Goal: Task Accomplishment & Management: Use online tool/utility

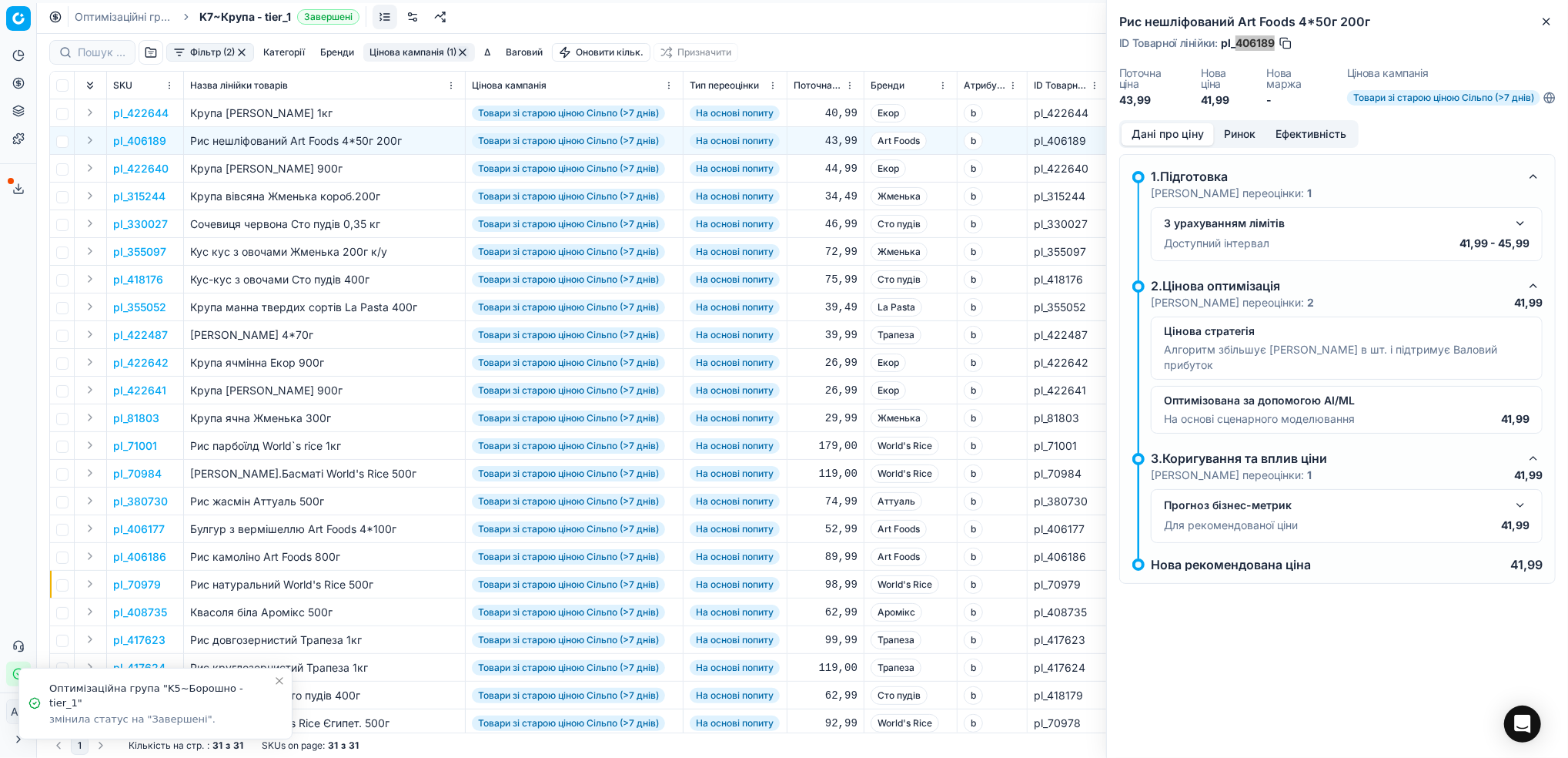
scroll to position [0, 483]
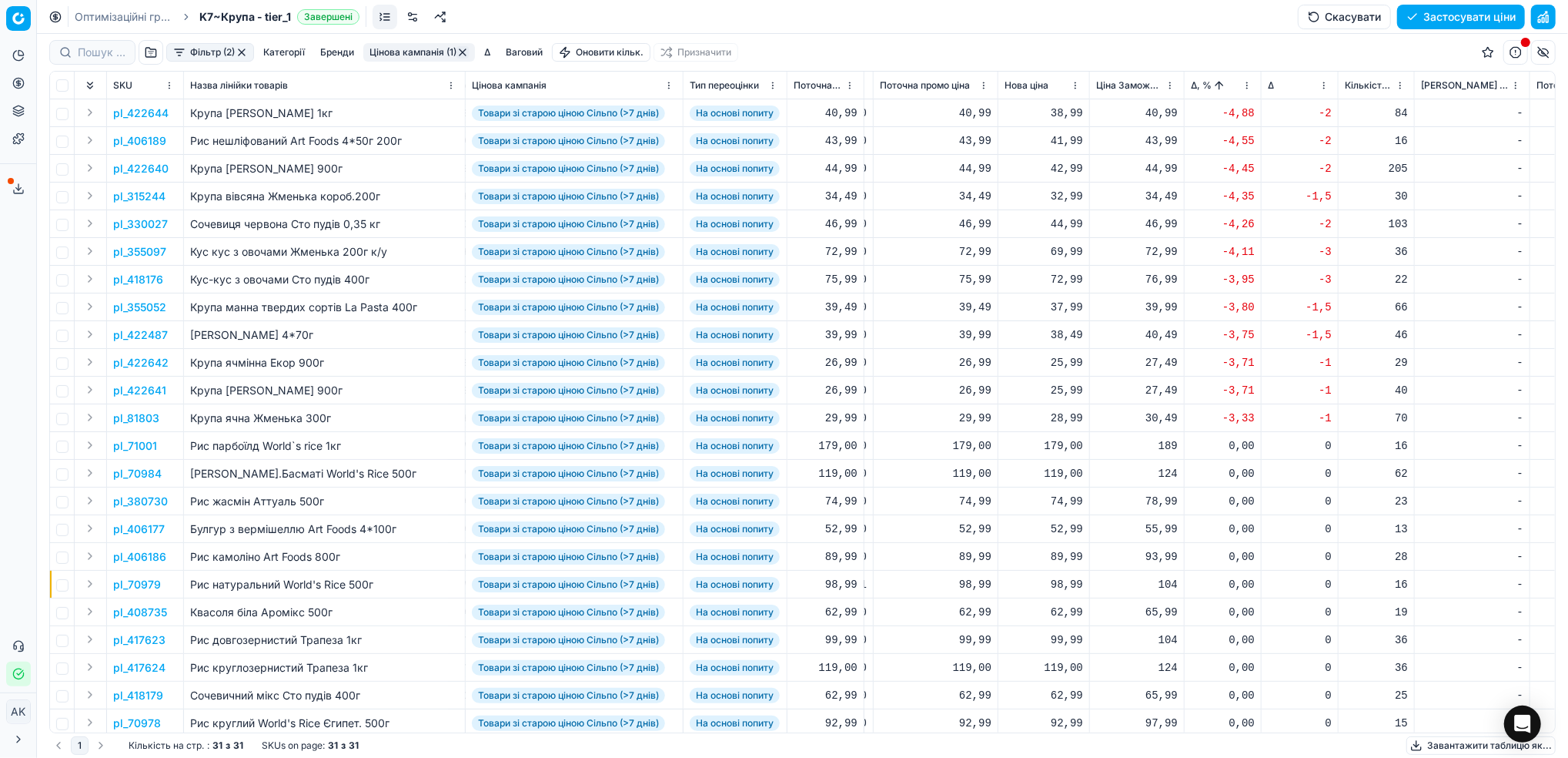
scroll to position [0, 469]
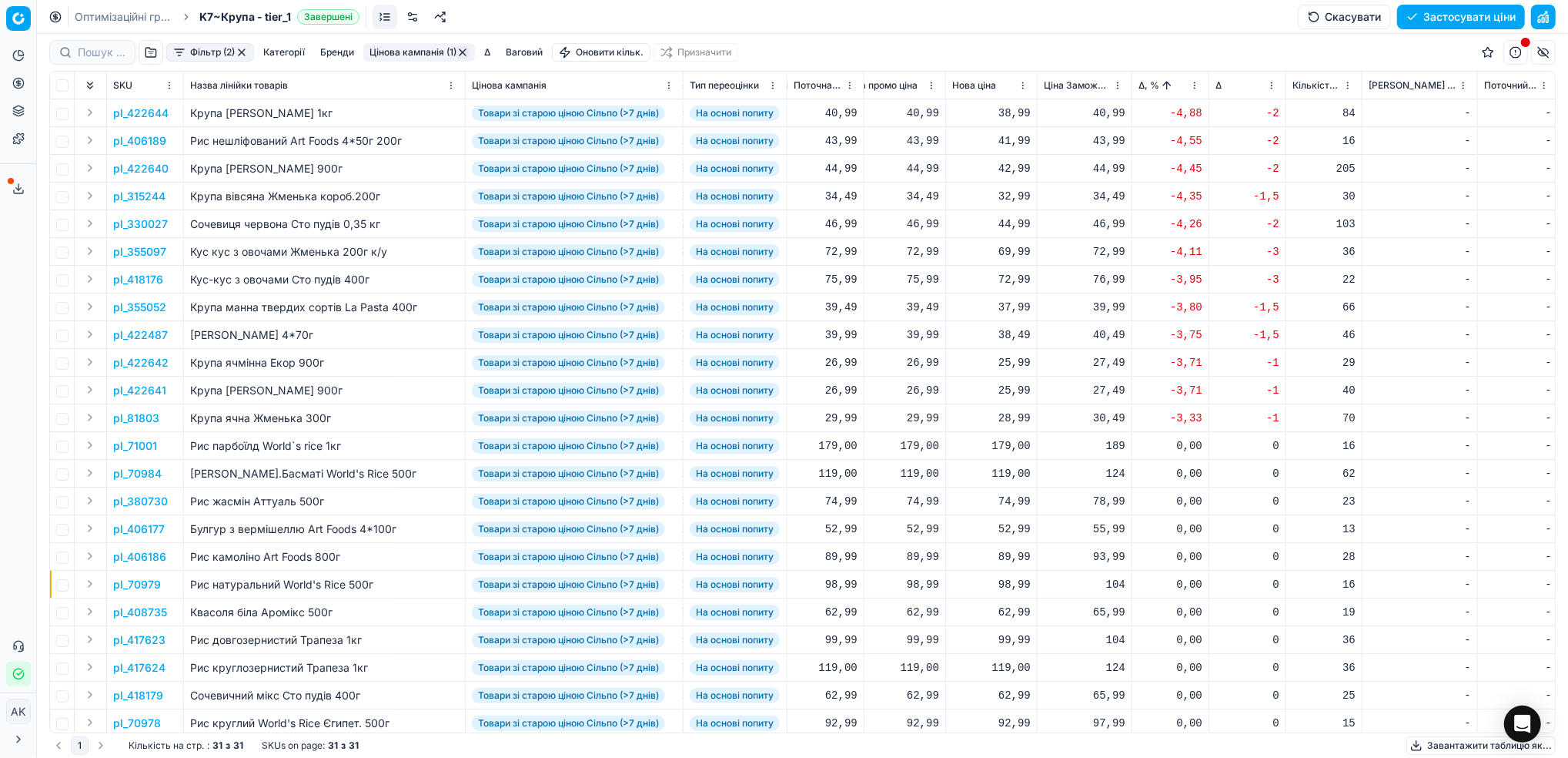
click at [141, 139] on p "pl_406189" at bounding box center [140, 140] width 53 height 15
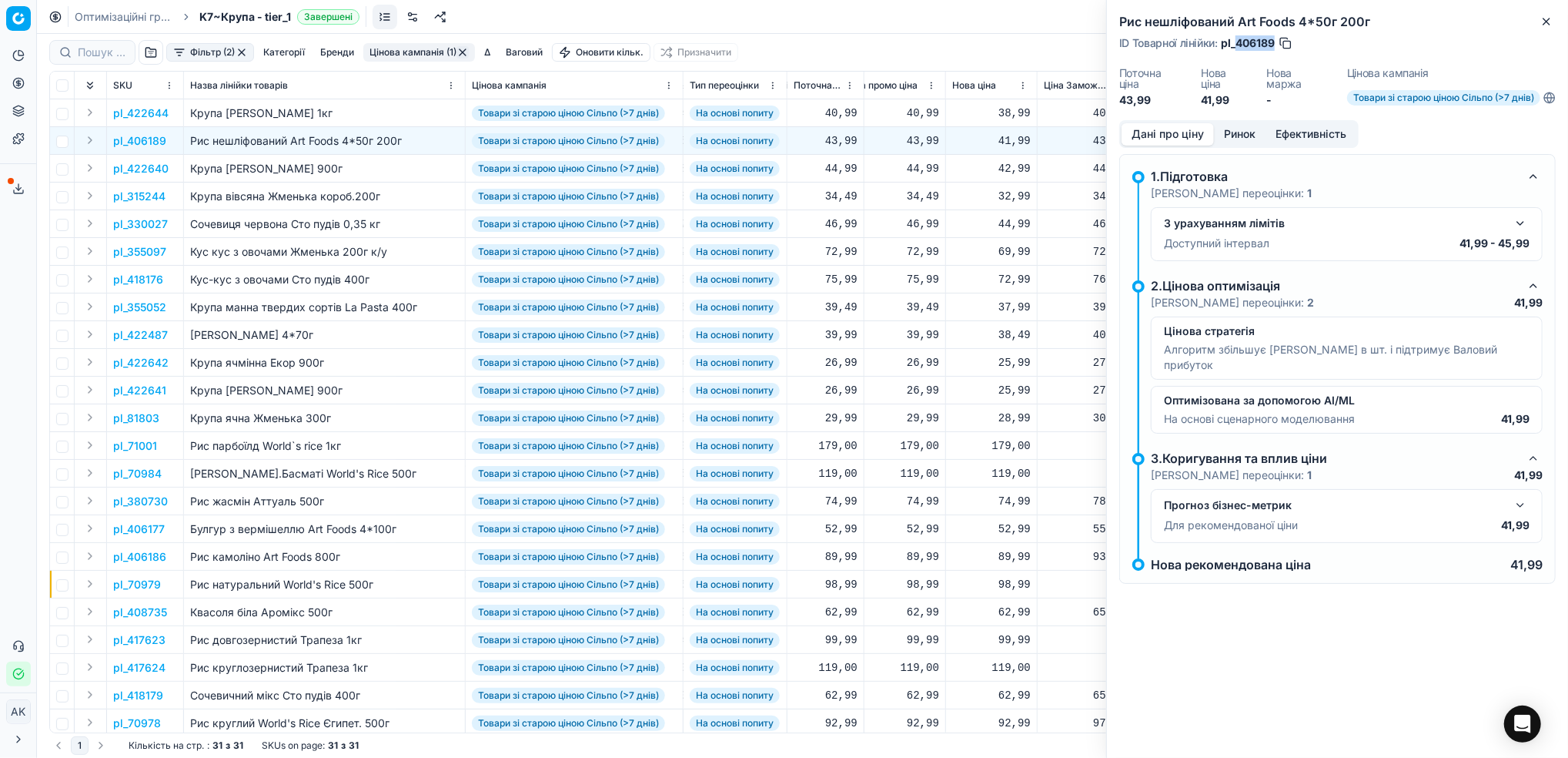
drag, startPoint x: 1275, startPoint y: 45, endPoint x: 1237, endPoint y: 41, distance: 38.2
click at [1237, 41] on span "pl_406189" at bounding box center [1248, 43] width 53 height 15
copy span "406189"
click at [1552, 21] on icon "button" at bounding box center [1546, 21] width 12 height 12
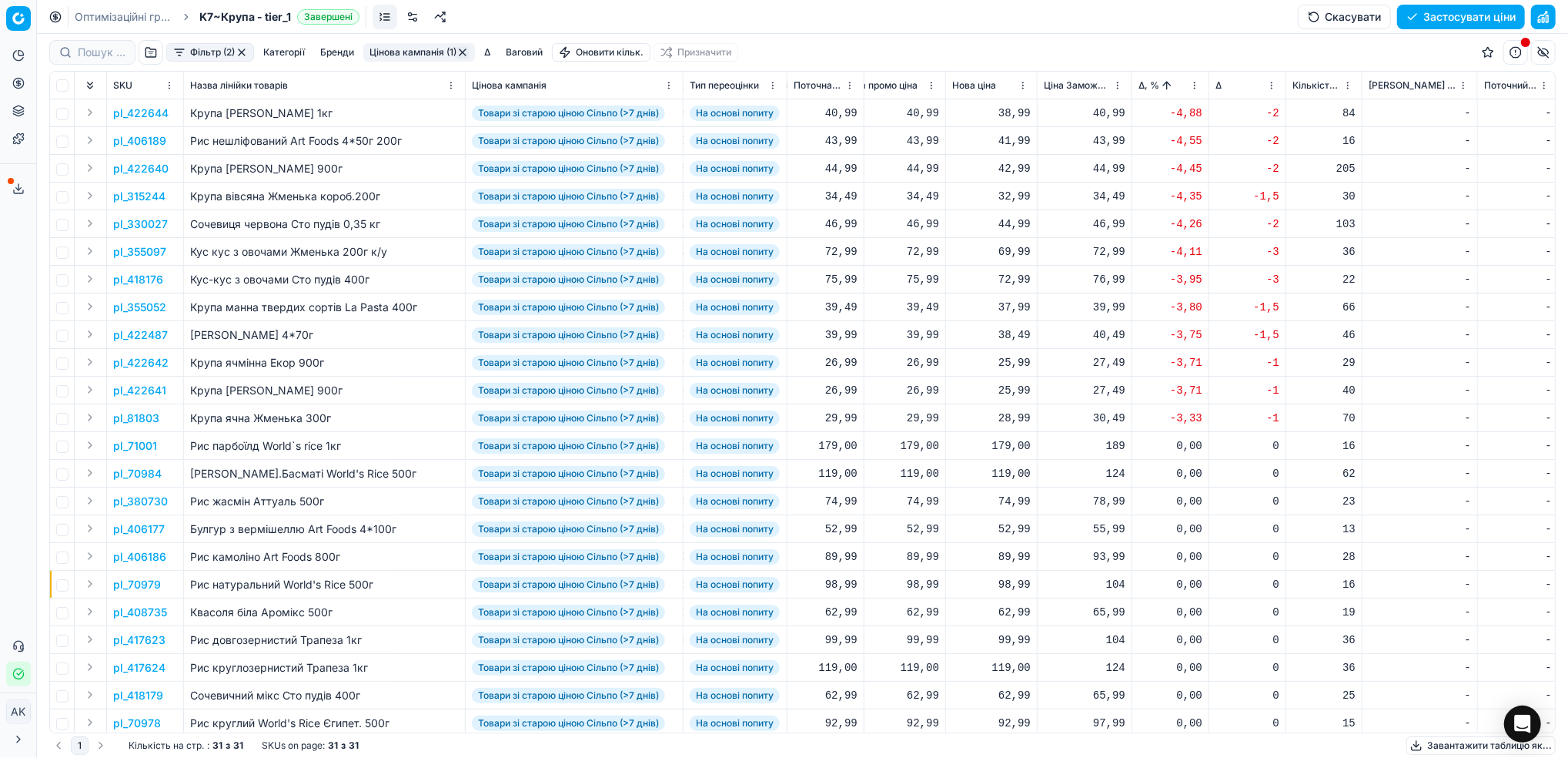
click at [1196, 84] on html "Pricing platform Аналітика Цінова оптимізація Асортимент продукції Шаблони Серв…" at bounding box center [784, 379] width 1568 height 758
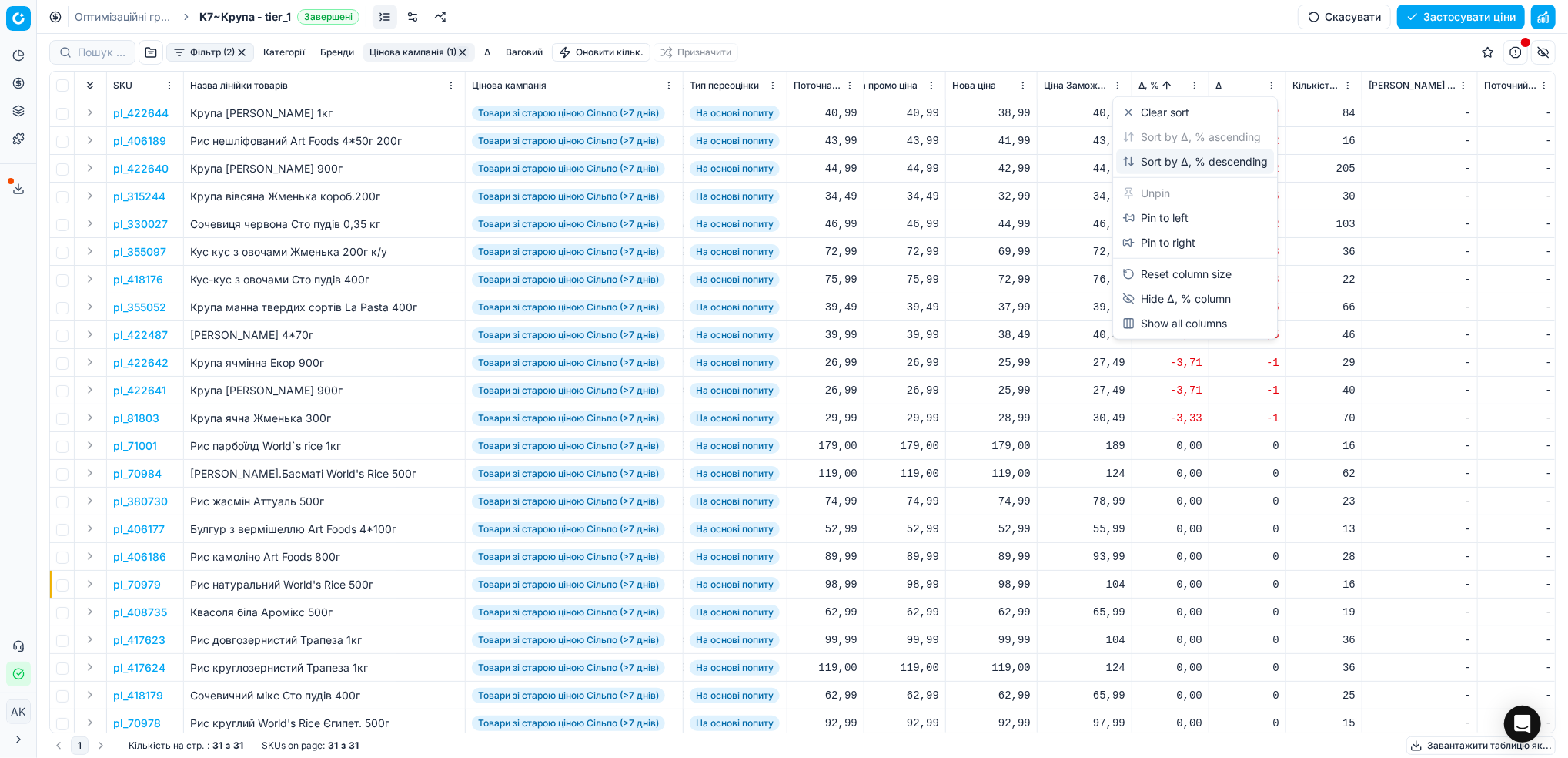
click at [1173, 163] on div "Sort by Δ, % descending" at bounding box center [1195, 161] width 146 height 15
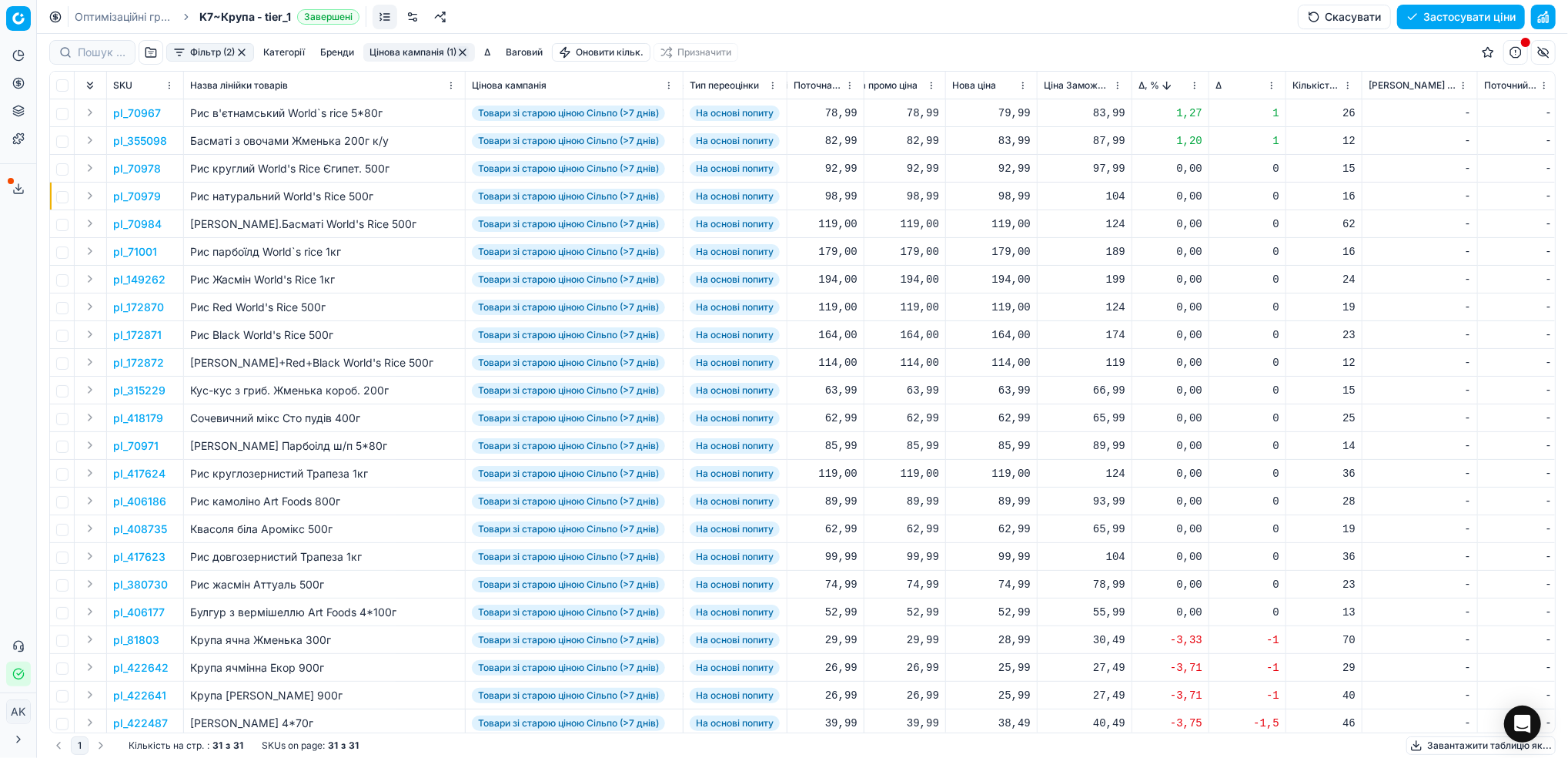
click at [132, 109] on p "pl_70967" at bounding box center [137, 113] width 48 height 15
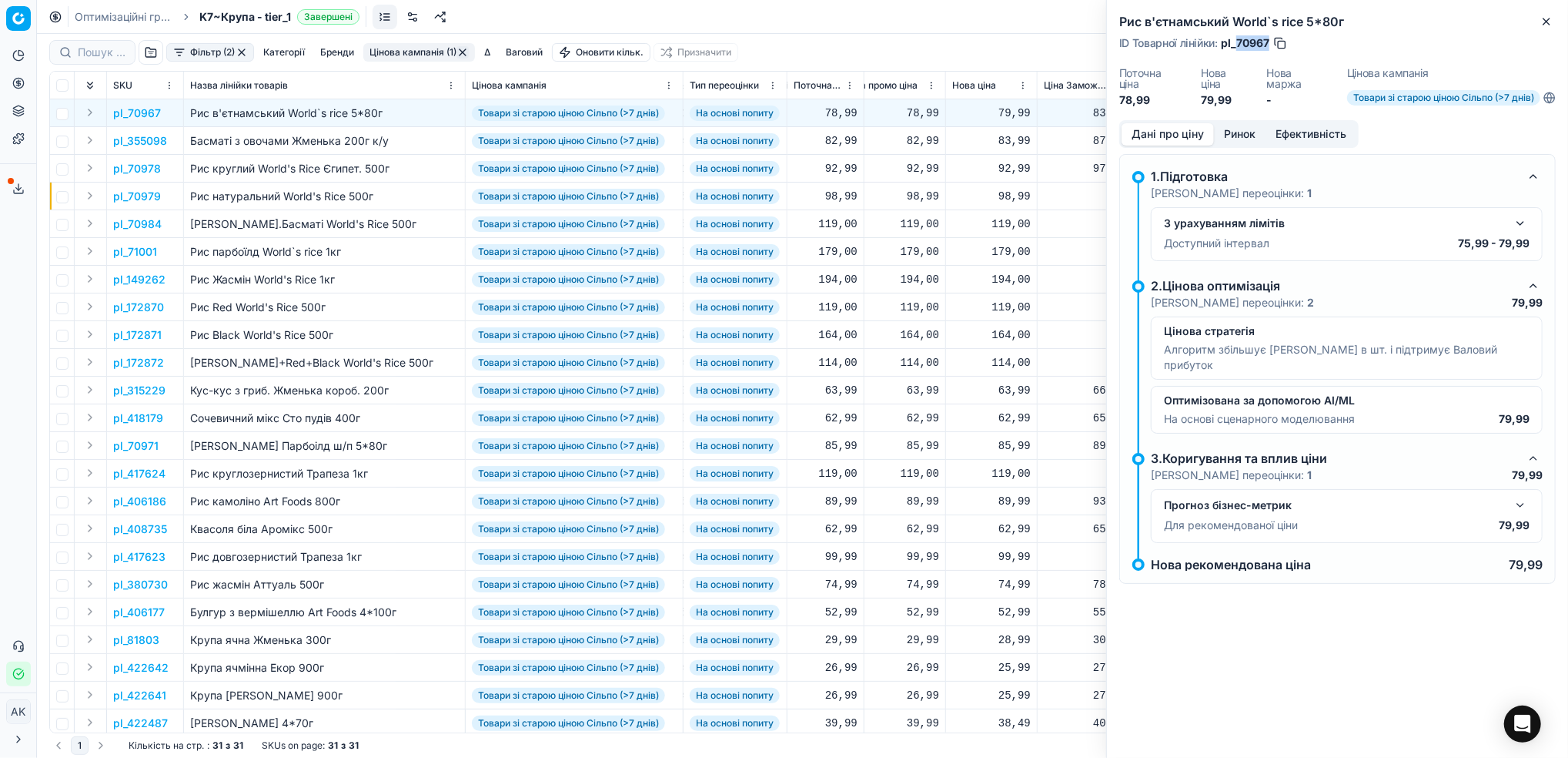
drag, startPoint x: 1270, startPoint y: 44, endPoint x: 1237, endPoint y: 43, distance: 33.0
click at [1237, 43] on div "ID Товарної лінійки : pl_70967" at bounding box center [1203, 43] width 169 height 15
copy span "70967"
click at [1546, 24] on icon "button" at bounding box center [1546, 21] width 12 height 12
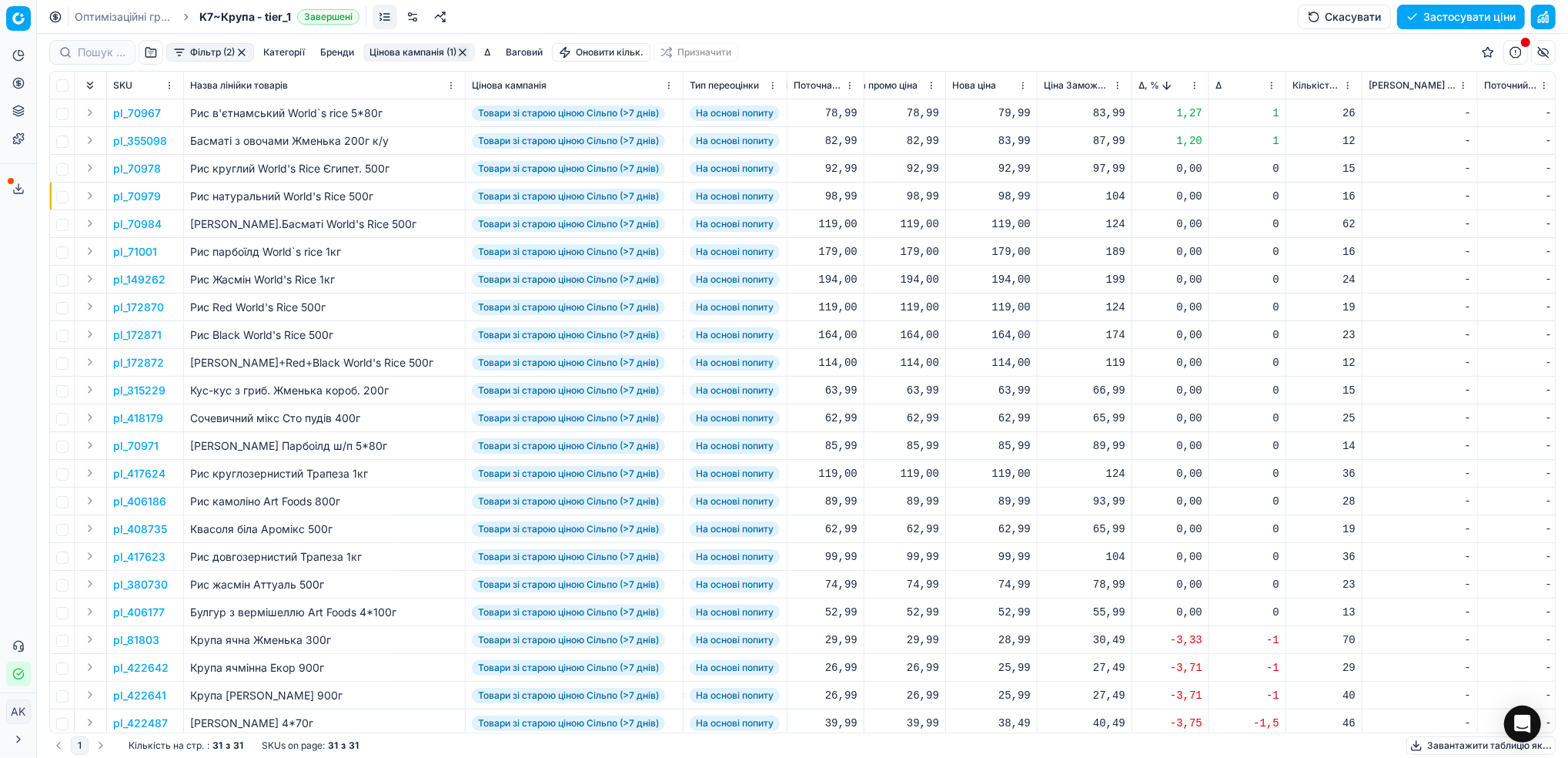
click at [136, 143] on p "pl_355098" at bounding box center [140, 140] width 53 height 15
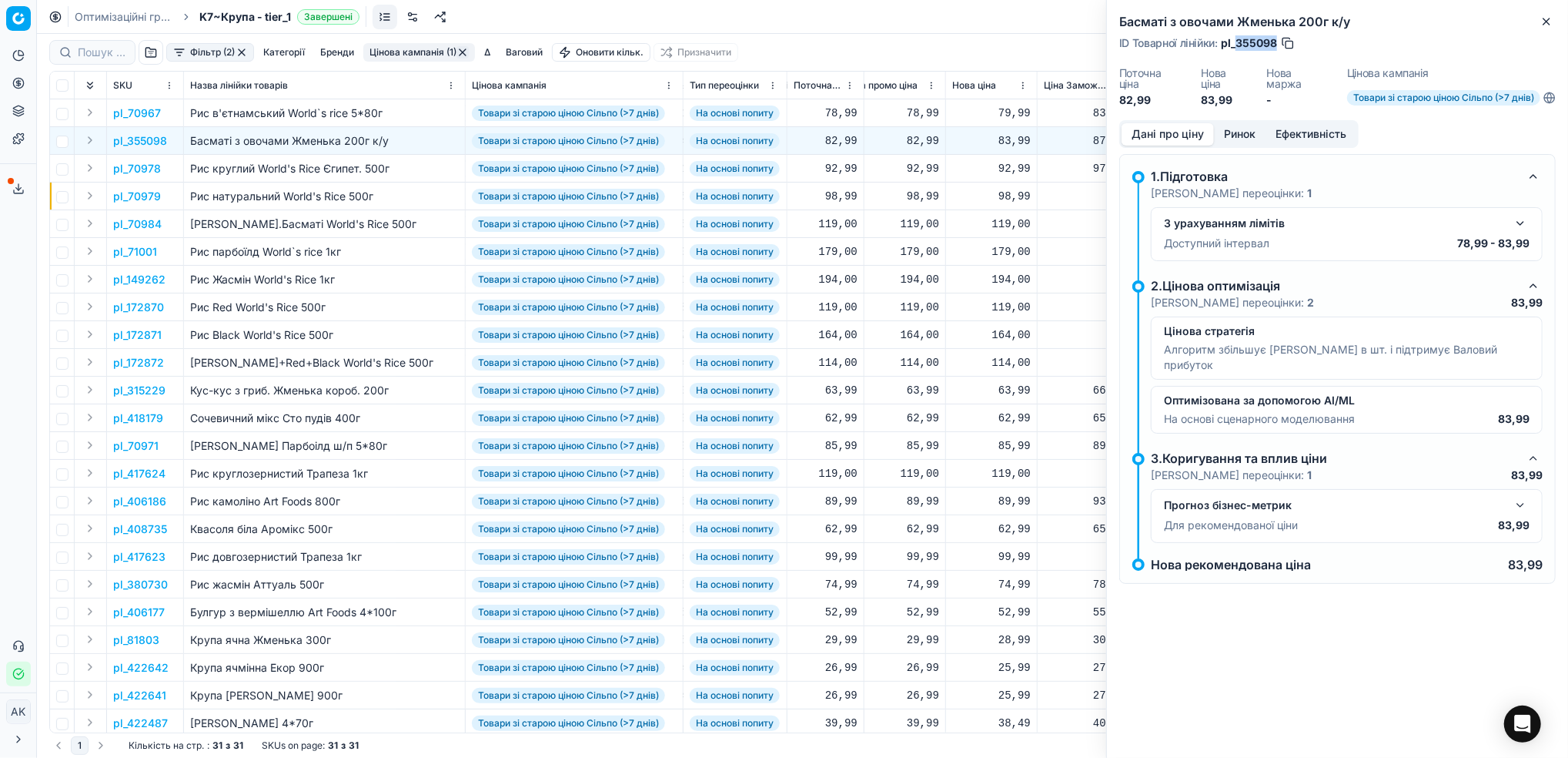
drag, startPoint x: 1275, startPoint y: 36, endPoint x: 1236, endPoint y: 46, distance: 40.3
click at [1236, 46] on span "pl_355098" at bounding box center [1249, 43] width 56 height 15
copy span "355098"
click at [1544, 28] on button "Close" at bounding box center [1546, 21] width 19 height 19
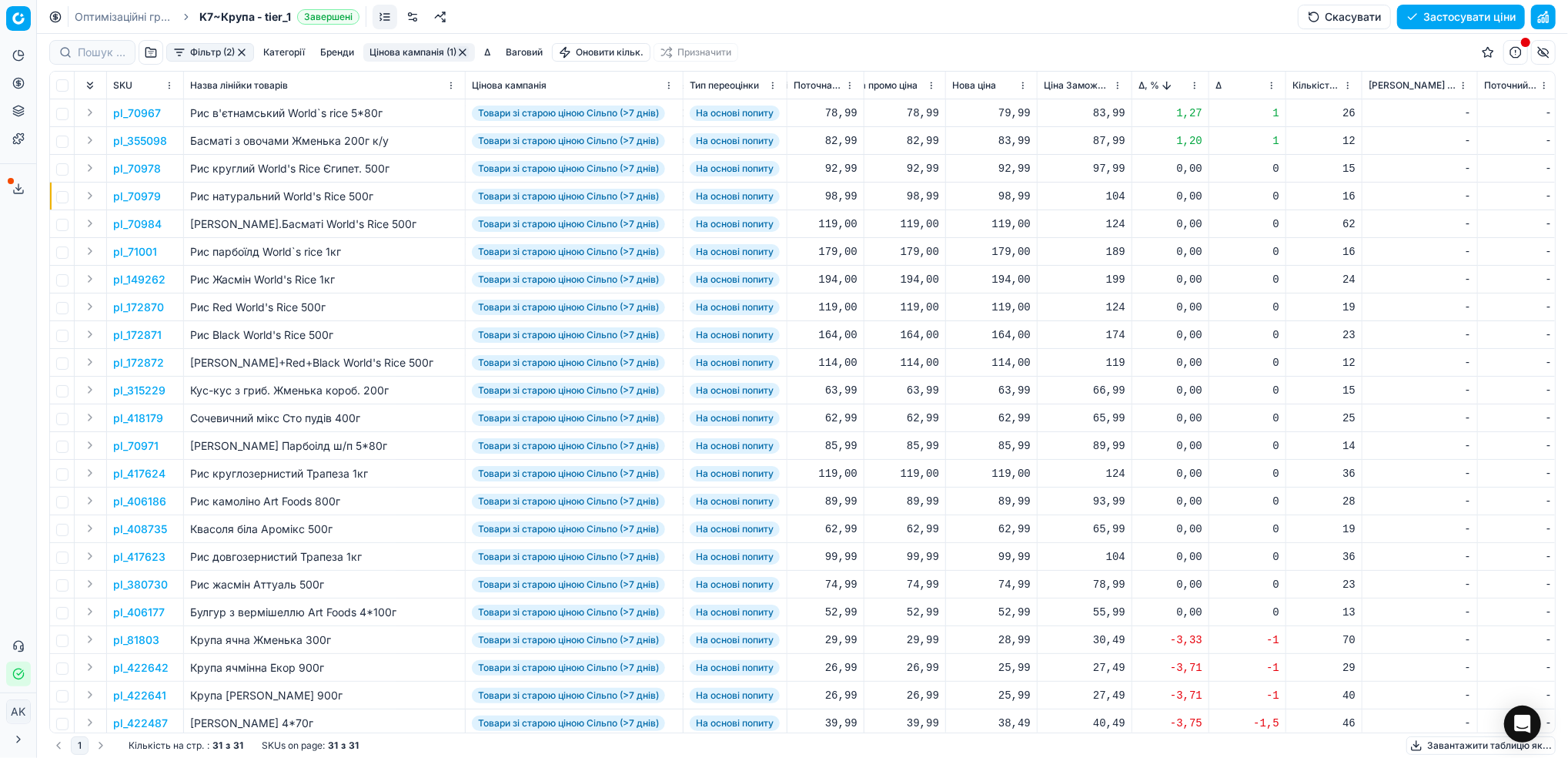
click at [416, 55] on button "Цінова кампанія (1)" at bounding box center [419, 52] width 112 height 19
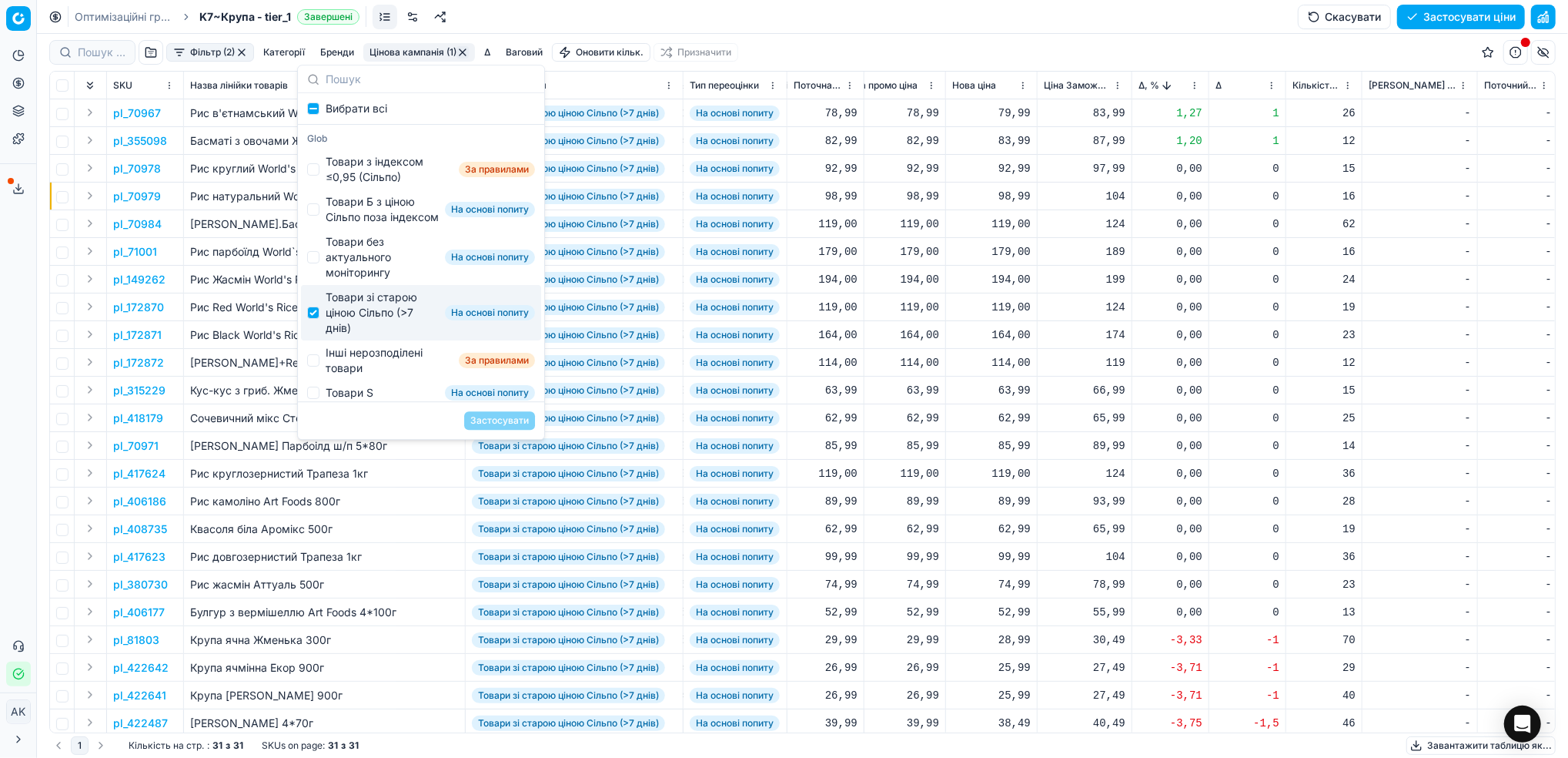
click at [328, 328] on div "Товари зі старою ціною Сільпо (>7 днів)" at bounding box center [382, 312] width 113 height 46
checkbox input "false"
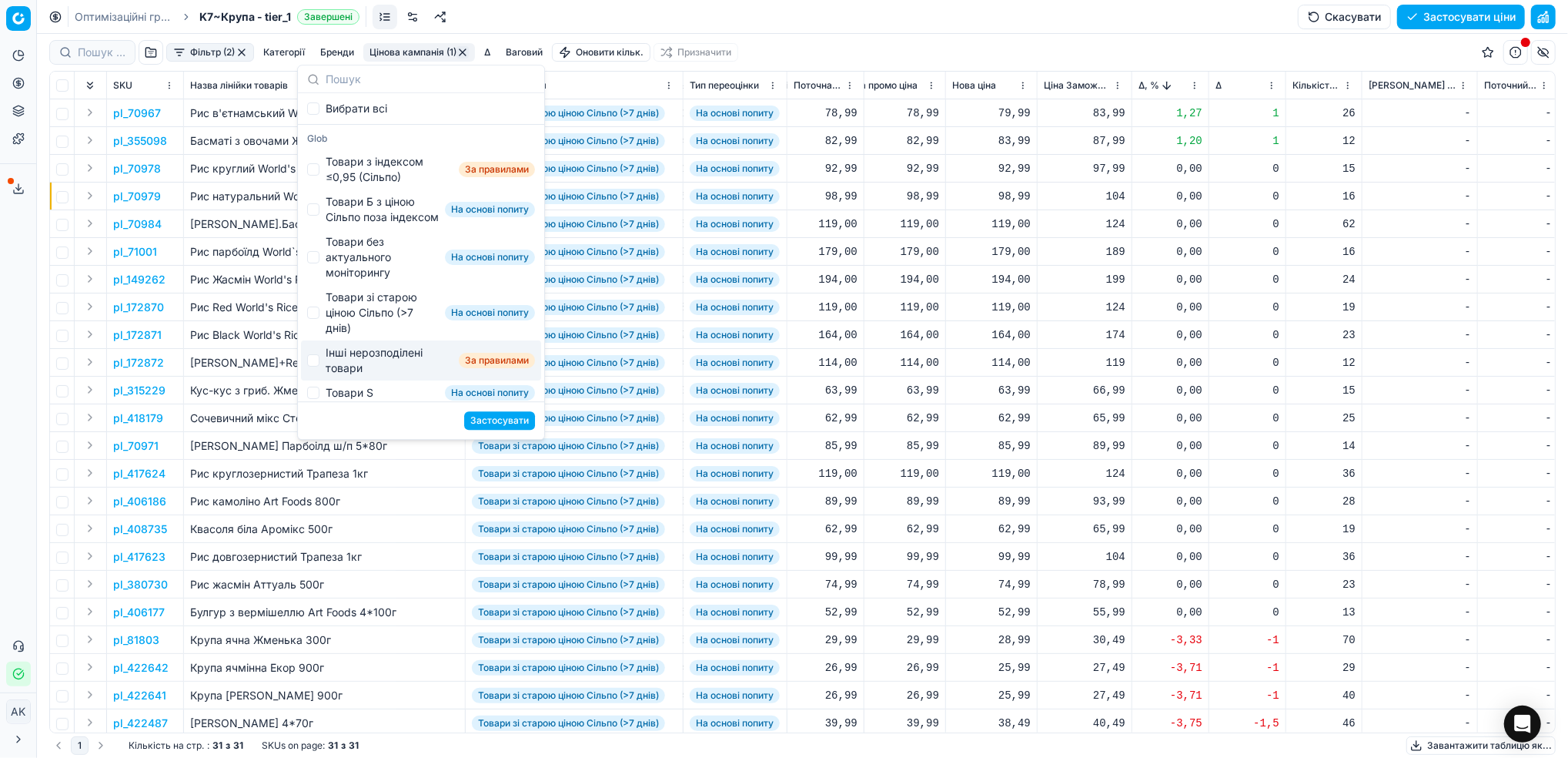
click at [316, 380] on div "Інші нерозподілені товари За правилами" at bounding box center [421, 360] width 240 height 40
checkbox input "true"
click at [493, 422] on button "Застосувати" at bounding box center [499, 420] width 70 height 19
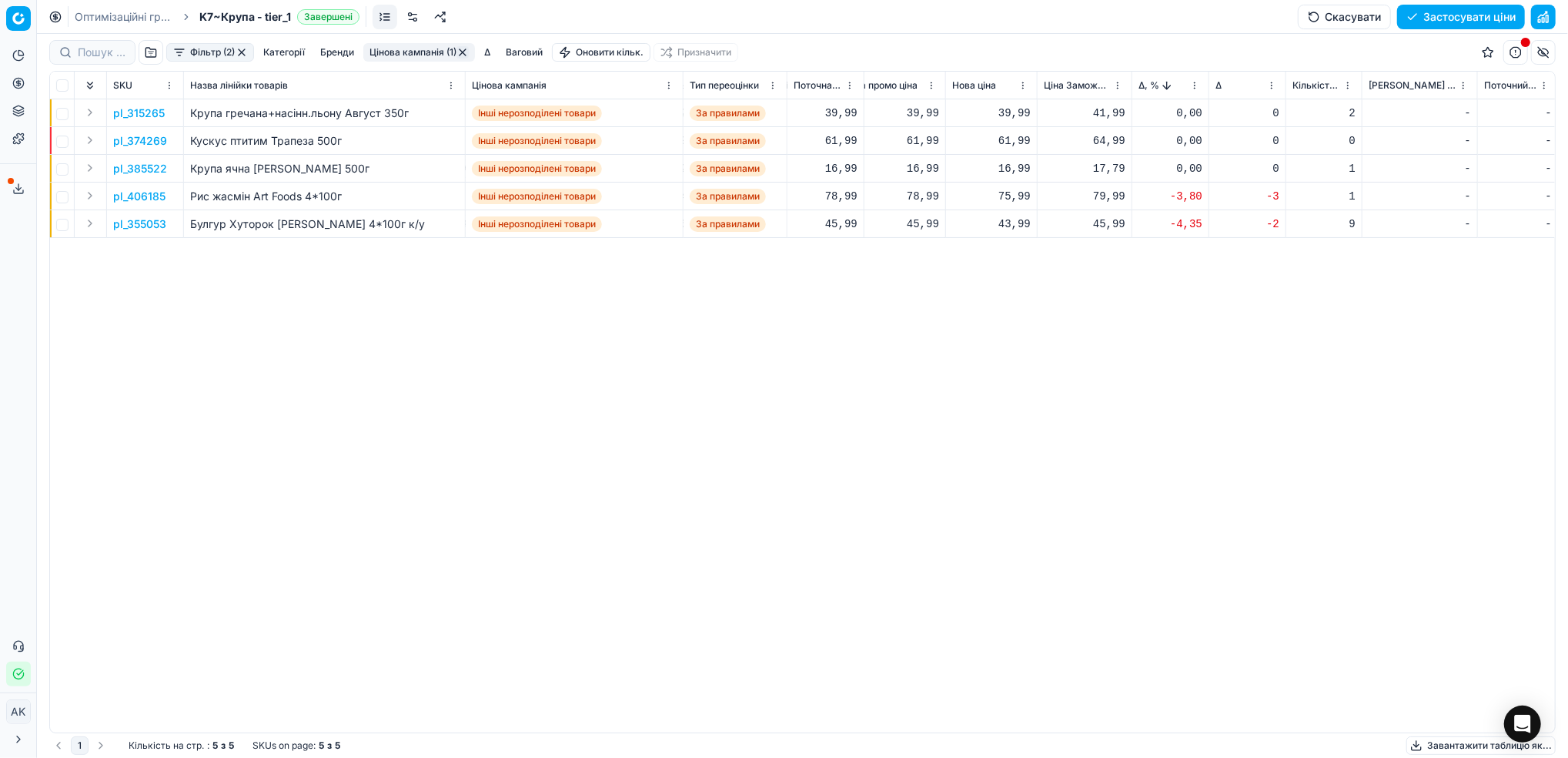
click at [139, 194] on p "pl_406185" at bounding box center [139, 196] width 53 height 15
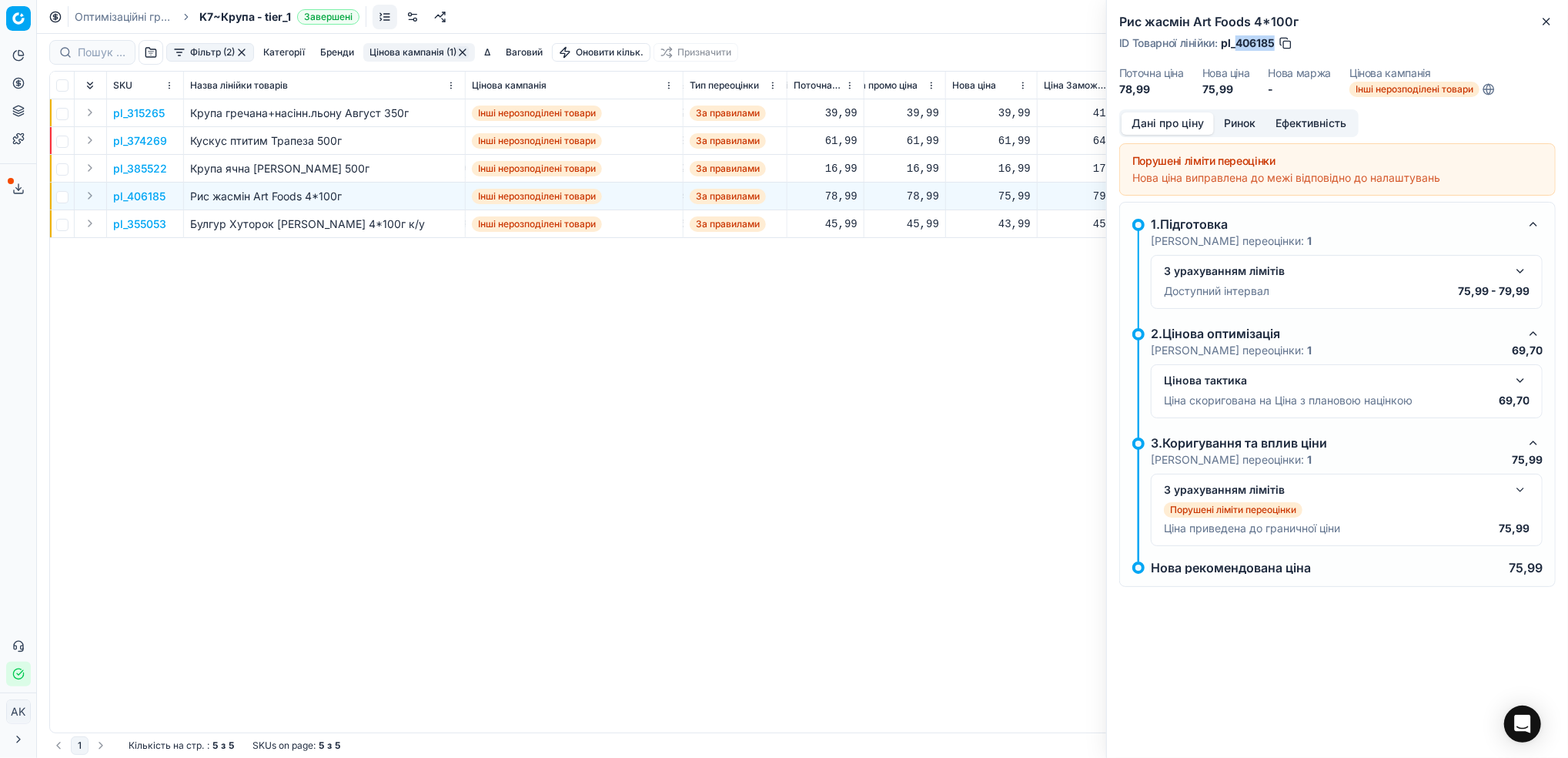
drag, startPoint x: 1274, startPoint y: 40, endPoint x: 1238, endPoint y: 46, distance: 36.5
click at [1238, 46] on span "pl_406185" at bounding box center [1248, 43] width 53 height 15
copy span "406185"
click at [139, 223] on p "pl_355053" at bounding box center [140, 224] width 53 height 15
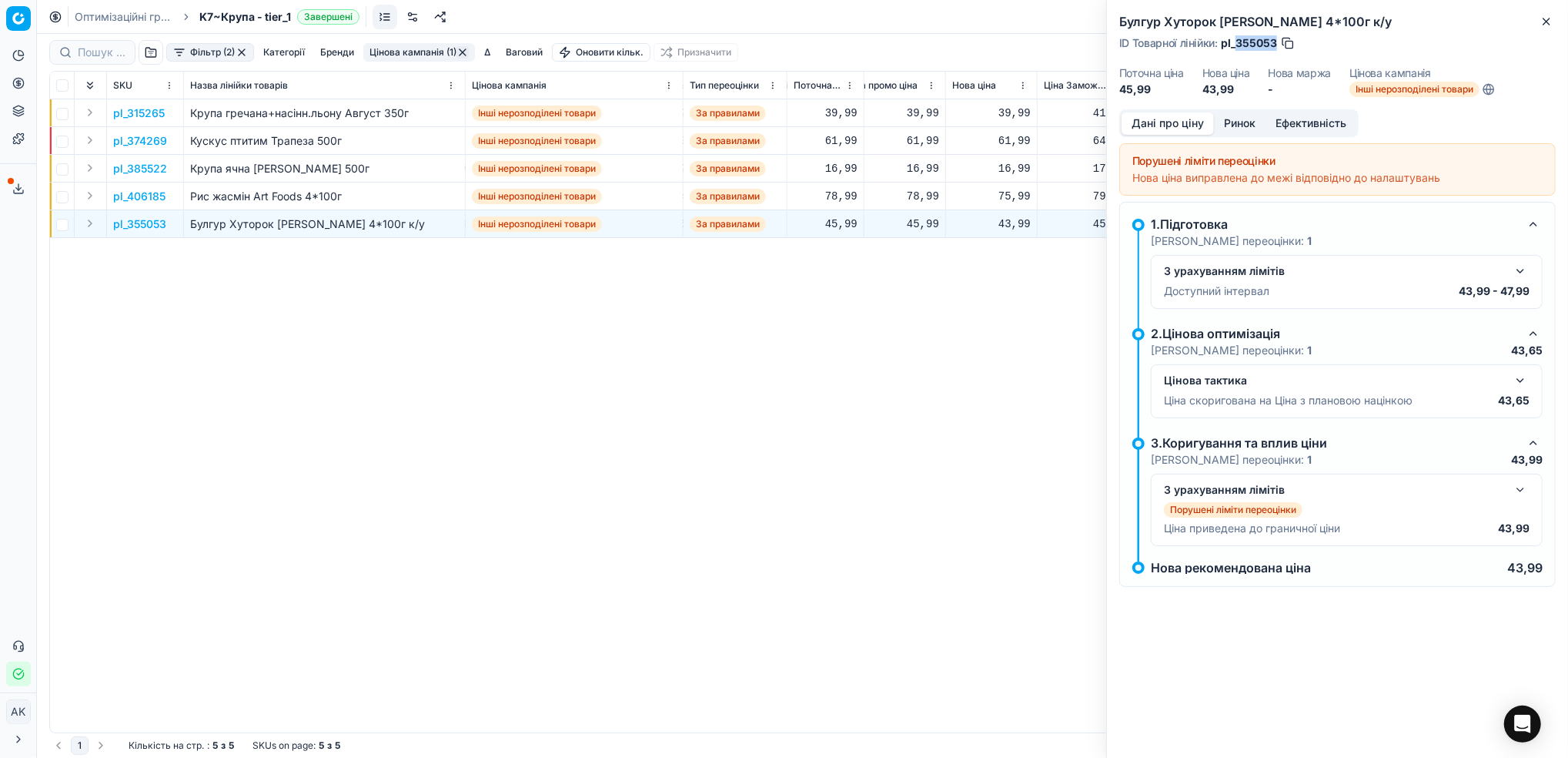
drag, startPoint x: 1275, startPoint y: 43, endPoint x: 1236, endPoint y: 43, distance: 39.0
click at [1236, 43] on span "pl_355053" at bounding box center [1249, 43] width 56 height 15
copy span "355053"
click at [1545, 15] on icon "button" at bounding box center [1546, 21] width 12 height 12
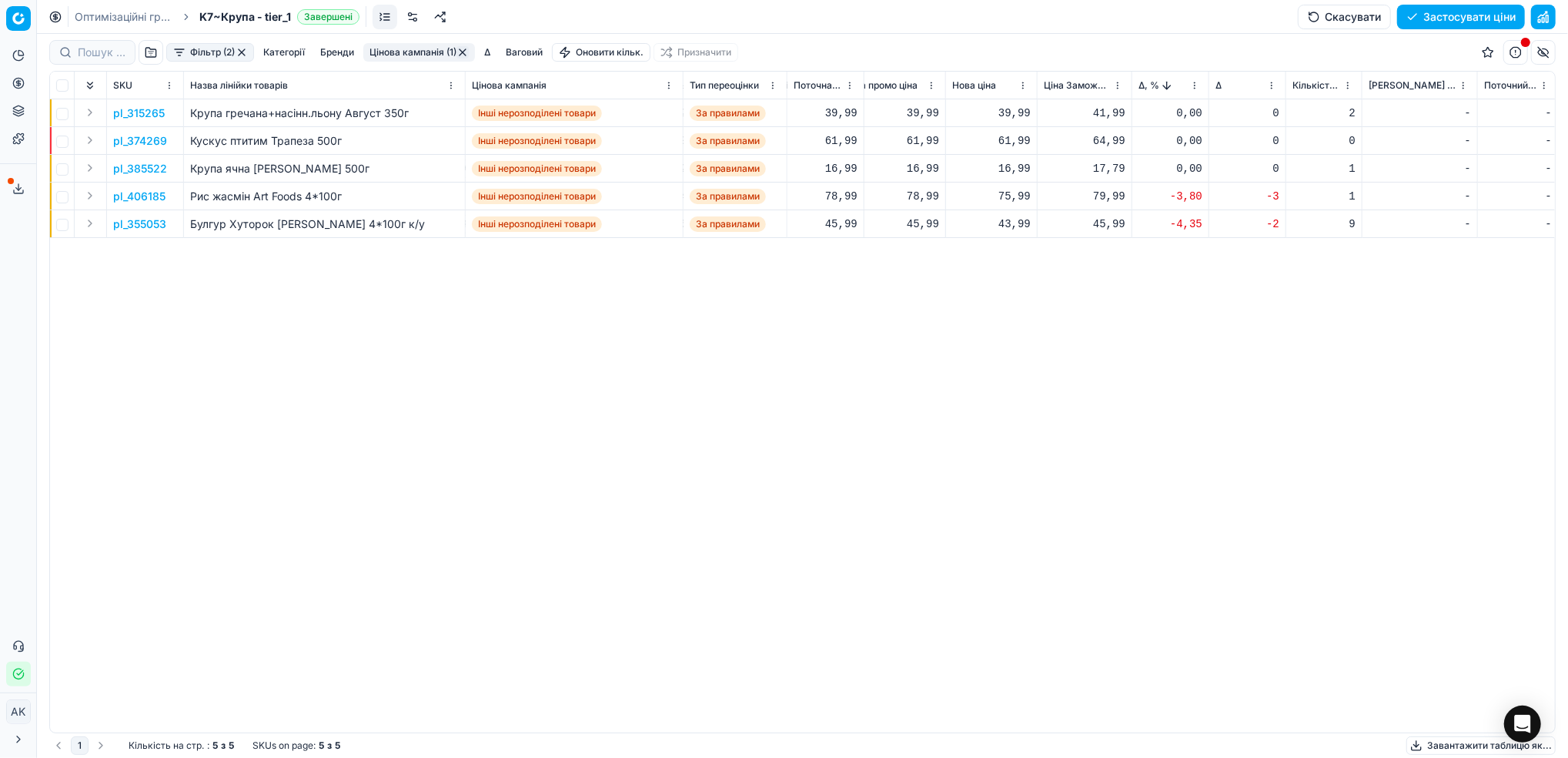
click at [1013, 198] on div "75,99" at bounding box center [991, 196] width 79 height 15
click at [1007, 331] on input "75.99" at bounding box center [1046, 332] width 111 height 24
type input "79.99"
click at [995, 195] on div "79,99" at bounding box center [991, 196] width 79 height 15
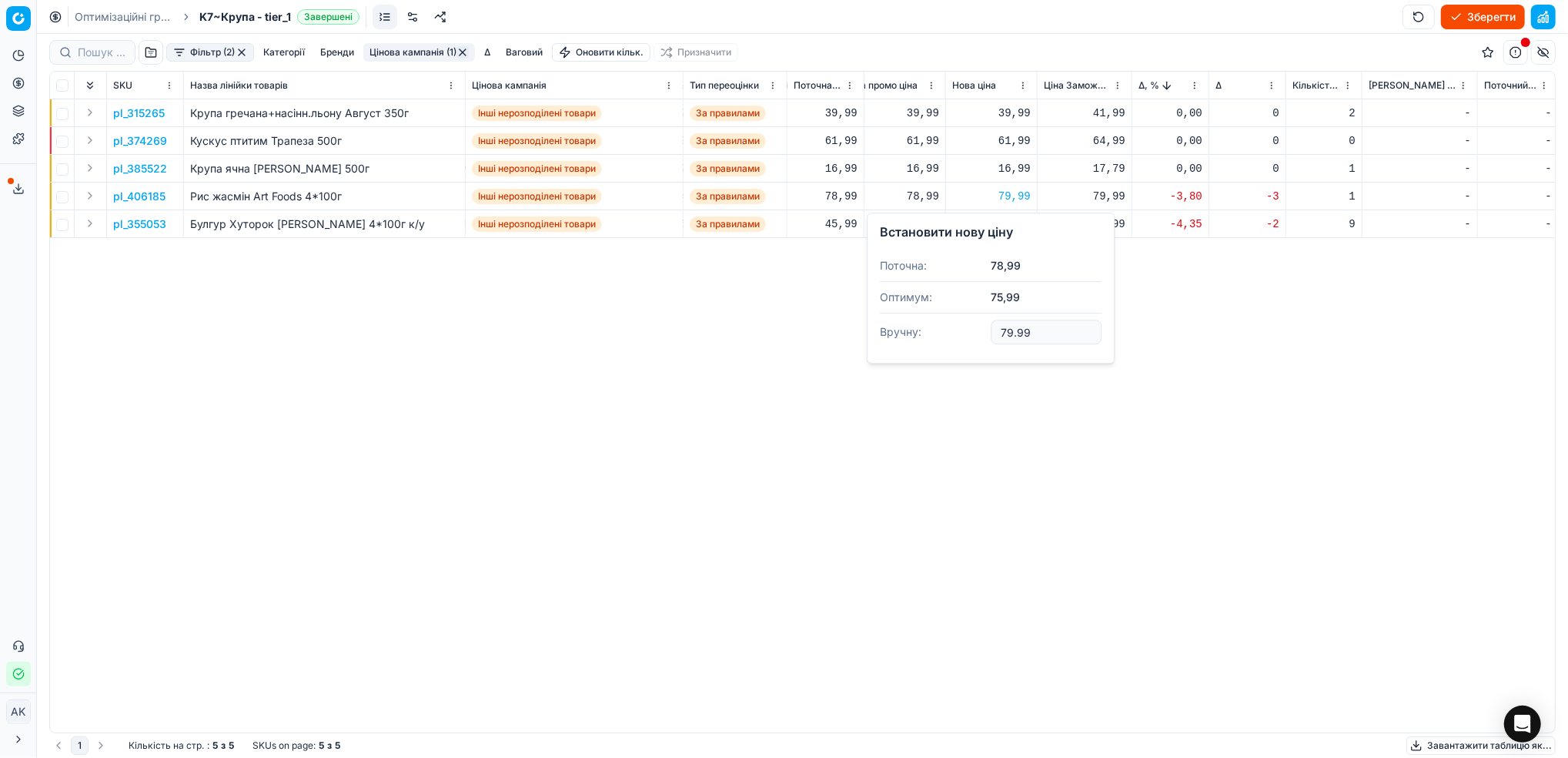
click at [1010, 331] on input "79.99" at bounding box center [1046, 332] width 111 height 24
type input "78.99"
click at [1006, 228] on div "43,99" at bounding box center [991, 224] width 79 height 15
click at [1007, 361] on input "43.99" at bounding box center [1046, 360] width 111 height 24
type input "45.99"
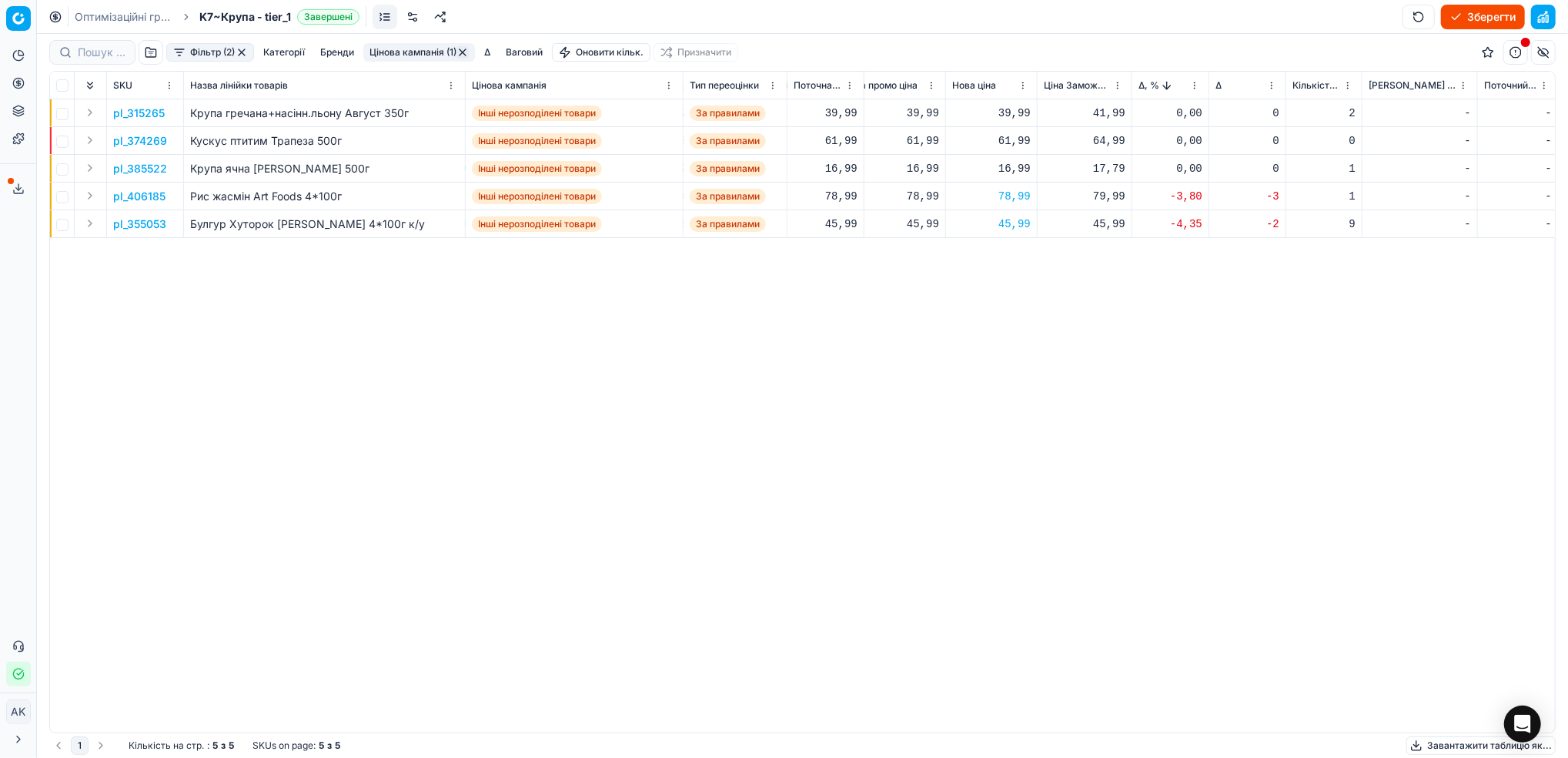
click at [1459, 14] on button "Зберегти" at bounding box center [1483, 17] width 84 height 24
click at [126, 23] on link "Оптимізаційні групи" at bounding box center [124, 16] width 99 height 15
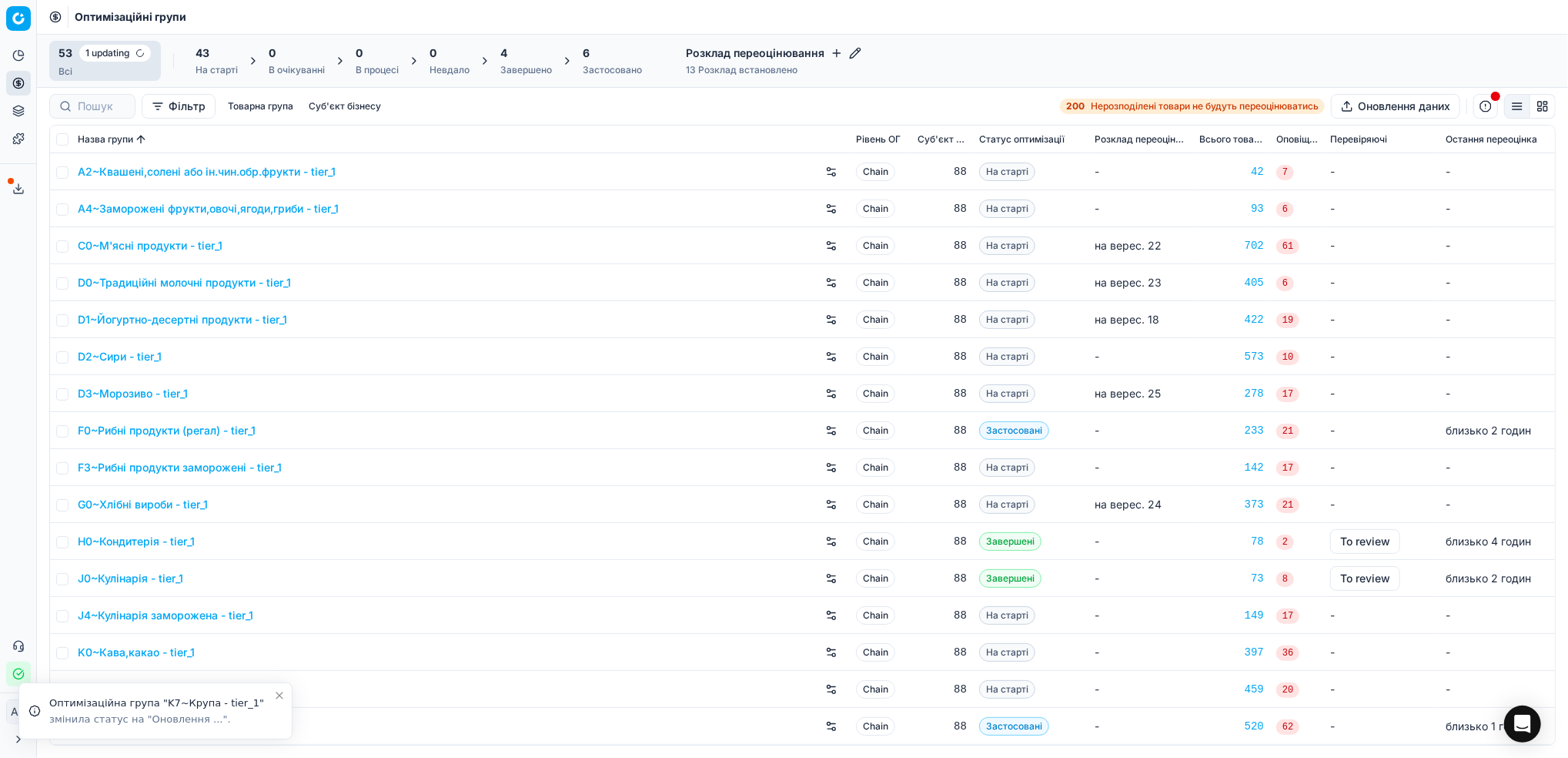
click at [514, 71] on div "Завершено" at bounding box center [526, 70] width 52 height 12
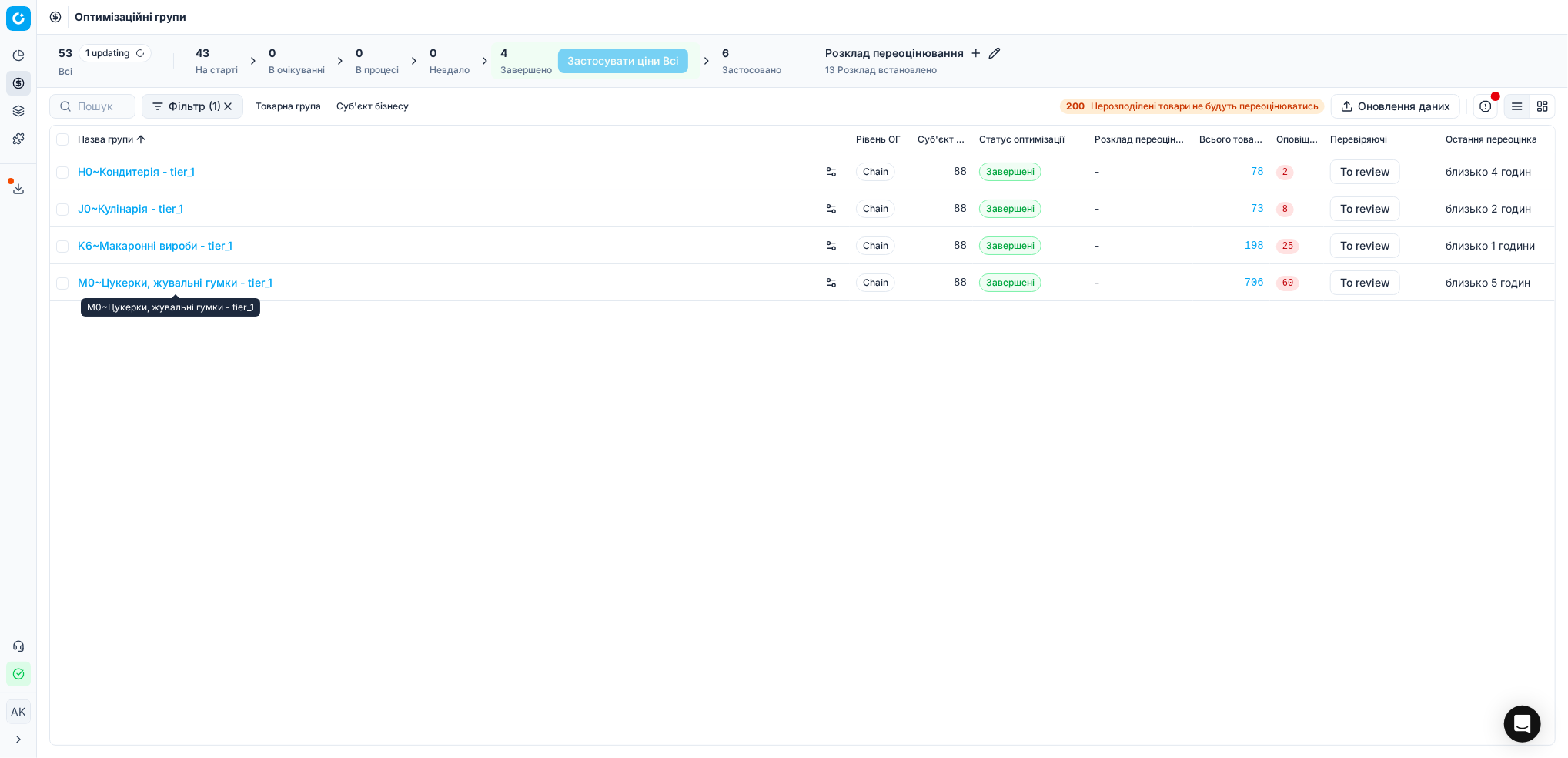
click at [164, 283] on link "M0~Цукерки, жувальні гумки - tier_1" at bounding box center [175, 282] width 194 height 15
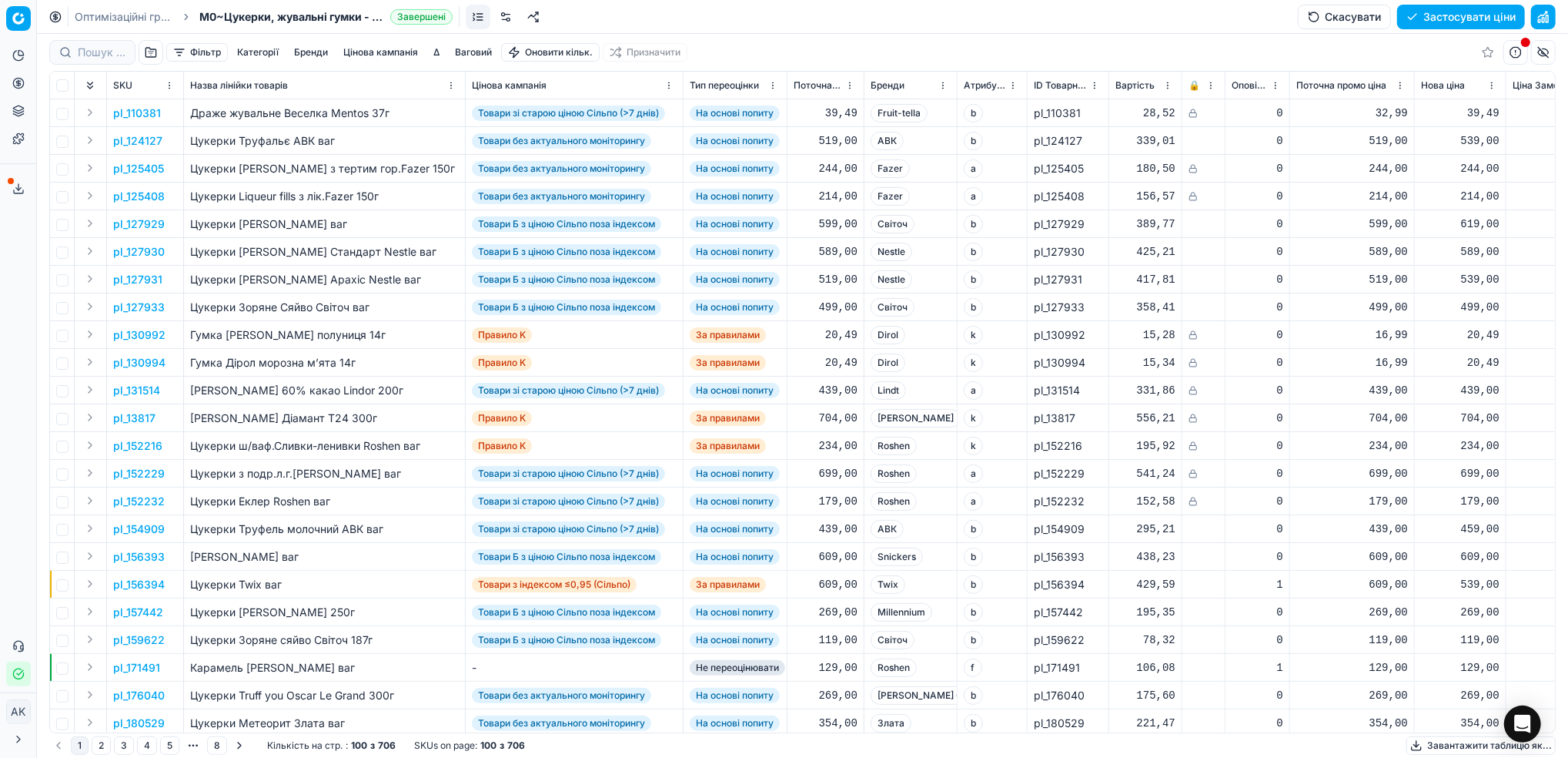
click at [1547, 15] on button "button" at bounding box center [1543, 17] width 24 height 24
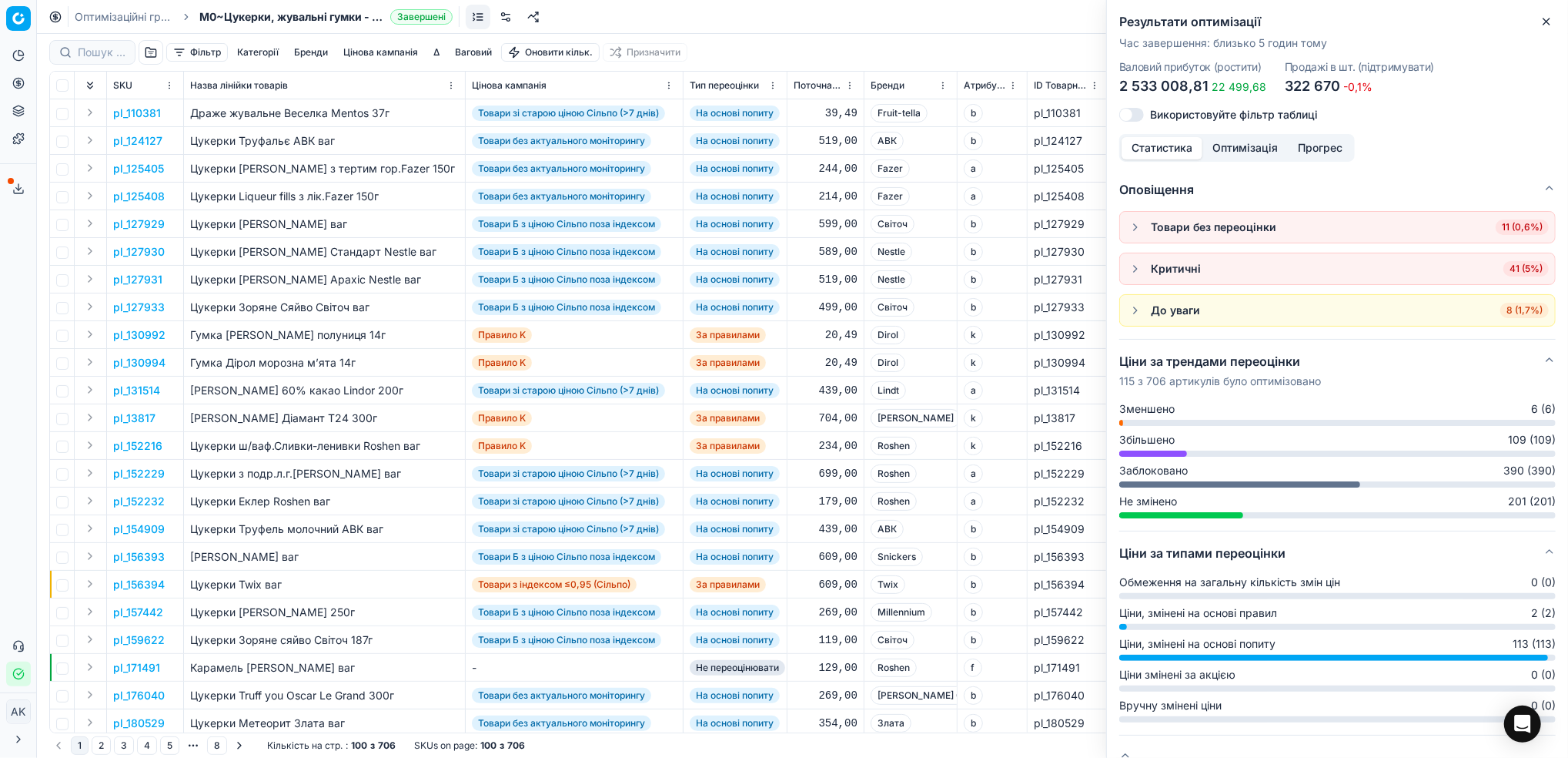
click at [1548, 25] on icon "button" at bounding box center [1546, 21] width 12 height 12
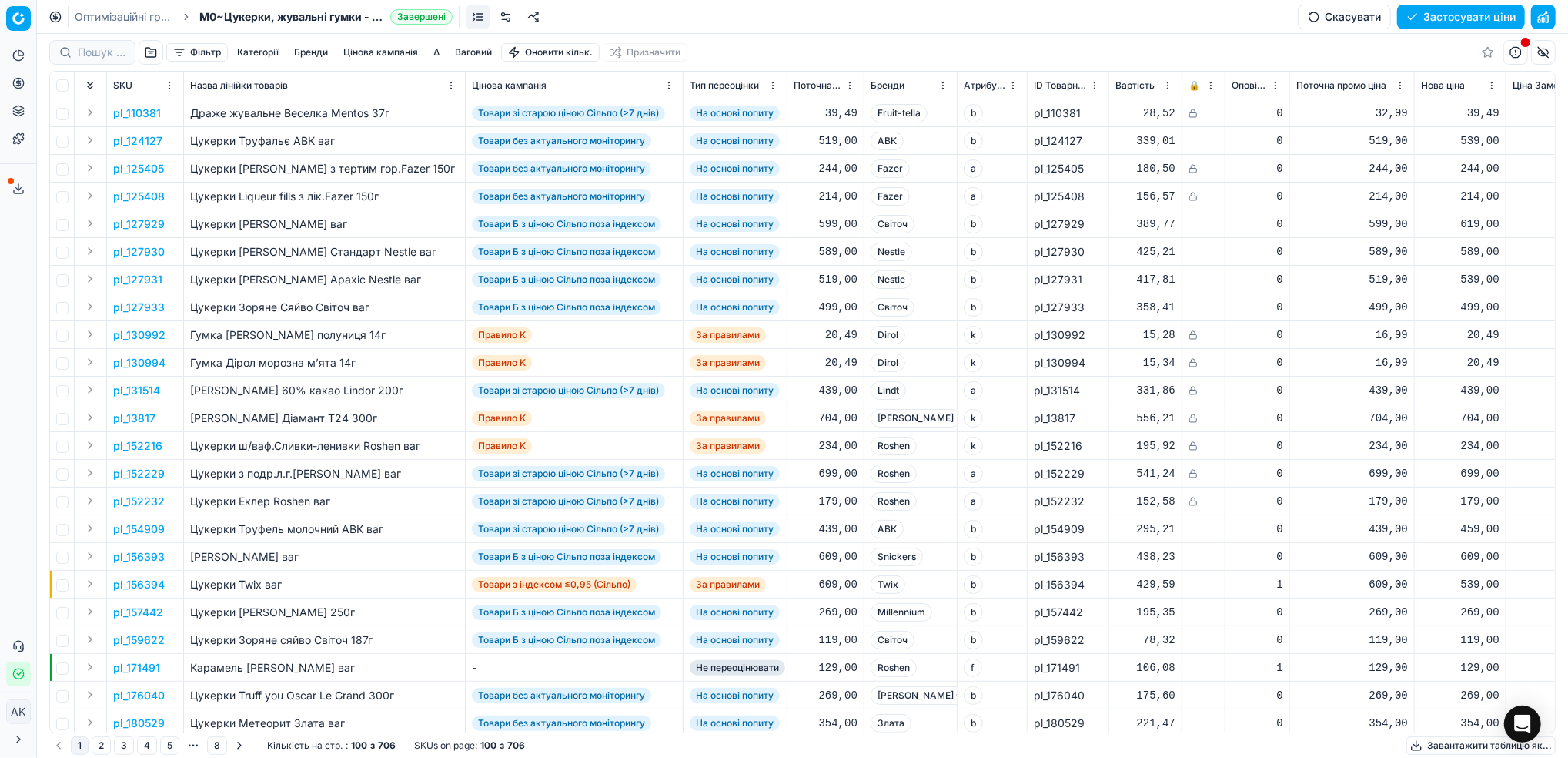
click at [373, 56] on button "Цінова кампанія" at bounding box center [380, 52] width 87 height 19
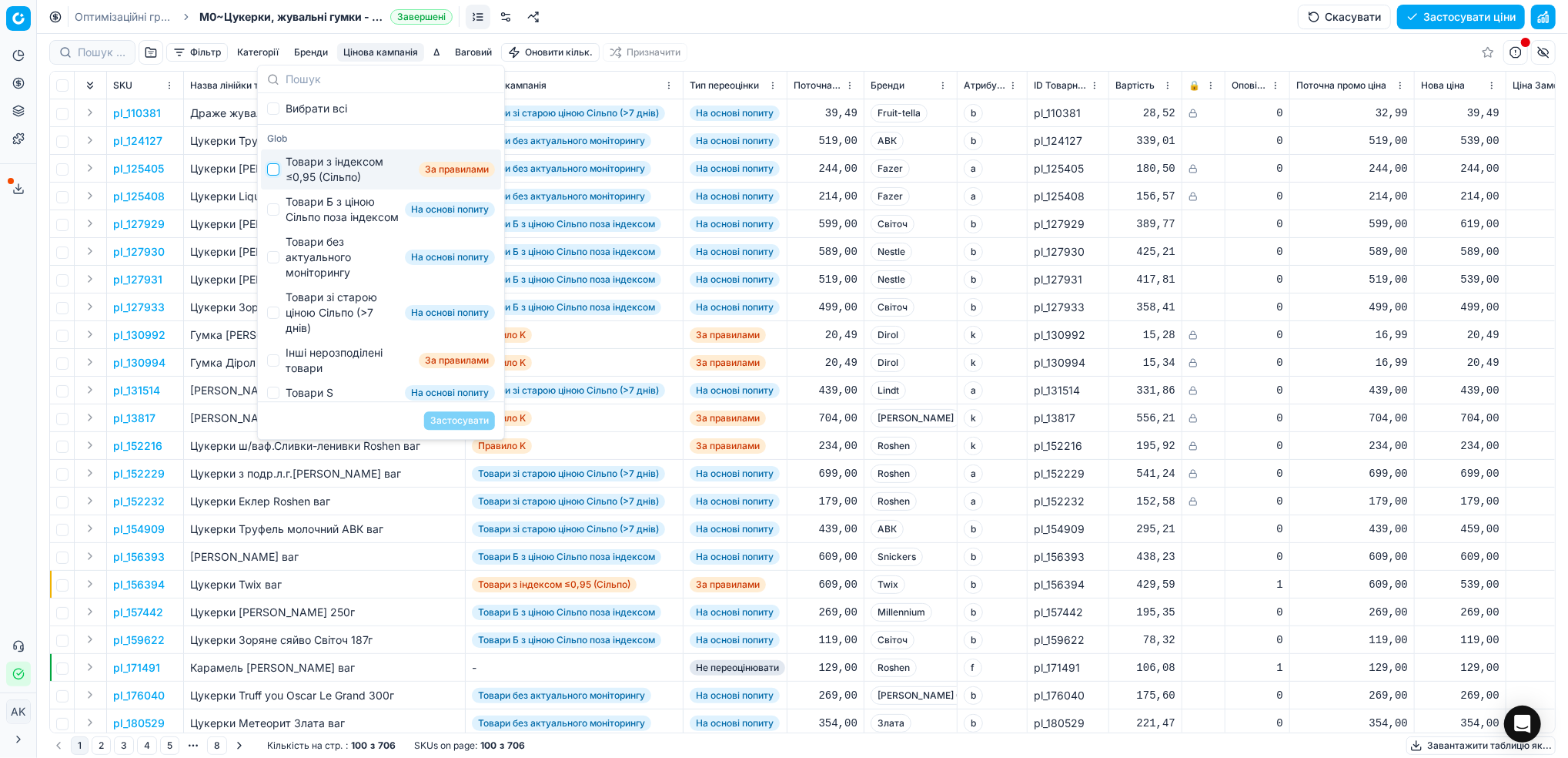
click at [276, 173] on input "Suggestions" at bounding box center [273, 169] width 12 height 12
checkbox input "true"
click at [461, 418] on button "Застосувати" at bounding box center [459, 420] width 70 height 19
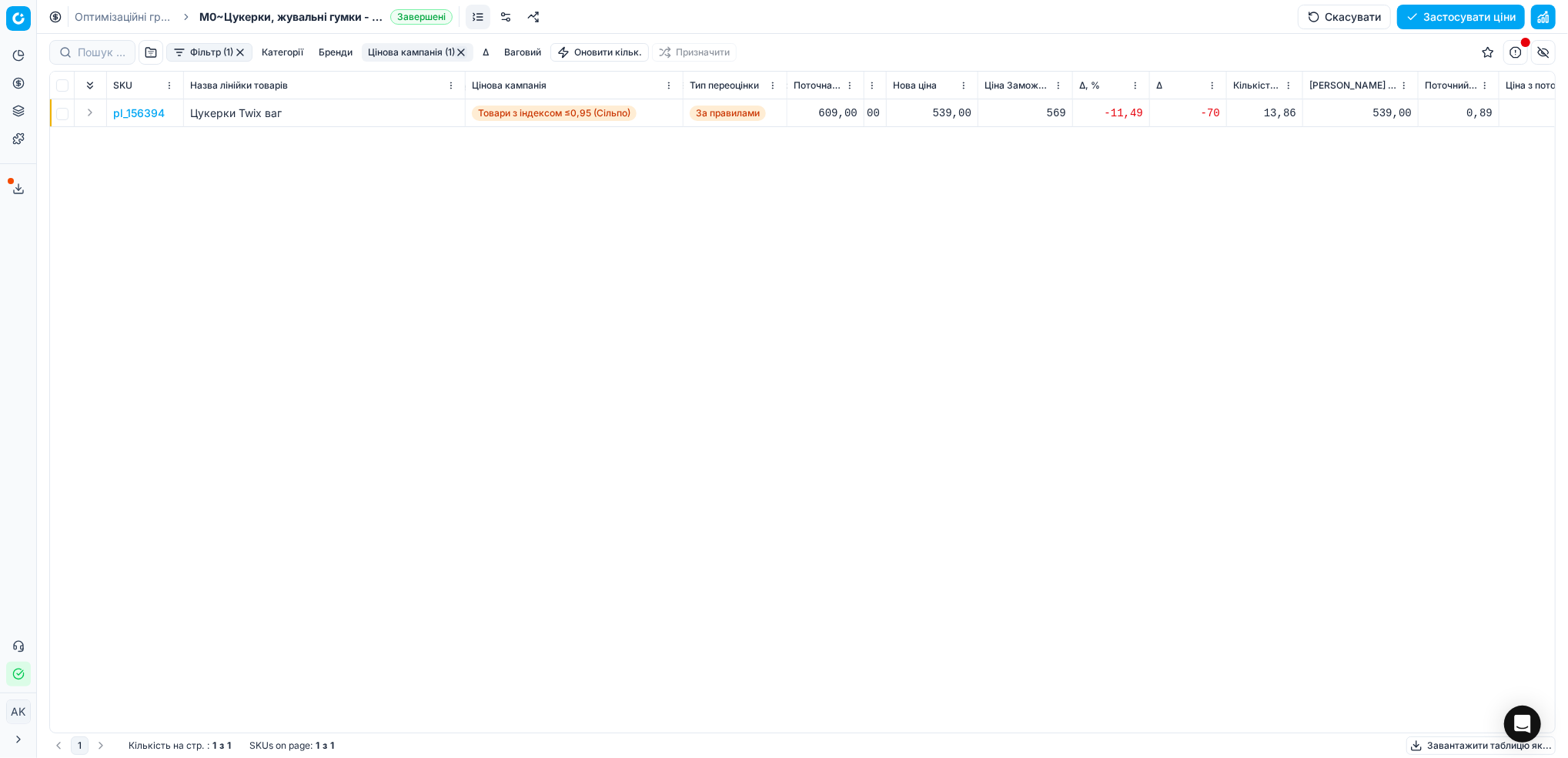
scroll to position [0, 540]
click at [141, 115] on p "pl_156394" at bounding box center [139, 113] width 52 height 15
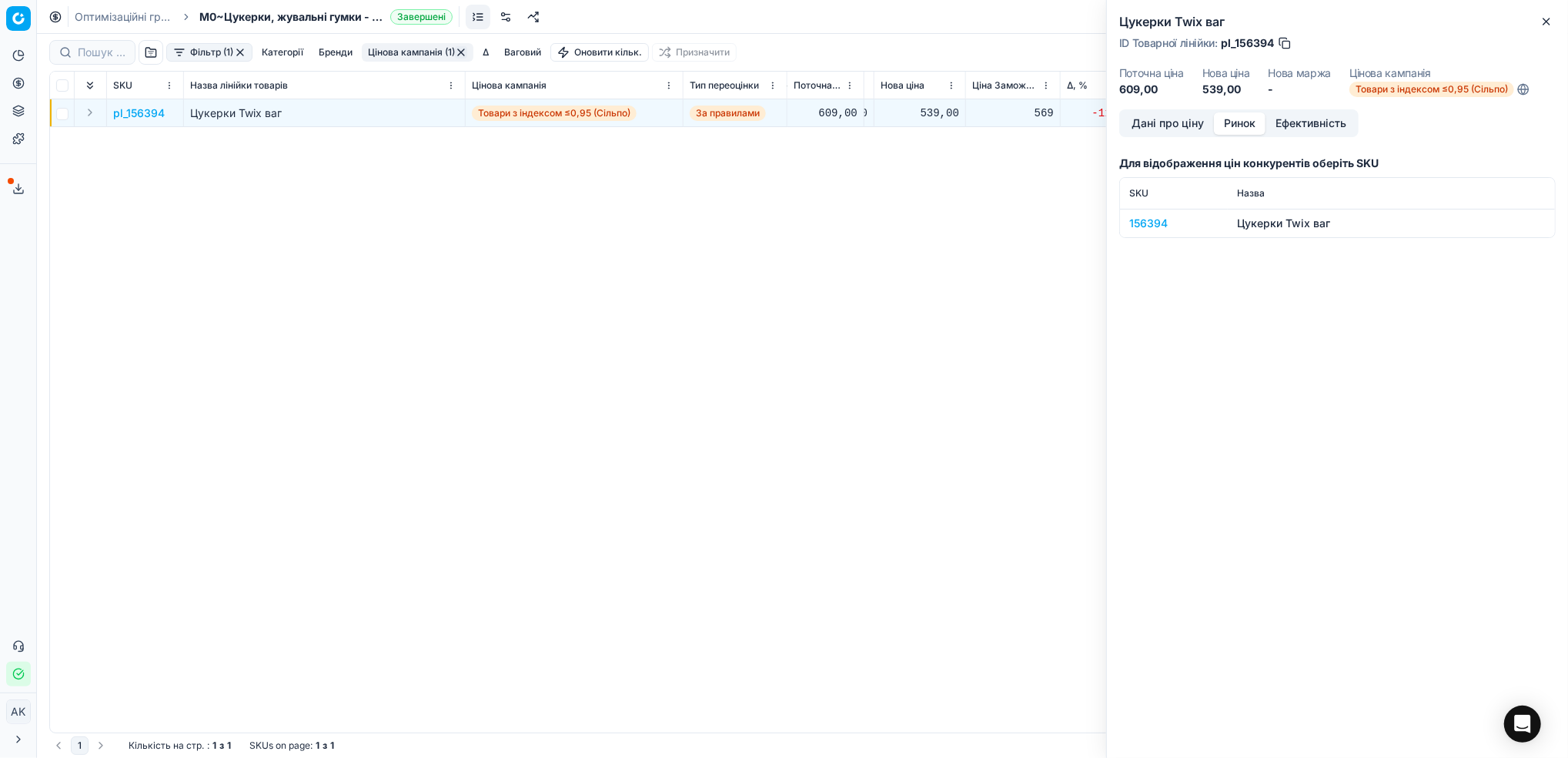
click at [1236, 125] on button "Ринок" at bounding box center [1240, 124] width 52 height 23
click at [1134, 228] on div "156394" at bounding box center [1174, 223] width 89 height 15
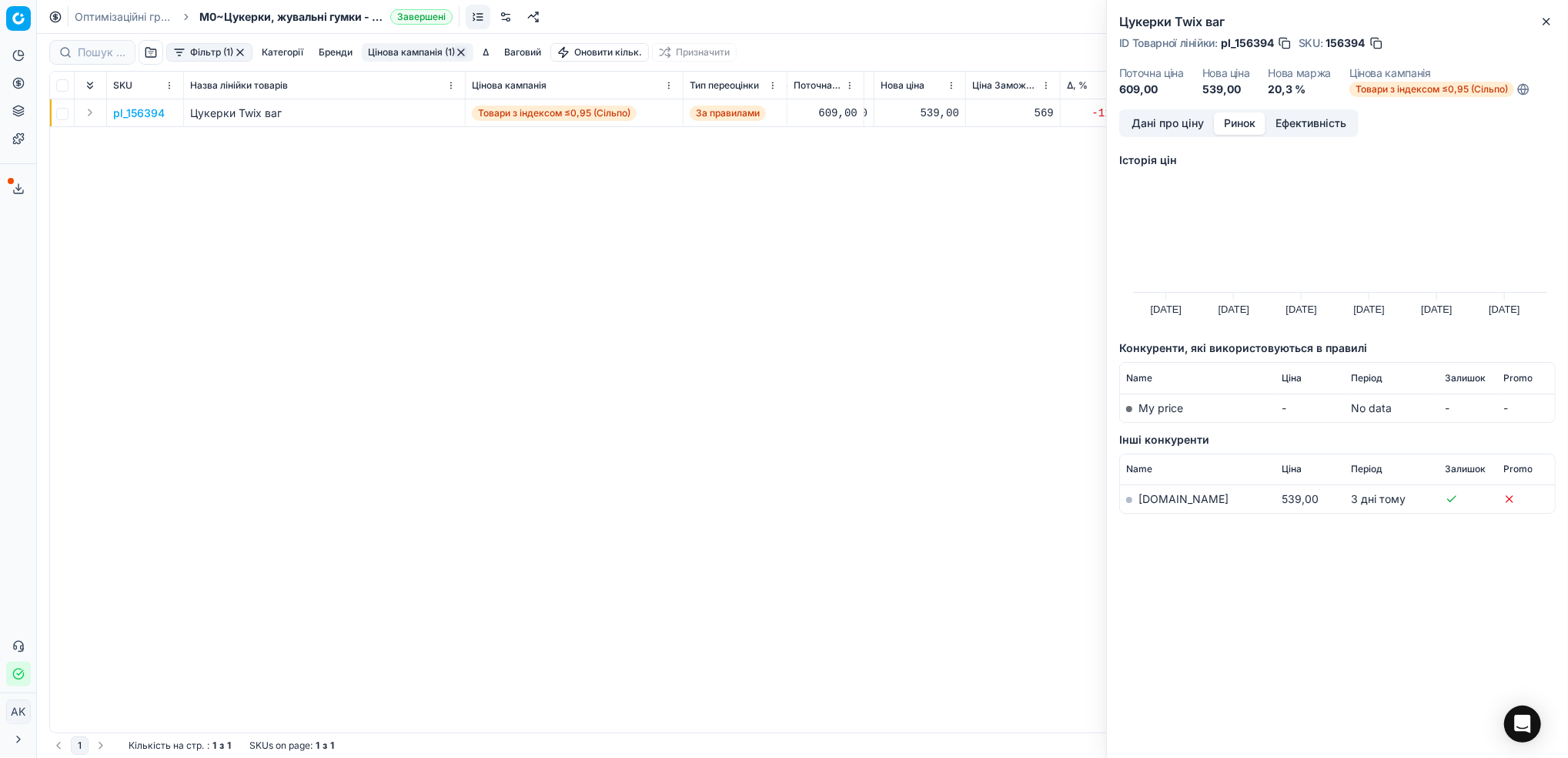
click at [1156, 500] on link "[DOMAIN_NAME]" at bounding box center [1183, 499] width 90 height 13
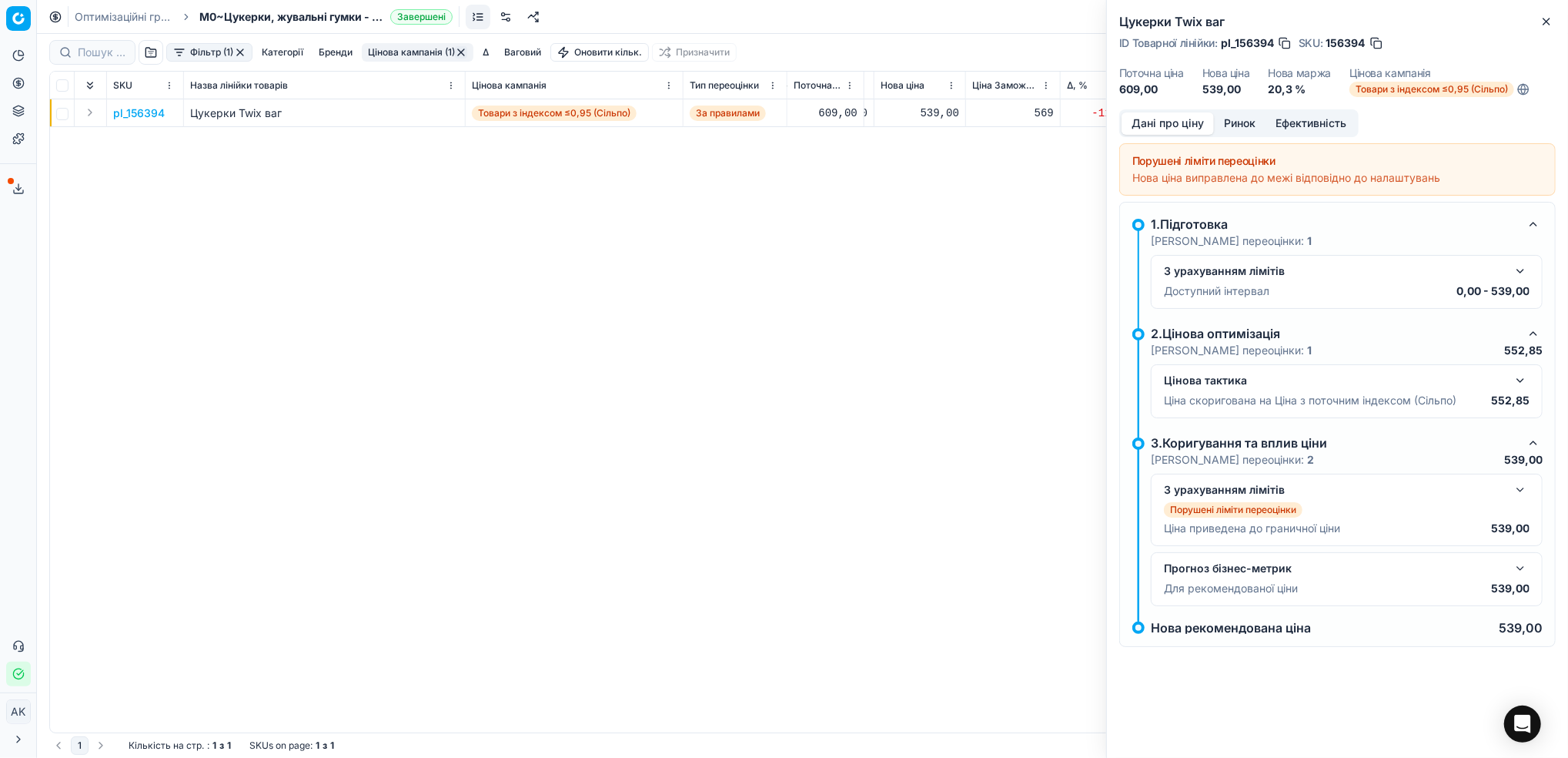
click at [1139, 124] on button "Дані про ціну" at bounding box center [1168, 124] width 92 height 23
click at [1520, 275] on button "button" at bounding box center [1520, 271] width 19 height 19
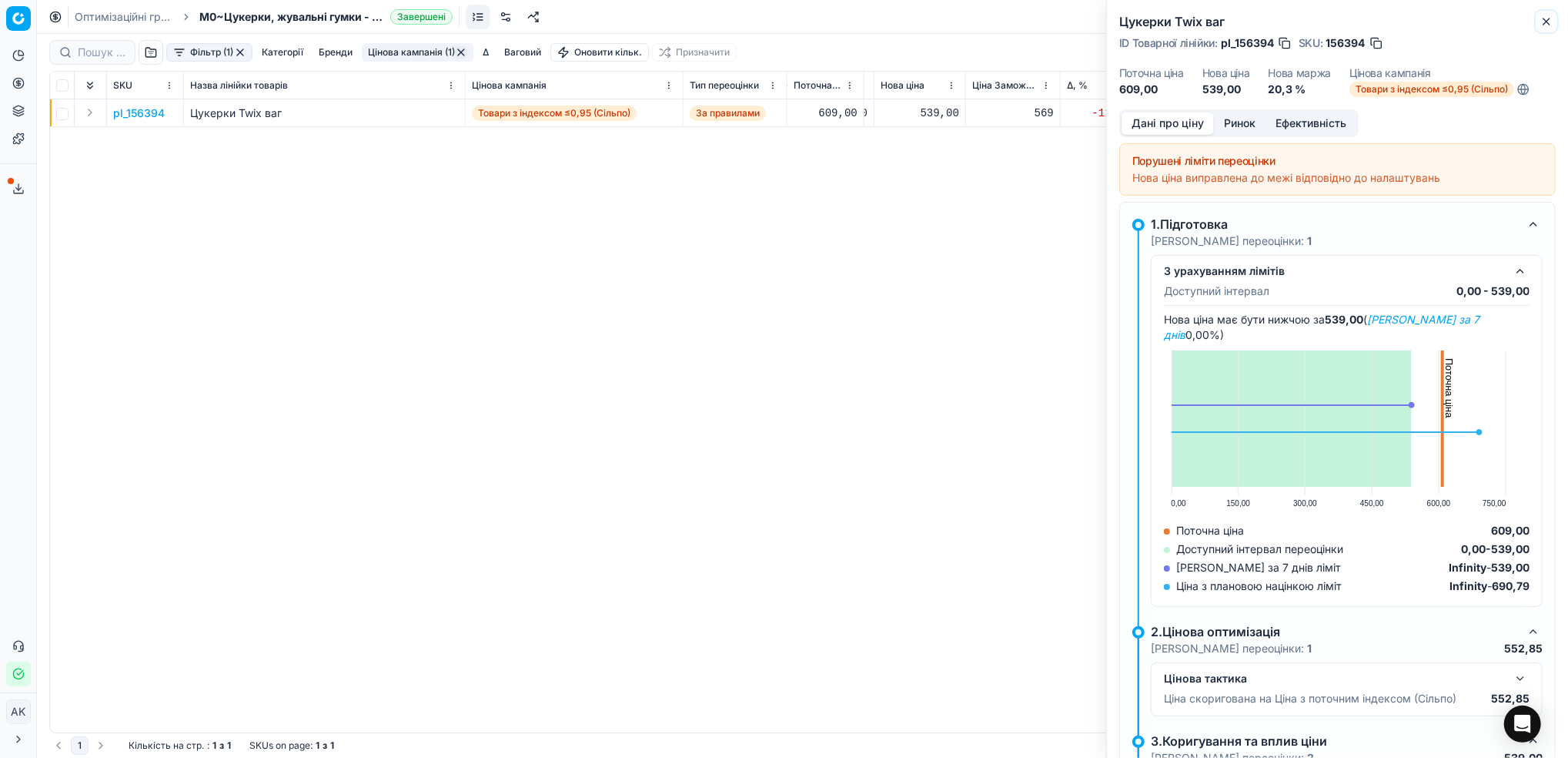
click at [1553, 22] on button "Close" at bounding box center [1546, 21] width 19 height 19
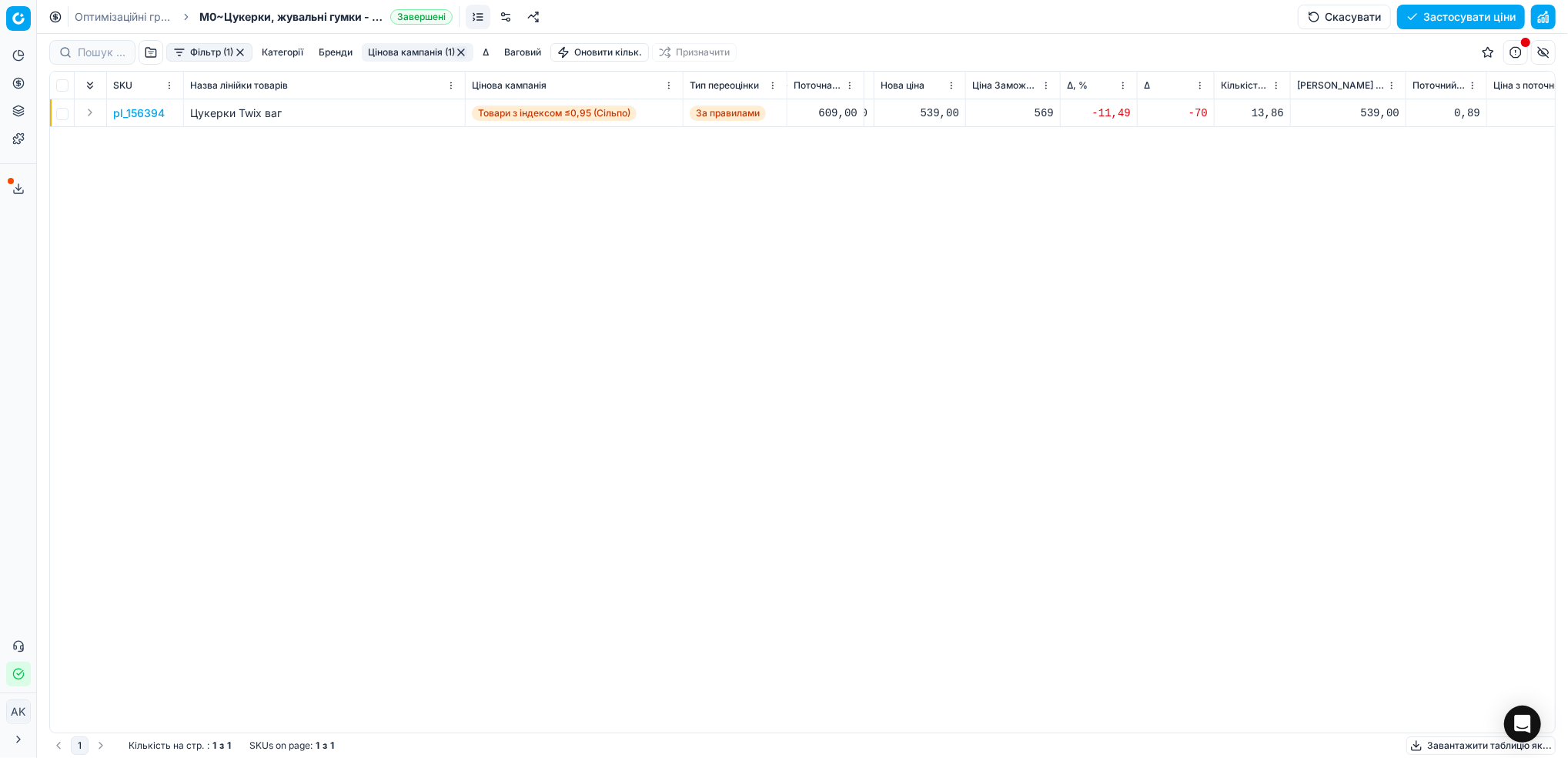
click at [931, 114] on div "539,00" at bounding box center [920, 113] width 79 height 15
click at [936, 255] on input "539.00" at bounding box center [974, 250] width 111 height 24
type input "589.00"
click at [400, 48] on button "Цінова кампанія (1)" at bounding box center [417, 52] width 112 height 19
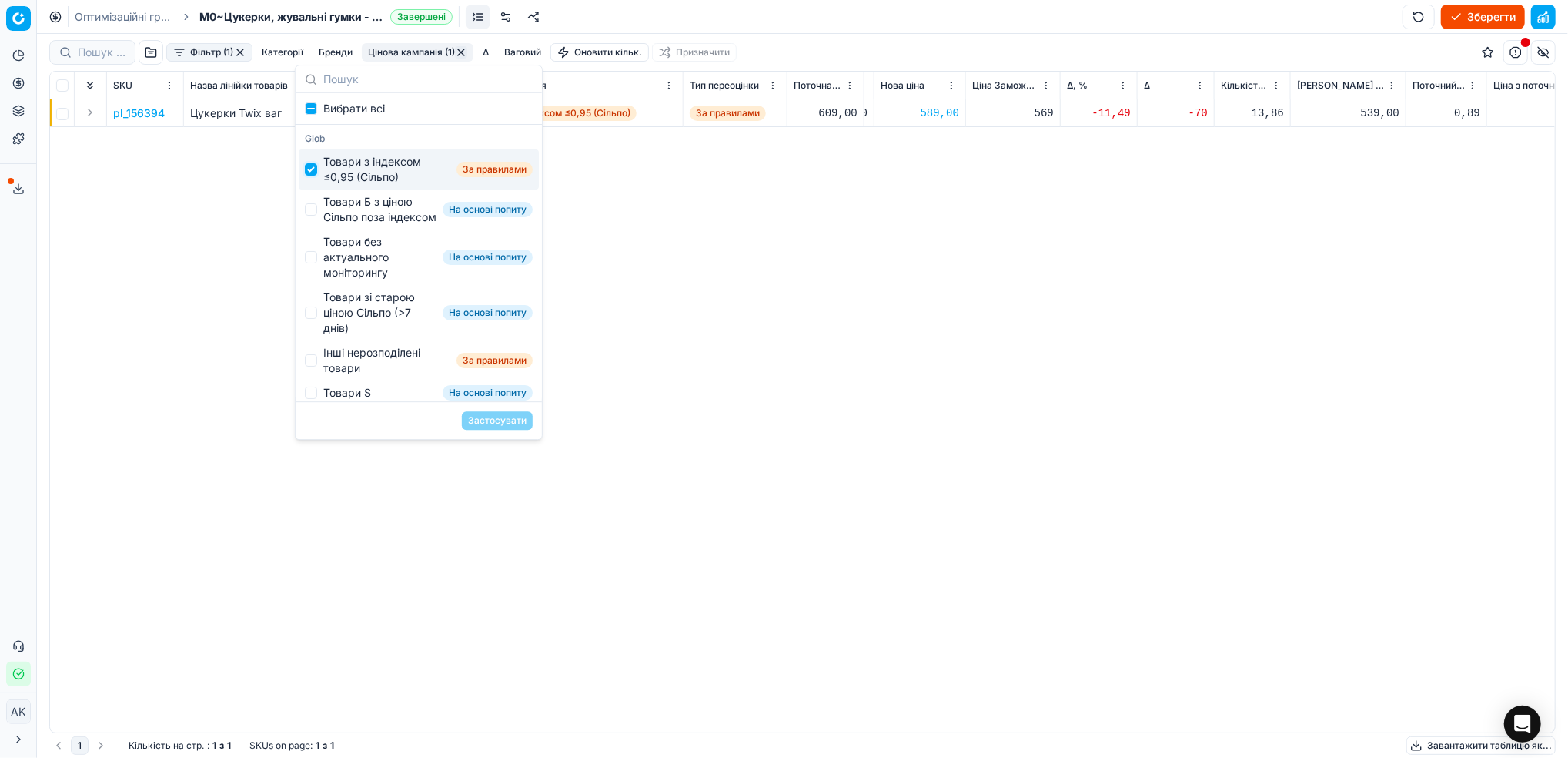
click at [314, 164] on input "Suggestions" at bounding box center [310, 169] width 12 height 12
checkbox input "false"
click at [308, 216] on input "Suggestions" at bounding box center [310, 209] width 12 height 12
checkbox input "true"
click at [502, 426] on button "Застосувати" at bounding box center [497, 420] width 70 height 19
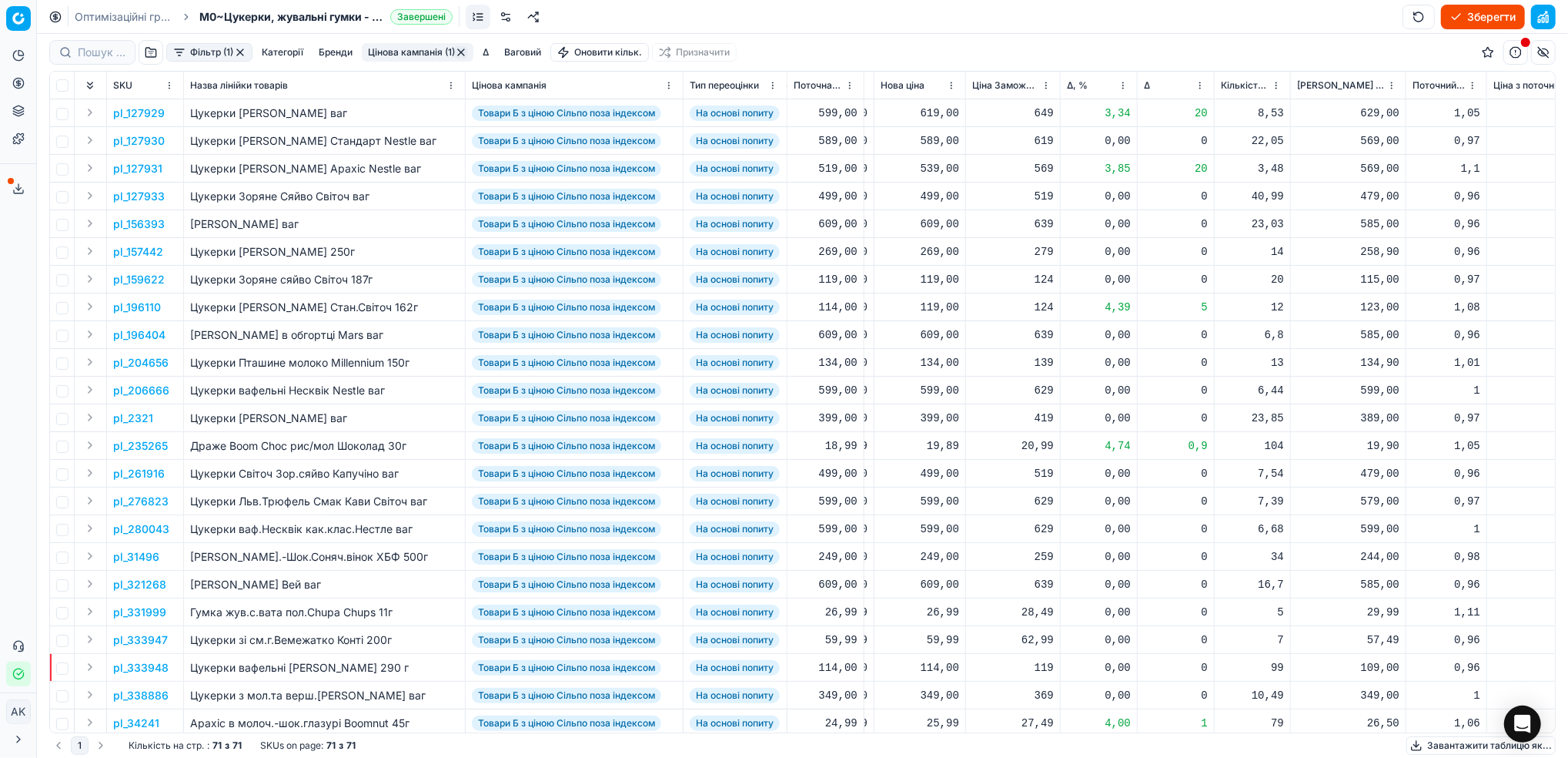
click at [228, 49] on button "Фільтр (1)" at bounding box center [209, 52] width 86 height 19
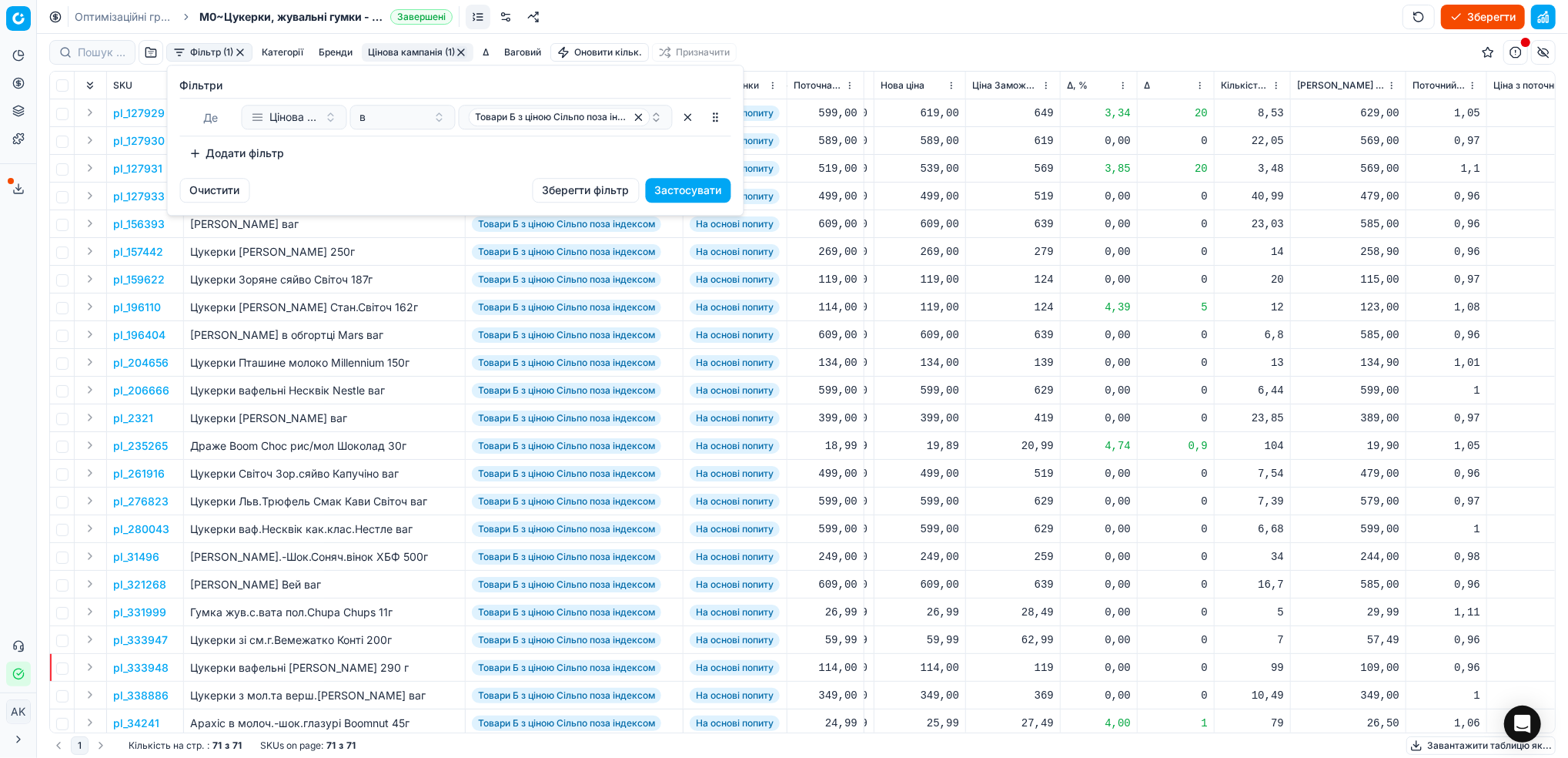
click at [222, 159] on button "Додати фільтр" at bounding box center [237, 153] width 114 height 24
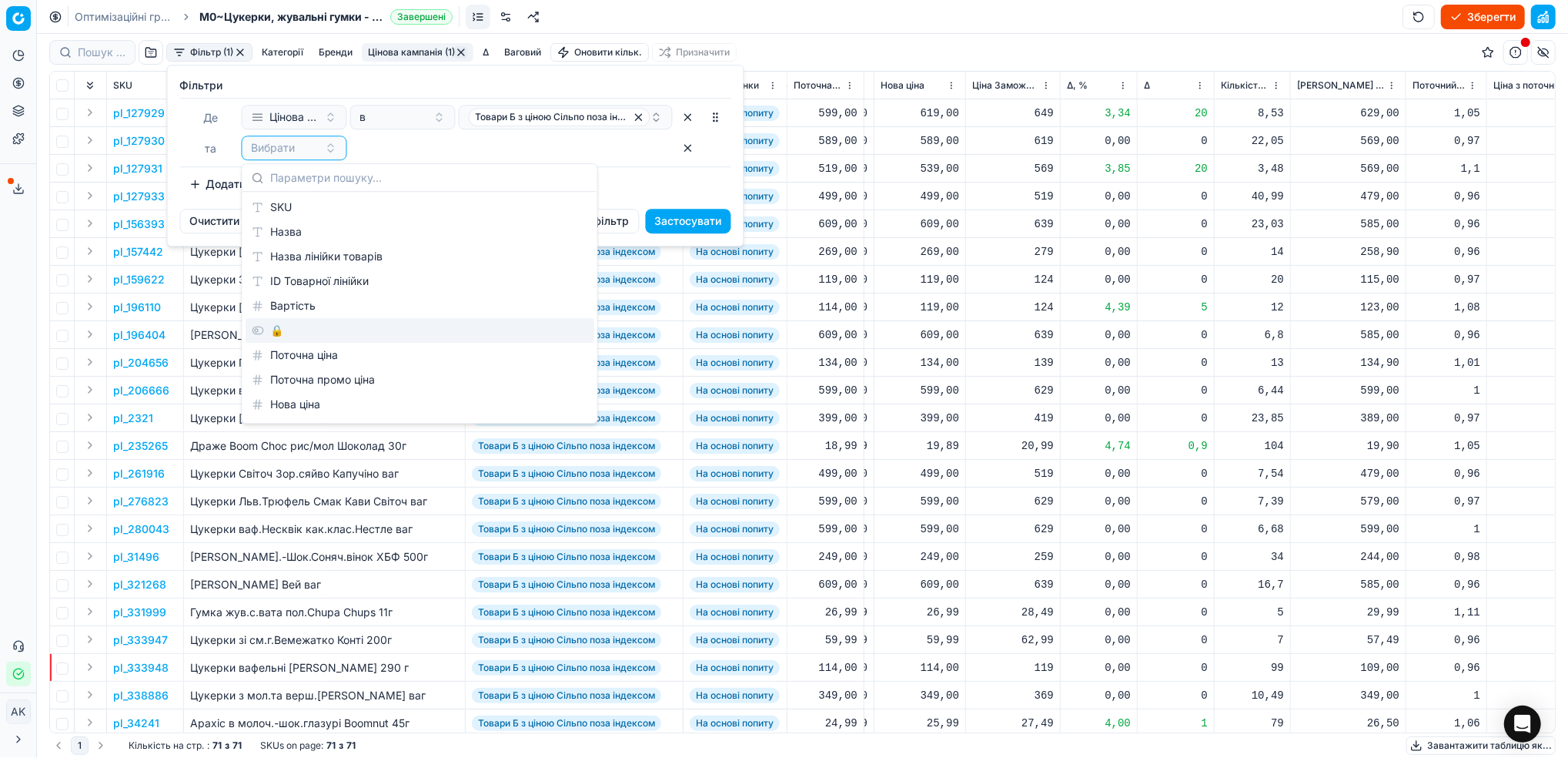
click at [269, 340] on div "🔒" at bounding box center [420, 330] width 348 height 24
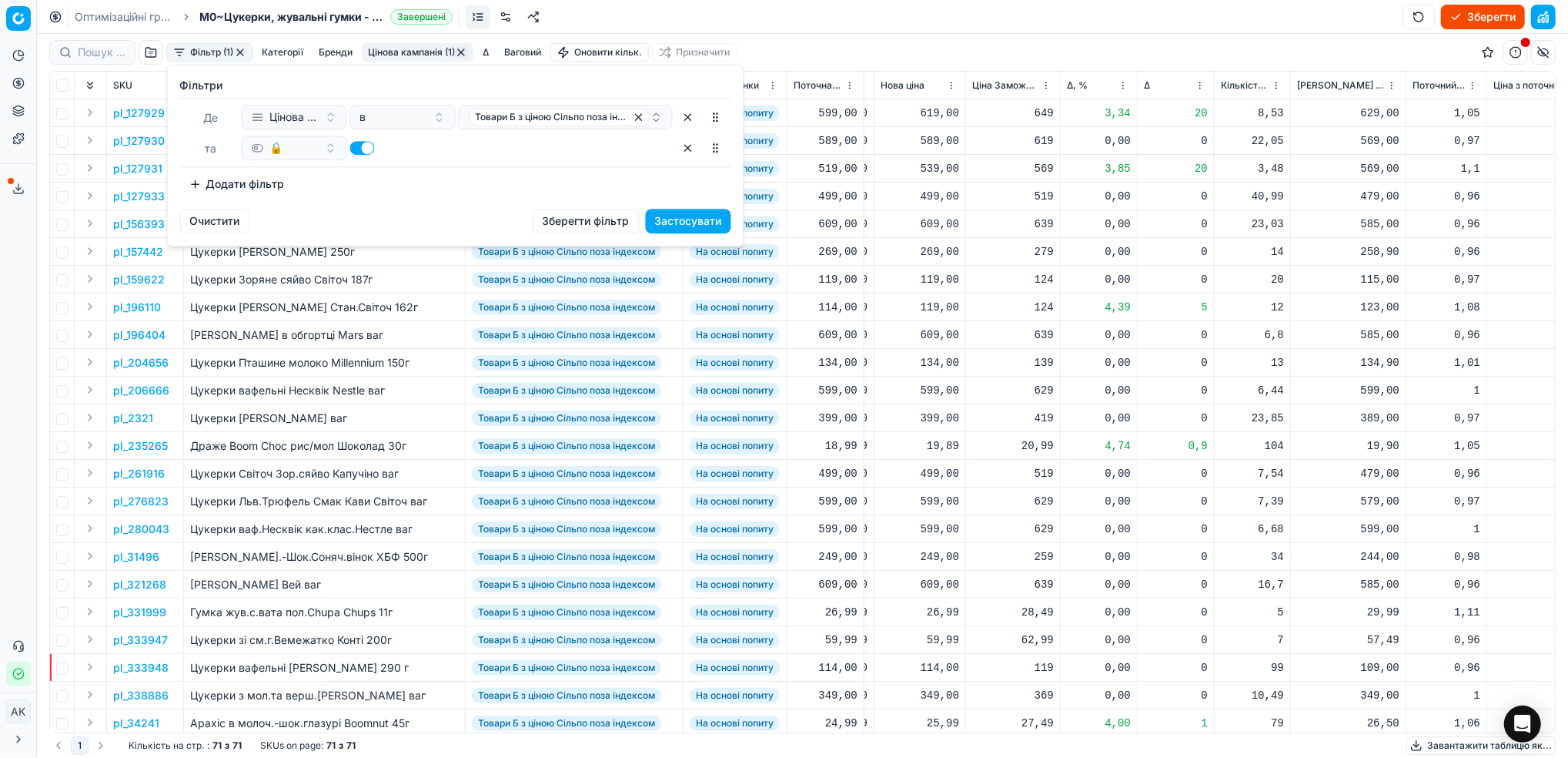
click at [362, 149] on button "button" at bounding box center [362, 148] width 24 height 14
checkbox input "false"
click at [690, 222] on button "Застосувати" at bounding box center [688, 221] width 85 height 24
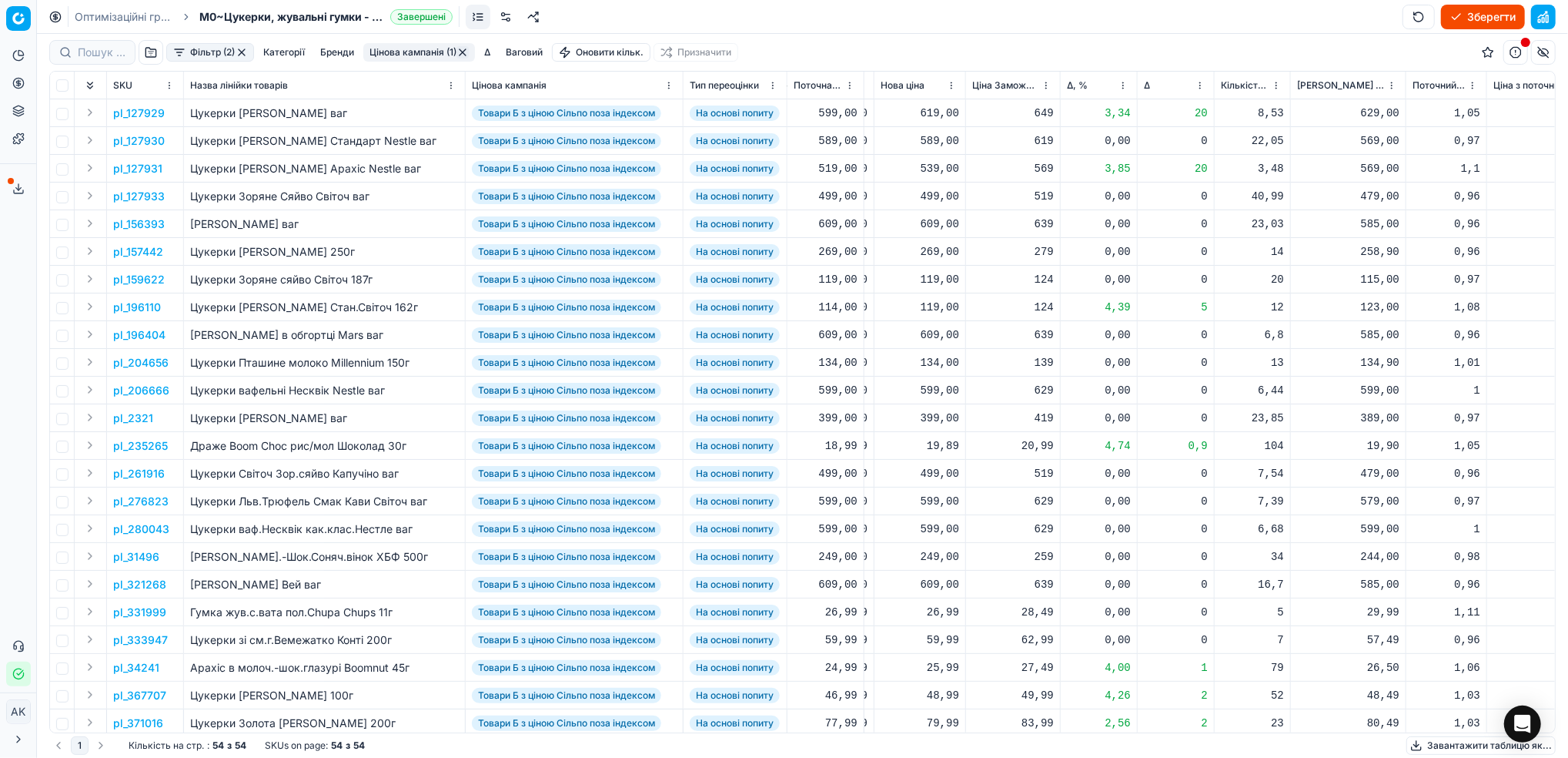
click at [1126, 85] on html "Pricing platform Аналітика Цінова оптимізація Асортимент продукції Шаблони Серв…" at bounding box center [784, 379] width 1568 height 758
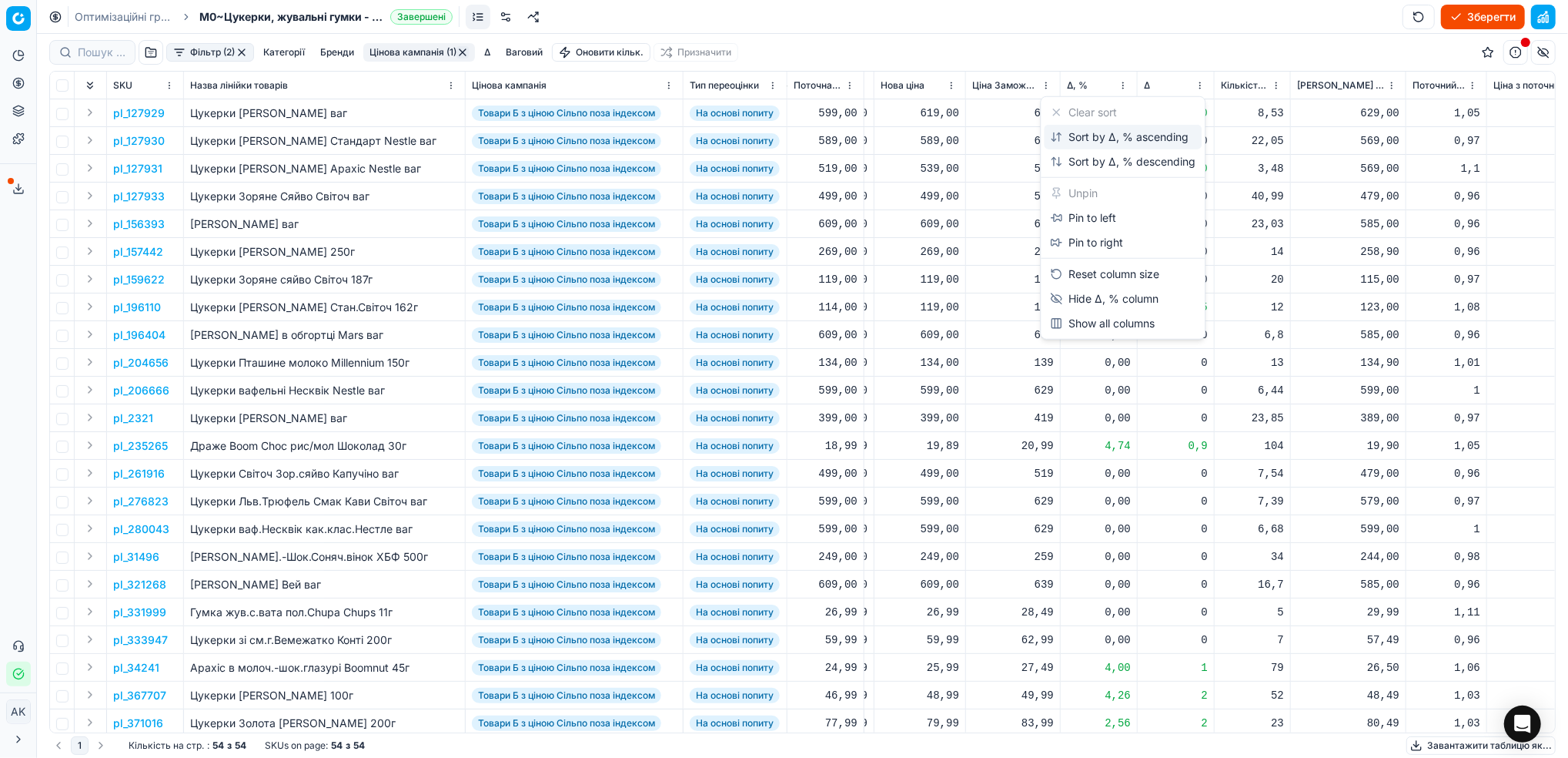
click at [1094, 137] on div "Sort by Δ, % ascending" at bounding box center [1119, 137] width 139 height 15
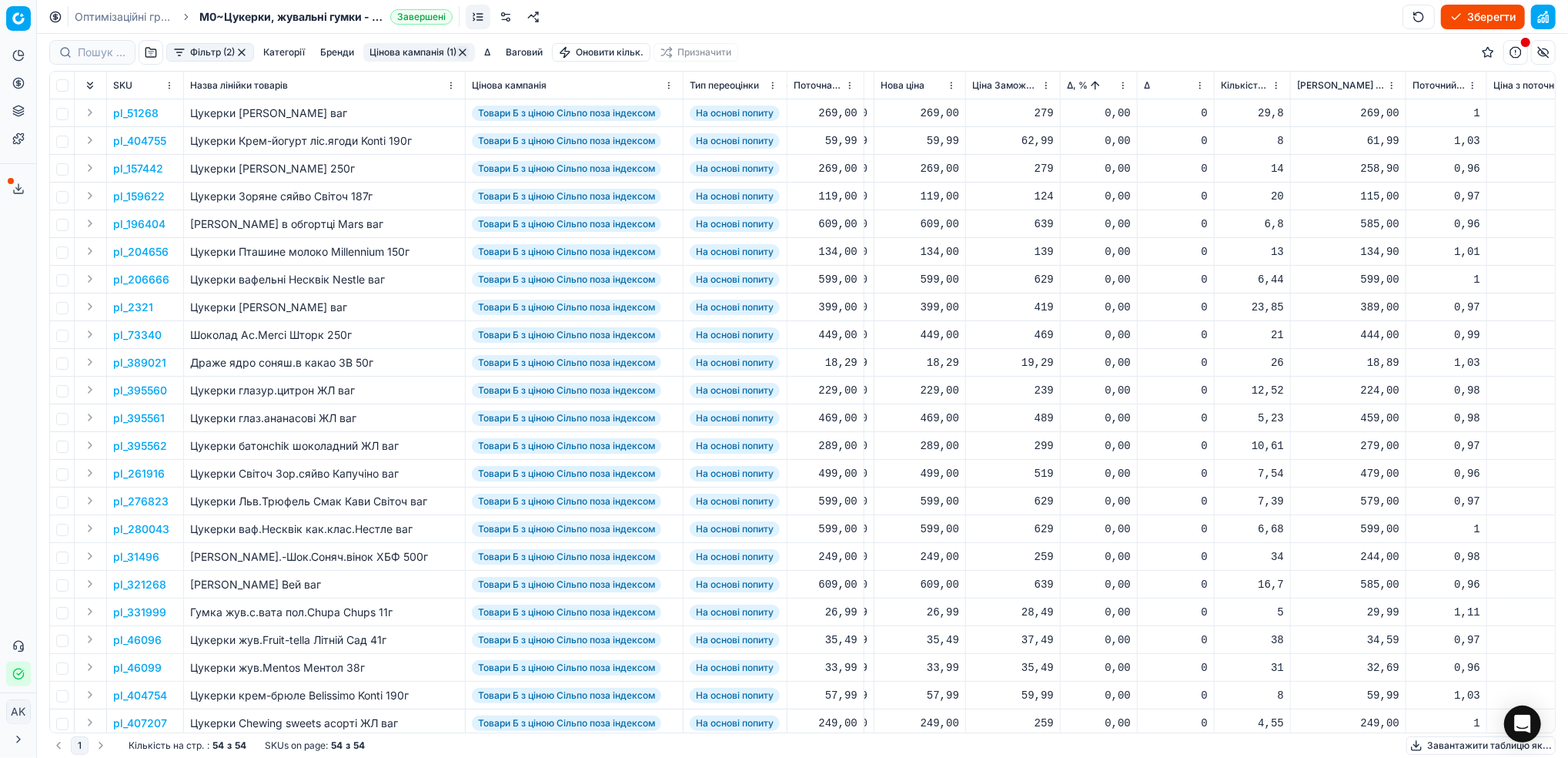
click at [1123, 84] on html "Pricing platform Аналітика Цінова оптимізація Асортимент продукції Шаблони Серв…" at bounding box center [784, 379] width 1568 height 758
click at [1112, 161] on div "Sort by Δ, % descending" at bounding box center [1123, 161] width 146 height 15
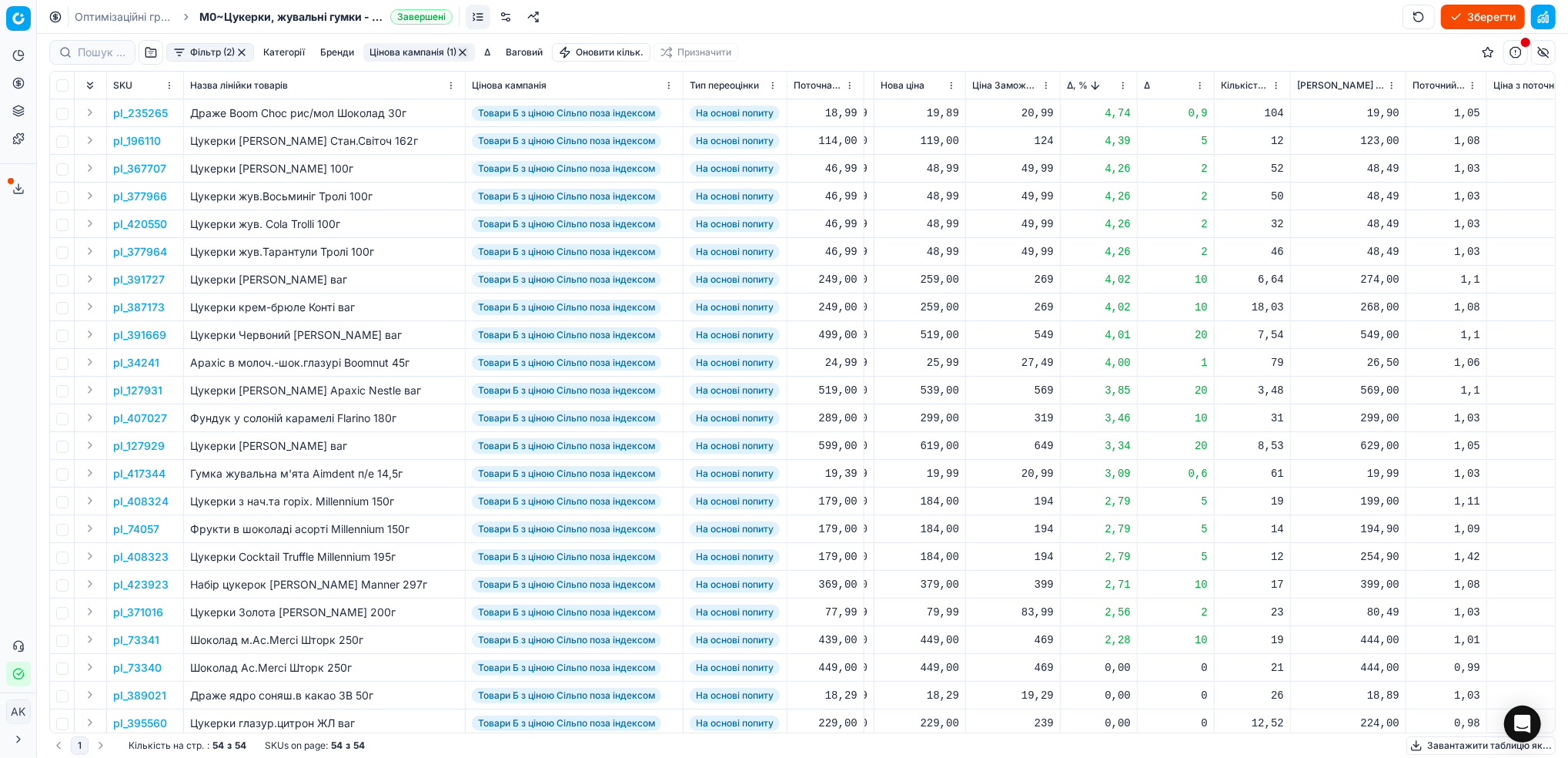
click at [156, 115] on p "pl_235265" at bounding box center [140, 113] width 54 height 15
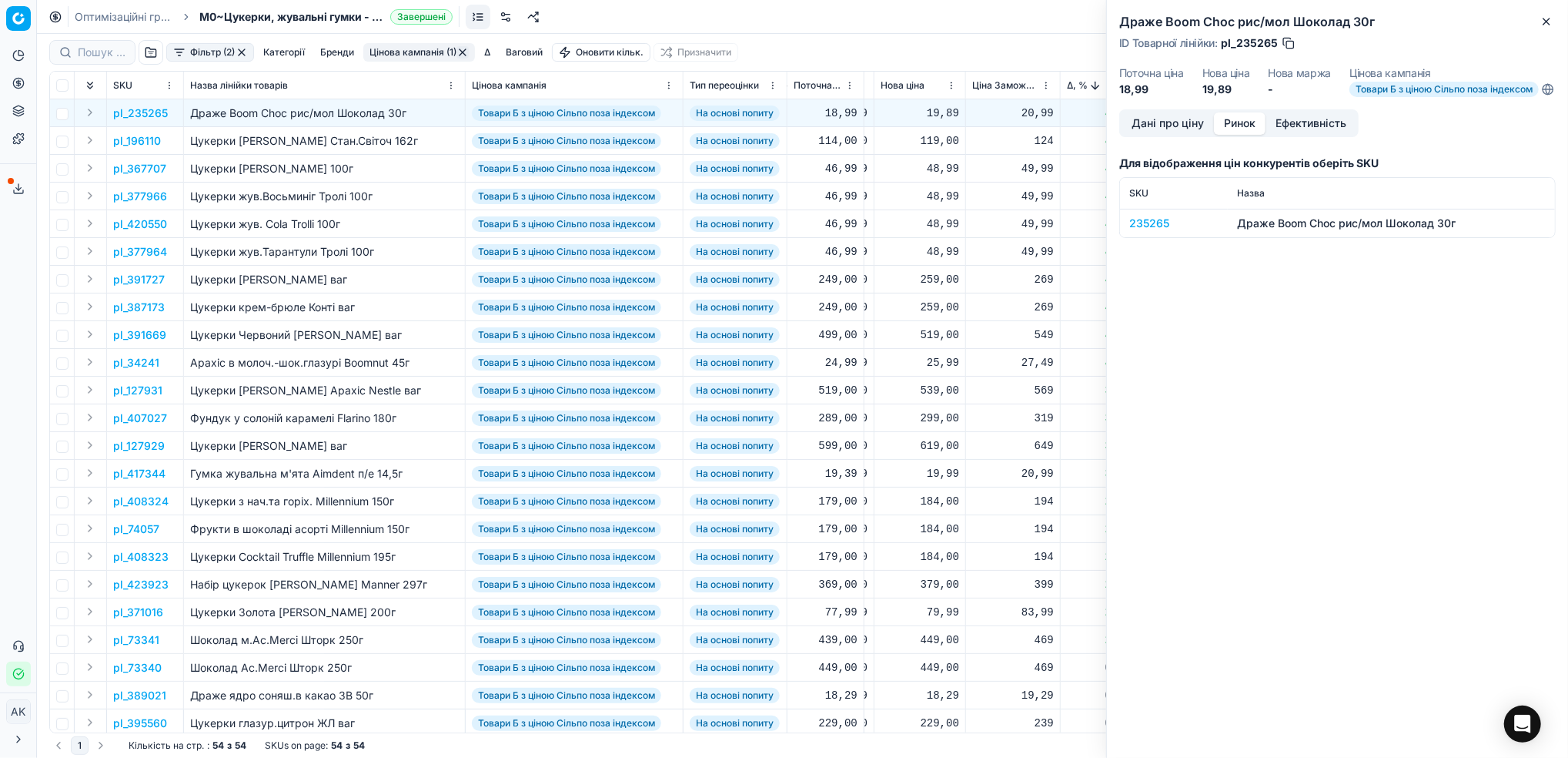
click at [1241, 128] on button "Ринок" at bounding box center [1240, 124] width 52 height 23
click at [1151, 231] on div "235265" at bounding box center [1174, 223] width 89 height 15
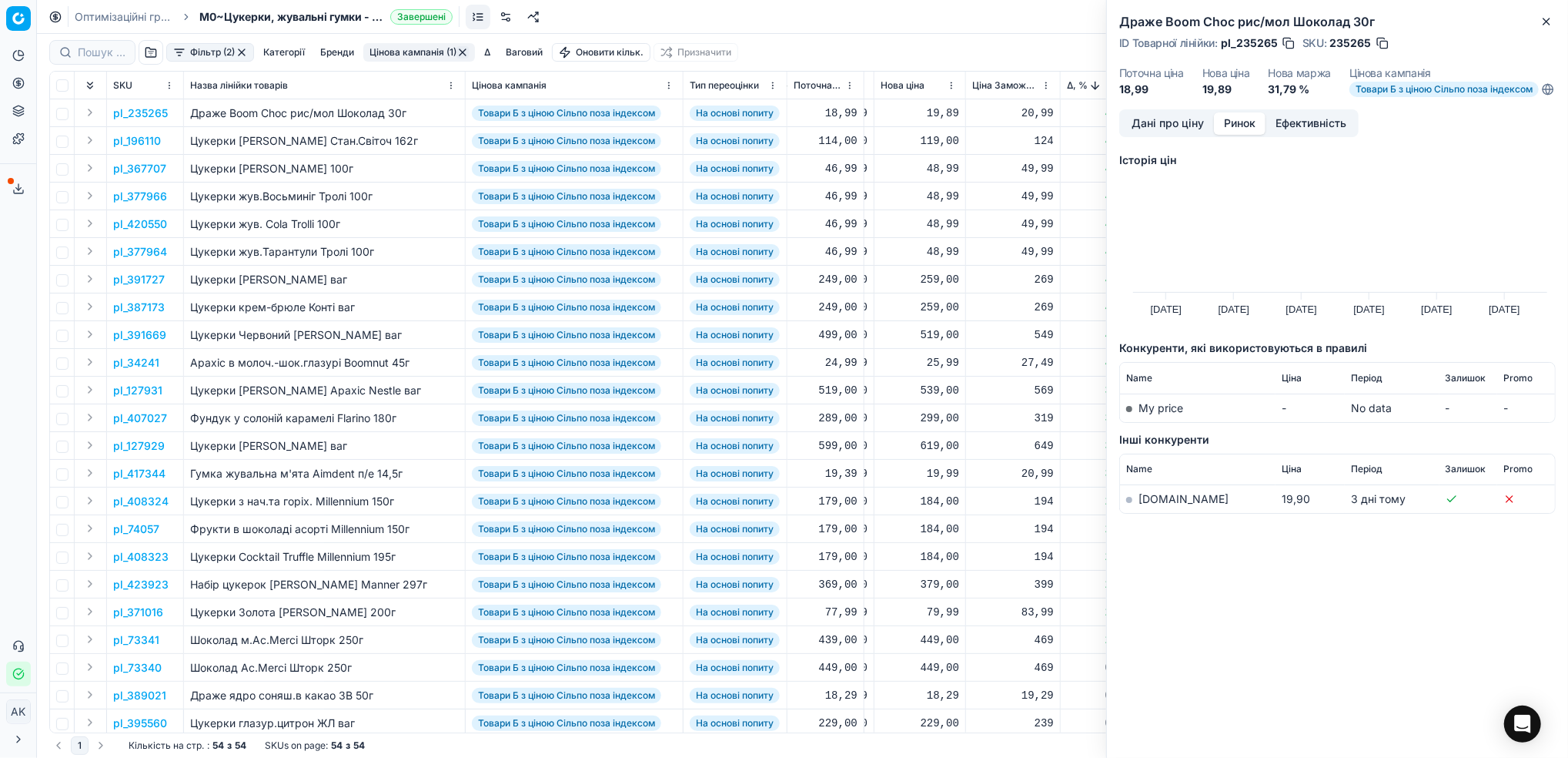
click at [1141, 505] on link "[DOMAIN_NAME]" at bounding box center [1183, 499] width 90 height 13
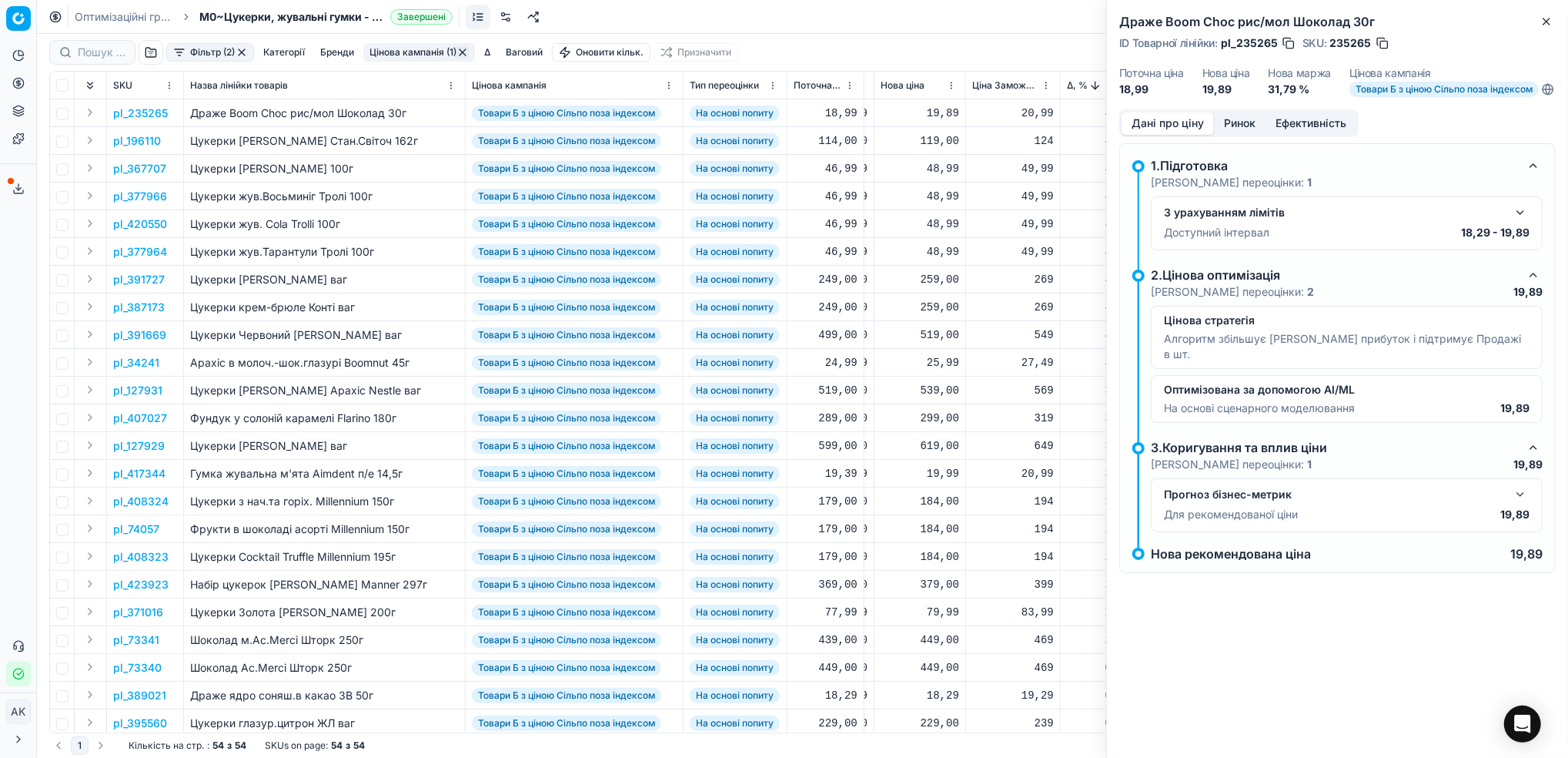
click at [1160, 135] on button "Дані про ціну" at bounding box center [1168, 124] width 92 height 23
click at [1535, 23] on h2 "Драже Boom Choc рис/мол Шоколад 30г" at bounding box center [1337, 21] width 437 height 19
click at [1543, 20] on icon "button" at bounding box center [1546, 21] width 12 height 12
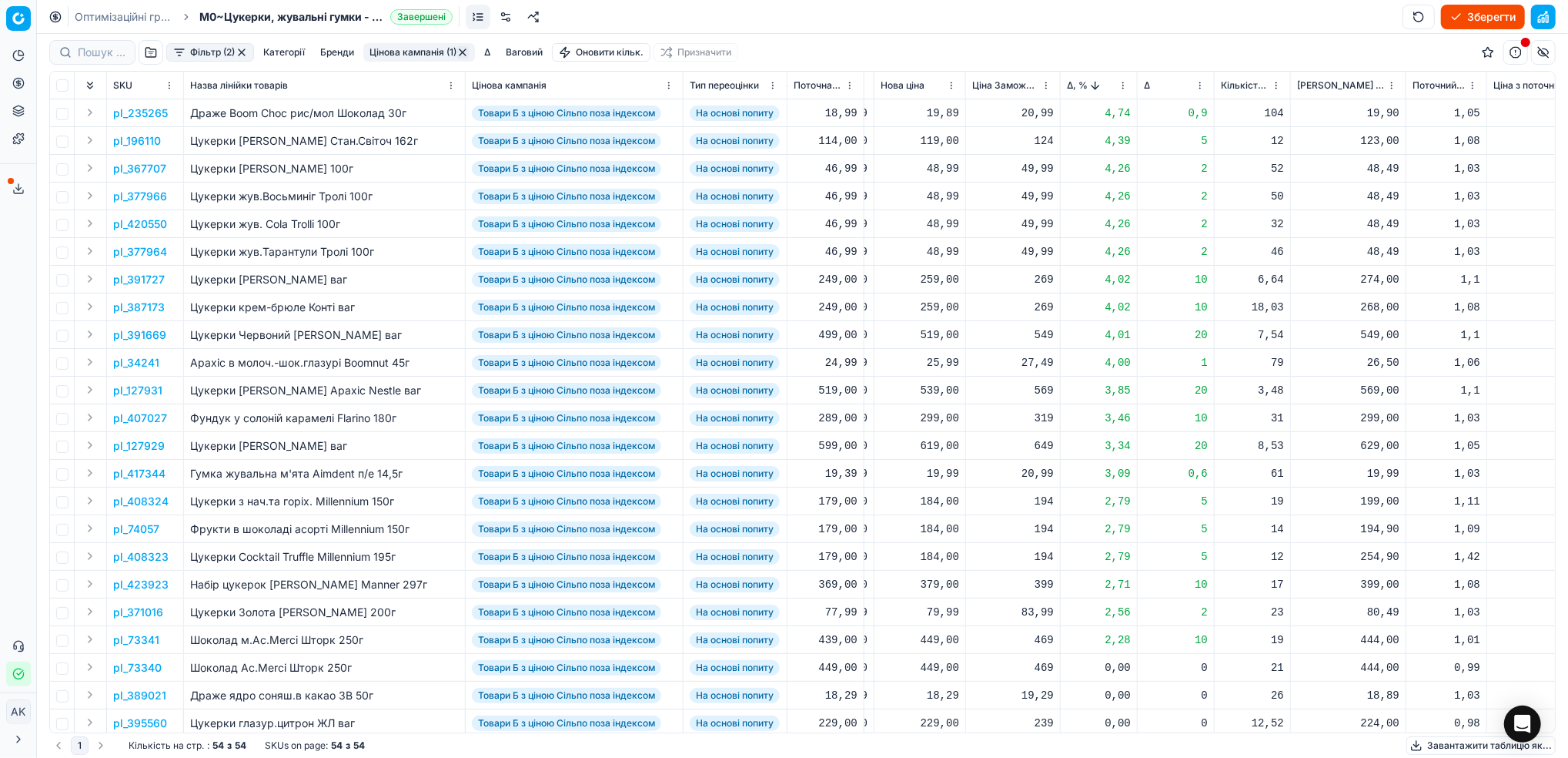
click at [144, 142] on p "pl_196110" at bounding box center [137, 140] width 48 height 15
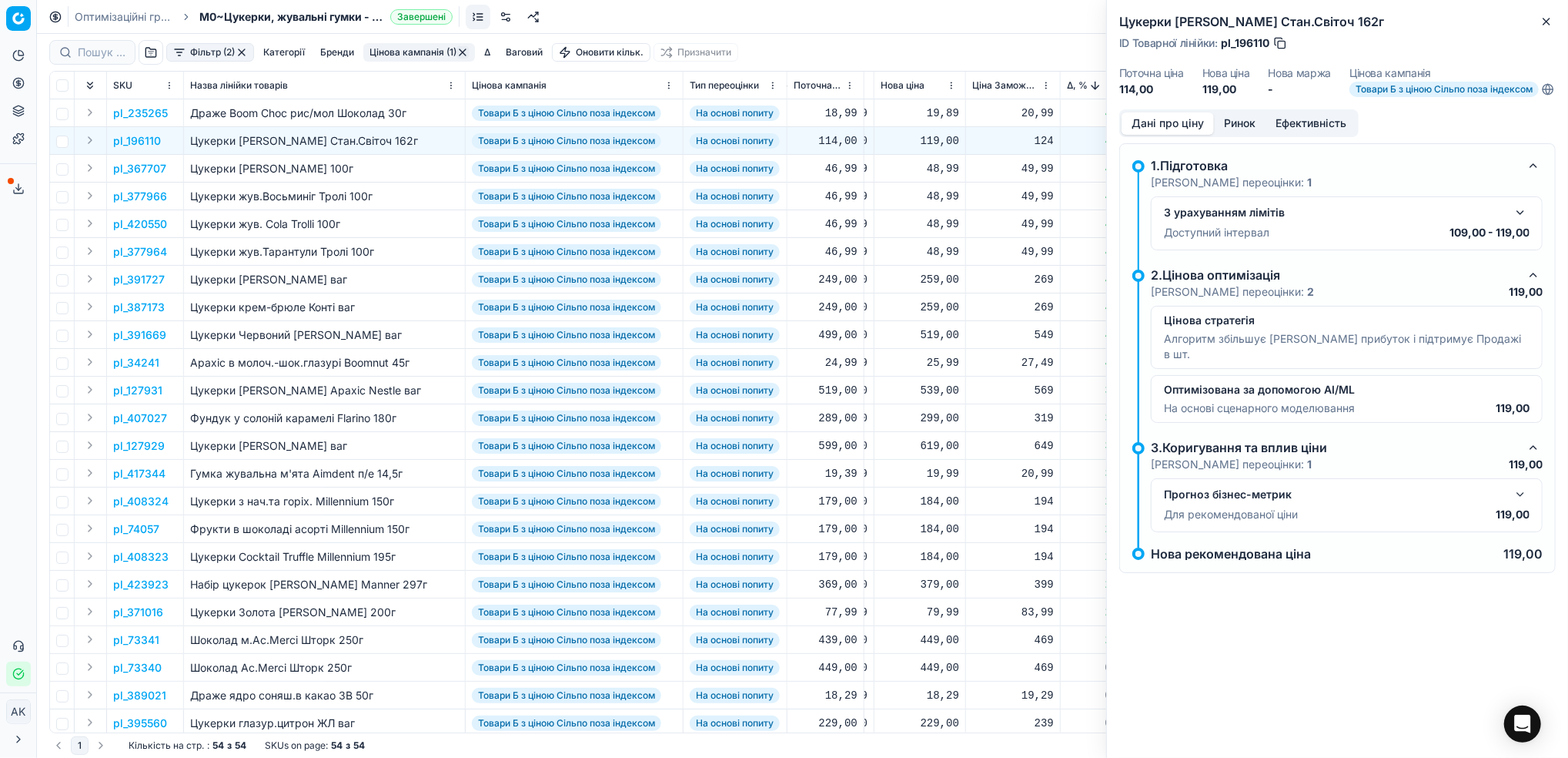
click at [1248, 135] on button "Ринок" at bounding box center [1240, 124] width 52 height 23
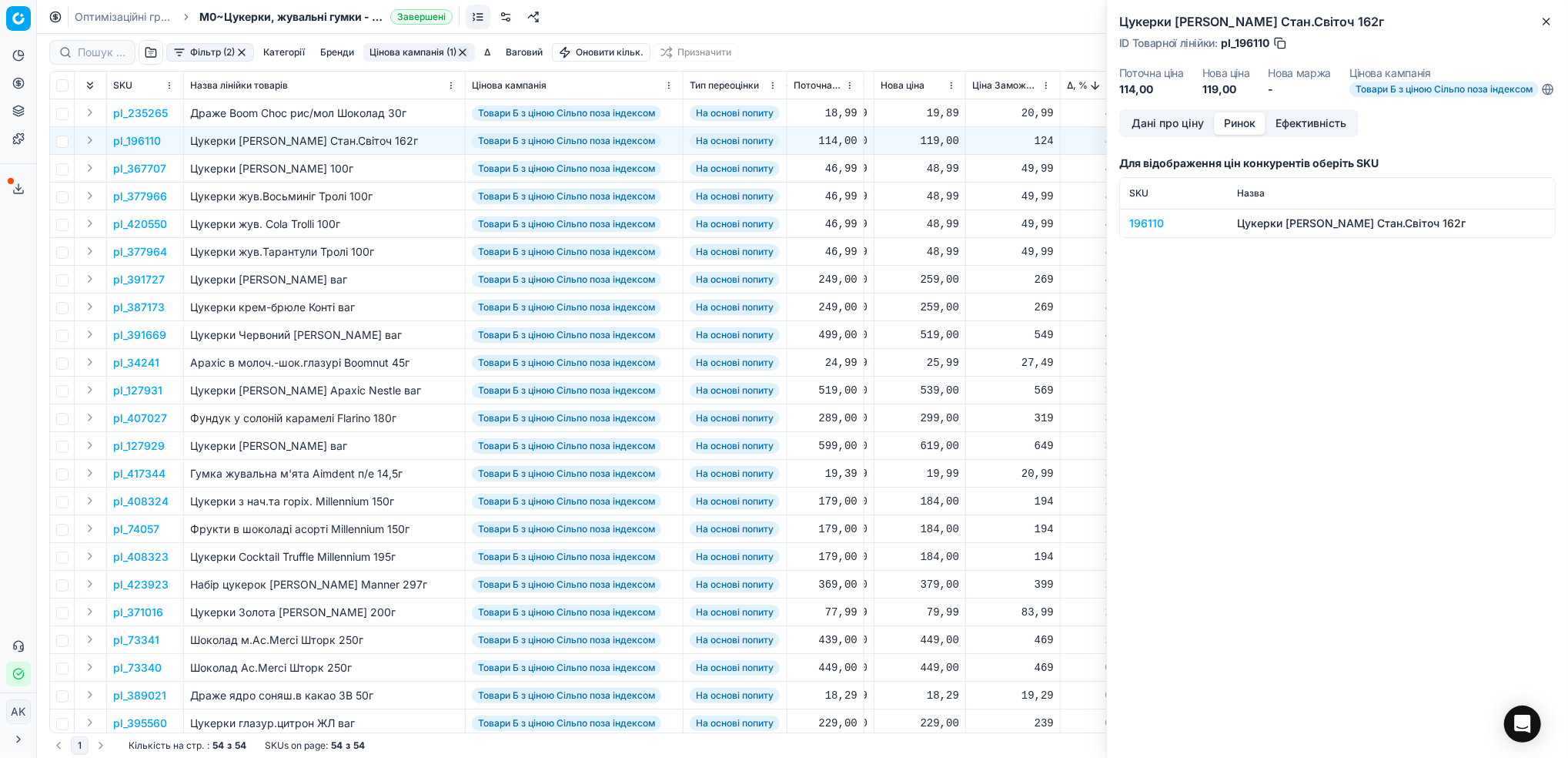
click at [1147, 231] on div "196110" at bounding box center [1174, 223] width 89 height 15
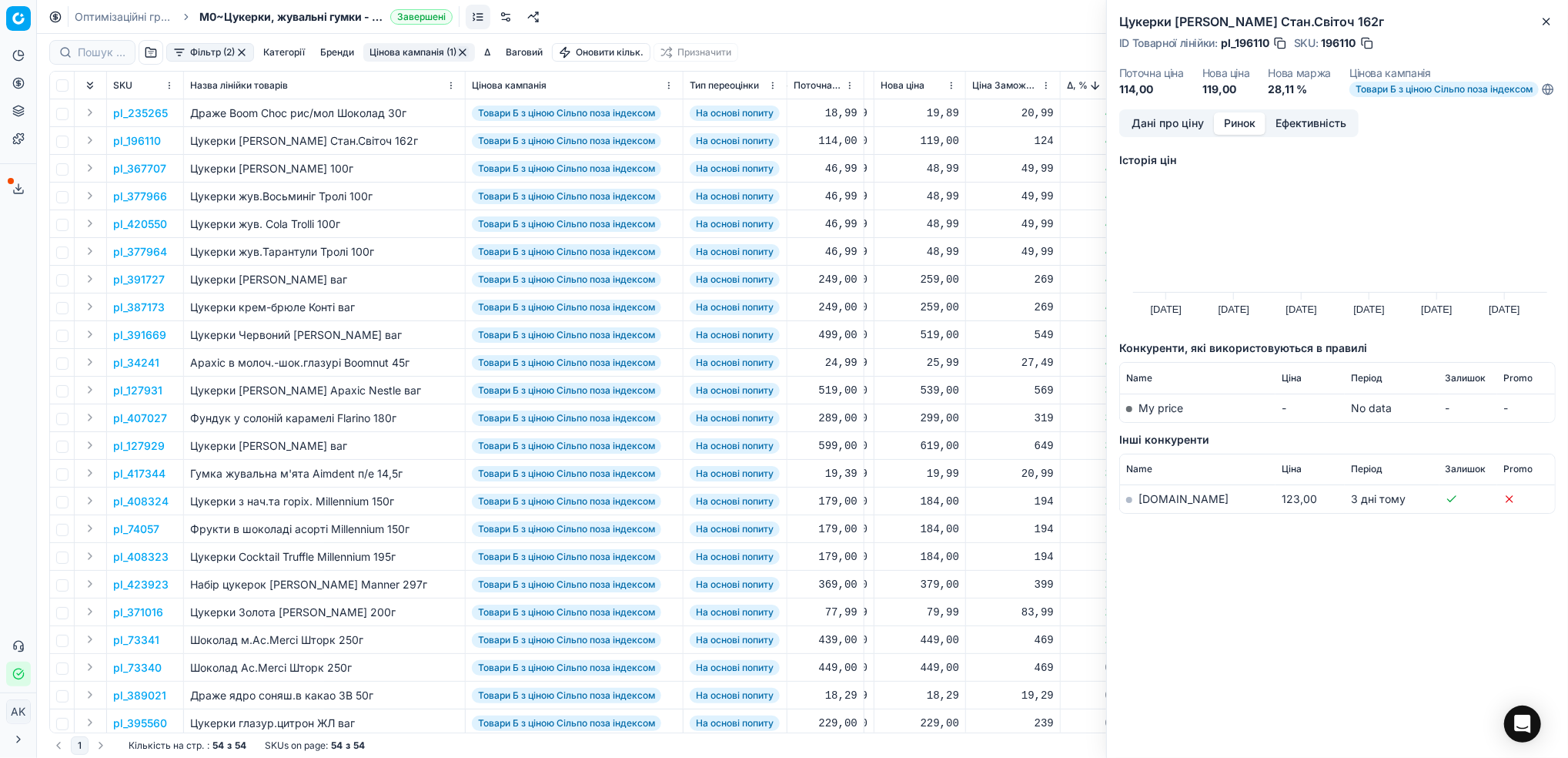
click at [1151, 514] on td "[DOMAIN_NAME]" at bounding box center [1198, 499] width 156 height 28
click at [1156, 505] on link "[DOMAIN_NAME]" at bounding box center [1183, 499] width 90 height 13
click at [1164, 135] on button "Дані про ціну" at bounding box center [1168, 124] width 92 height 23
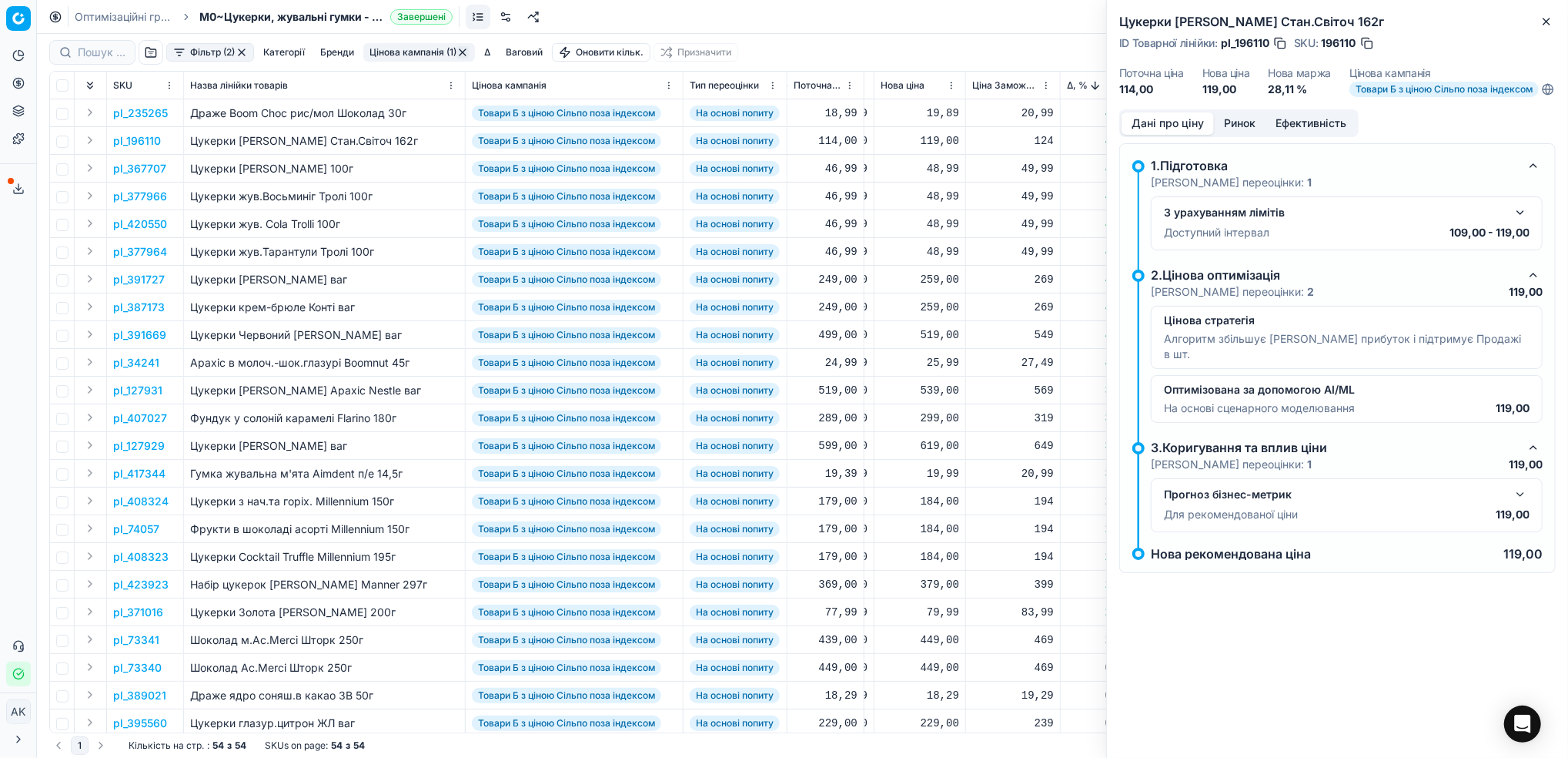
click at [1513, 222] on button "button" at bounding box center [1520, 212] width 19 height 19
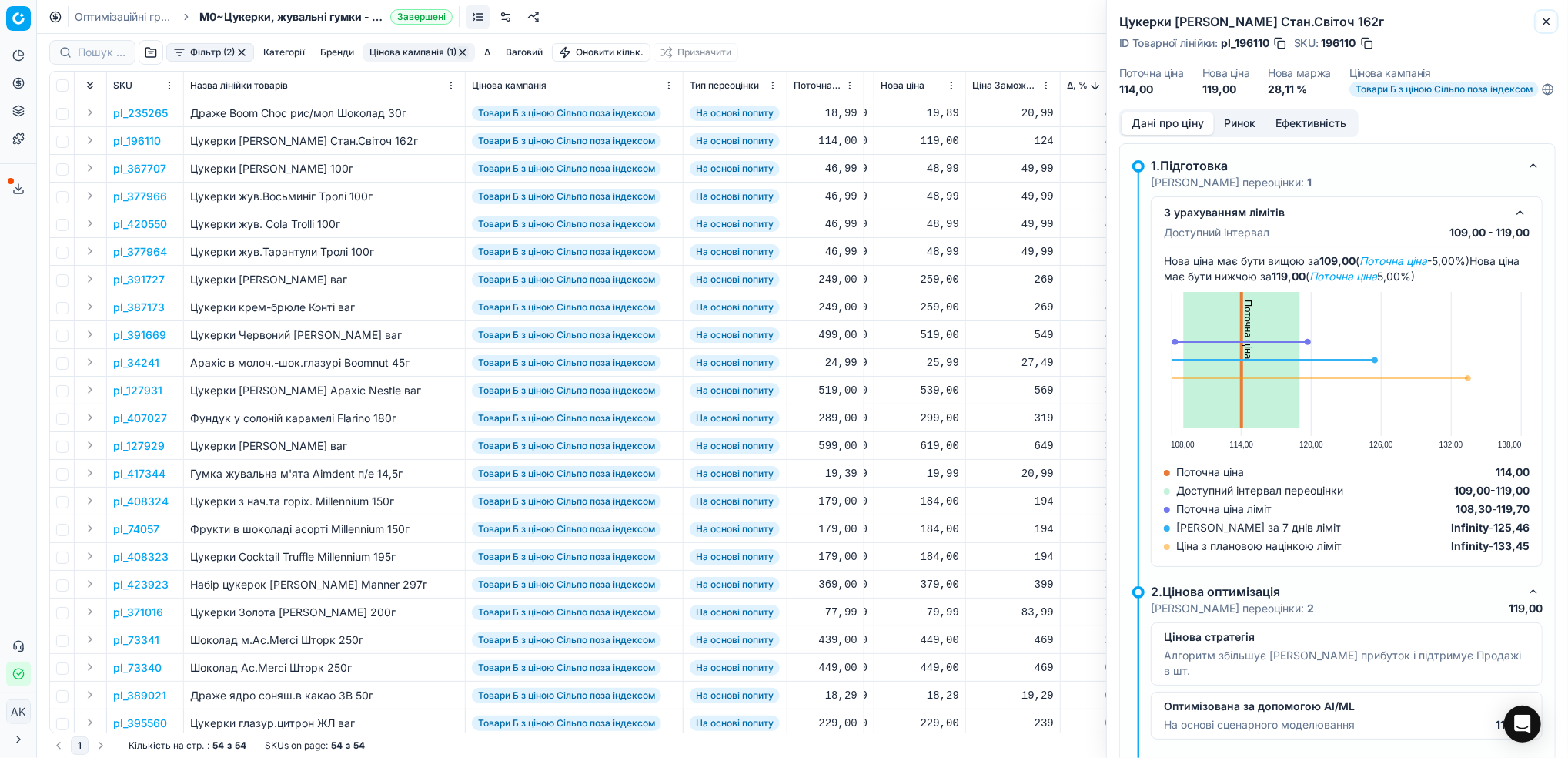
click at [1546, 22] on icon "button" at bounding box center [1547, 22] width 6 height 6
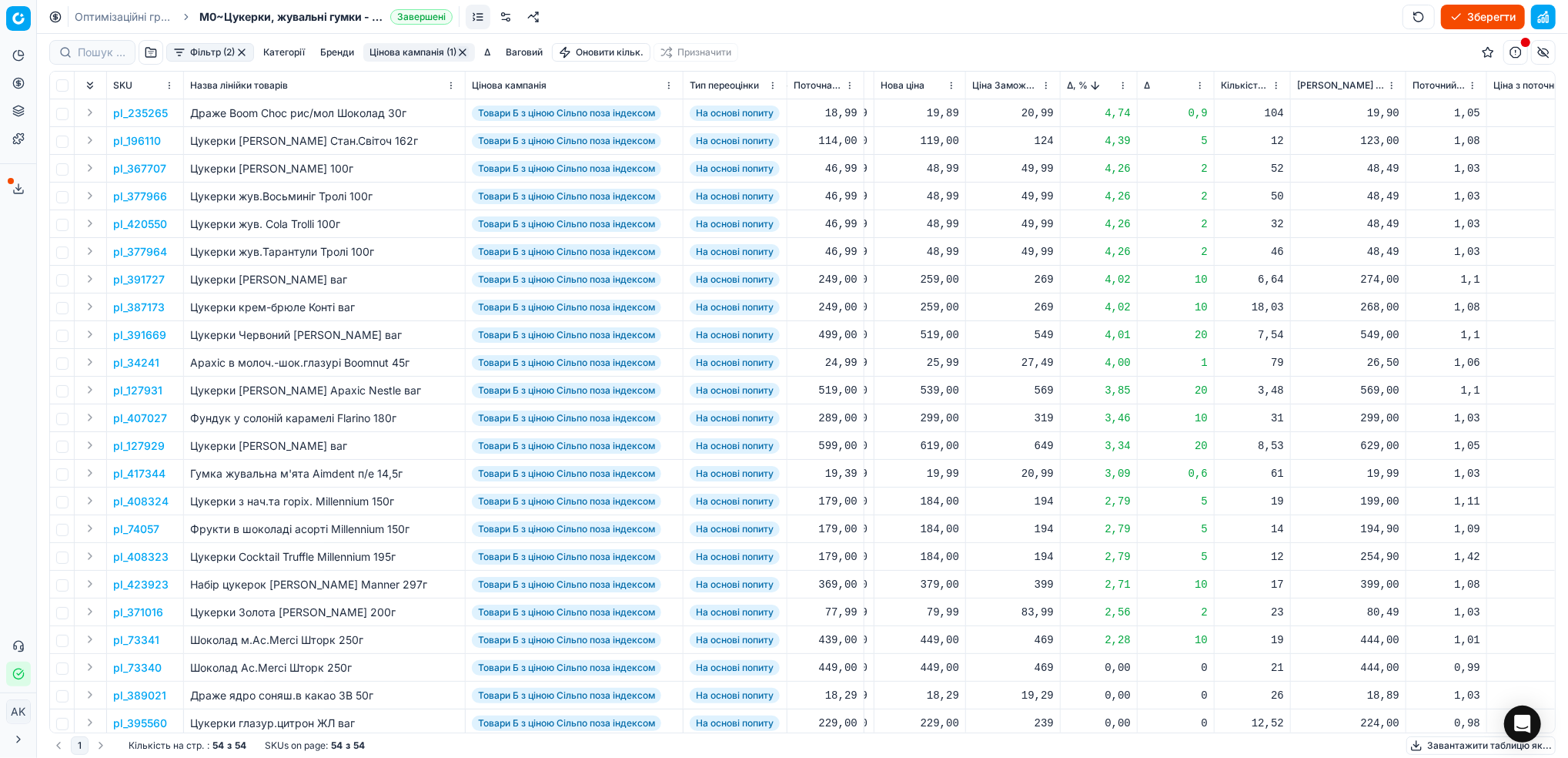
click at [146, 331] on p "pl_391669" at bounding box center [140, 335] width 53 height 15
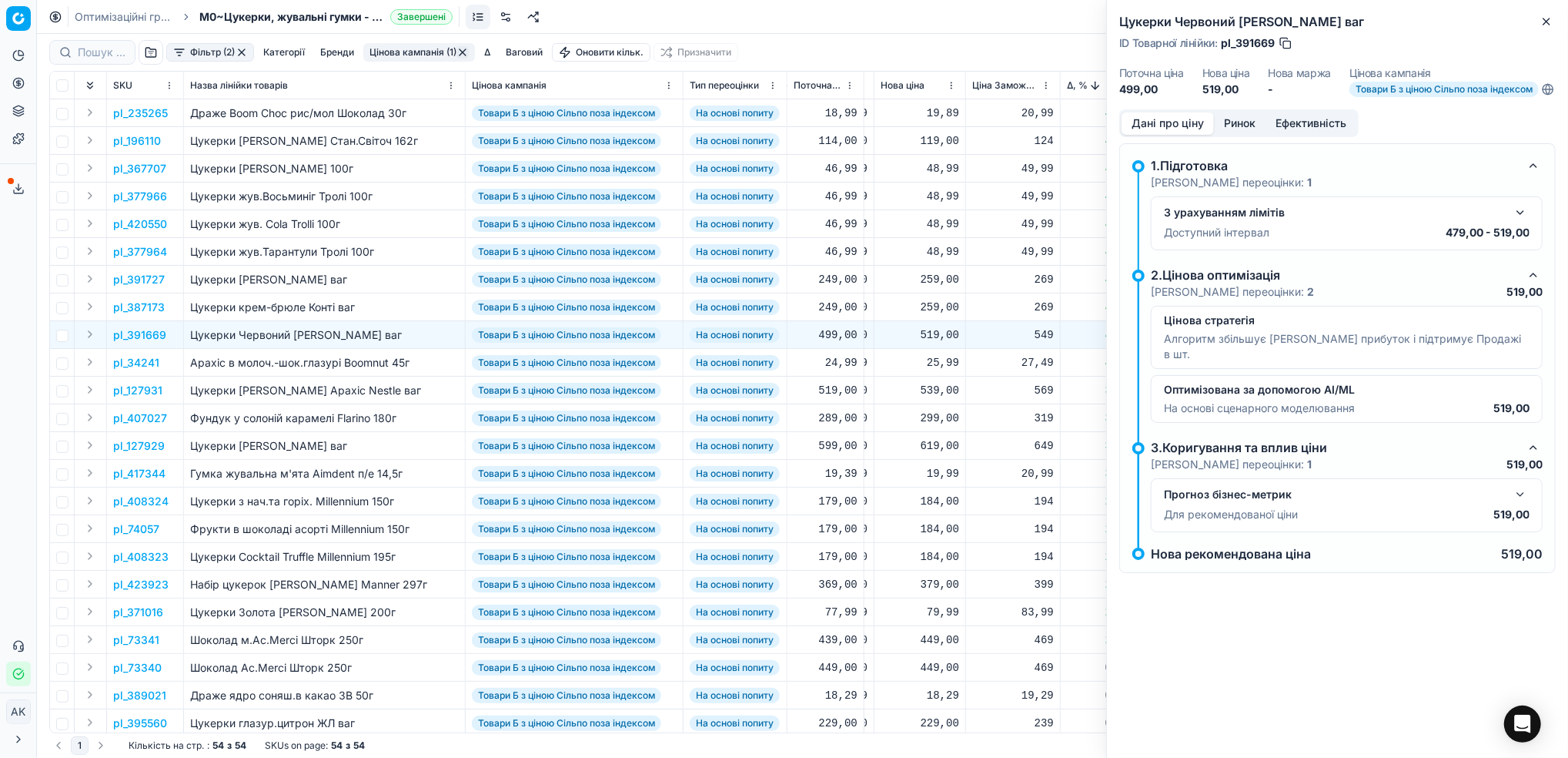
click at [1233, 133] on button "Ринок" at bounding box center [1240, 124] width 52 height 23
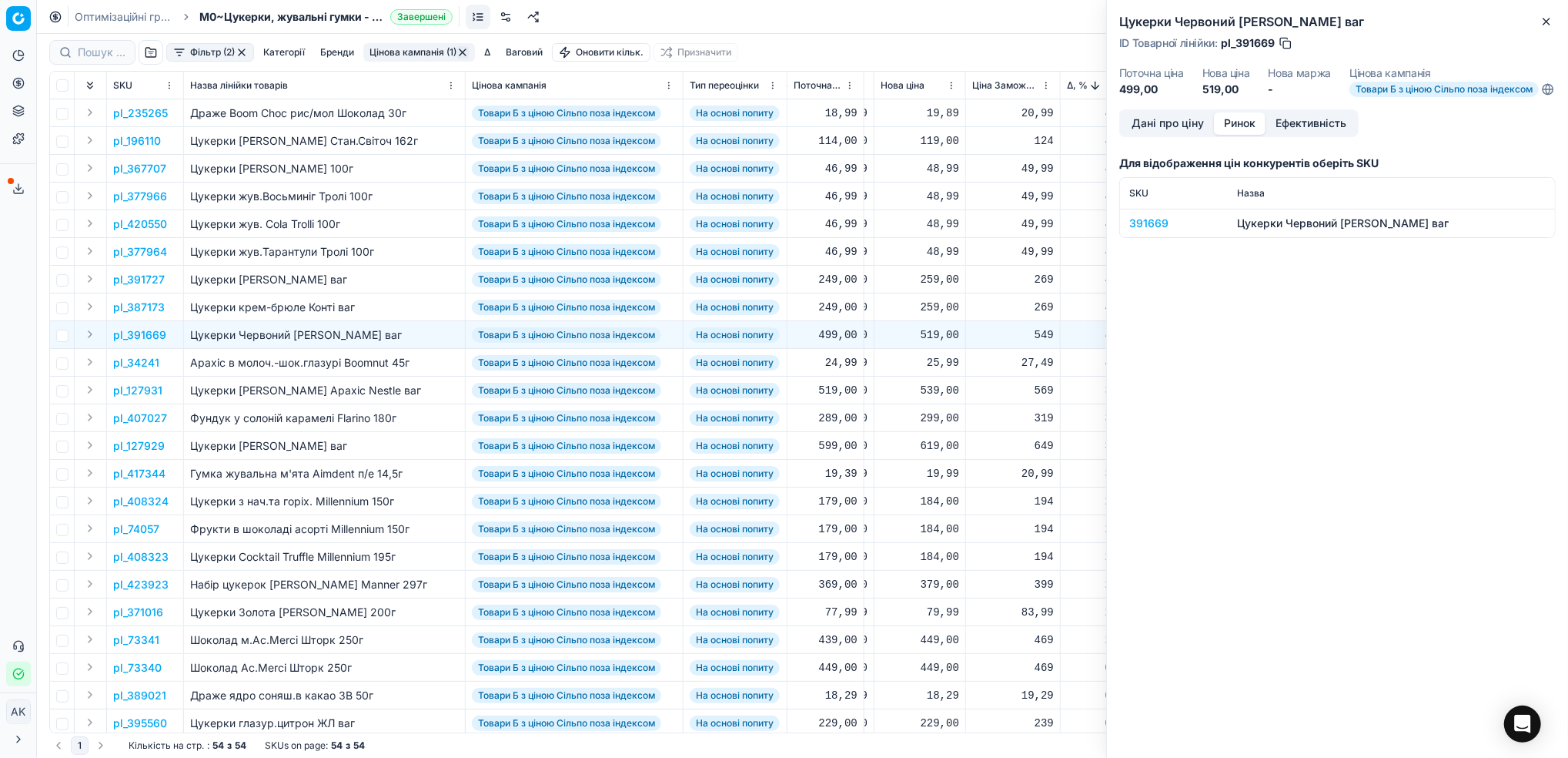
click at [1130, 231] on div "391669" at bounding box center [1174, 223] width 89 height 15
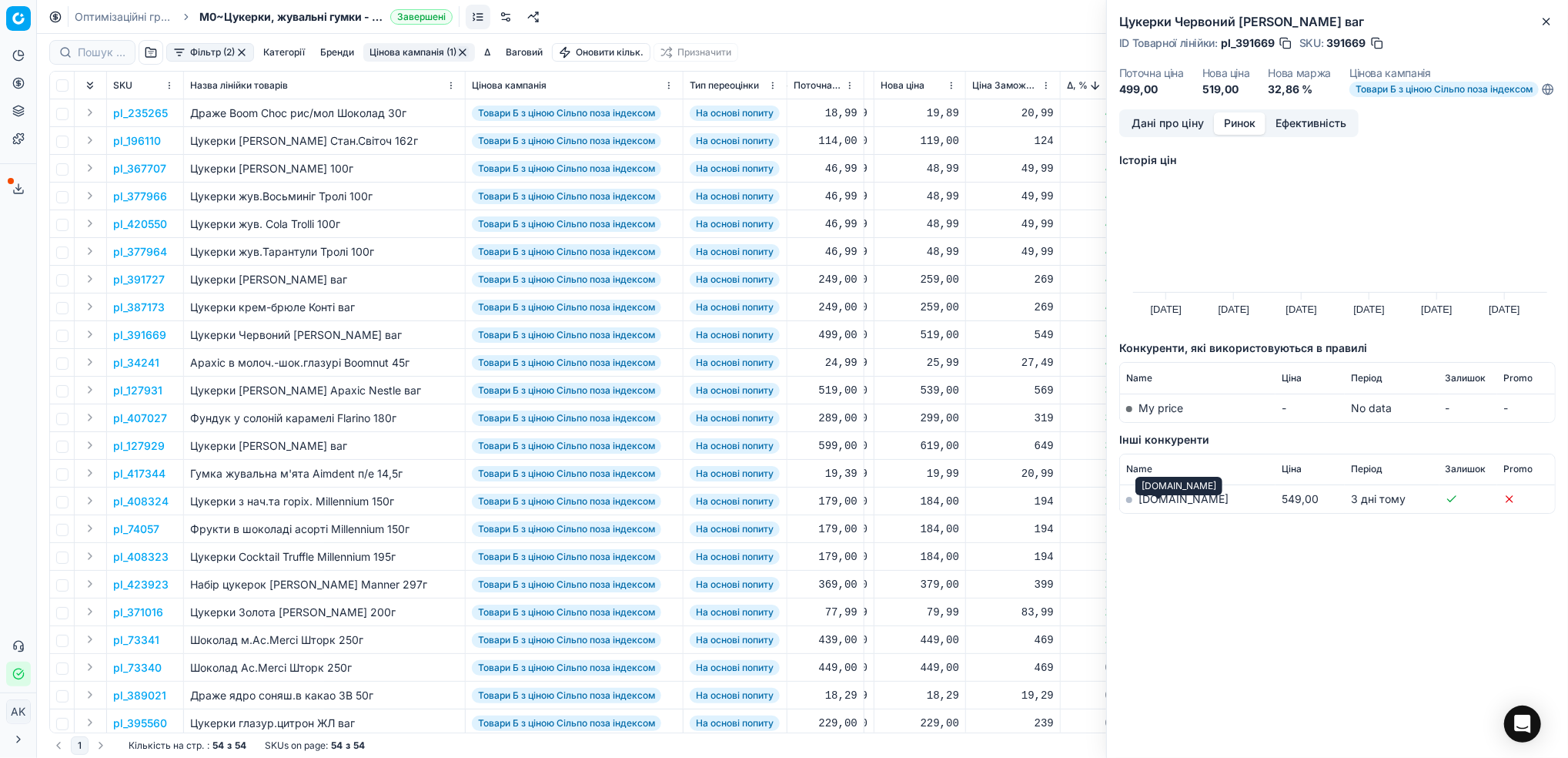
click at [1144, 505] on link "[DOMAIN_NAME]" at bounding box center [1183, 499] width 90 height 13
click at [1160, 135] on button "Дані про ціну" at bounding box center [1168, 124] width 92 height 23
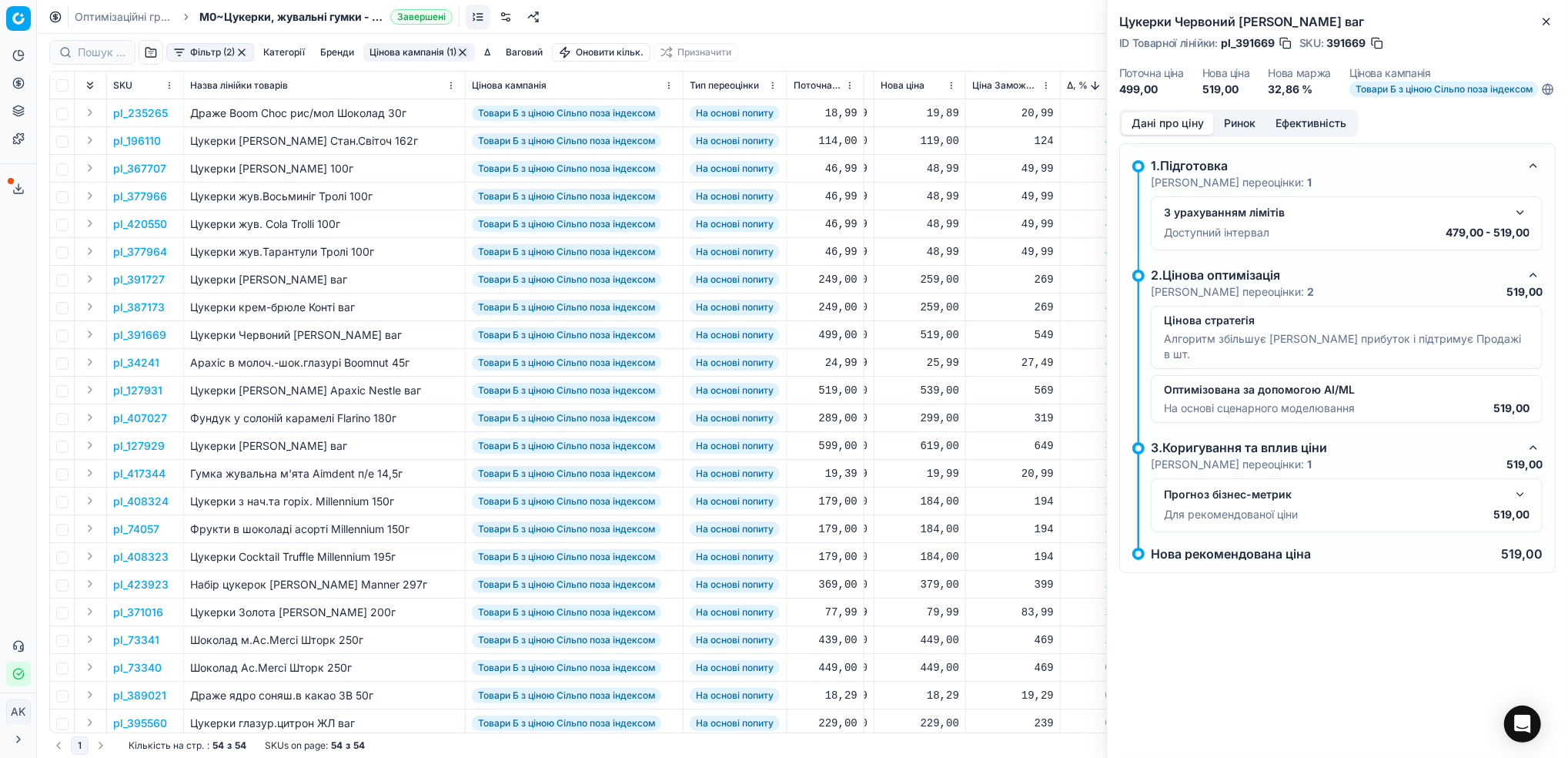
click at [1525, 221] on button "button" at bounding box center [1520, 212] width 19 height 19
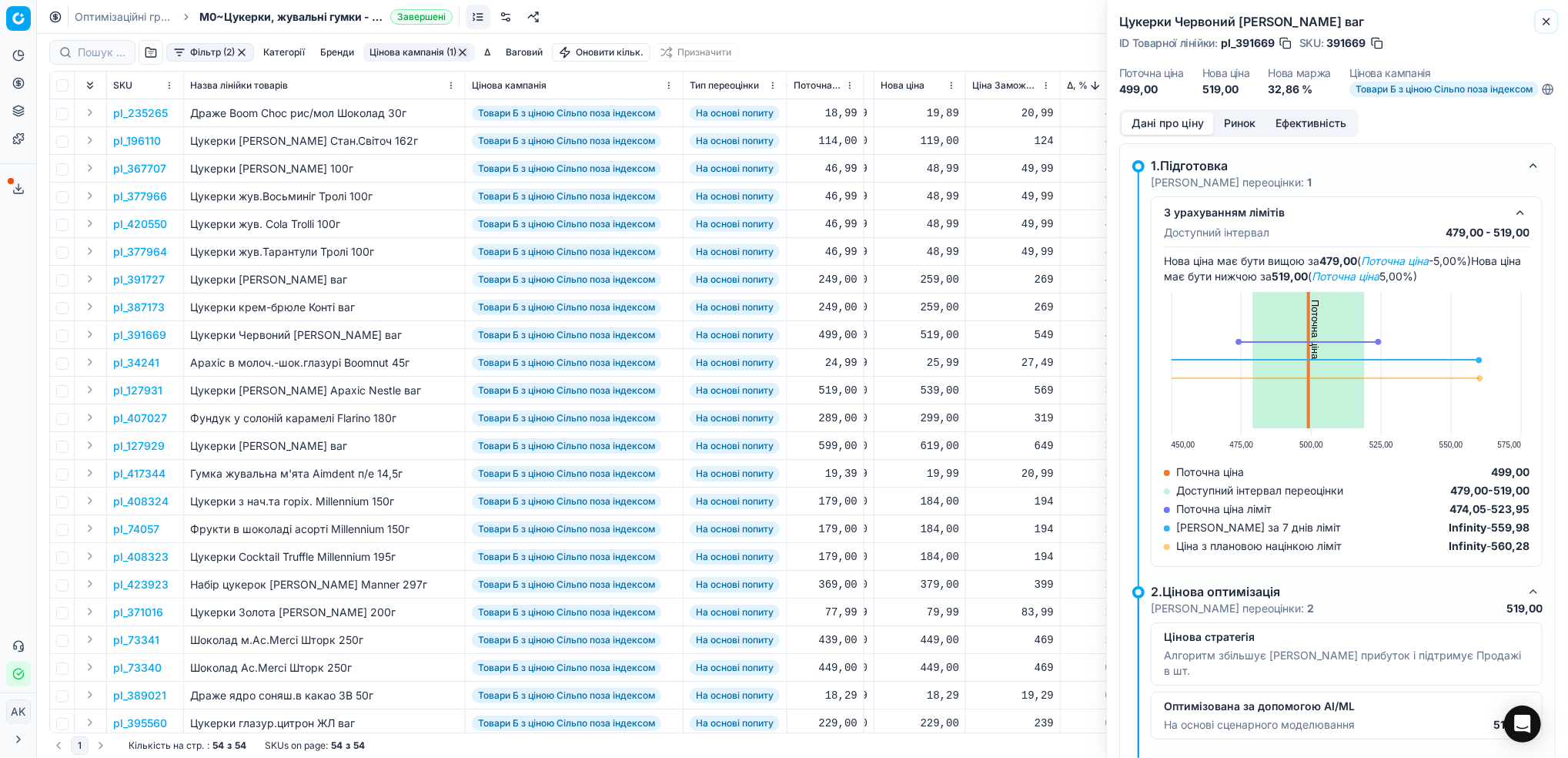
click at [1553, 19] on button "Close" at bounding box center [1546, 21] width 19 height 19
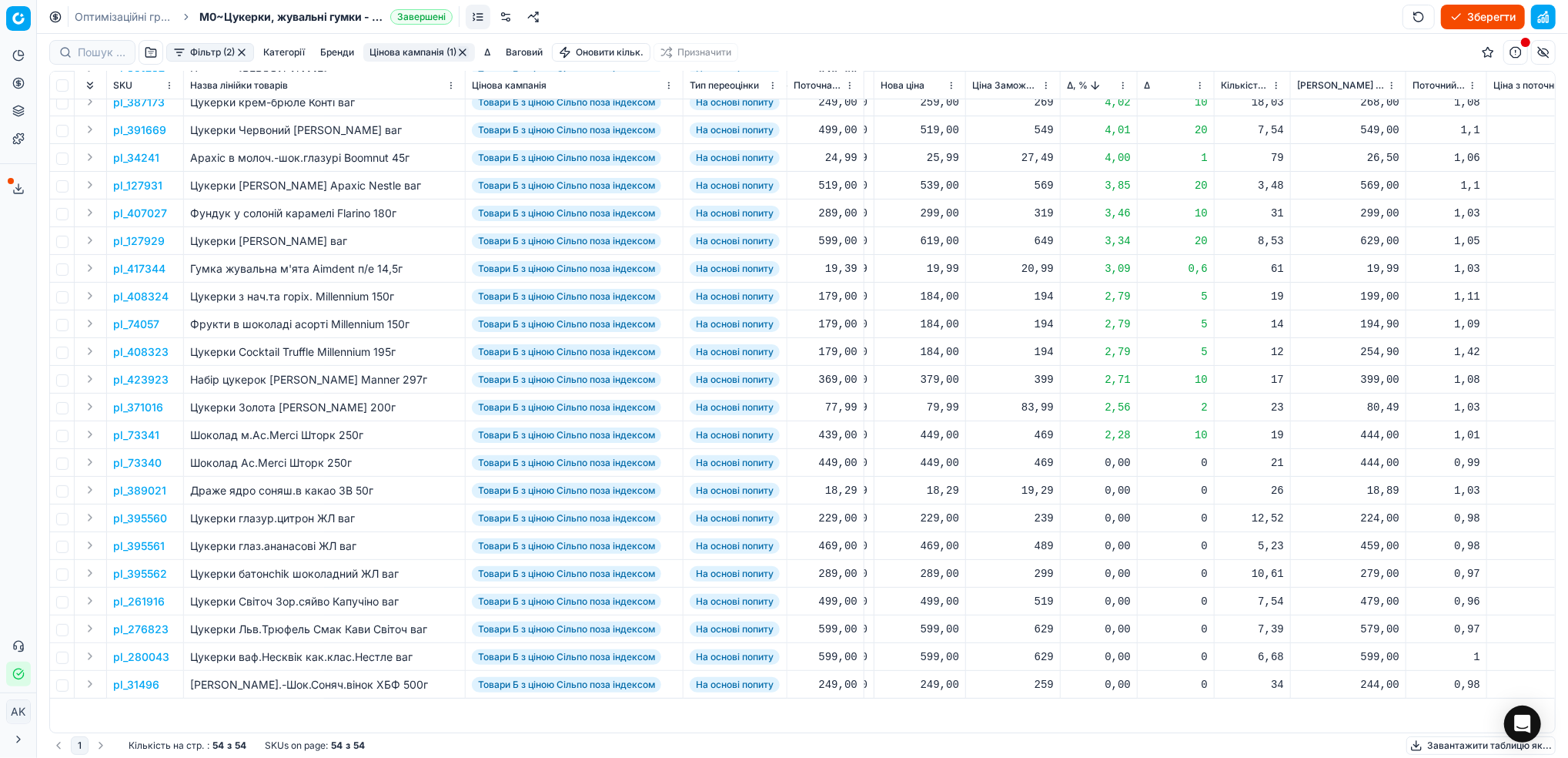
scroll to position [0, 540]
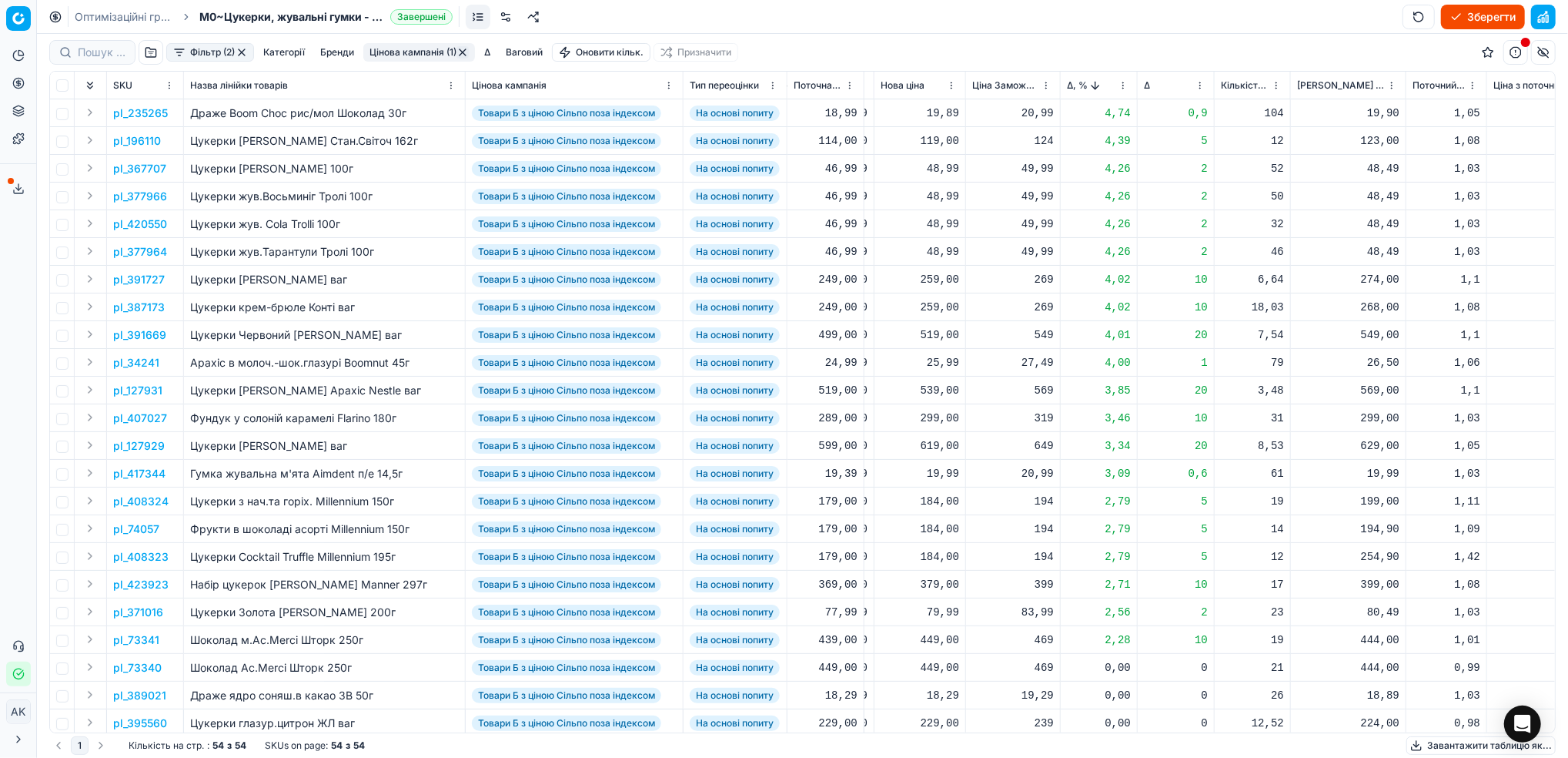
click at [1117, 83] on html "Pricing platform Аналітика Цінова оптимізація Асортимент продукції Шаблони Серв…" at bounding box center [784, 379] width 1568 height 758
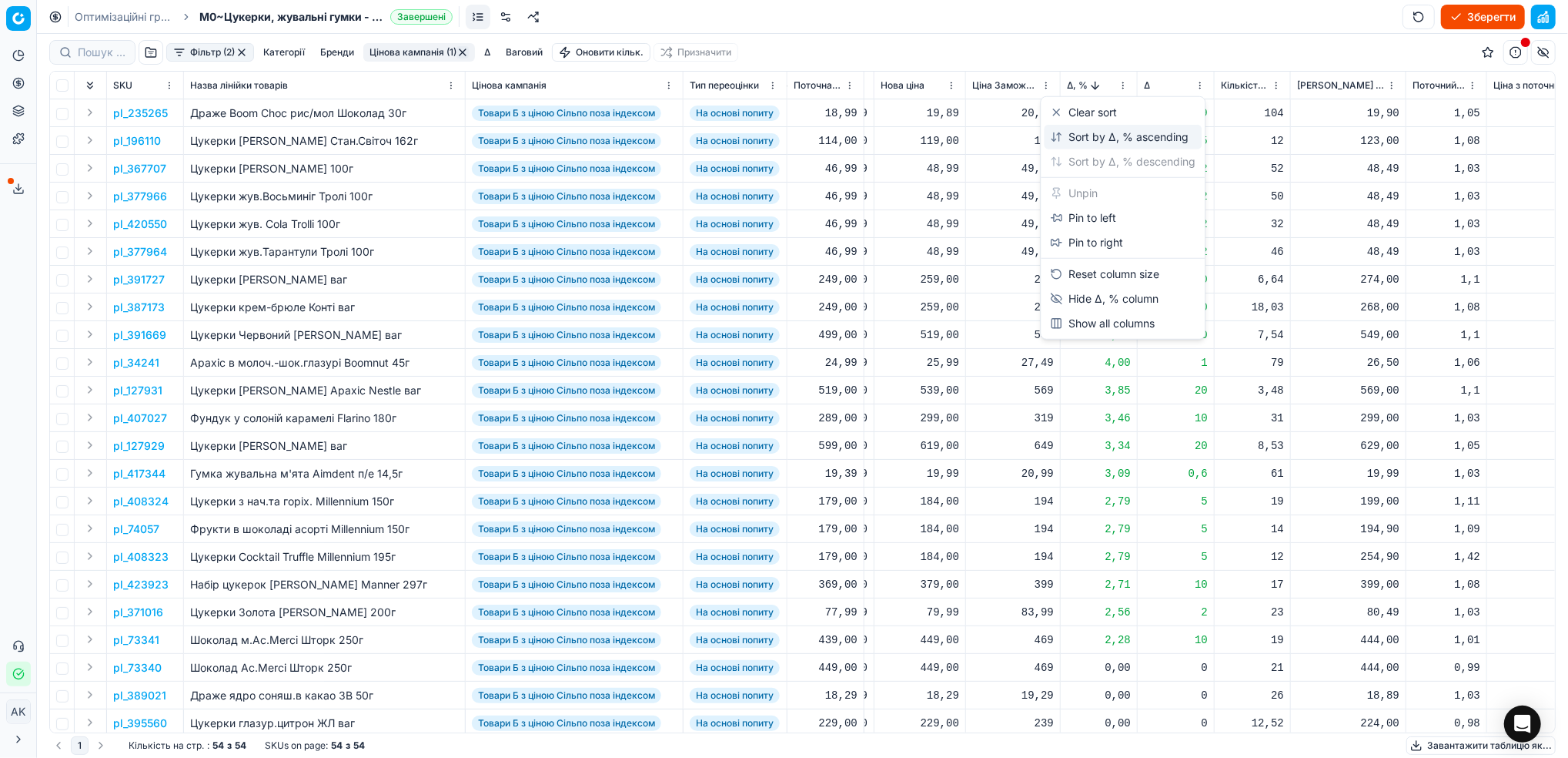
click at [1059, 135] on div "Sort by Δ, % ascending" at bounding box center [1119, 137] width 139 height 15
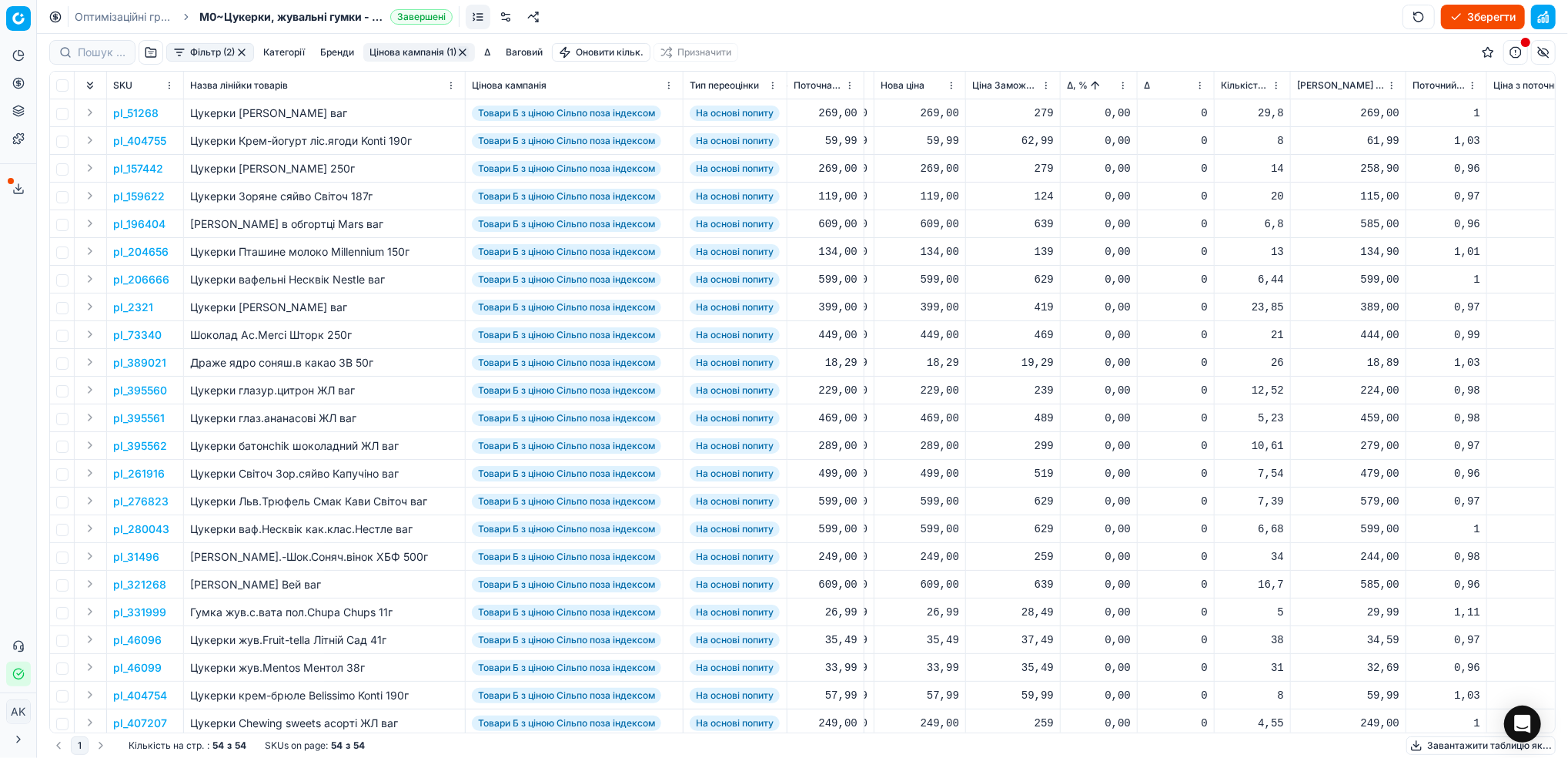
click at [408, 51] on button "Цінова кампанія (1)" at bounding box center [419, 52] width 112 height 19
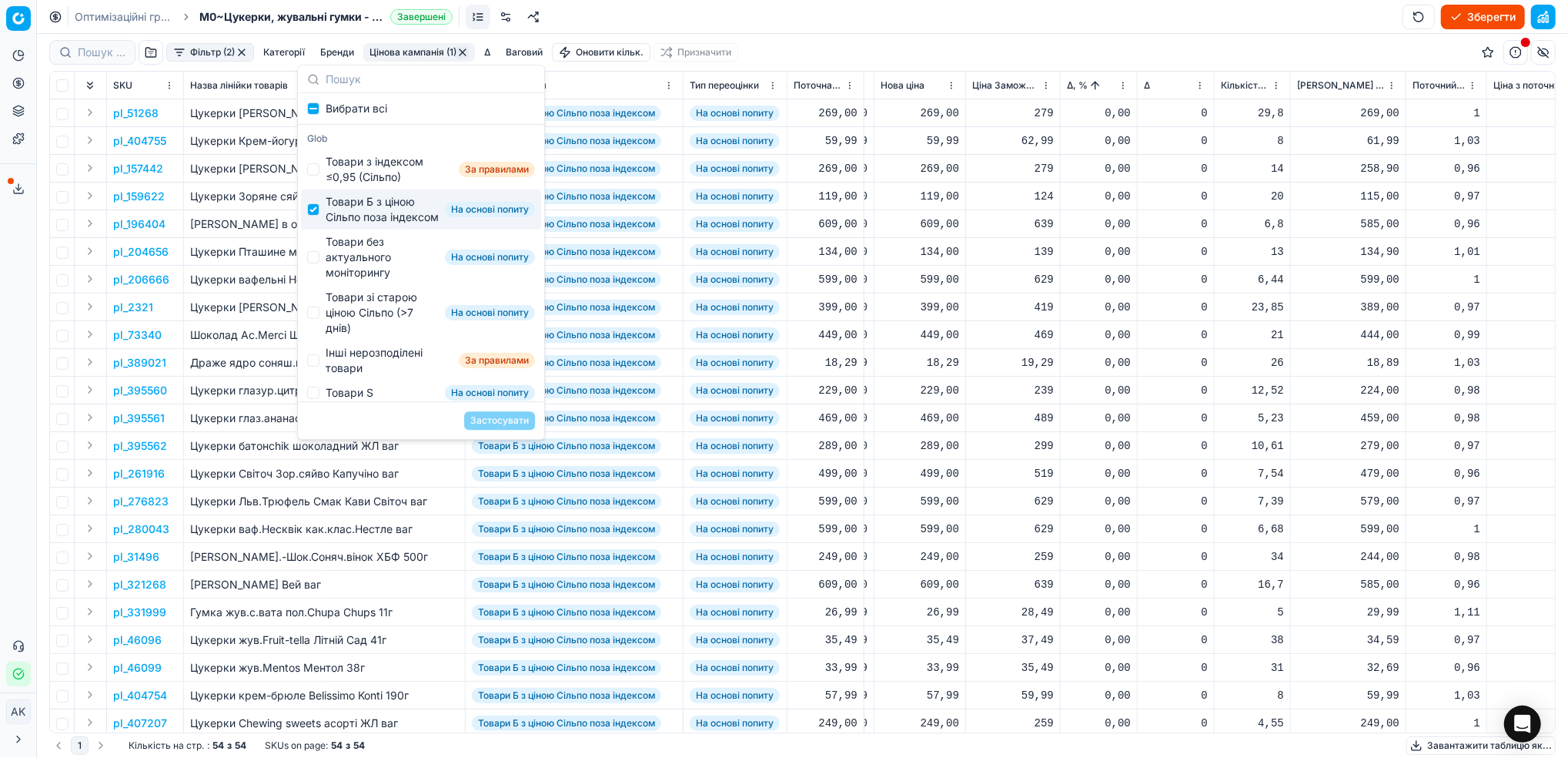
click at [320, 221] on div "Товари Б з ціною Сільпо поза індексом На основі попиту" at bounding box center [421, 209] width 240 height 40
checkbox input "false"
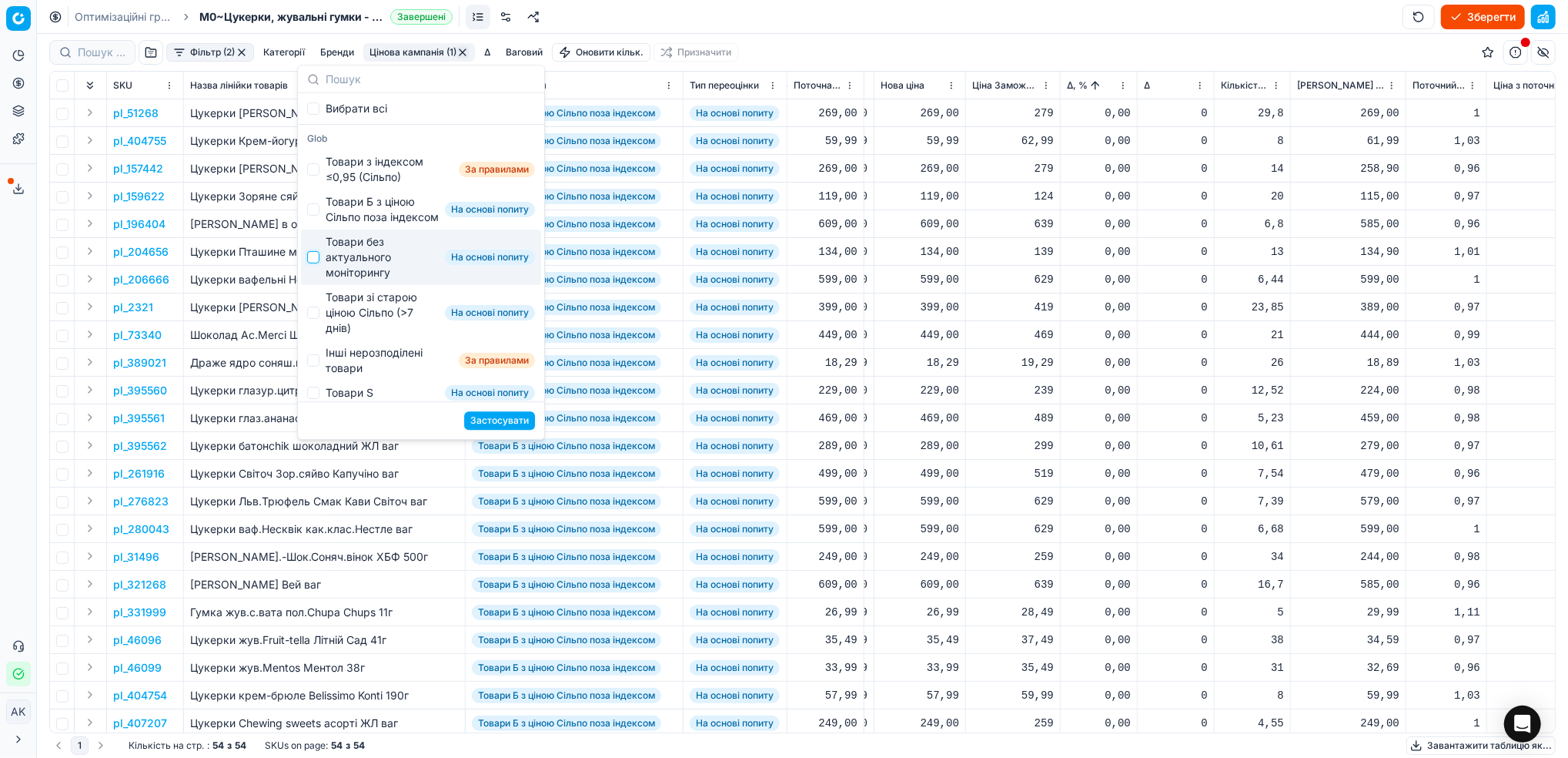
click at [314, 263] on input "Suggestions" at bounding box center [313, 257] width 12 height 12
checkbox input "true"
click at [497, 423] on button "Застосувати" at bounding box center [499, 420] width 70 height 19
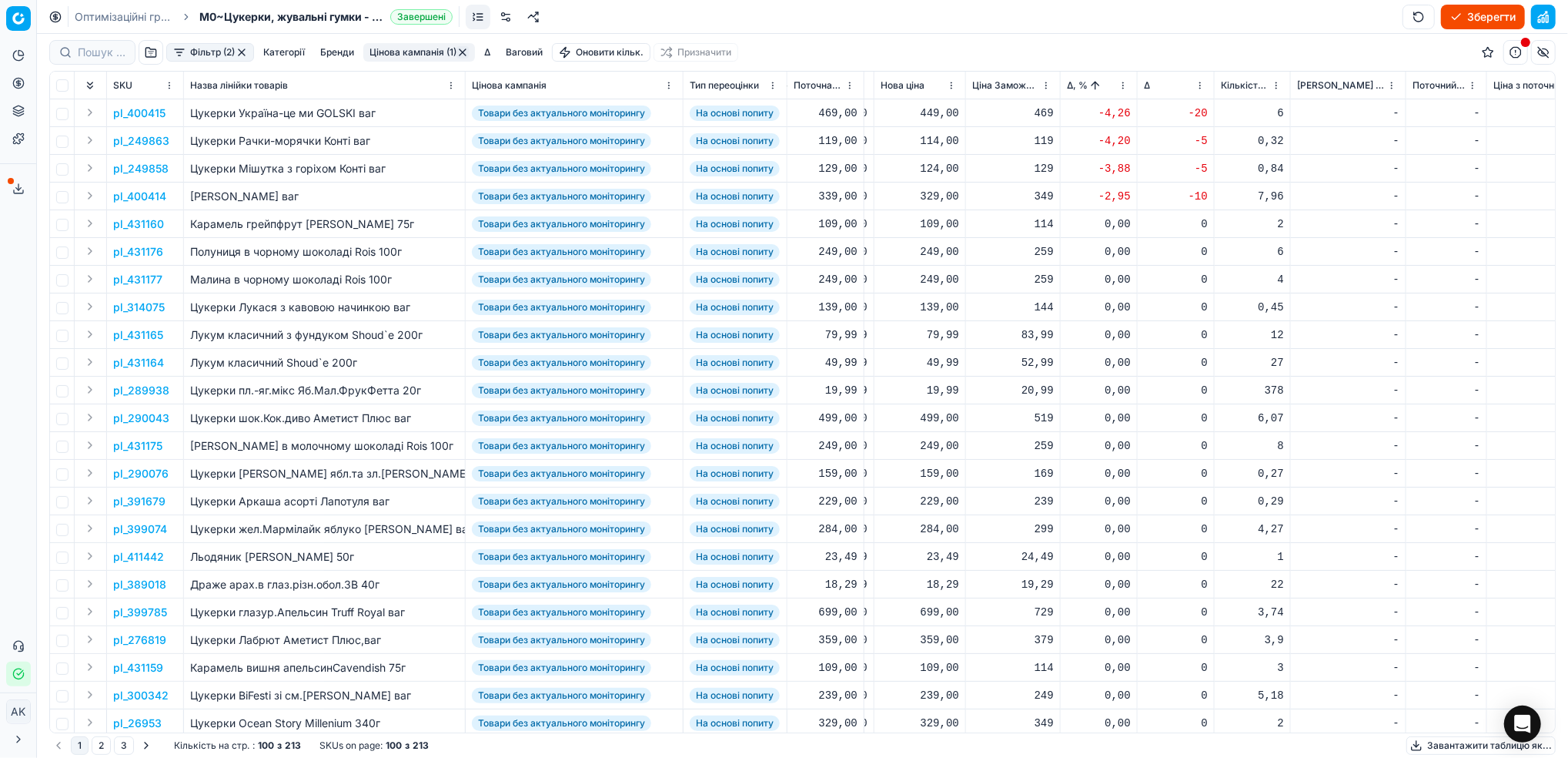
click at [142, 117] on p "pl_400415" at bounding box center [139, 113] width 53 height 15
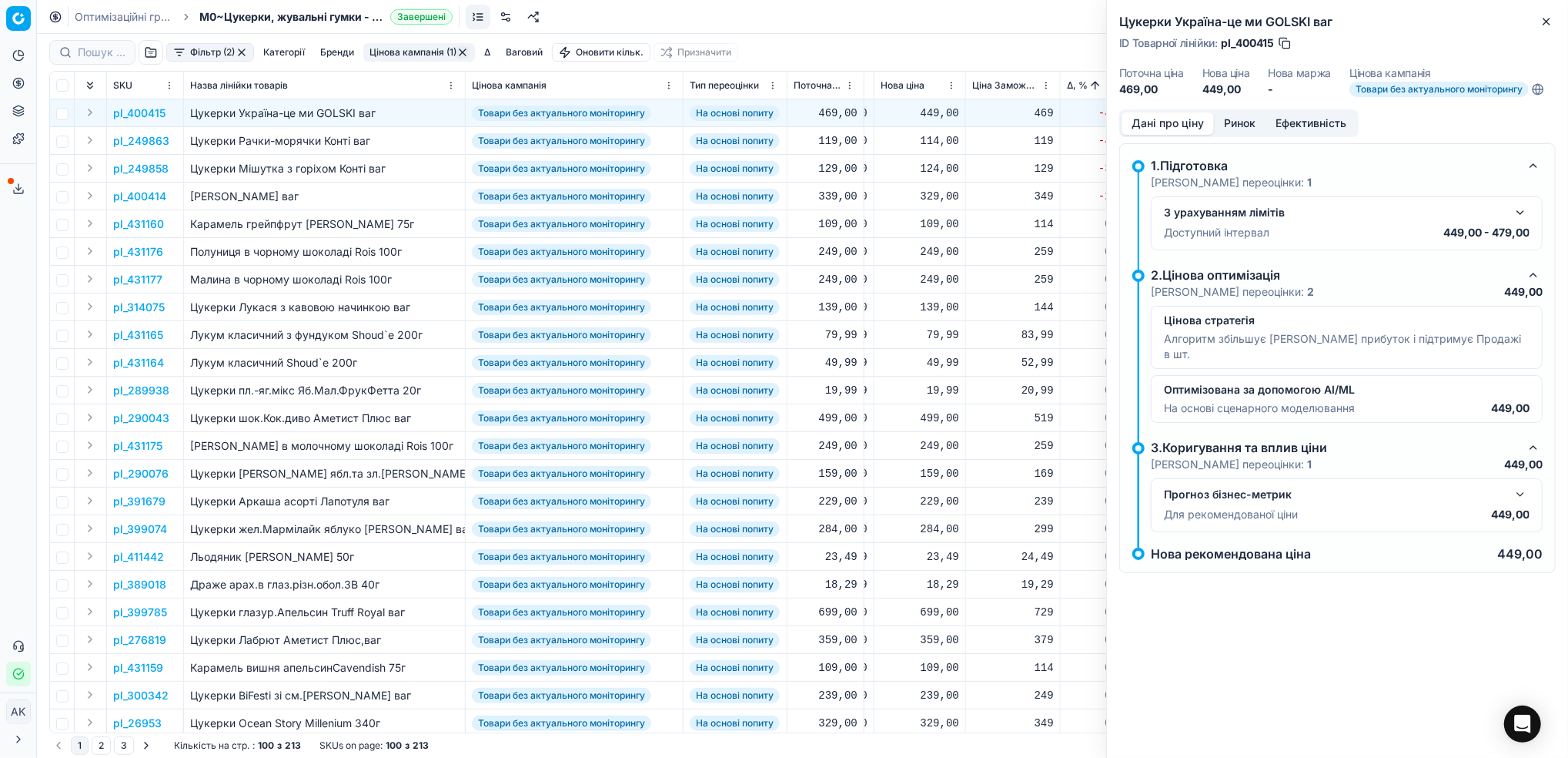
click at [1238, 120] on button "Ринок" at bounding box center [1240, 124] width 52 height 23
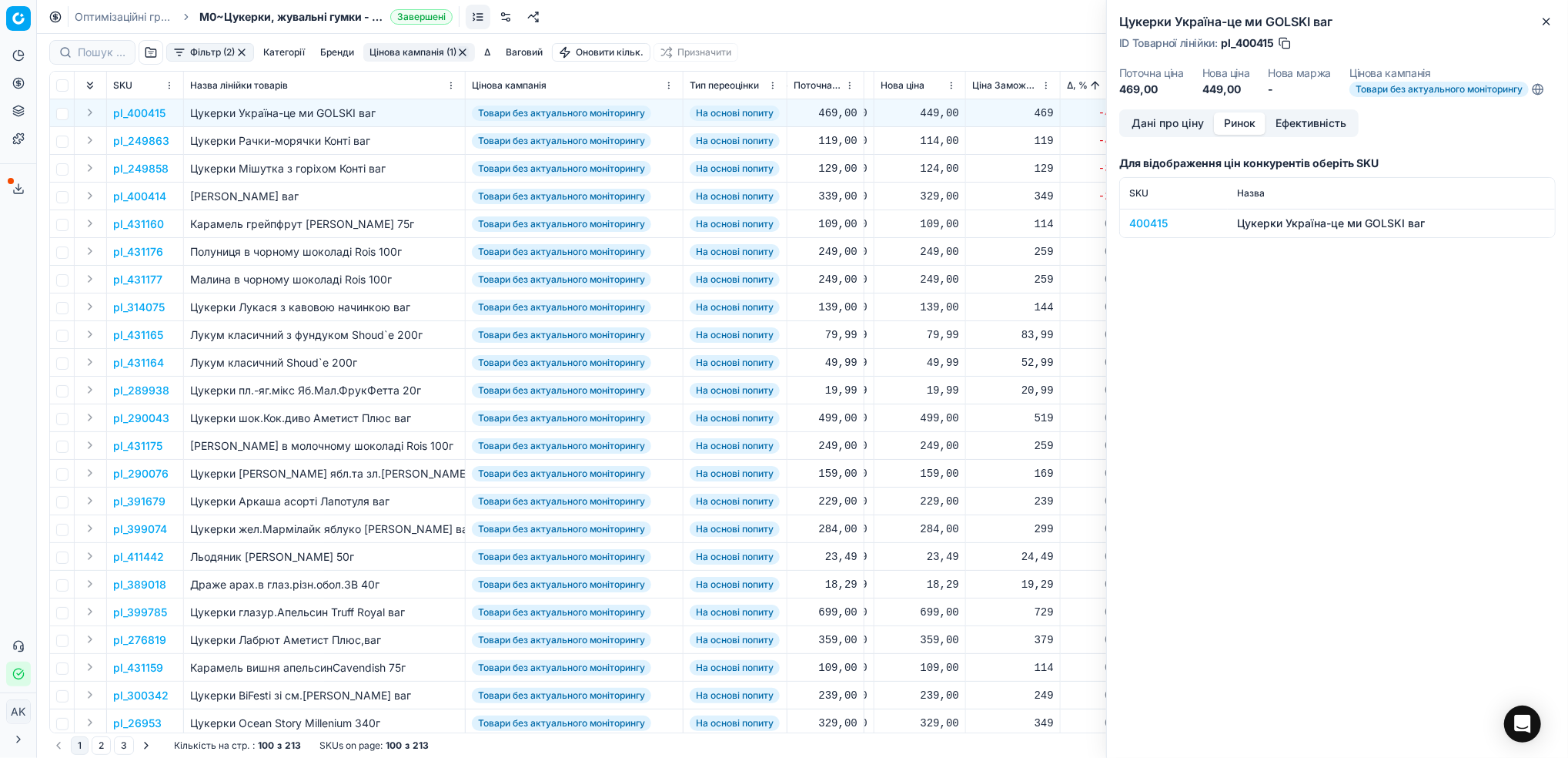
click at [1148, 219] on div "400415" at bounding box center [1174, 223] width 89 height 15
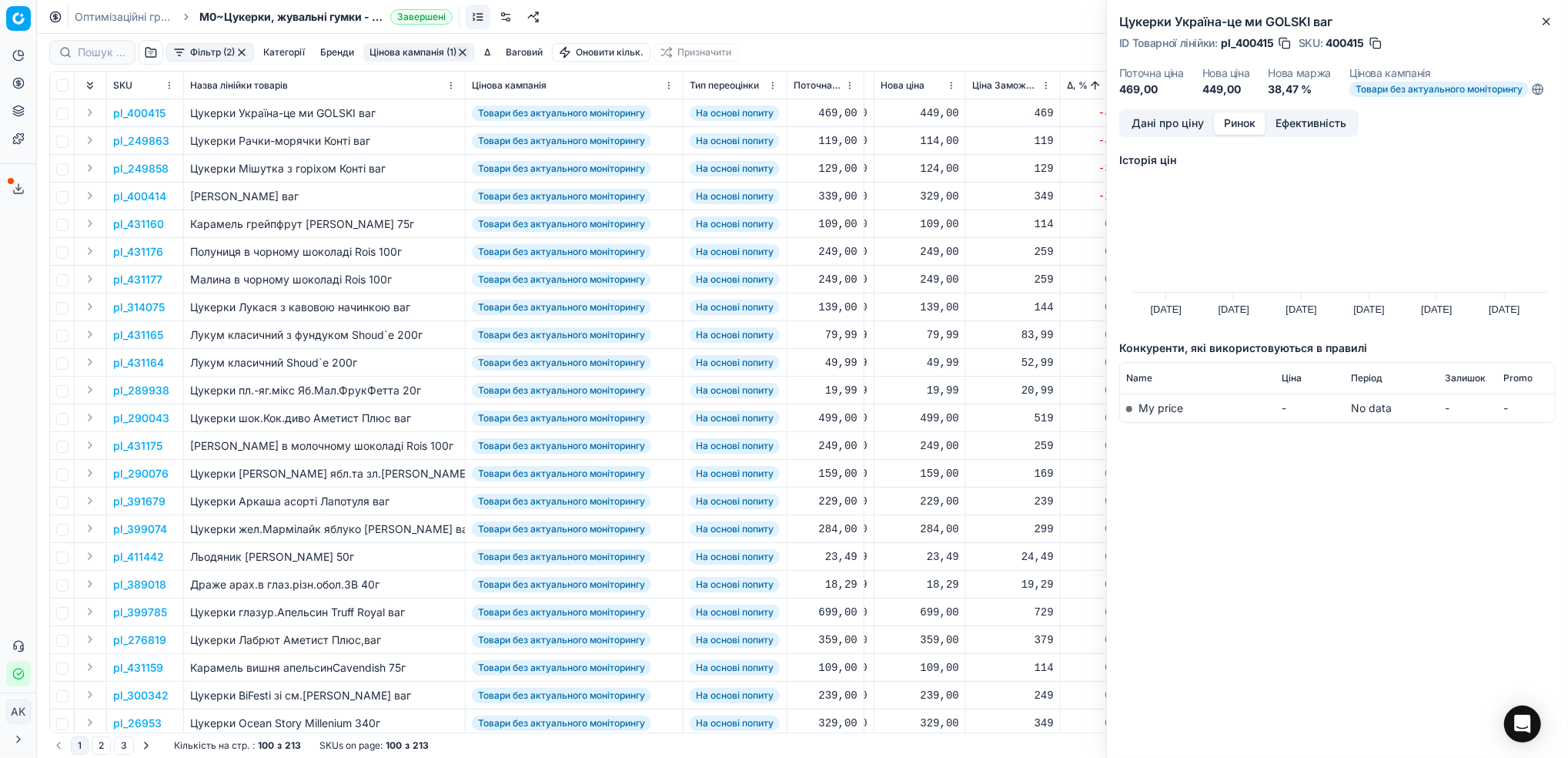
click at [1155, 125] on button "Дані про ціну" at bounding box center [1168, 124] width 92 height 23
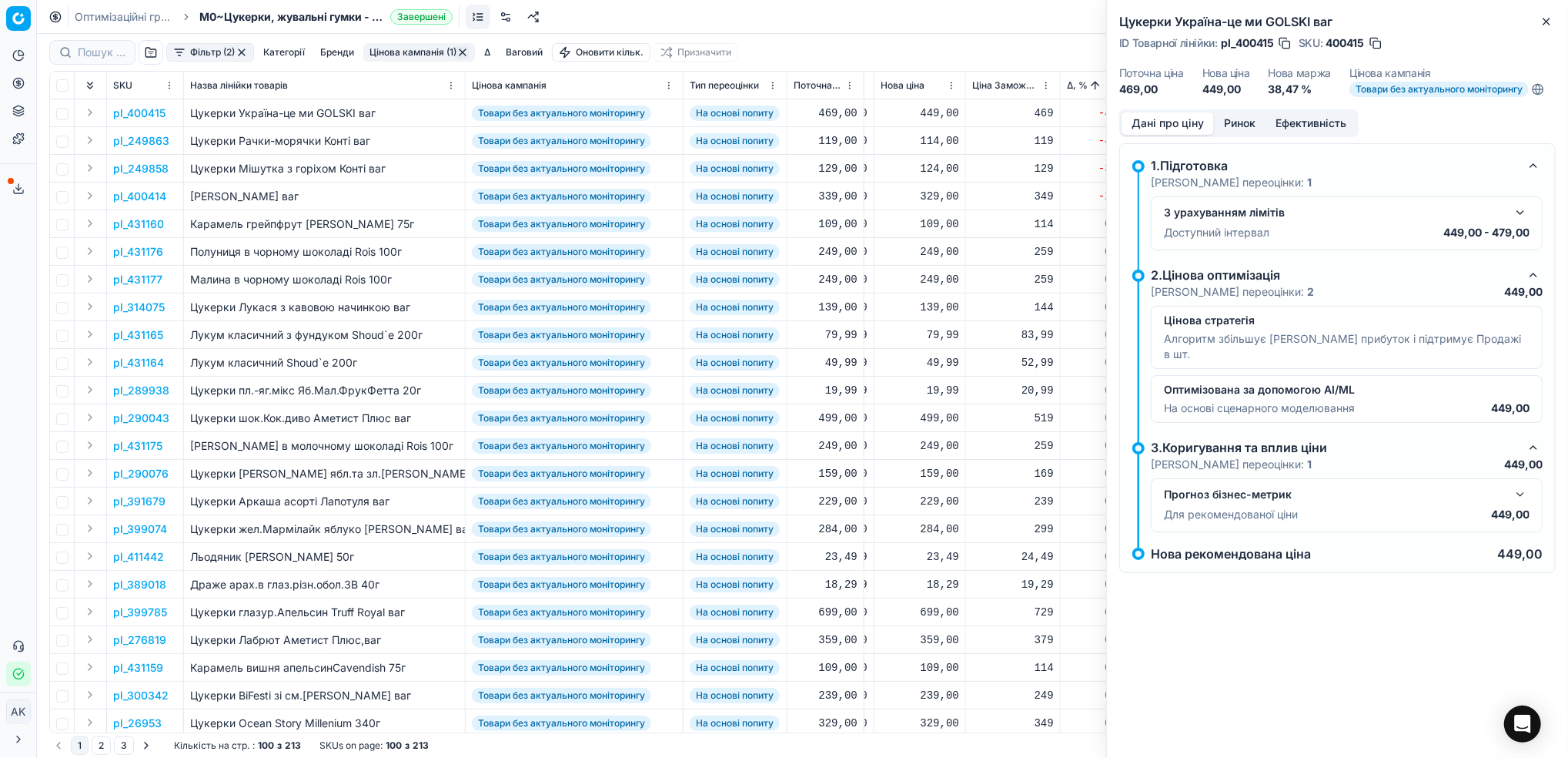
click at [1374, 46] on button "button" at bounding box center [1375, 43] width 15 height 15
click at [1555, 16] on button "Close" at bounding box center [1546, 21] width 19 height 19
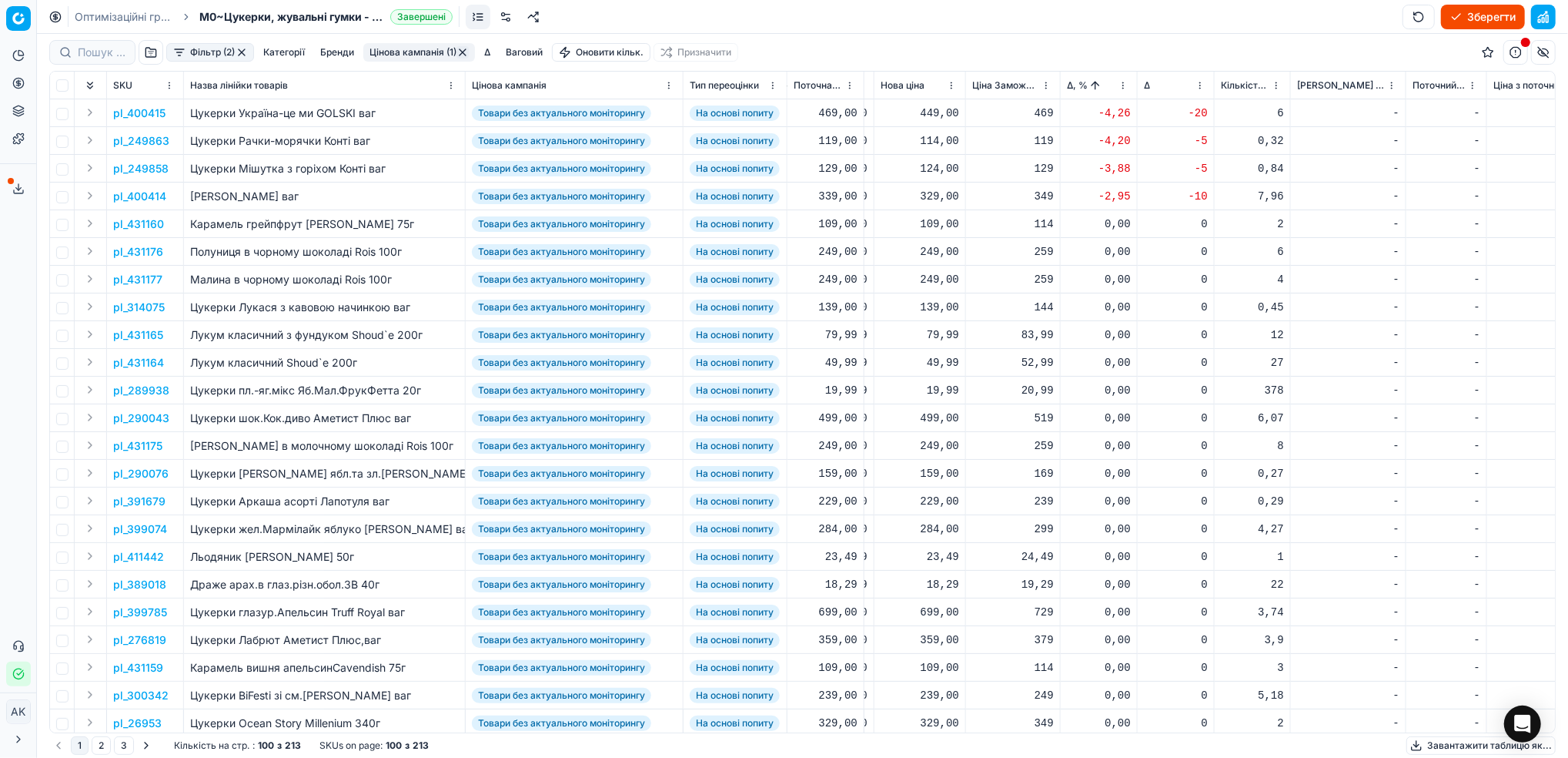
click at [143, 135] on p "pl_249863" at bounding box center [141, 140] width 56 height 15
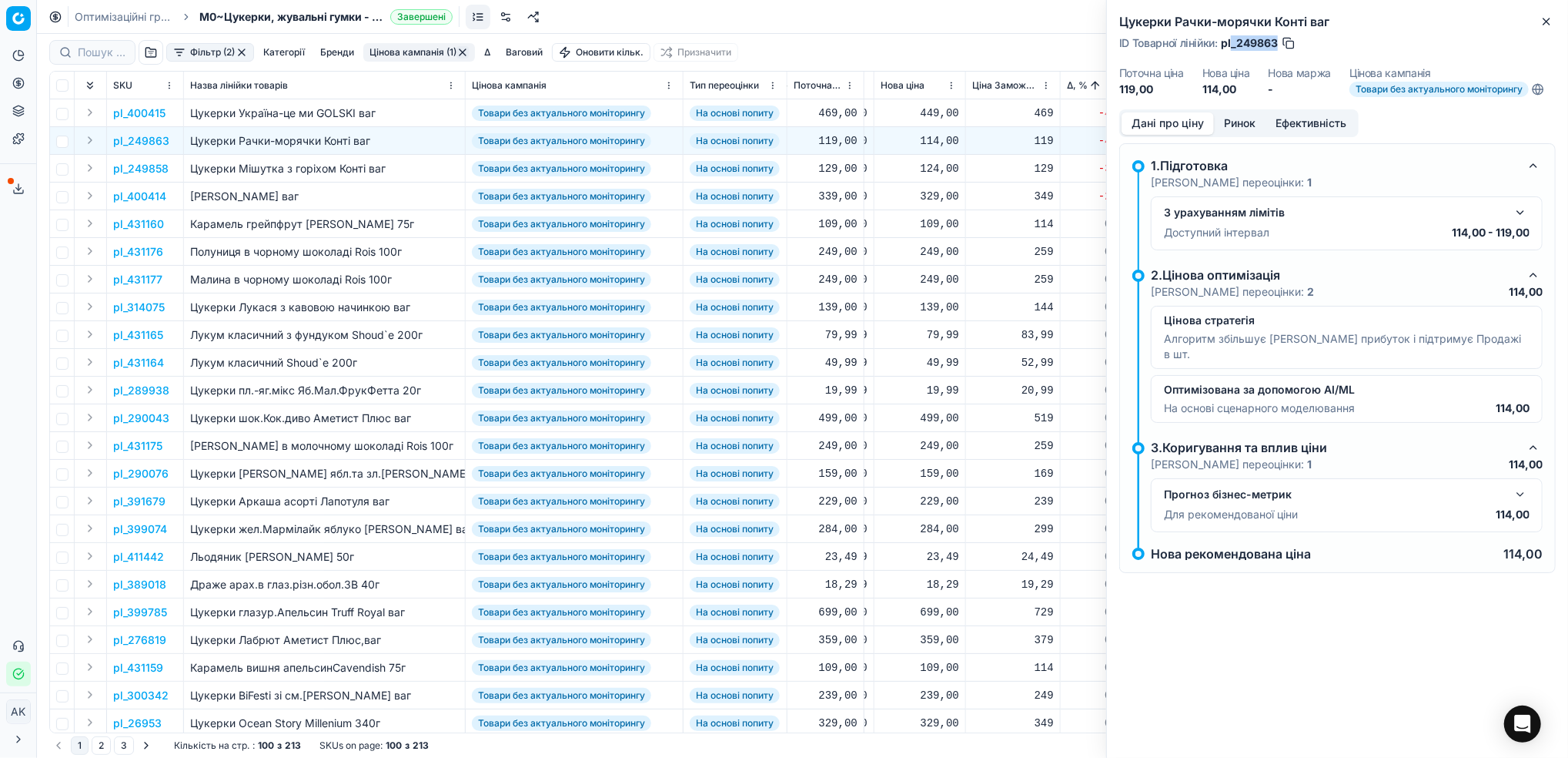
drag, startPoint x: 1276, startPoint y: 40, endPoint x: 1237, endPoint y: 43, distance: 39.1
click at [1235, 43] on span "pl_249863" at bounding box center [1250, 43] width 57 height 15
copy span "249863"
click at [1541, 23] on icon "button" at bounding box center [1546, 21] width 12 height 12
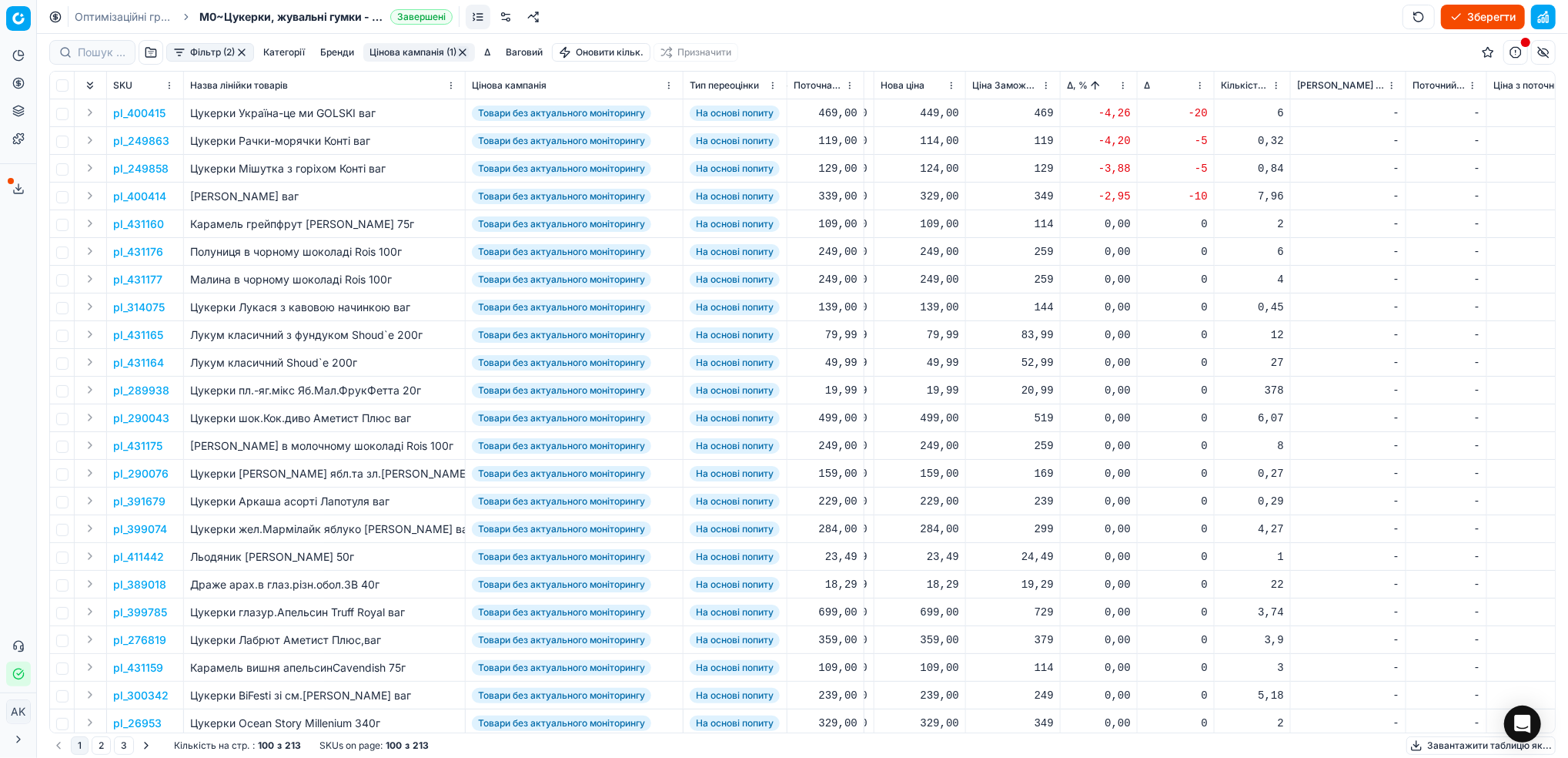
click at [941, 140] on div "114,00" at bounding box center [920, 140] width 79 height 15
click at [938, 277] on input "114.00" at bounding box center [974, 276] width 111 height 24
type input "119.00"
click at [143, 170] on p "pl_249858" at bounding box center [141, 169] width 55 height 15
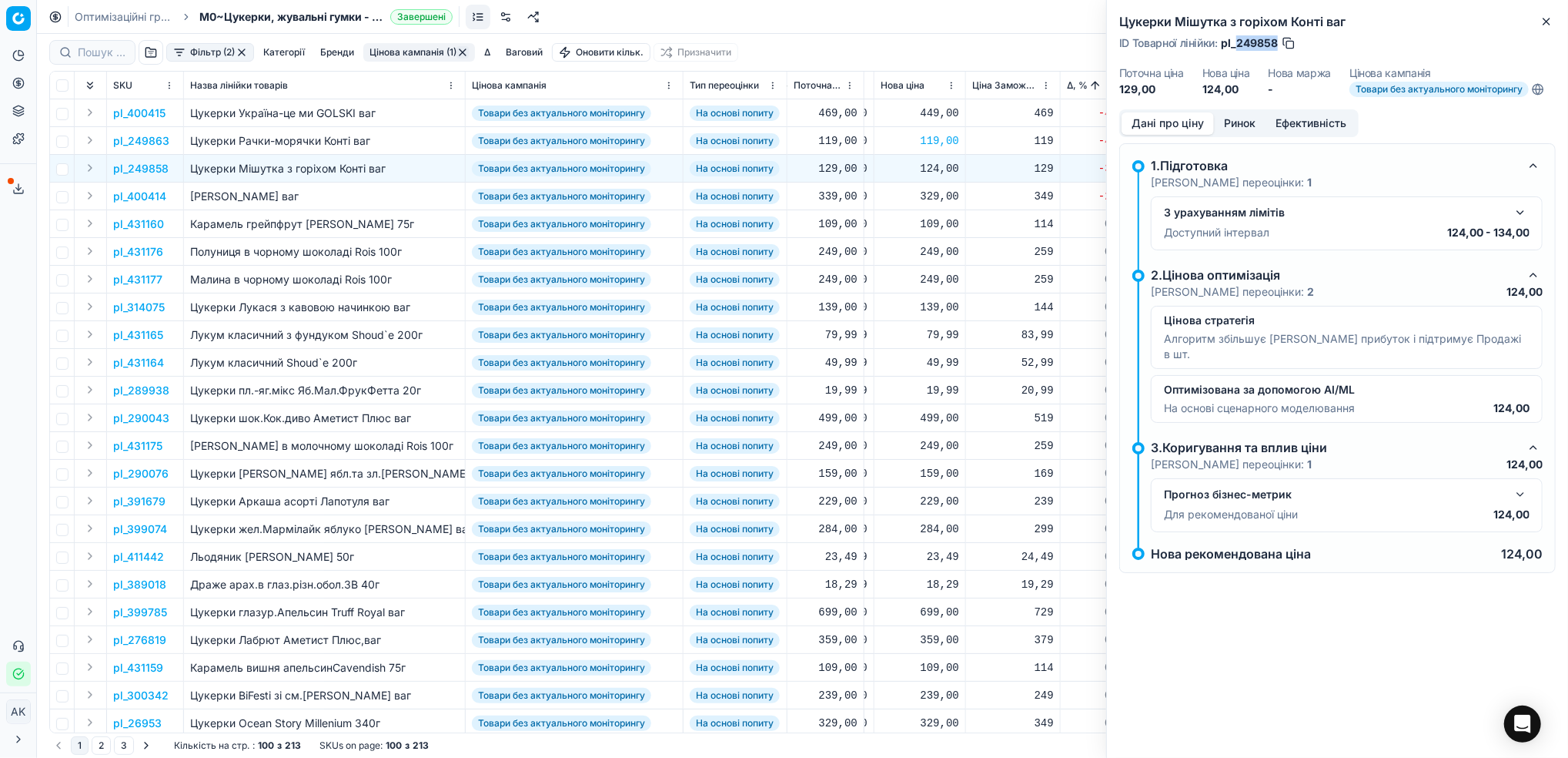
drag, startPoint x: 1277, startPoint y: 41, endPoint x: 1237, endPoint y: 39, distance: 40.0
click at [1237, 39] on span "pl_249858" at bounding box center [1250, 43] width 57 height 15
copy span "249858"
click at [1542, 25] on icon "button" at bounding box center [1546, 21] width 12 height 12
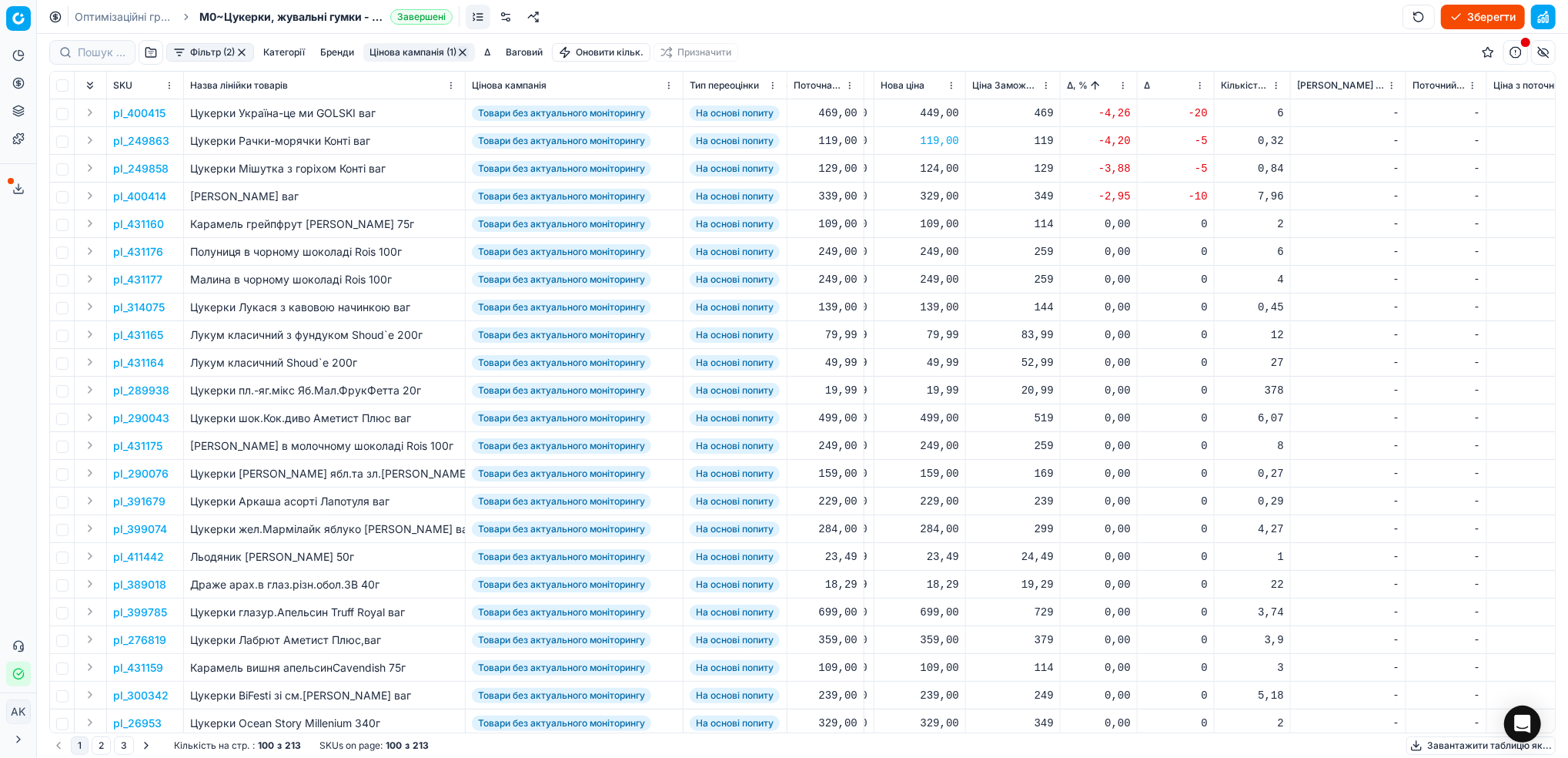
click at [941, 176] on div "124,00" at bounding box center [920, 168] width 79 height 27
click at [942, 306] on input "124.00" at bounding box center [974, 304] width 111 height 24
type input "129.00"
click at [154, 192] on p "pl_400414" at bounding box center [140, 196] width 53 height 15
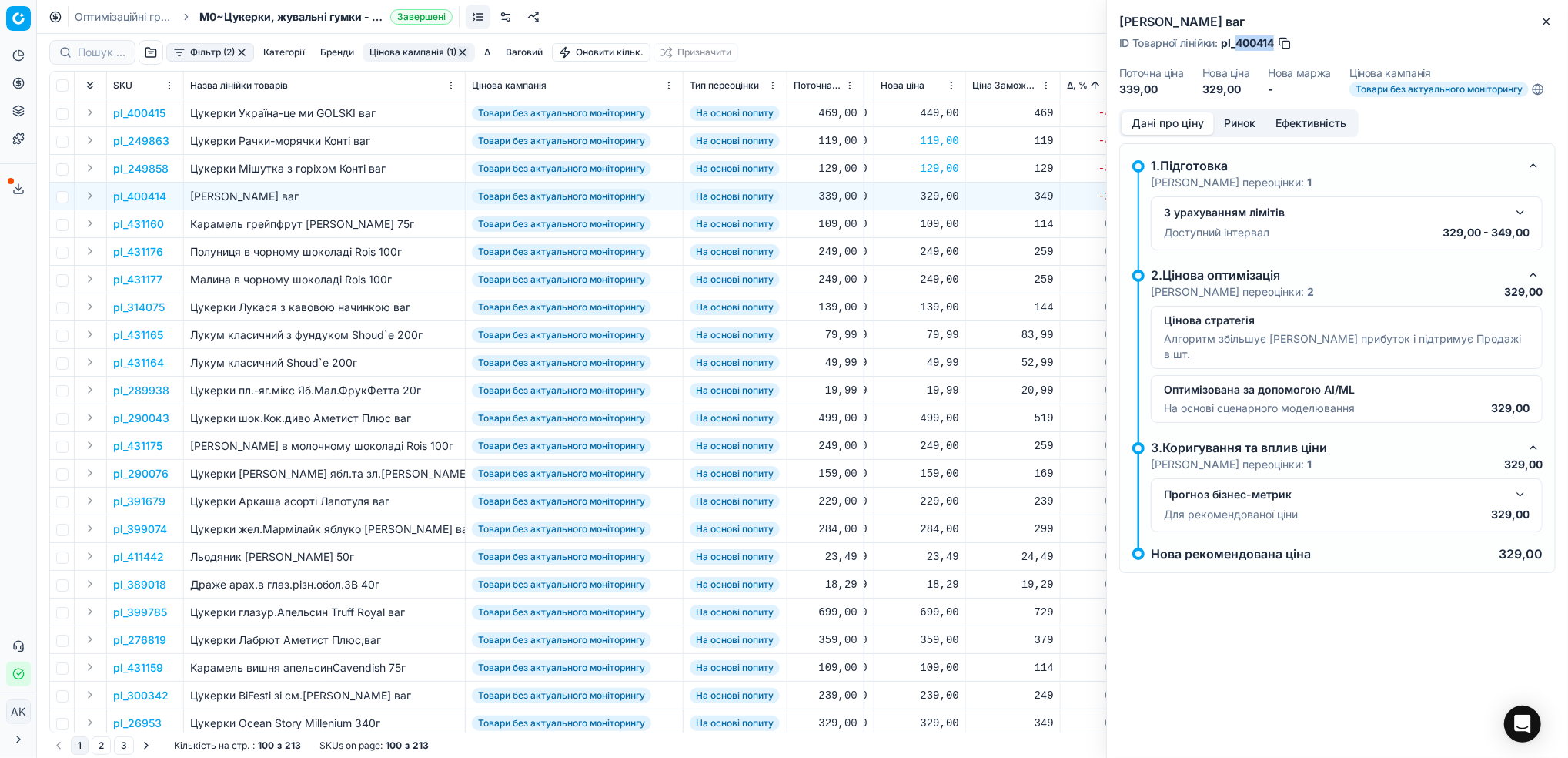
drag, startPoint x: 1275, startPoint y: 48, endPoint x: 1237, endPoint y: 45, distance: 38.1
click at [1237, 45] on span "pl_400414" at bounding box center [1248, 43] width 53 height 15
copy span "400414"
click at [1545, 22] on icon "button" at bounding box center [1546, 21] width 12 height 12
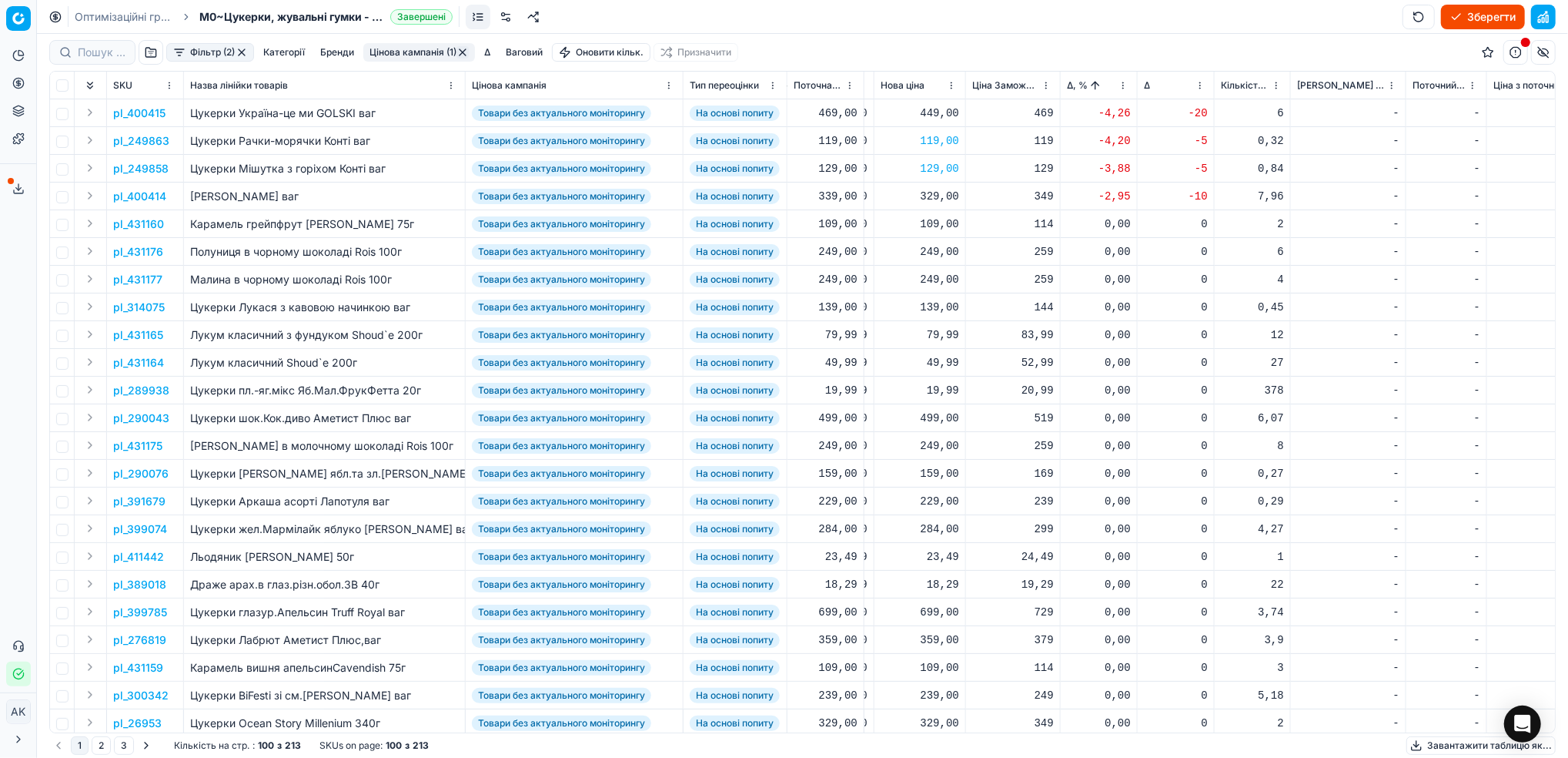
click at [1119, 86] on html "Pricing platform Аналітика Цінова оптимізація Асортимент продукції Шаблони Серв…" at bounding box center [784, 379] width 1568 height 758
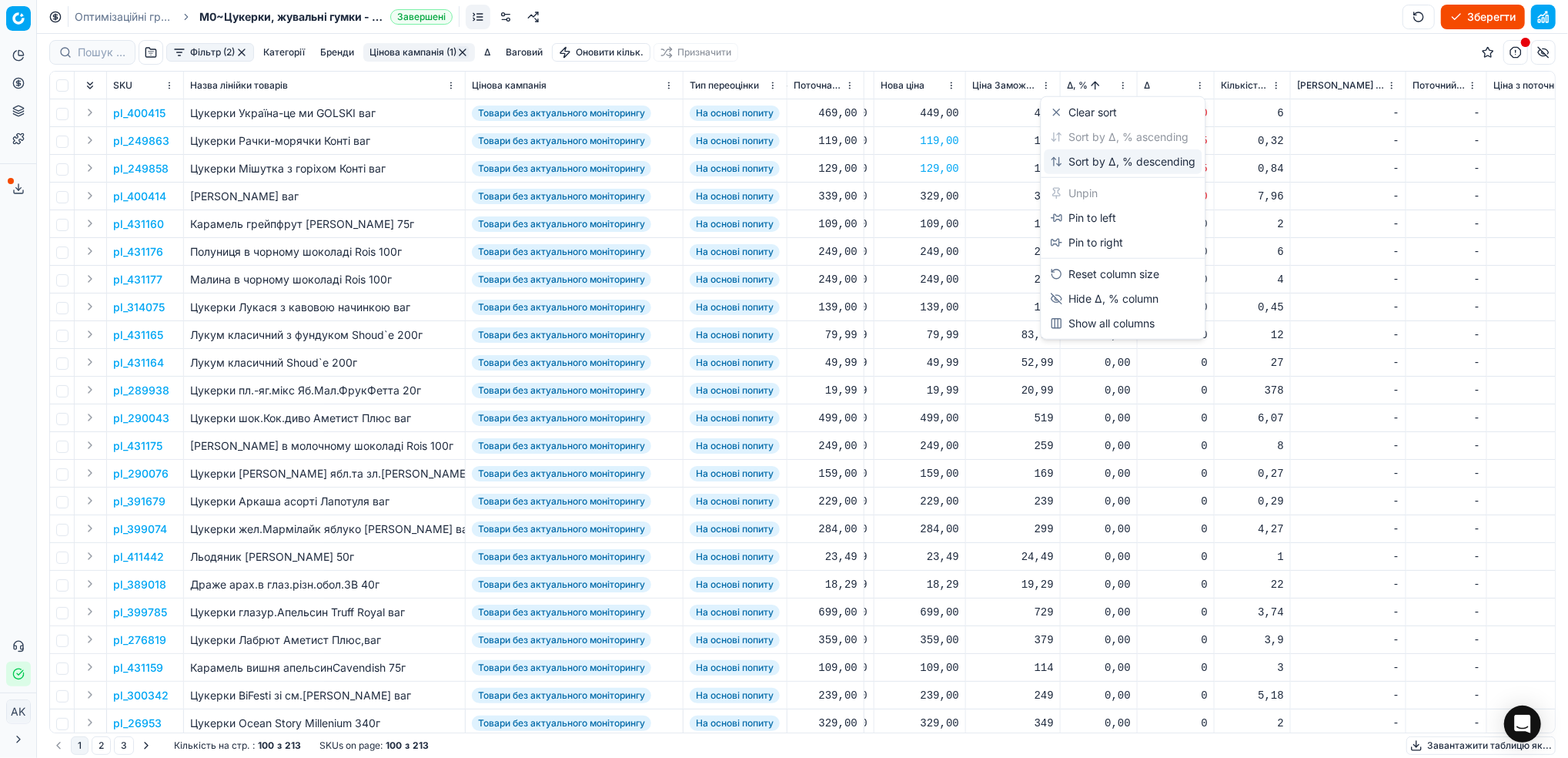
click at [1094, 167] on div "Sort by Δ, % descending" at bounding box center [1123, 161] width 146 height 15
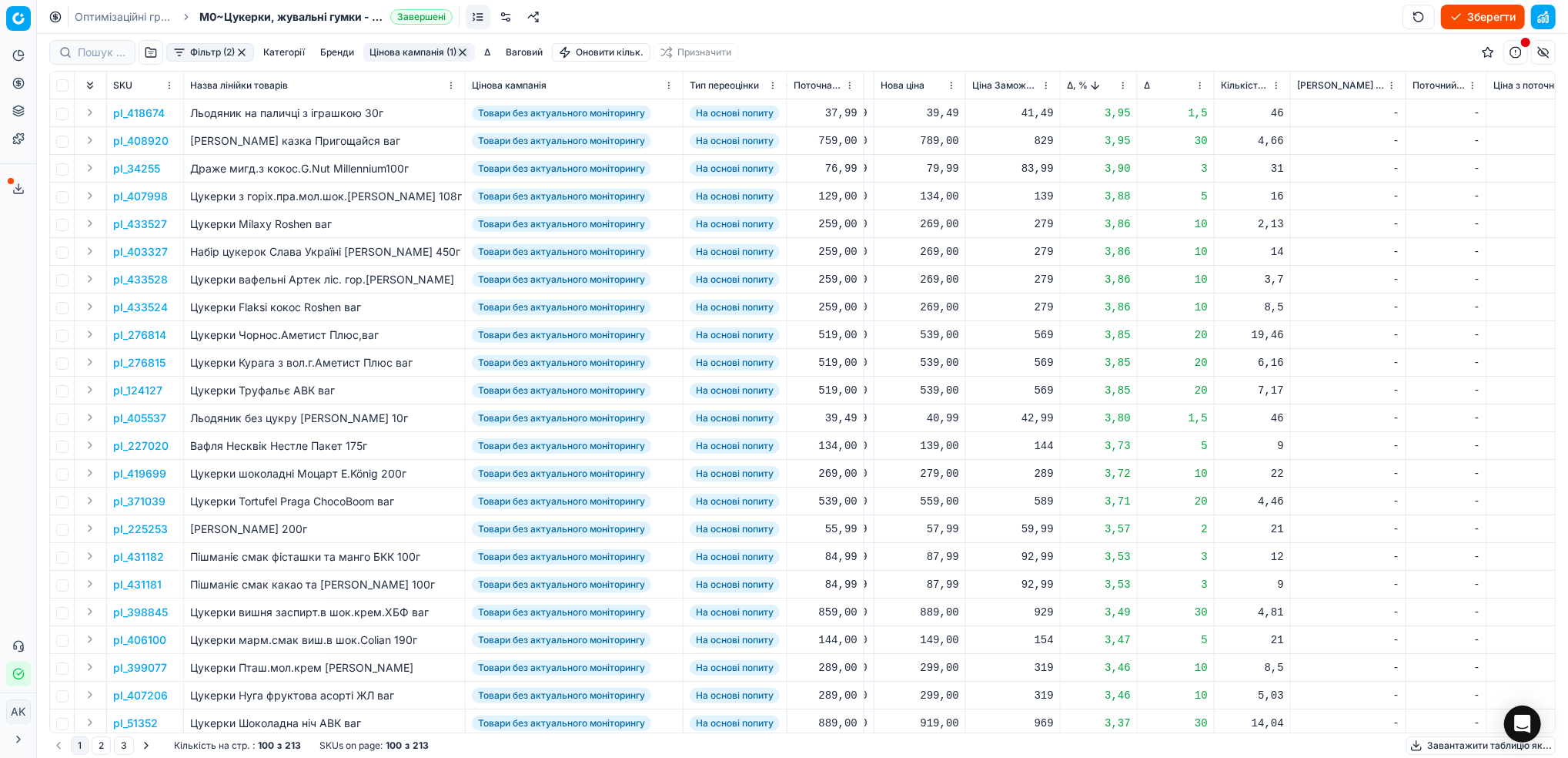
click at [131, 113] on p "pl_418674" at bounding box center [139, 113] width 52 height 15
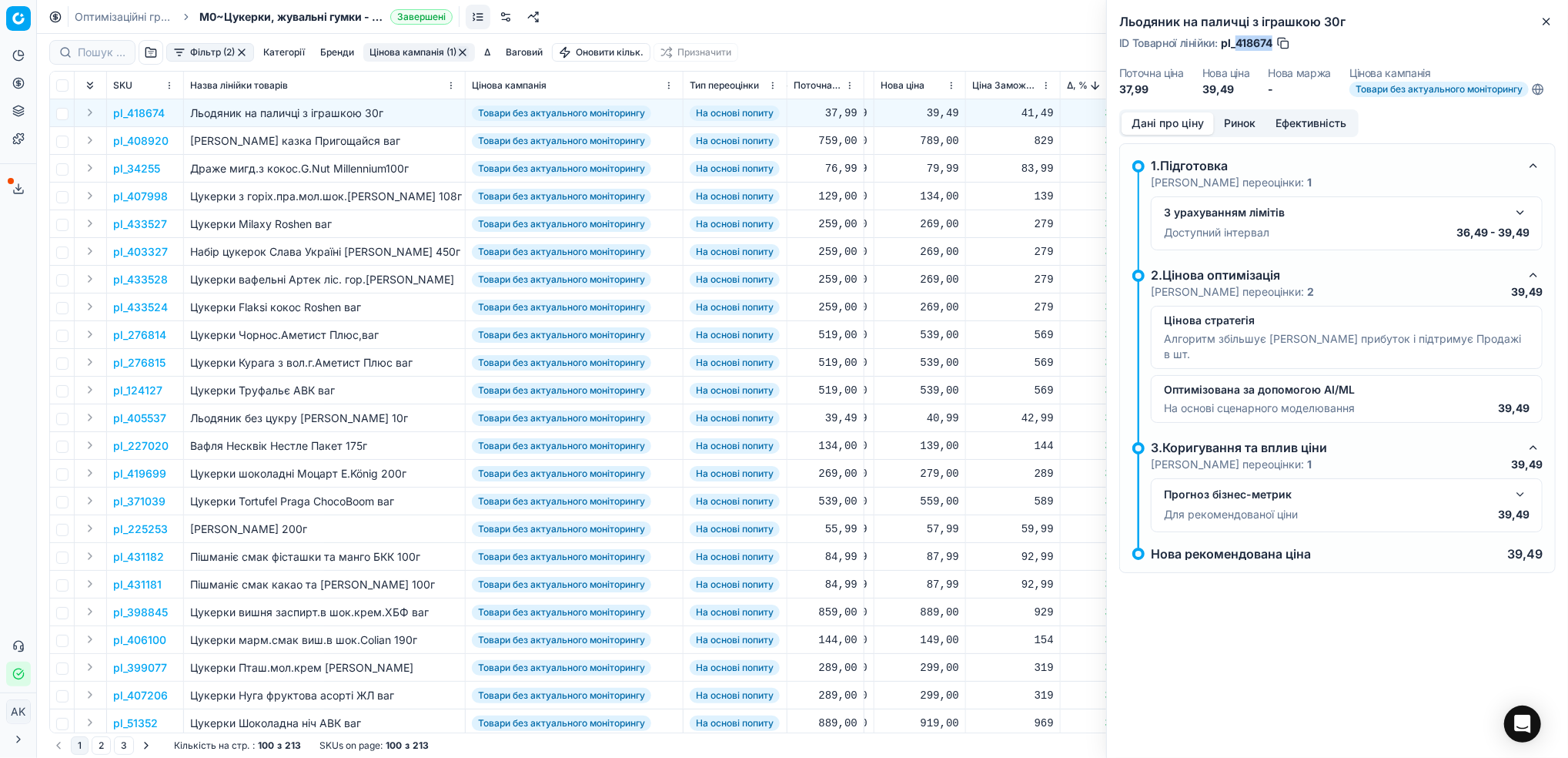
drag, startPoint x: 1273, startPoint y: 45, endPoint x: 1237, endPoint y: 45, distance: 36.0
click at [1237, 45] on span "pl_418674" at bounding box center [1247, 43] width 52 height 15
copy span "418674"
click at [1540, 32] on div "Льодяник на паличці з іграшкою 30г ID Товарної лінійки : pl_418674 Поточна ціна…" at bounding box center [1337, 54] width 461 height 109
click at [1542, 25] on icon "button" at bounding box center [1546, 21] width 12 height 12
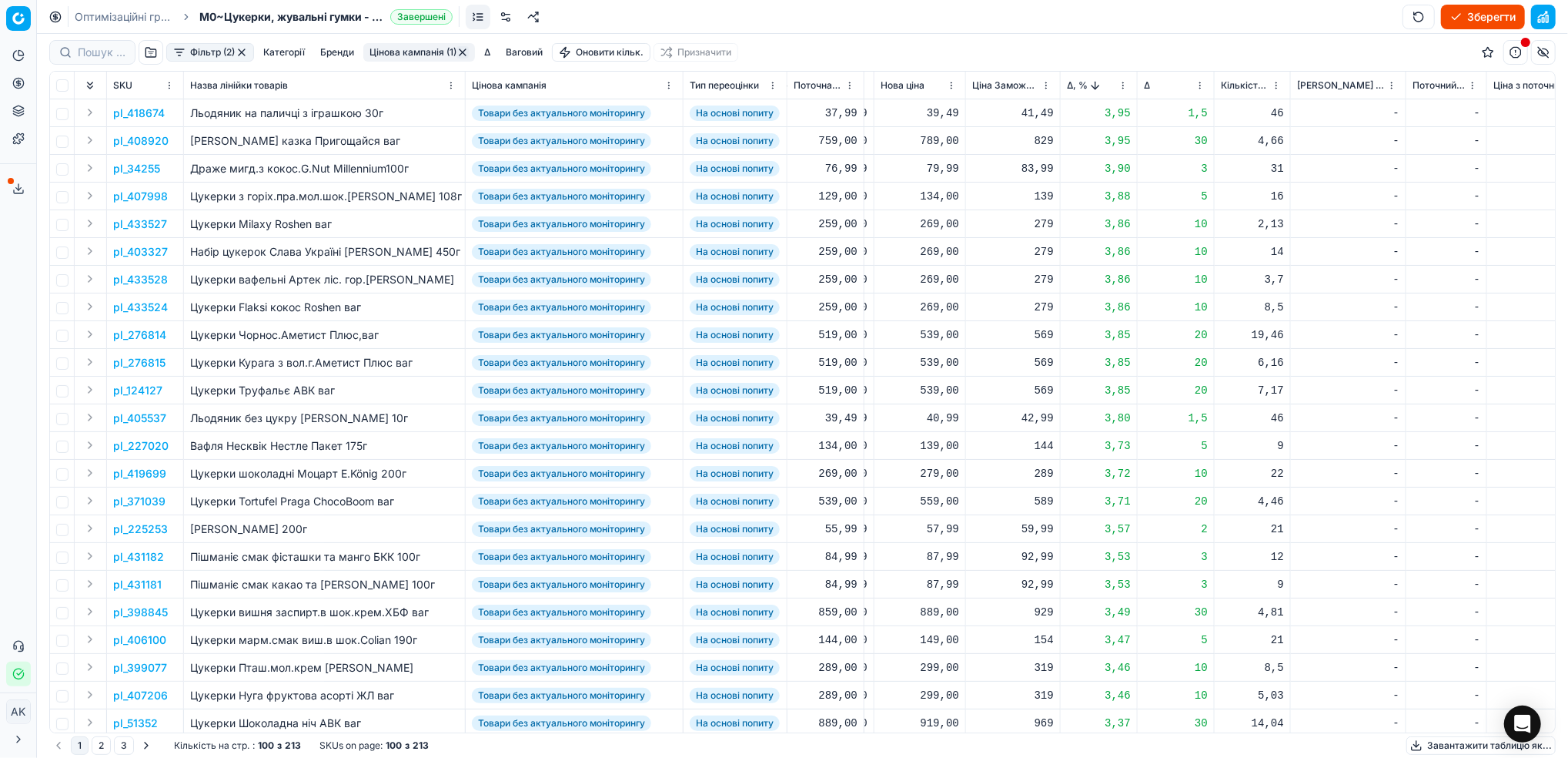
click at [136, 143] on p "pl_408920" at bounding box center [141, 140] width 55 height 15
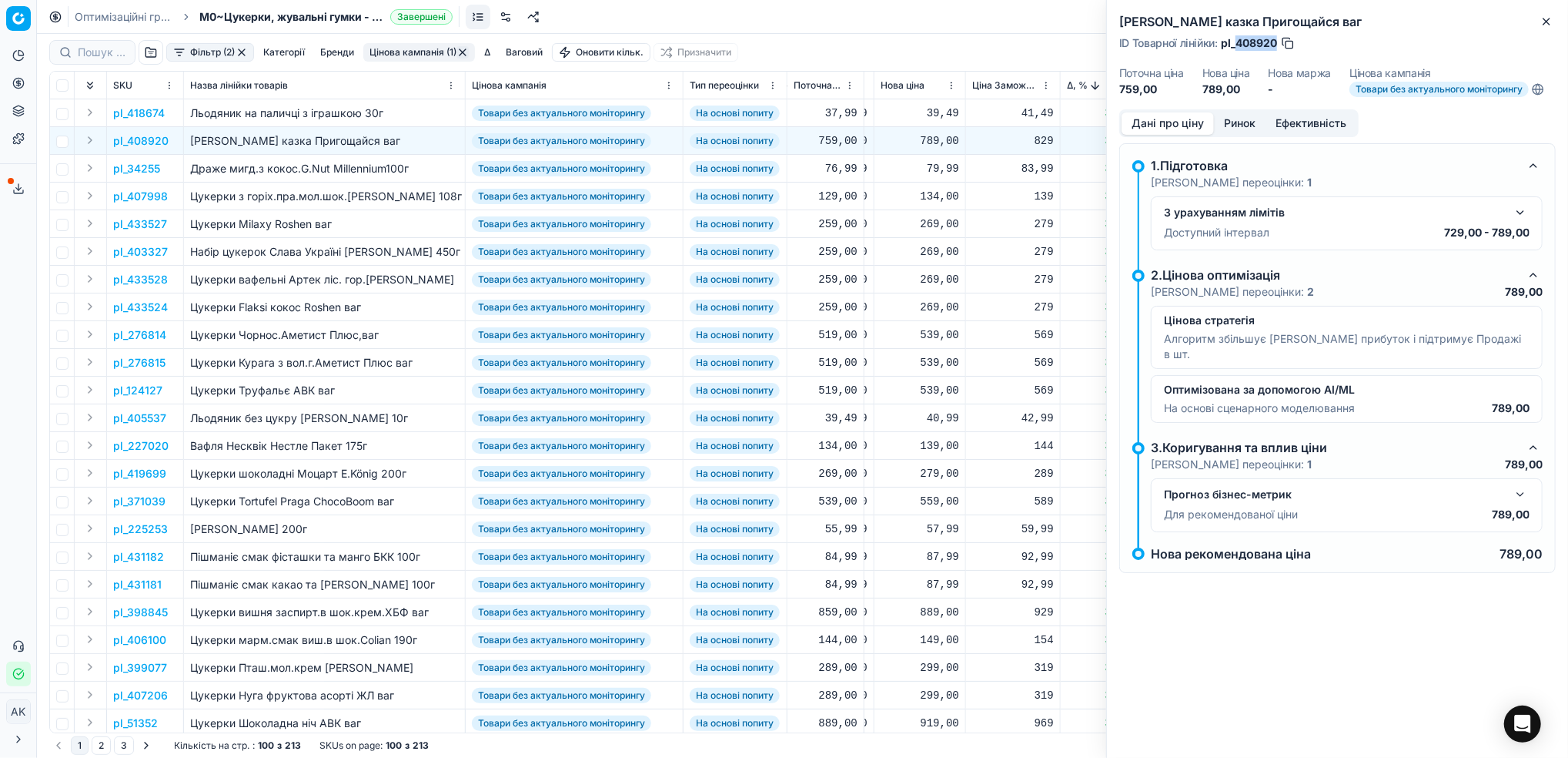
drag, startPoint x: 1275, startPoint y: 41, endPoint x: 1237, endPoint y: 38, distance: 38.1
click at [1237, 38] on span "pl_408920" at bounding box center [1249, 43] width 56 height 15
copy span "408920"
click at [1547, 20] on icon "button" at bounding box center [1547, 22] width 6 height 6
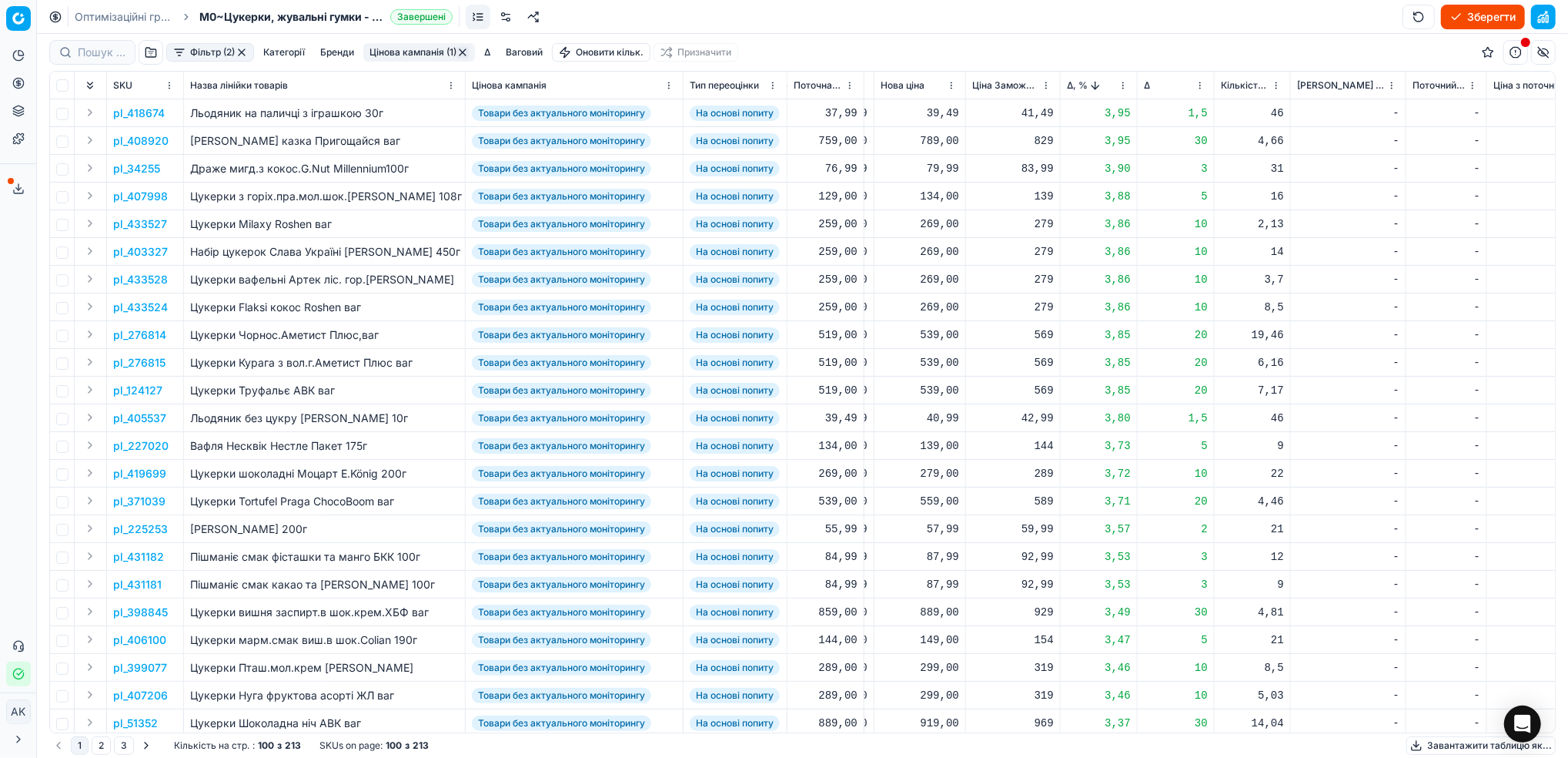
click at [943, 140] on div "789,00" at bounding box center [920, 140] width 79 height 15
click at [934, 276] on input "789.00" at bounding box center [974, 276] width 111 height 24
type input "759.00"
click at [152, 192] on p "pl_407998" at bounding box center [140, 196] width 54 height 15
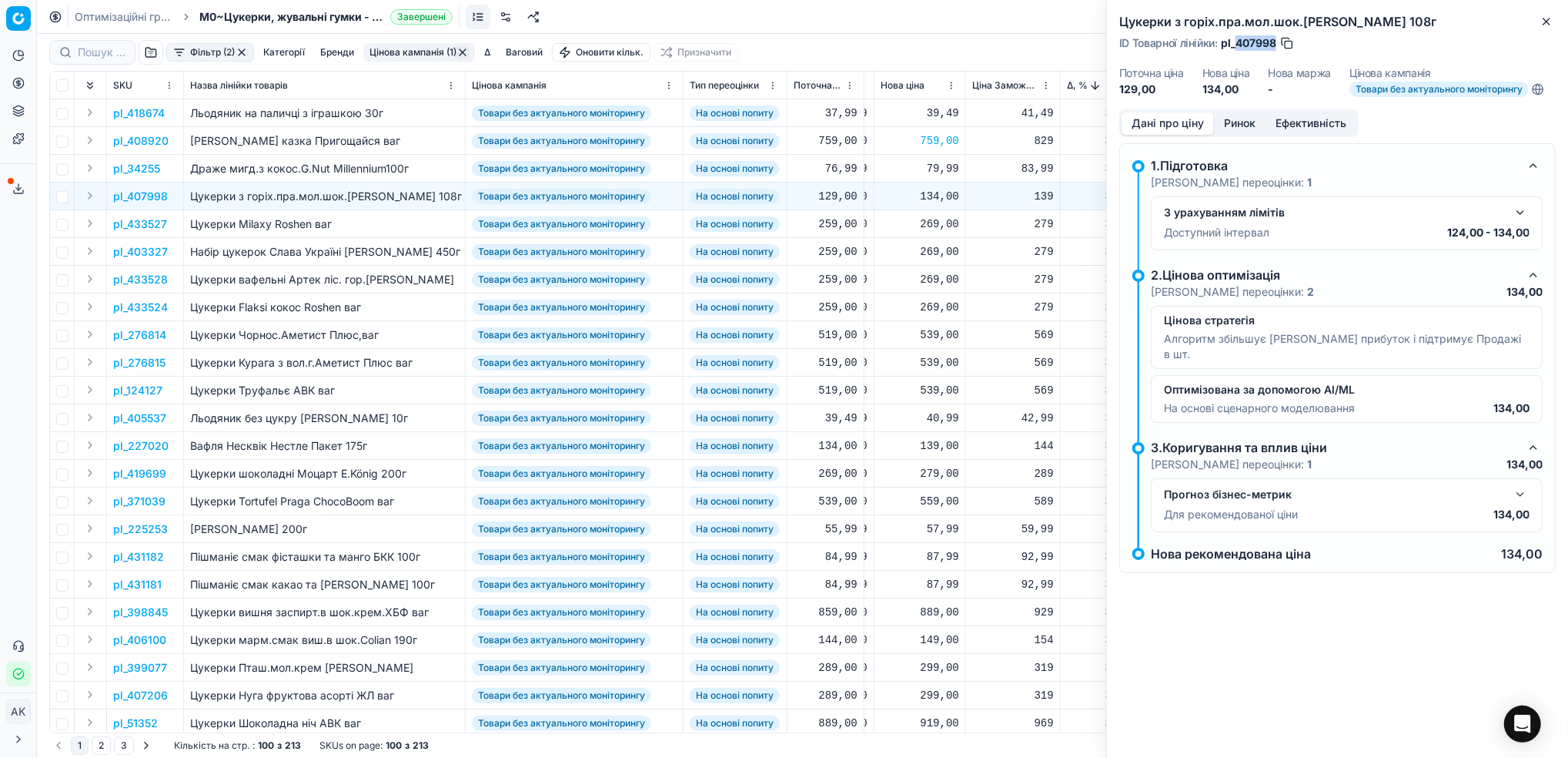
drag, startPoint x: 1276, startPoint y: 41, endPoint x: 1237, endPoint y: 44, distance: 39.1
click at [1237, 44] on div "ID Товарної лінійки : pl_407998" at bounding box center [1207, 43] width 176 height 15
click at [1544, 24] on icon "button" at bounding box center [1546, 21] width 12 height 12
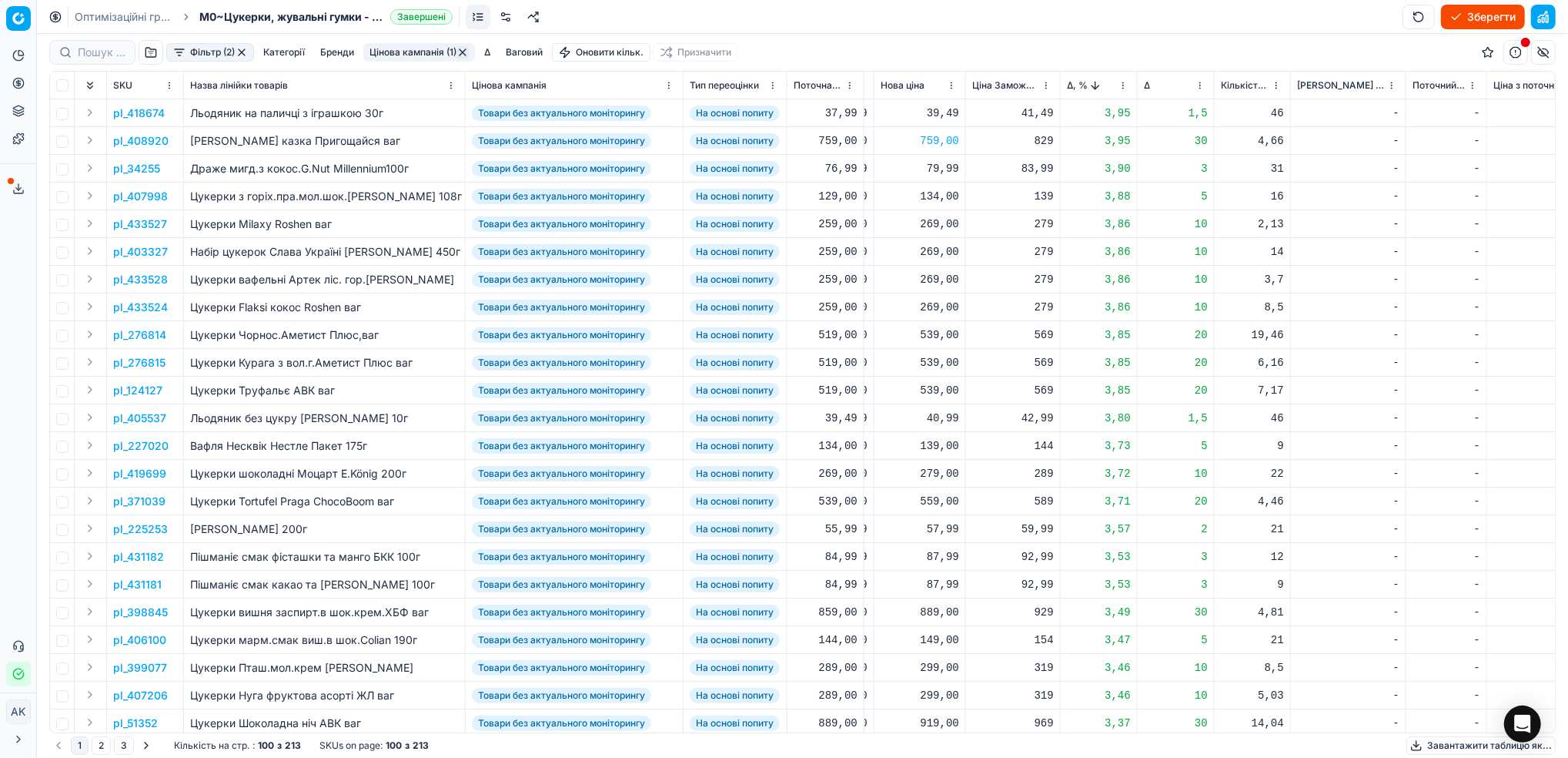
click at [150, 281] on p "pl_433528" at bounding box center [140, 279] width 54 height 15
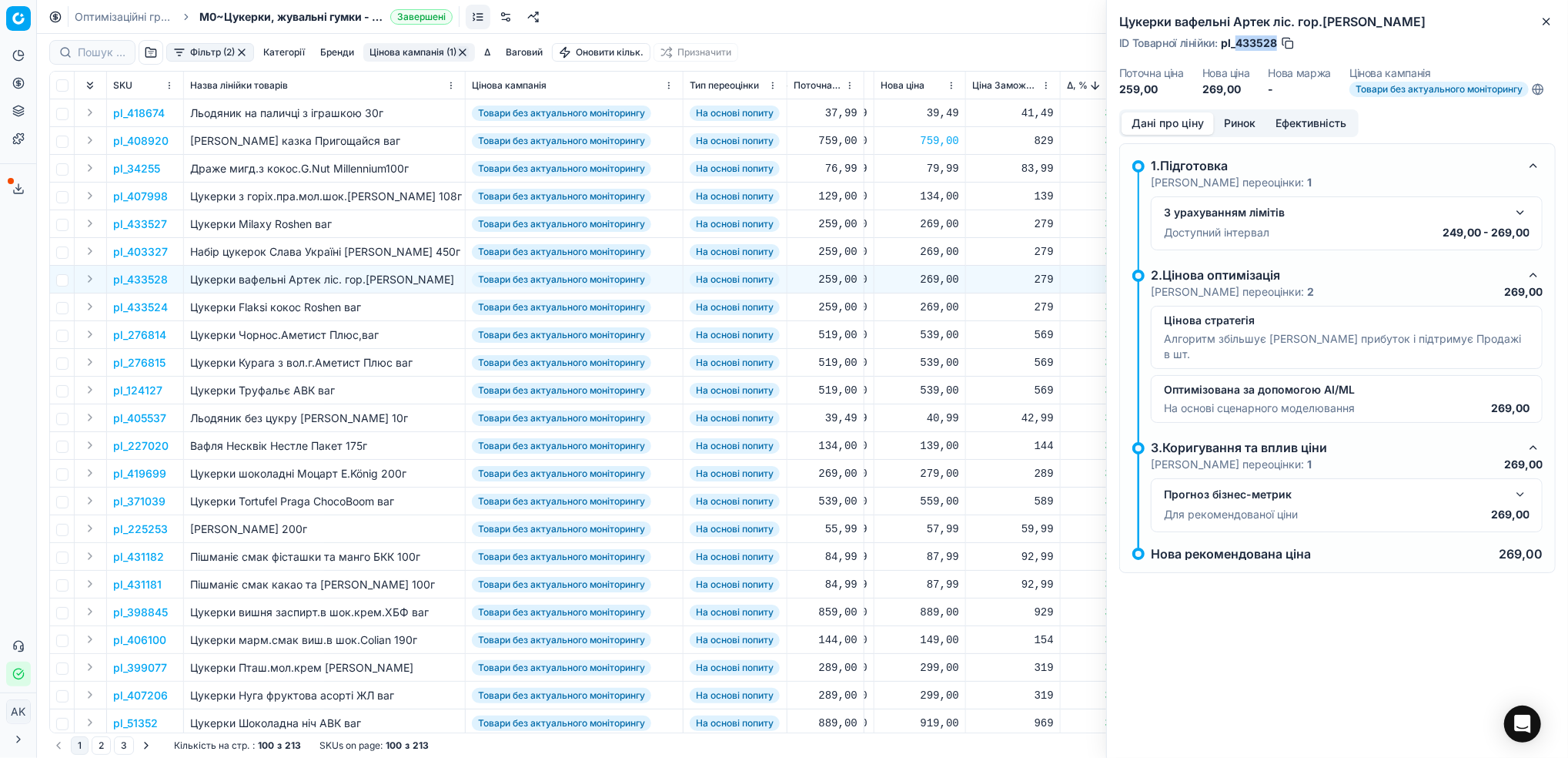
drag, startPoint x: 1276, startPoint y: 43, endPoint x: 1237, endPoint y: 43, distance: 39.0
click at [1237, 43] on span "pl_433528" at bounding box center [1249, 43] width 56 height 15
click at [1554, 21] on button "Close" at bounding box center [1546, 21] width 19 height 19
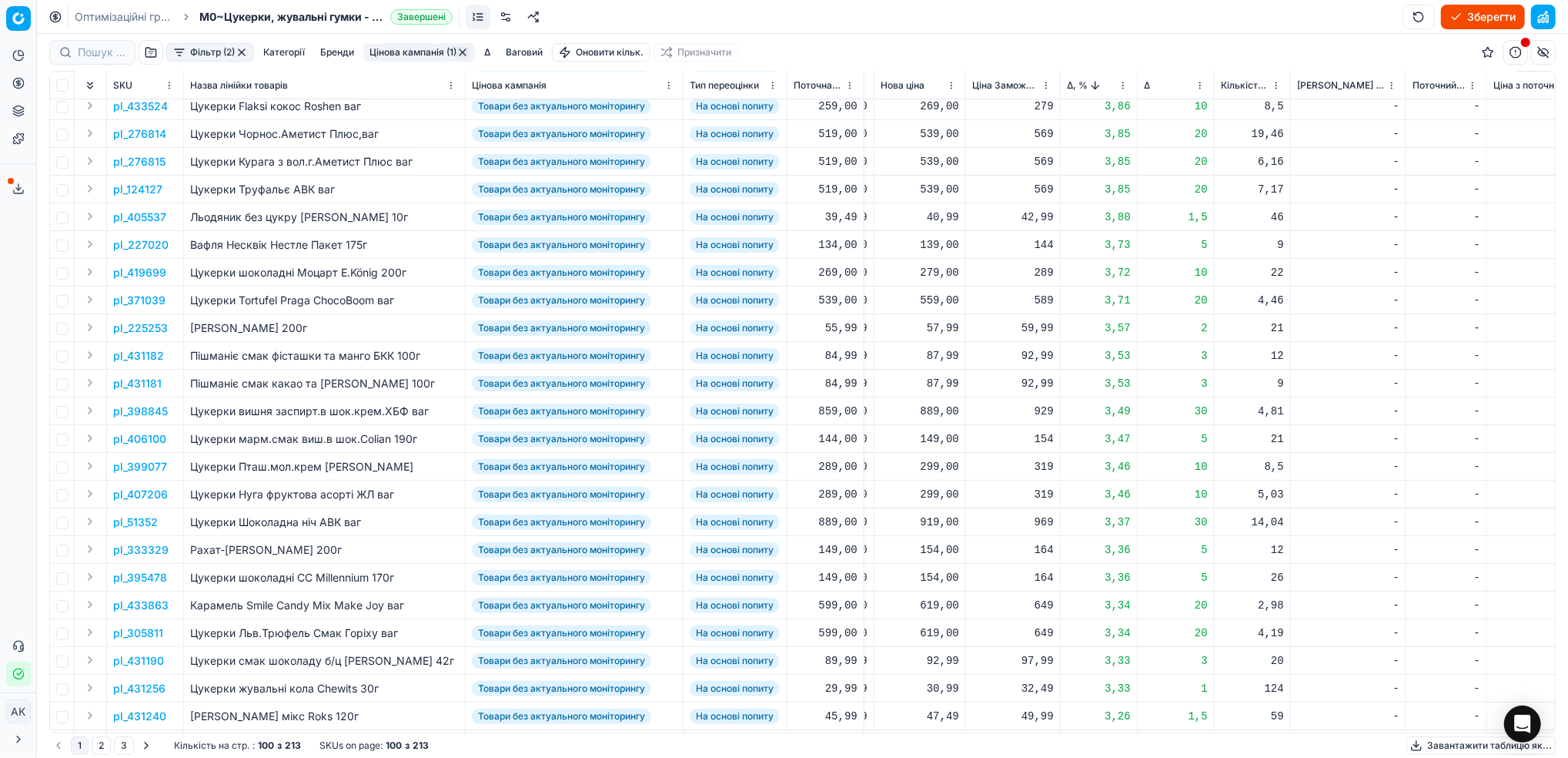
scroll to position [205, 540]
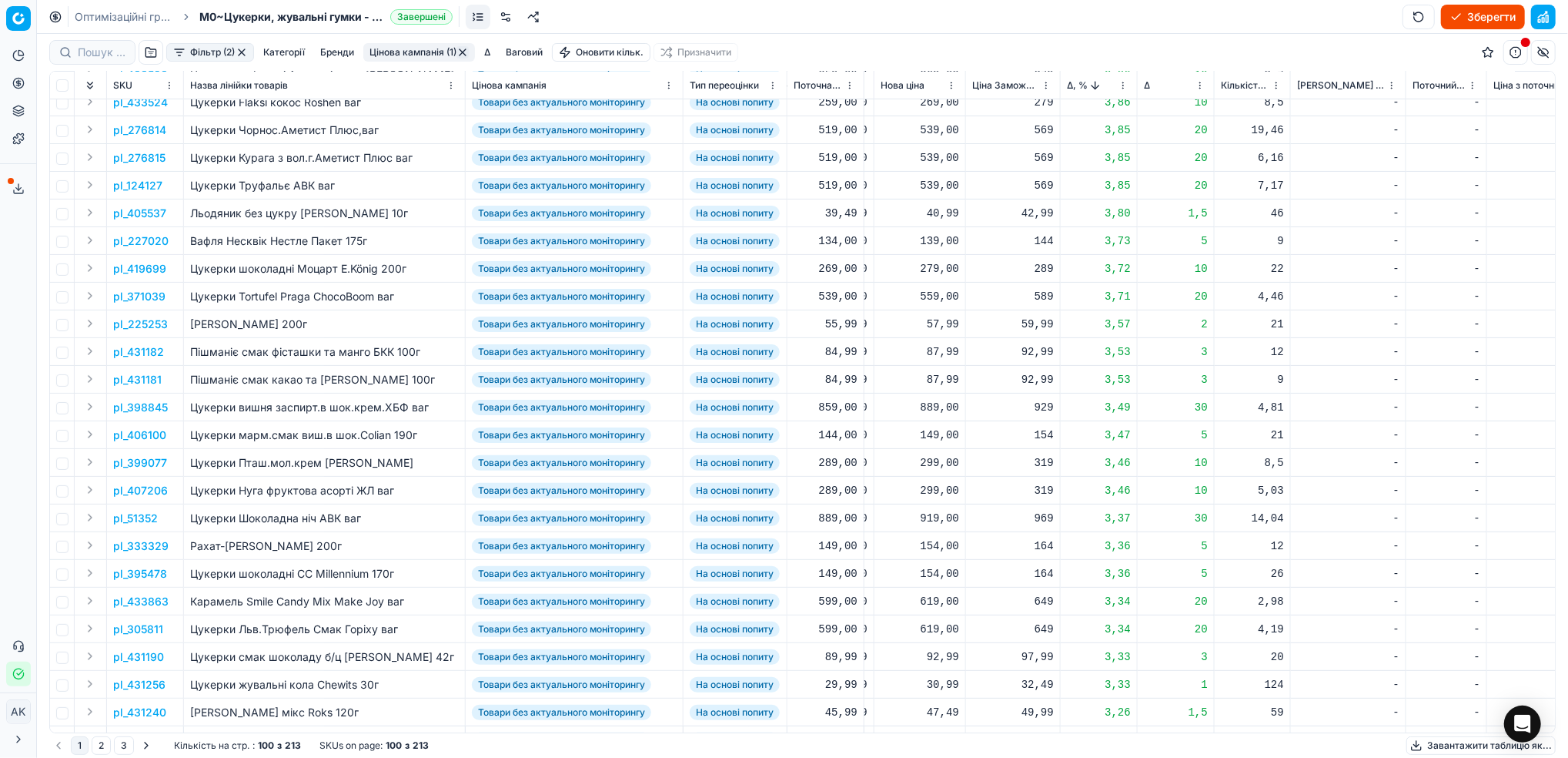
click at [134, 231] on td "pl_227020" at bounding box center [145, 241] width 77 height 28
click at [159, 243] on p "pl_227020" at bounding box center [141, 241] width 55 height 15
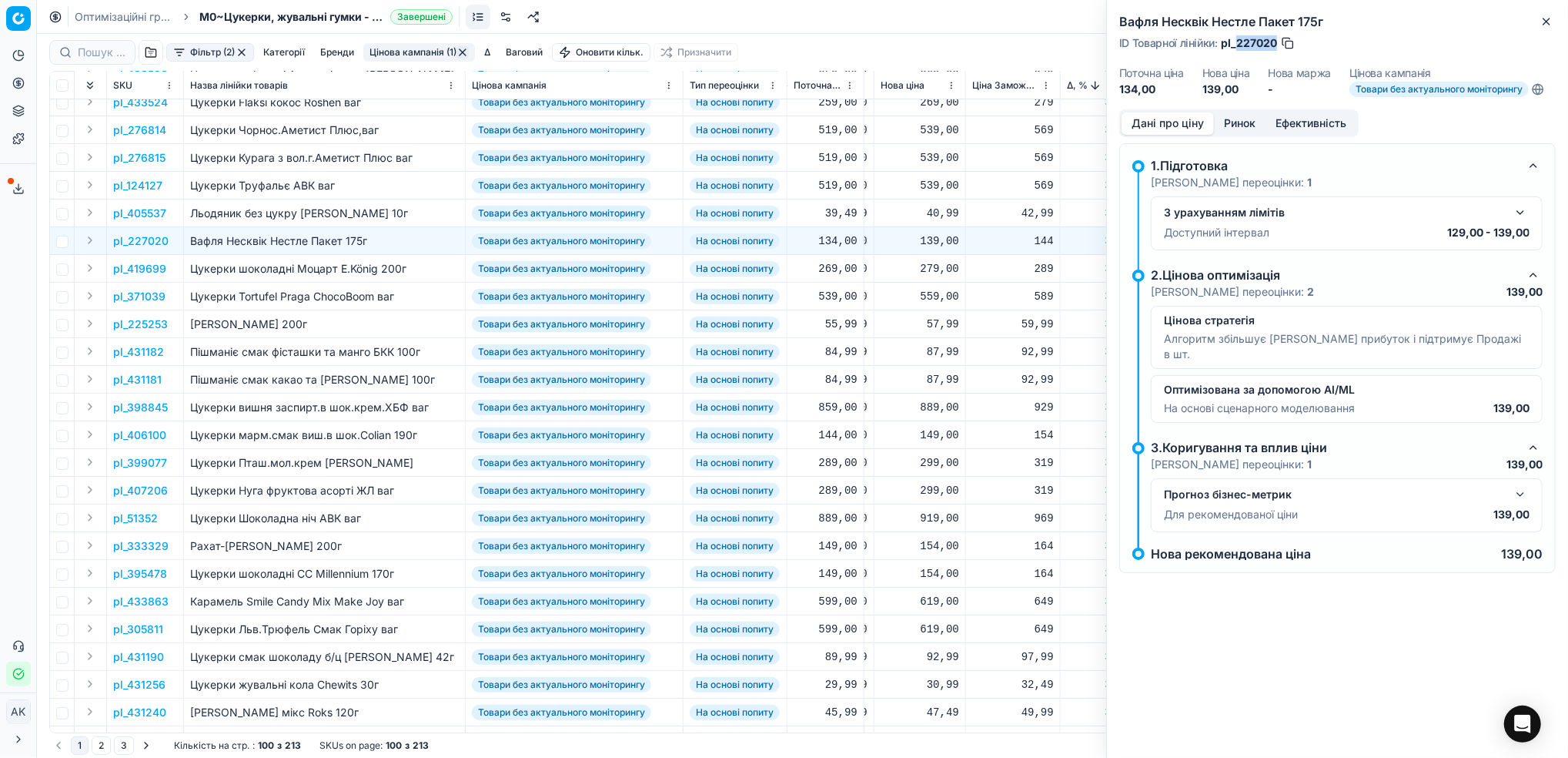
drag, startPoint x: 1276, startPoint y: 43, endPoint x: 1237, endPoint y: 44, distance: 39.0
click at [1237, 44] on span "pl_227020" at bounding box center [1249, 43] width 56 height 15
click at [1546, 28] on button "Close" at bounding box center [1546, 21] width 19 height 19
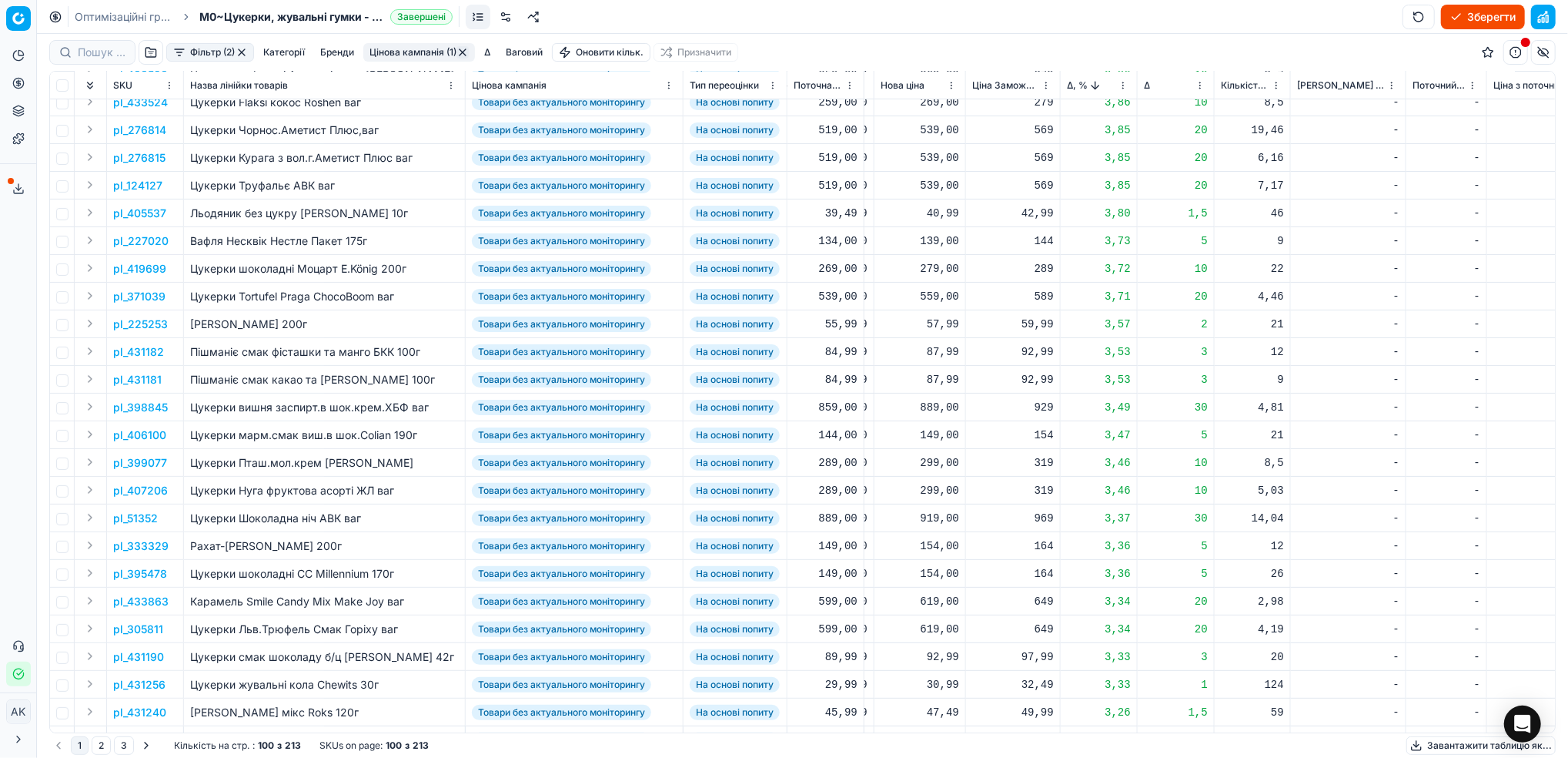
click at [130, 375] on p "pl_431181" at bounding box center [138, 379] width 49 height 15
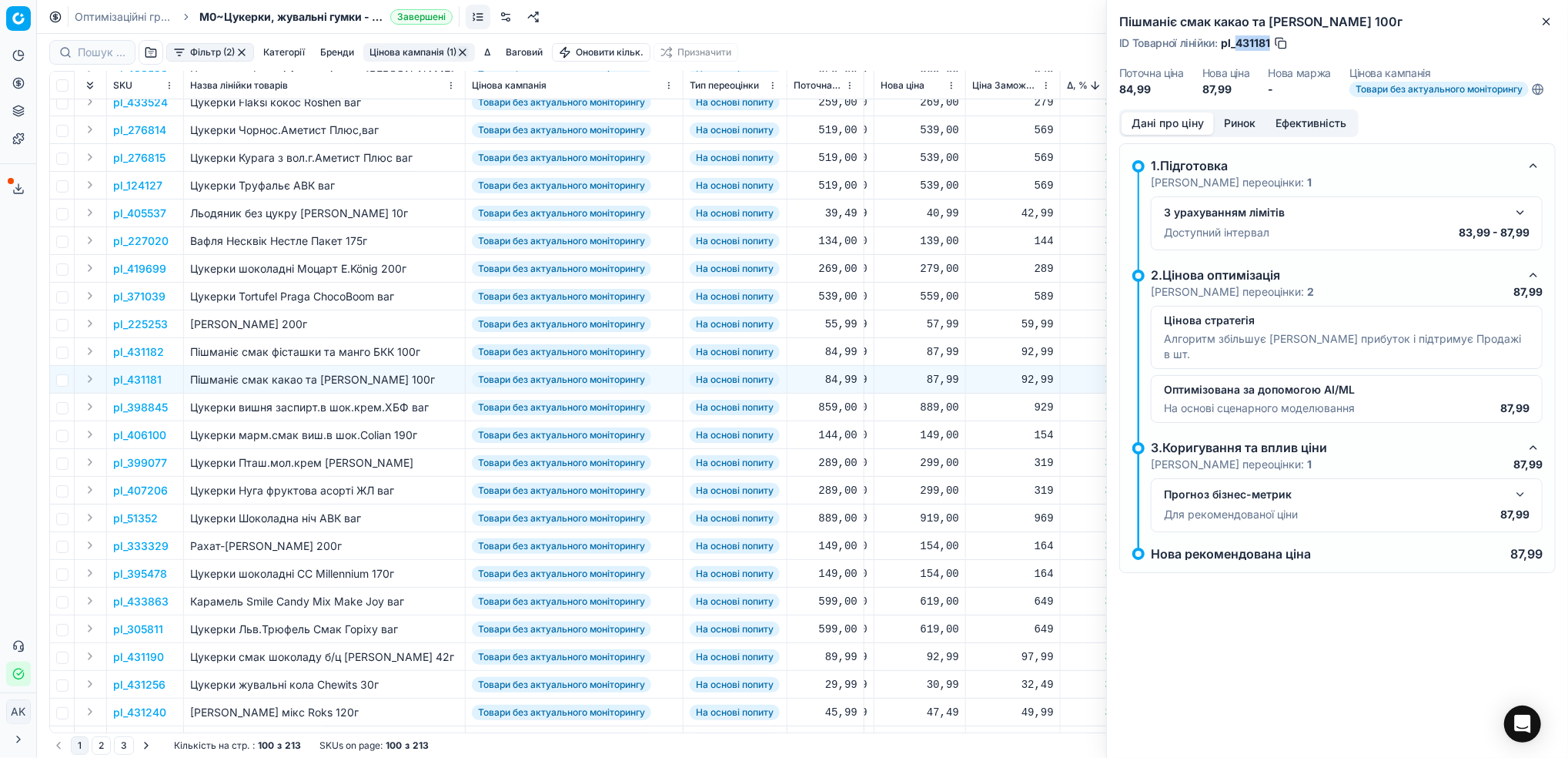
drag, startPoint x: 1271, startPoint y: 40, endPoint x: 1234, endPoint y: 46, distance: 37.5
click at [1234, 46] on div "ID Товарної лінійки : pl_431181" at bounding box center [1203, 43] width 169 height 15
click at [1542, 19] on icon "button" at bounding box center [1546, 21] width 12 height 12
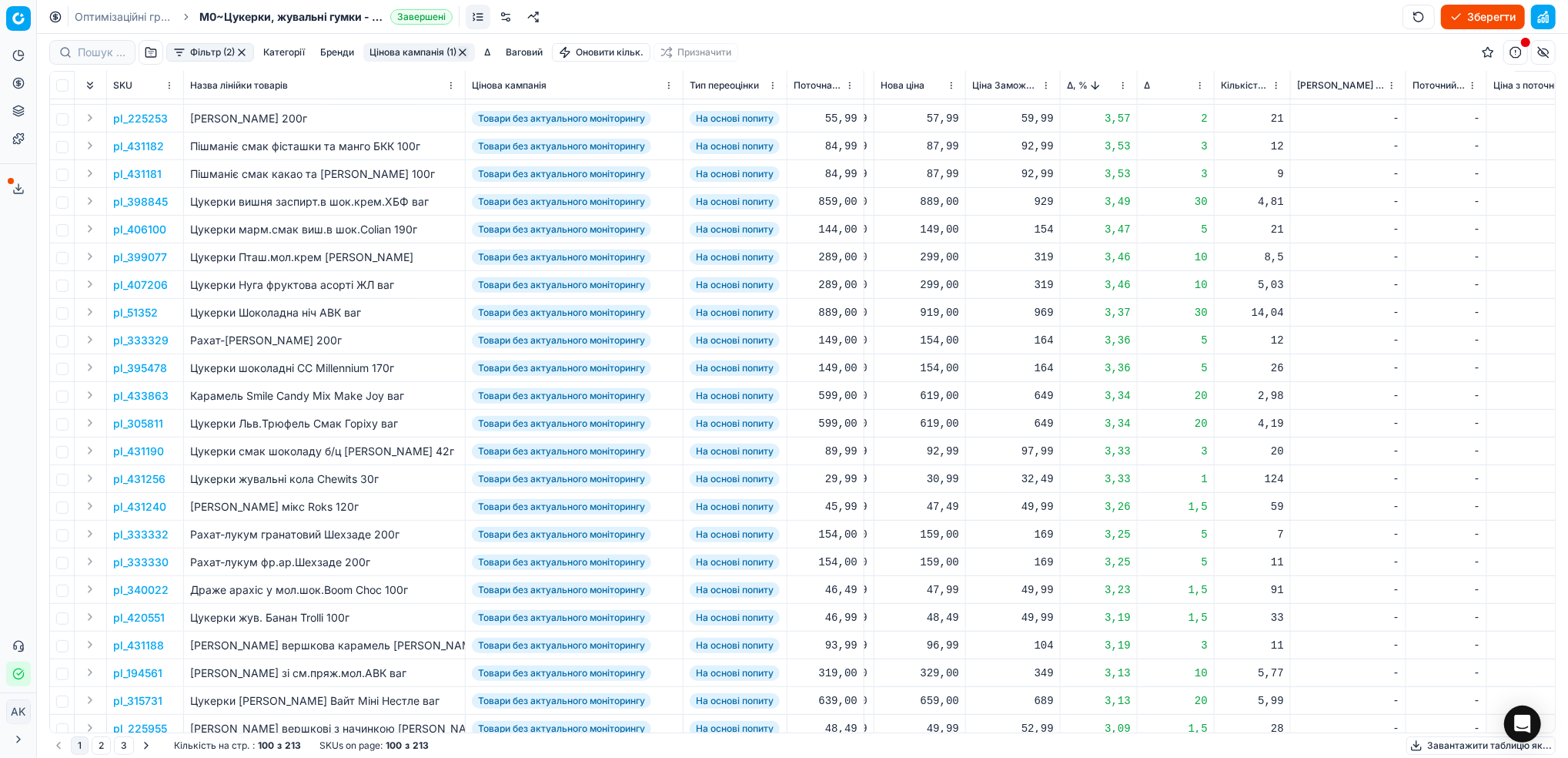
scroll to position [513, 540]
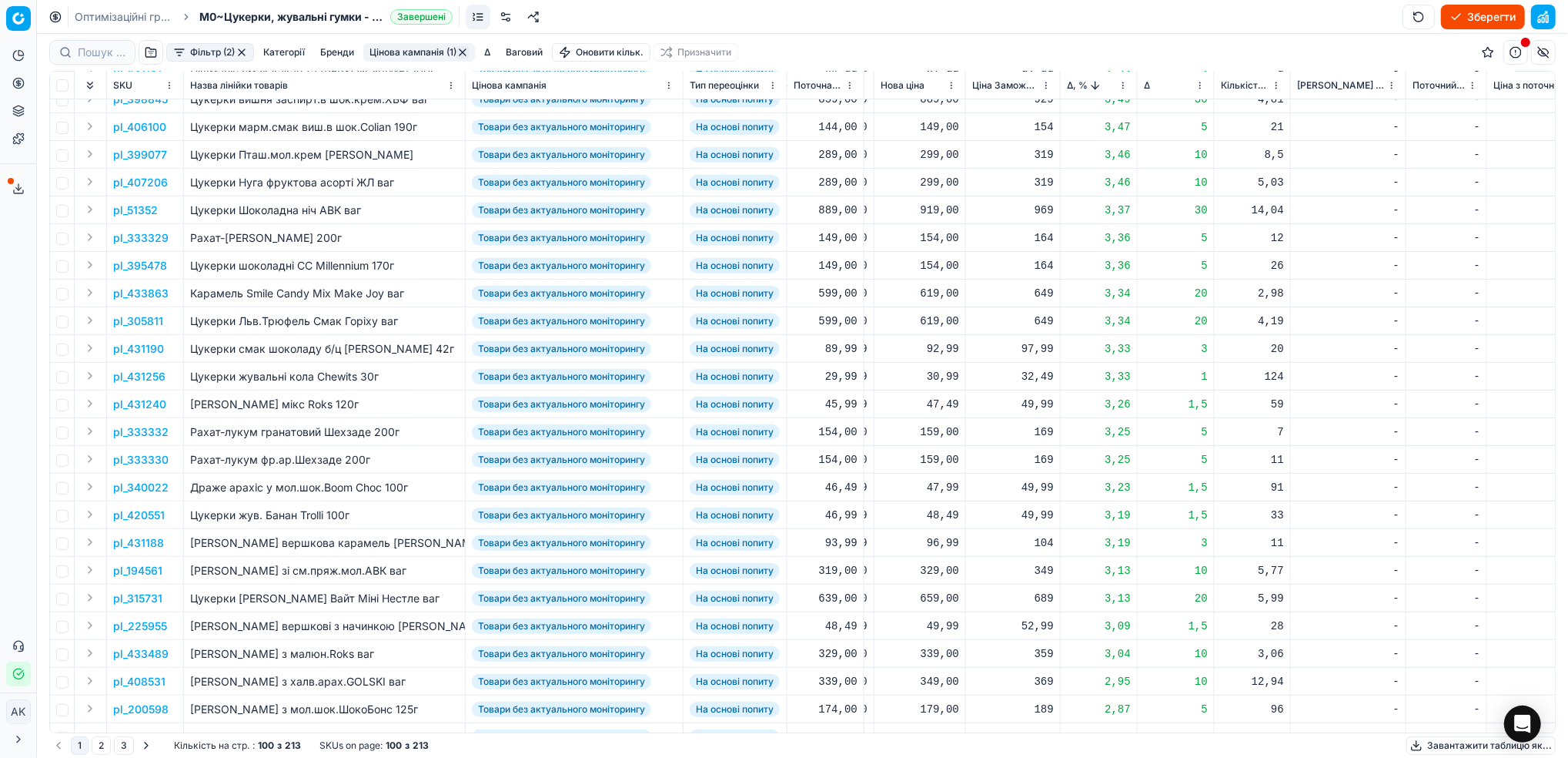
click at [143, 430] on p "pl_333332" at bounding box center [141, 431] width 55 height 15
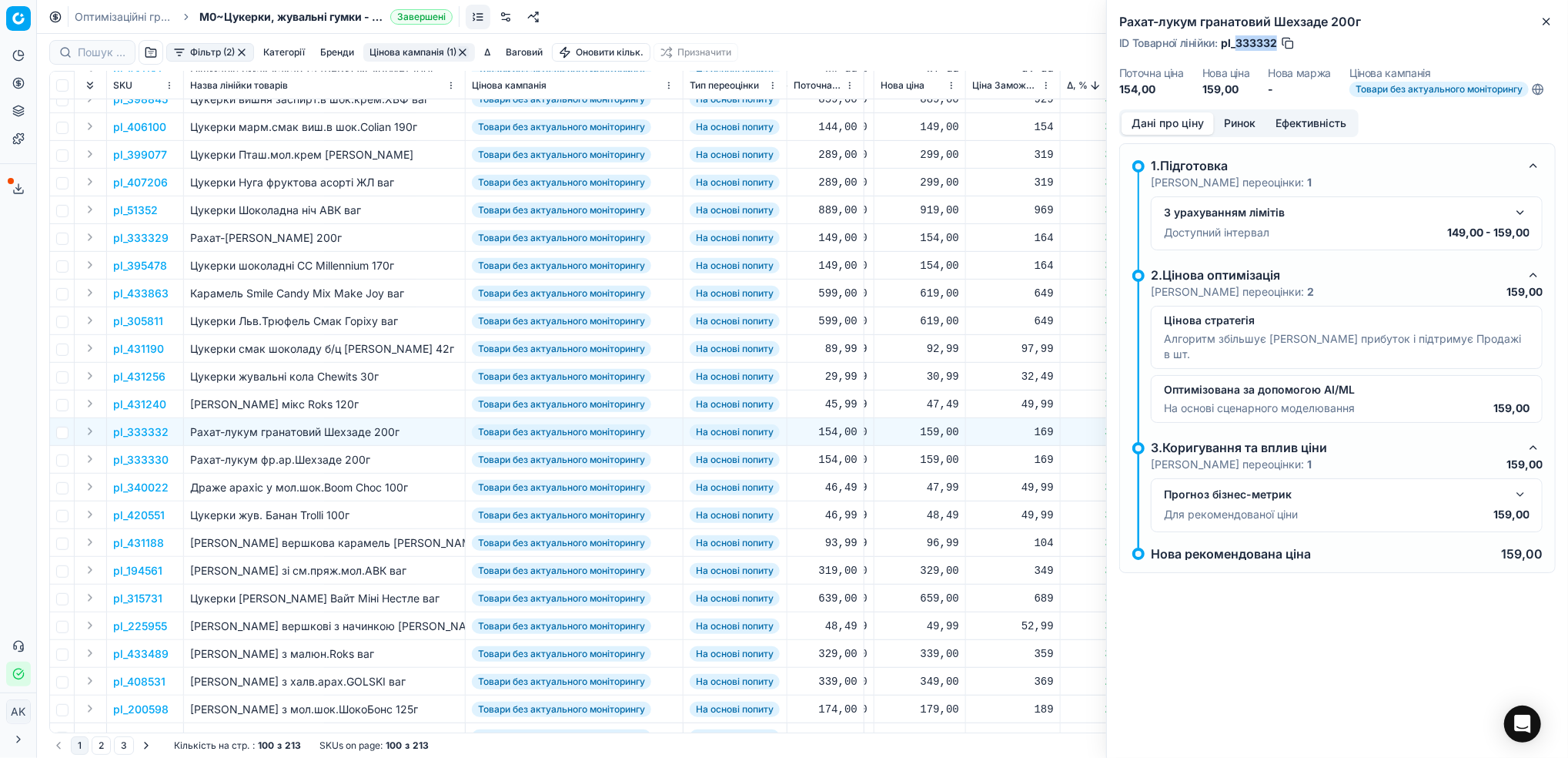
drag, startPoint x: 1275, startPoint y: 43, endPoint x: 1237, endPoint y: 47, distance: 38.2
click at [1237, 47] on span "pl_333332" at bounding box center [1249, 43] width 56 height 15
click at [1545, 28] on button "Close" at bounding box center [1546, 21] width 19 height 19
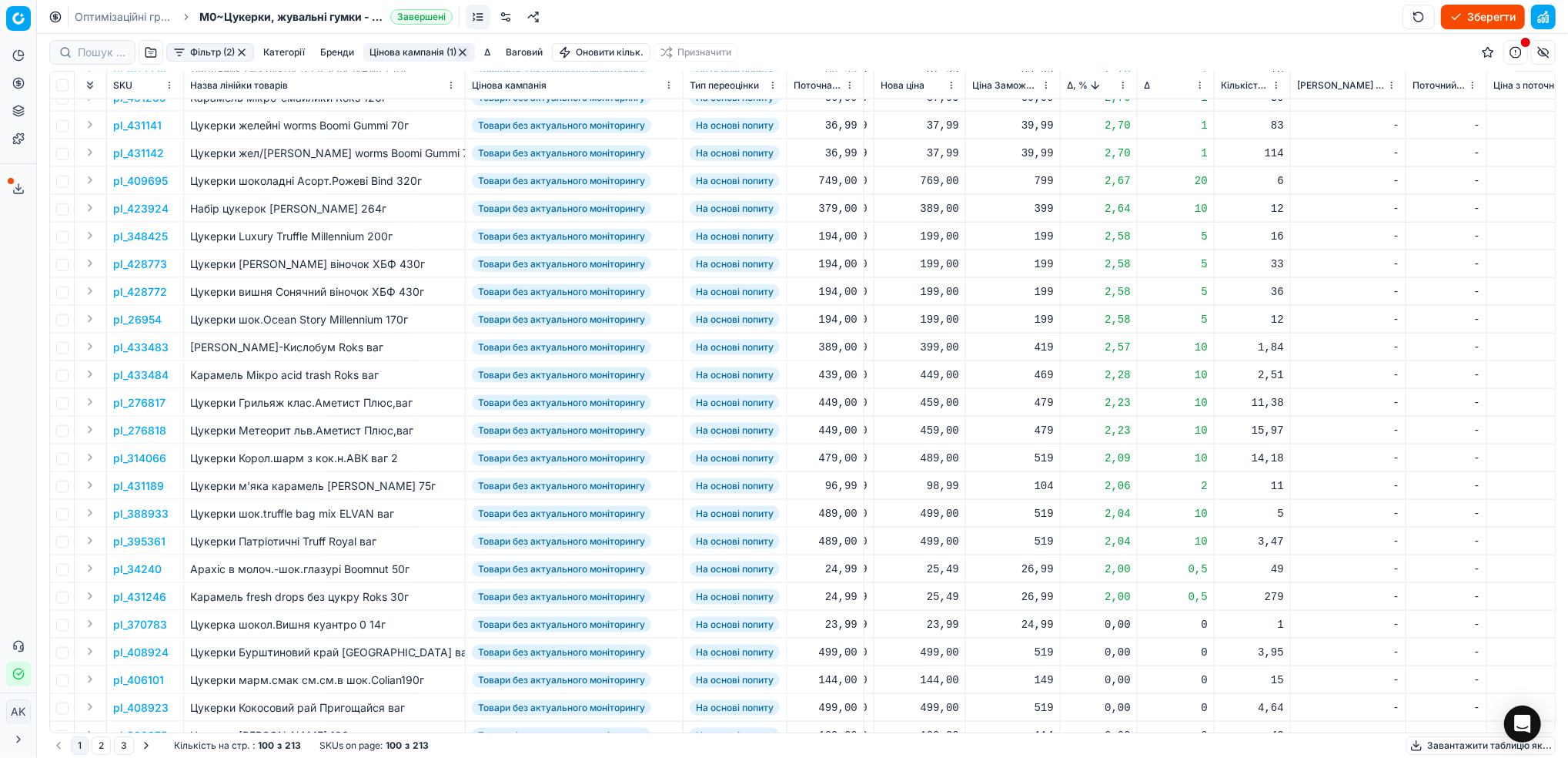
scroll to position [1642, 540]
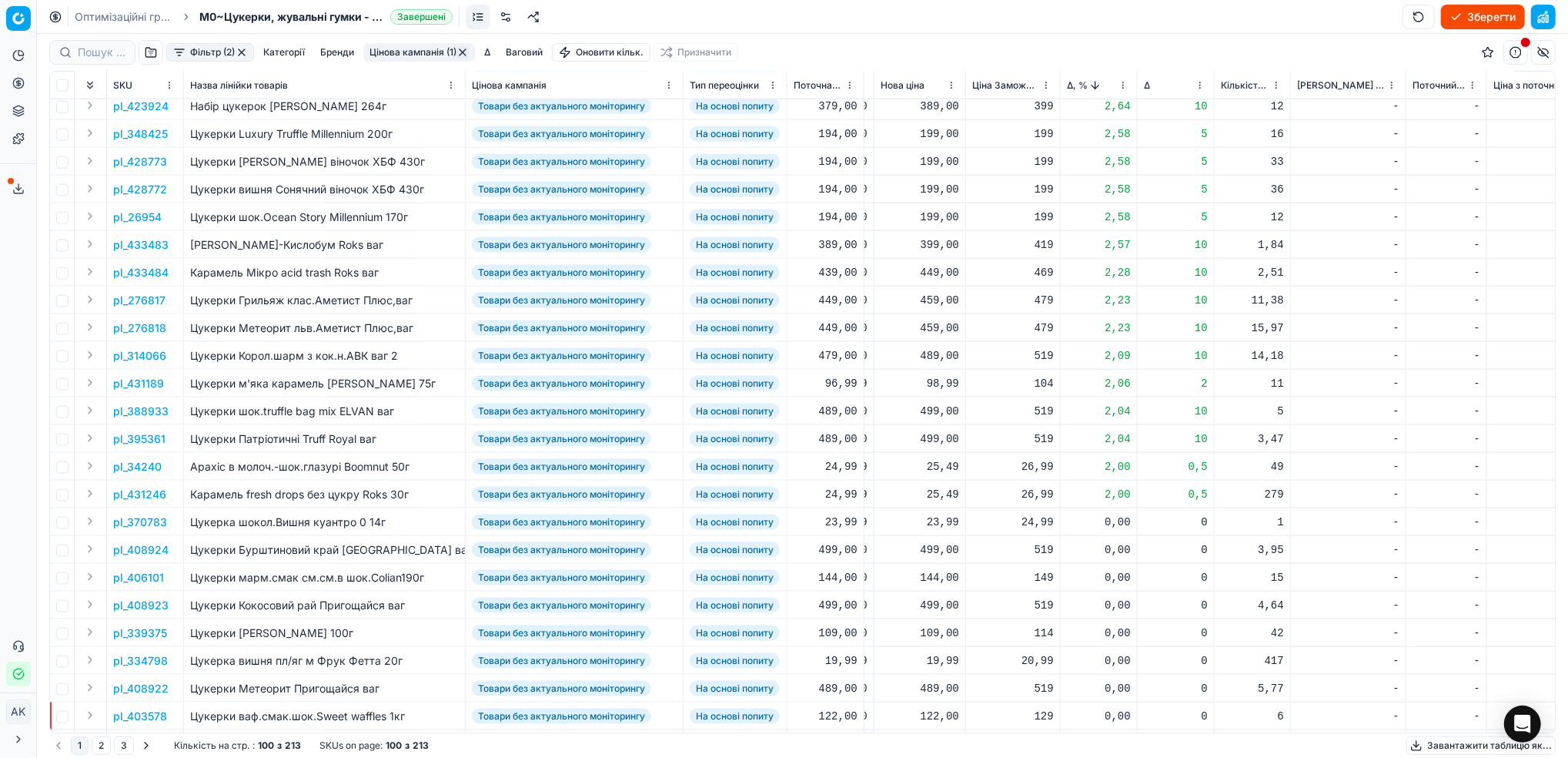
click at [150, 409] on p "pl_388933" at bounding box center [141, 411] width 55 height 15
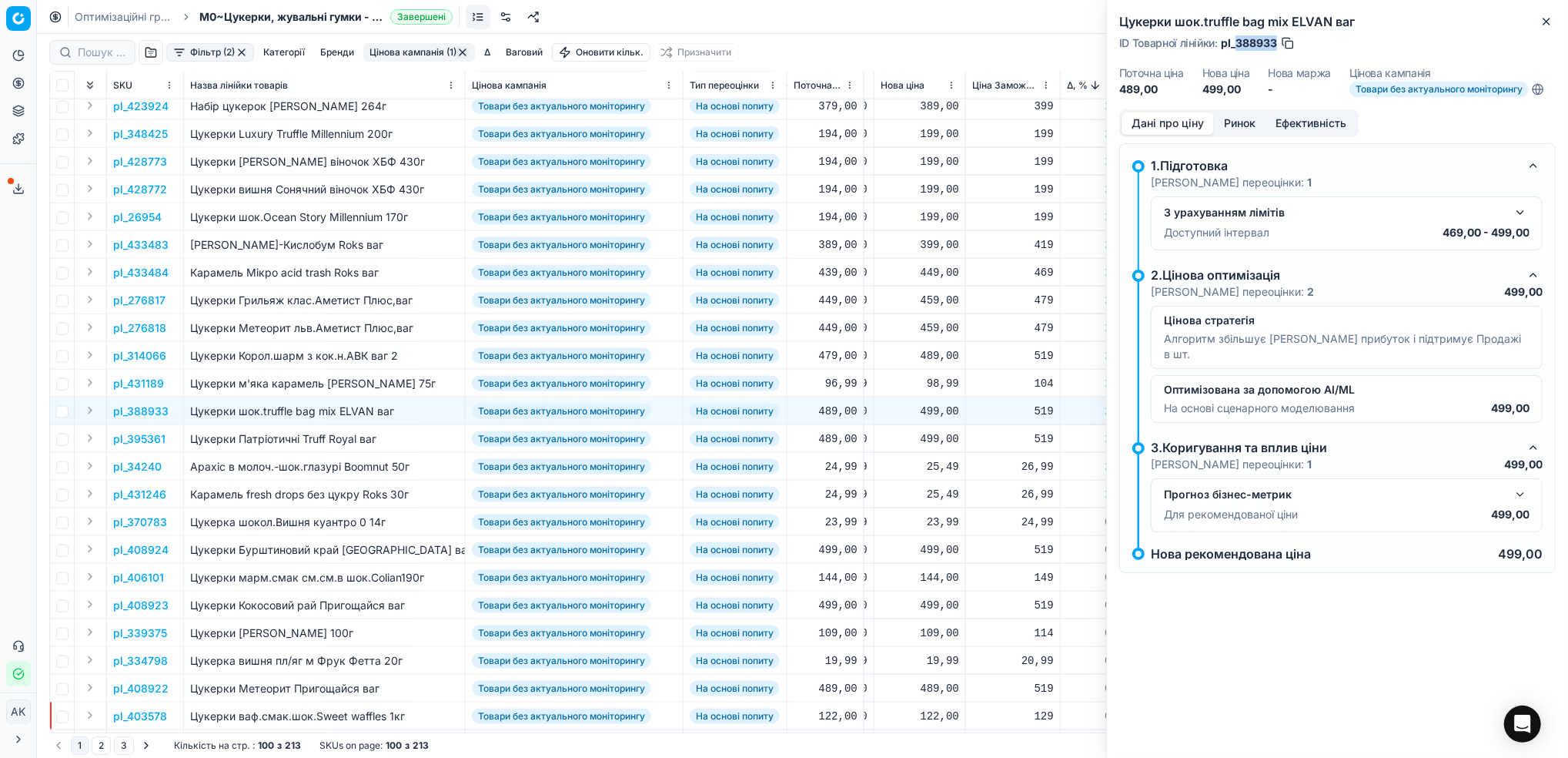
drag, startPoint x: 1277, startPoint y: 41, endPoint x: 1237, endPoint y: 43, distance: 40.0
click at [1237, 43] on span "pl_388933" at bounding box center [1249, 43] width 56 height 15
click at [1543, 24] on icon "button" at bounding box center [1546, 21] width 12 height 12
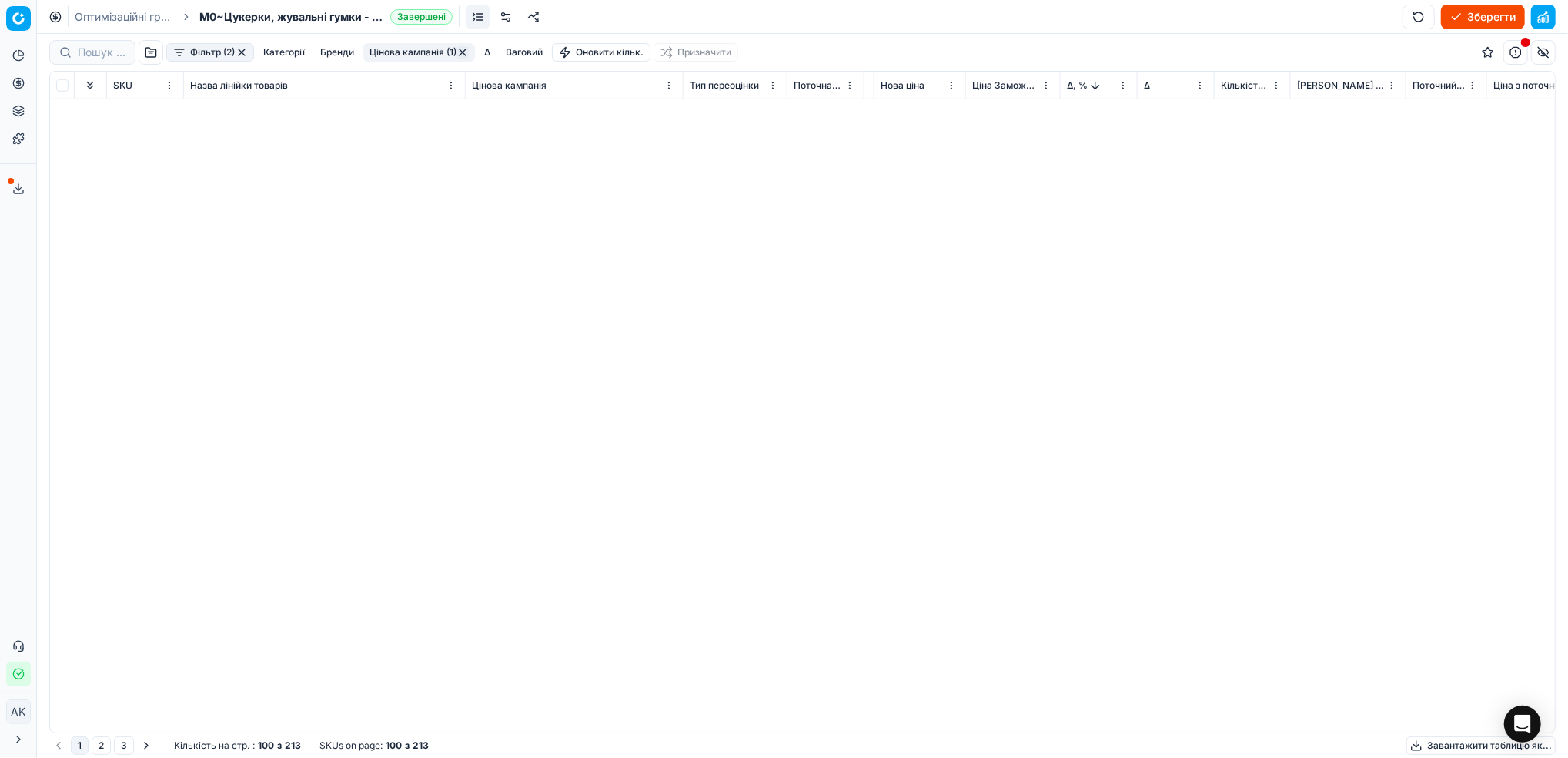
scroll to position [0, 540]
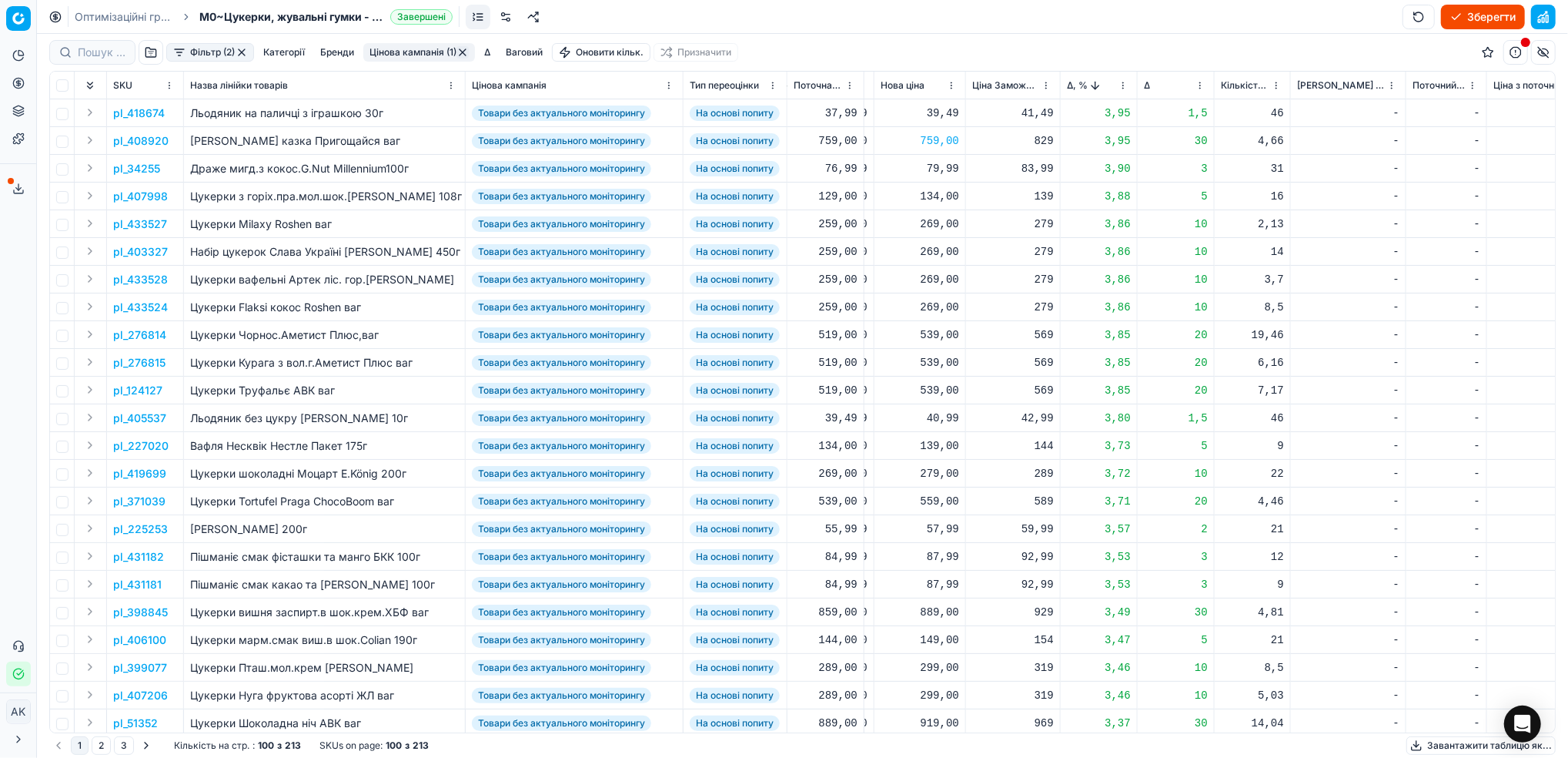
click at [1125, 84] on html "Pricing platform Аналітика Цінова оптимізація Асортимент продукції Шаблони Серв…" at bounding box center [784, 379] width 1568 height 758
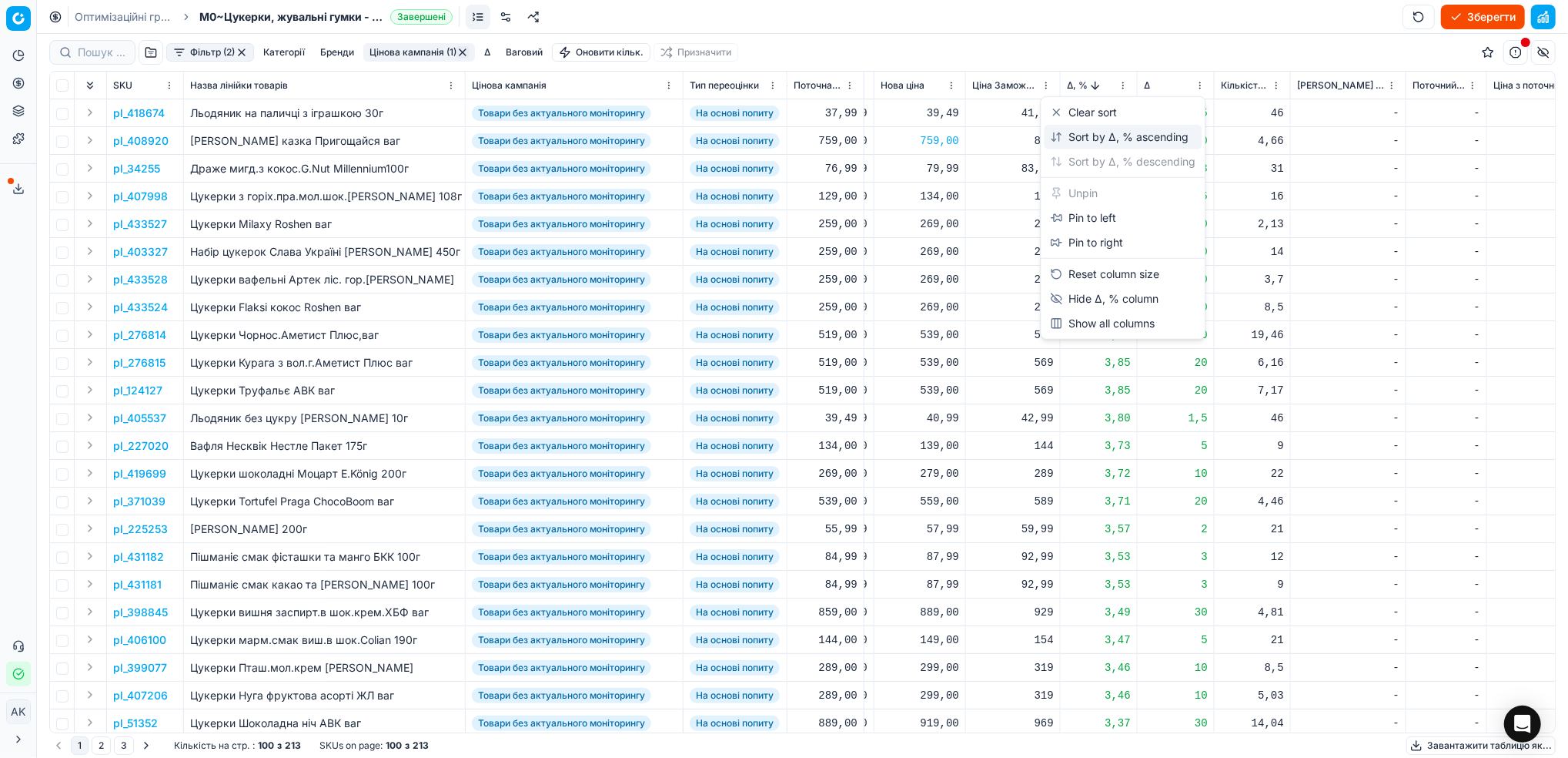
click at [1080, 137] on div "Sort by Δ, % ascending" at bounding box center [1119, 137] width 139 height 15
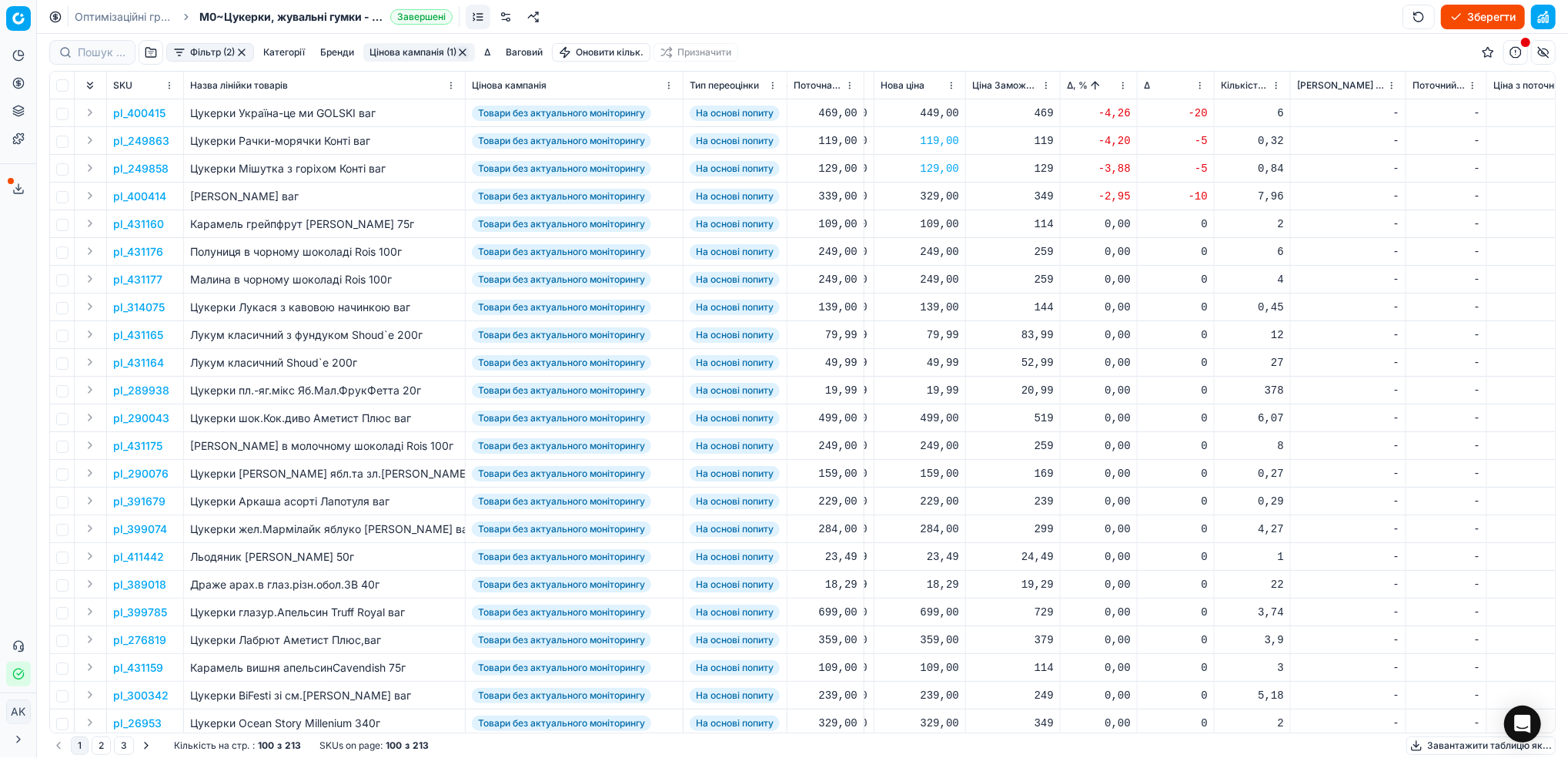
click at [412, 54] on button "Цінова кампанія (1)" at bounding box center [419, 52] width 112 height 19
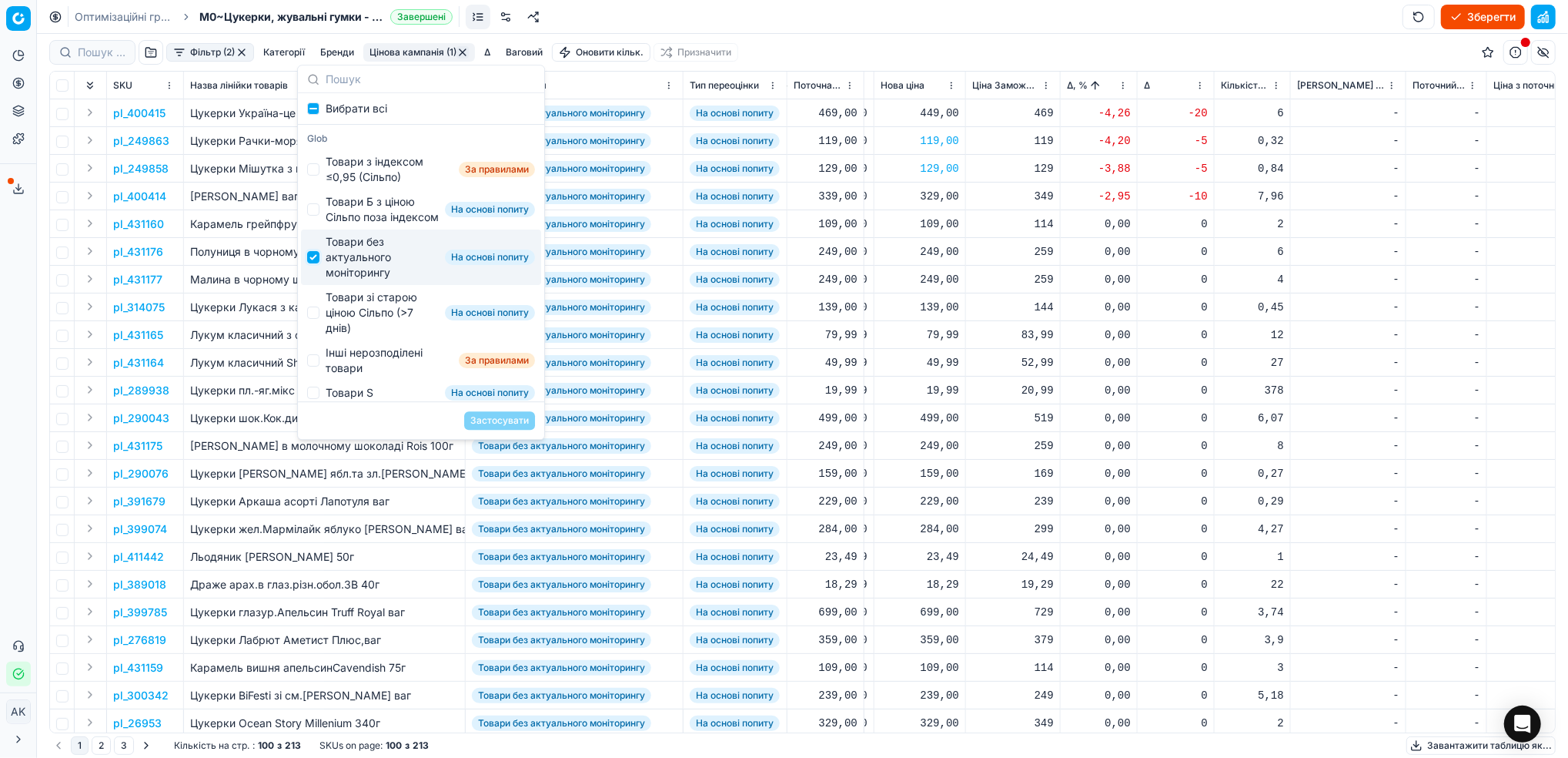
click at [317, 263] on input "Suggestions" at bounding box center [313, 257] width 12 height 12
checkbox input "false"
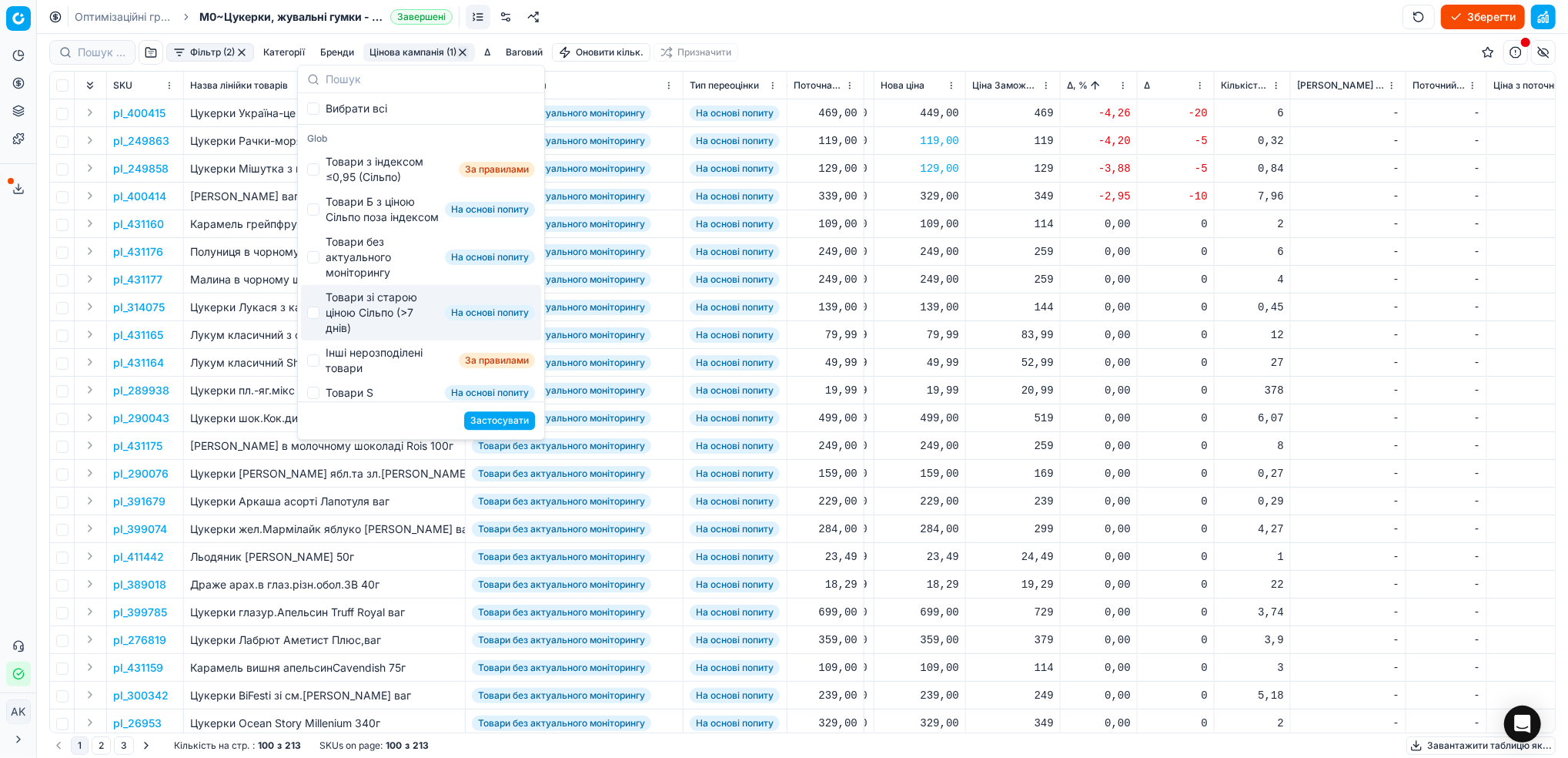
click at [322, 324] on div "Товари зі старою ціною Сільпо (>7 днів) На основі попиту" at bounding box center [421, 312] width 240 height 55
checkbox input "true"
click at [493, 423] on button "Застосувати" at bounding box center [499, 420] width 70 height 19
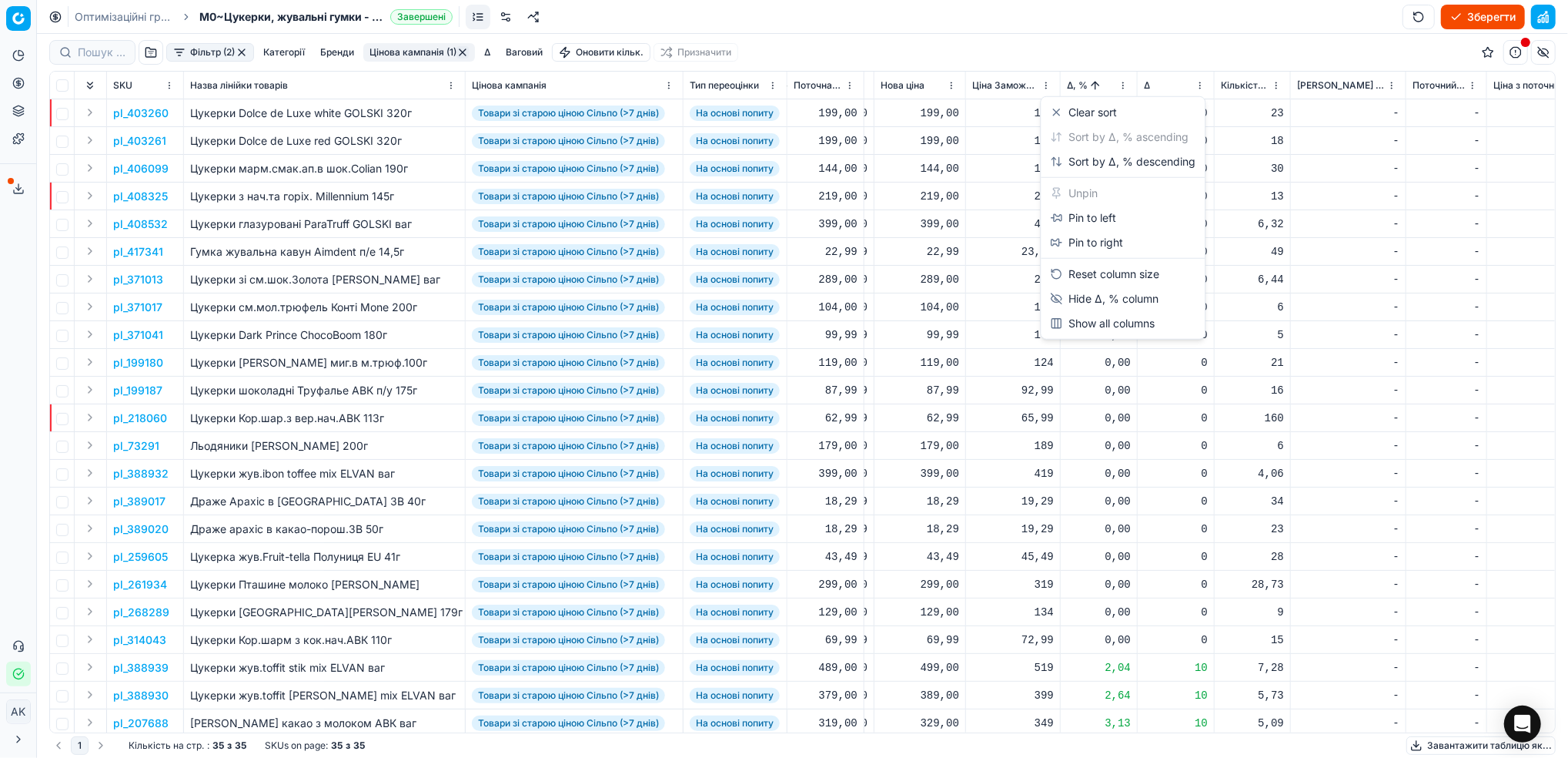
click at [1122, 88] on html "Pricing platform Аналітика Цінова оптимізація Асортимент продукції Шаблони Серв…" at bounding box center [784, 379] width 1568 height 758
click at [1075, 162] on div "Sort by Δ, % descending" at bounding box center [1123, 161] width 146 height 15
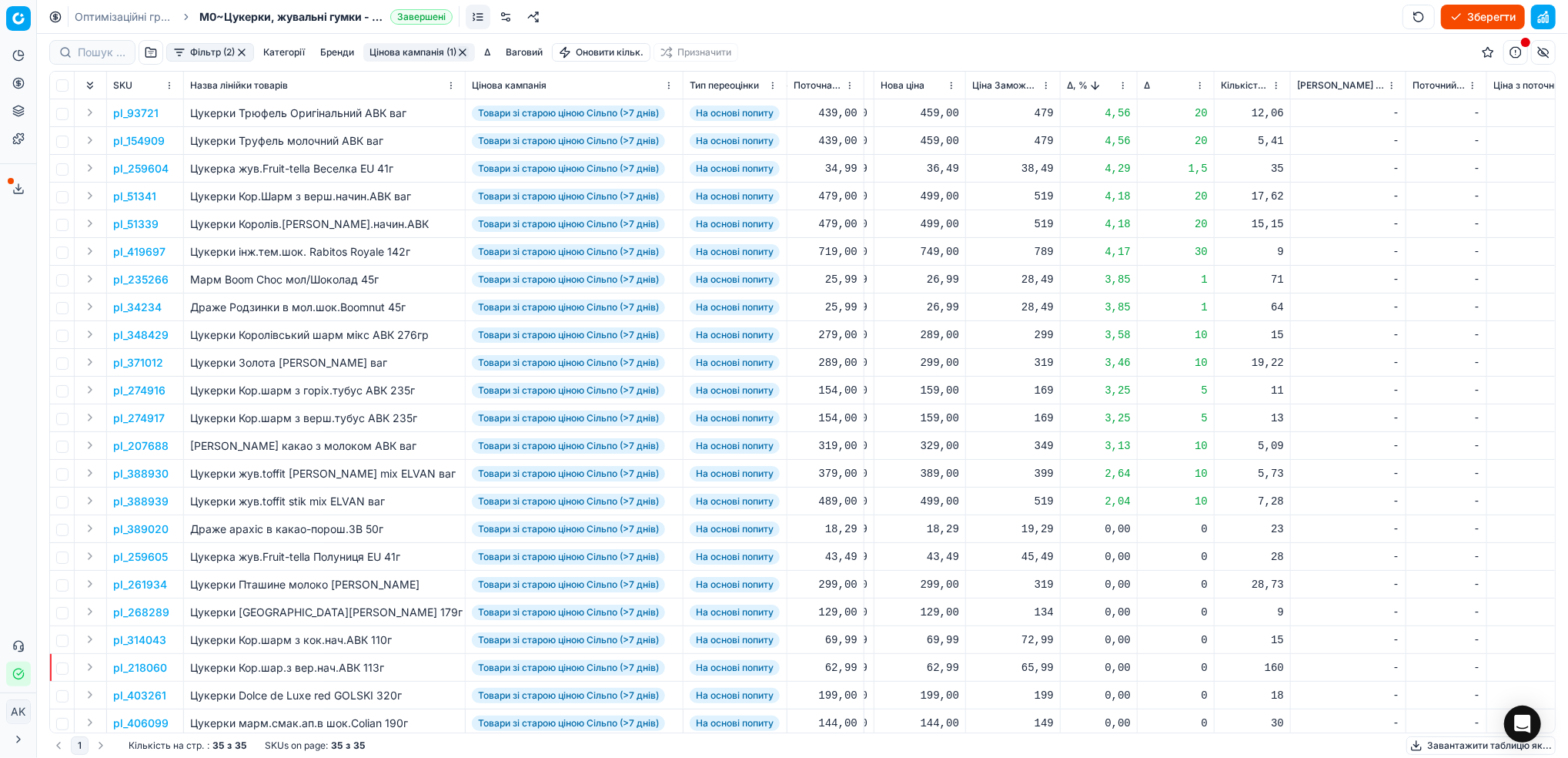
click at [152, 256] on p "pl_419697" at bounding box center [139, 251] width 53 height 15
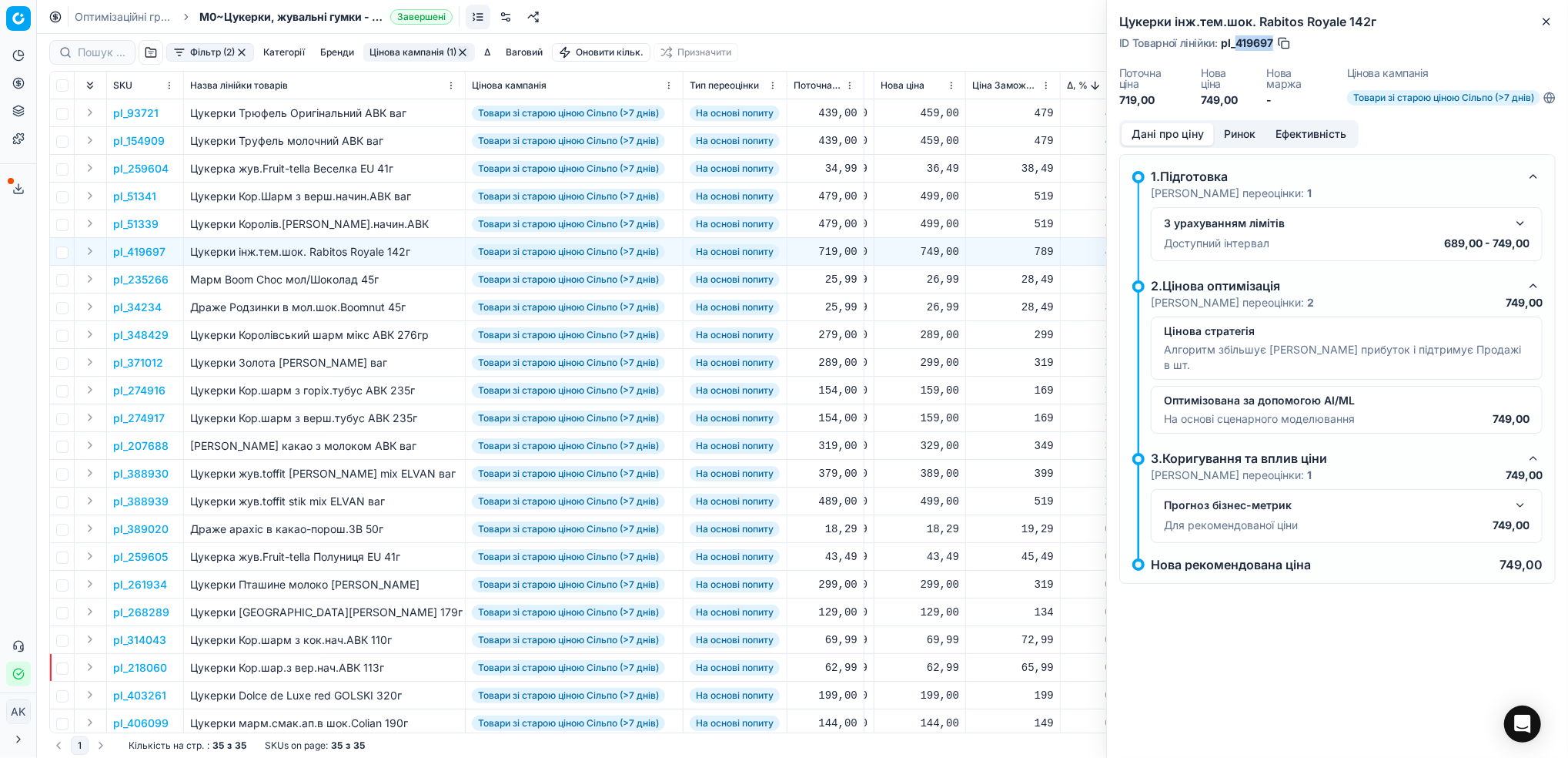
drag, startPoint x: 1273, startPoint y: 39, endPoint x: 1237, endPoint y: 41, distance: 36.1
click at [1237, 41] on span "pl_419697" at bounding box center [1247, 43] width 53 height 15
click at [1546, 31] on div "Цукерки інж.тем.шок. Rabitos Royale 142г ID Товарної лінійки : pl_419697 Поточн…" at bounding box center [1337, 60] width 461 height 120
click at [1553, 24] on button "Close" at bounding box center [1546, 21] width 19 height 19
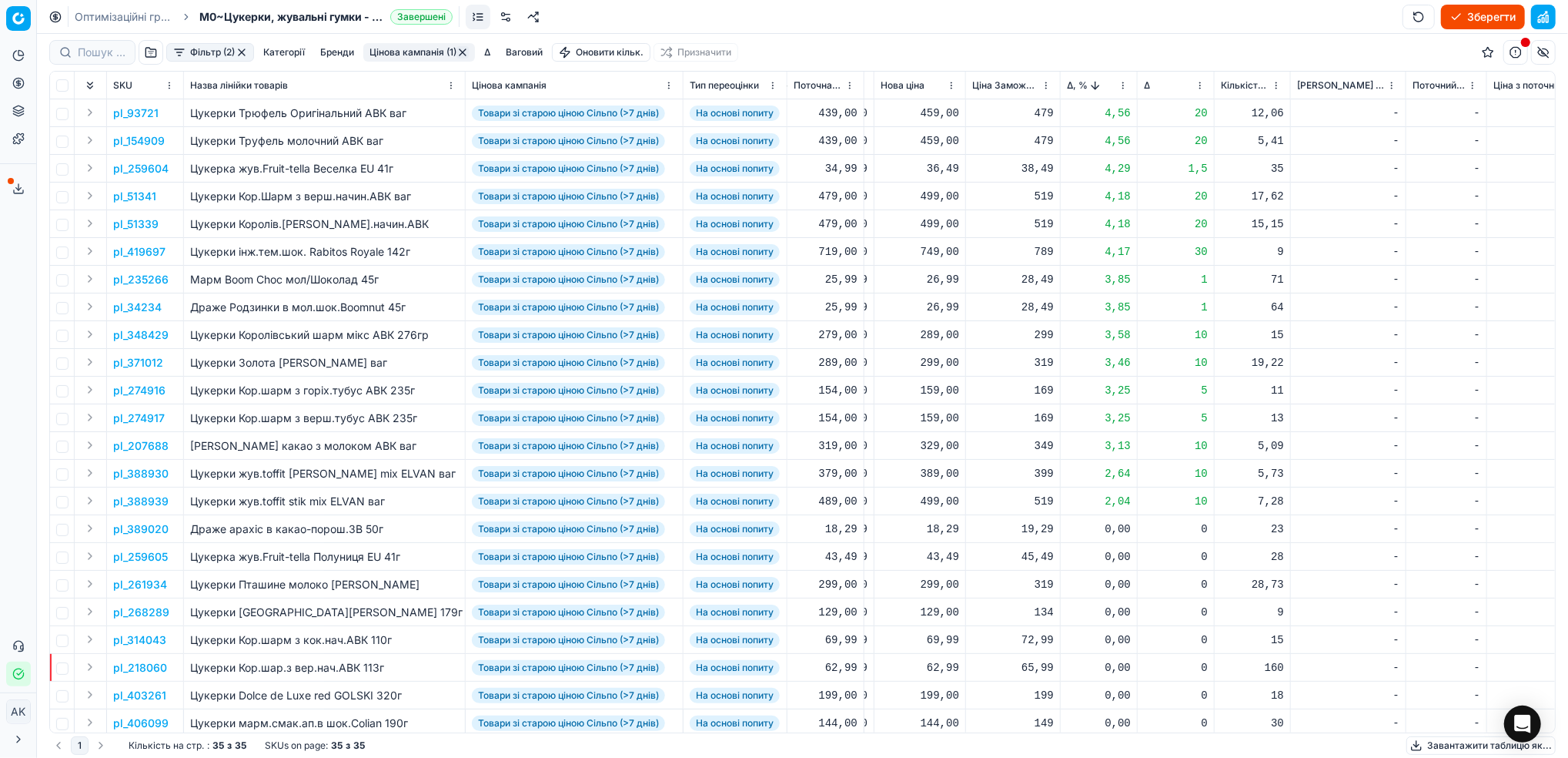
click at [137, 139] on p "pl_154909" at bounding box center [139, 140] width 52 height 15
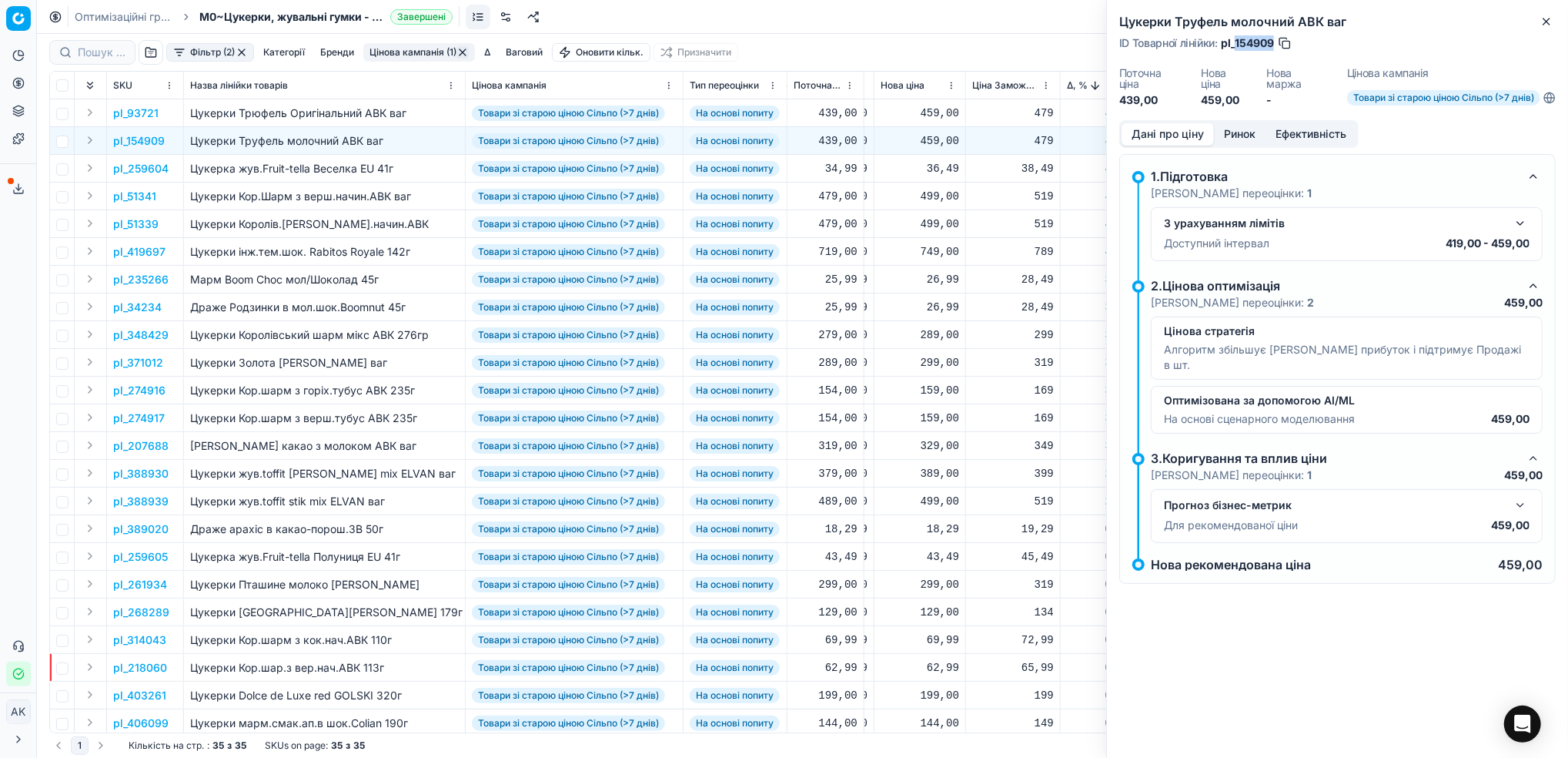
drag, startPoint x: 1274, startPoint y: 38, endPoint x: 1237, endPoint y: 41, distance: 37.1
click at [1237, 41] on span "pl_154909" at bounding box center [1248, 43] width 53 height 15
click at [1545, 23] on icon "button" at bounding box center [1547, 22] width 6 height 6
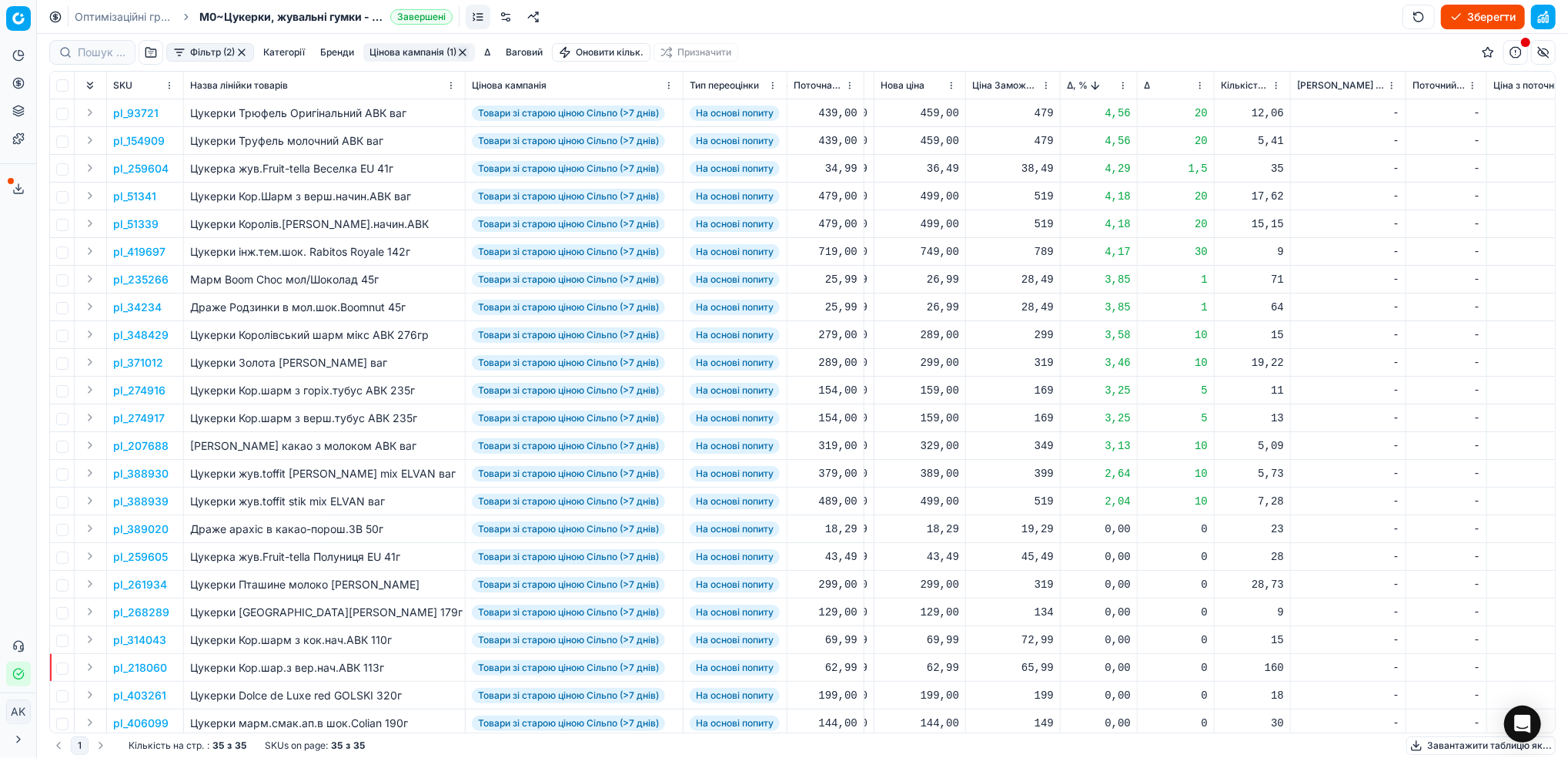
click at [141, 225] on p "pl_51339" at bounding box center [136, 224] width 45 height 15
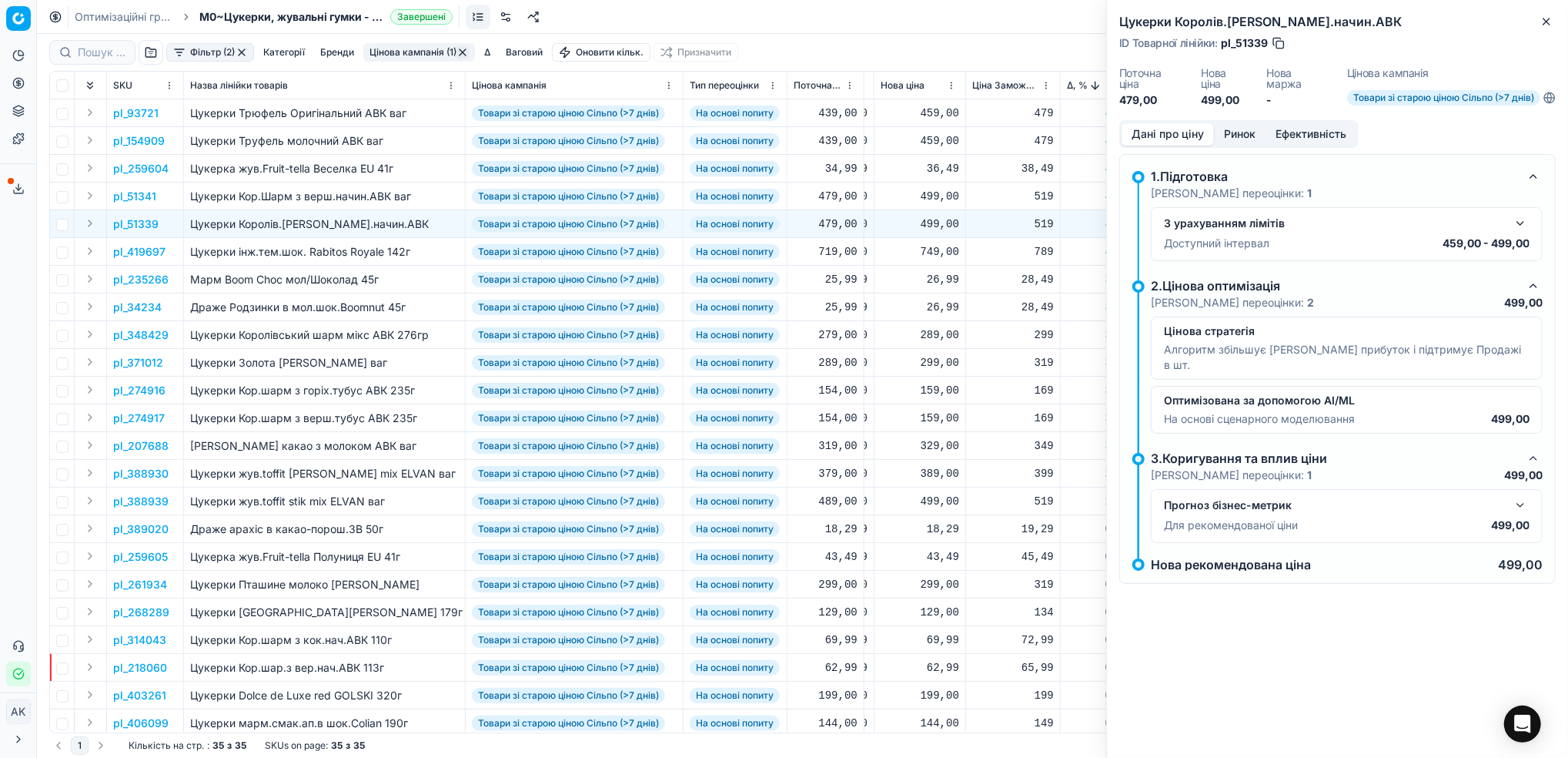
click at [1237, 131] on button "Ринок" at bounding box center [1240, 135] width 52 height 23
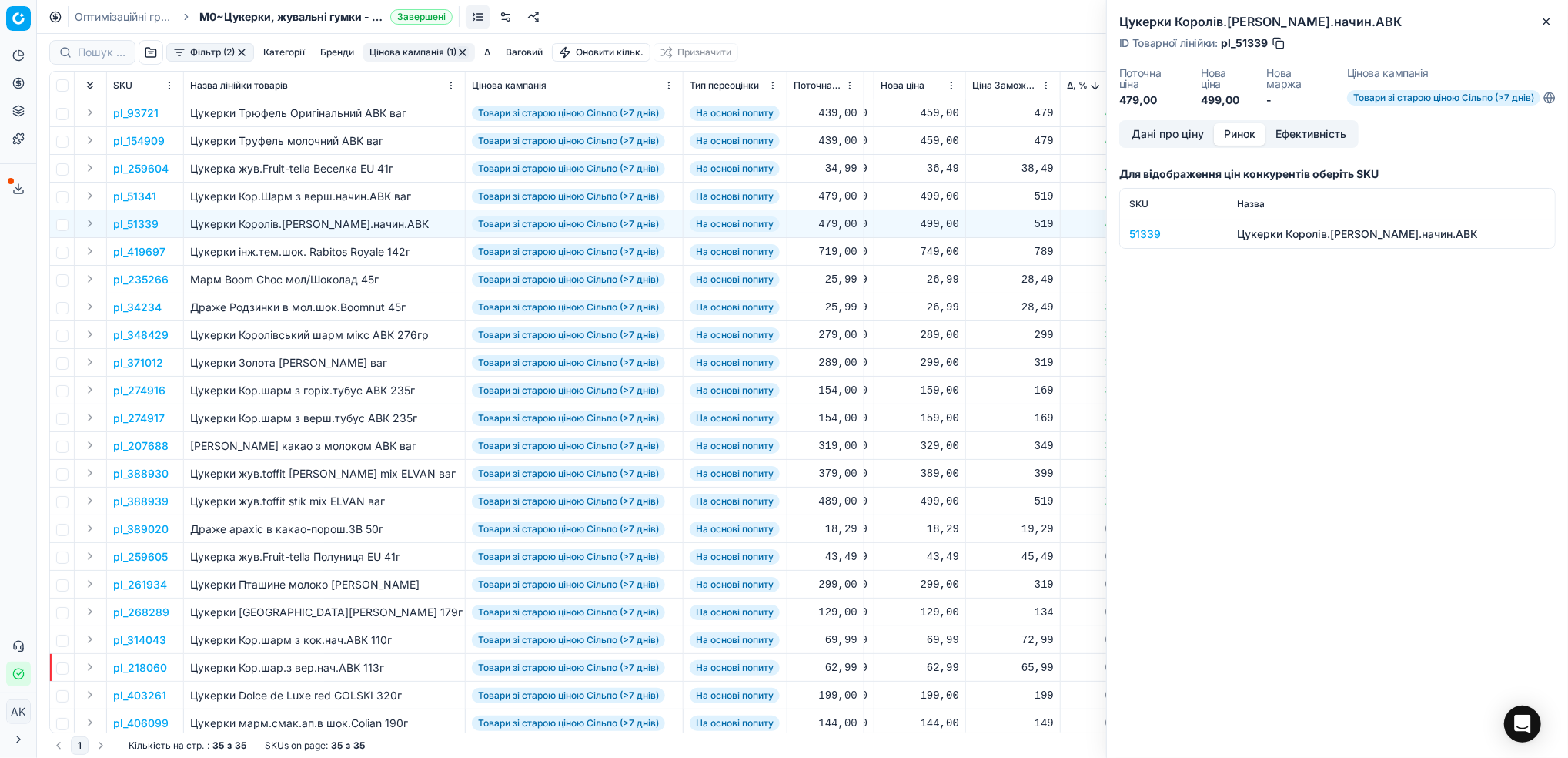
click at [1148, 229] on div "51339" at bounding box center [1174, 233] width 89 height 15
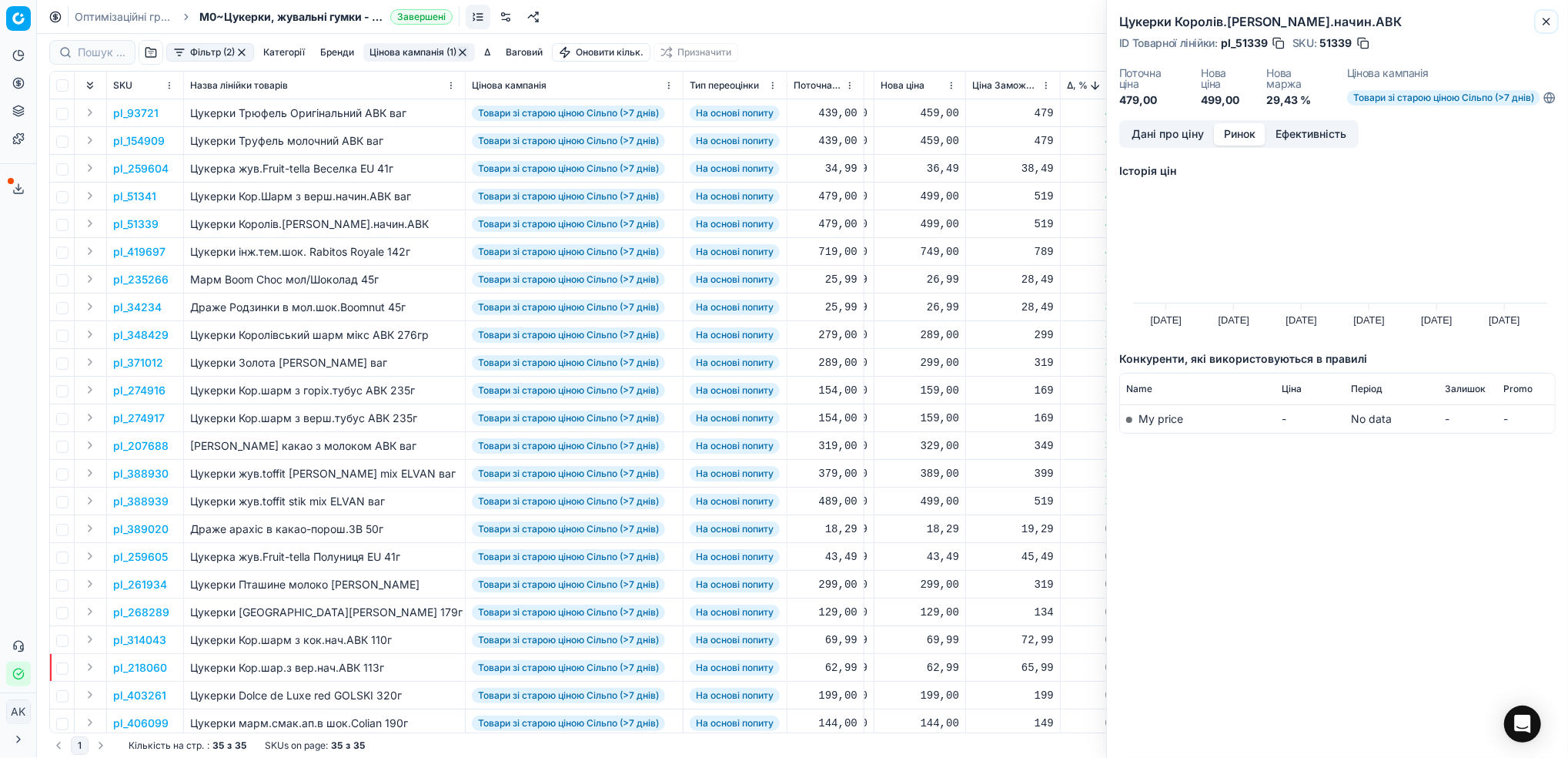
click at [1553, 15] on icon "button" at bounding box center [1546, 21] width 12 height 12
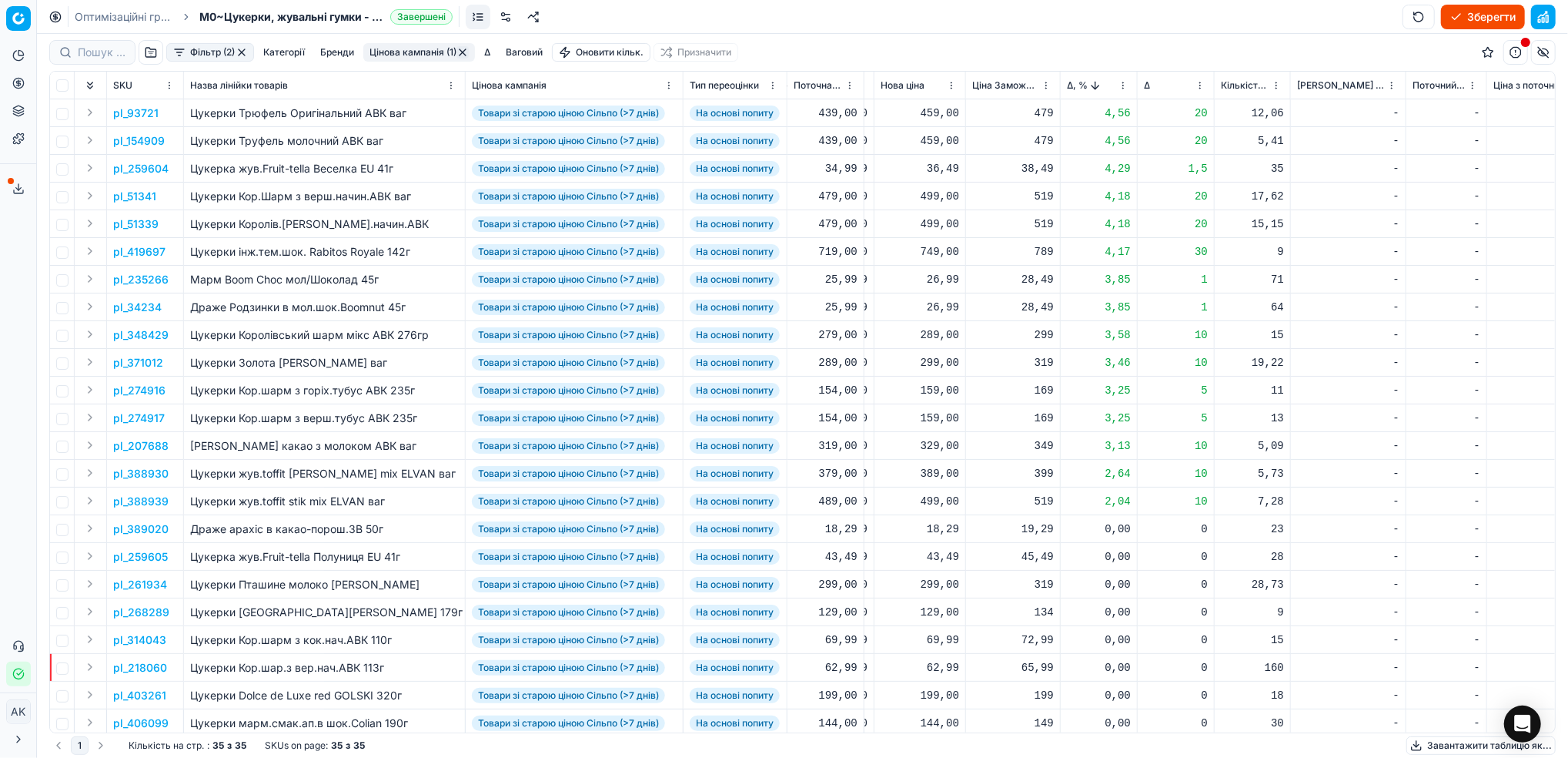
click at [139, 224] on p "pl_51339" at bounding box center [136, 224] width 45 height 15
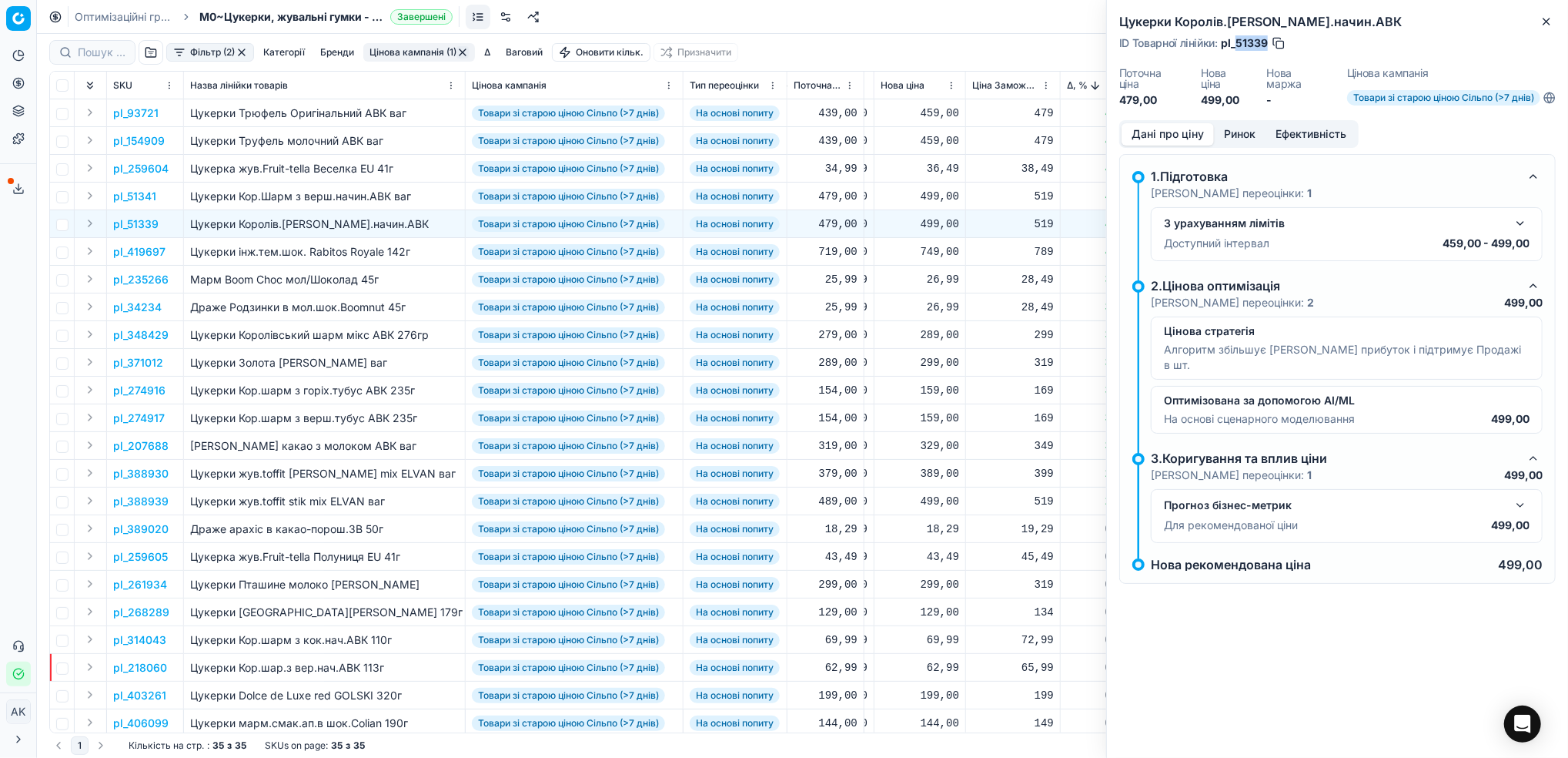
drag, startPoint x: 1267, startPoint y: 41, endPoint x: 1236, endPoint y: 41, distance: 31.0
click at [1236, 41] on span "pl_51339" at bounding box center [1245, 43] width 47 height 15
click at [1554, 23] on button "Close" at bounding box center [1546, 21] width 19 height 19
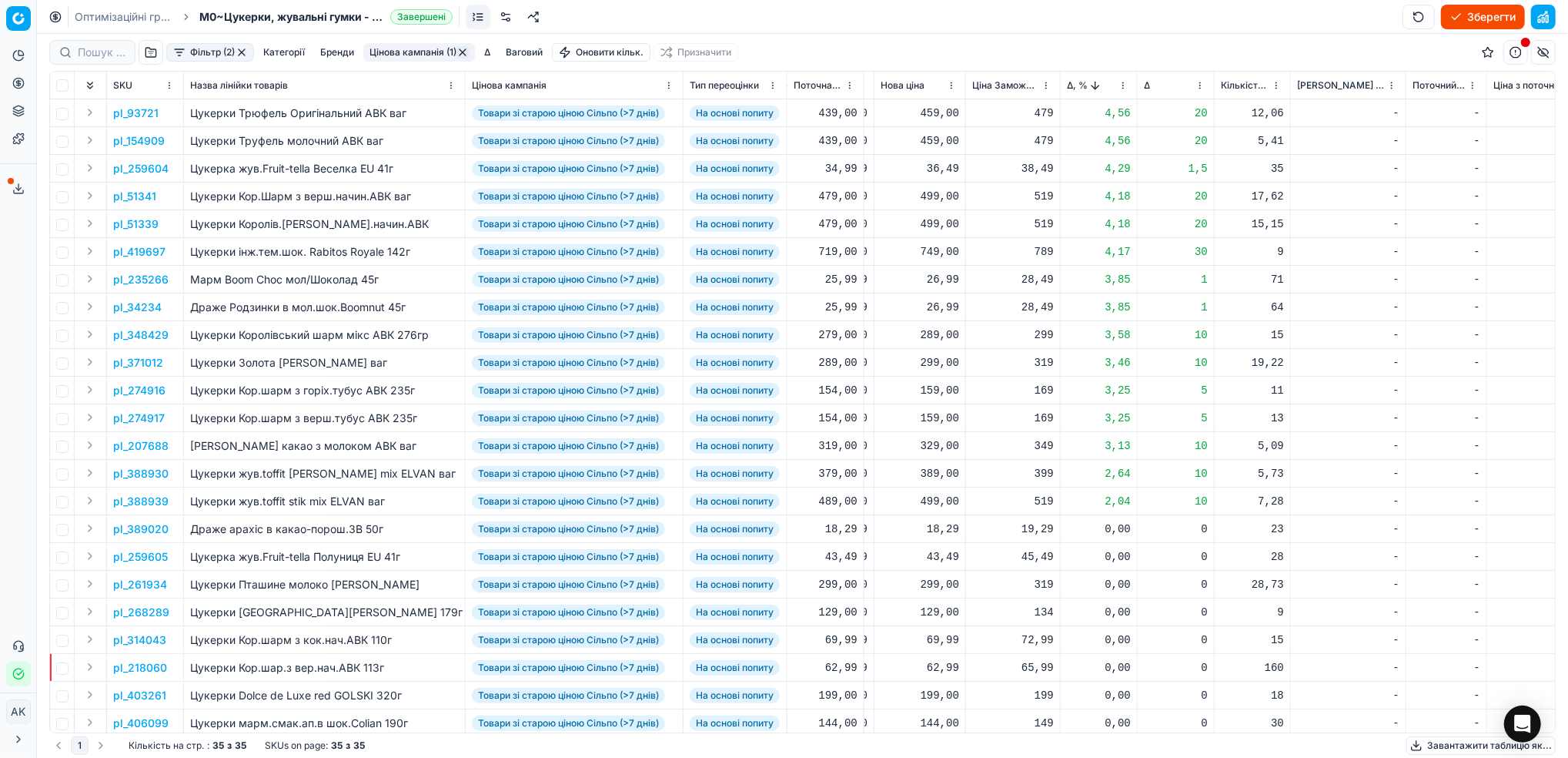
click at [933, 198] on div "499,00" at bounding box center [920, 196] width 79 height 15
click at [937, 331] on input "499.00" at bounding box center [974, 332] width 111 height 24
type input "489.00"
click at [930, 223] on div "499,00" at bounding box center [920, 224] width 79 height 15
click at [943, 362] on input "499.00" at bounding box center [974, 360] width 111 height 24
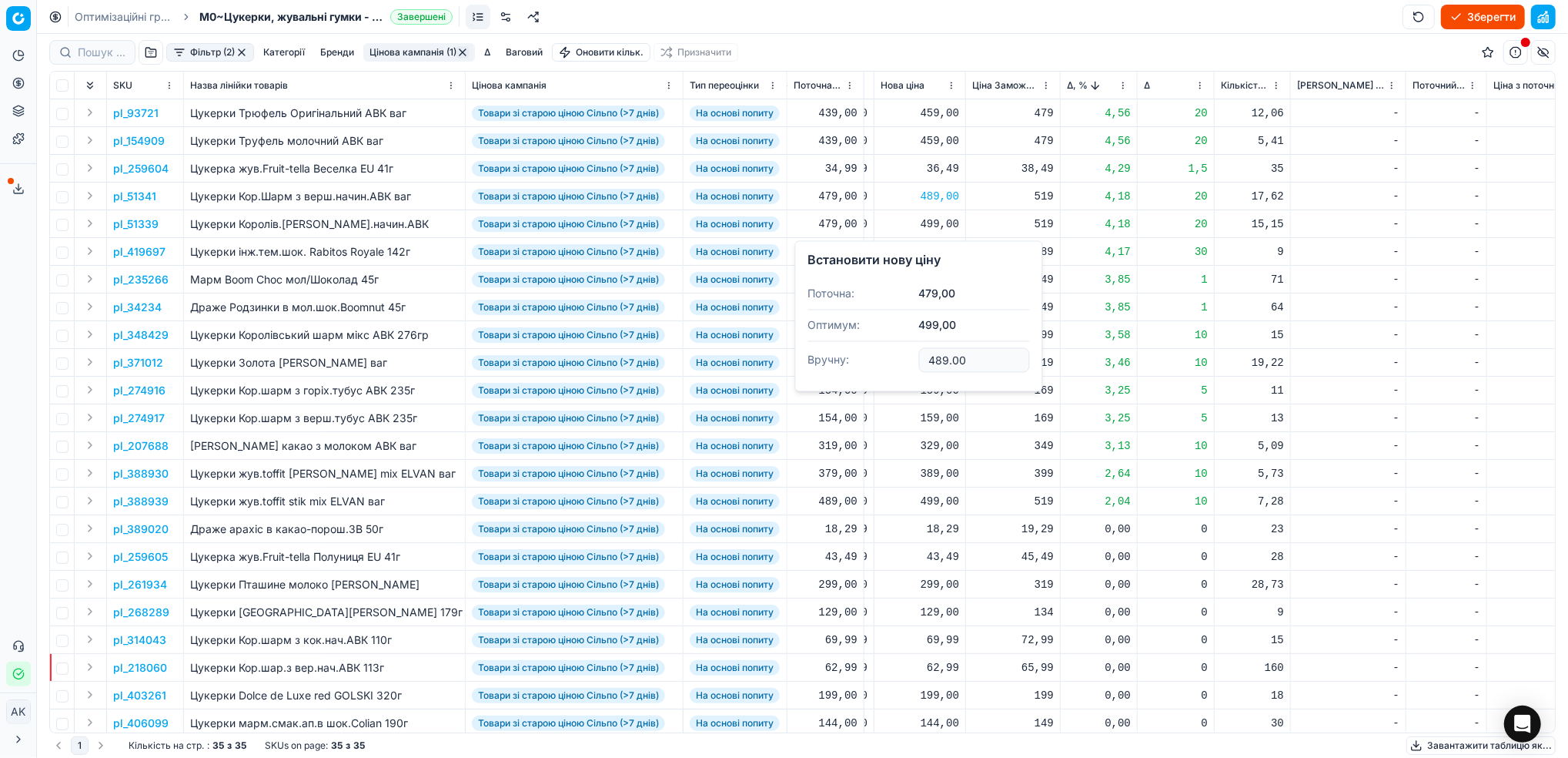
type input "489.00"
click at [144, 114] on p "pl_93721" at bounding box center [136, 113] width 45 height 15
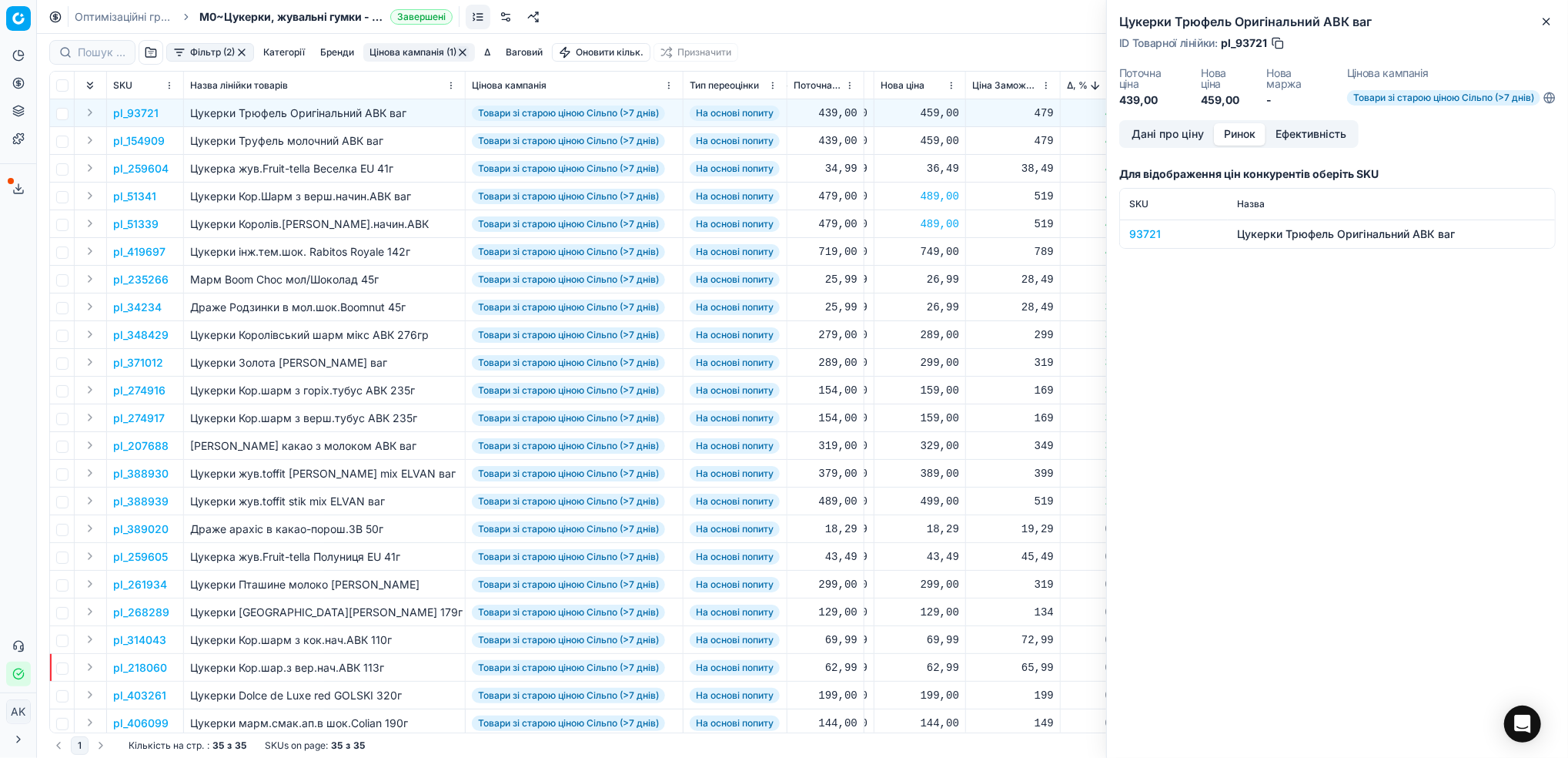
click at [1237, 131] on button "Ринок" at bounding box center [1240, 135] width 52 height 23
click at [1145, 238] on div "93721" at bounding box center [1174, 233] width 89 height 15
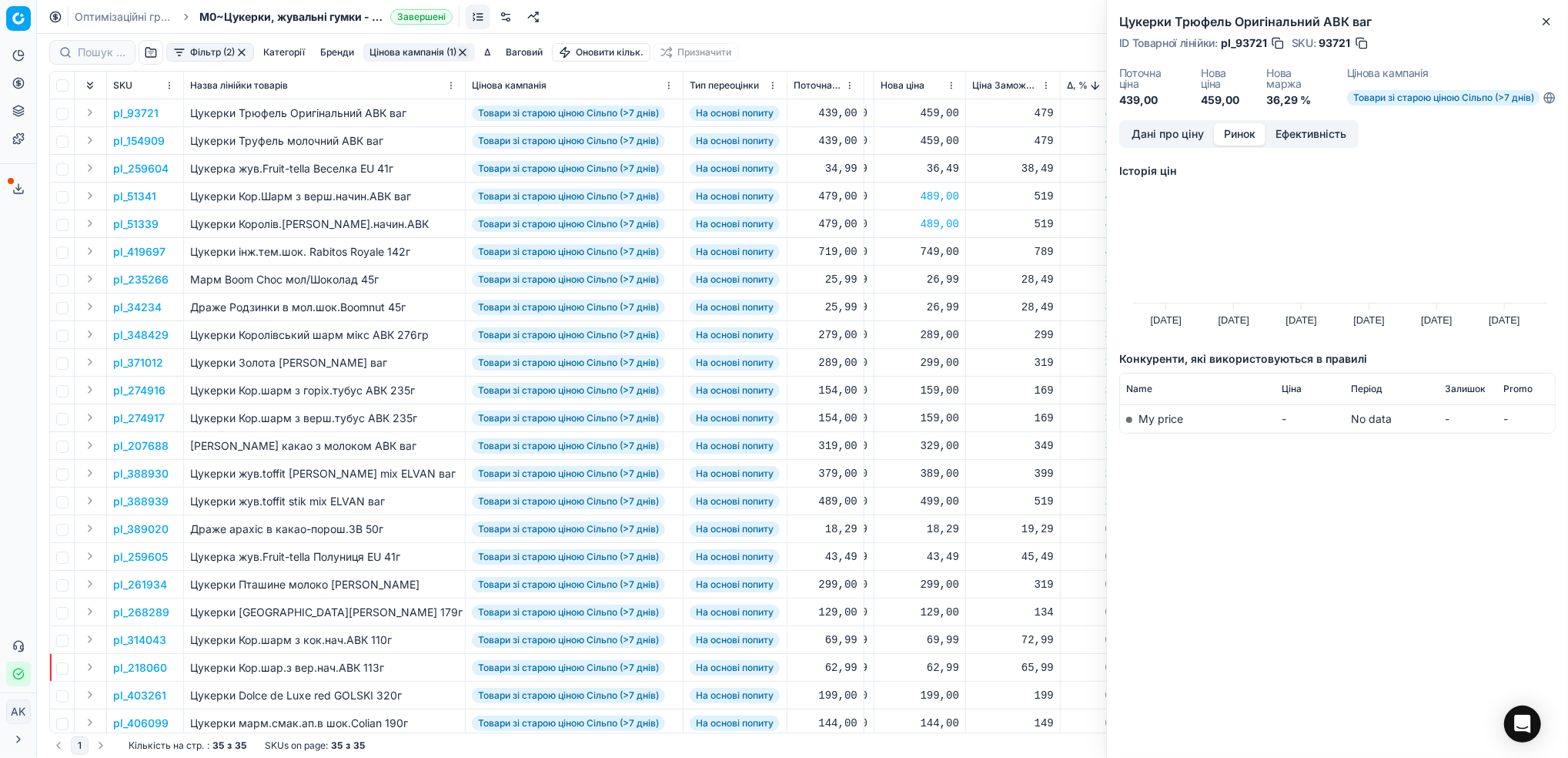
click at [1367, 41] on button "button" at bounding box center [1361, 43] width 15 height 15
click at [1552, 27] on icon "button" at bounding box center [1546, 21] width 12 height 12
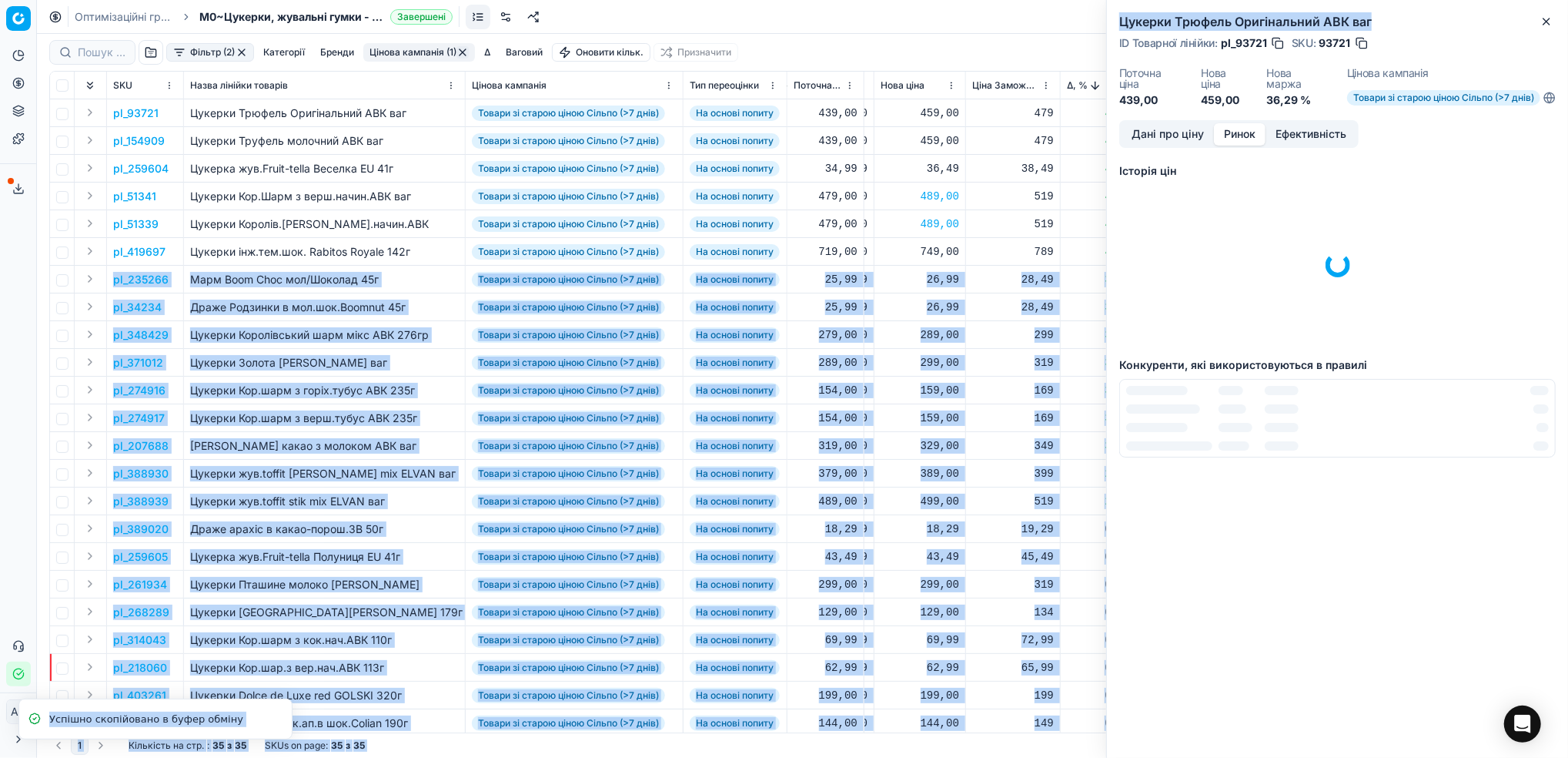
drag, startPoint x: 1284, startPoint y: 181, endPoint x: 1095, endPoint y: 306, distance: 226.6
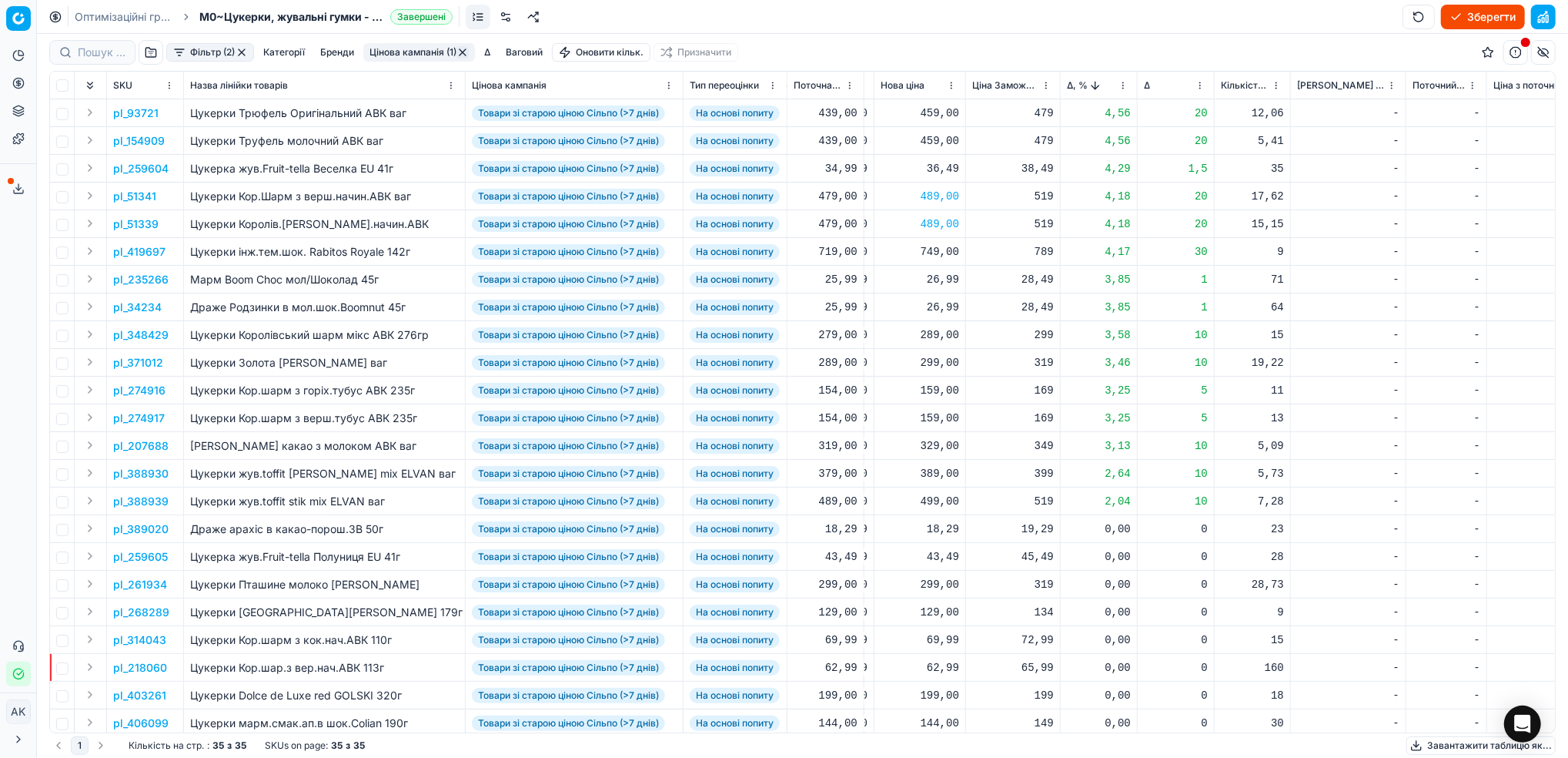
click at [992, 233] on td "519" at bounding box center [1013, 224] width 95 height 28
click at [138, 445] on p "pl_207688" at bounding box center [141, 446] width 55 height 15
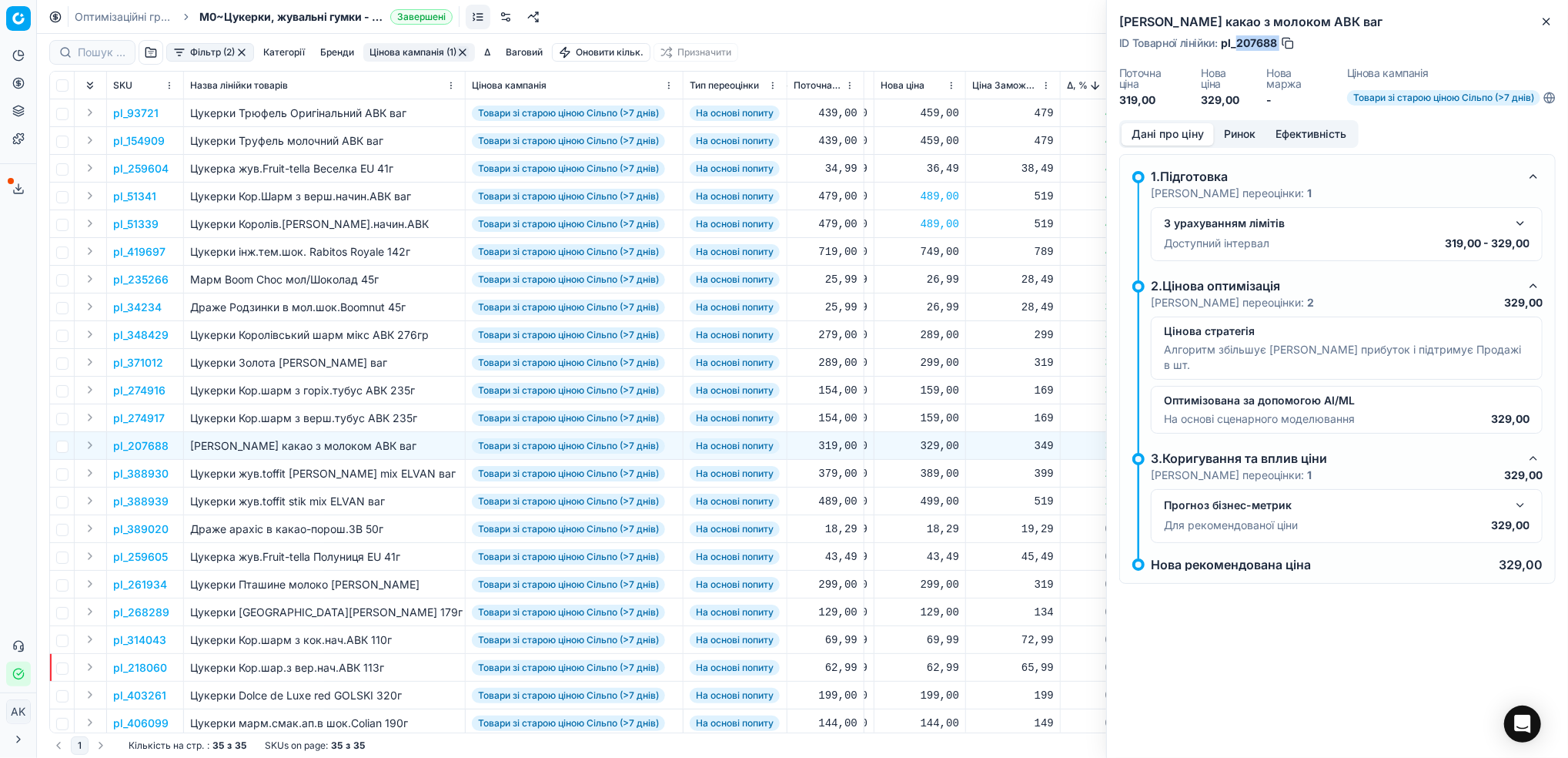
drag, startPoint x: 1279, startPoint y: 45, endPoint x: 1238, endPoint y: 45, distance: 41.0
click at [1238, 45] on div "ID Товарної лінійки : pl_207688" at bounding box center [1207, 43] width 177 height 15
click at [1547, 23] on icon "button" at bounding box center [1546, 21] width 12 height 12
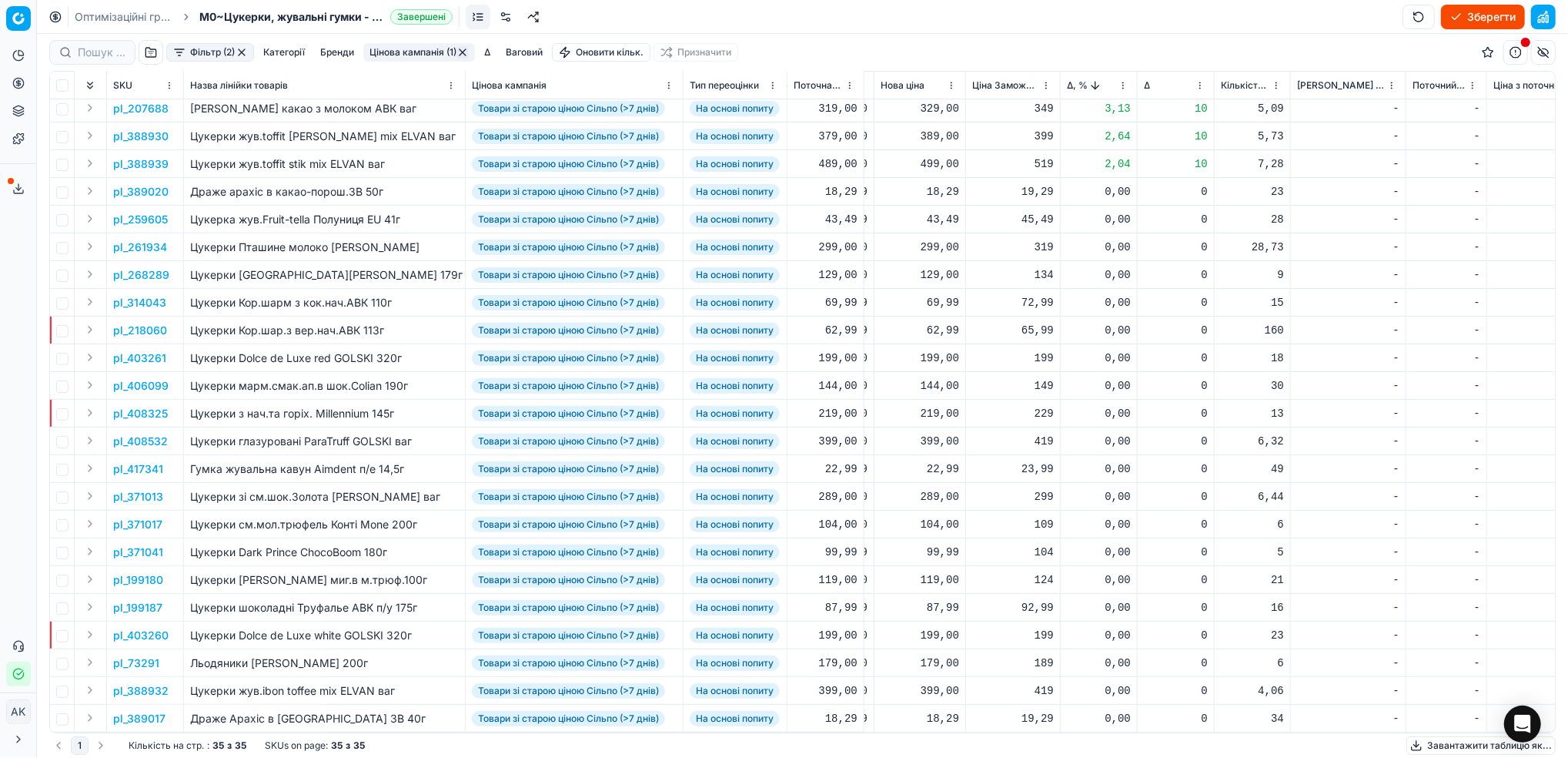
scroll to position [0, 540]
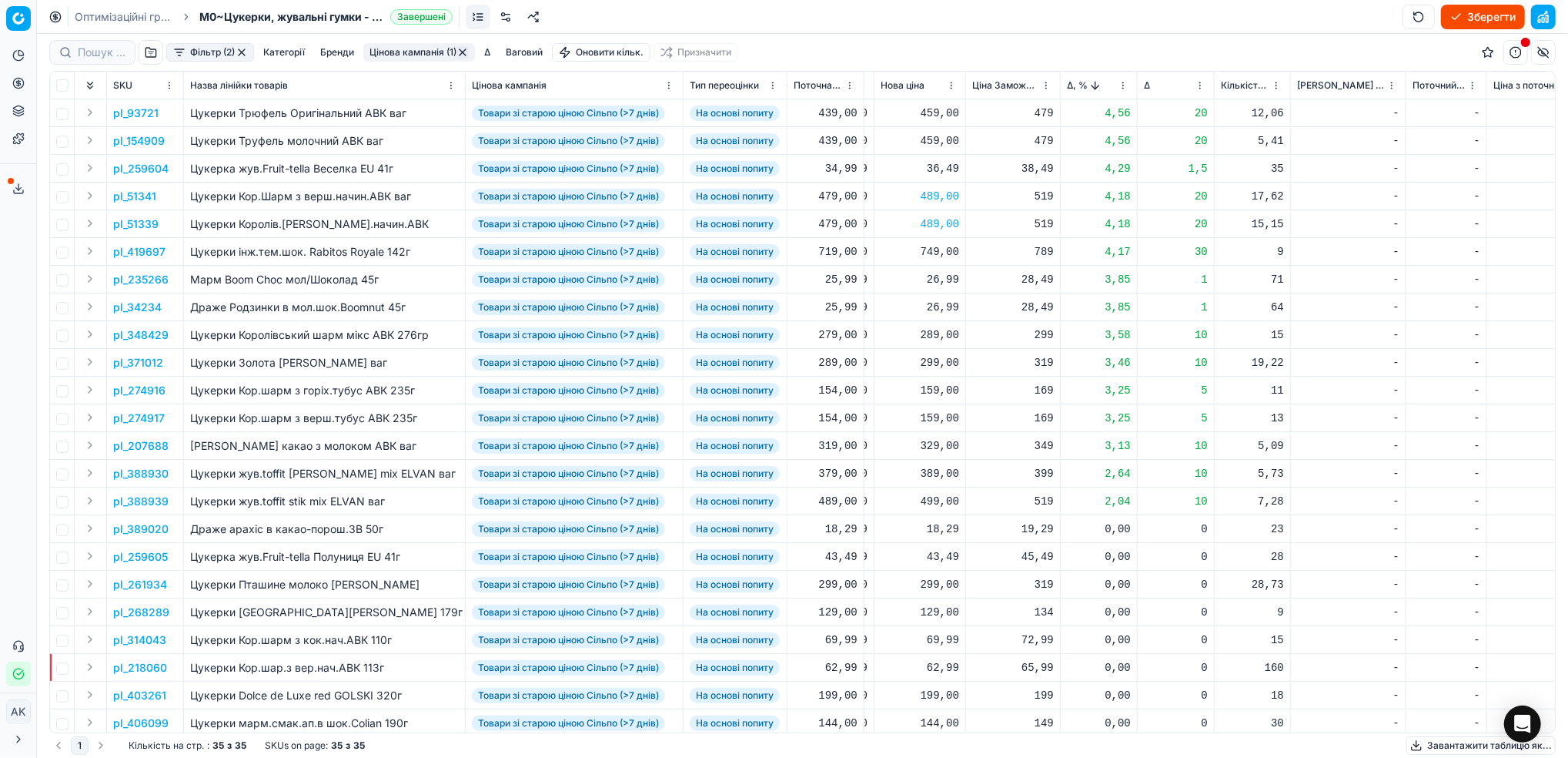
click at [394, 51] on button "Цінова кампанія (1)" at bounding box center [419, 52] width 112 height 19
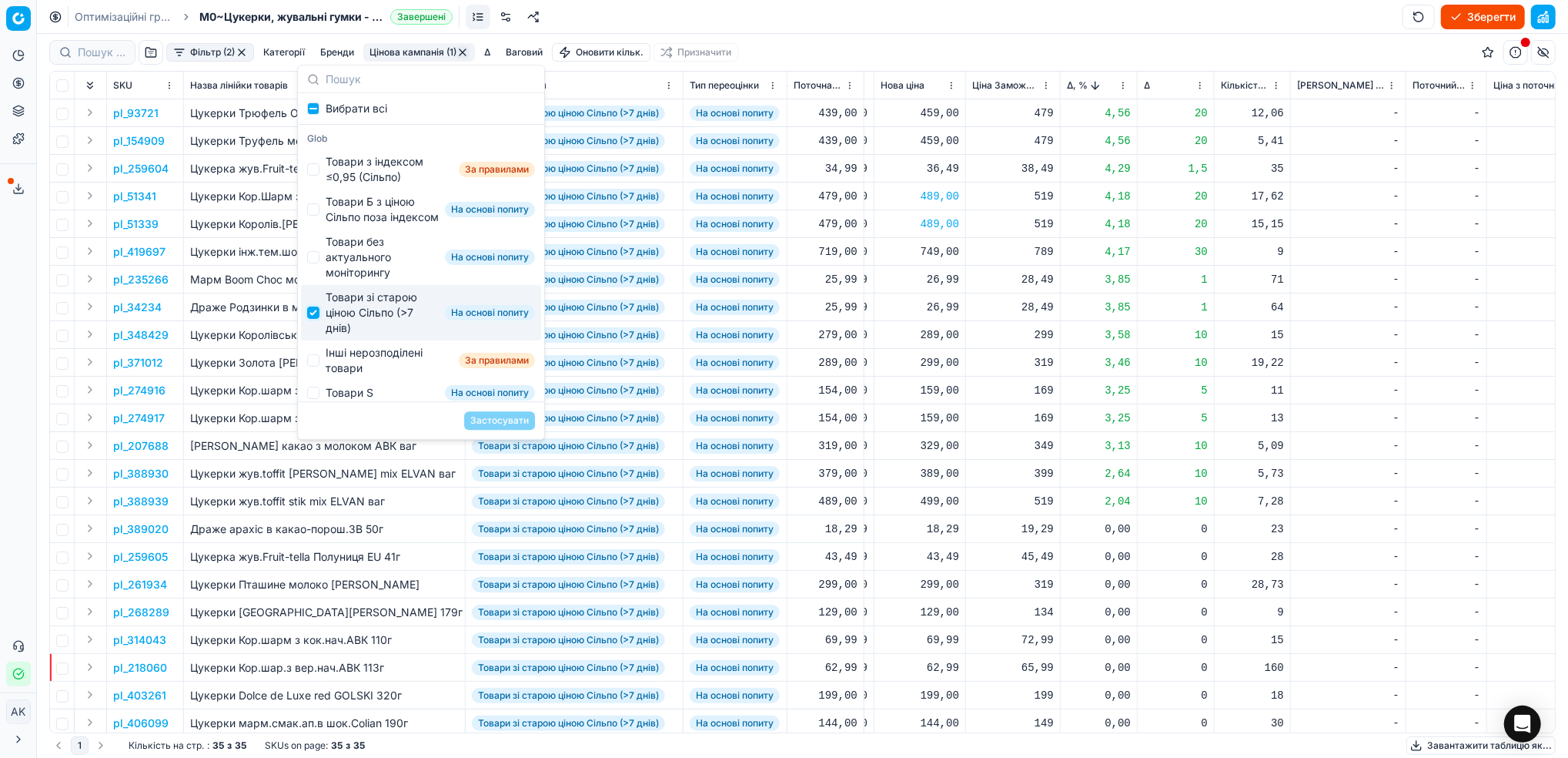
click at [312, 319] on input "Suggestions" at bounding box center [313, 312] width 12 height 12
checkbox input "false"
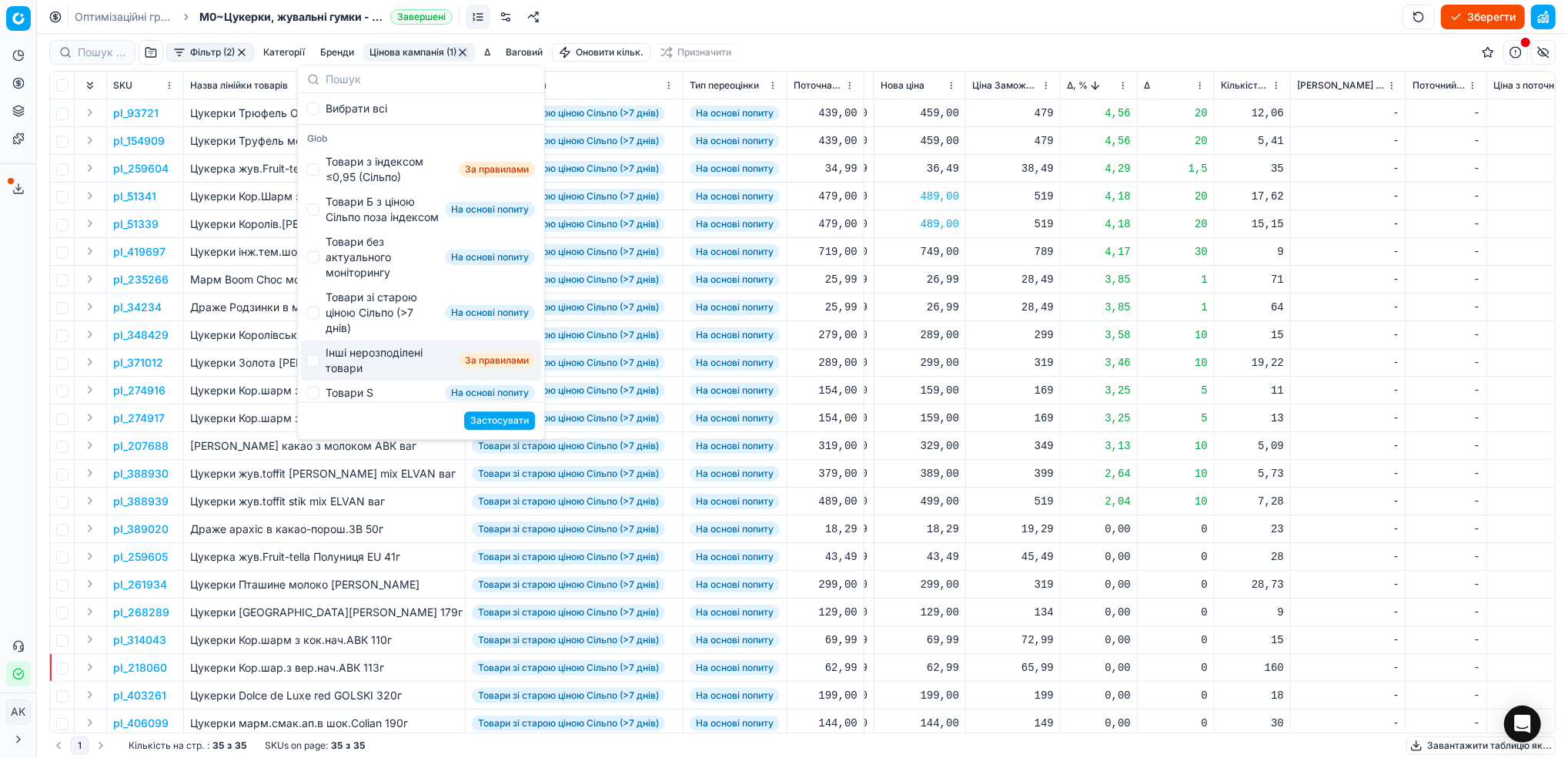
click at [322, 380] on div "Інші нерозподілені товари За правилами" at bounding box center [421, 360] width 240 height 40
checkbox input "true"
click at [524, 422] on button "Застосувати" at bounding box center [499, 420] width 70 height 19
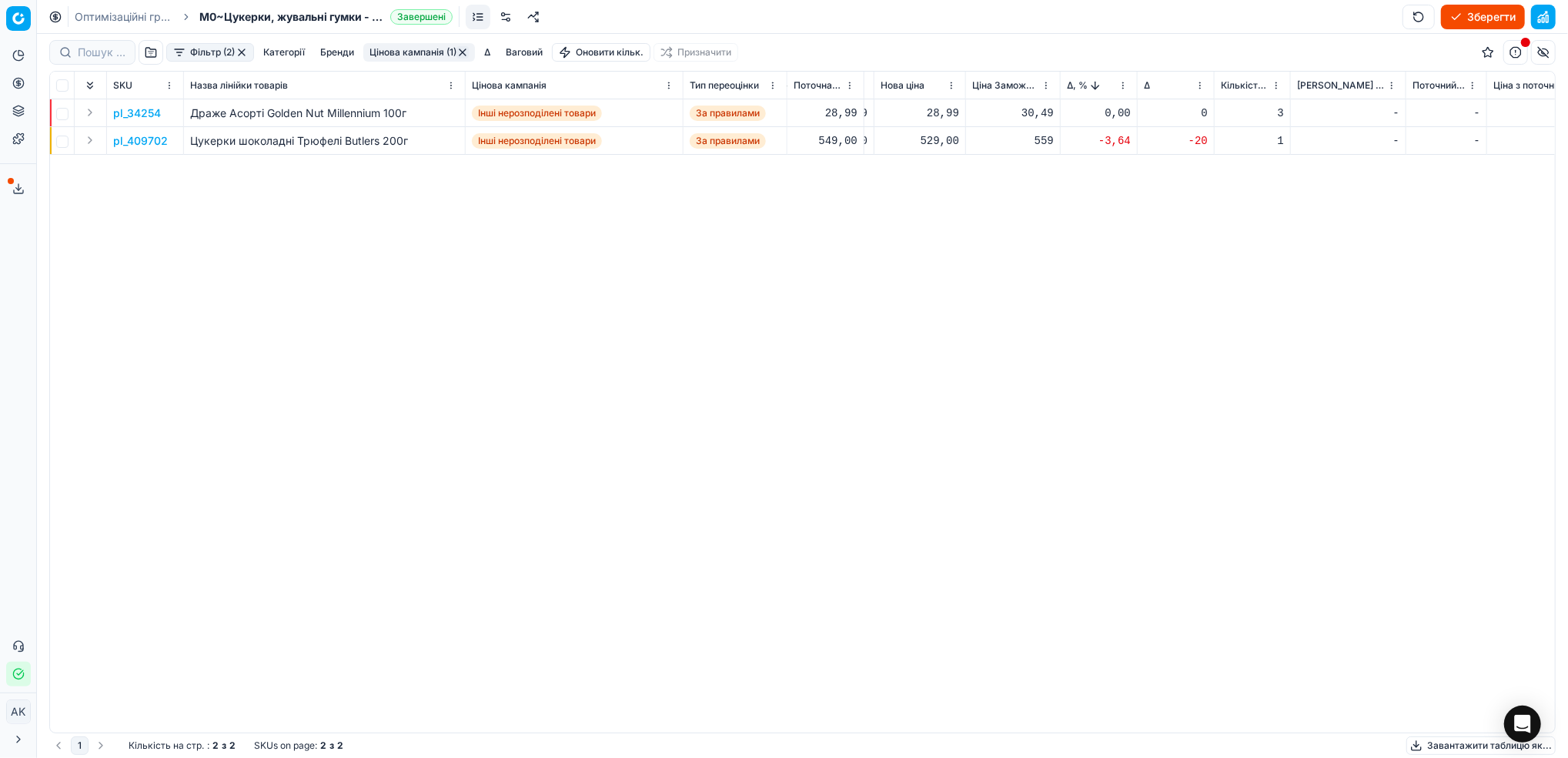
click at [942, 139] on div "529,00" at bounding box center [920, 140] width 79 height 15
click at [938, 276] on input "529.00" at bounding box center [974, 276] width 111 height 24
type input "549.00"
click at [932, 288] on div "pl_34254 Драже Асорті Golden Nut Millennium 100г Інші нерозподілені товари За п…" at bounding box center [262, 416] width 1505 height 633
click at [472, 58] on button "Цінова кампанія (1)" at bounding box center [419, 52] width 112 height 19
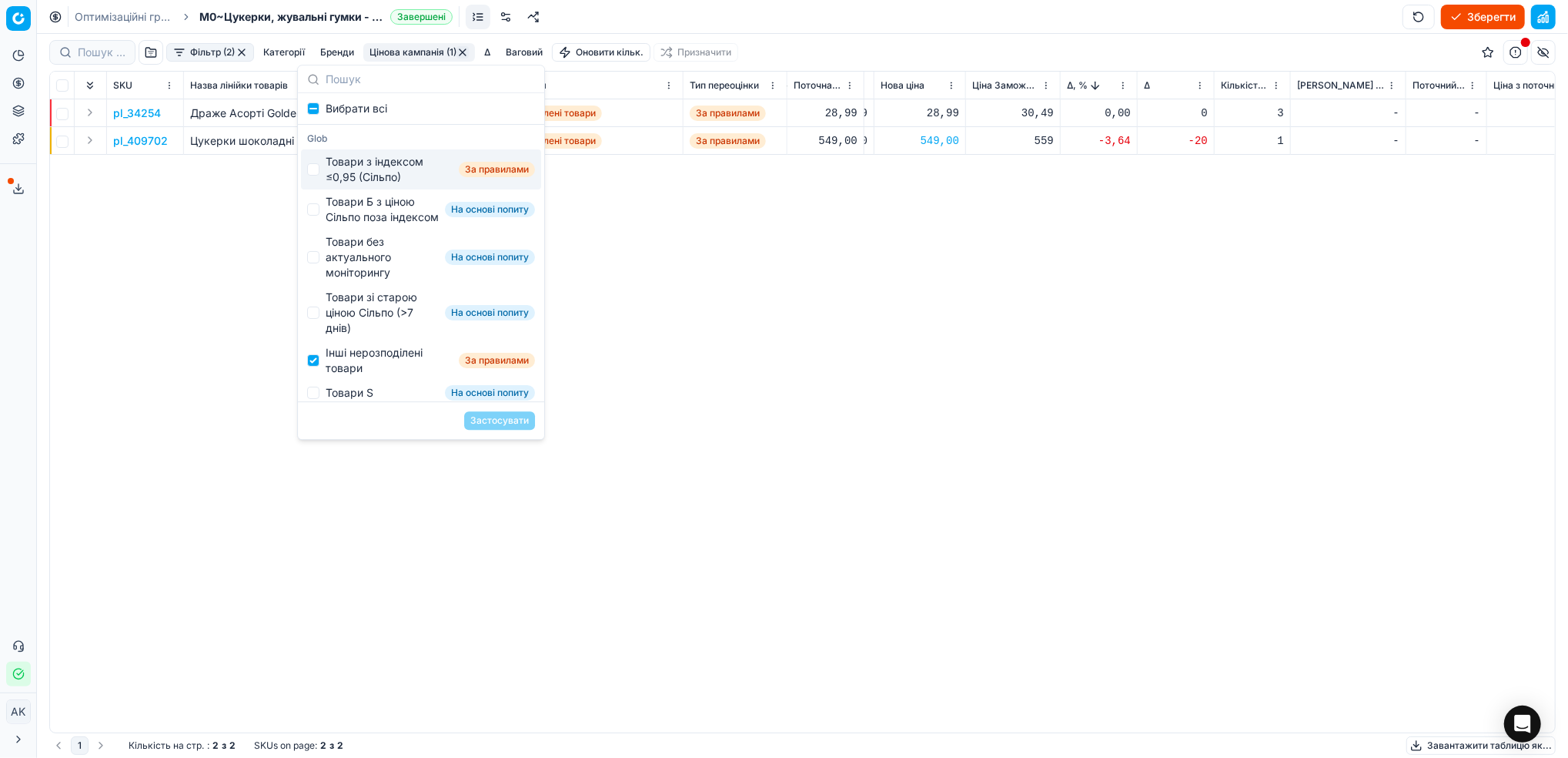
click at [177, 242] on div "pl_34254 Драже Асорті Golden Nut Millennium 100г Інші нерозподілені товари За п…" at bounding box center [262, 416] width 1505 height 633
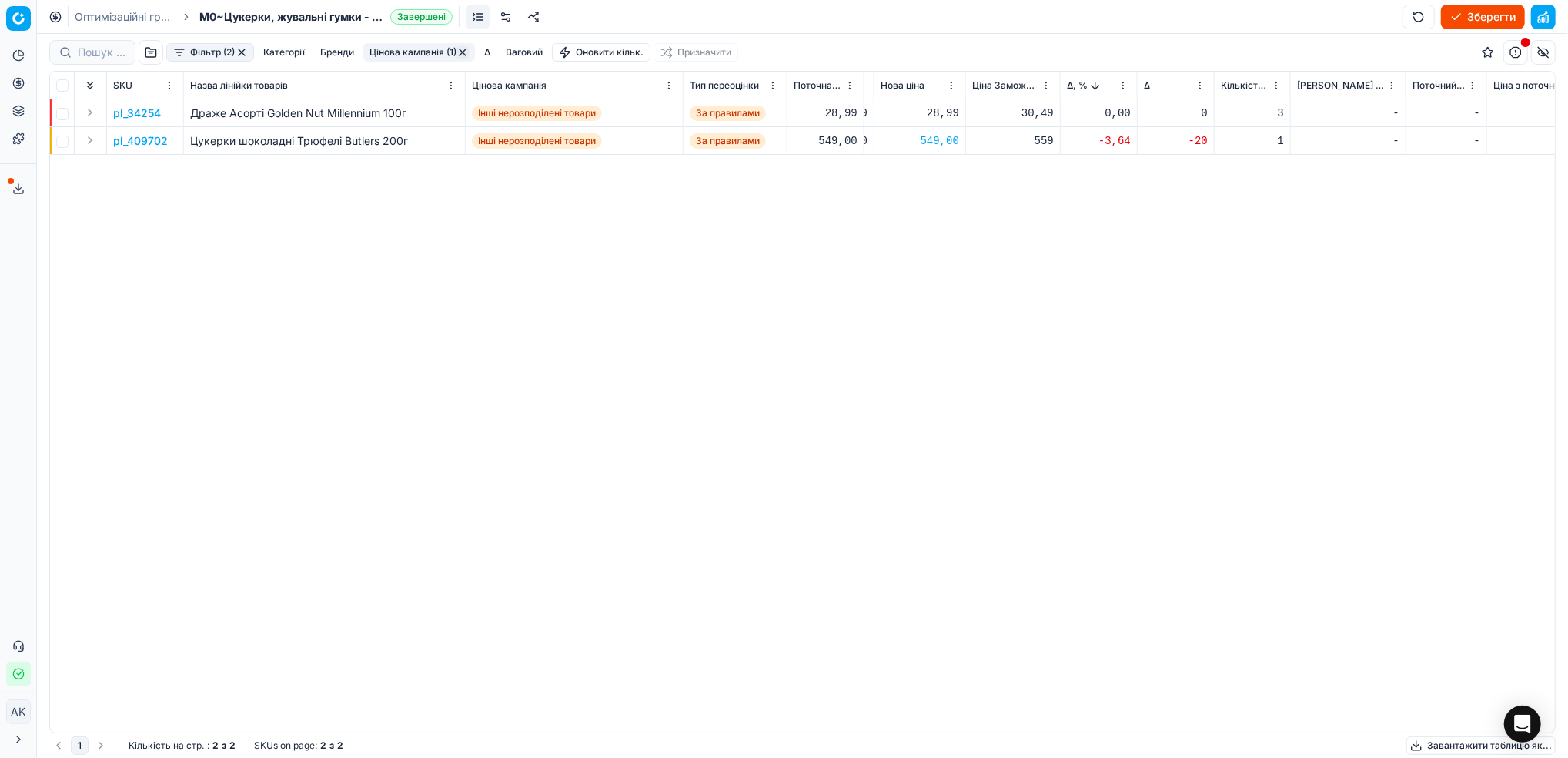
click at [468, 51] on button "button" at bounding box center [462, 52] width 12 height 12
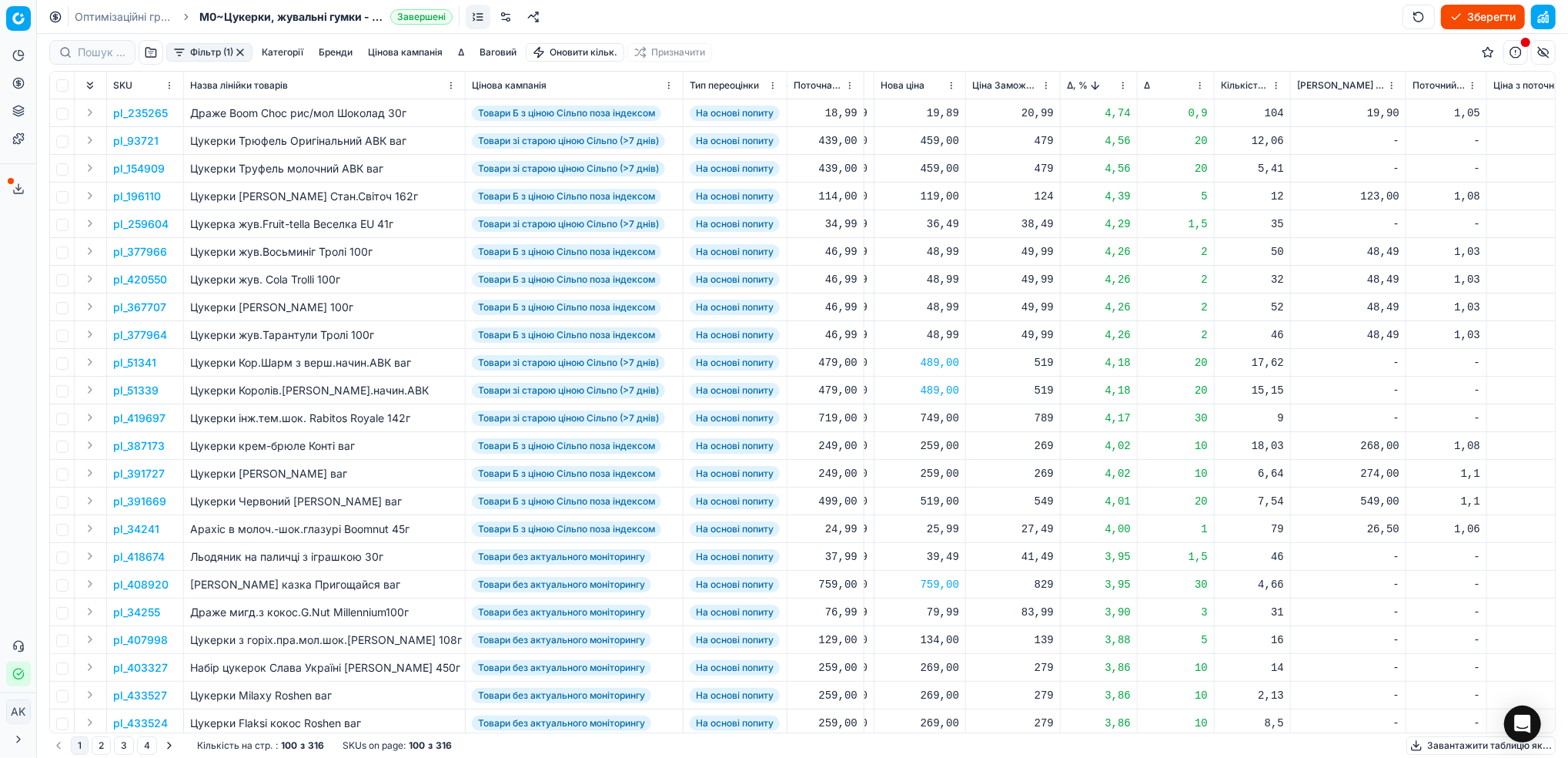
click at [239, 54] on button "button" at bounding box center [240, 52] width 12 height 12
click at [313, 54] on button "Бренди" at bounding box center [310, 52] width 46 height 19
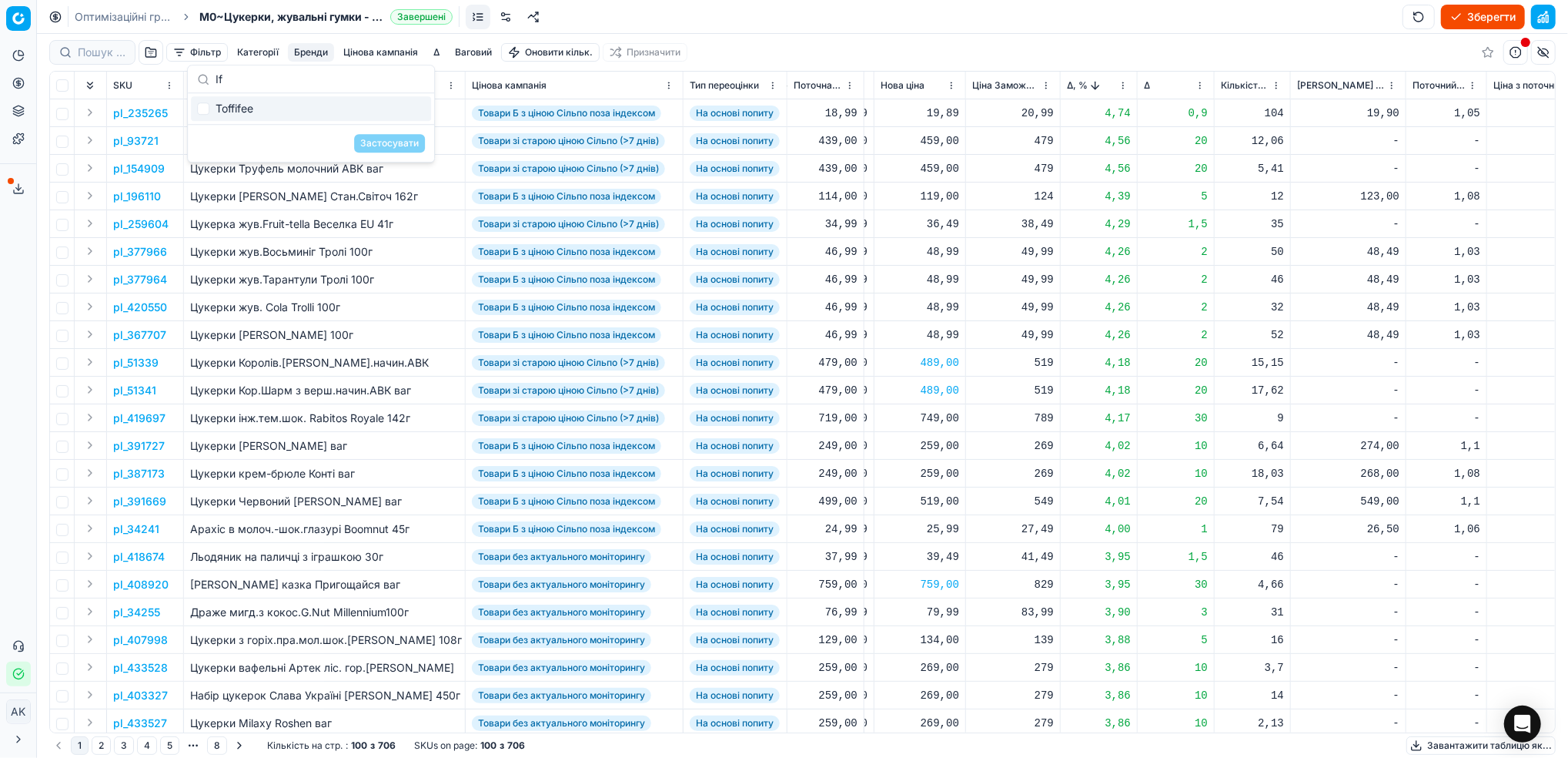
type input "I"
type input "Ш"
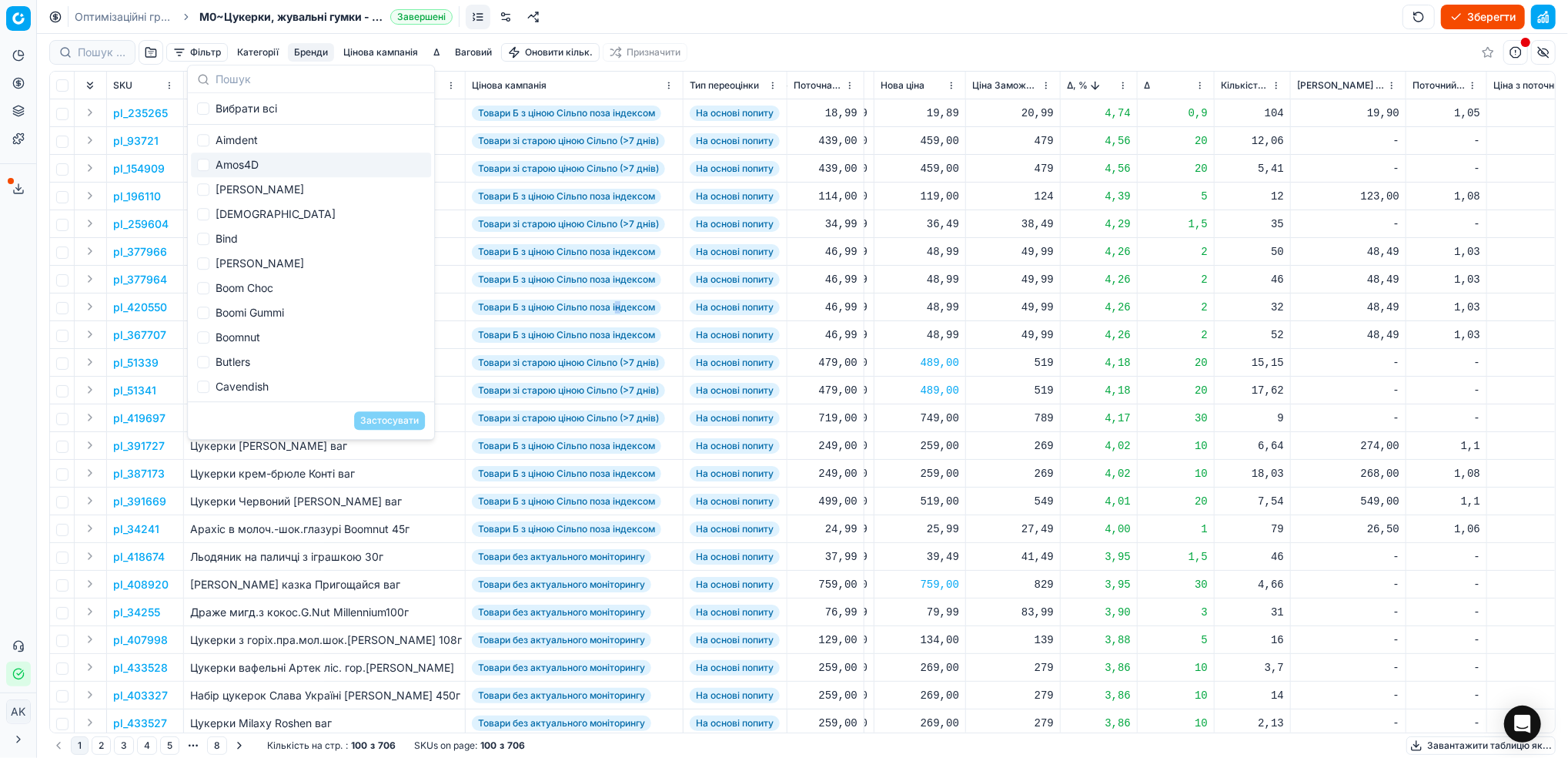
click at [620, 313] on span "Товари Б з ціною Сільпо поза індексом" at bounding box center [566, 307] width 190 height 15
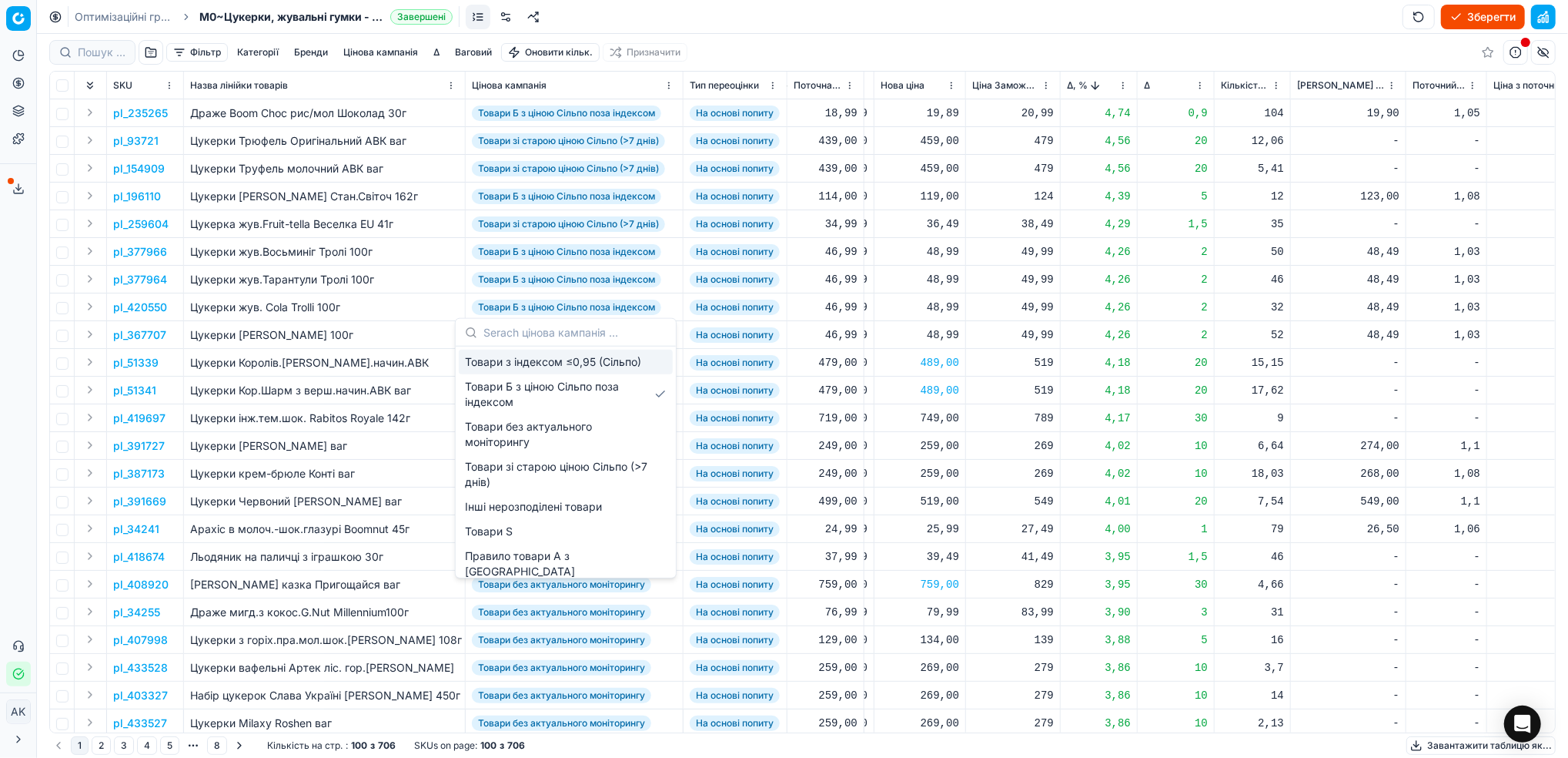
click at [653, 205] on td "Товари Б з ціною Сільпо поза індексом" at bounding box center [575, 196] width 218 height 28
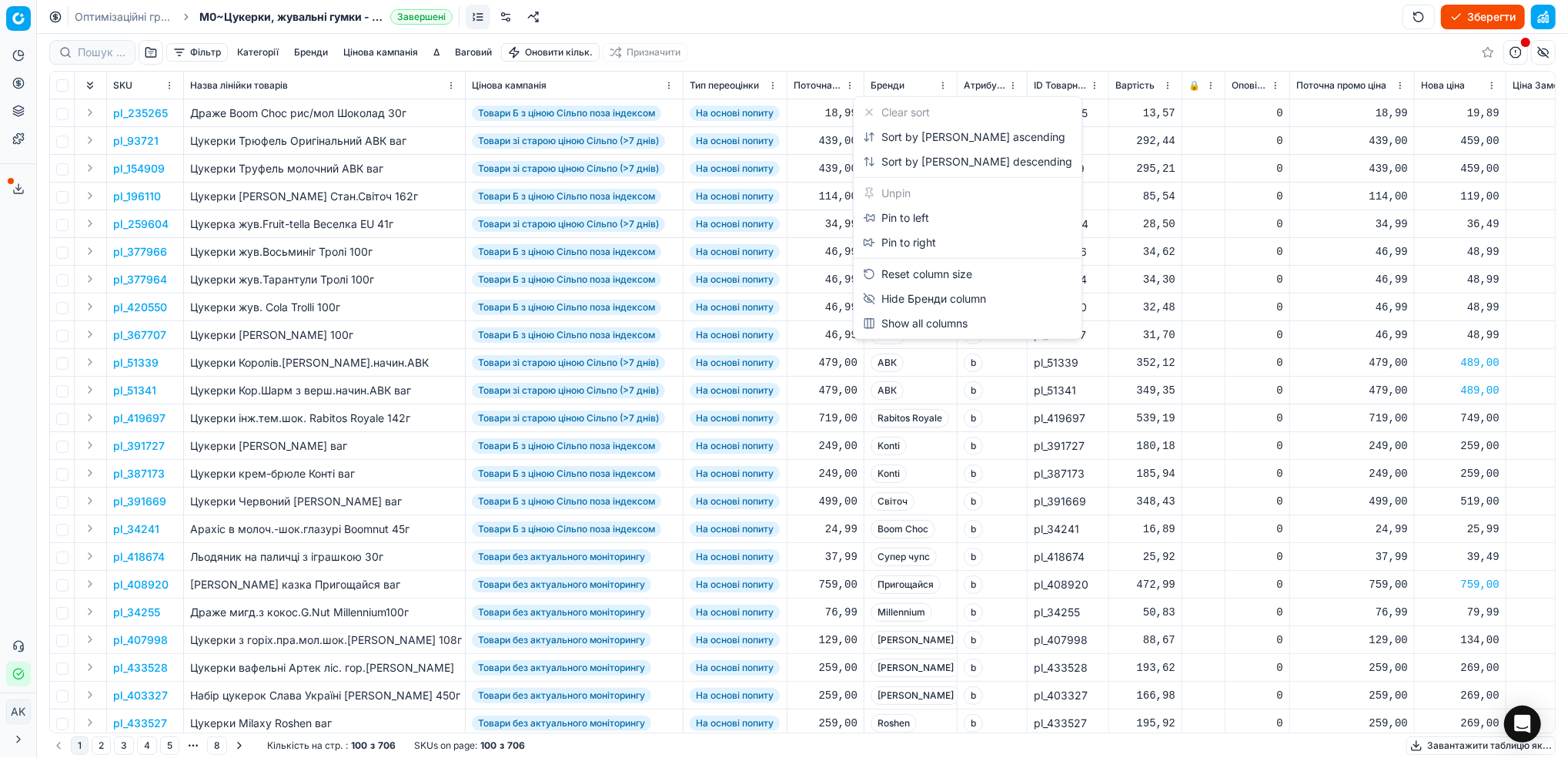
click at [942, 86] on html "Pricing platform Аналітика Цінова оптимізація Асортимент продукції Шаблони Серв…" at bounding box center [784, 379] width 1568 height 758
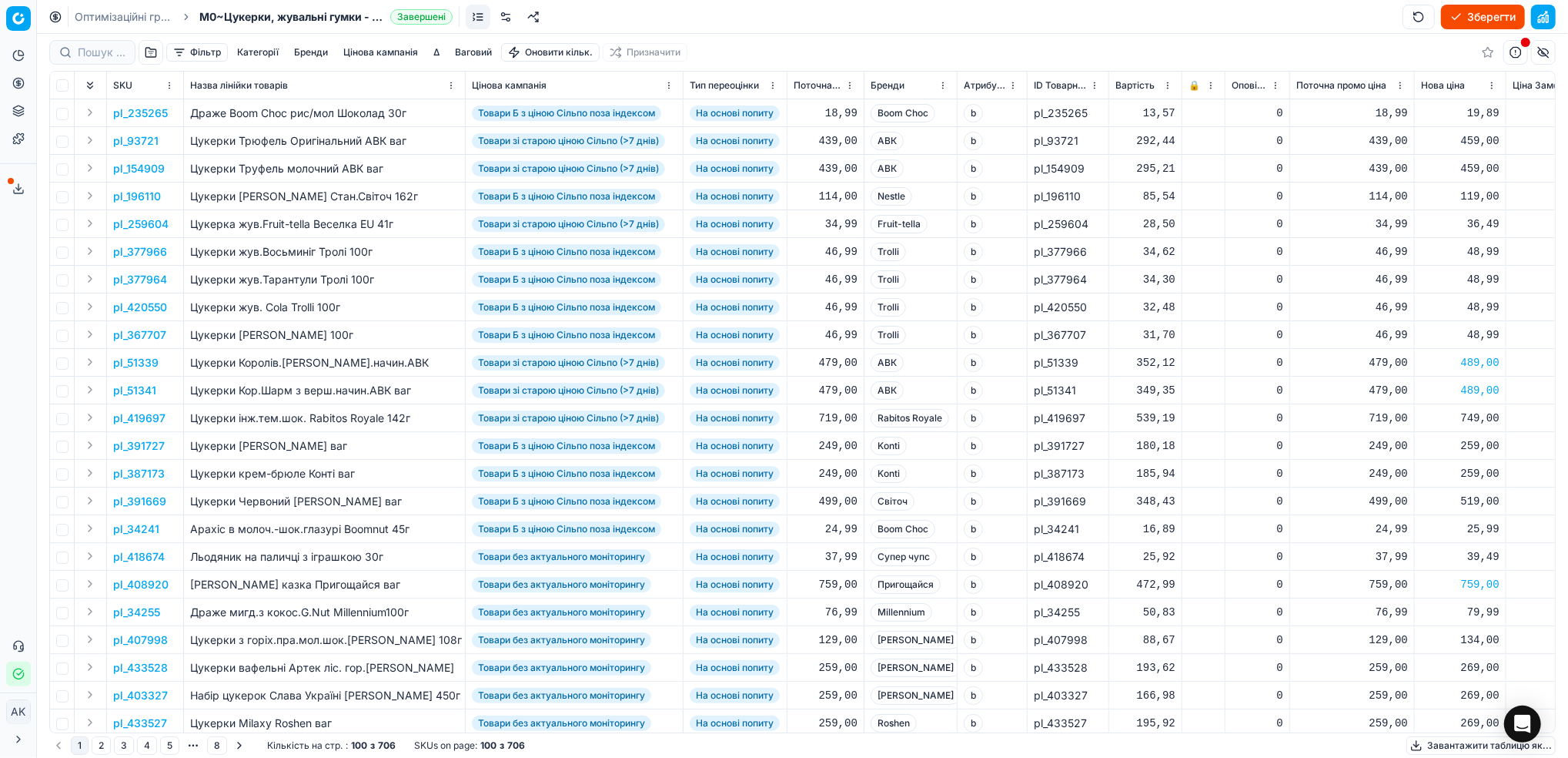
click at [944, 86] on html "Pricing platform Аналітика Цінова оптимізація Асортимент продукції Шаблони Серв…" at bounding box center [784, 379] width 1568 height 758
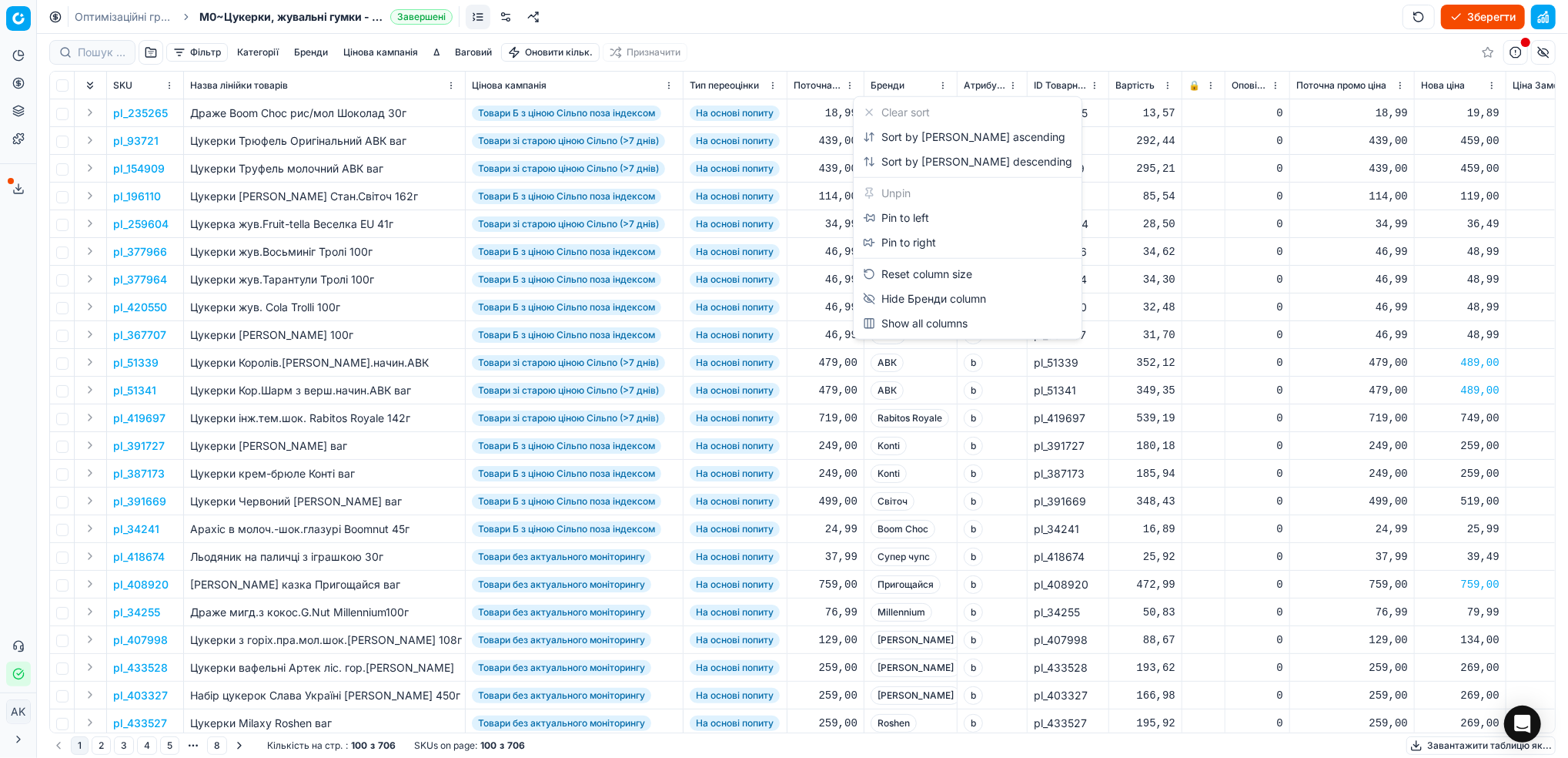
click at [944, 86] on html "Pricing platform Аналітика Цінова оптимізація Асортимент продукції Шаблони Серв…" at bounding box center [784, 379] width 1568 height 758
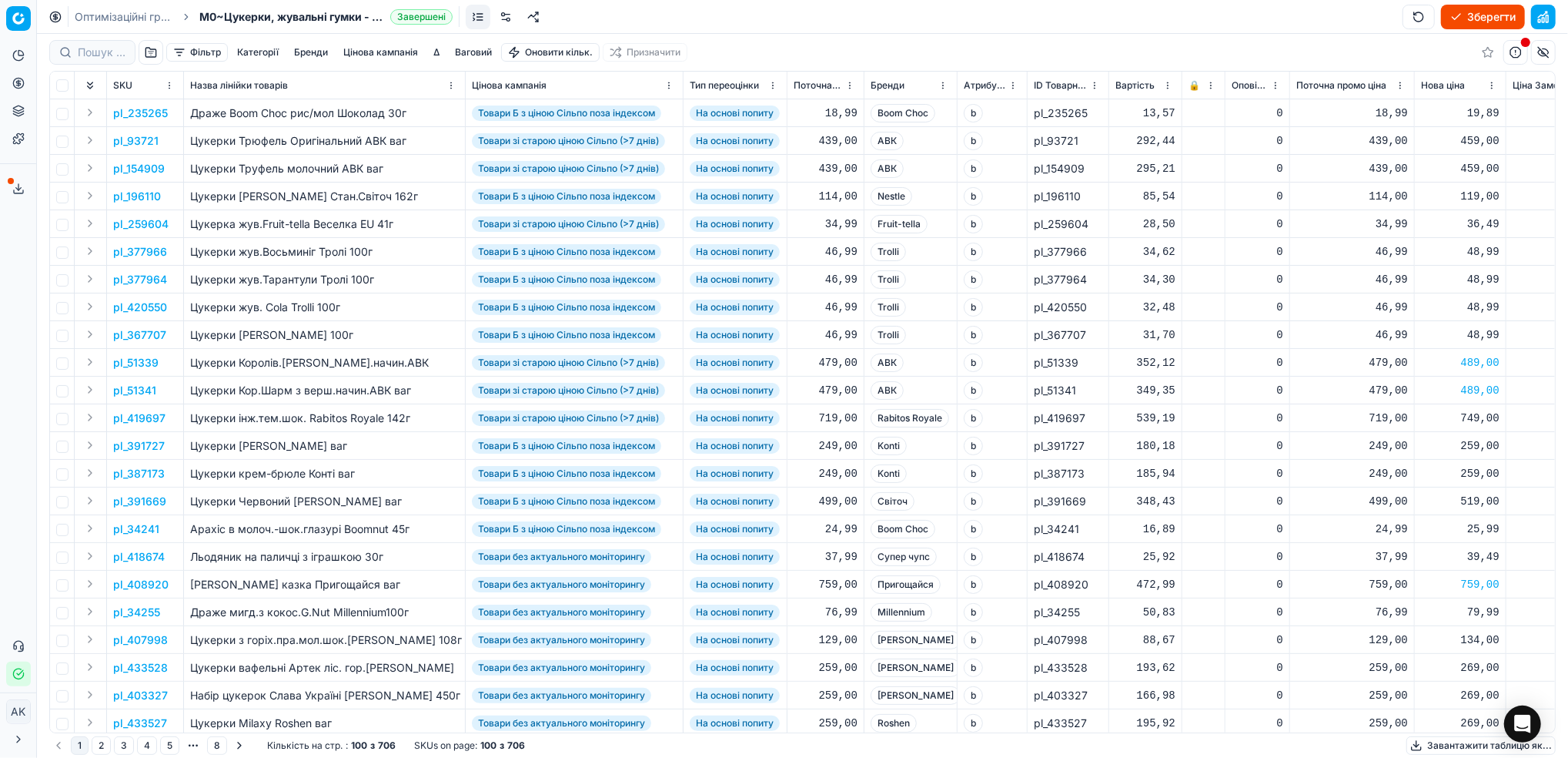
click at [313, 54] on button "Бренди" at bounding box center [310, 52] width 46 height 19
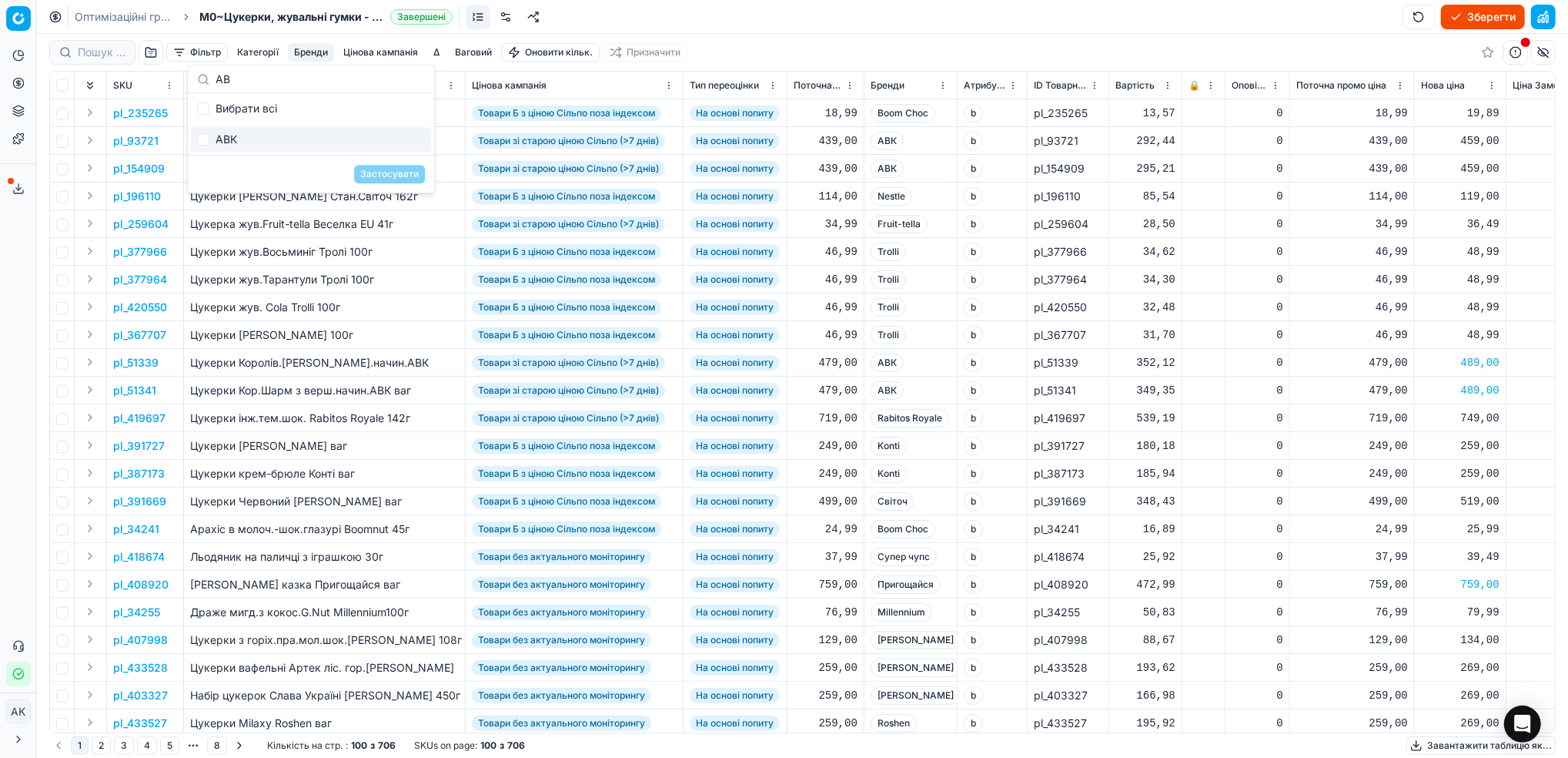
type input "АВ"
click at [199, 144] on input "Suggestions" at bounding box center [203, 139] width 12 height 12
checkbox input "true"
click at [382, 182] on button "Застосувати" at bounding box center [389, 173] width 70 height 19
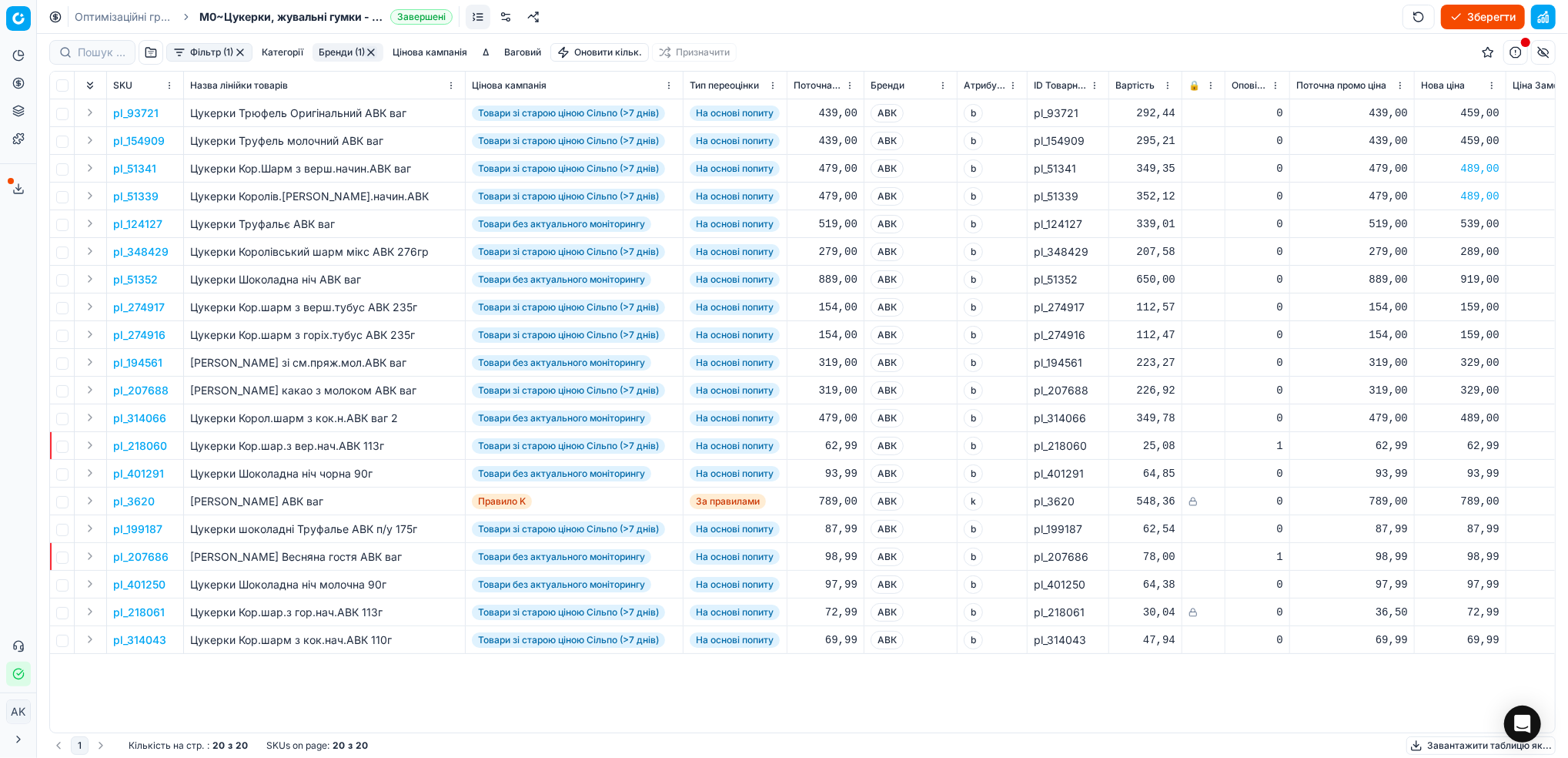
click at [452, 84] on html "Pricing platform Аналітика Цінова оптимізація Асортимент продукції Шаблони Серв…" at bounding box center [784, 379] width 1568 height 758
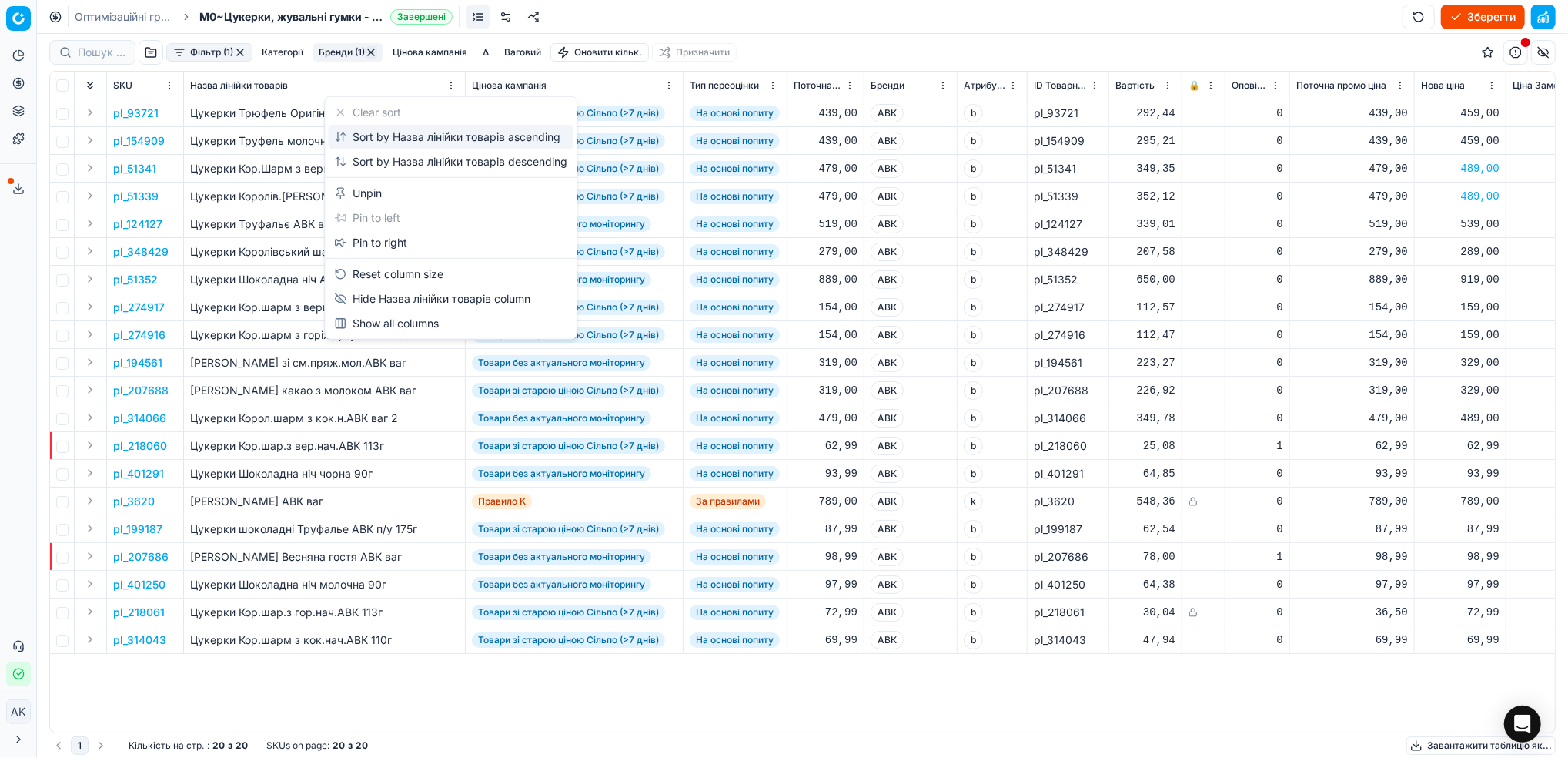
click at [432, 136] on div "Sort by Назва лінійки товарів ascending" at bounding box center [446, 137] width 226 height 15
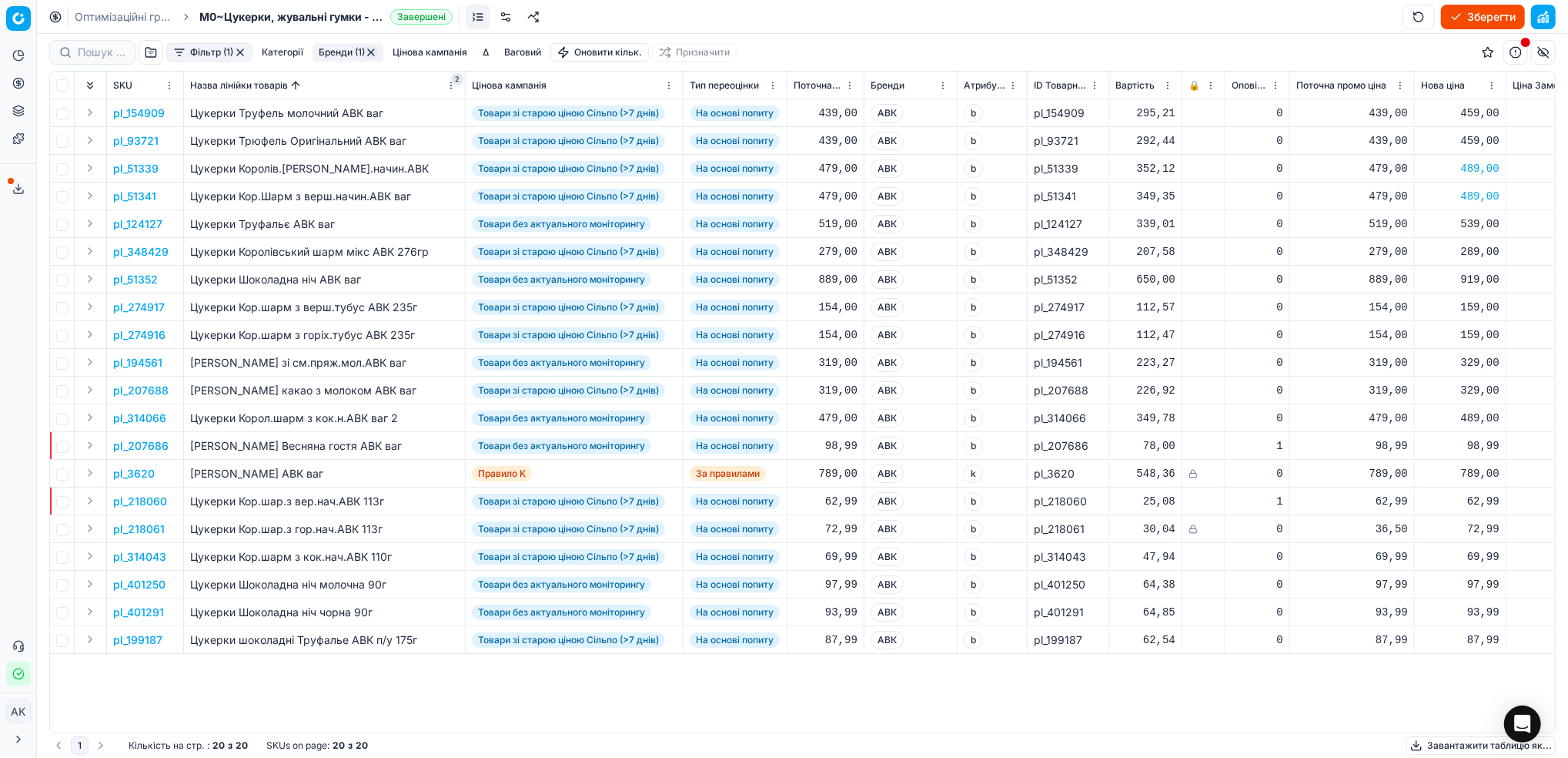
click at [377, 50] on button "button" at bounding box center [370, 52] width 12 height 12
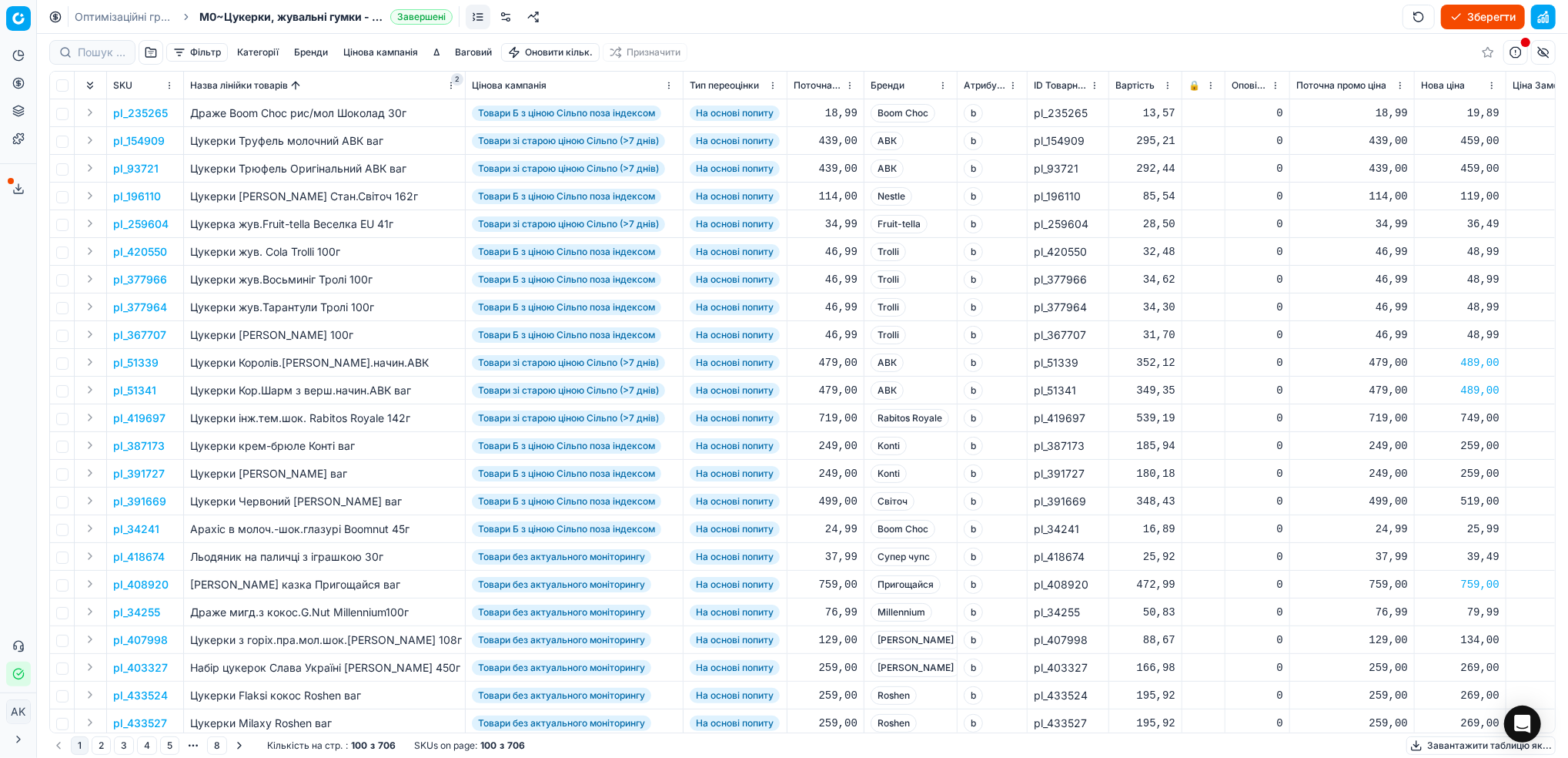
click at [448, 83] on html "Pricing platform Аналітика Цінова оптимізація Асортимент продукції Шаблони Серв…" at bounding box center [784, 379] width 1568 height 758
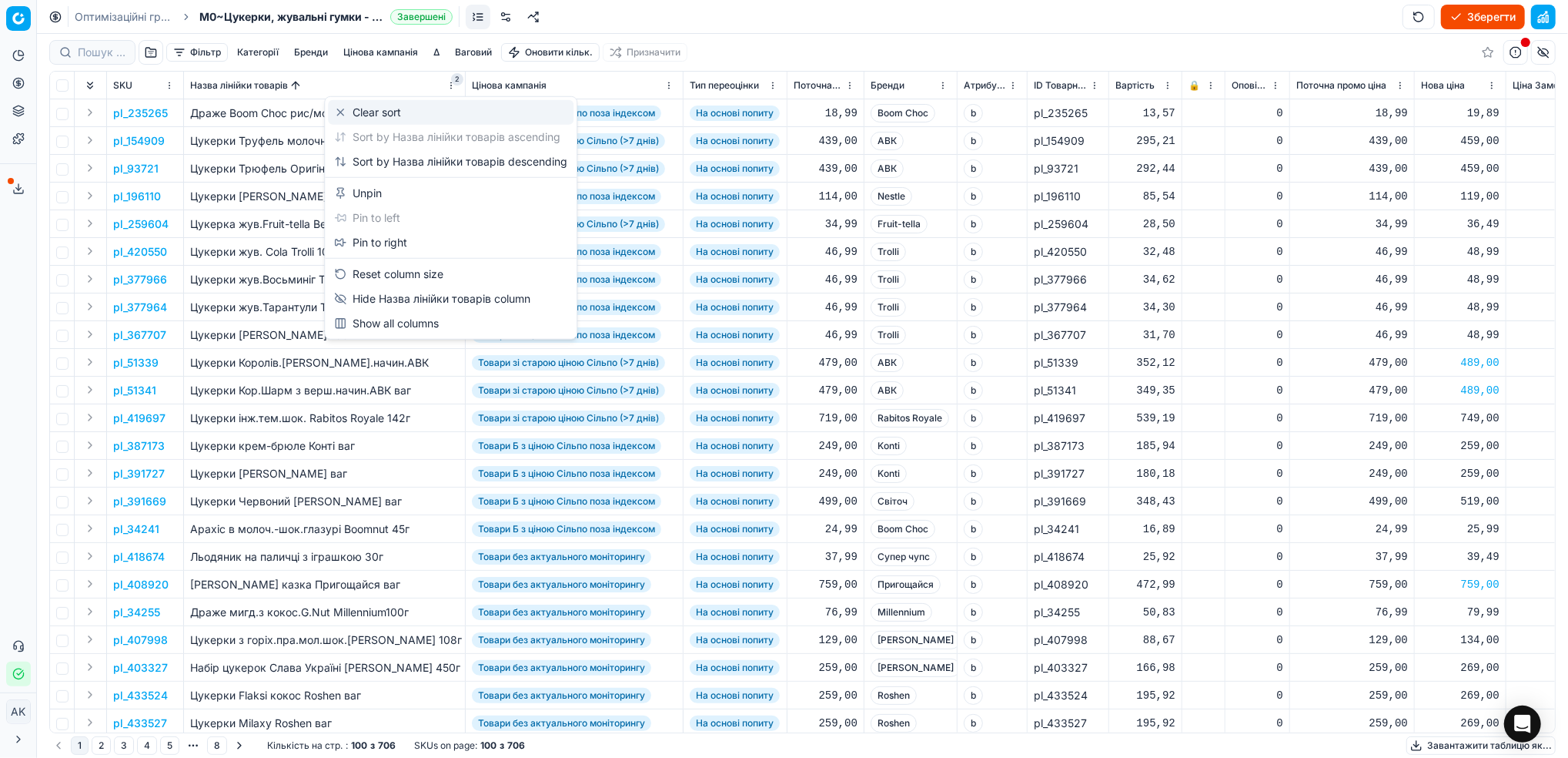
click at [403, 115] on div "Clear sort" at bounding box center [451, 112] width 246 height 24
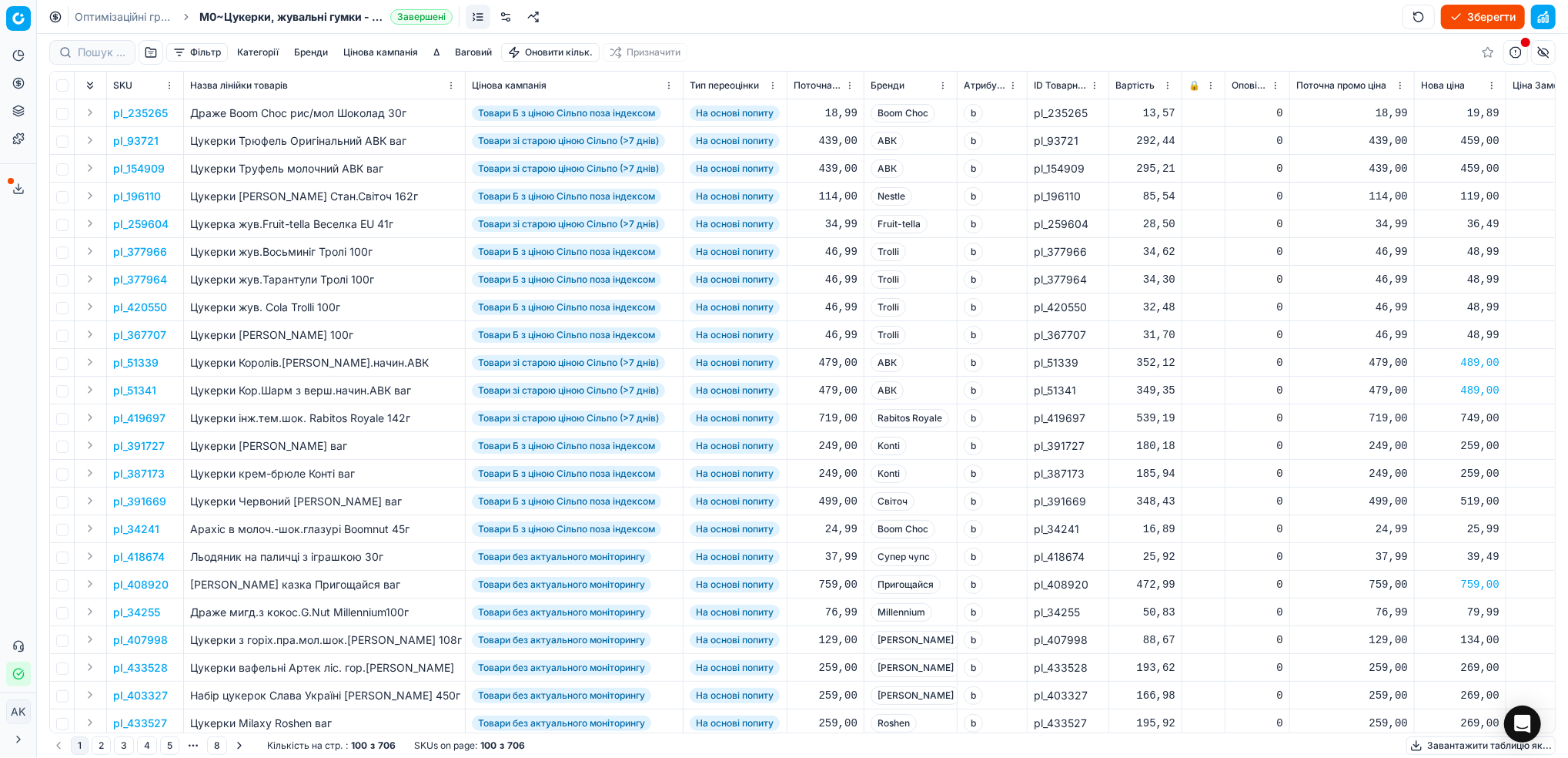
click at [1478, 17] on button "Зберегти" at bounding box center [1483, 17] width 84 height 24
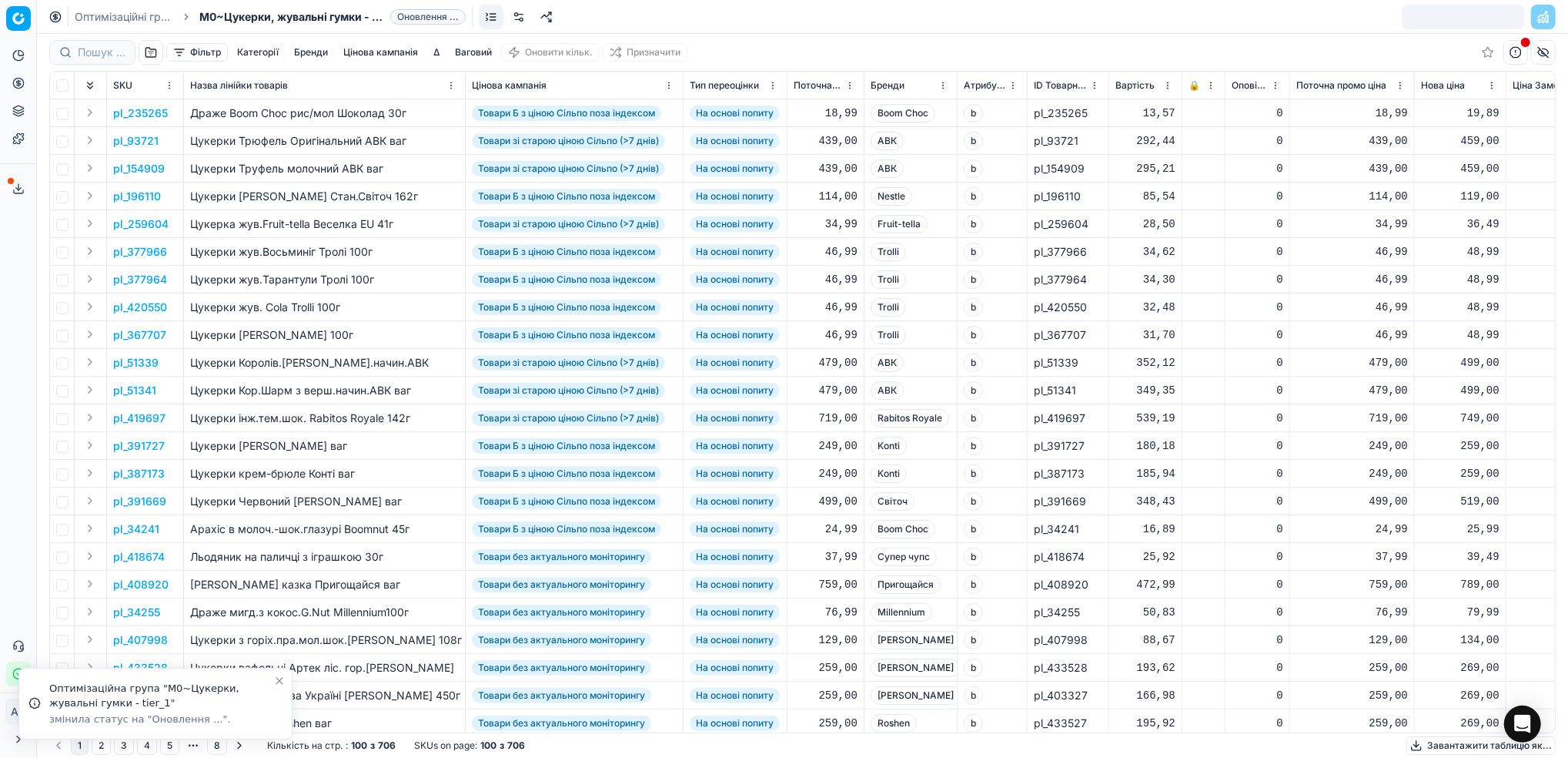
click at [94, 15] on link "Оптимізаційні групи" at bounding box center [124, 16] width 99 height 15
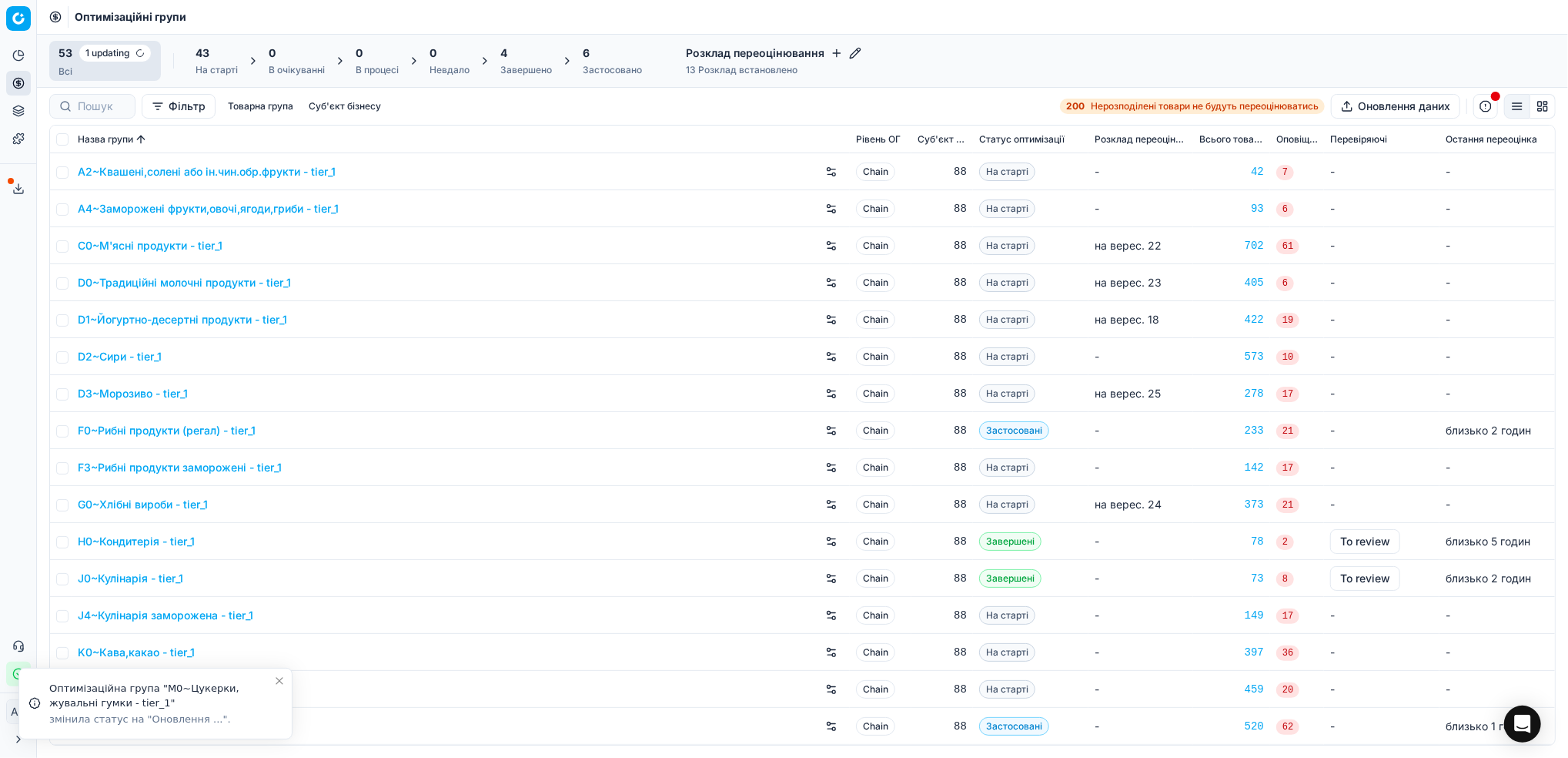
click at [531, 60] on div "4" at bounding box center [526, 53] width 52 height 15
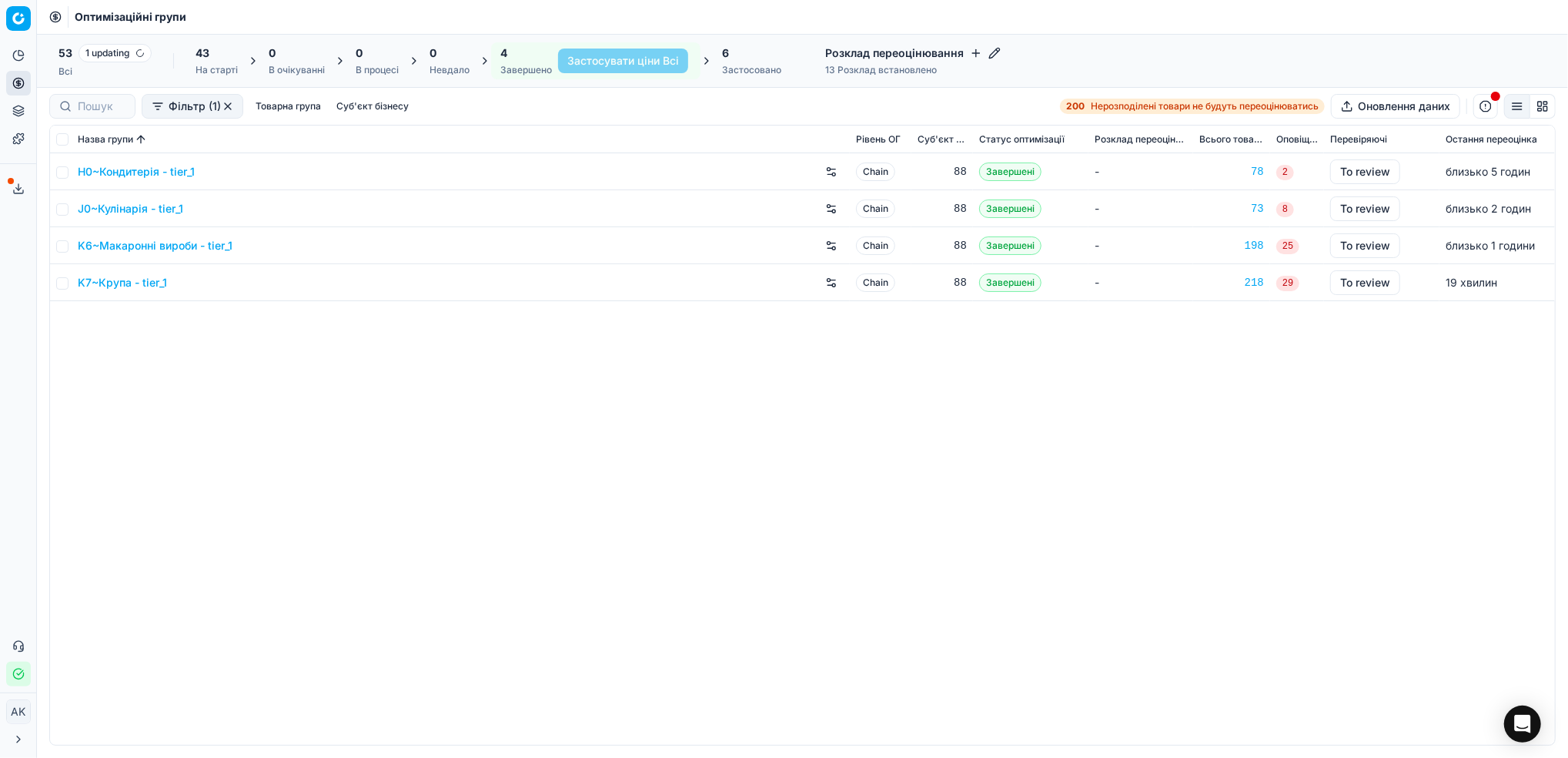
click at [119, 281] on link "K7~Крупа - tier_1" at bounding box center [122, 282] width 89 height 15
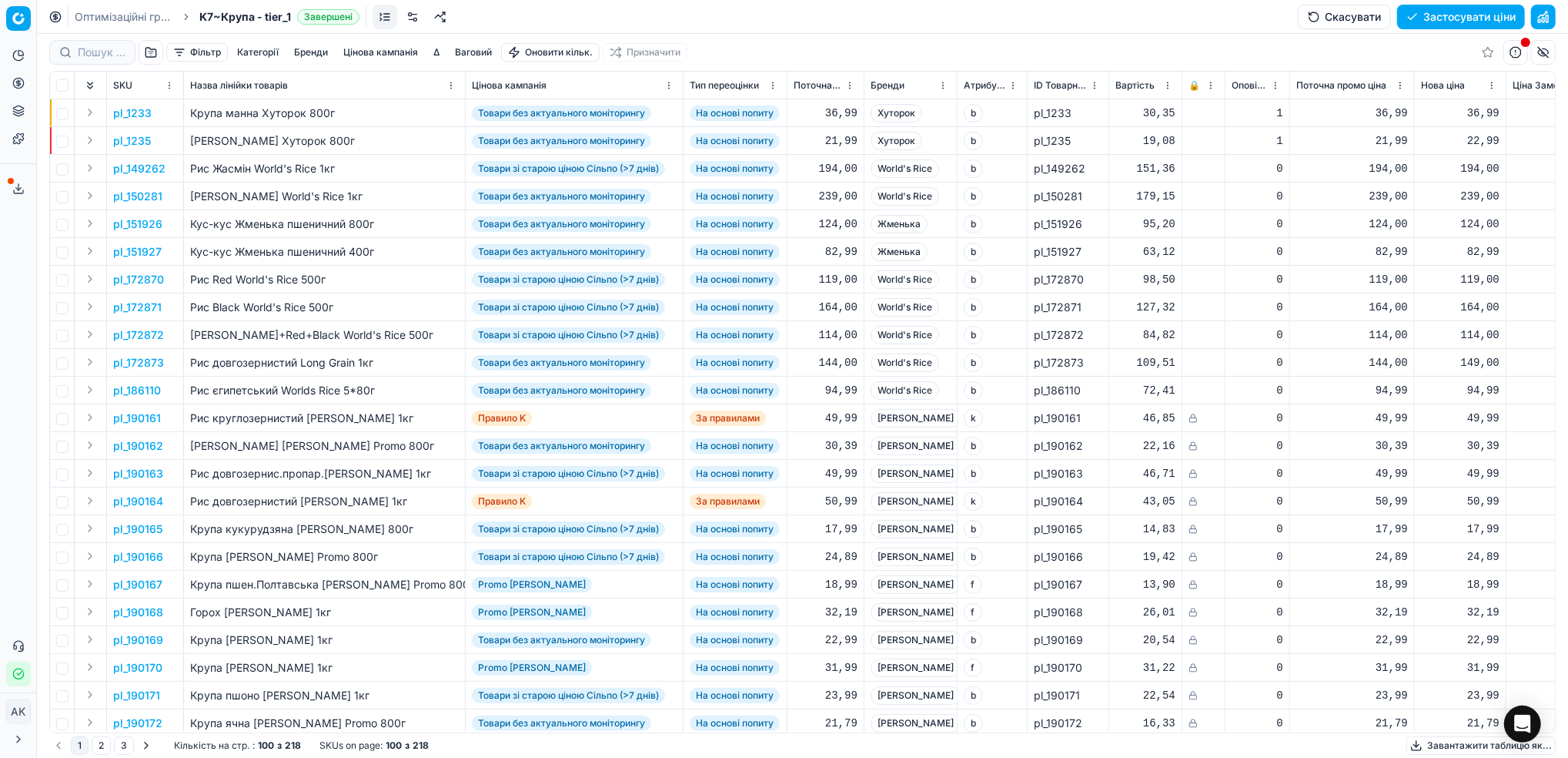
click at [1549, 15] on button "button" at bounding box center [1543, 17] width 24 height 24
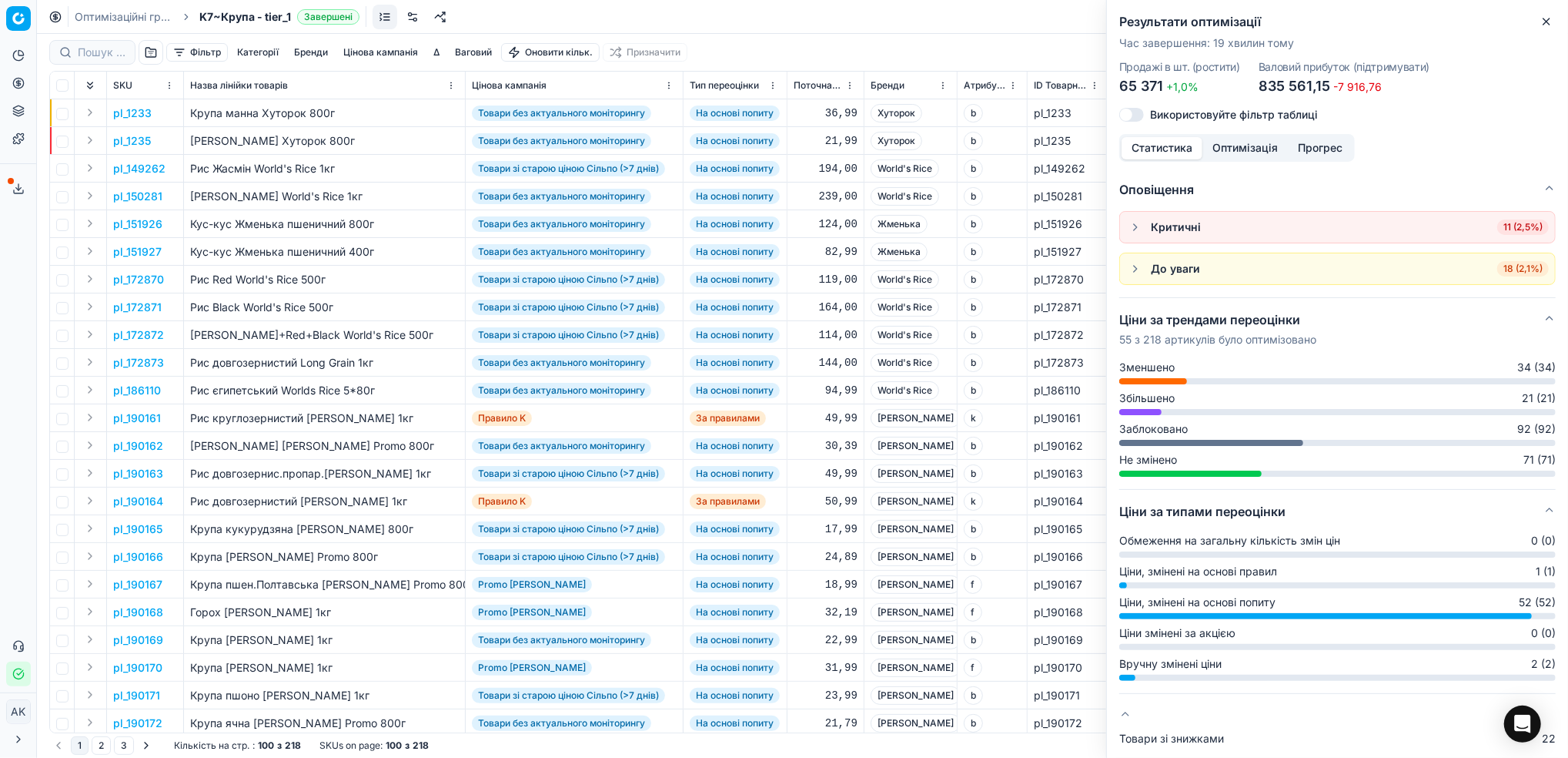
click at [1548, 21] on icon "button" at bounding box center [1546, 21] width 12 height 12
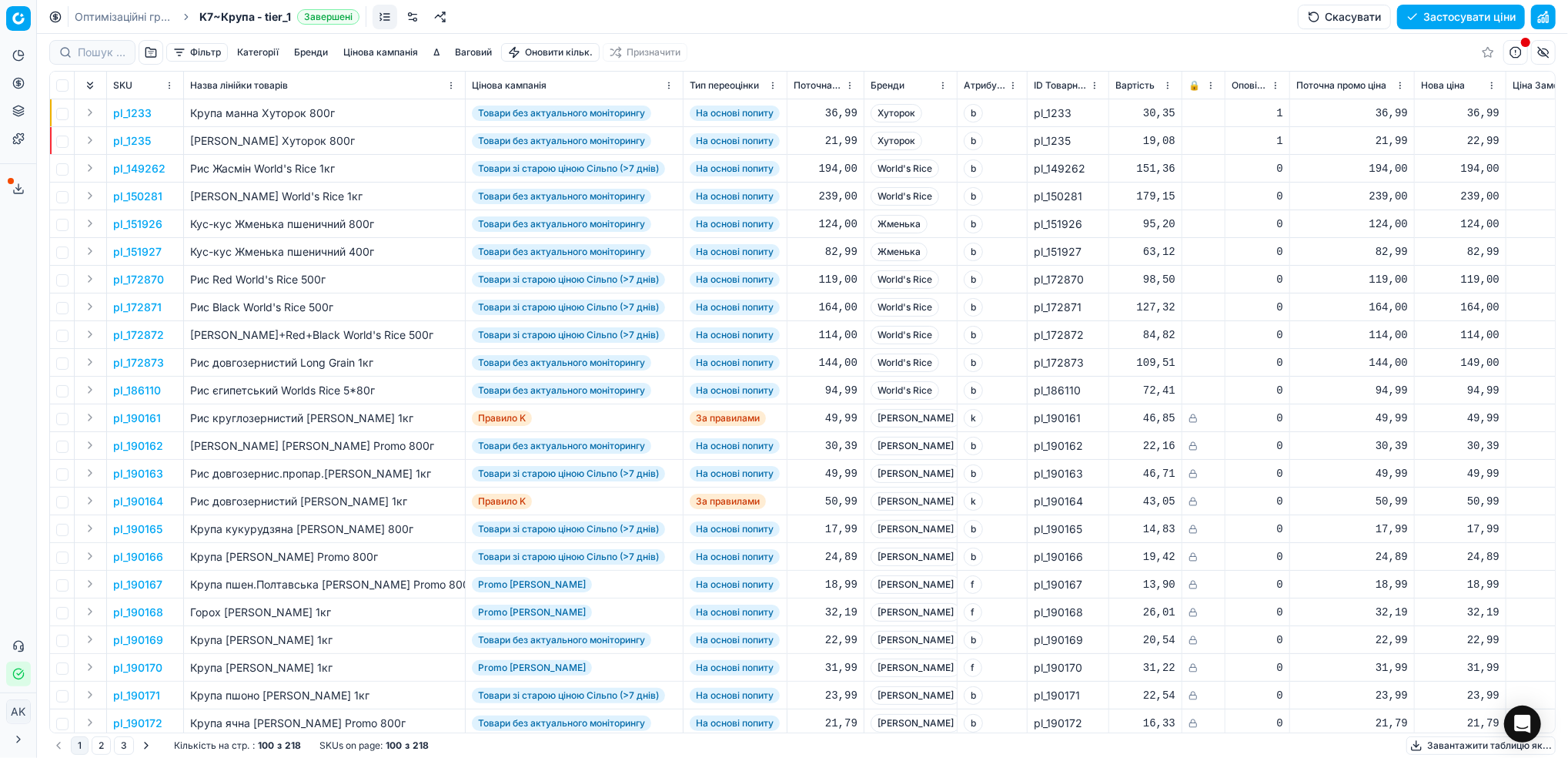
click at [115, 14] on link "Оптимізаційні групи" at bounding box center [124, 16] width 99 height 15
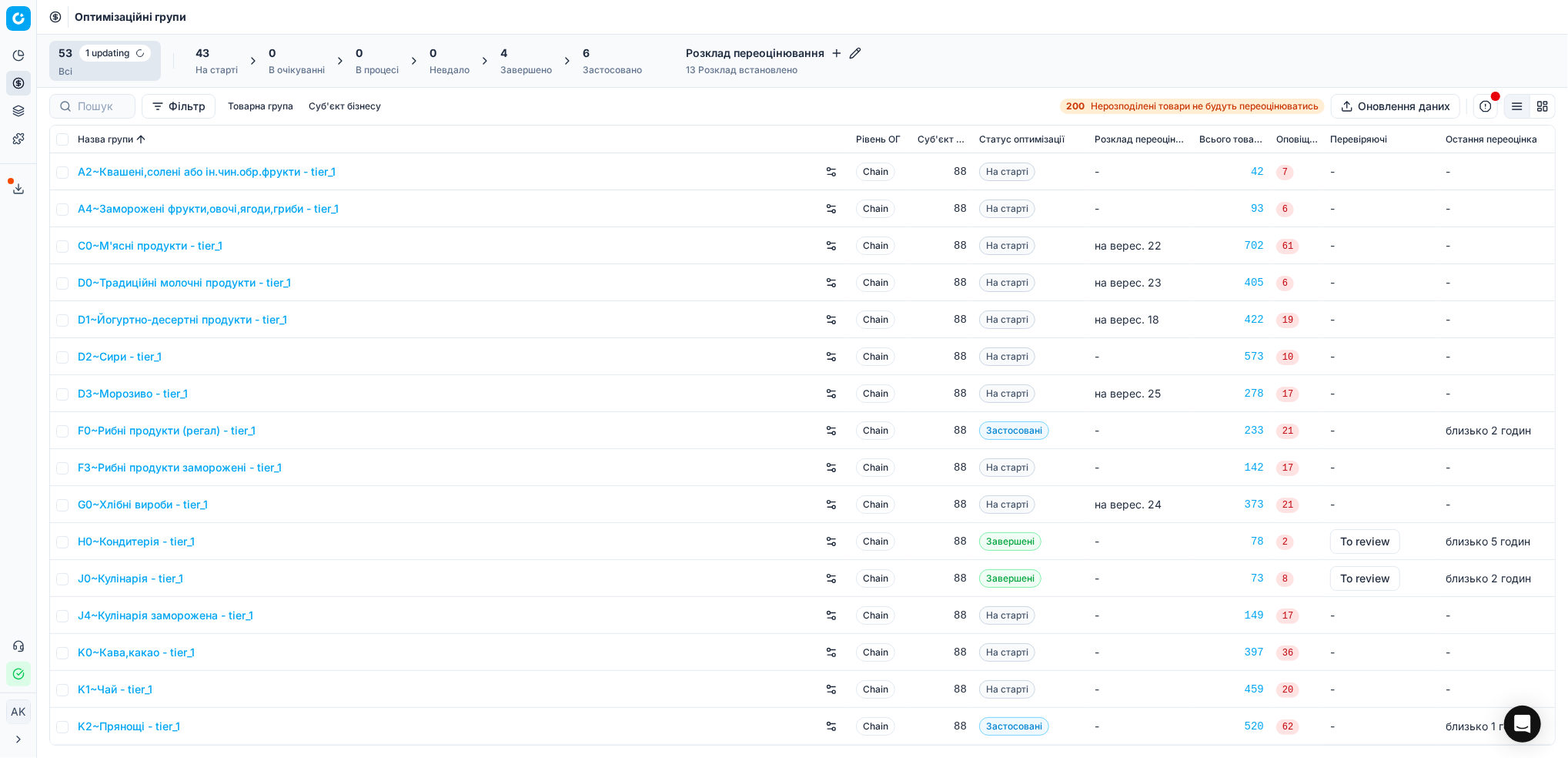
click at [520, 66] on div "Завершено" at bounding box center [526, 70] width 52 height 12
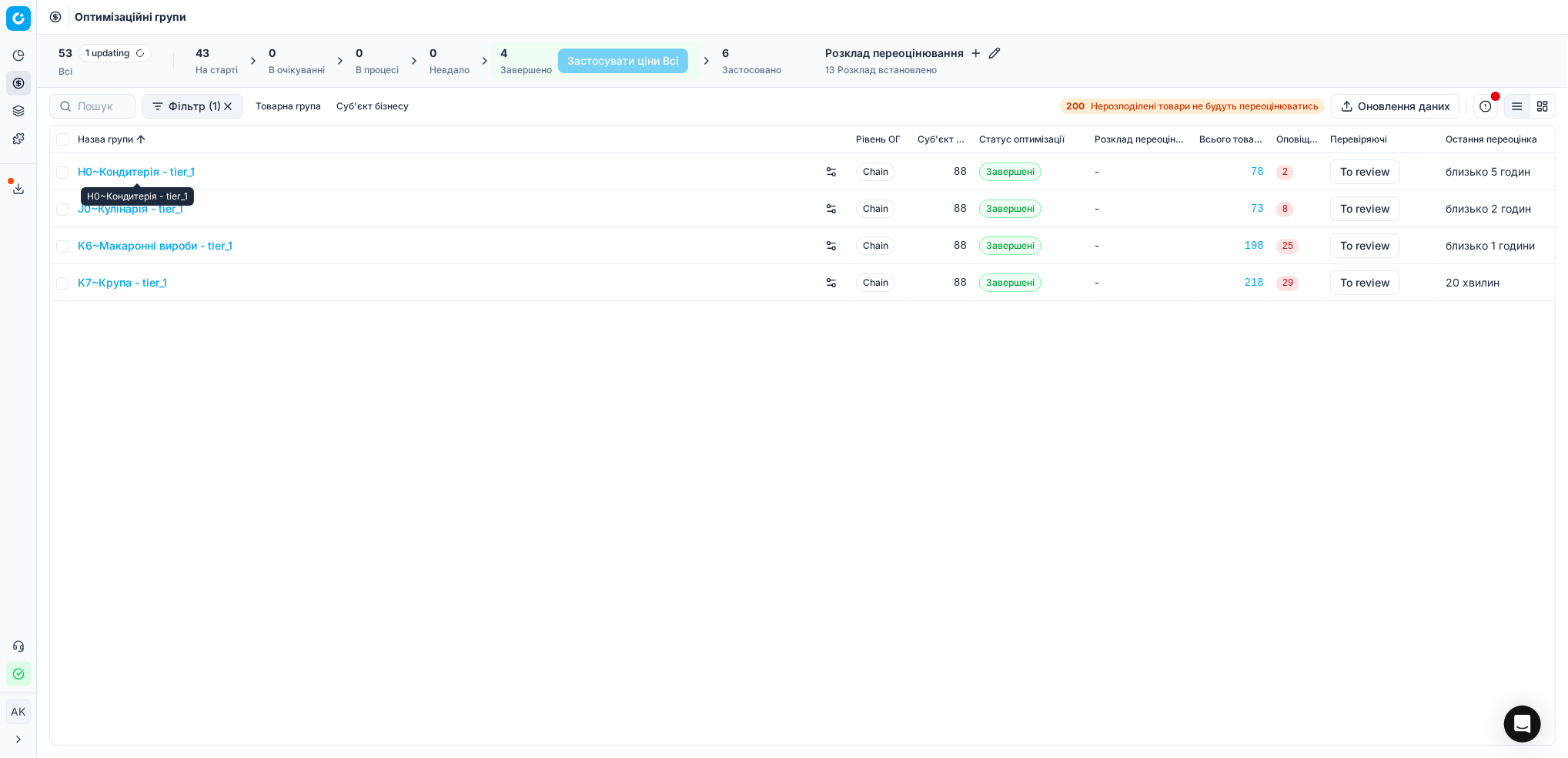
click at [137, 167] on link "H0~Кондитерія - tier_1" at bounding box center [136, 171] width 117 height 15
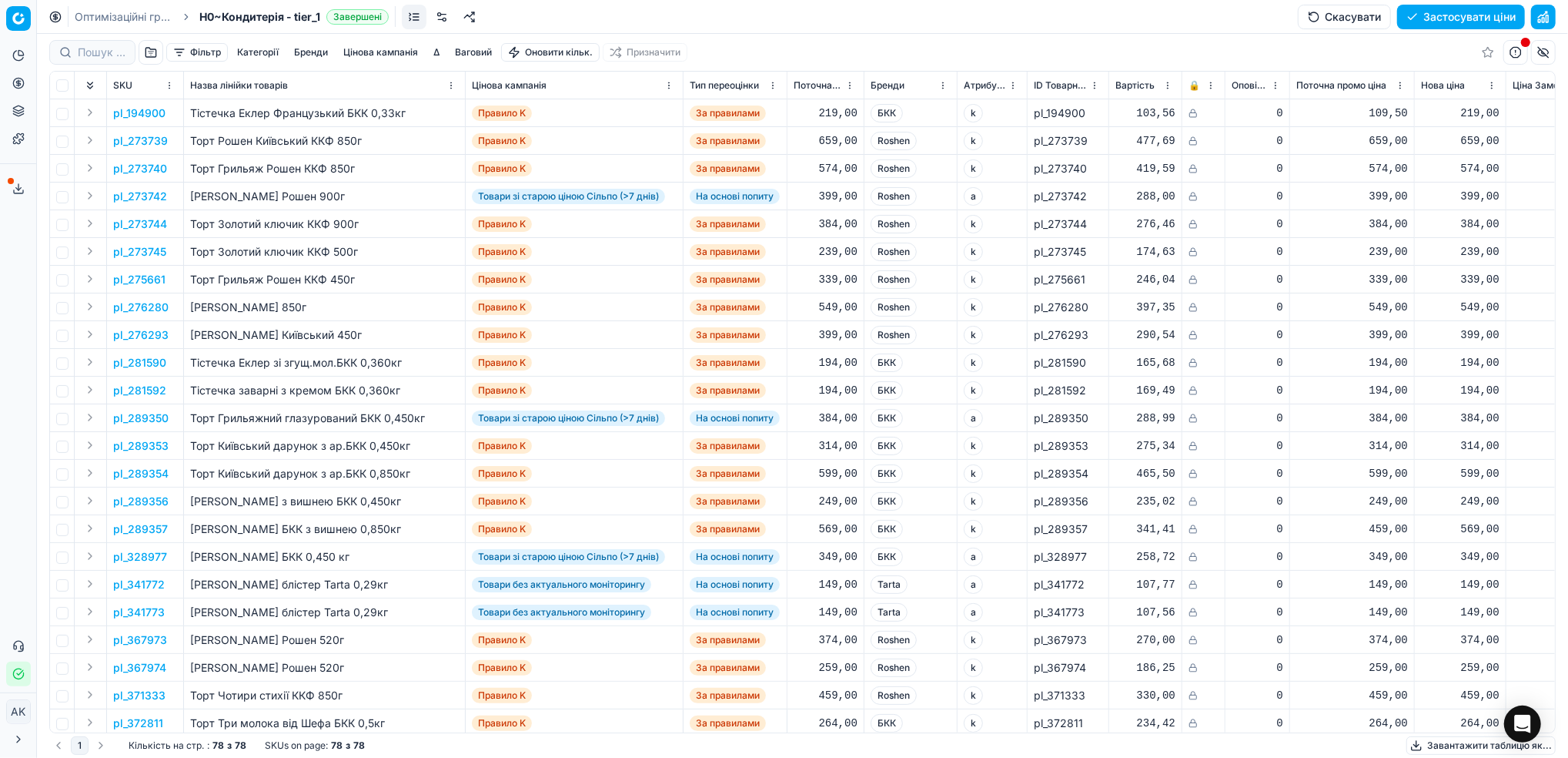
click at [1549, 19] on button "button" at bounding box center [1543, 17] width 24 height 24
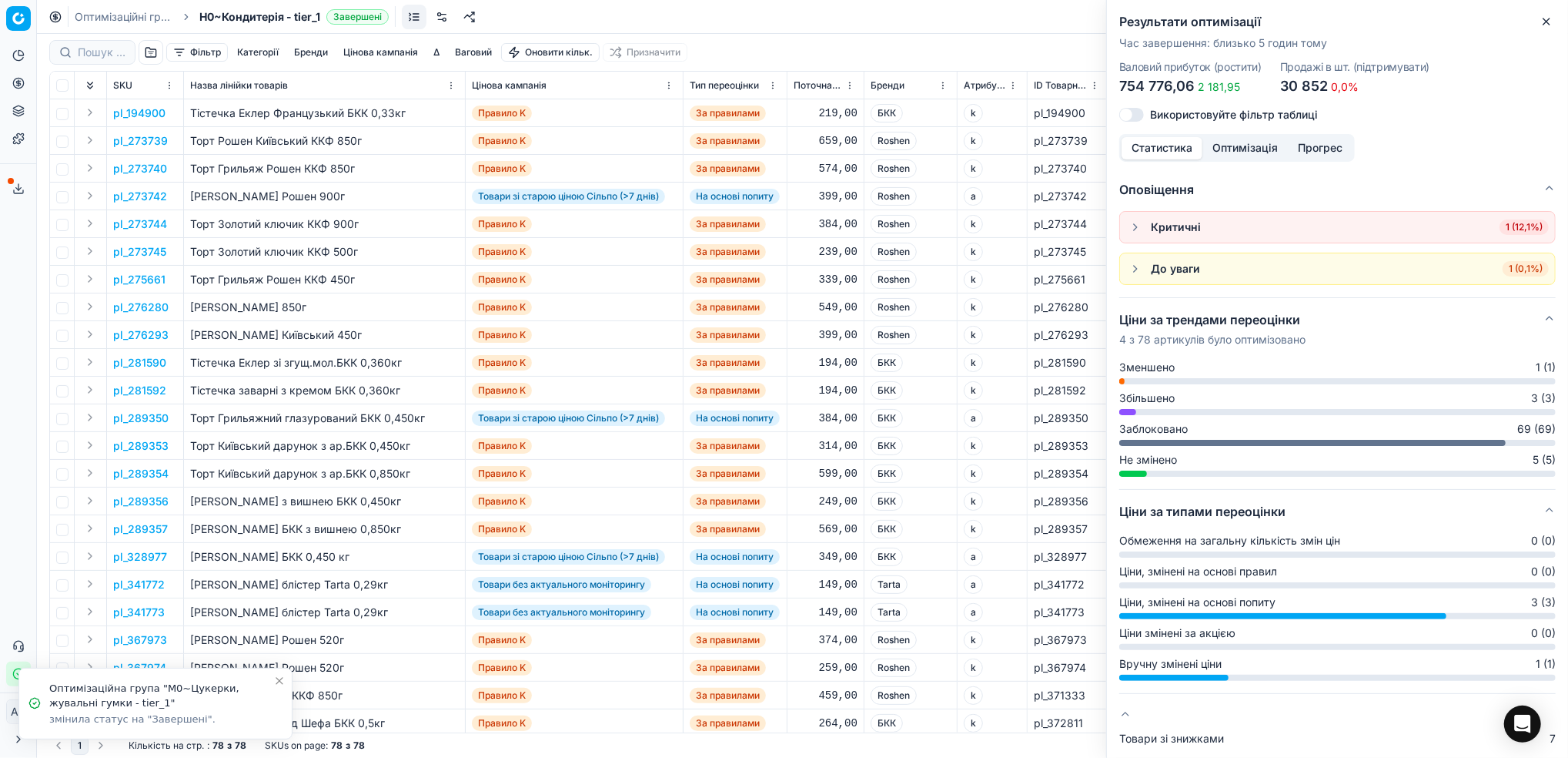
click at [1550, 22] on icon "button" at bounding box center [1546, 21] width 12 height 12
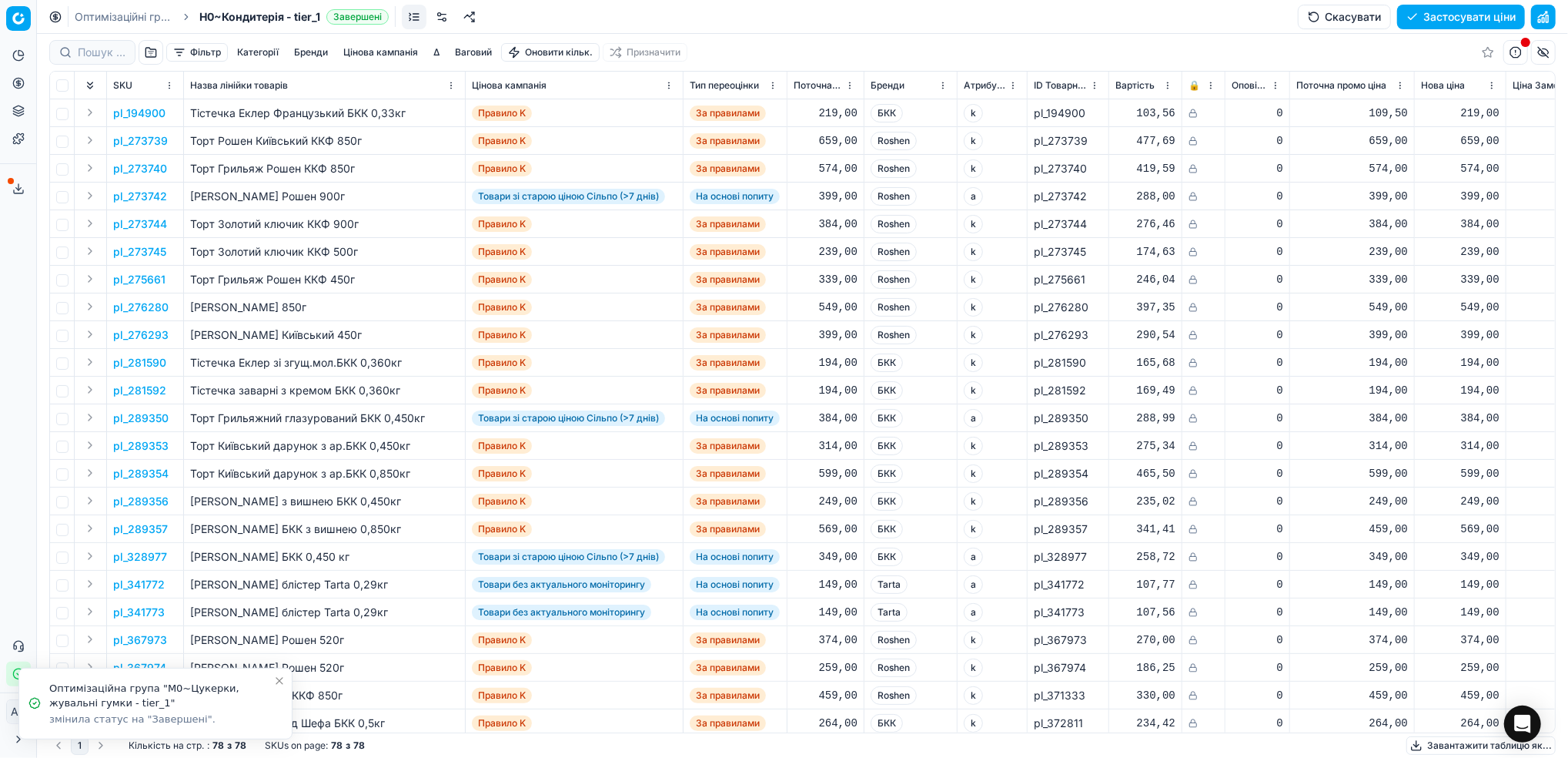
click at [1452, 23] on button "Застосувати ціни" at bounding box center [1461, 17] width 128 height 24
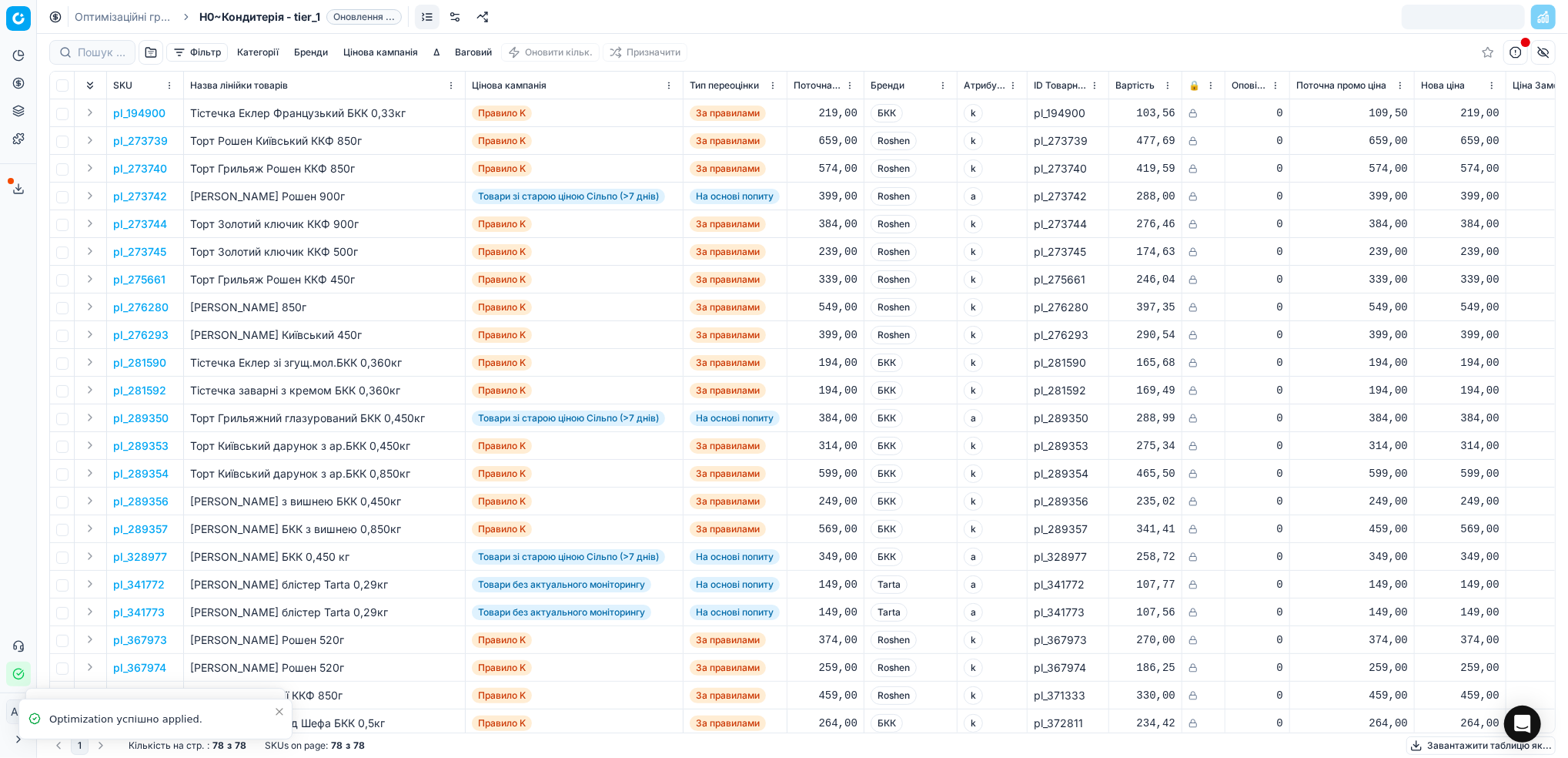
click at [126, 19] on link "Оптимізаційні групи" at bounding box center [124, 16] width 99 height 15
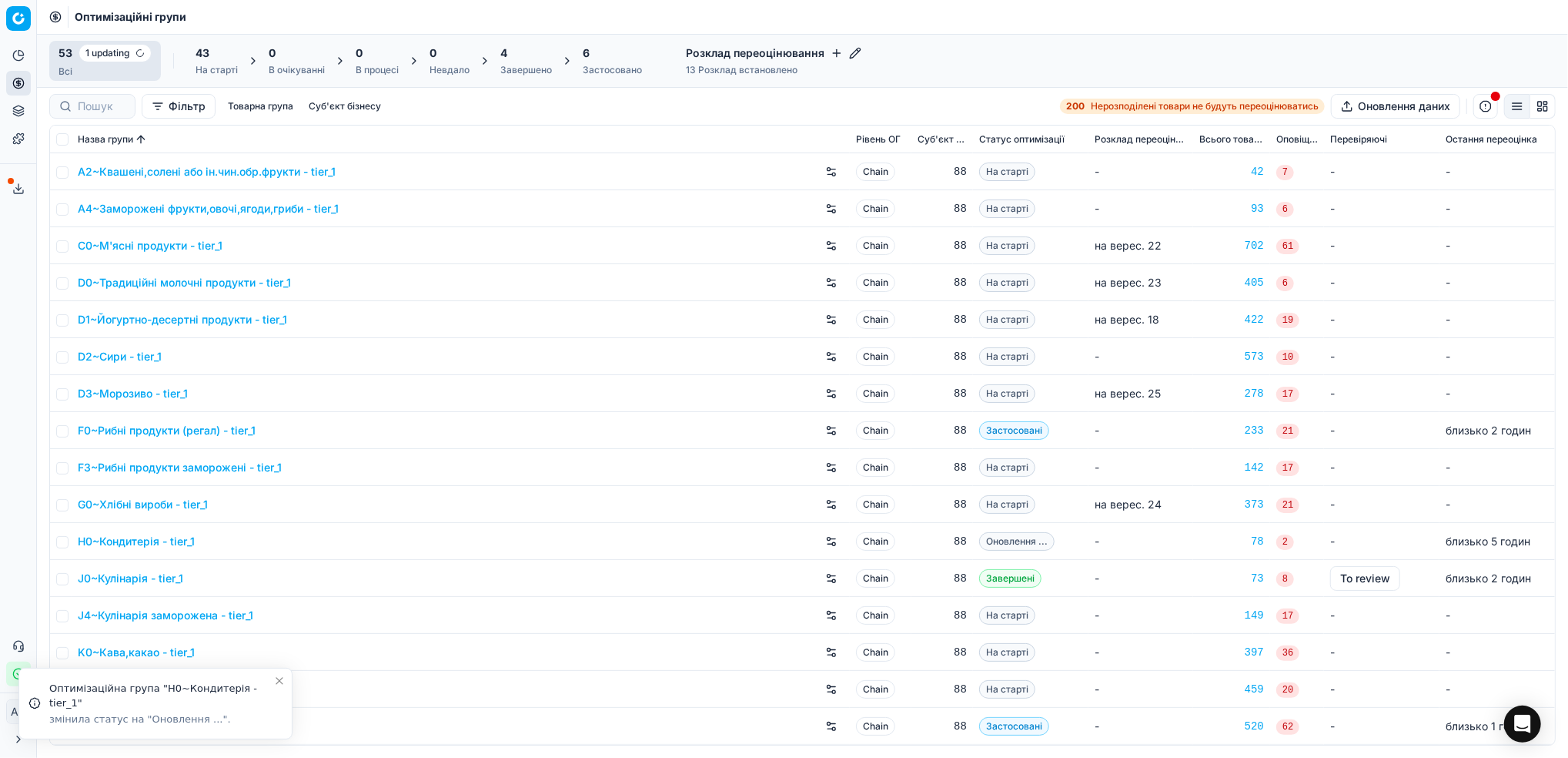
click at [524, 58] on div "4" at bounding box center [526, 53] width 52 height 15
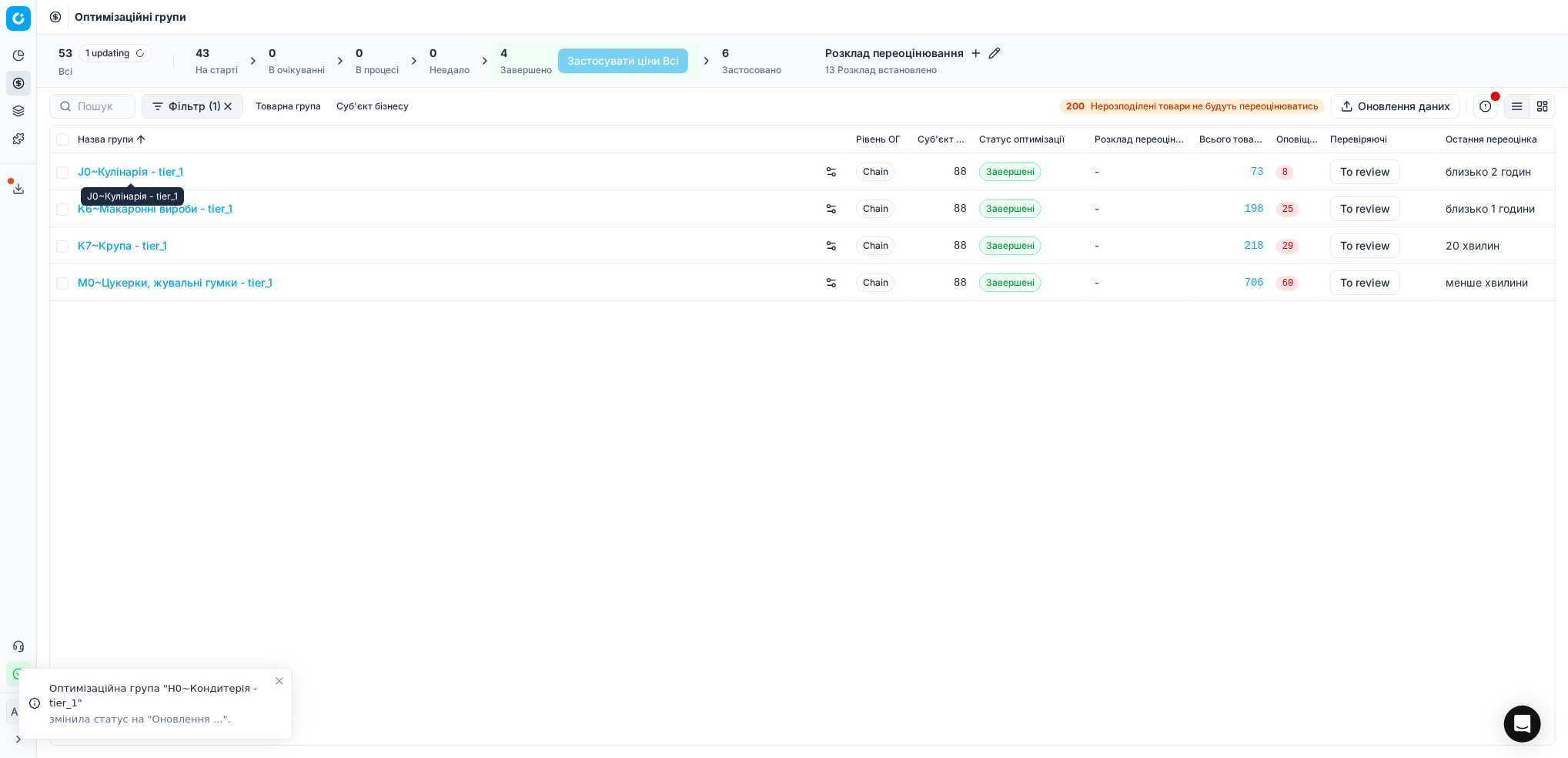
click at [118, 173] on link "J0~Кулінарія - tier_1" at bounding box center [130, 171] width 105 height 15
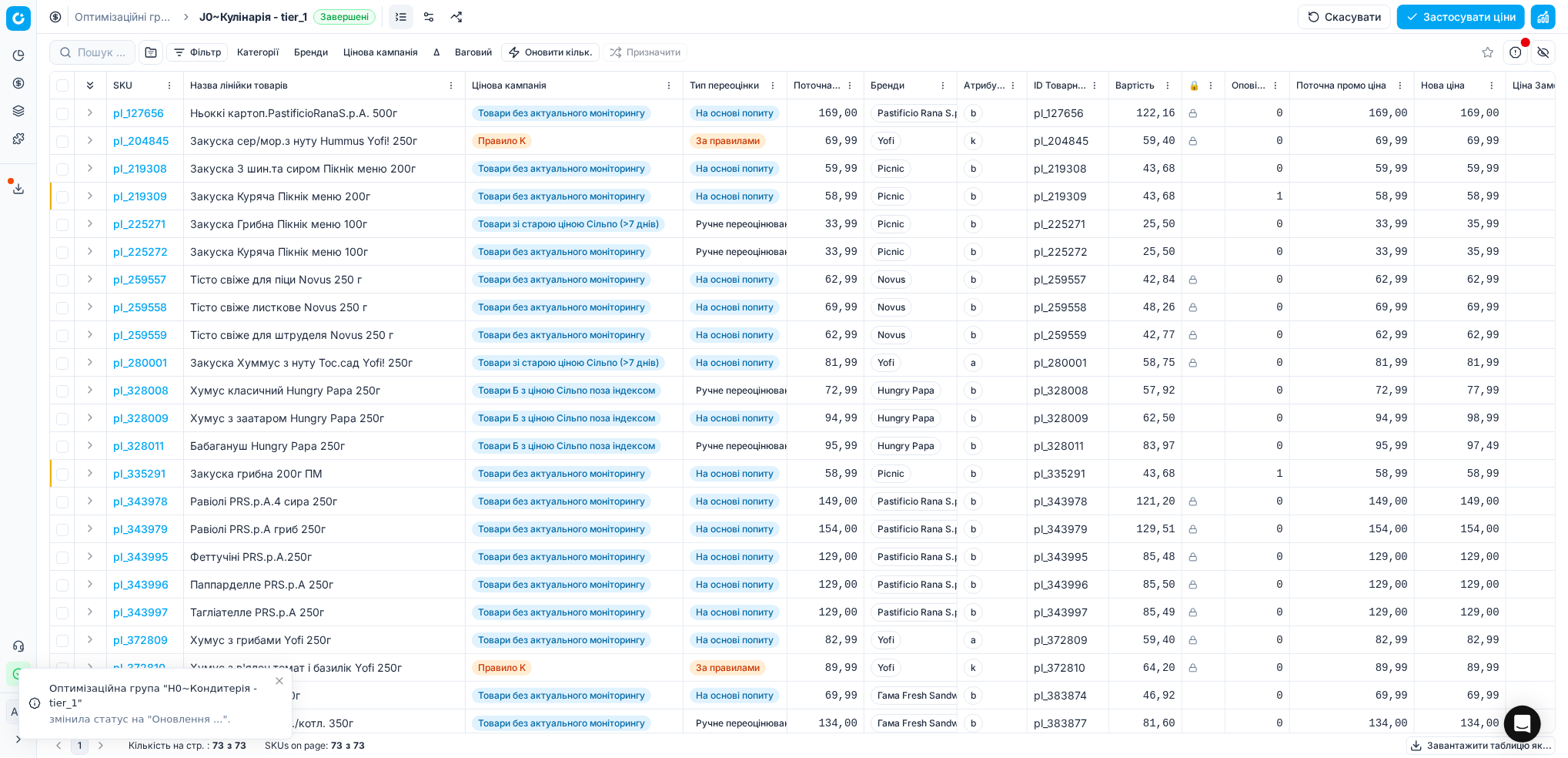
click at [1456, 17] on button "Застосувати ціни" at bounding box center [1461, 17] width 128 height 24
click at [91, 11] on link "Оптимізаційні групи" at bounding box center [124, 16] width 99 height 15
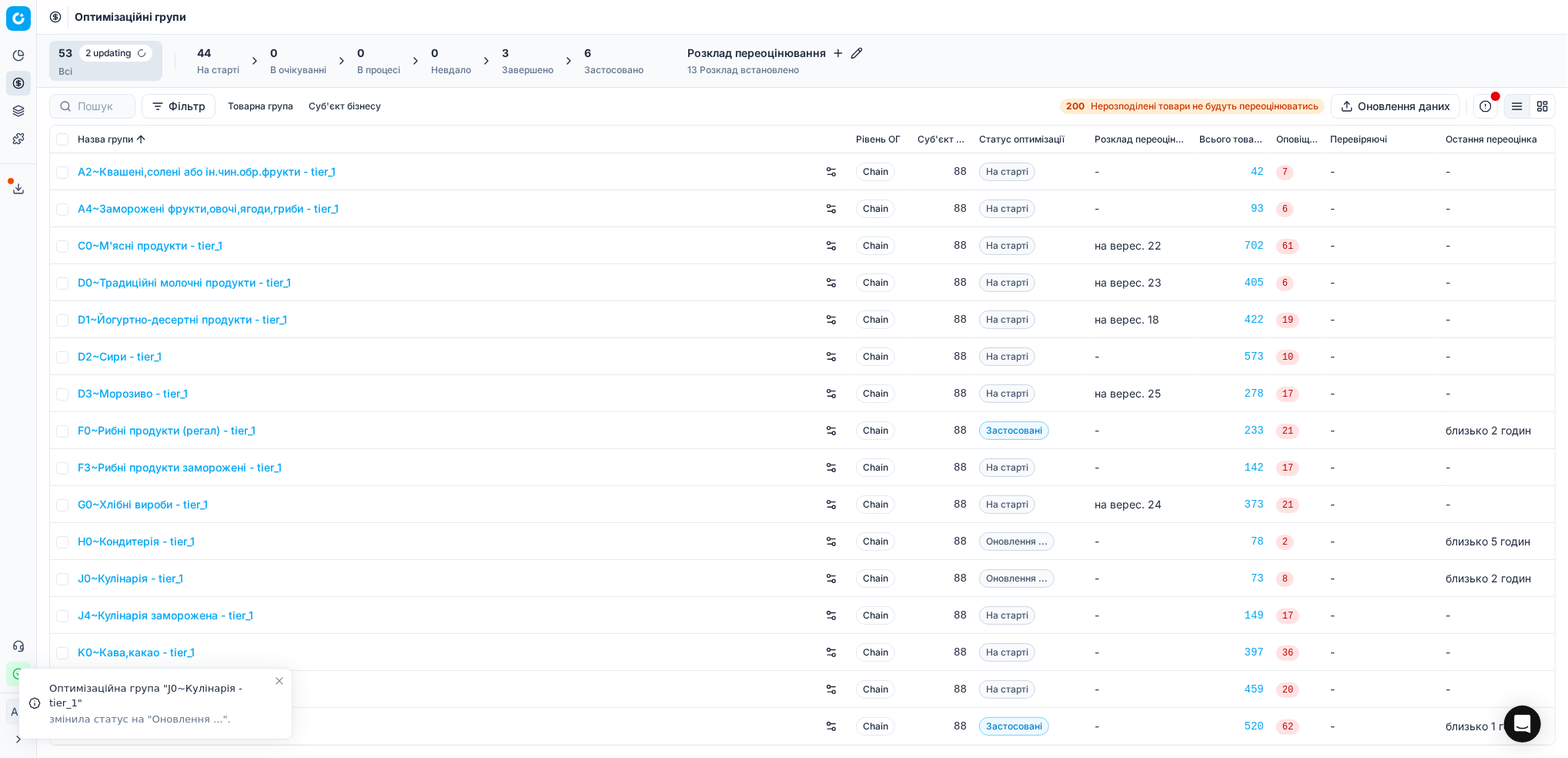
click at [515, 65] on div "Завершено" at bounding box center [528, 70] width 52 height 12
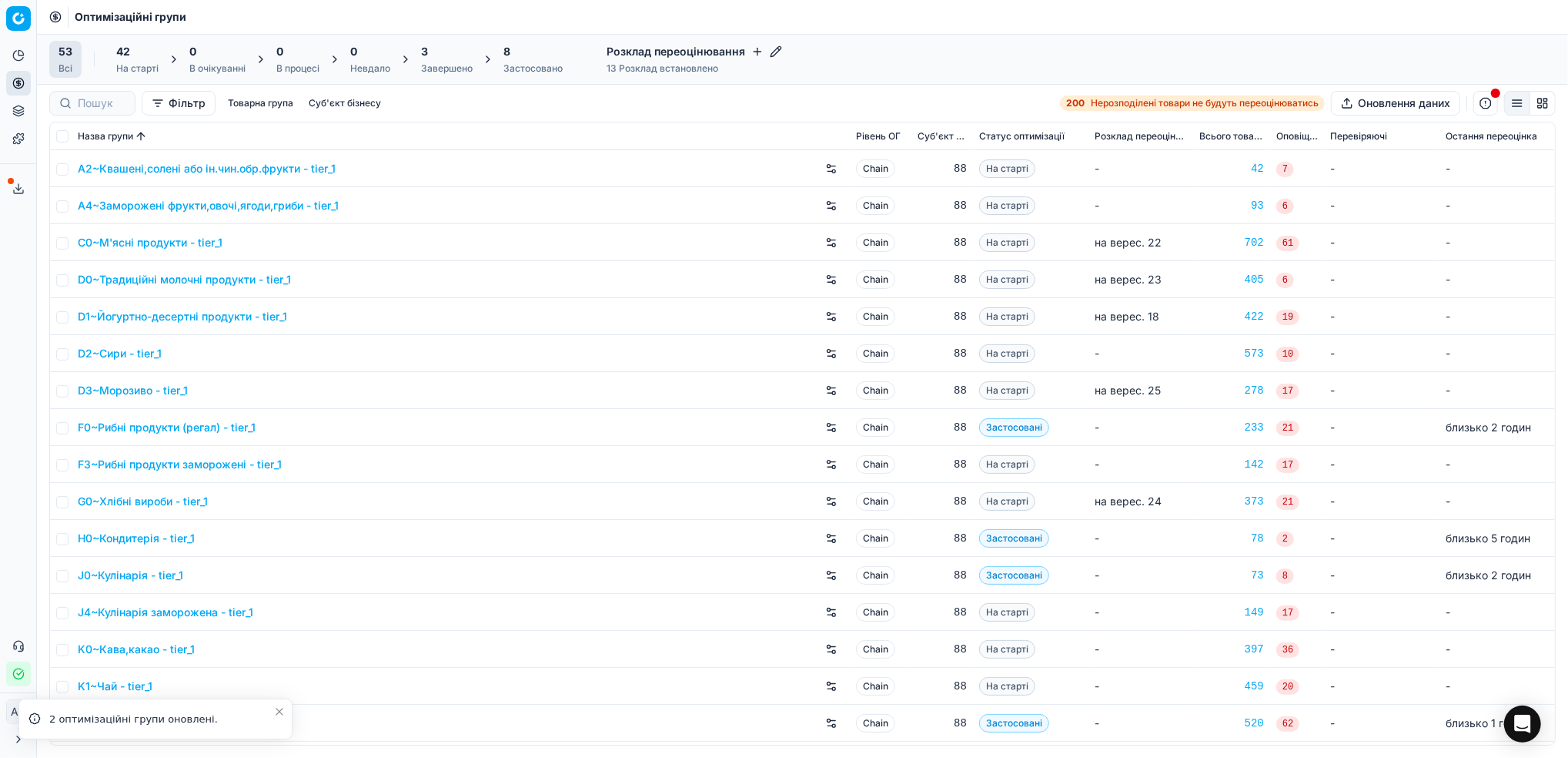
drag, startPoint x: 438, startPoint y: 69, endPoint x: 429, endPoint y: 69, distance: 9.0
click at [438, 68] on div "Завершено" at bounding box center [447, 68] width 52 height 12
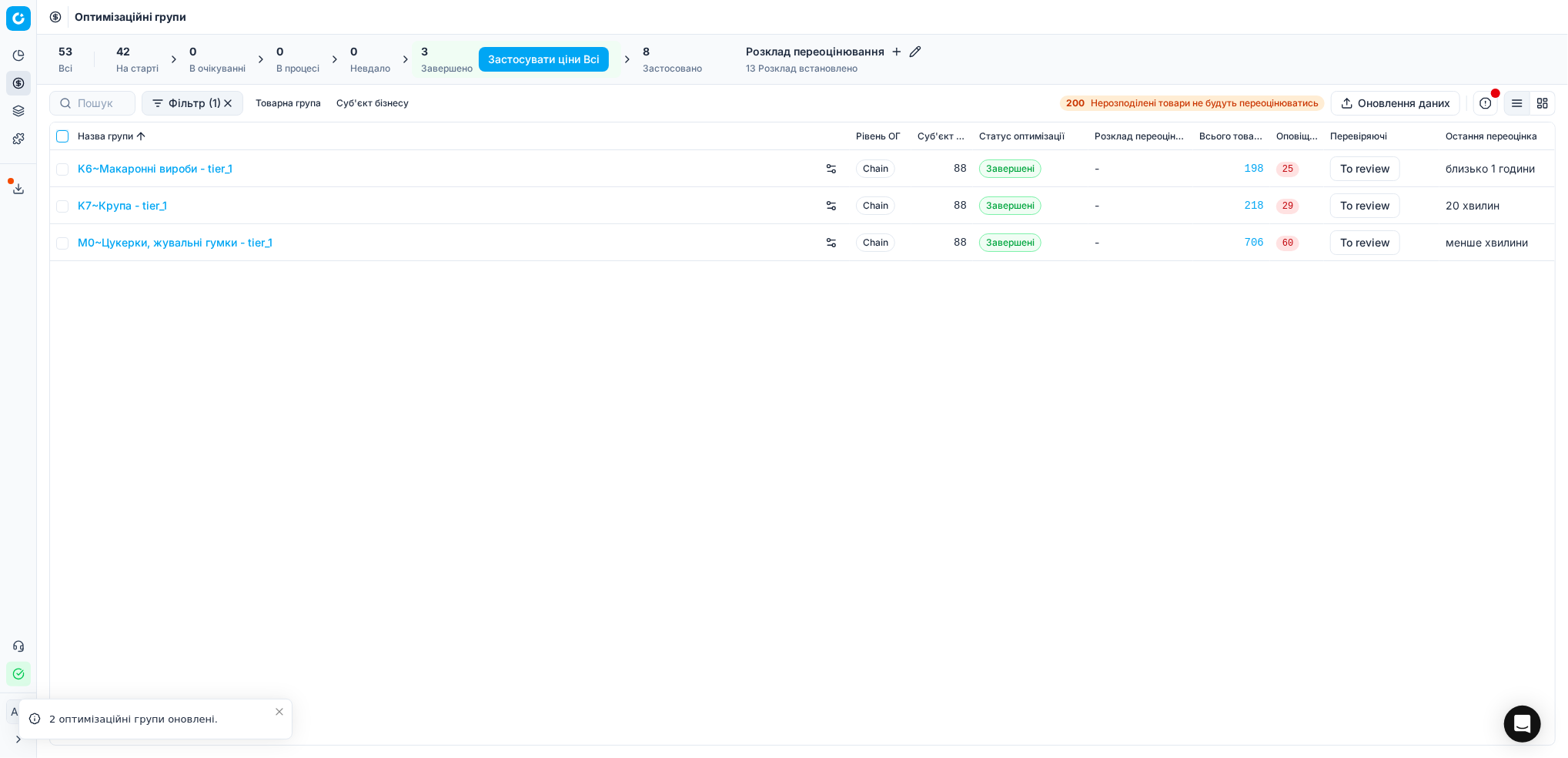
click at [64, 142] on input "checkbox" at bounding box center [62, 136] width 12 height 12
checkbox input "true"
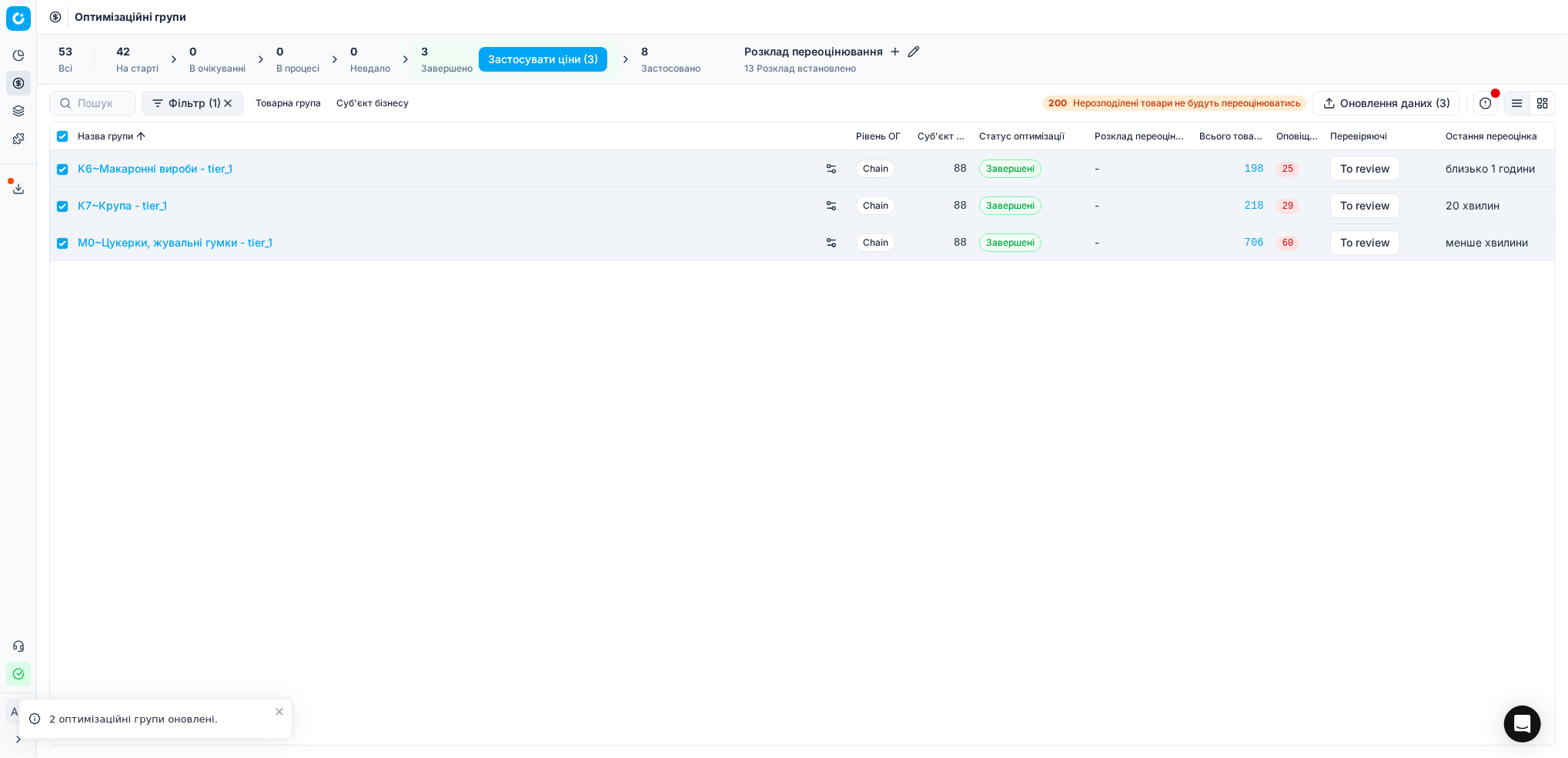
click at [523, 60] on button "Застосувати ціни (3)" at bounding box center [543, 59] width 129 height 24
checkbox input "false"
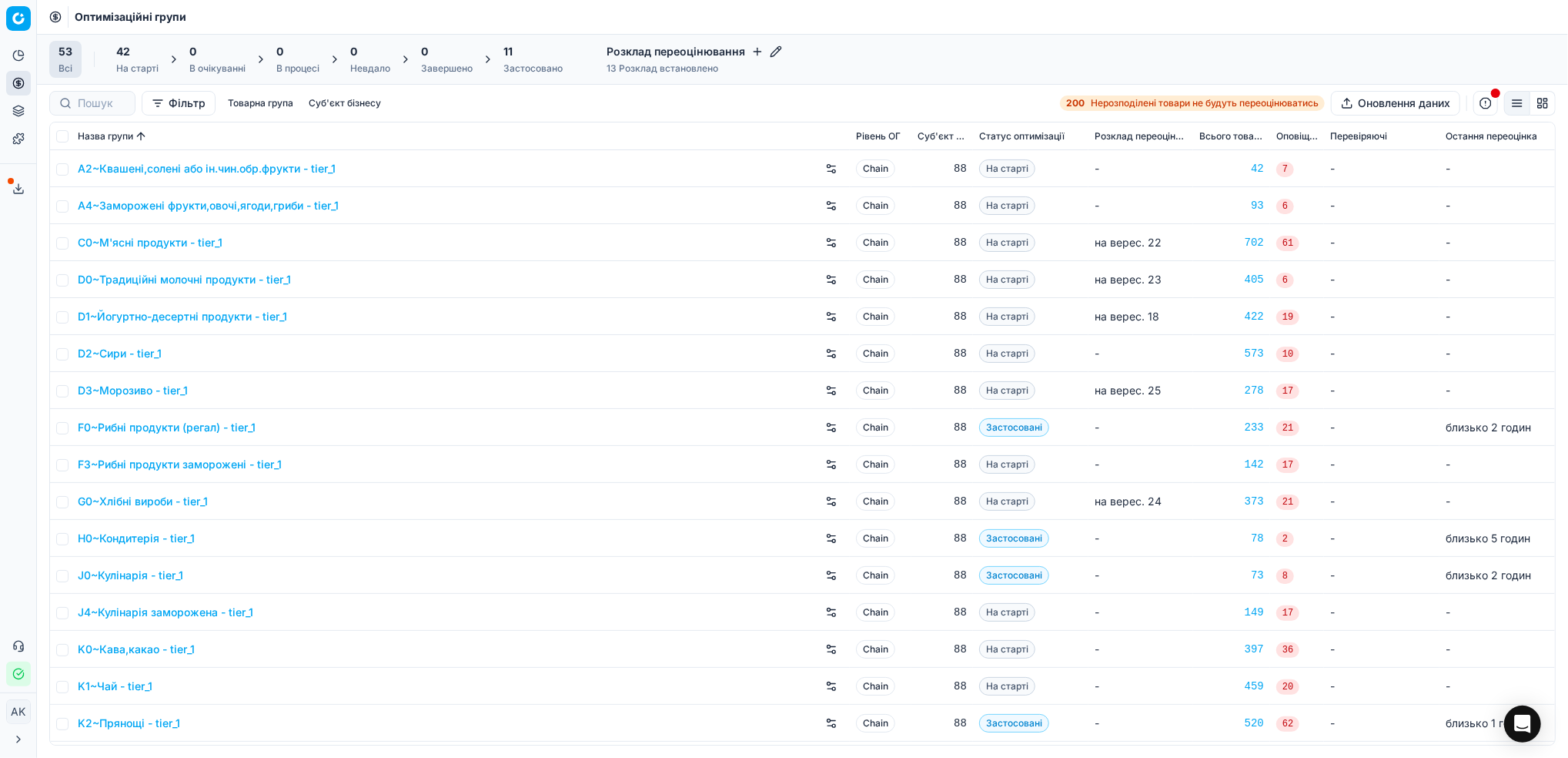
click at [523, 61] on div "11 Застосовано" at bounding box center [532, 59] width 59 height 31
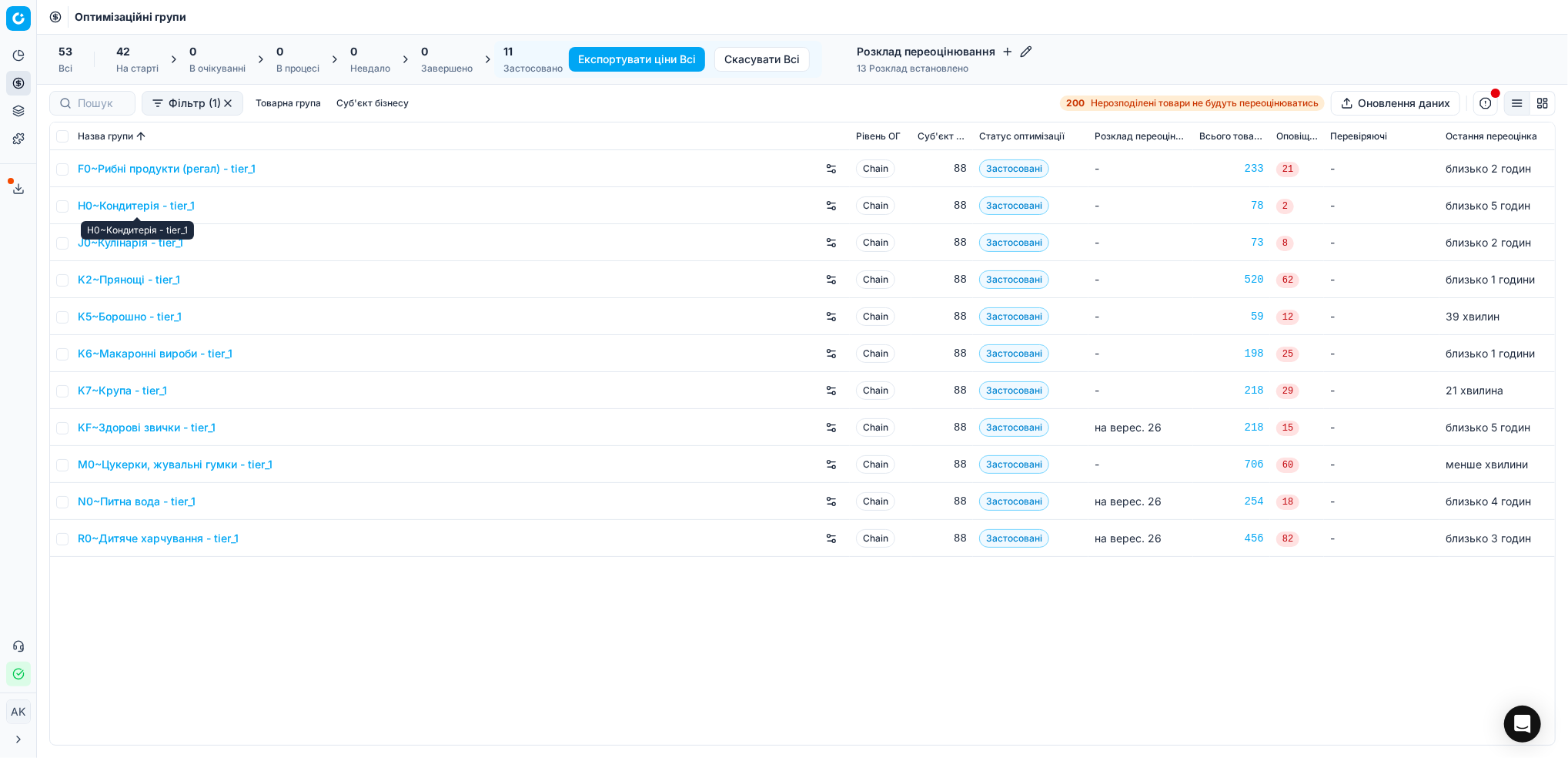
click at [117, 204] on link "H0~Кондитерія - tier_1" at bounding box center [136, 205] width 117 height 15
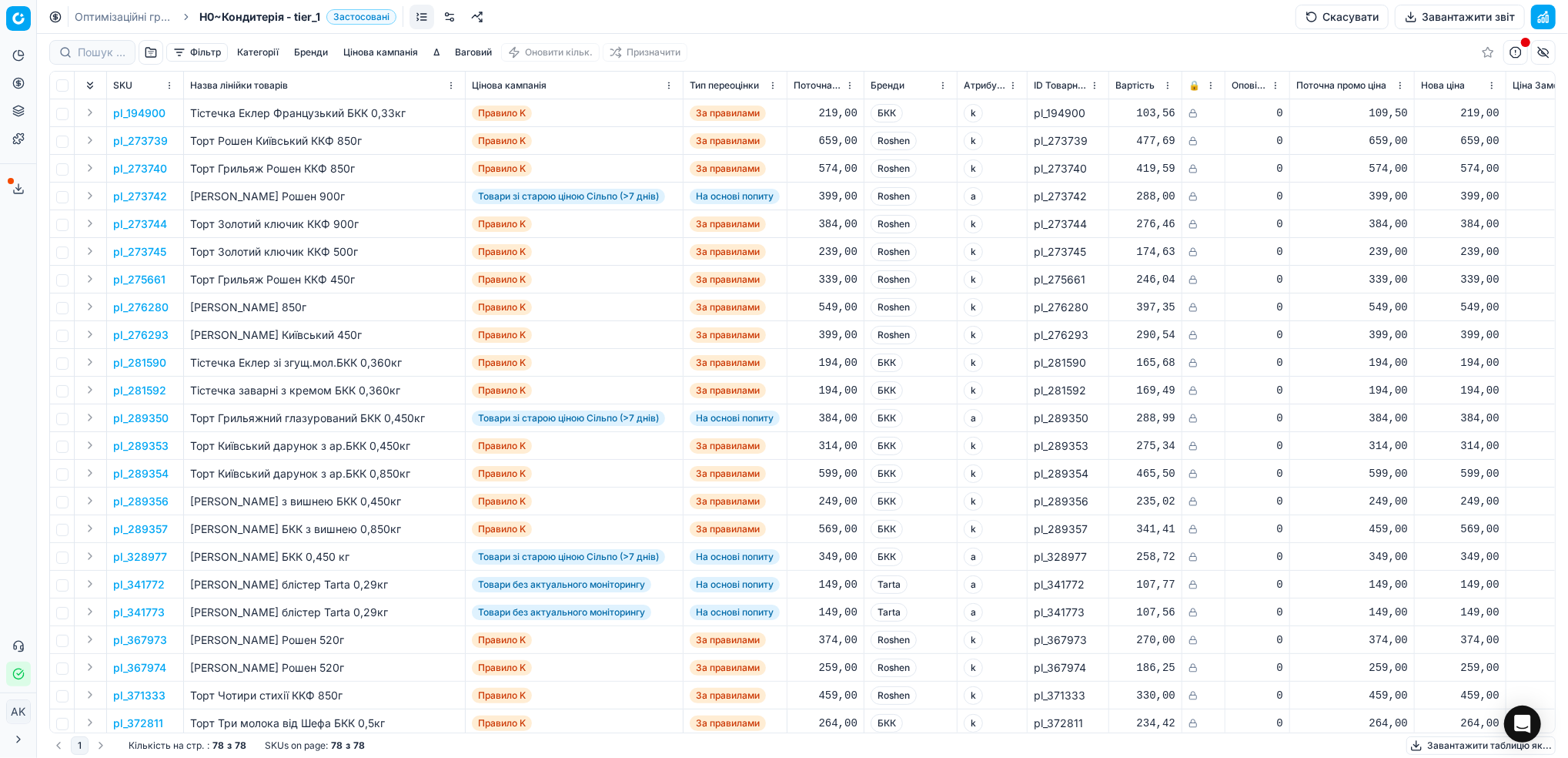
click at [1432, 24] on button "Завантажити звіт" at bounding box center [1459, 17] width 130 height 24
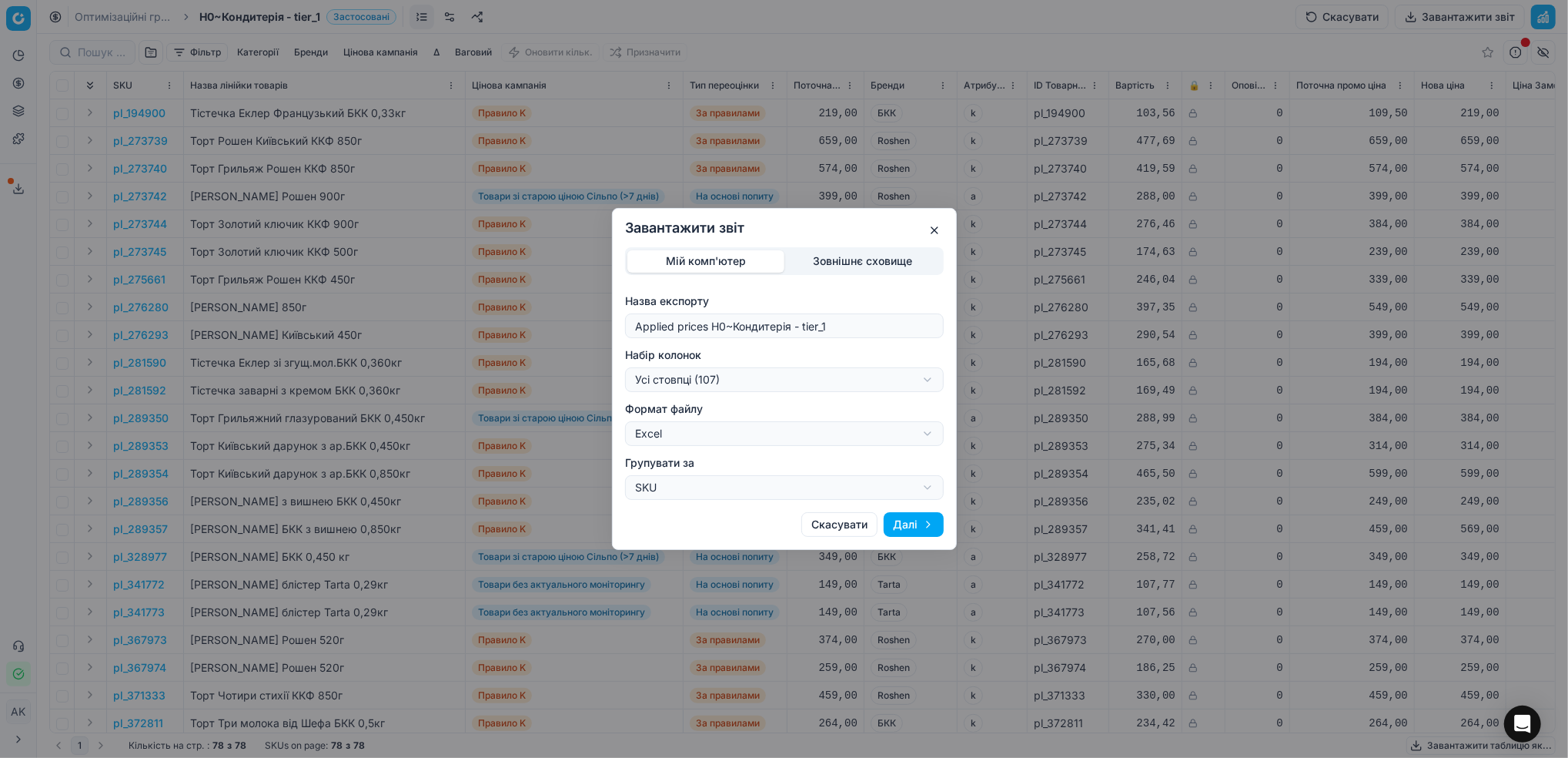
click at [920, 380] on div "Завантажити звіт Мій комп'ютер Зовнішнє сховище Назва експорту Applied prices H…" at bounding box center [784, 379] width 1568 height 758
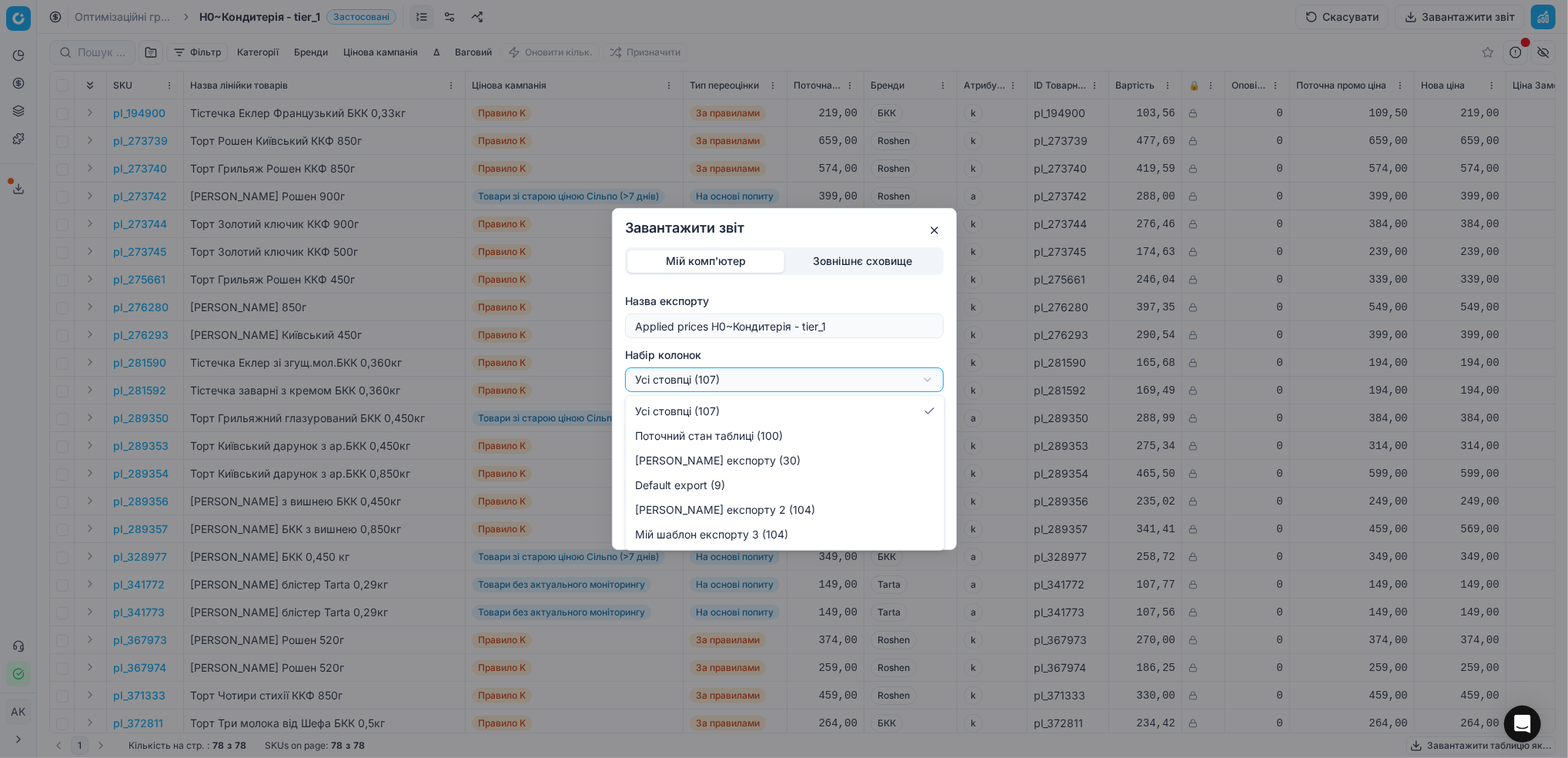
select select "custom"
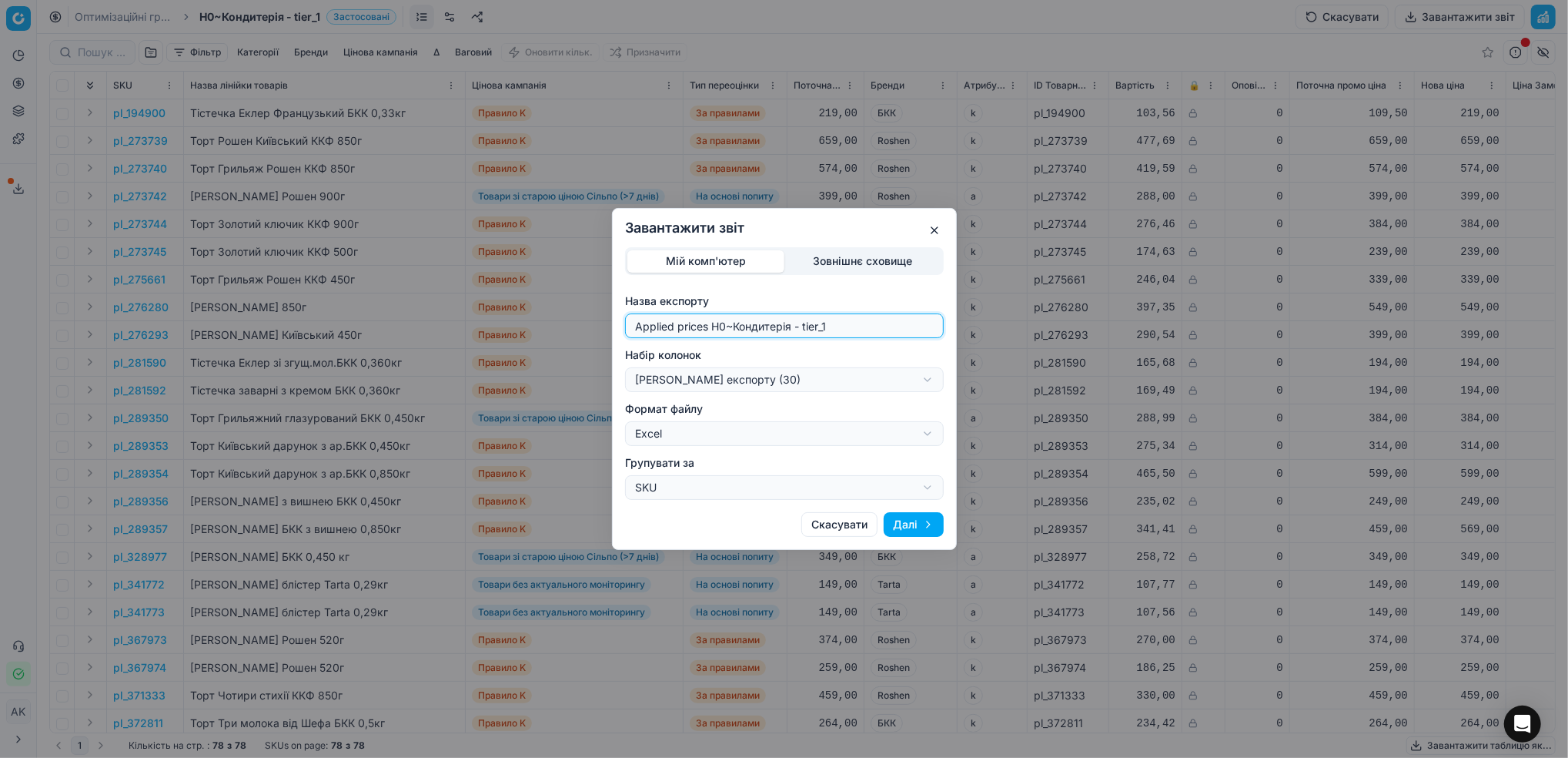
drag, startPoint x: 724, startPoint y: 324, endPoint x: 613, endPoint y: 327, distance: 111.0
click at [613, 327] on div "Мій комп'ютер Зовнішнє сховище Назва експорту Applied prices H0~Кондитерія - ti…" at bounding box center [784, 374] width 344 height 253
click at [920, 377] on div "Завантажити звіт Мій комп'ютер Зовнішнє сховище Назва експорту Applied prices H…" at bounding box center [784, 379] width 1568 height 758
type input "20250926~Кондитерія - tier_1"
click at [928, 527] on button "Далі" at bounding box center [914, 525] width 60 height 24
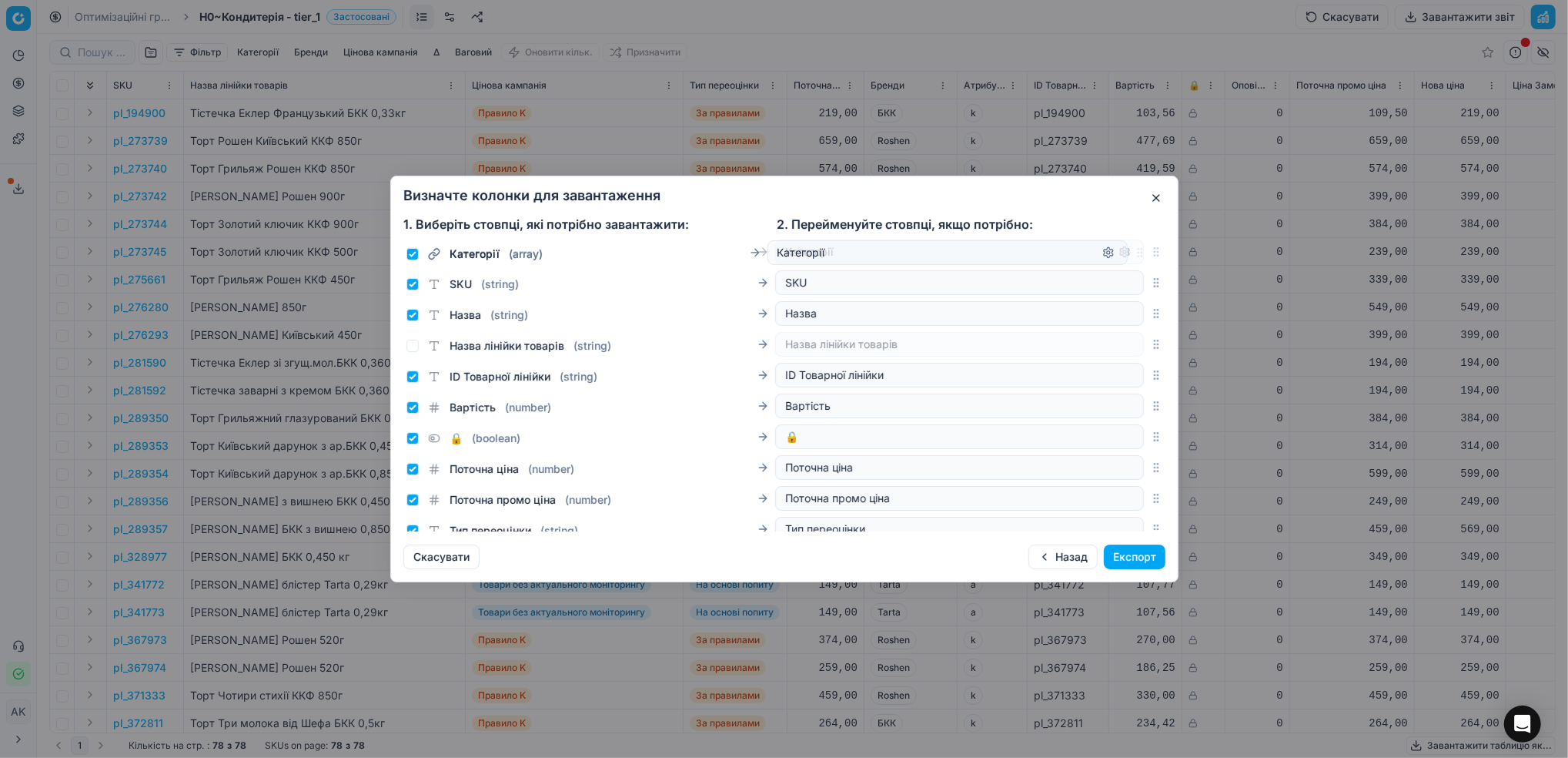
drag, startPoint x: 1139, startPoint y: 356, endPoint x: 1136, endPoint y: 231, distance: 125.0
click at [1136, 231] on form "1. Виберіть стовпці, які потрібно завантажити: 2. Перейменуйте стовпці, якщо по…" at bounding box center [784, 373] width 762 height 317
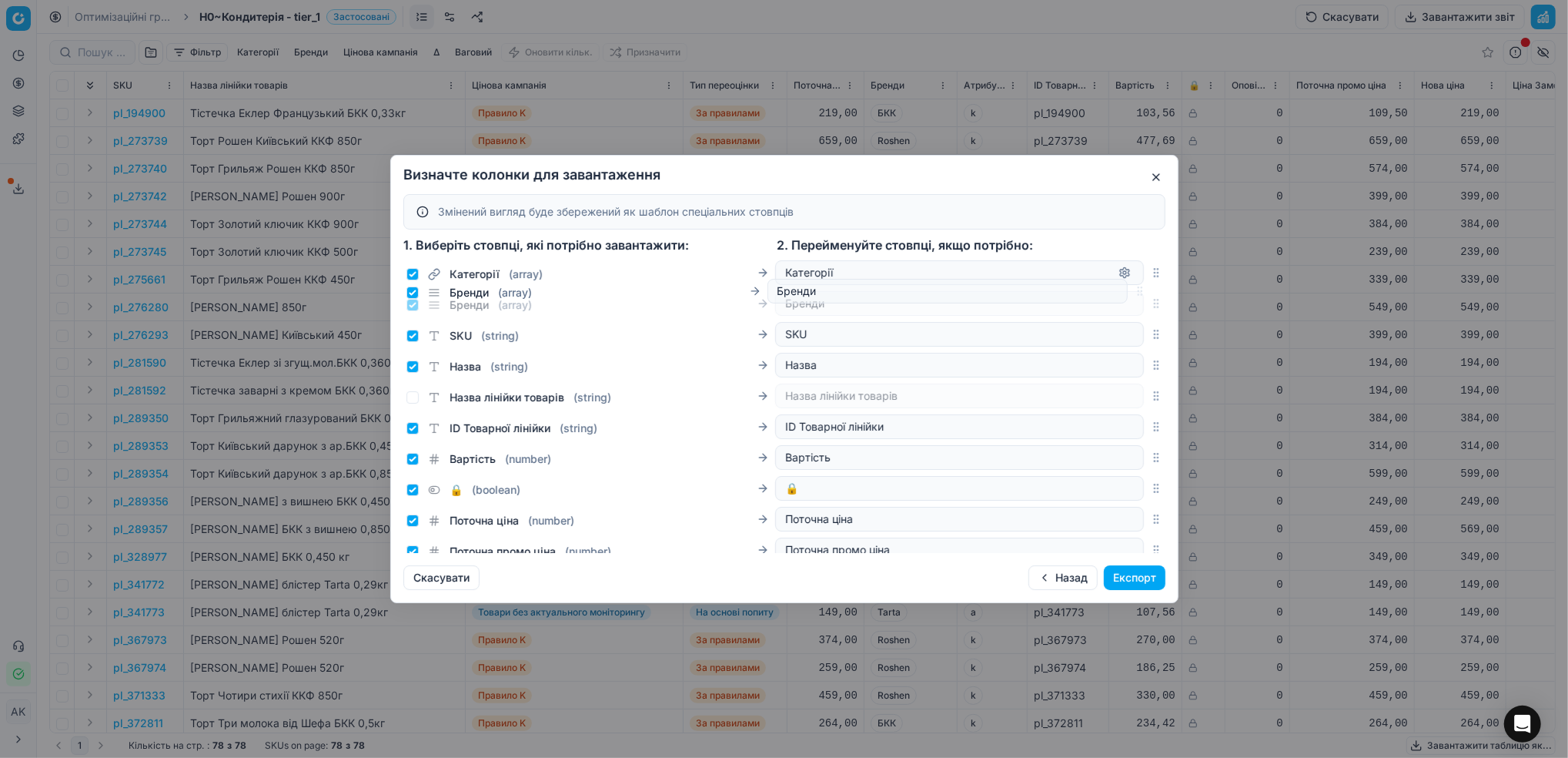
drag, startPoint x: 1142, startPoint y: 407, endPoint x: 1130, endPoint y: 291, distance: 116.6
click at [1130, 291] on div "Бренди ( array ) Бренди" at bounding box center [784, 303] width 762 height 31
click at [411, 427] on input "ID Товарної лінійки ( string )" at bounding box center [412, 428] width 12 height 12
checkbox input "false"
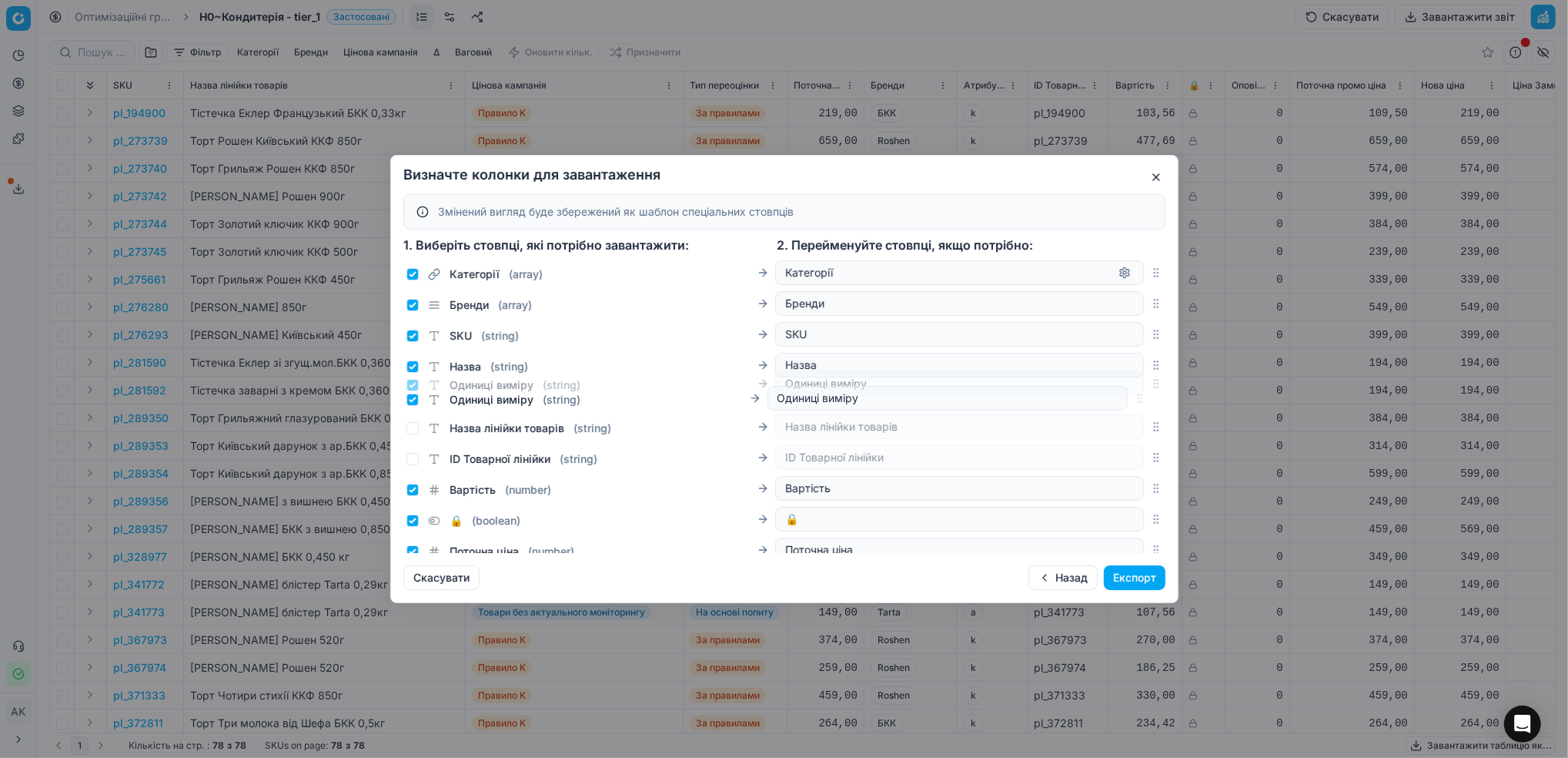
drag, startPoint x: 1139, startPoint y: 476, endPoint x: 1124, endPoint y: 405, distance: 72.6
click at [1124, 399] on div "Одиниці виміру ( string ) Одиниці виміру" at bounding box center [784, 383] width 762 height 31
click at [1150, 430] on icon "button" at bounding box center [1156, 426] width 12 height 12
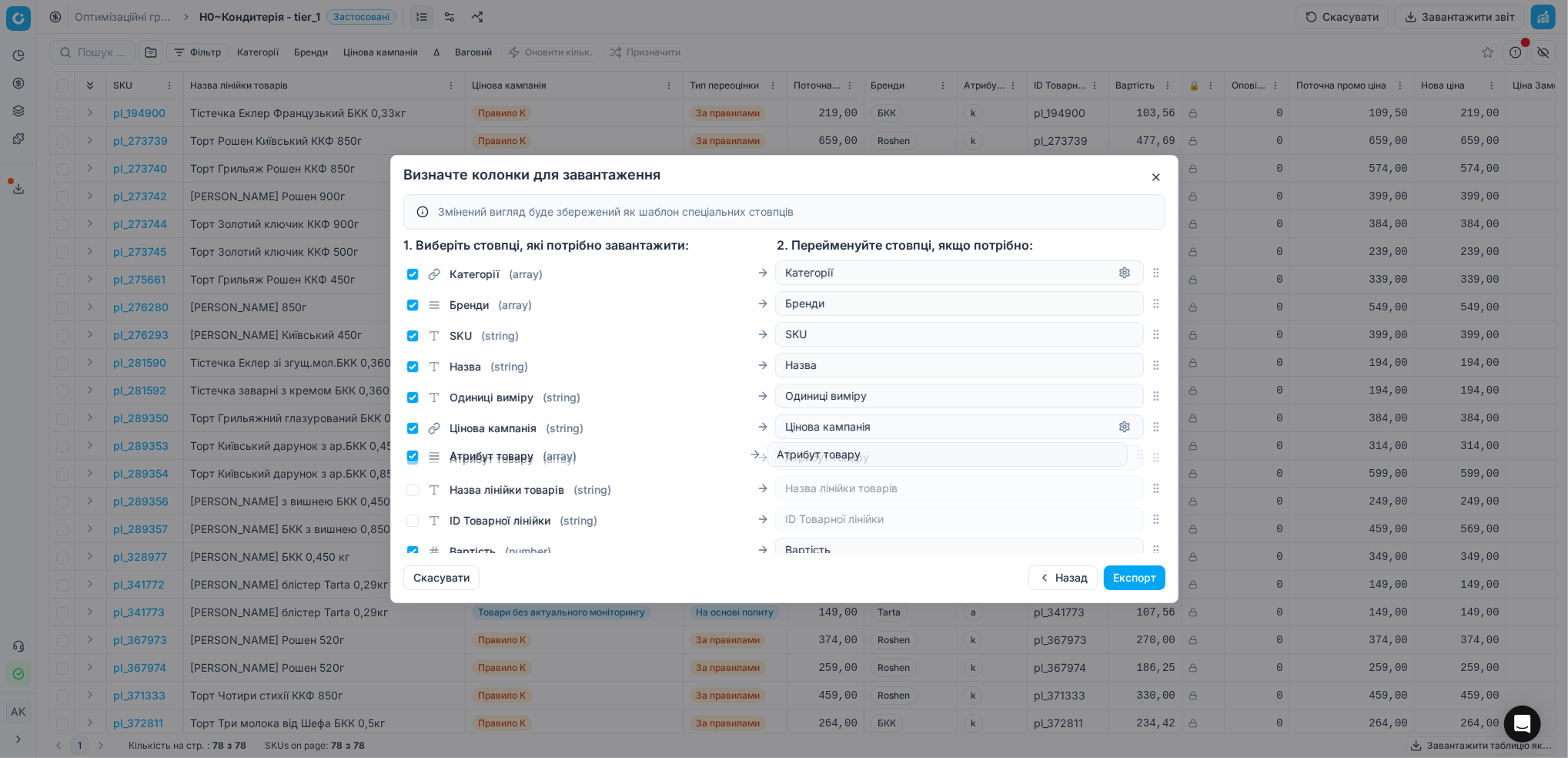
drag, startPoint x: 1137, startPoint y: 481, endPoint x: 1131, endPoint y: 456, distance: 25.7
click at [1131, 456] on div "Атрибут товару ( array ) Атрибут товару" at bounding box center [784, 457] width 762 height 31
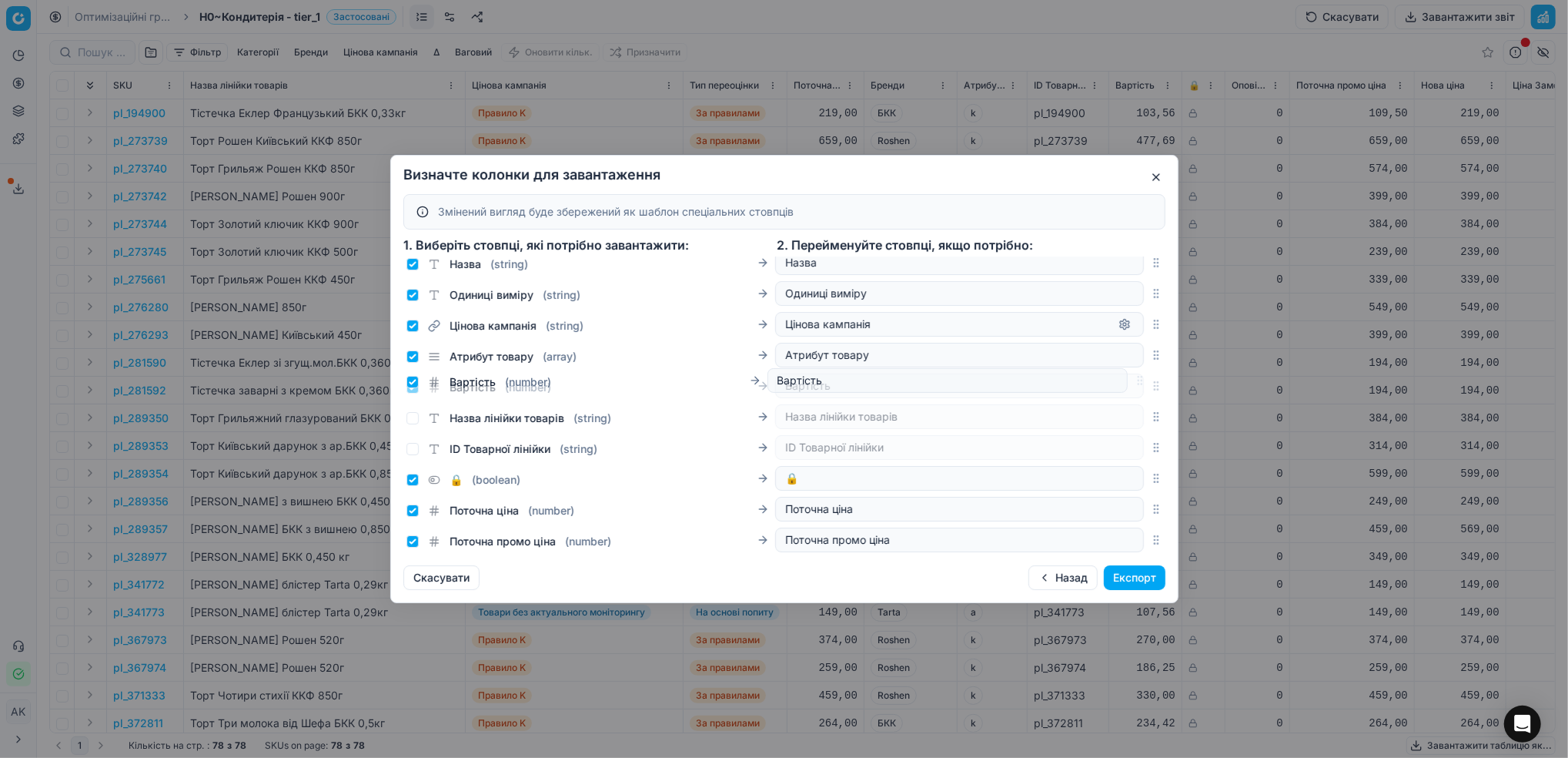
drag, startPoint x: 1140, startPoint y: 451, endPoint x: 1130, endPoint y: 383, distance: 68.7
click at [1130, 383] on div "Вартість ( number ) Вартість" at bounding box center [784, 386] width 762 height 31
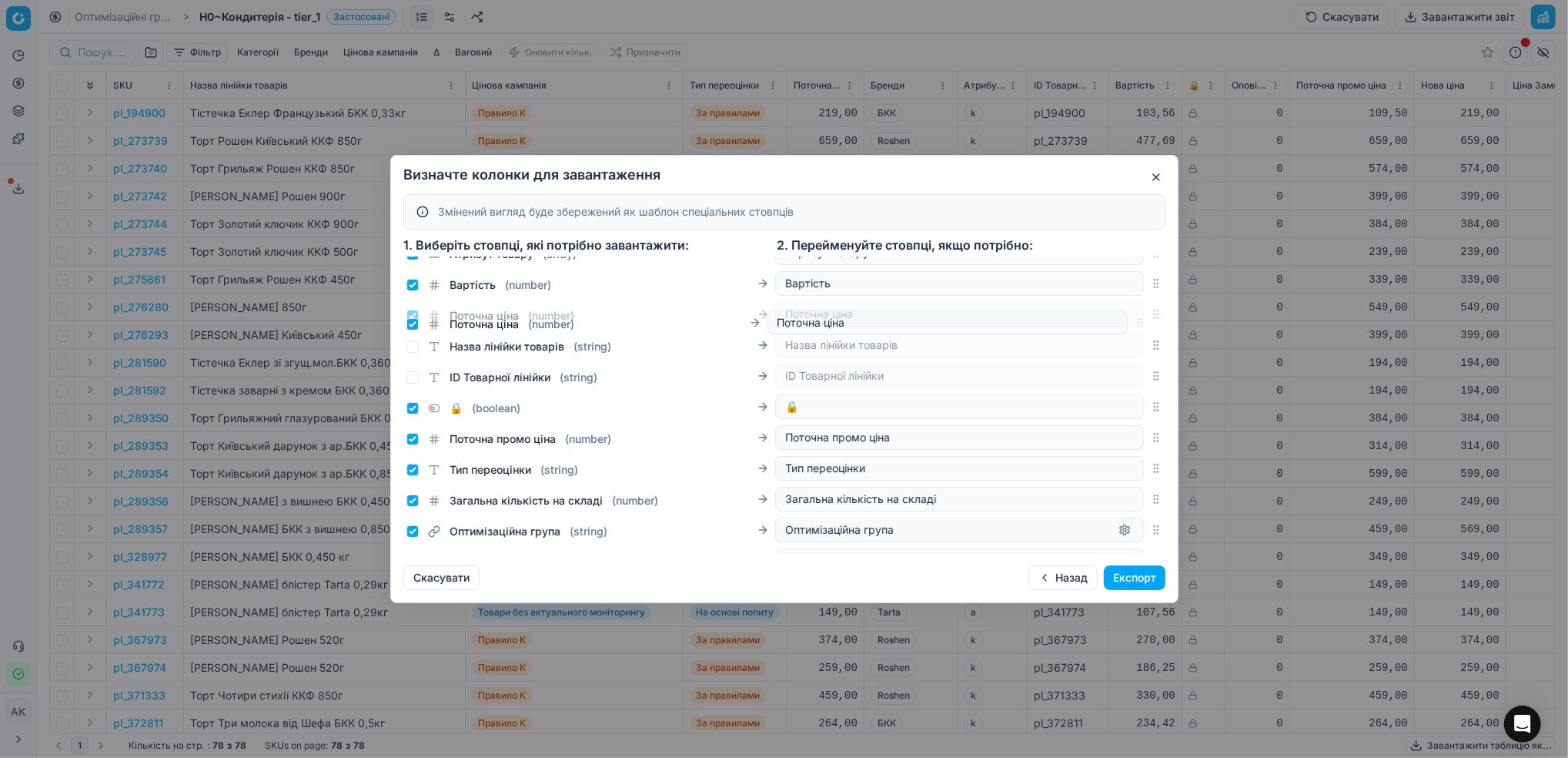
drag, startPoint x: 1137, startPoint y: 408, endPoint x: 1123, endPoint y: 323, distance: 86.1
click at [1123, 323] on div "Поточна ціна ( number ) Поточна ціна" at bounding box center [784, 315] width 762 height 31
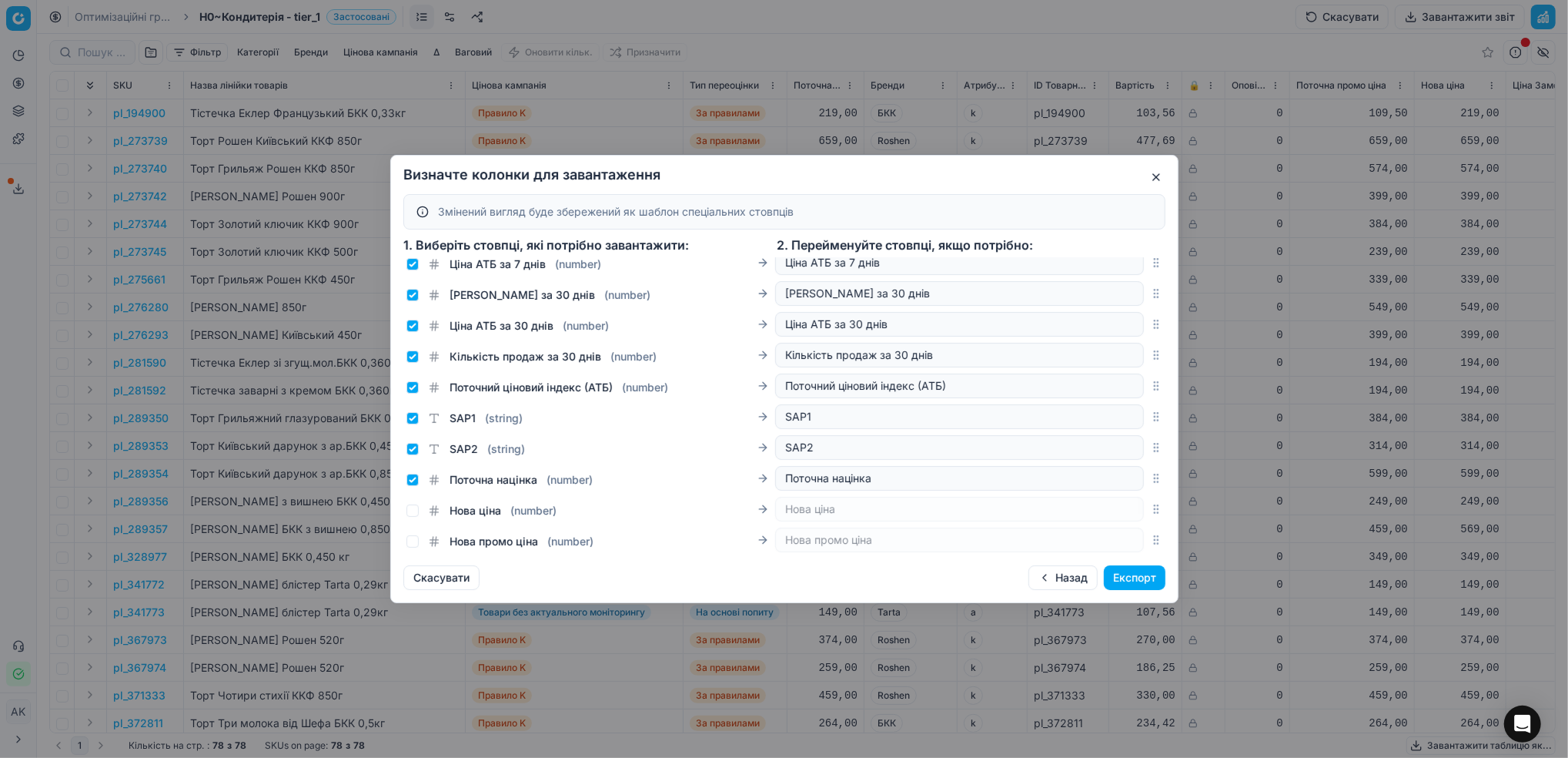
scroll to position [821, 0]
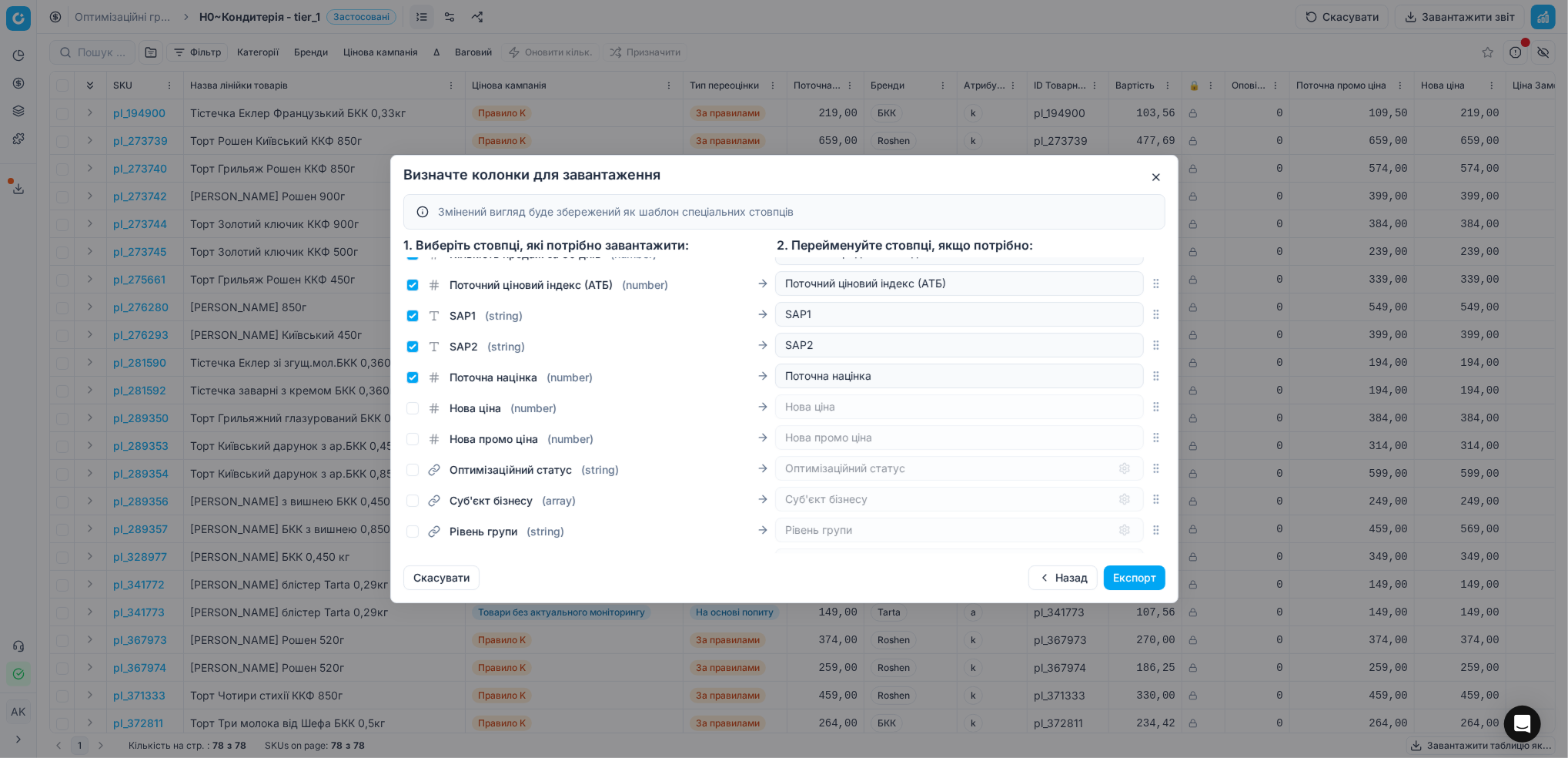
click at [421, 416] on div "Нова ціна ( number )" at bounding box center [481, 408] width 150 height 15
click at [415, 414] on input "Нова ціна ( number )" at bounding box center [412, 408] width 12 height 12
checkbox input "true"
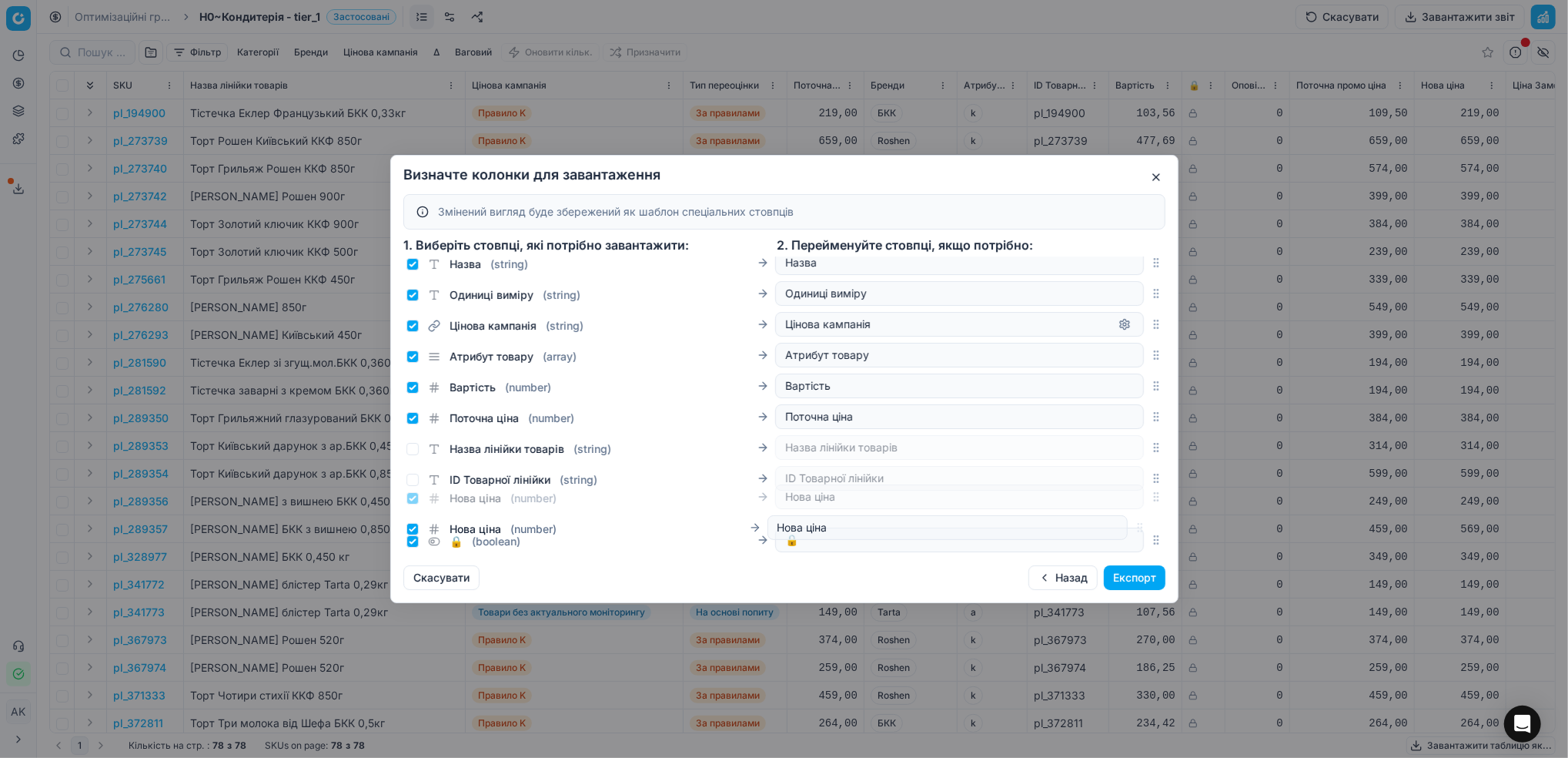
scroll to position [125, 0]
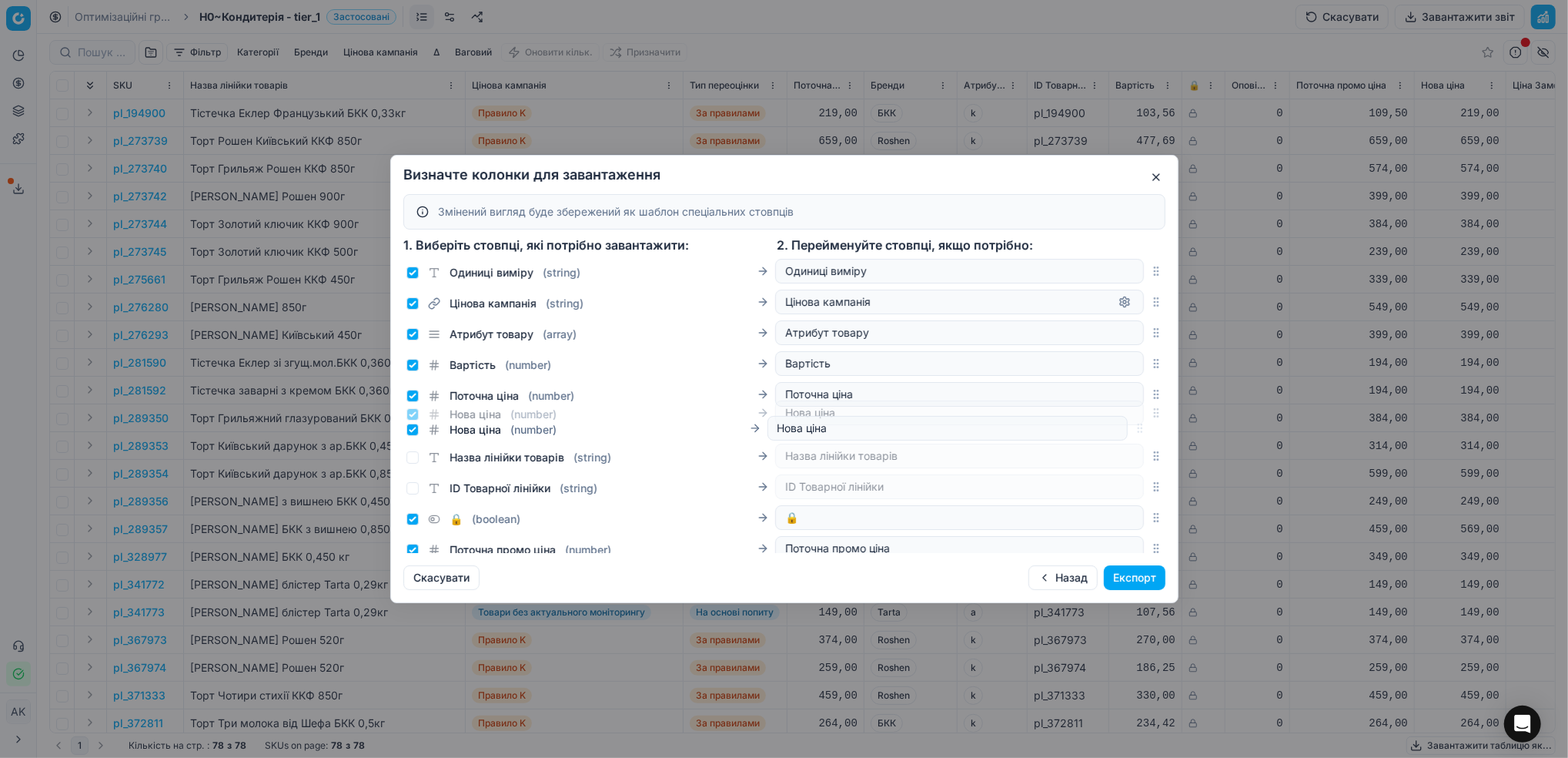
drag, startPoint x: 1142, startPoint y: 423, endPoint x: 1094, endPoint y: 432, distance: 48.8
click at [1094, 428] on div "Нова ціна ( number ) Нова ціна" at bounding box center [784, 413] width 762 height 31
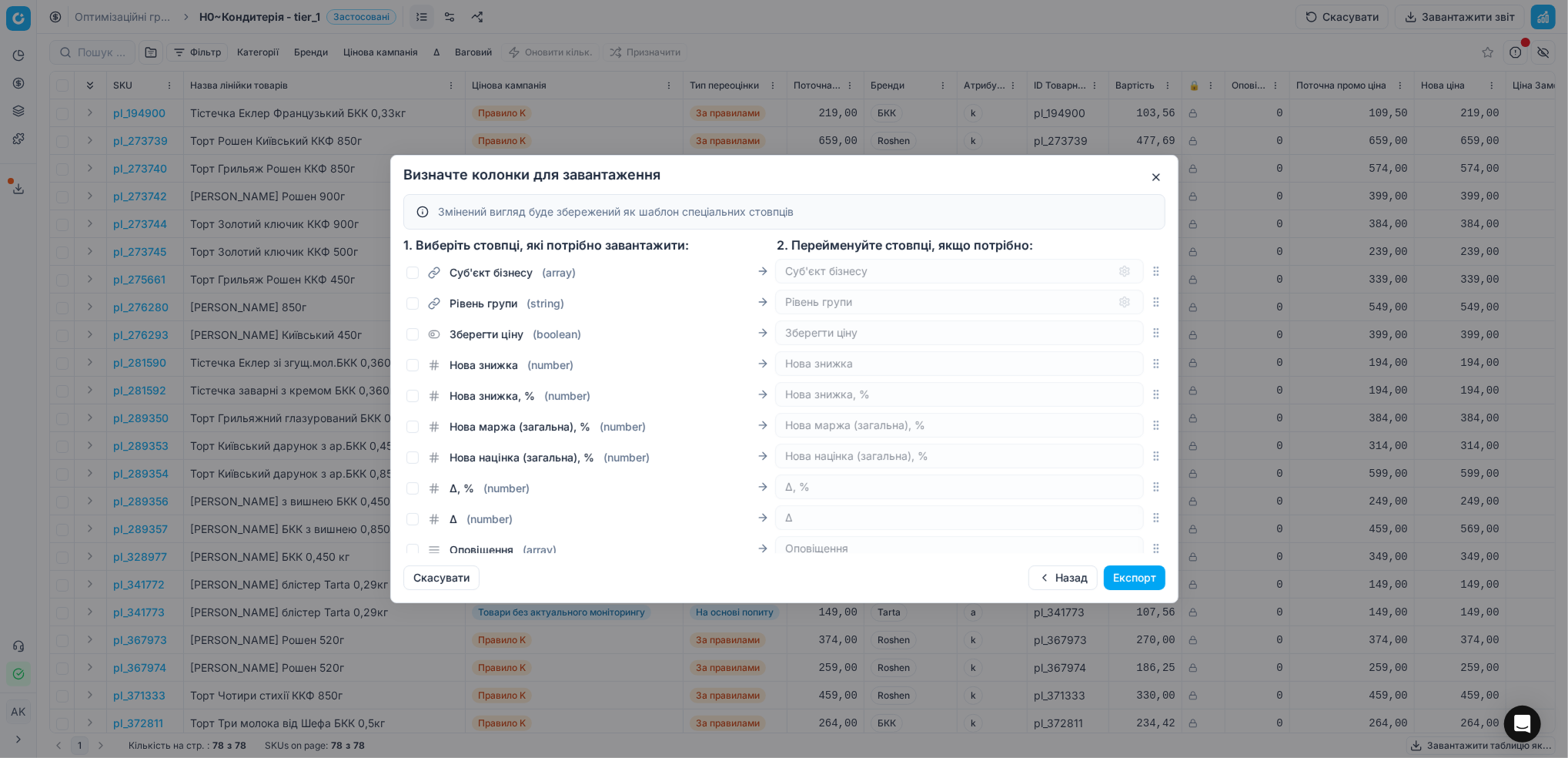
scroll to position [1151, 0]
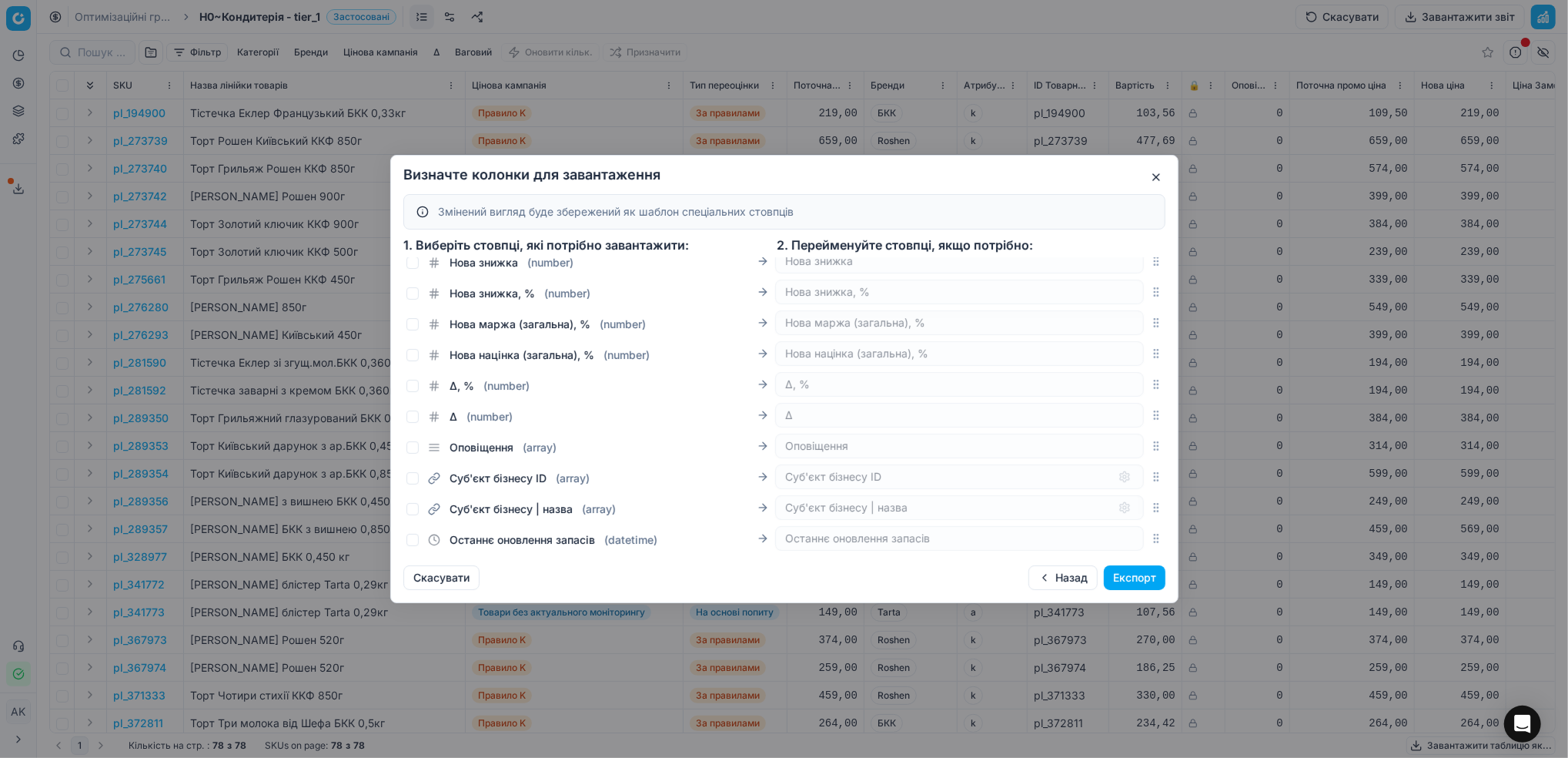
drag, startPoint x: 399, startPoint y: 399, endPoint x: 404, endPoint y: 406, distance: 8.6
click at [399, 400] on div "Категорії ( array ) Категорії Бренди ( array ) Бренди SKU ( string ) SKU Назва …" at bounding box center [784, 405] width 787 height 296
click at [412, 392] on input "Δ, % ( number )" at bounding box center [412, 385] width 12 height 12
checkbox input "true"
click at [412, 421] on div "Δ ( number )" at bounding box center [459, 416] width 106 height 15
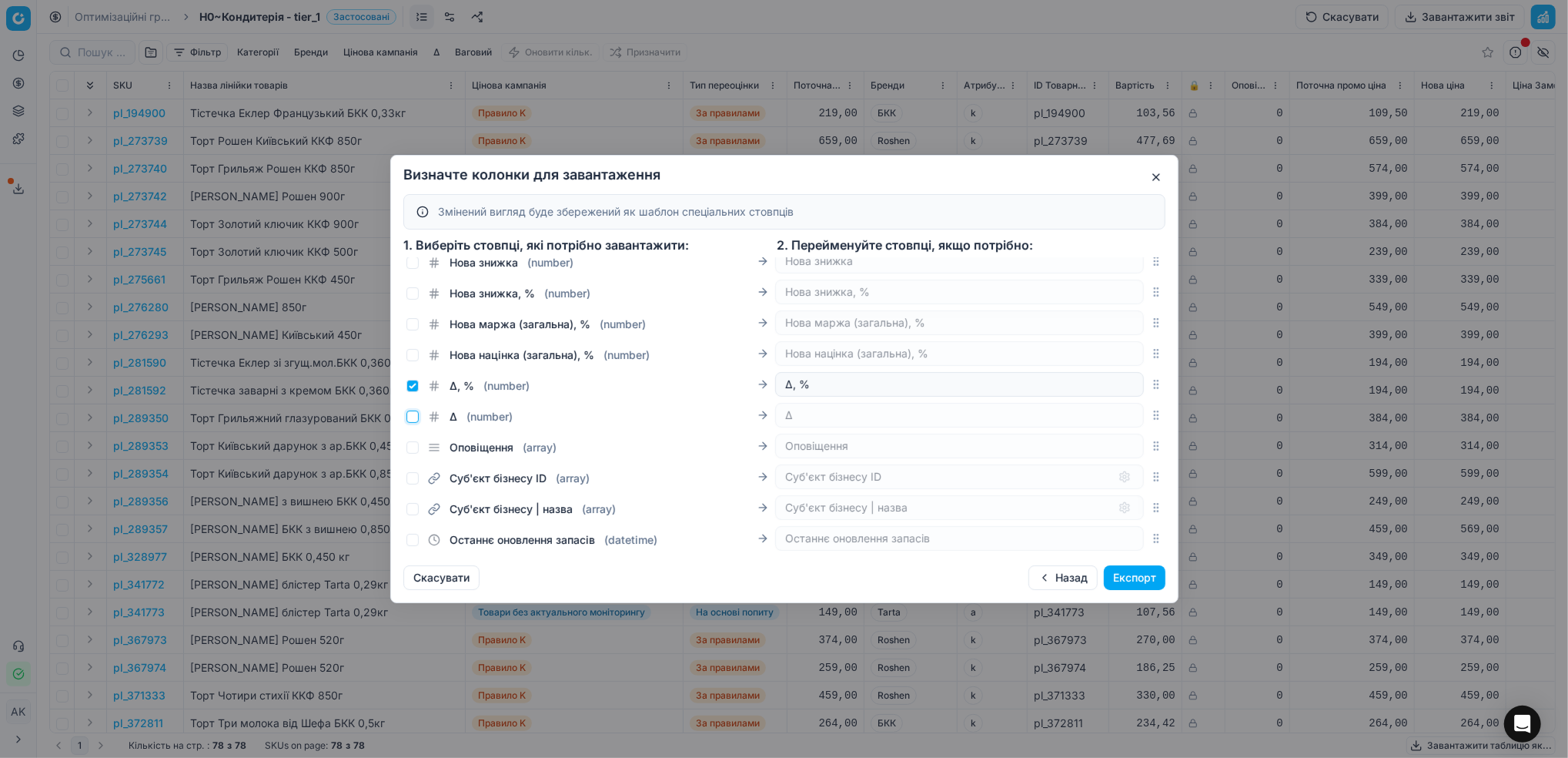
click at [409, 423] on input "Δ ( number )" at bounding box center [412, 416] width 12 height 12
checkbox input "true"
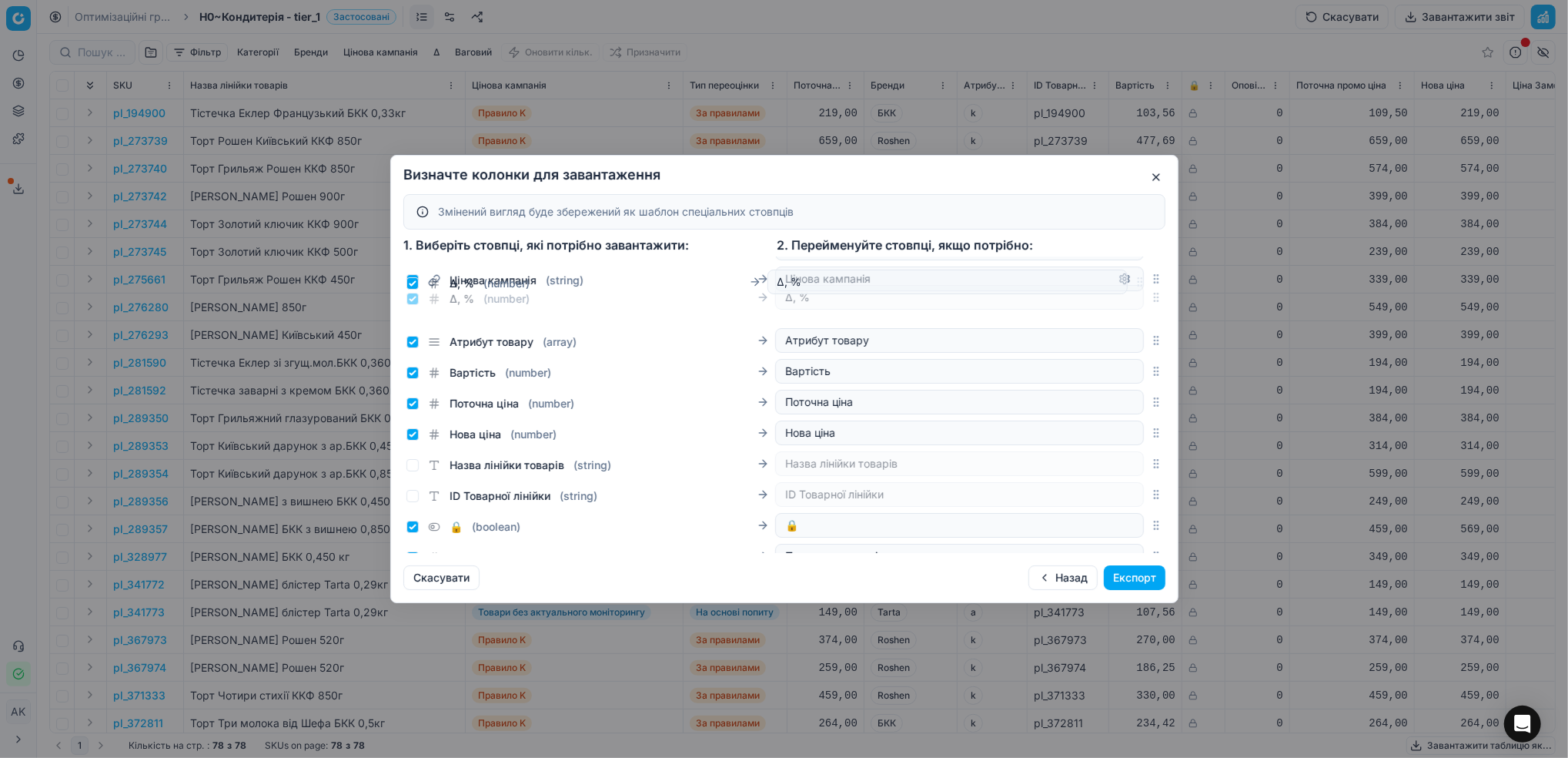
scroll to position [132, 0]
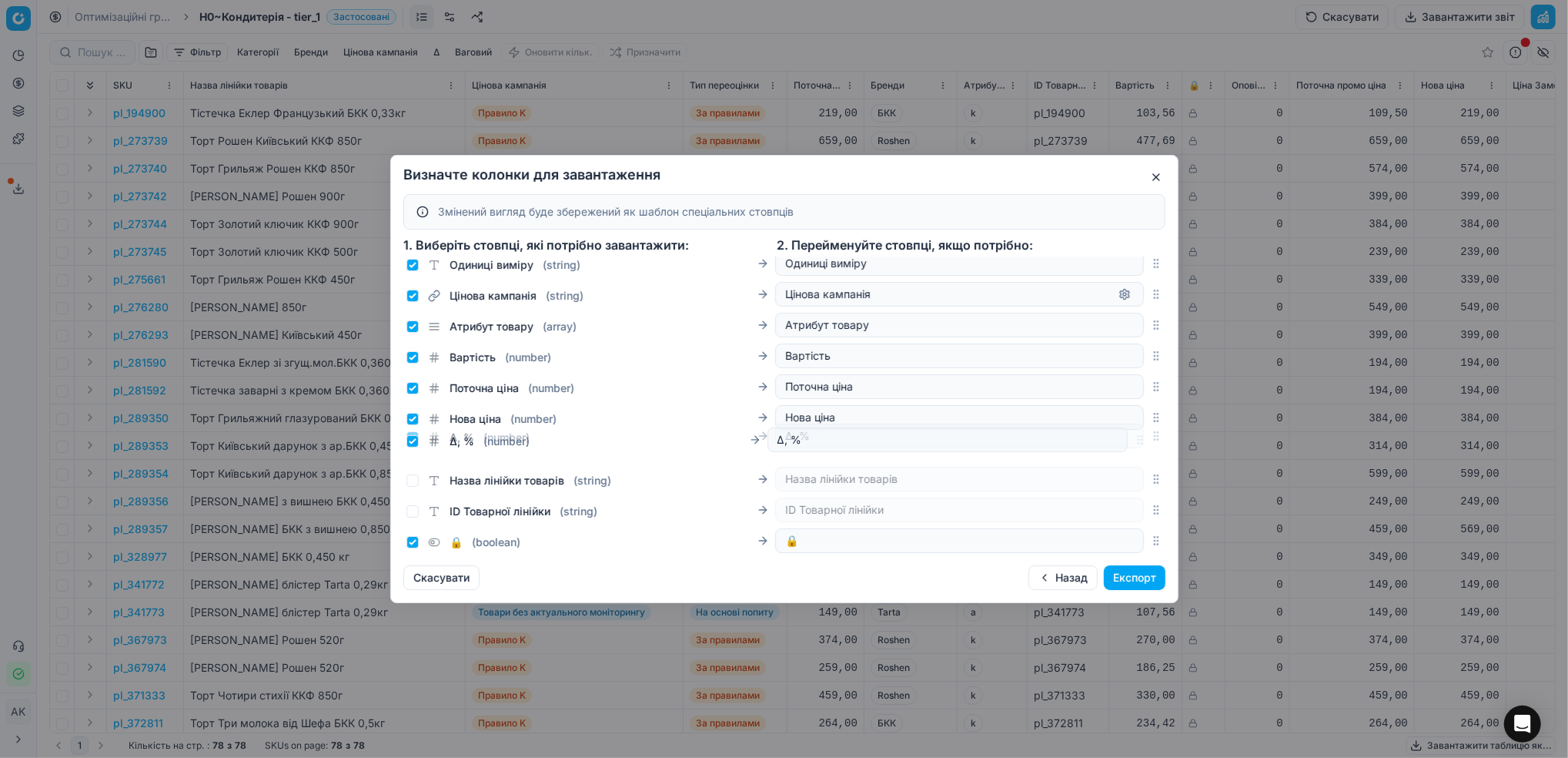
drag, startPoint x: 1139, startPoint y: 398, endPoint x: 1080, endPoint y: 441, distance: 73.0
click at [1080, 441] on div "Δ, % ( number ) Δ, %" at bounding box center [784, 436] width 762 height 31
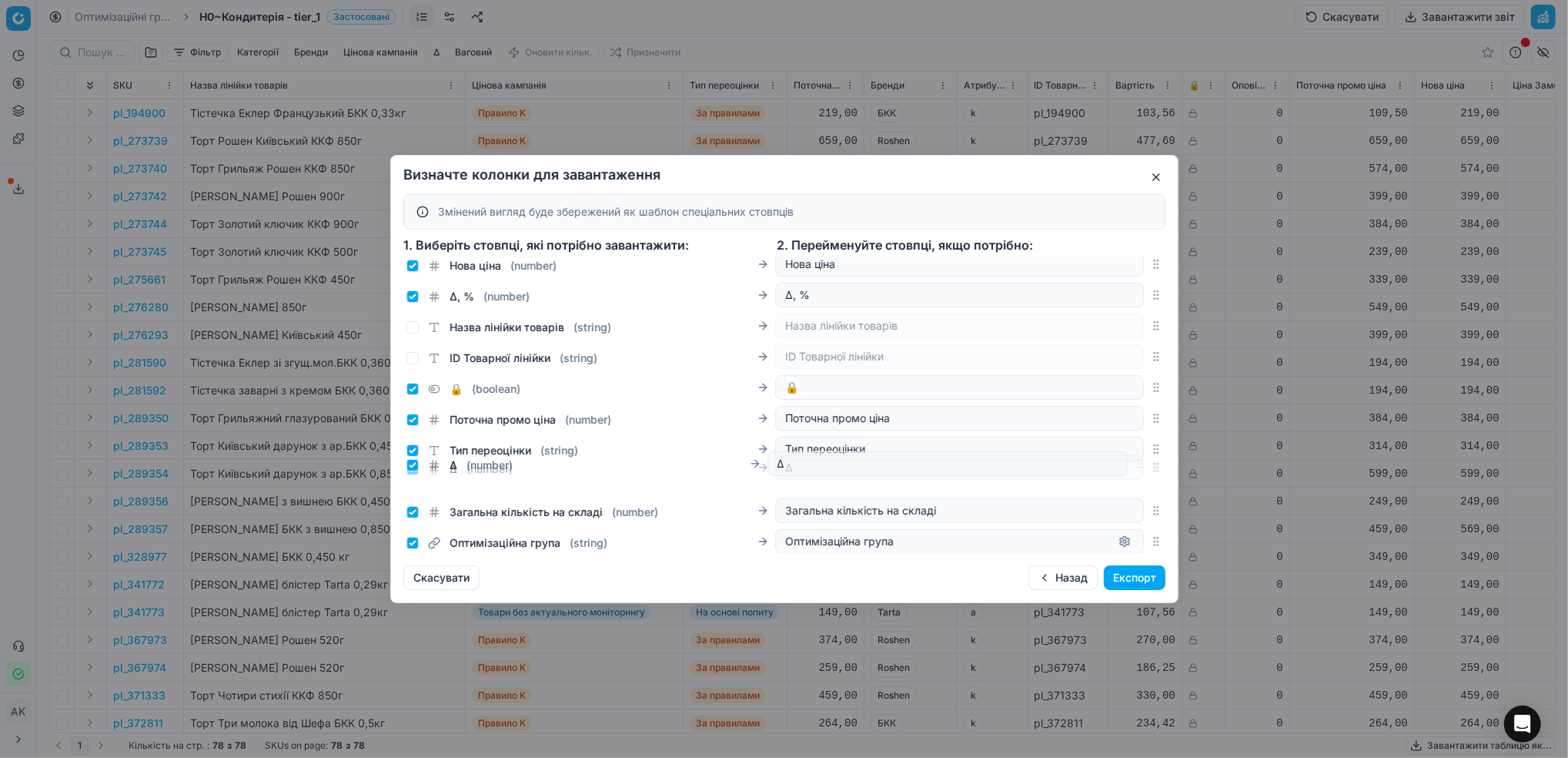
scroll to position [287, 0]
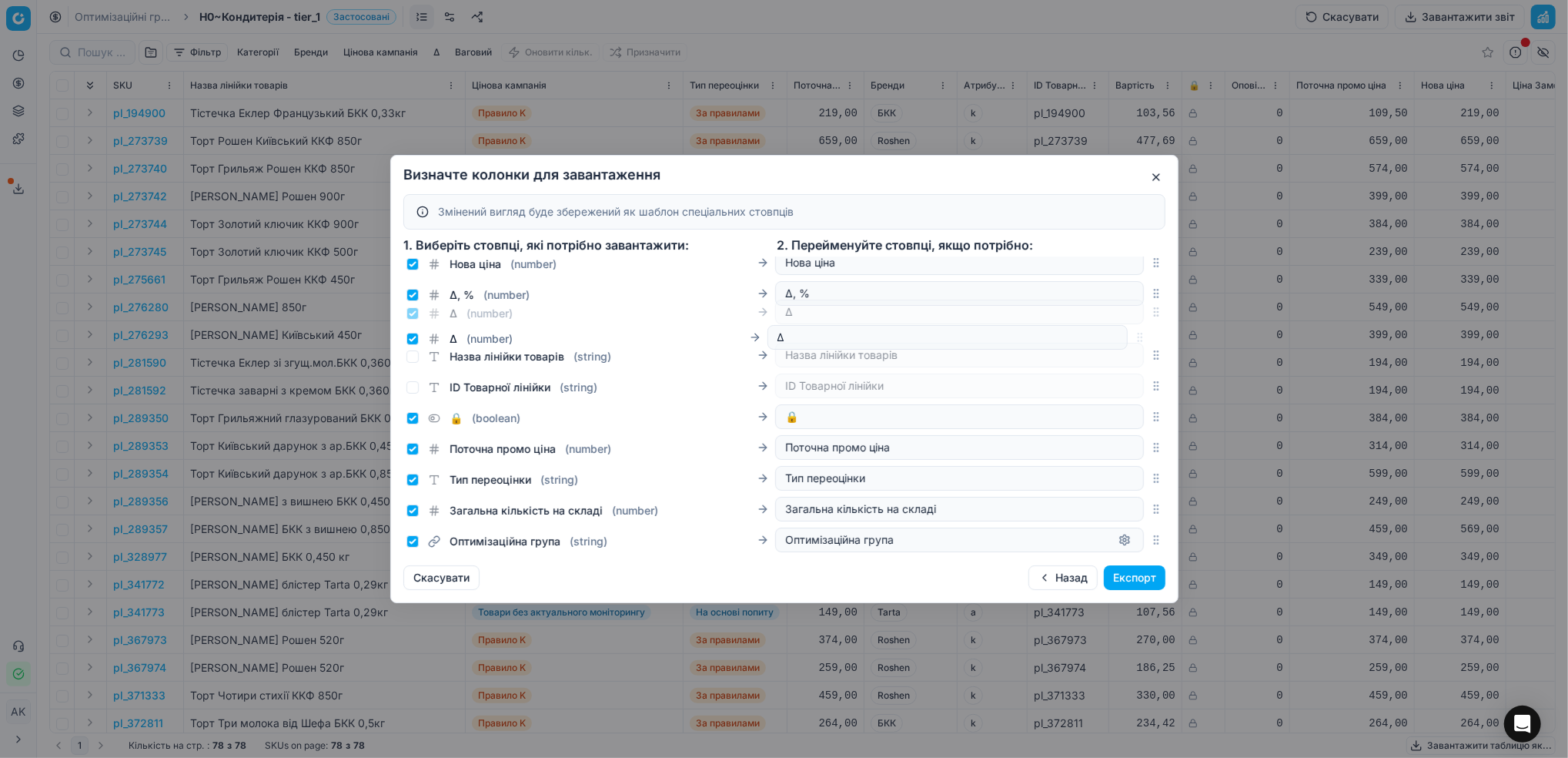
drag, startPoint x: 1139, startPoint y: 422, endPoint x: 1076, endPoint y: 339, distance: 104.2
click at [1076, 328] on div "Δ ( number ) Δ" at bounding box center [784, 312] width 762 height 31
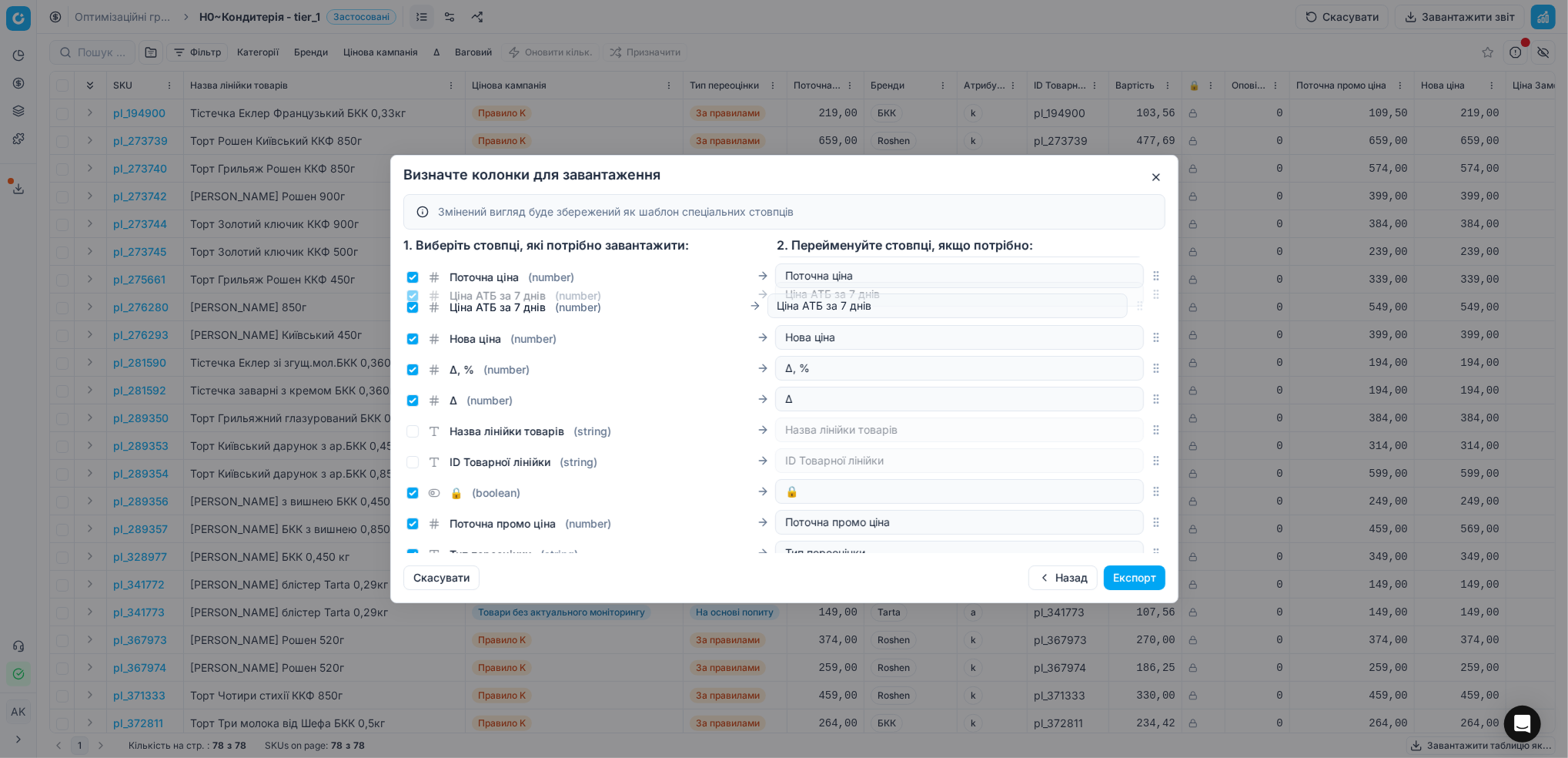
scroll to position [243, 0]
drag, startPoint x: 1138, startPoint y: 387, endPoint x: 1109, endPoint y: 400, distance: 31.8
click at [1109, 400] on div "Ціна АТБ за 7 днів ( number ) Ціна АТБ за 7 днів" at bounding box center [784, 387] width 762 height 31
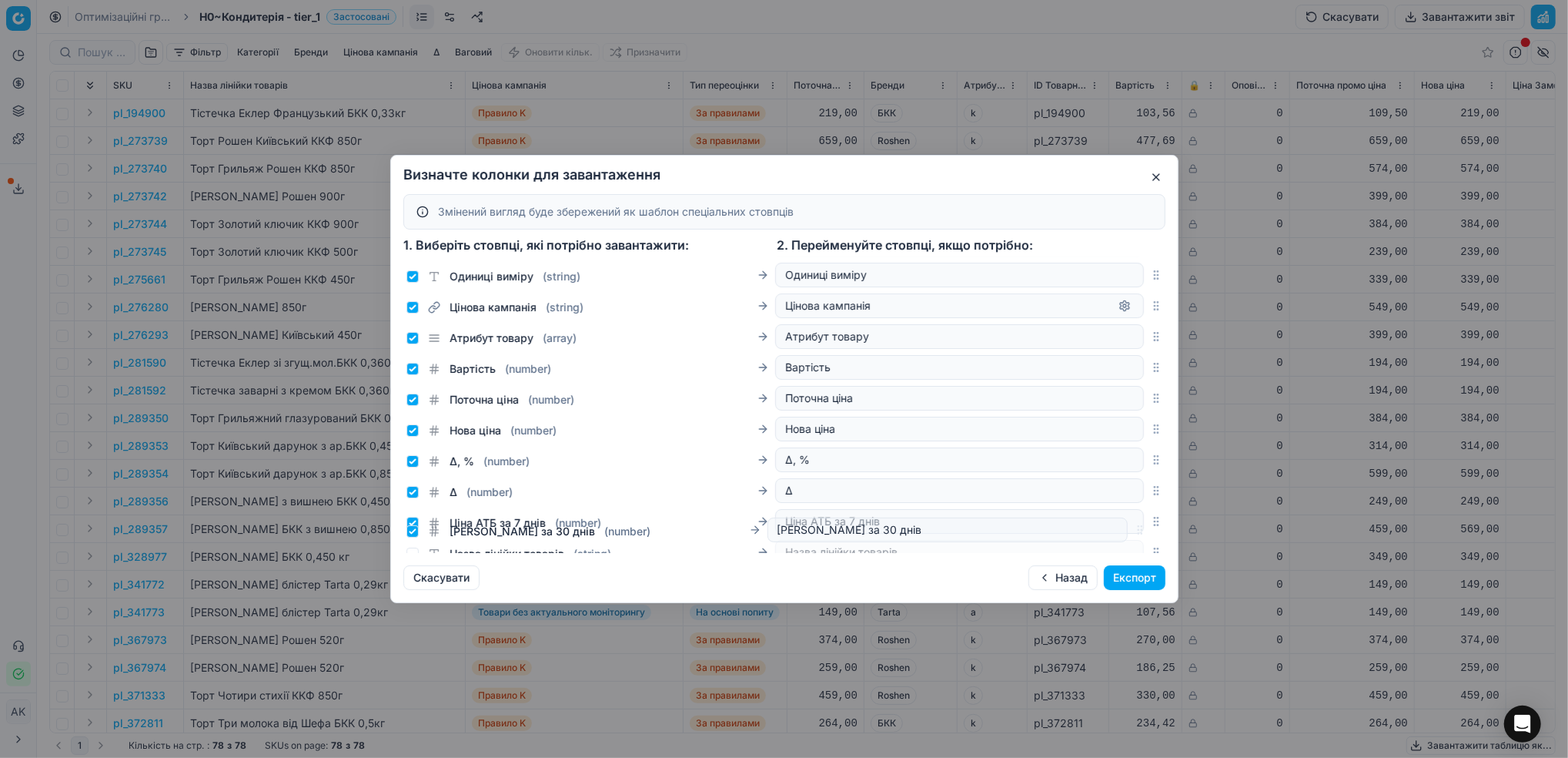
scroll to position [220, 0]
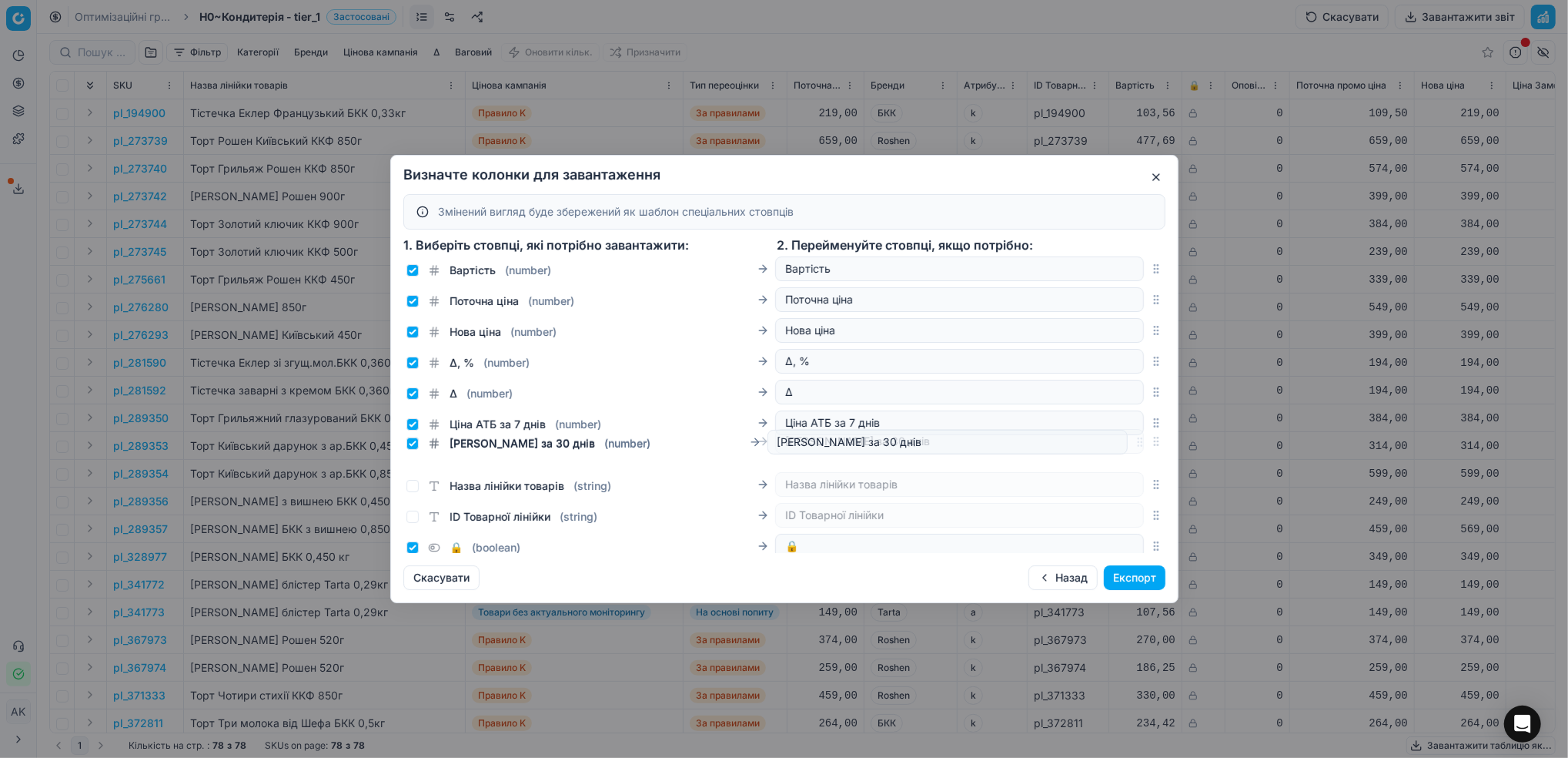
drag, startPoint x: 1134, startPoint y: 362, endPoint x: 1040, endPoint y: 444, distance: 124.7
click at [1040, 444] on div "Ціна Сільпо за 30 днів ( number ) [PERSON_NAME] за 30 днів" at bounding box center [784, 441] width 762 height 31
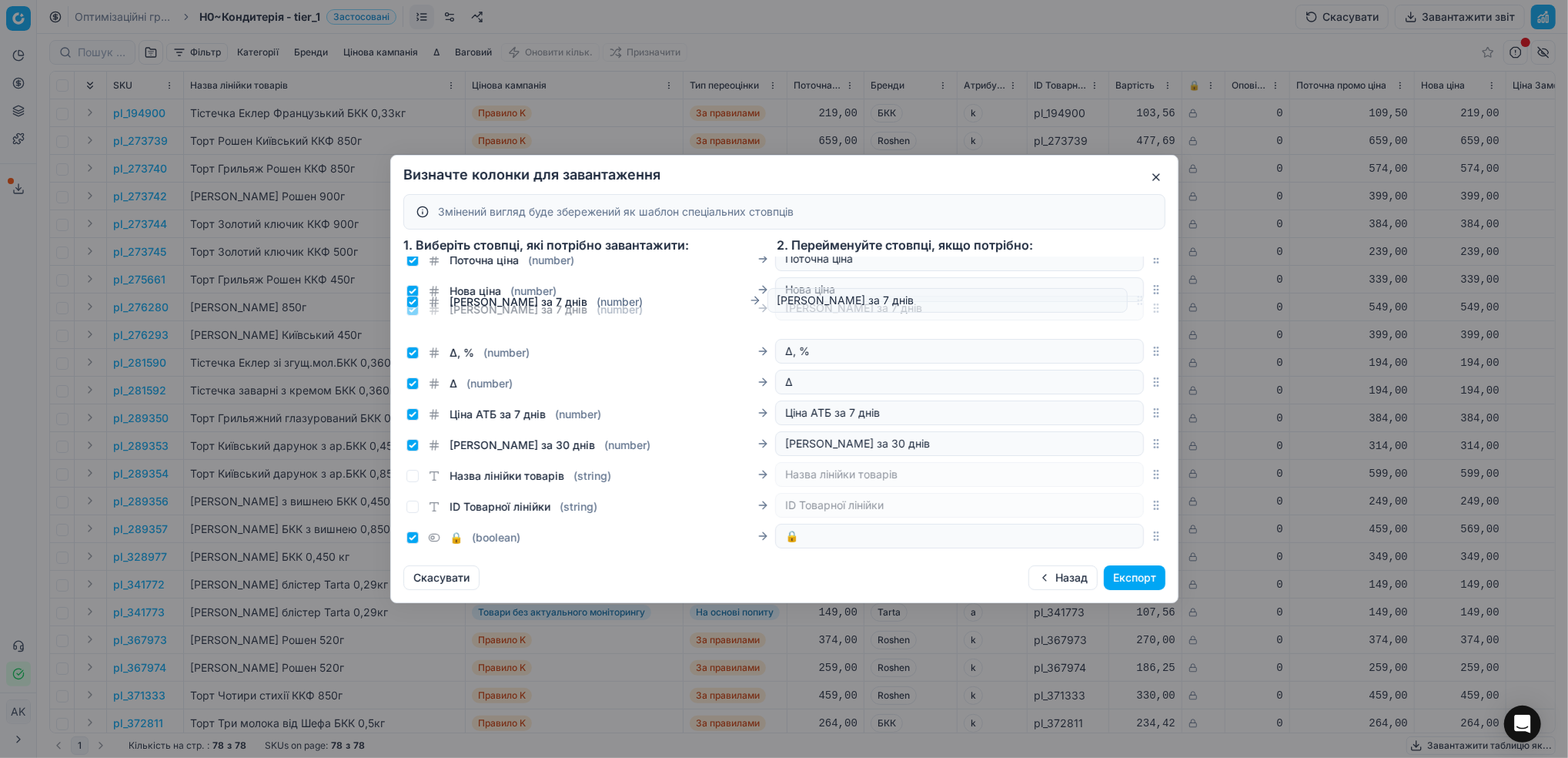
scroll to position [256, 0]
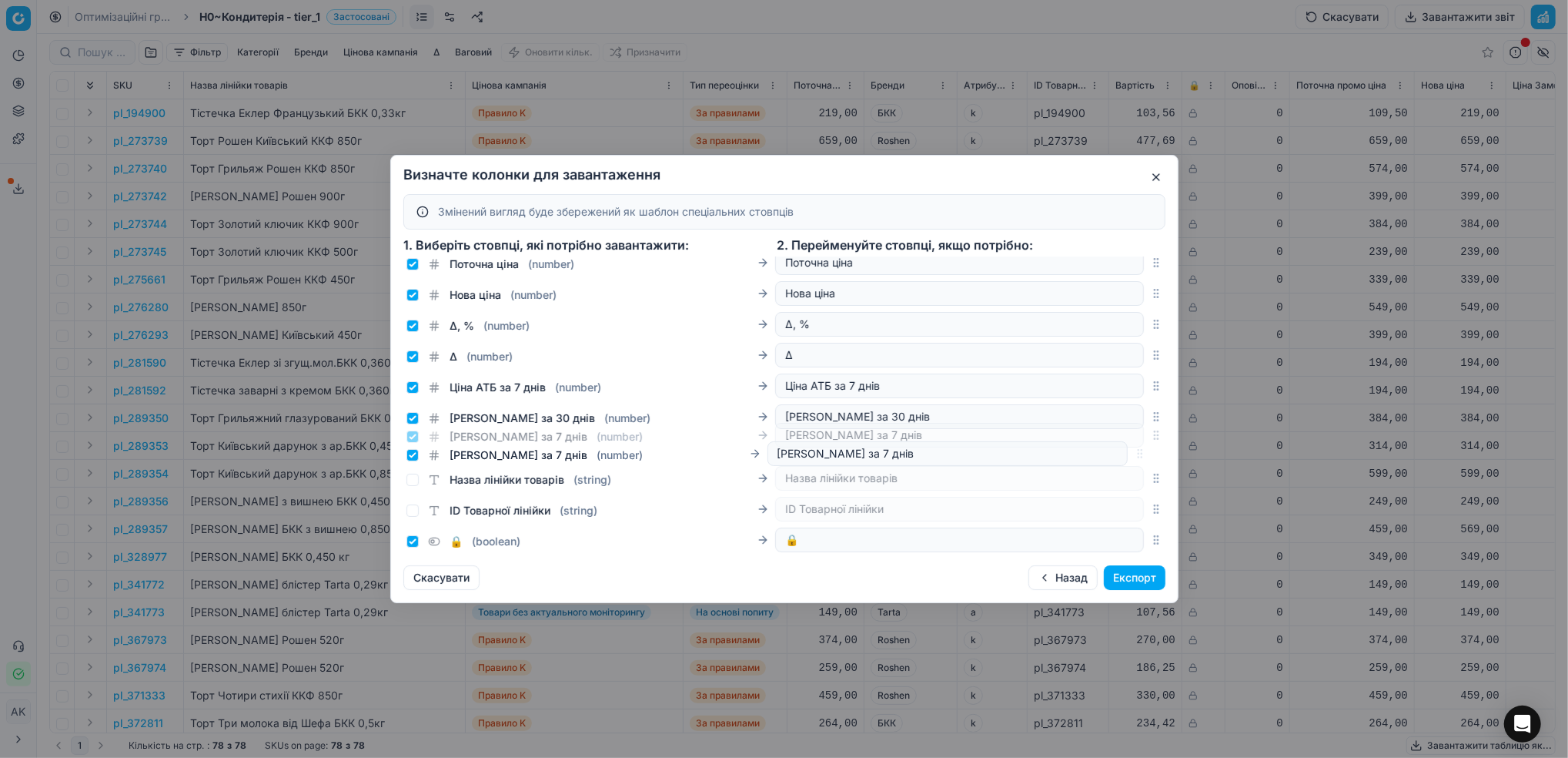
drag, startPoint x: 1137, startPoint y: 384, endPoint x: 1093, endPoint y: 455, distance: 83.5
click at [1093, 451] on div "[PERSON_NAME] за 7 днів ( number ) [PERSON_NAME] за 7 днів" at bounding box center [784, 435] width 762 height 31
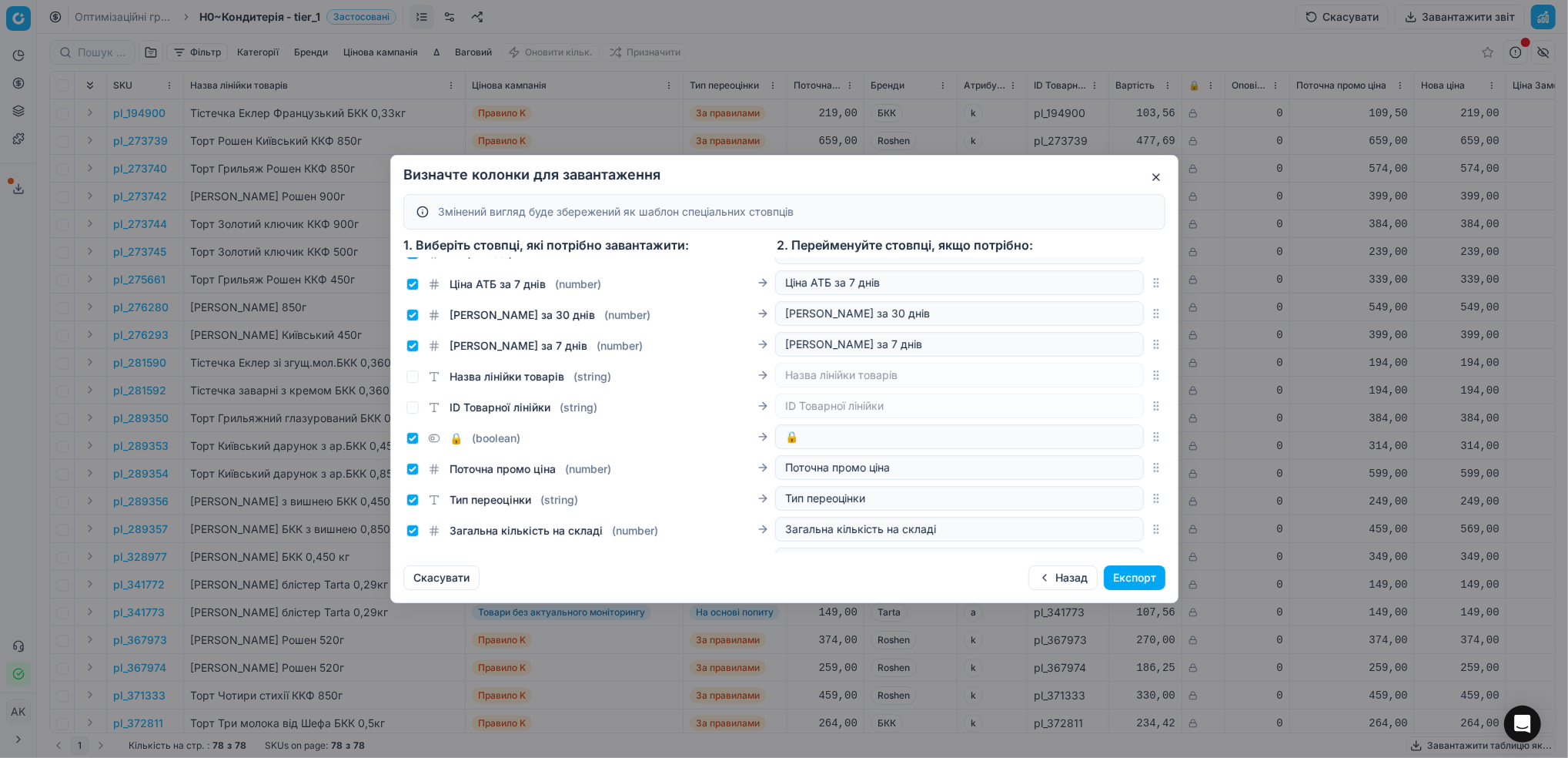
scroll to position [462, 0]
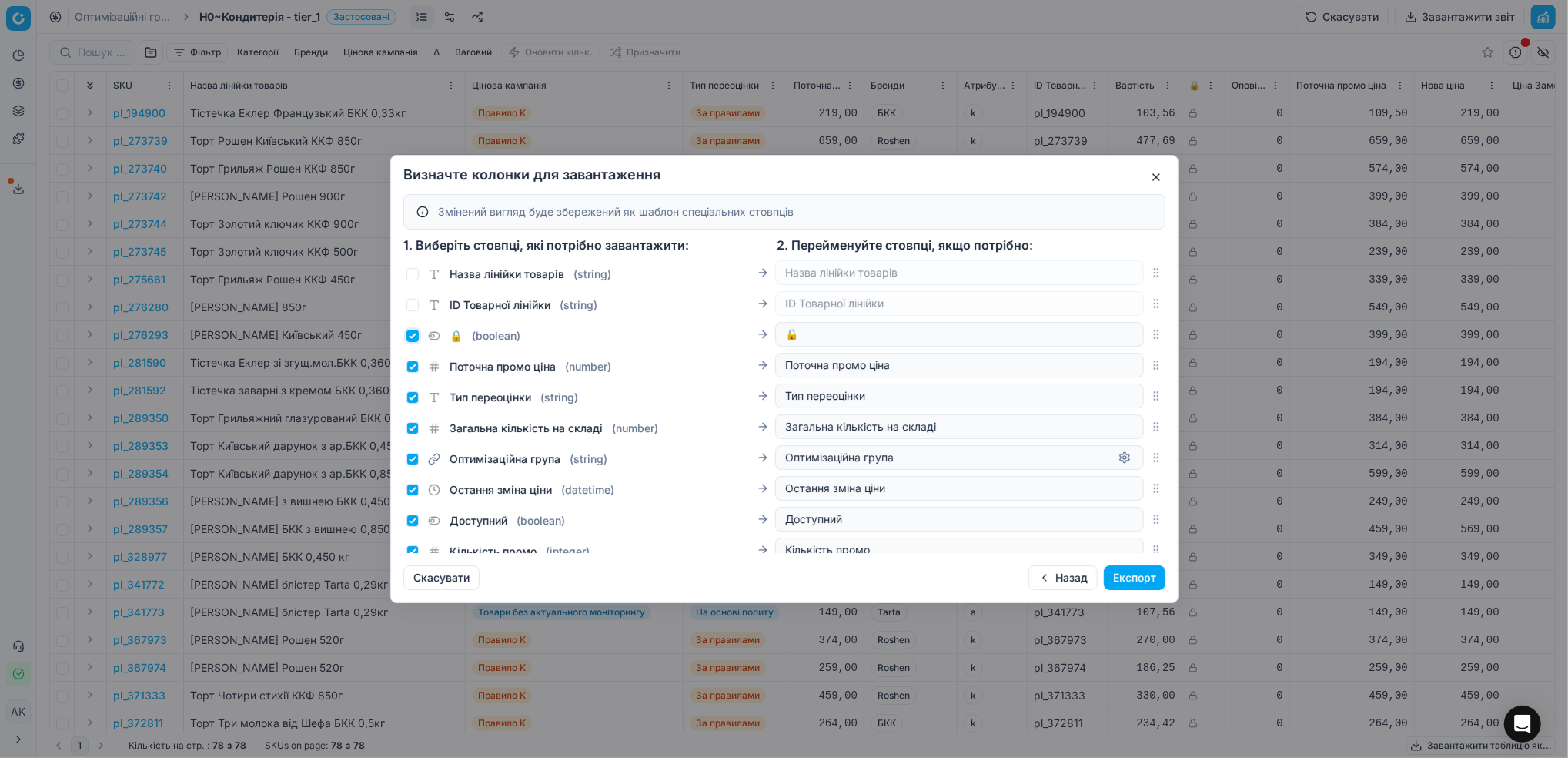
click at [411, 332] on input "🔒 ( boolean )" at bounding box center [412, 336] width 12 height 12
checkbox input "false"
click at [412, 366] on input "Поточна промо ціна ( number )" at bounding box center [412, 366] width 12 height 12
checkbox input "false"
click at [409, 397] on input "Тип переоцінки ( string )" at bounding box center [412, 397] width 12 height 12
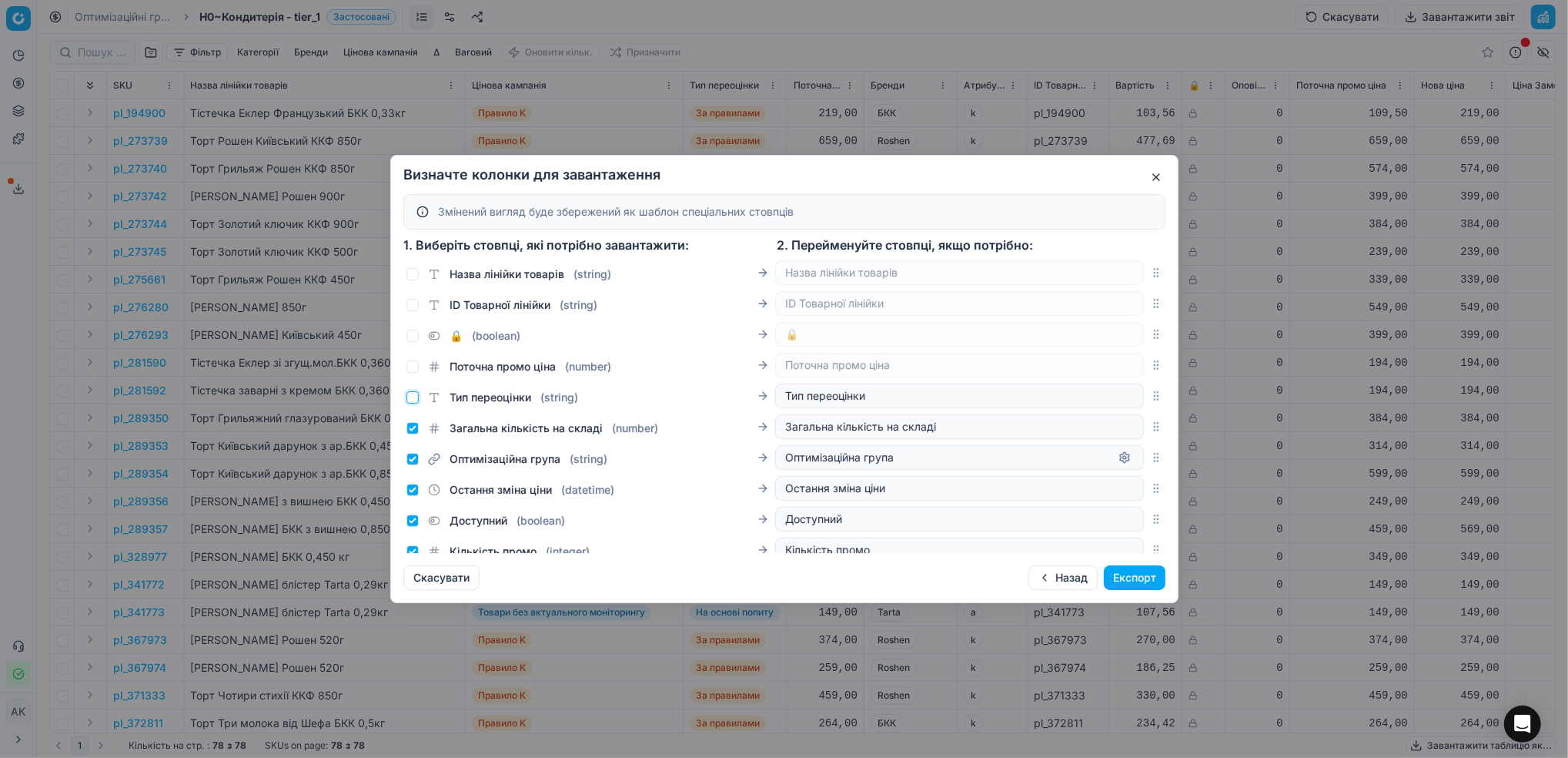
checkbox input "false"
click at [424, 434] on div "Загальна кількість на складі ( number )" at bounding box center [532, 428] width 252 height 15
click at [416, 427] on input "Загальна кількість на складі ( number )" at bounding box center [412, 428] width 12 height 12
checkbox input "false"
click at [410, 456] on input "Оптимізаційна група ( string )" at bounding box center [412, 459] width 12 height 12
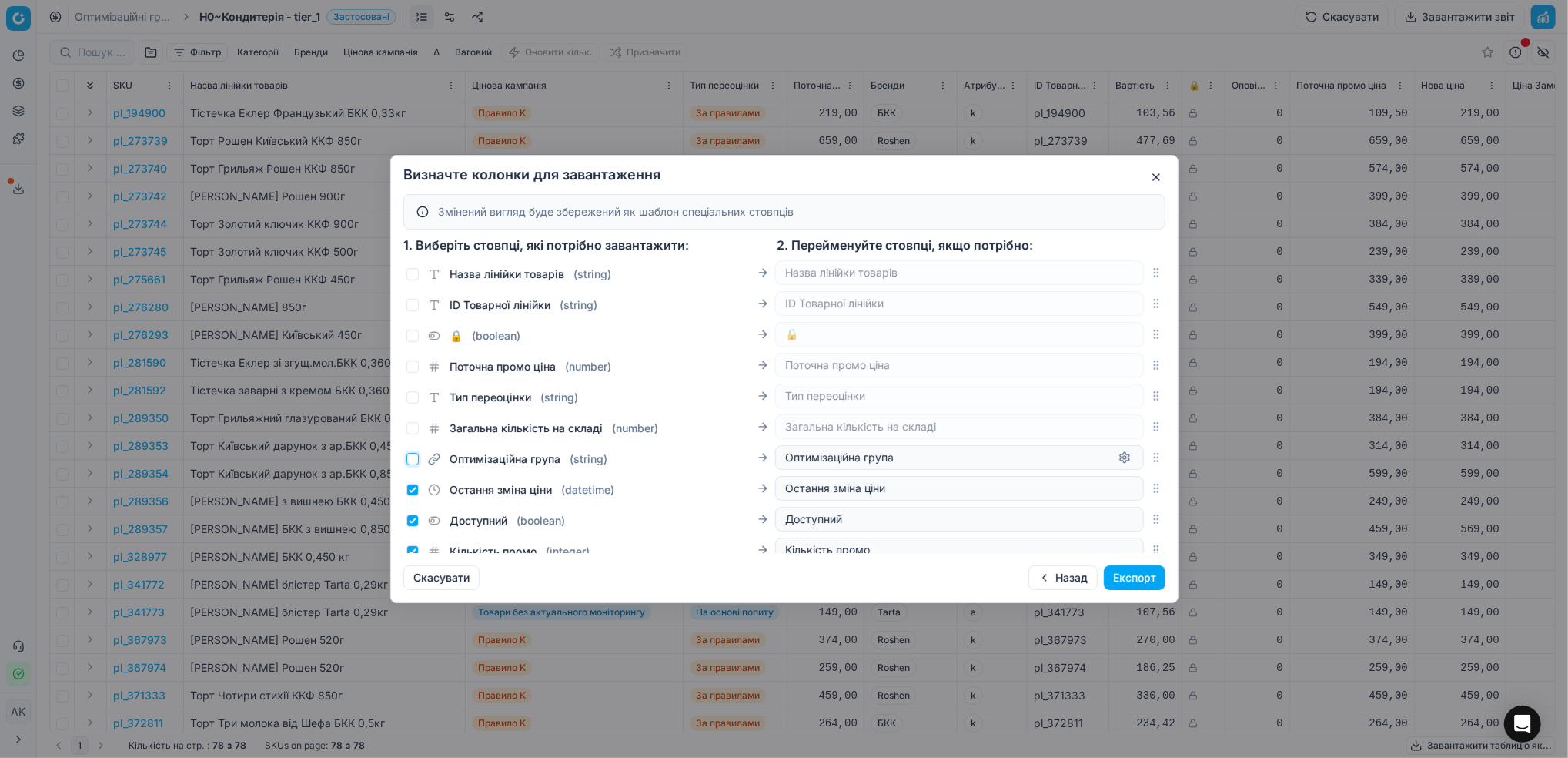
checkbox input "false"
click at [408, 493] on input "Остання зміна ціни ( datetime )" at bounding box center [412, 490] width 12 height 12
checkbox input "false"
click at [412, 519] on input "Доступний ( boolean )" at bounding box center [412, 520] width 12 height 12
checkbox input "false"
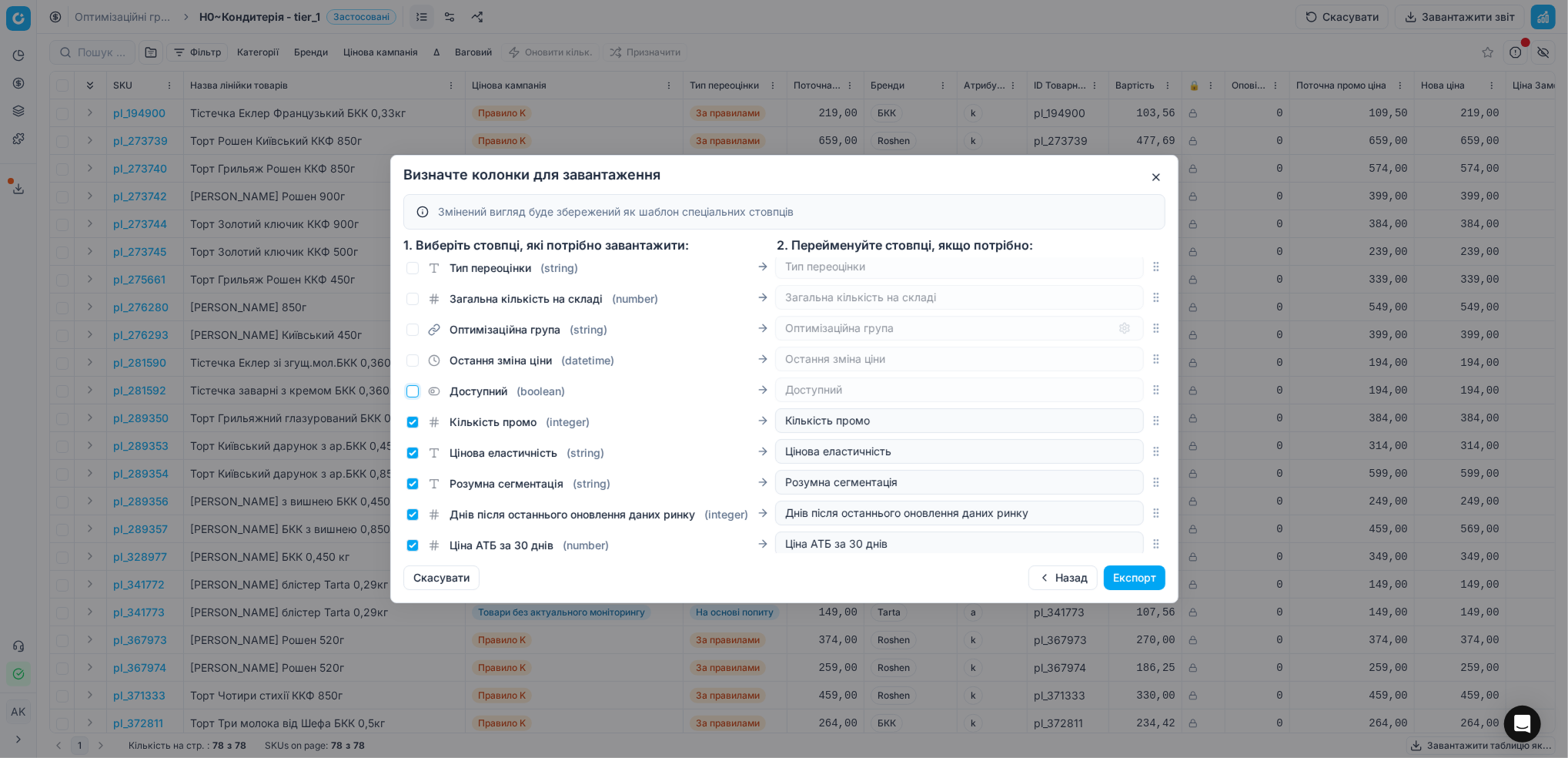
scroll to position [668, 0]
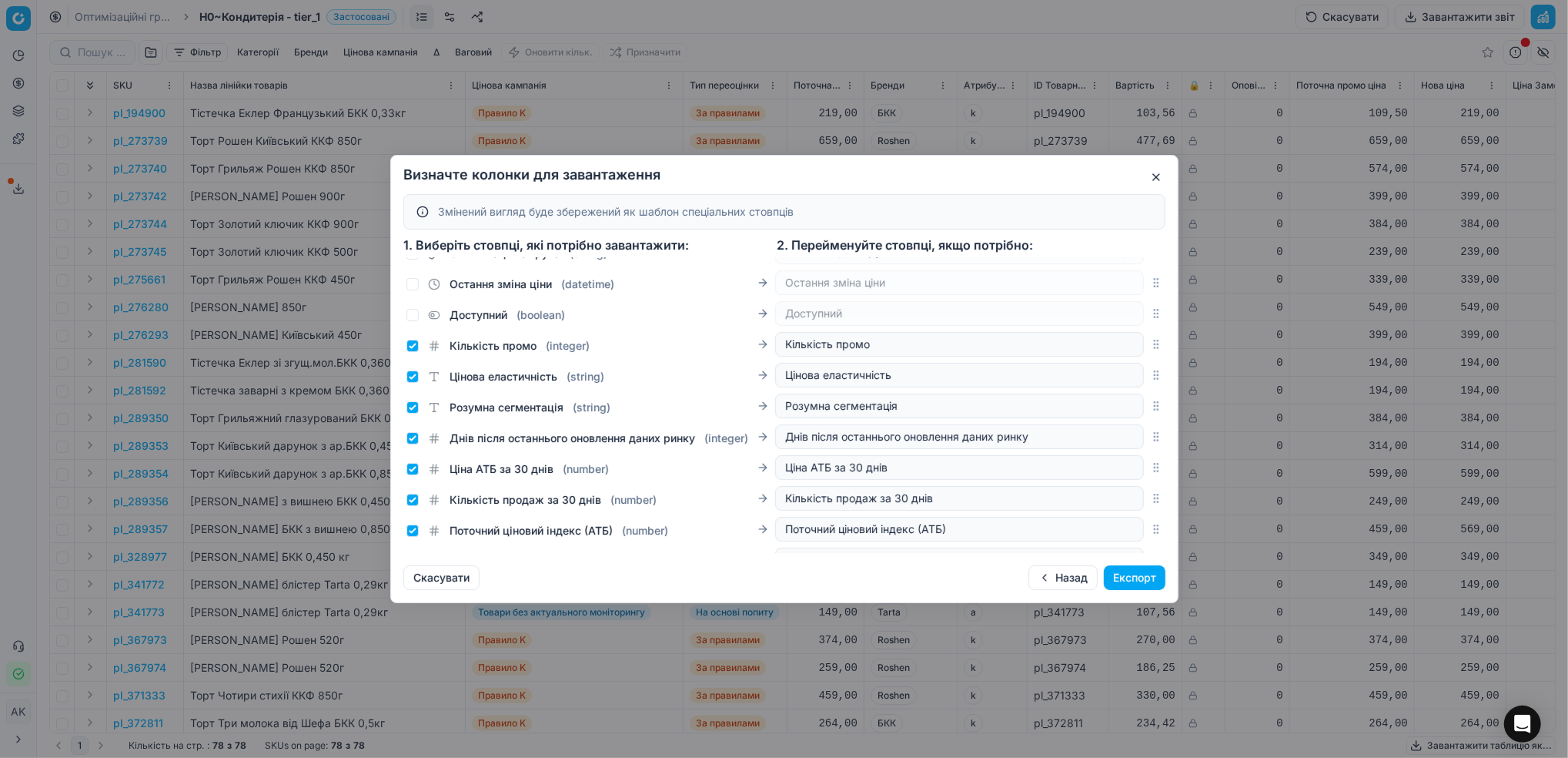
click at [408, 343] on div "Кількість промо ( integer )" at bounding box center [498, 345] width 183 height 15
click at [412, 376] on input "Цінова еластичність ( string )" at bounding box center [412, 376] width 12 height 12
checkbox input "false"
click at [416, 401] on input "Розумна сегментація ( string )" at bounding box center [412, 407] width 12 height 12
checkbox input "false"
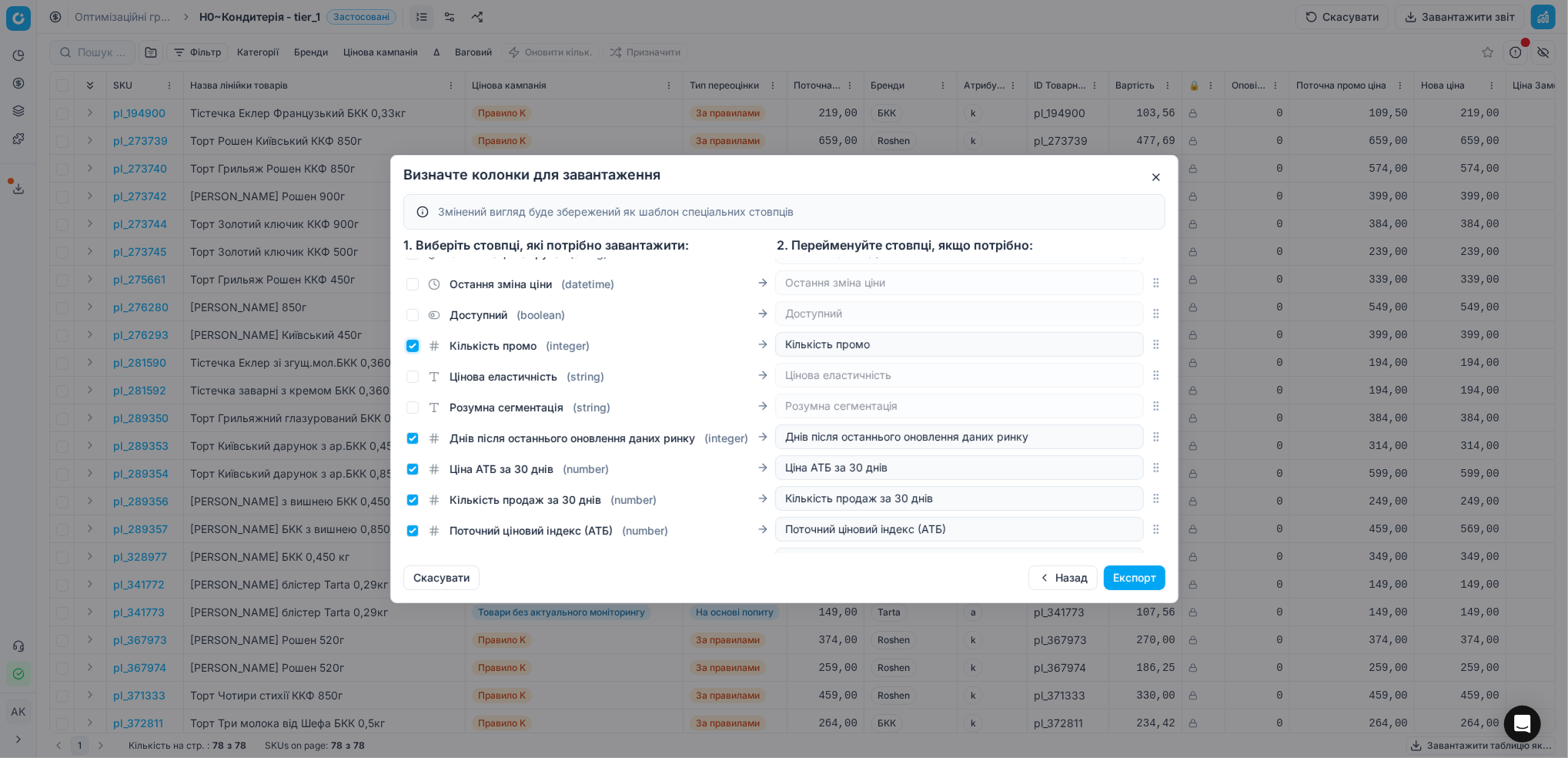
click at [412, 345] on input "Кількість промо ( integer )" at bounding box center [412, 345] width 12 height 12
checkbox input "false"
click at [412, 444] on input "Днів після останнього оновлення даних ринку ( integer )" at bounding box center [412, 438] width 12 height 12
checkbox input "false"
click at [423, 477] on div "Ціна АТБ за 30 днів ( number )" at bounding box center [508, 469] width 203 height 15
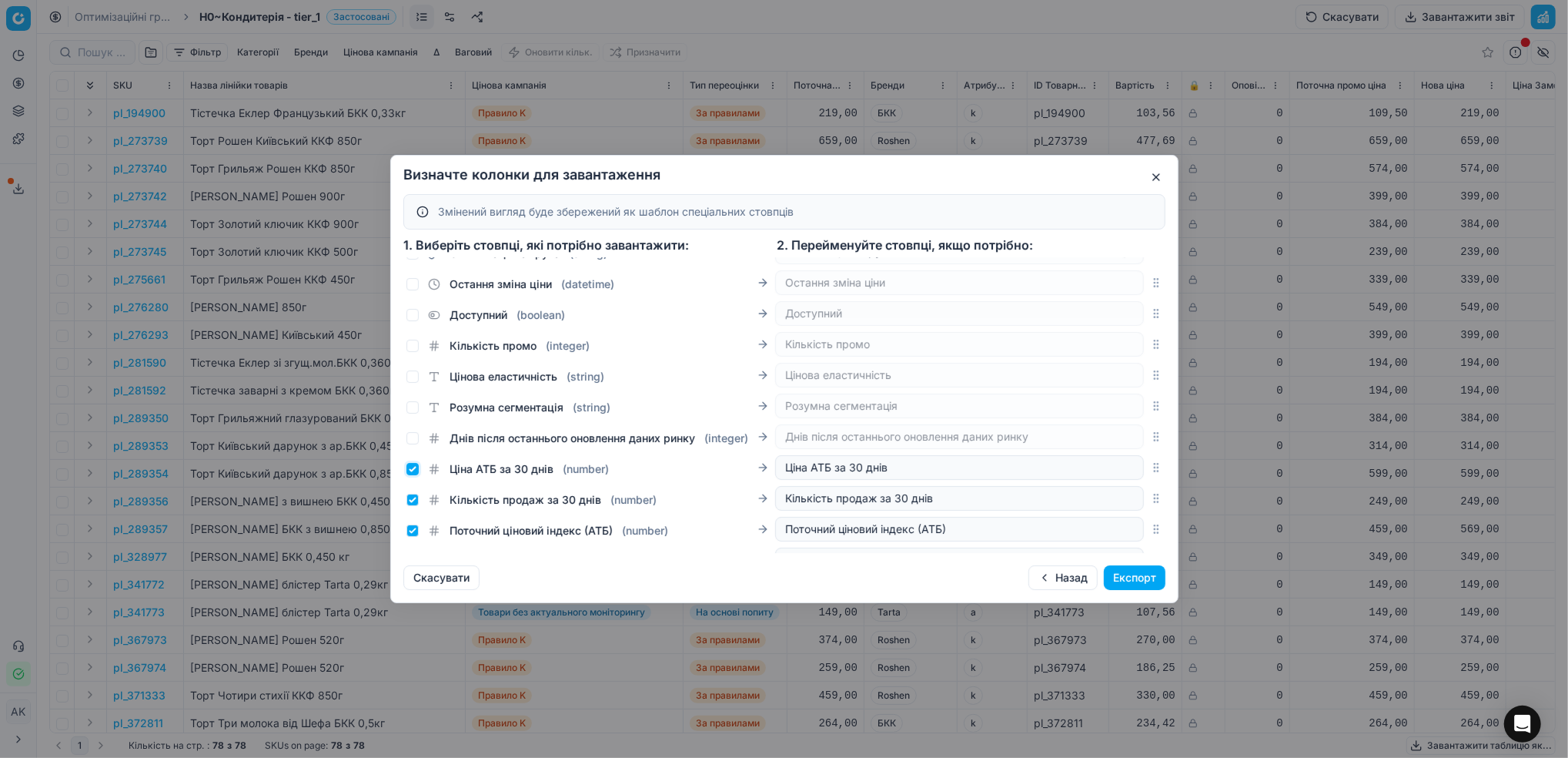
click at [415, 475] on input "Ціна АТБ за 30 днів ( number )" at bounding box center [412, 469] width 12 height 12
checkbox input "false"
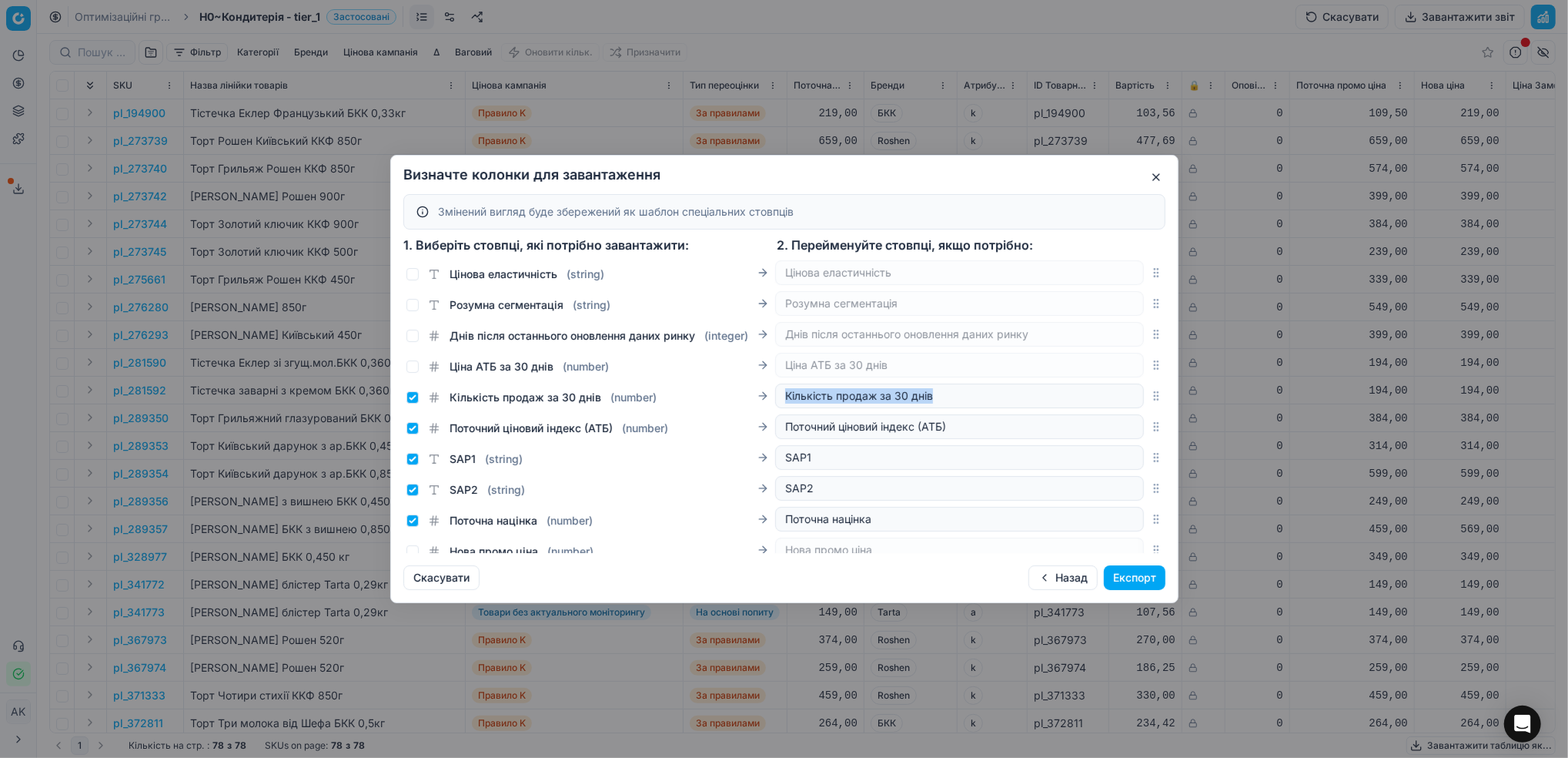
click at [414, 404] on input "Кількість продаж за 30 днів ( number )" at bounding box center [412, 397] width 12 height 12
checkbox input "false"
click at [417, 435] on input "Поточний ціновий індекс (АТБ) ( number )" at bounding box center [412, 428] width 12 height 12
checkbox input "false"
click at [411, 465] on input "SAP1 ( string )" at bounding box center [412, 459] width 12 height 12
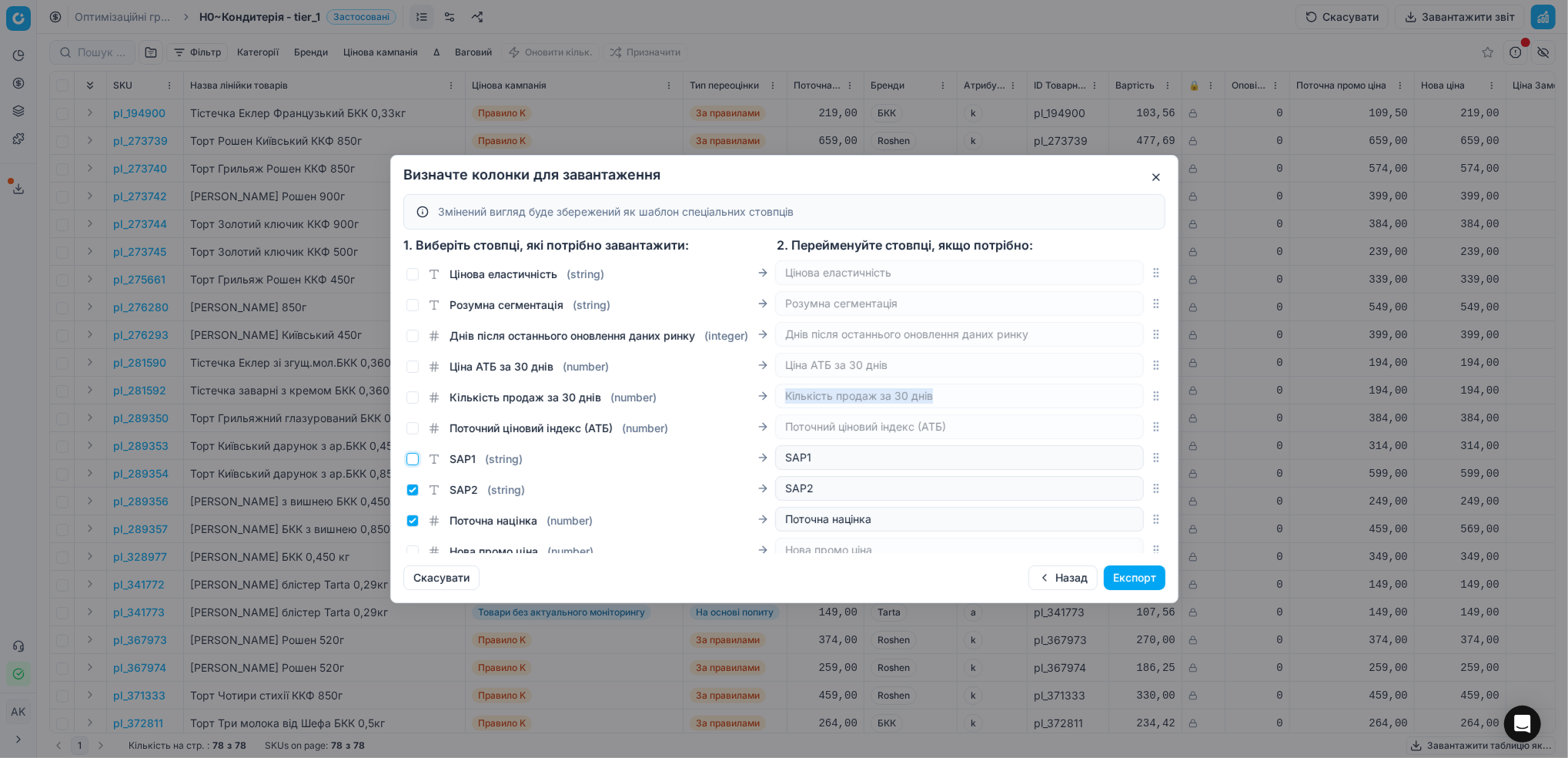
checkbox input "false"
click at [412, 496] on input "SAP2 ( string )" at bounding box center [412, 490] width 12 height 12
checkbox input "false"
click at [411, 527] on input "Поточна націнка ( number )" at bounding box center [412, 520] width 12 height 12
checkbox input "false"
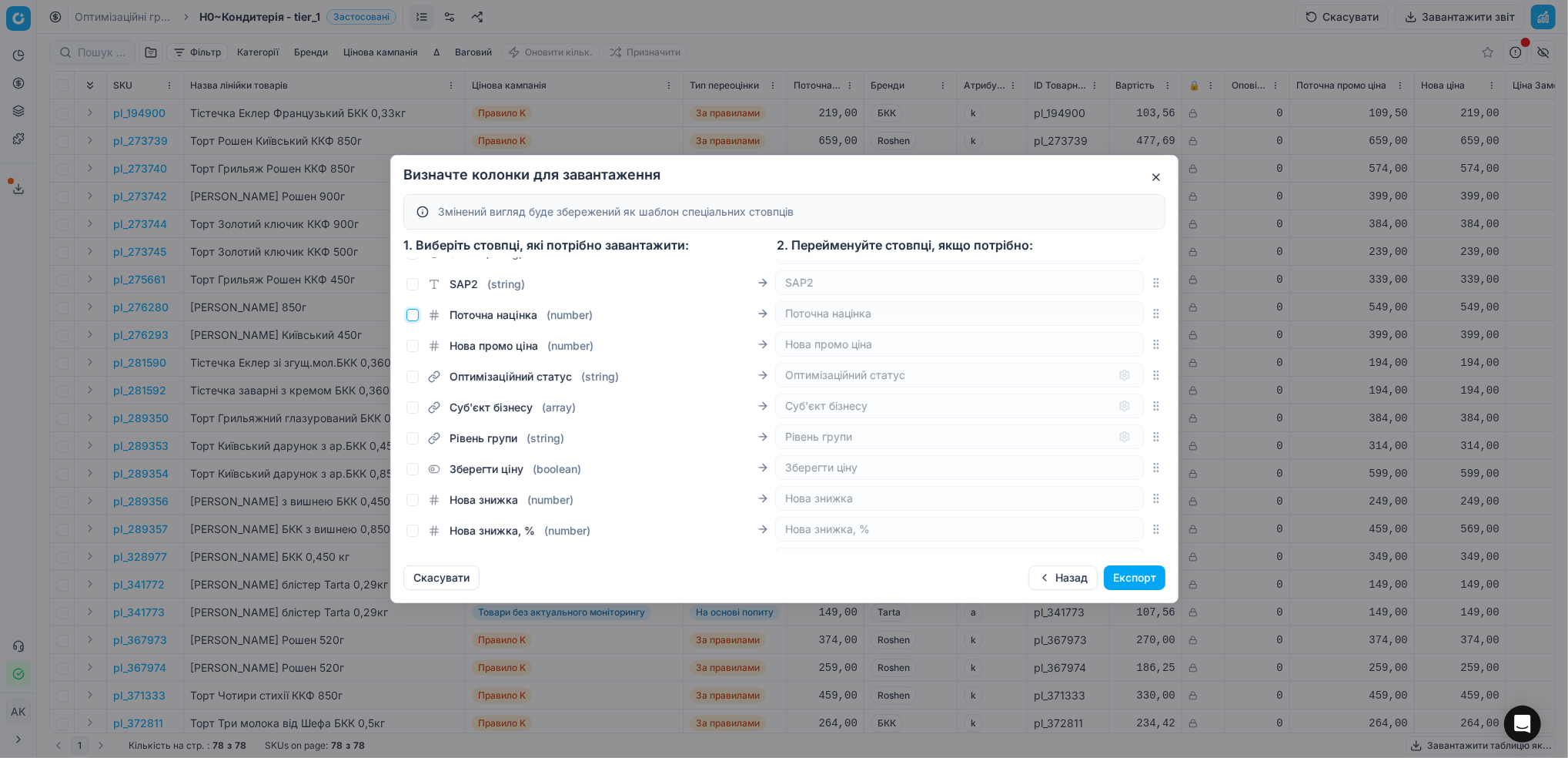
scroll to position [1078, 0]
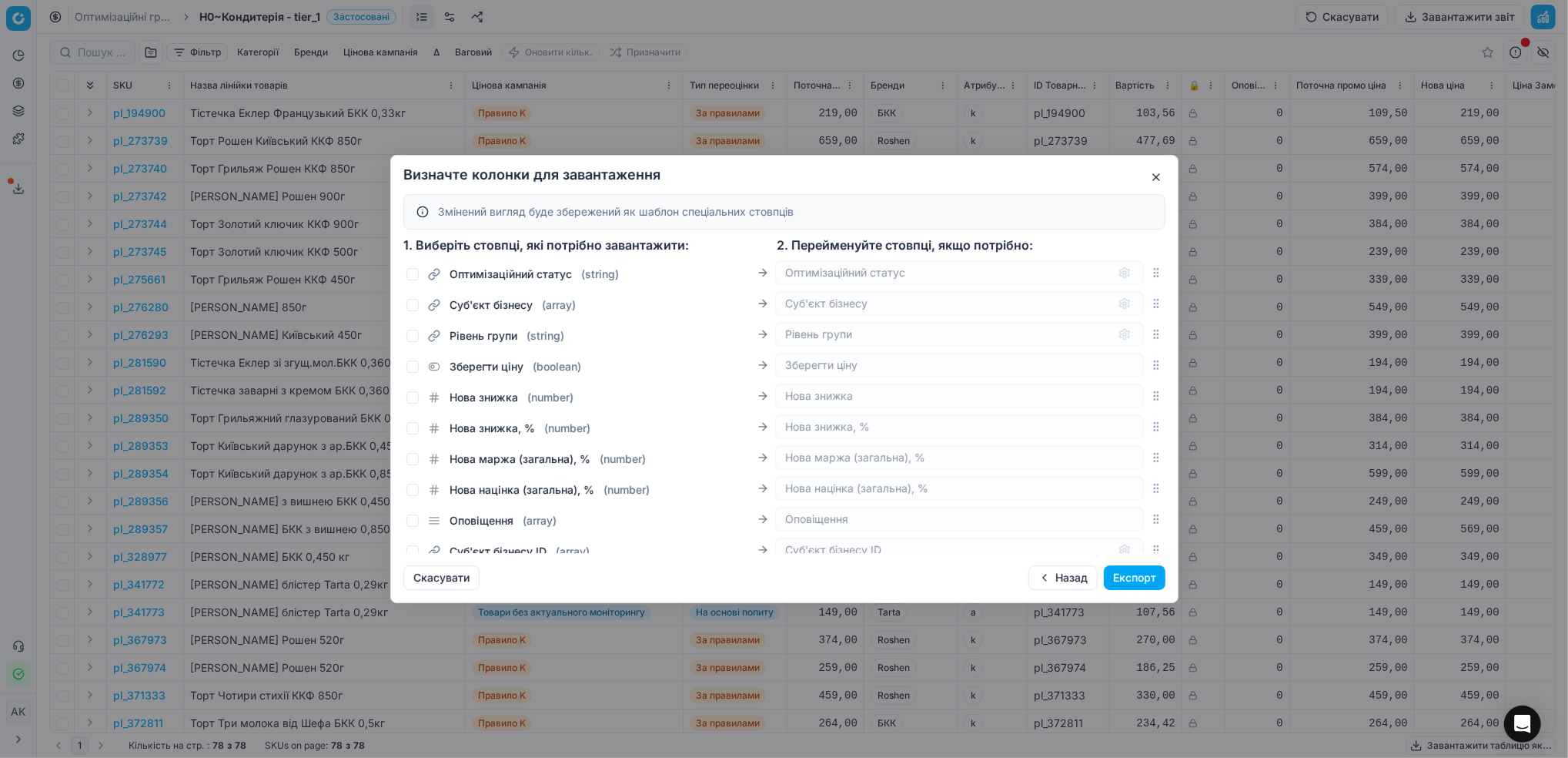
click at [1137, 580] on button "Експорт" at bounding box center [1134, 577] width 62 height 24
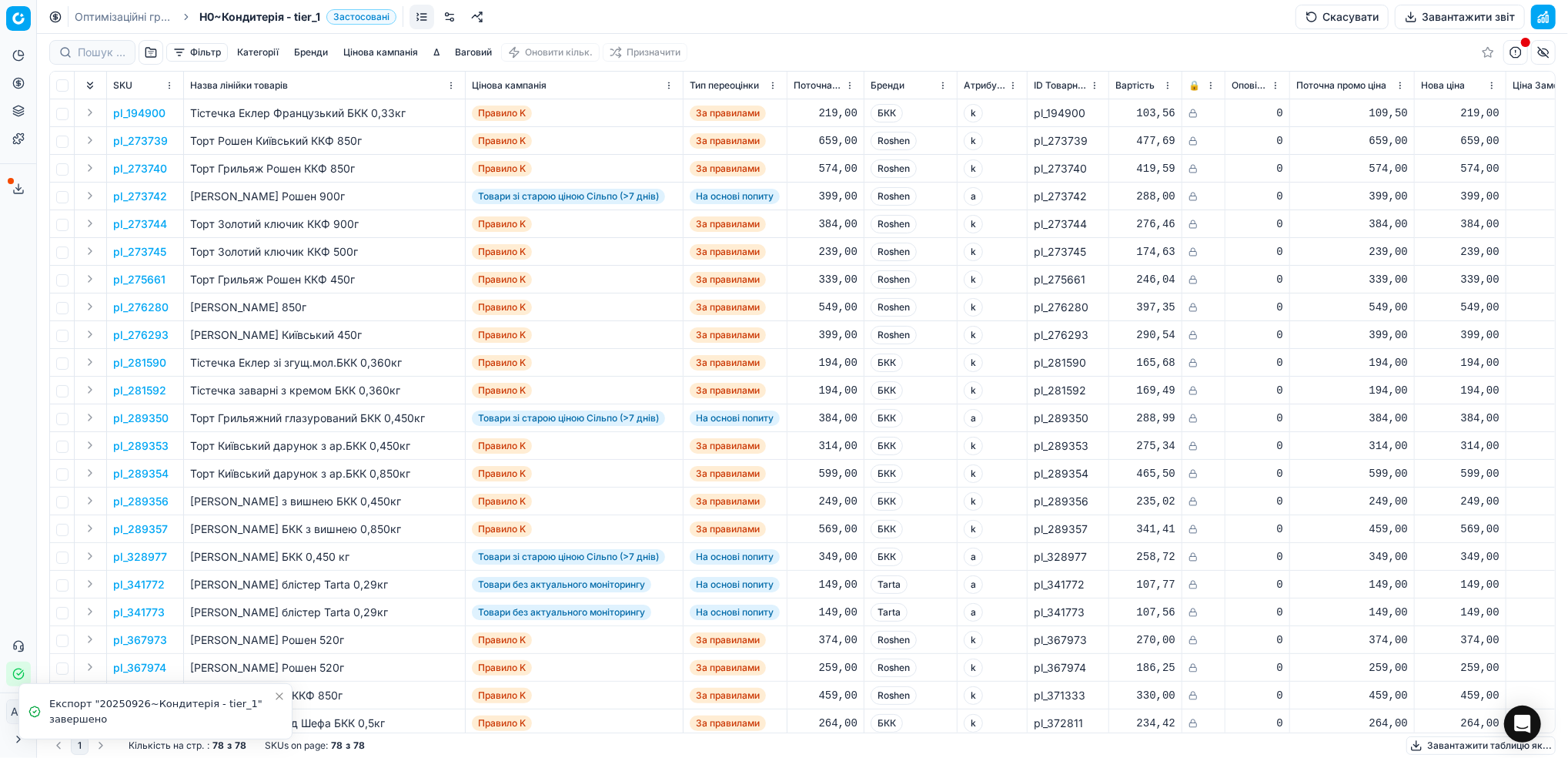
click at [102, 15] on link "Оптимізаційні групи" at bounding box center [124, 16] width 99 height 15
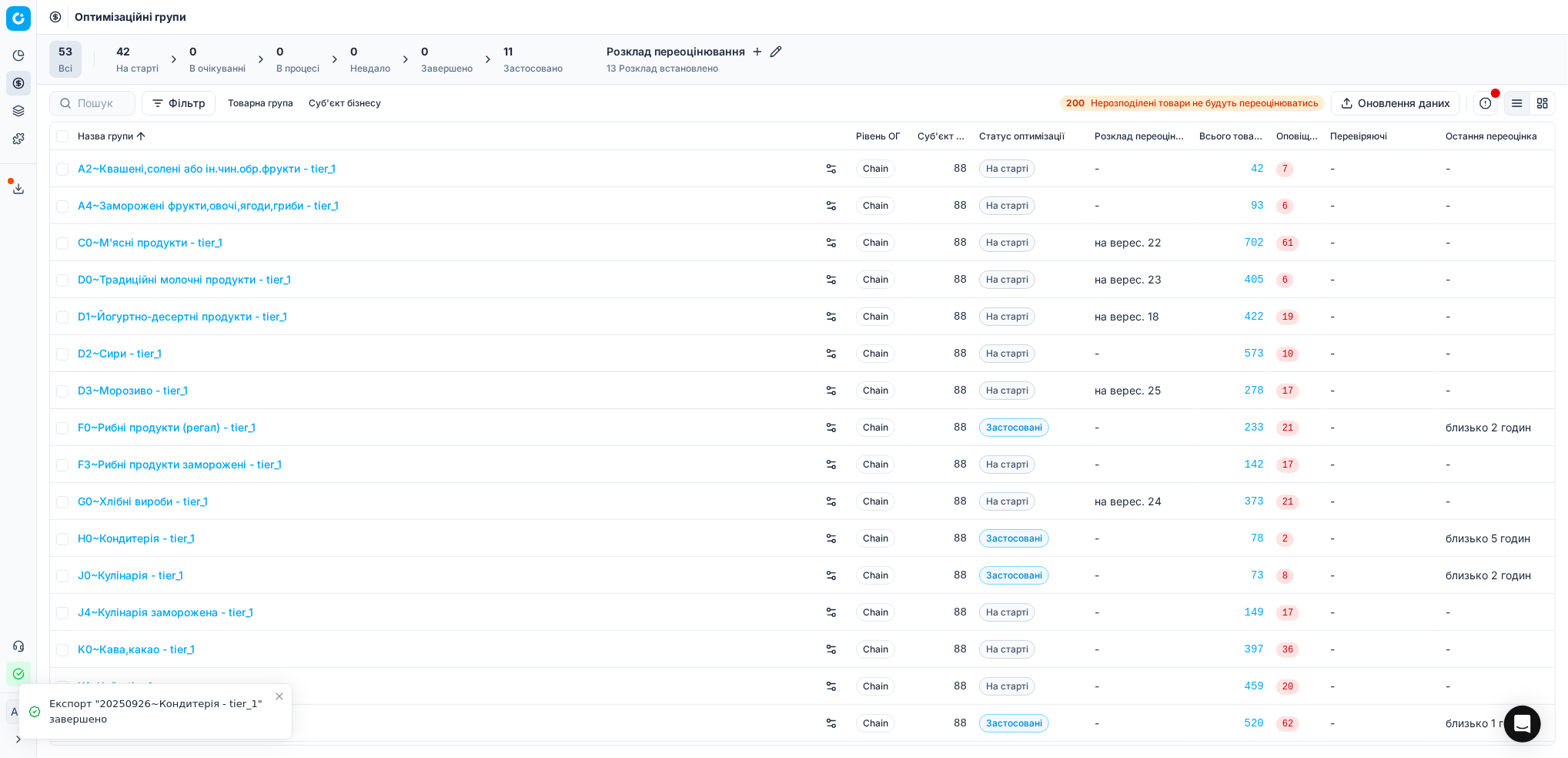
click at [522, 66] on div "Застосовано" at bounding box center [532, 68] width 59 height 12
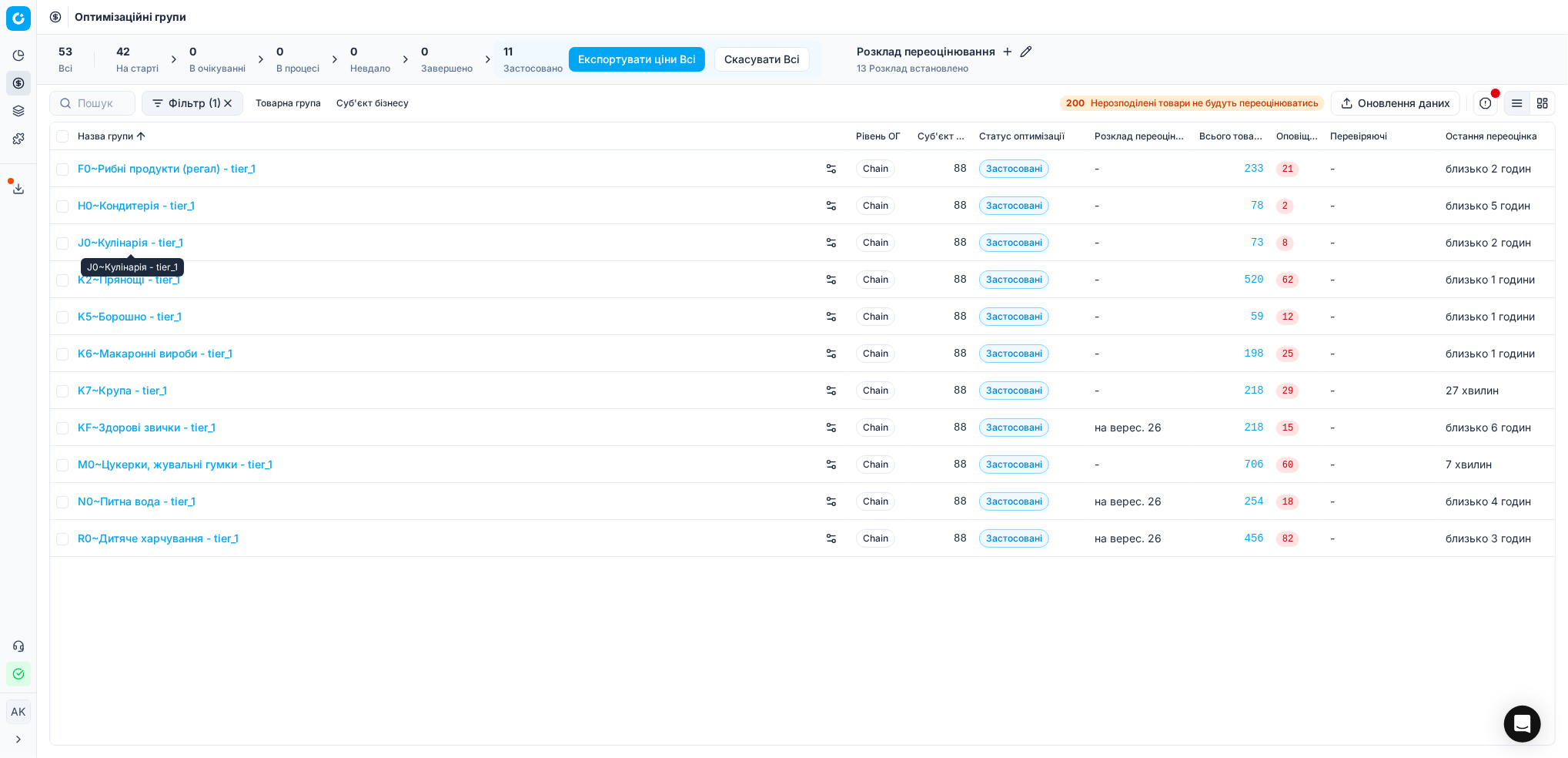
click at [137, 246] on link "J0~Кулінарія - tier_1" at bounding box center [130, 242] width 105 height 15
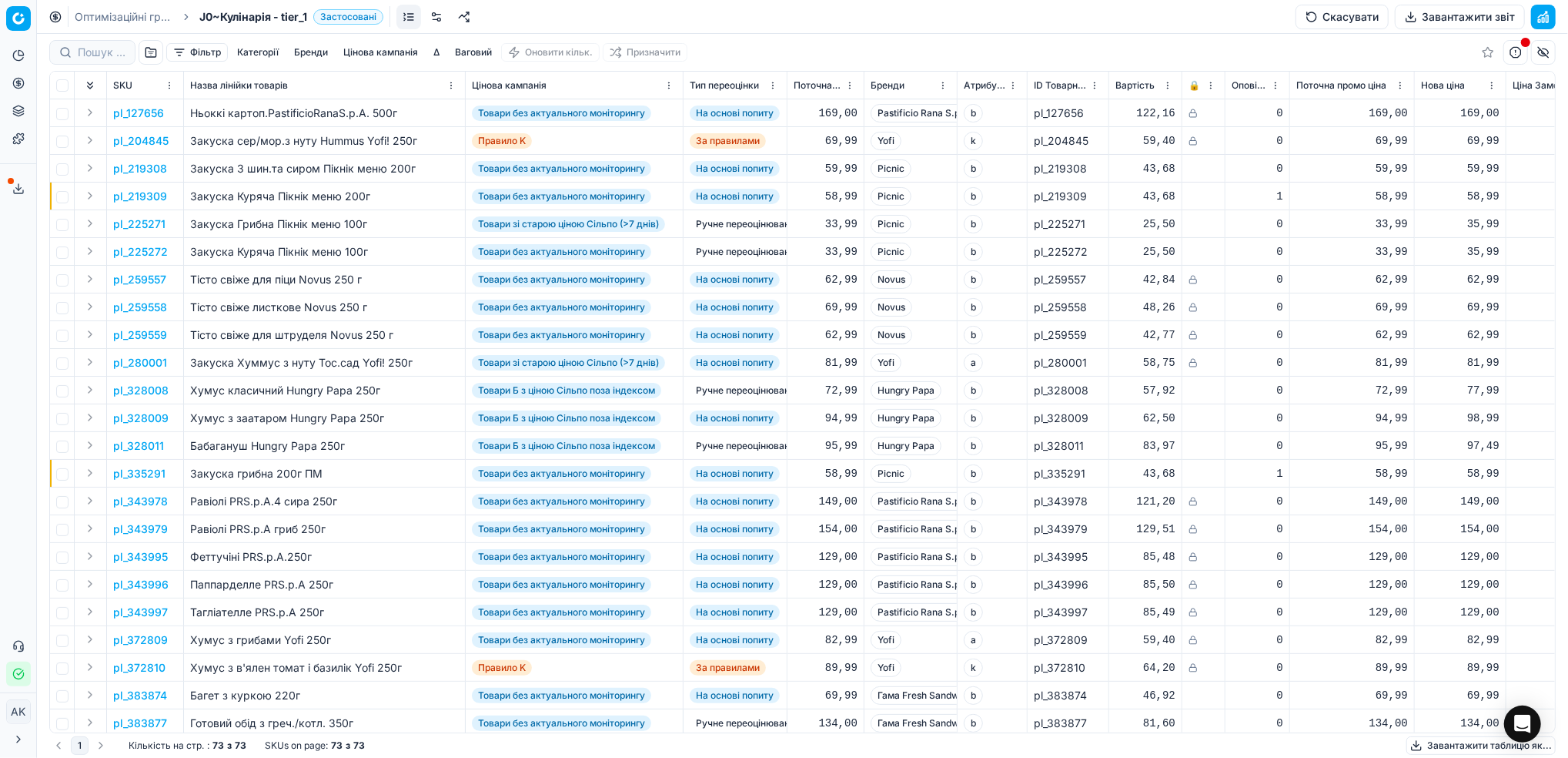
click at [1444, 11] on button "Завантажити звіт" at bounding box center [1459, 17] width 130 height 24
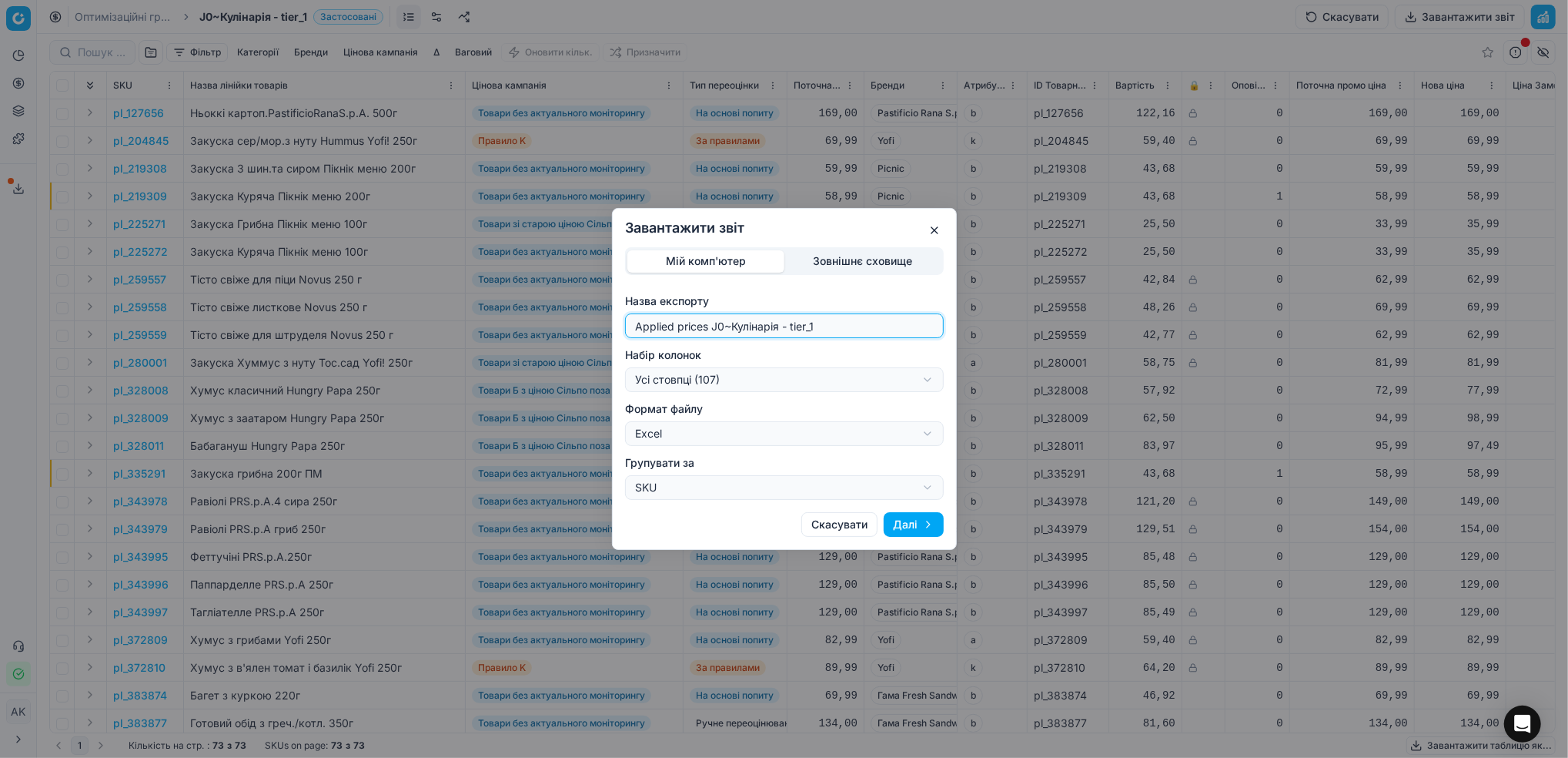
drag, startPoint x: 721, startPoint y: 324, endPoint x: 587, endPoint y: 331, distance: 134.2
click at [587, 331] on div "Завантажити звіт Мій комп'ютер Зовнішнє сховище Назва експорту Applied prices J…" at bounding box center [784, 379] width 1568 height 758
type input "20250926~Кулінарія - tier_1"
click at [913, 388] on div "Завантажити звіт Мій комп'ютер Зовнішнє сховище Назва експорту 20250926~[GEOGRA…" at bounding box center [784, 379] width 1568 height 758
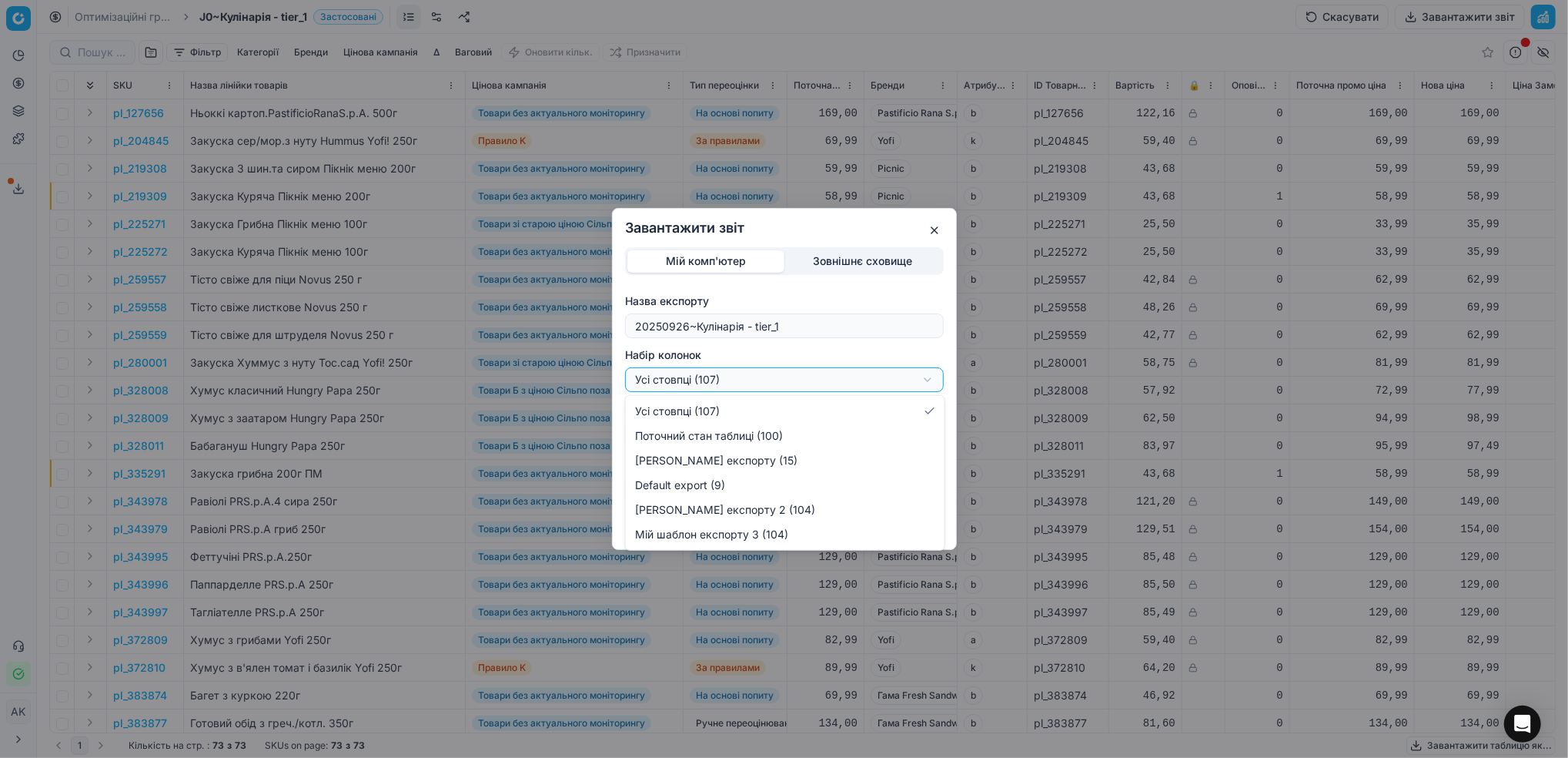
select select "custom"
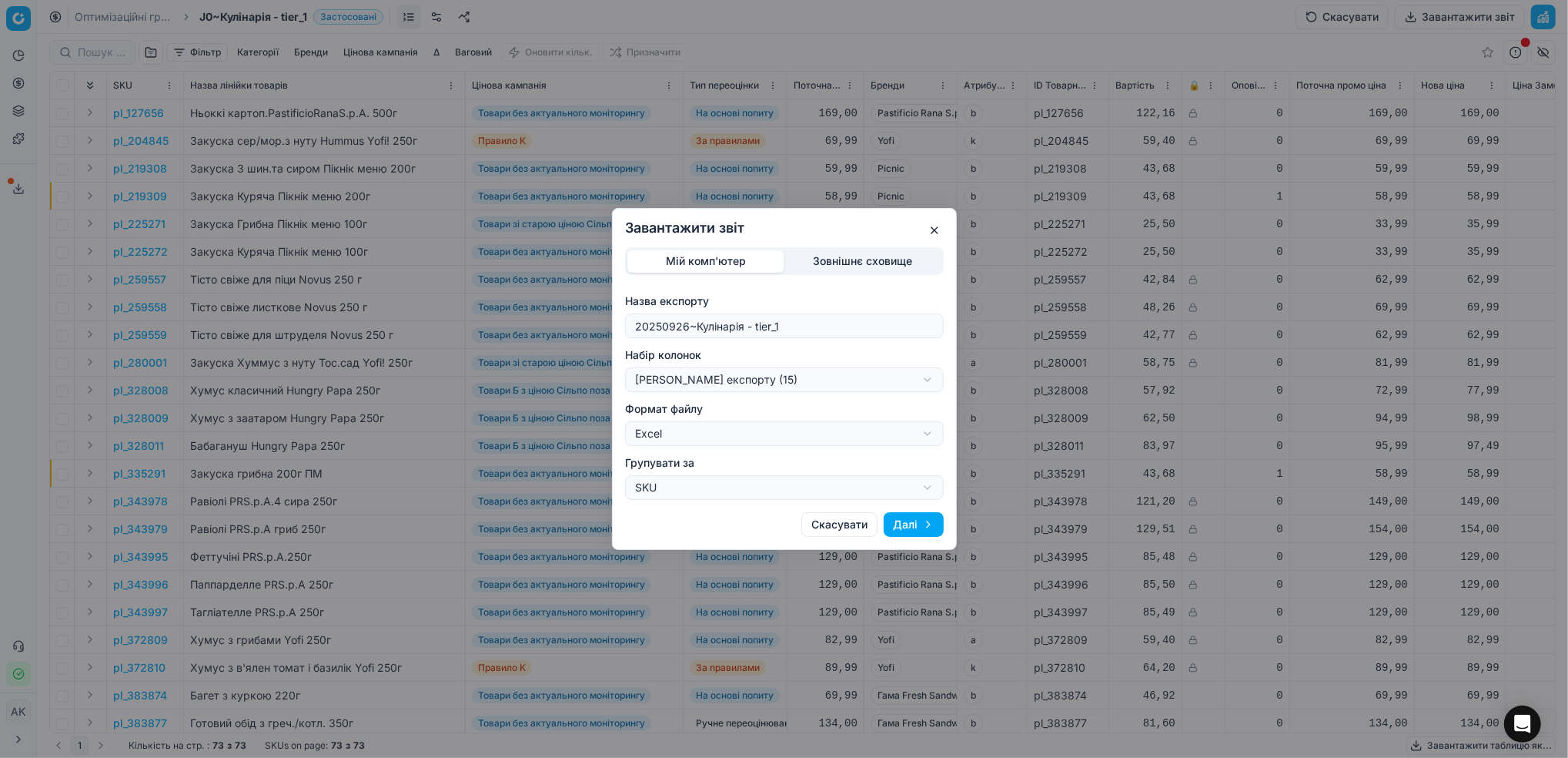
click at [928, 525] on button "Далі" at bounding box center [914, 525] width 60 height 24
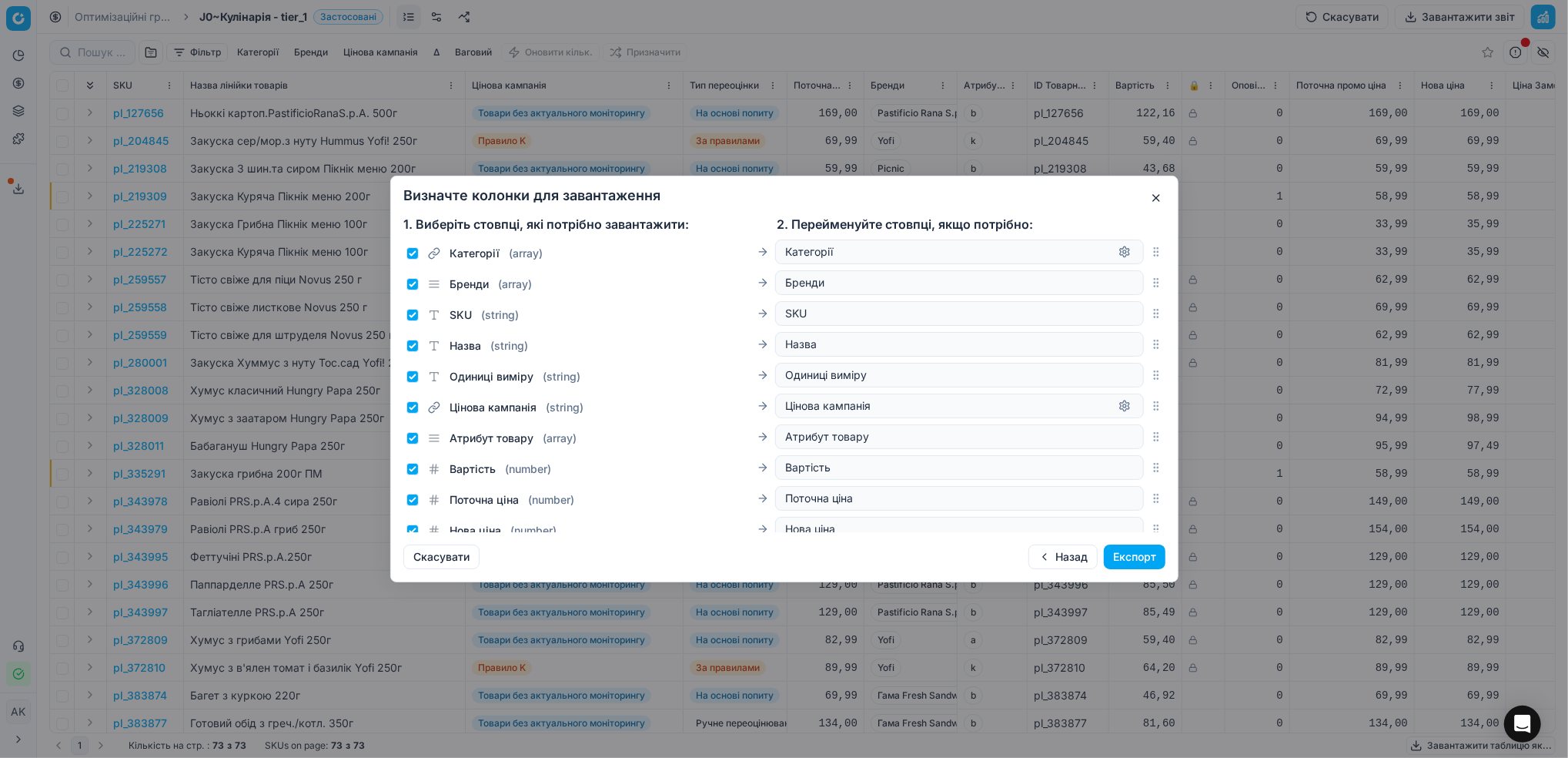
click at [1159, 559] on button "Експорт" at bounding box center [1134, 557] width 62 height 24
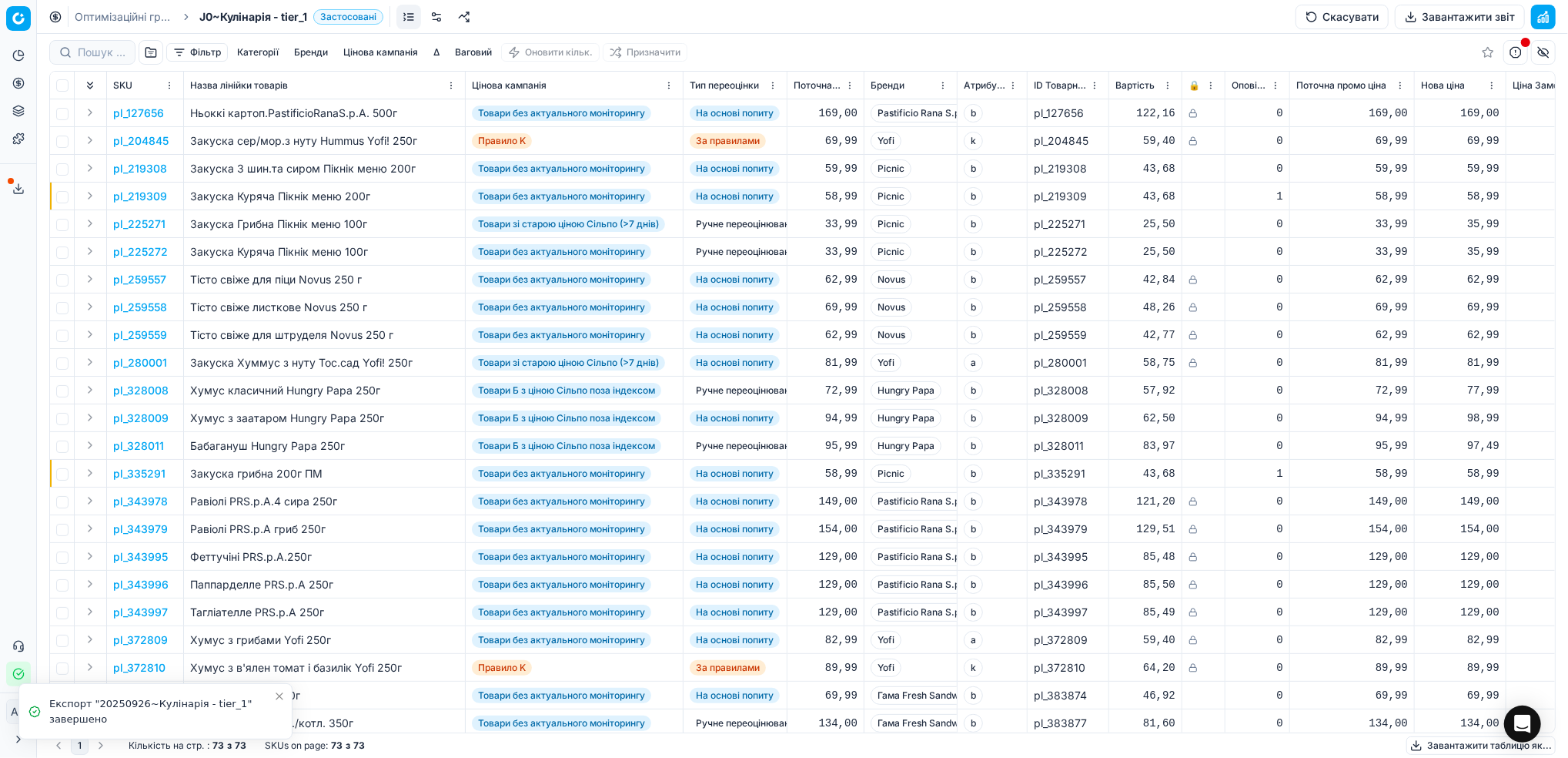
drag, startPoint x: 102, startPoint y: 19, endPoint x: 113, endPoint y: 23, distance: 11.7
click at [102, 19] on link "Оптимізаційні групи" at bounding box center [124, 16] width 99 height 15
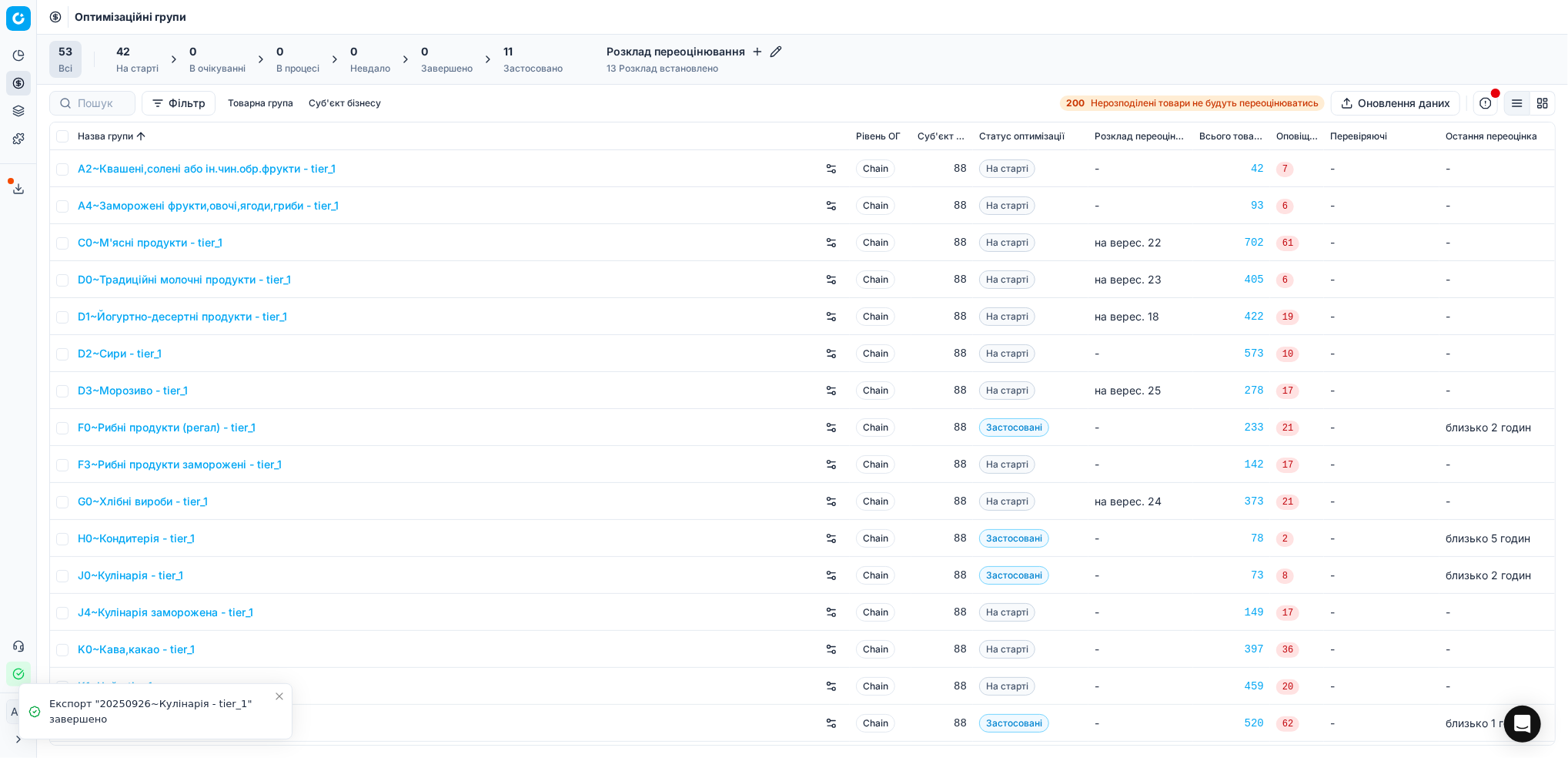
click at [517, 61] on div "11 Застосовано" at bounding box center [532, 59] width 59 height 31
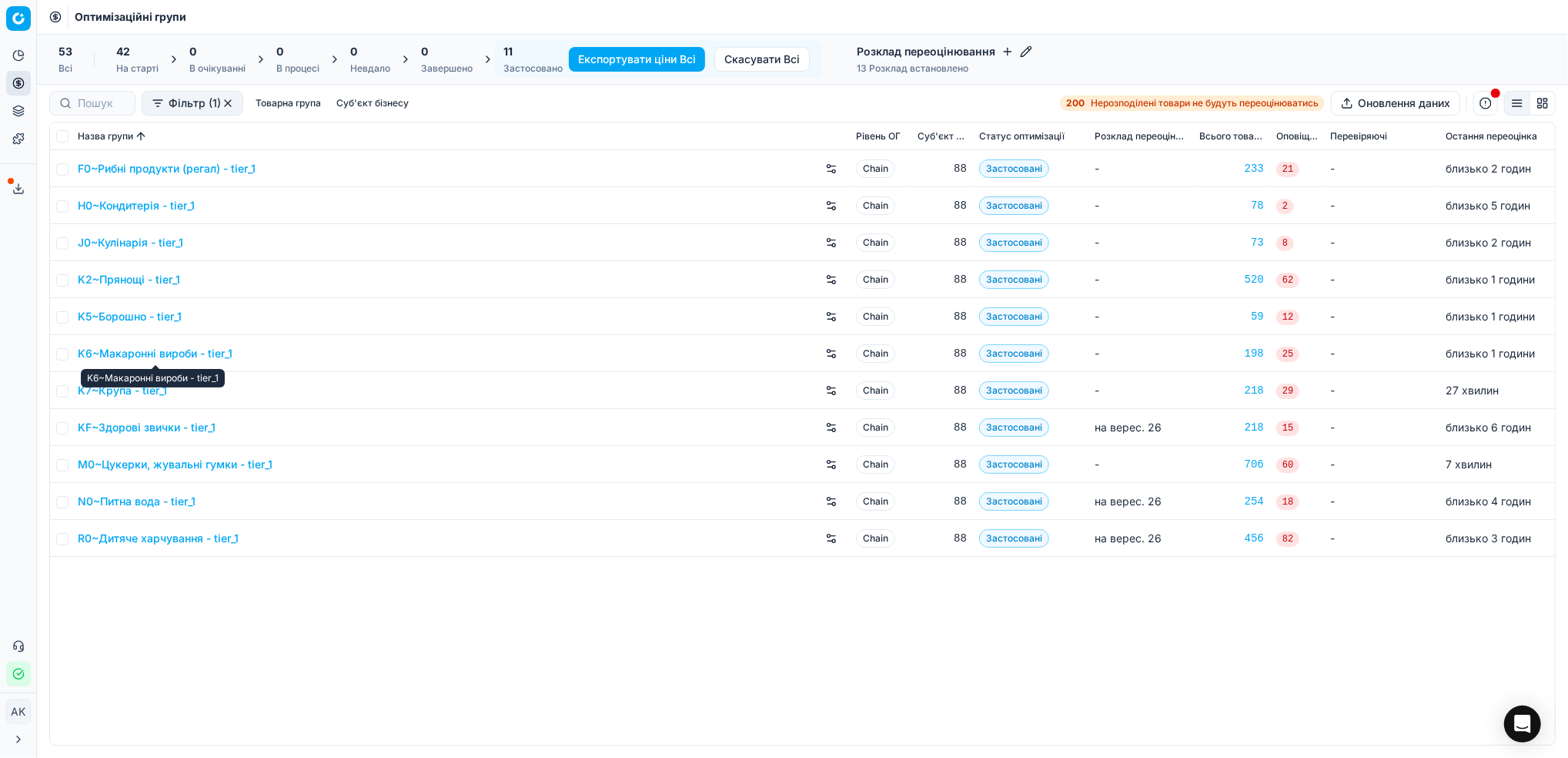
click at [126, 351] on link "K6~Макаронні вироби - tier_1" at bounding box center [155, 353] width 155 height 15
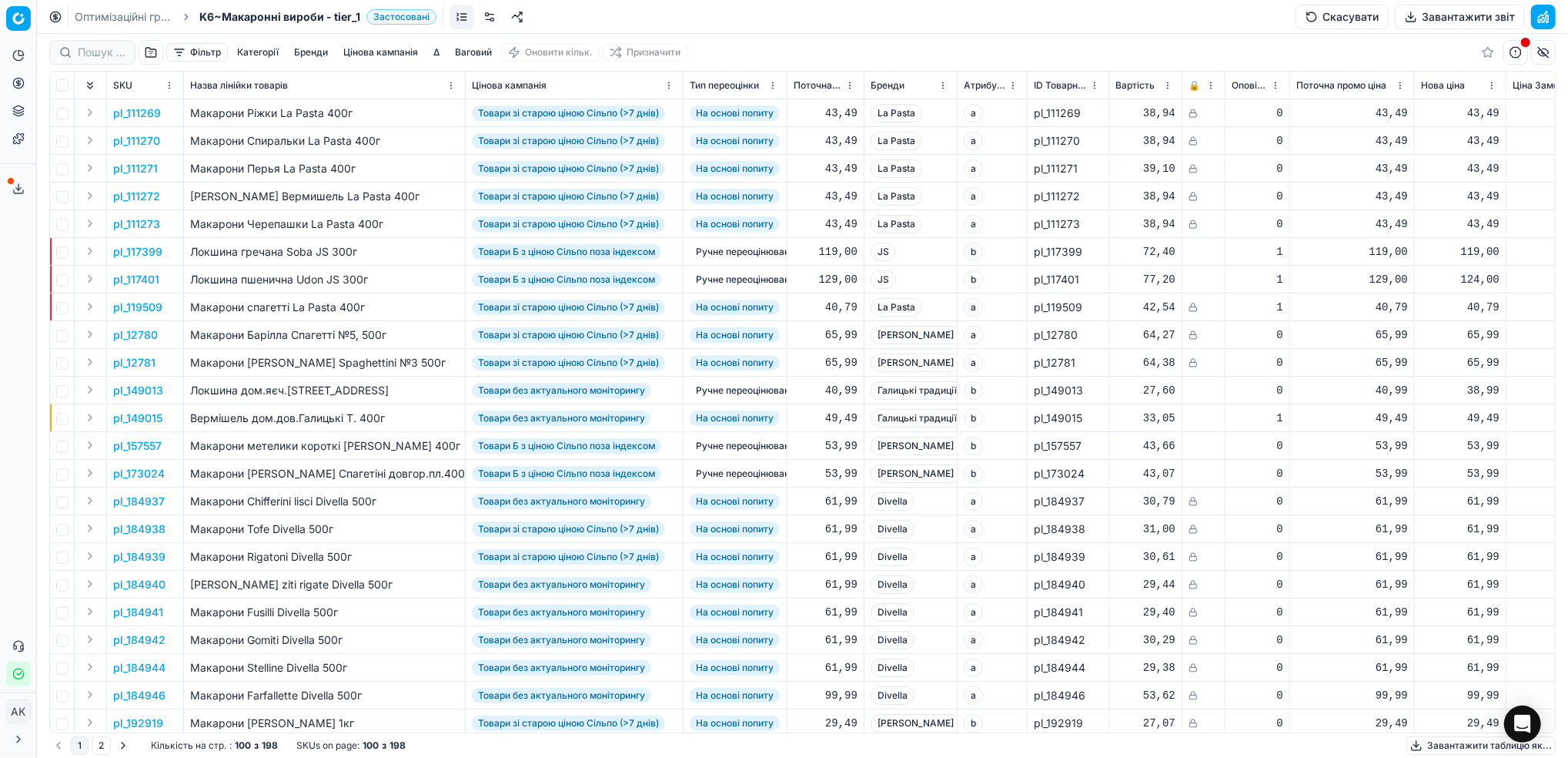
click at [1467, 19] on button "Завантажити звіт" at bounding box center [1459, 17] width 130 height 24
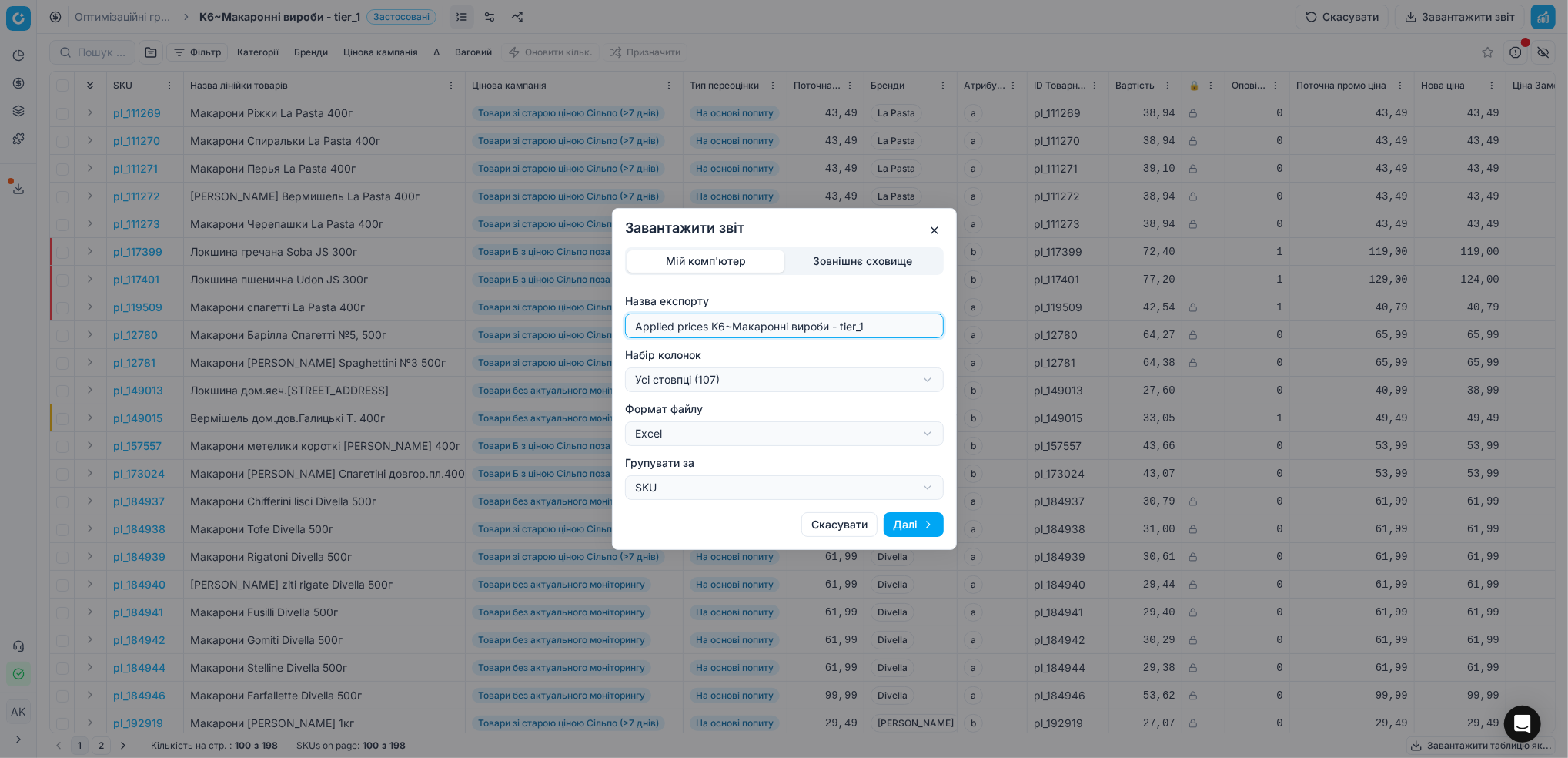
drag, startPoint x: 724, startPoint y: 322, endPoint x: 628, endPoint y: 329, distance: 96.3
click at [628, 329] on div "Applied prices K6~Макаронні вироби - tier_1" at bounding box center [784, 326] width 318 height 24
type input "20250926~Макаронні вироби - tier_1"
click at [925, 379] on div "Завантажити звіт Мій комп'ютер Зовнішнє сховище Назва експорту 20250926~Макарон…" at bounding box center [784, 379] width 1568 height 758
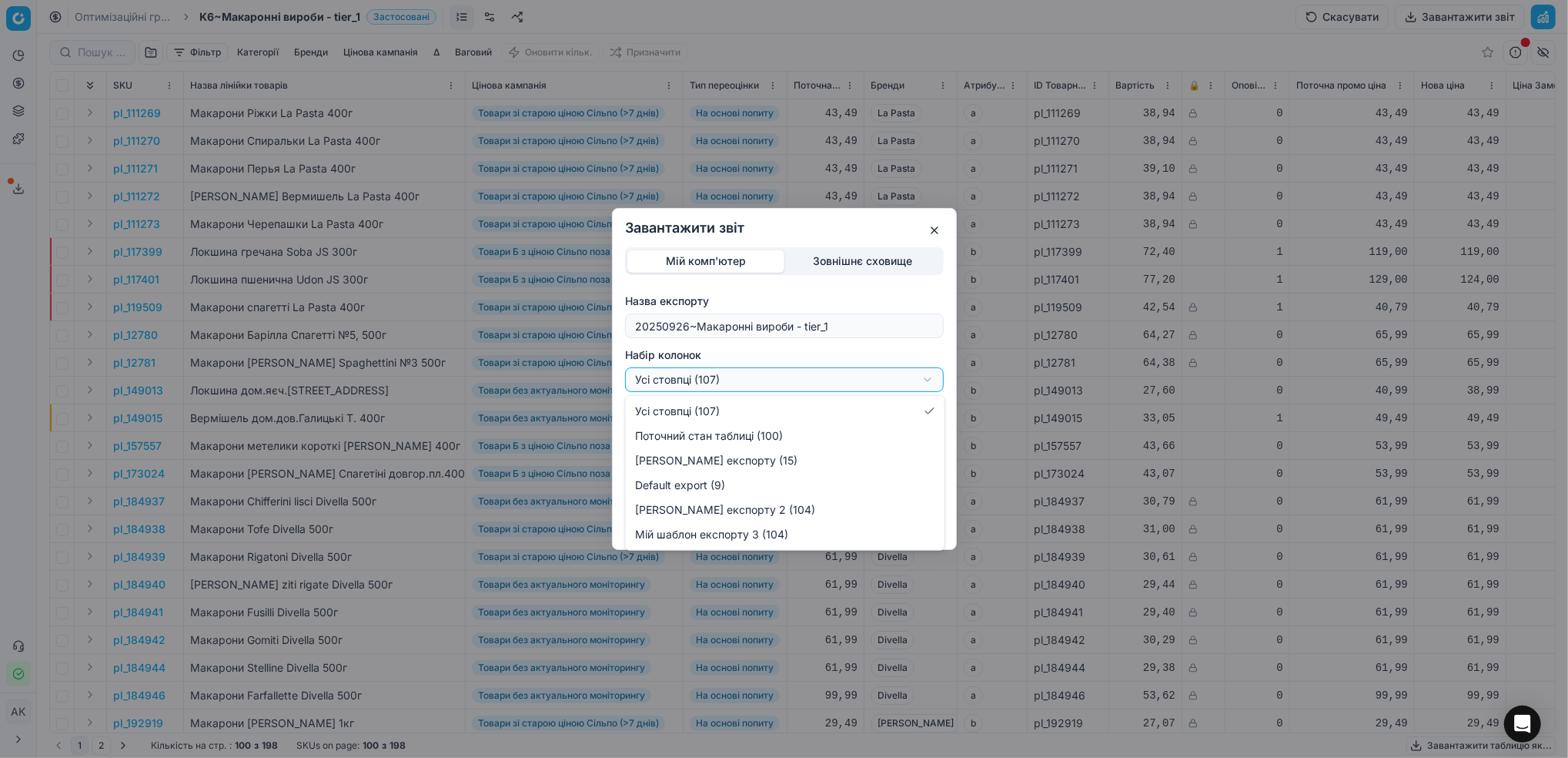
select select "custom"
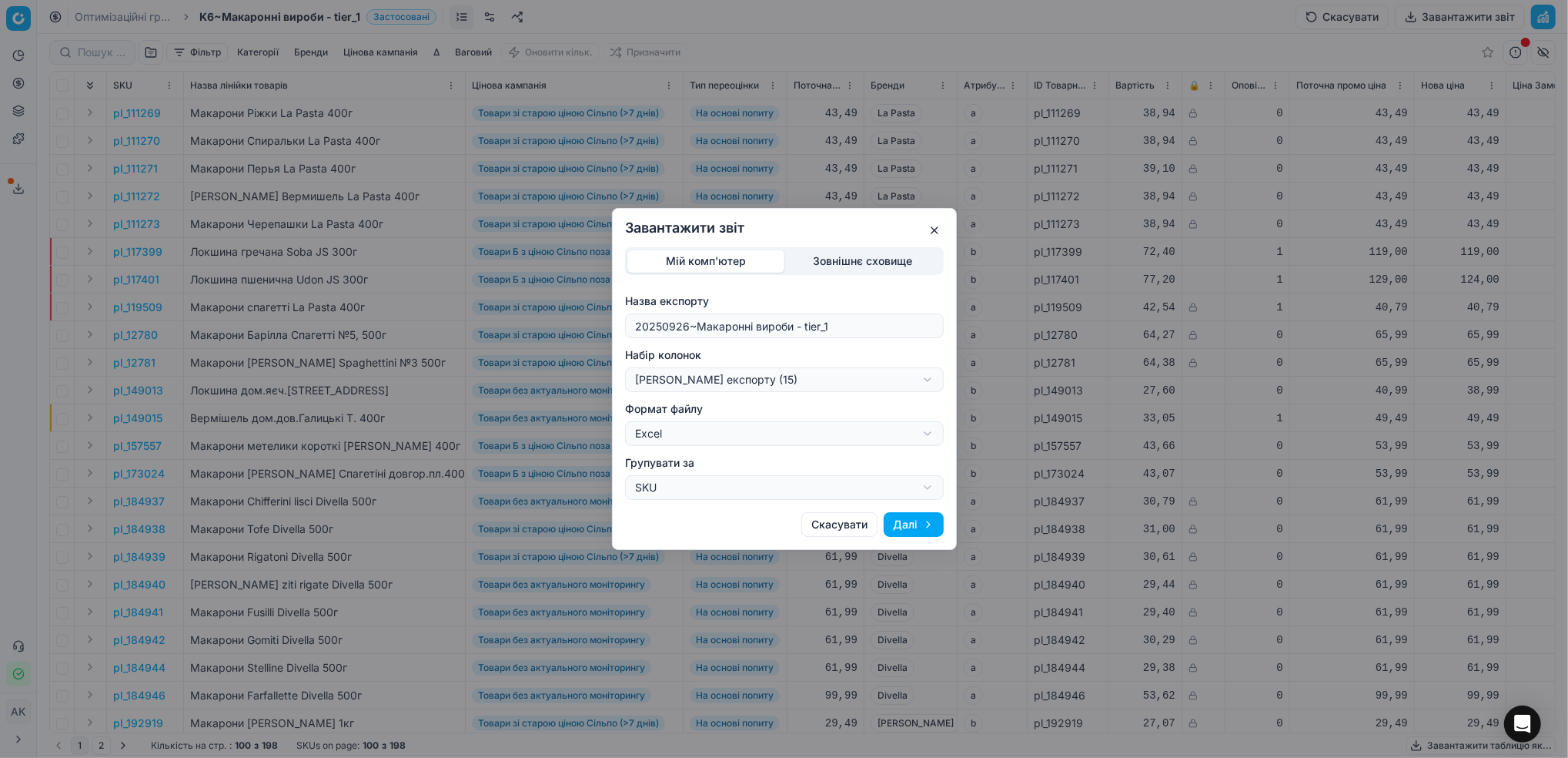
click at [917, 520] on button "Далі" at bounding box center [914, 525] width 60 height 24
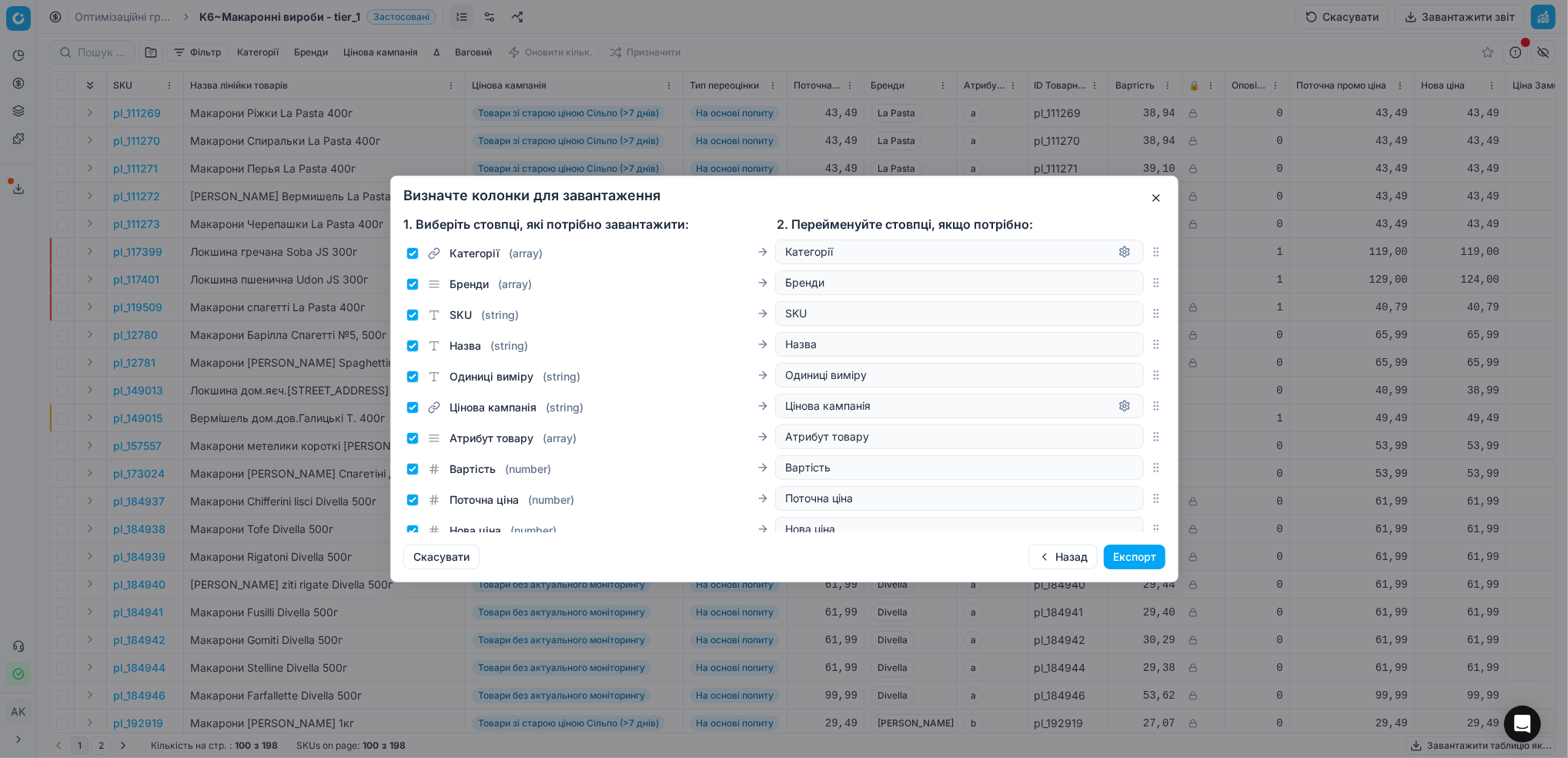
click at [1126, 555] on button "Експорт" at bounding box center [1134, 557] width 62 height 24
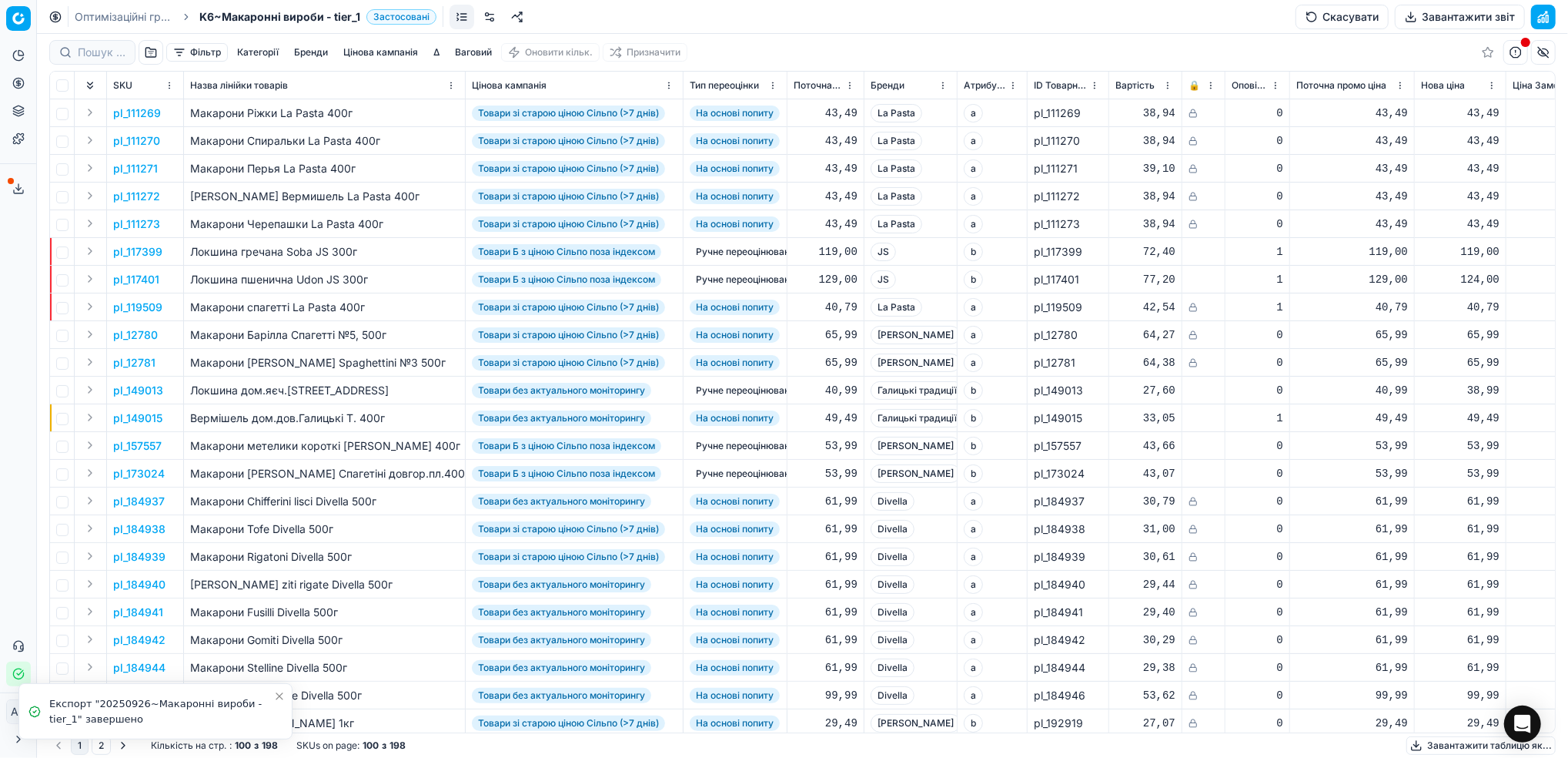
click at [126, 14] on link "Оптимізаційні групи" at bounding box center [124, 16] width 99 height 15
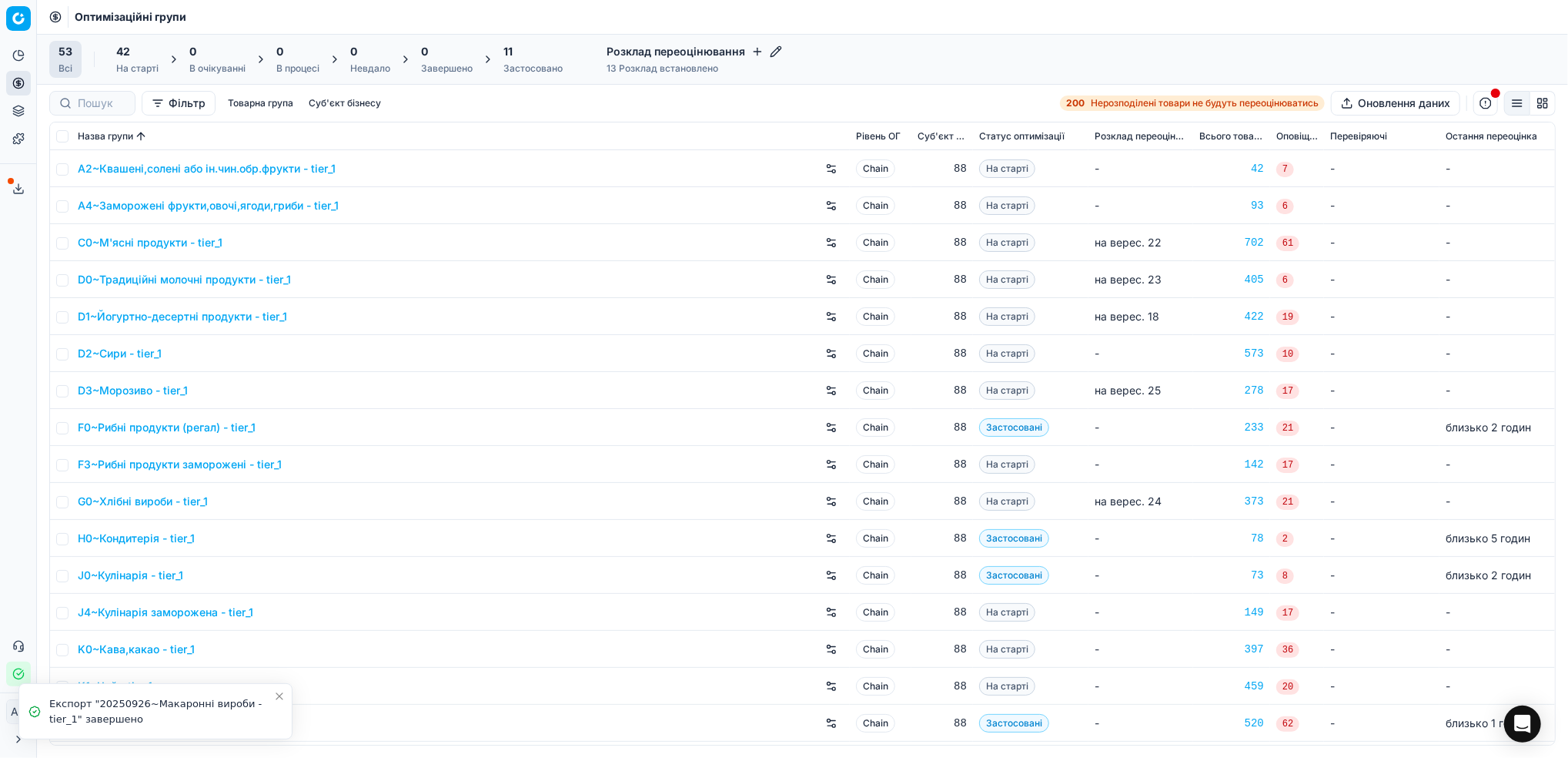
click at [510, 68] on div "Застосовано" at bounding box center [532, 68] width 59 height 12
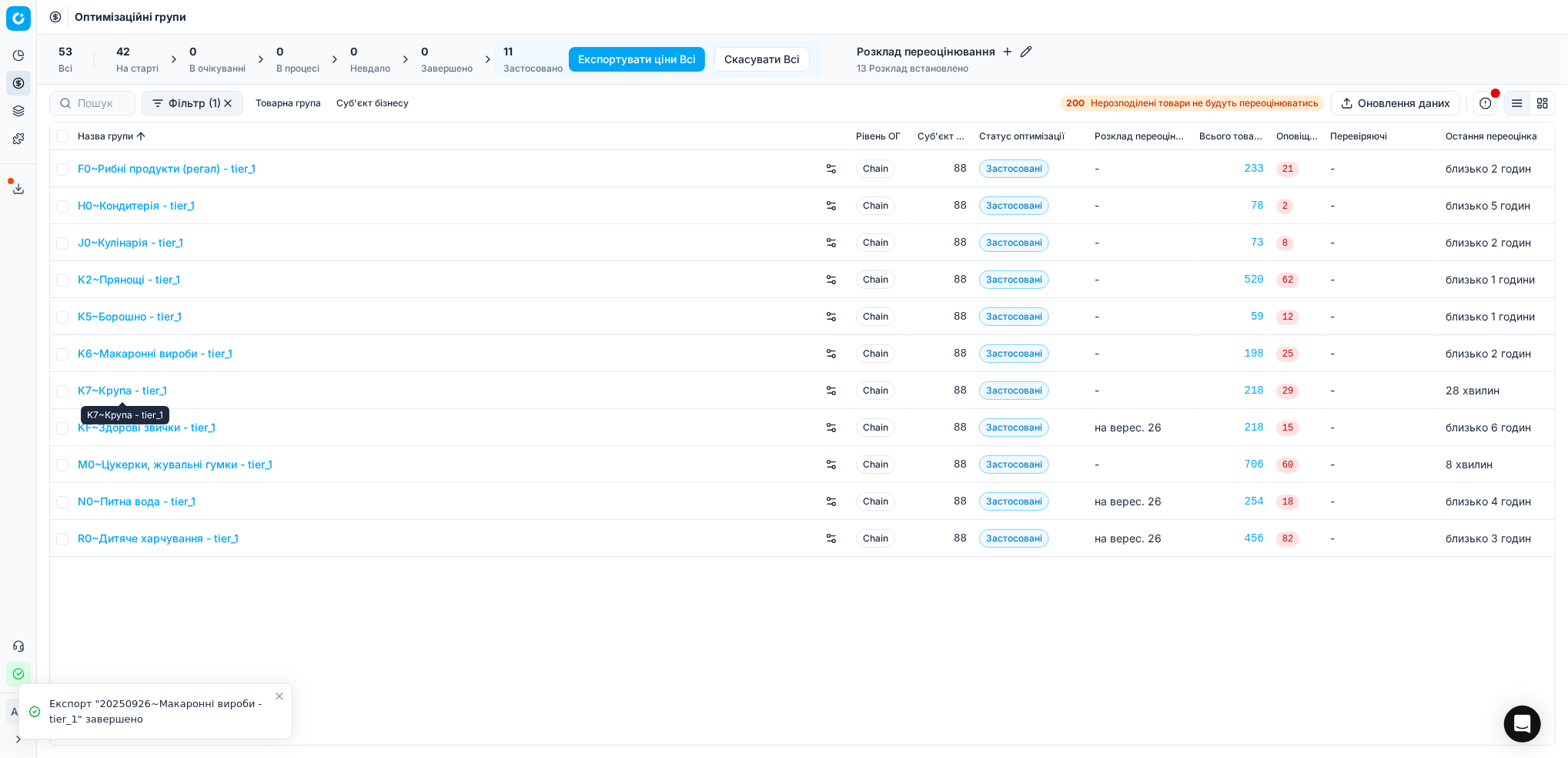
click at [119, 392] on link "K7~Крупа - tier_1" at bounding box center [122, 390] width 89 height 15
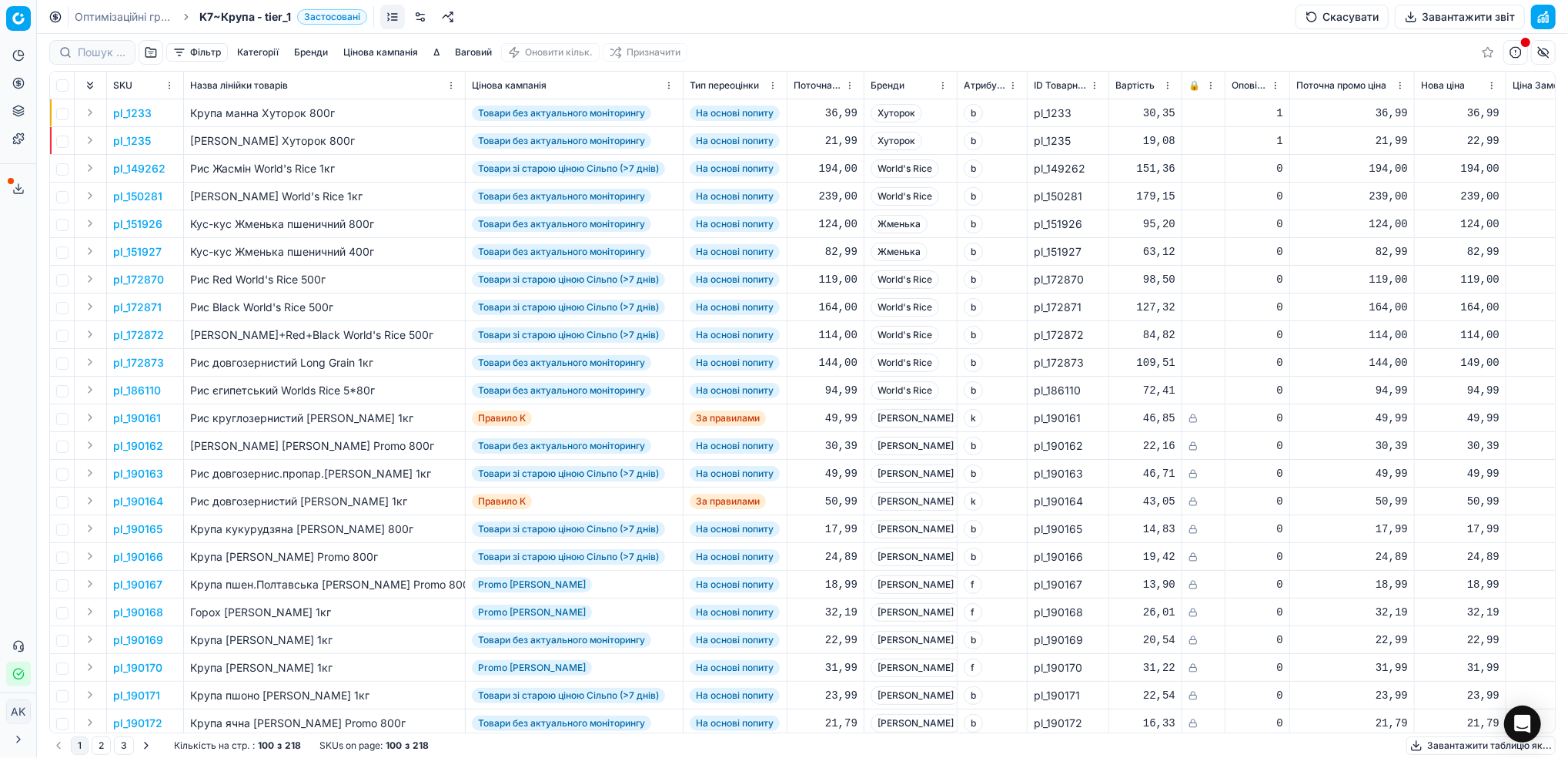
click at [1438, 11] on button "Завантажити звіт" at bounding box center [1459, 17] width 130 height 24
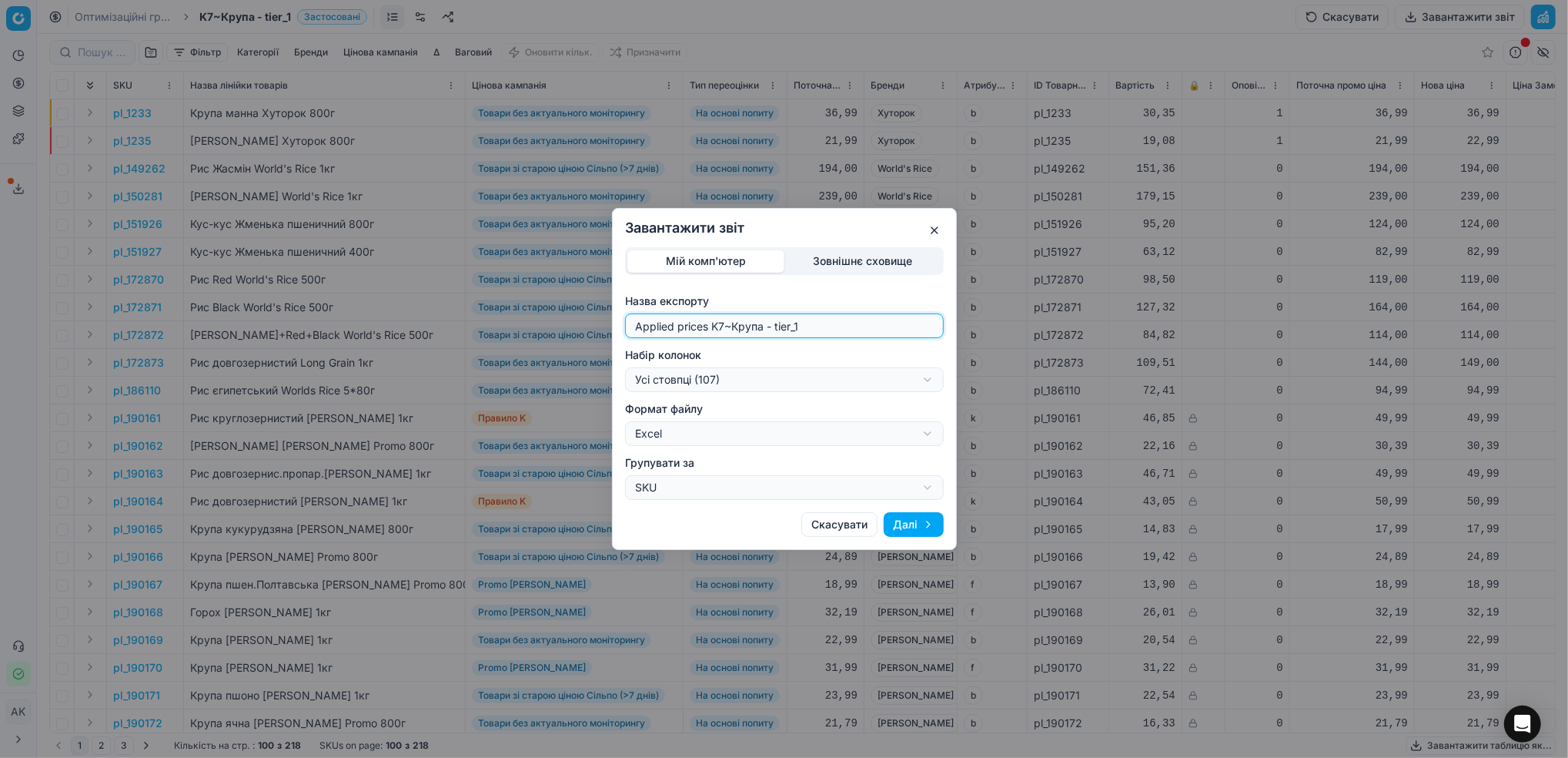
drag, startPoint x: 720, startPoint y: 327, endPoint x: 633, endPoint y: 331, distance: 87.1
click at [633, 331] on input "Applied prices K7~Крупа - tier_1" at bounding box center [784, 326] width 305 height 23
drag, startPoint x: 724, startPoint y: 328, endPoint x: 617, endPoint y: 328, distance: 107.0
click at [617, 328] on div "Мій комп'ютер Зовнішнє сховище Назва експорту Applied prices K7~Крупа - tier_1 …" at bounding box center [784, 374] width 344 height 253
type input "20250926~Крупа - tier_1"
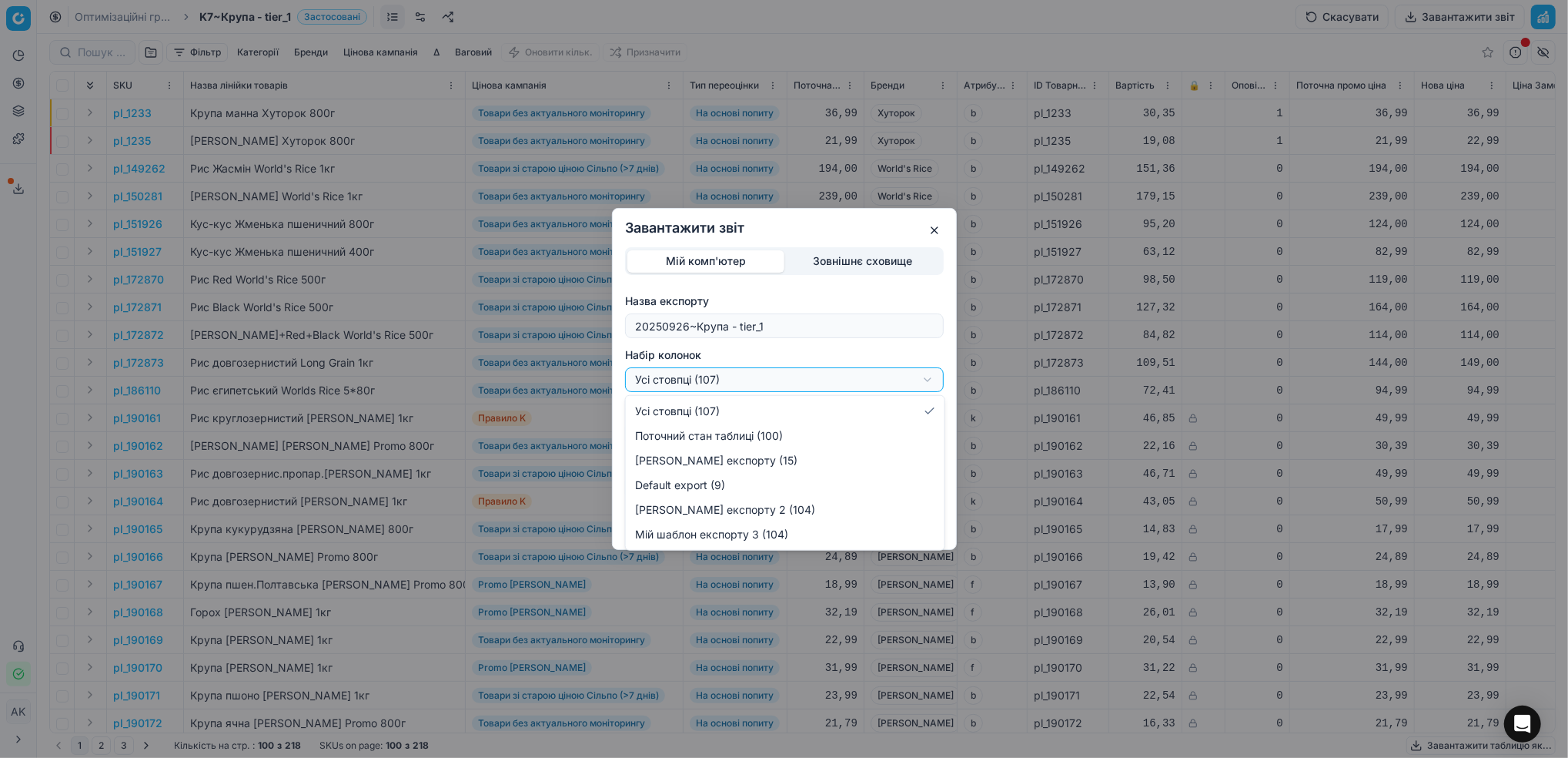
click at [925, 378] on div "Завантажити звіт Мій комп'ютер Зовнішнє сховище Назва експорту 20250926~Крупа -…" at bounding box center [784, 379] width 1568 height 758
select select "custom"
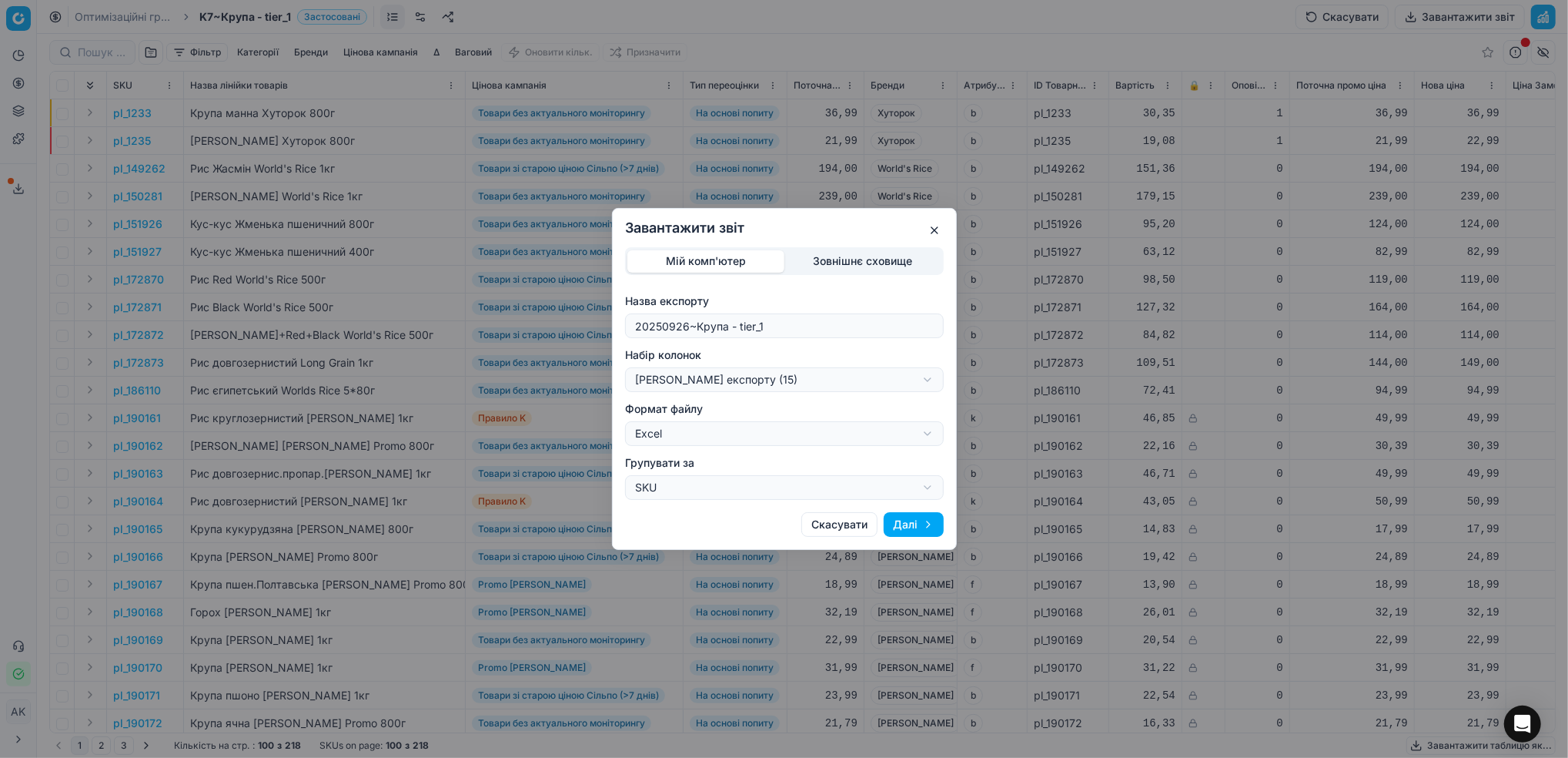
click at [908, 525] on button "Далі" at bounding box center [914, 525] width 60 height 24
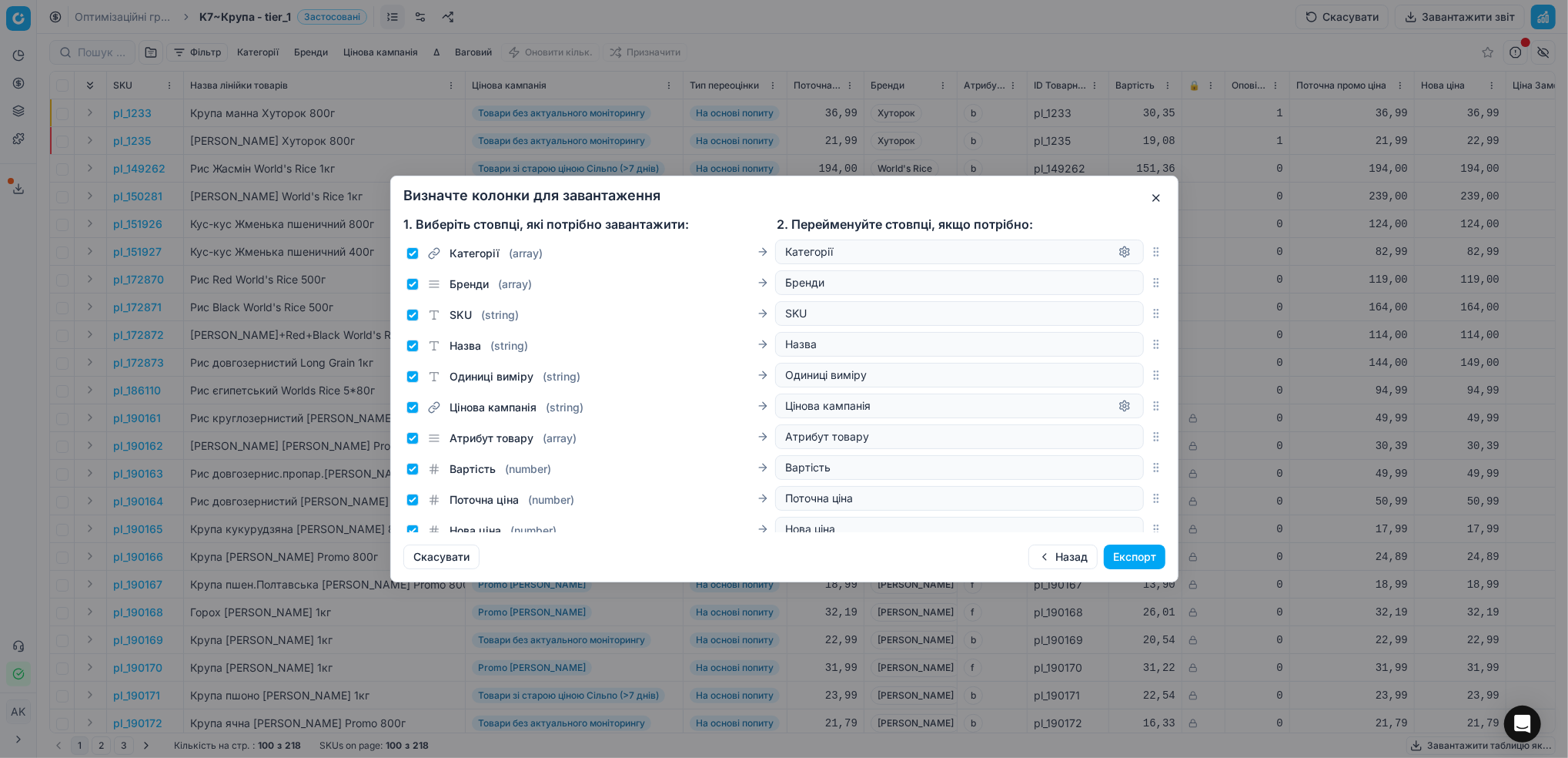
click at [1138, 554] on button "Експорт" at bounding box center [1134, 557] width 62 height 24
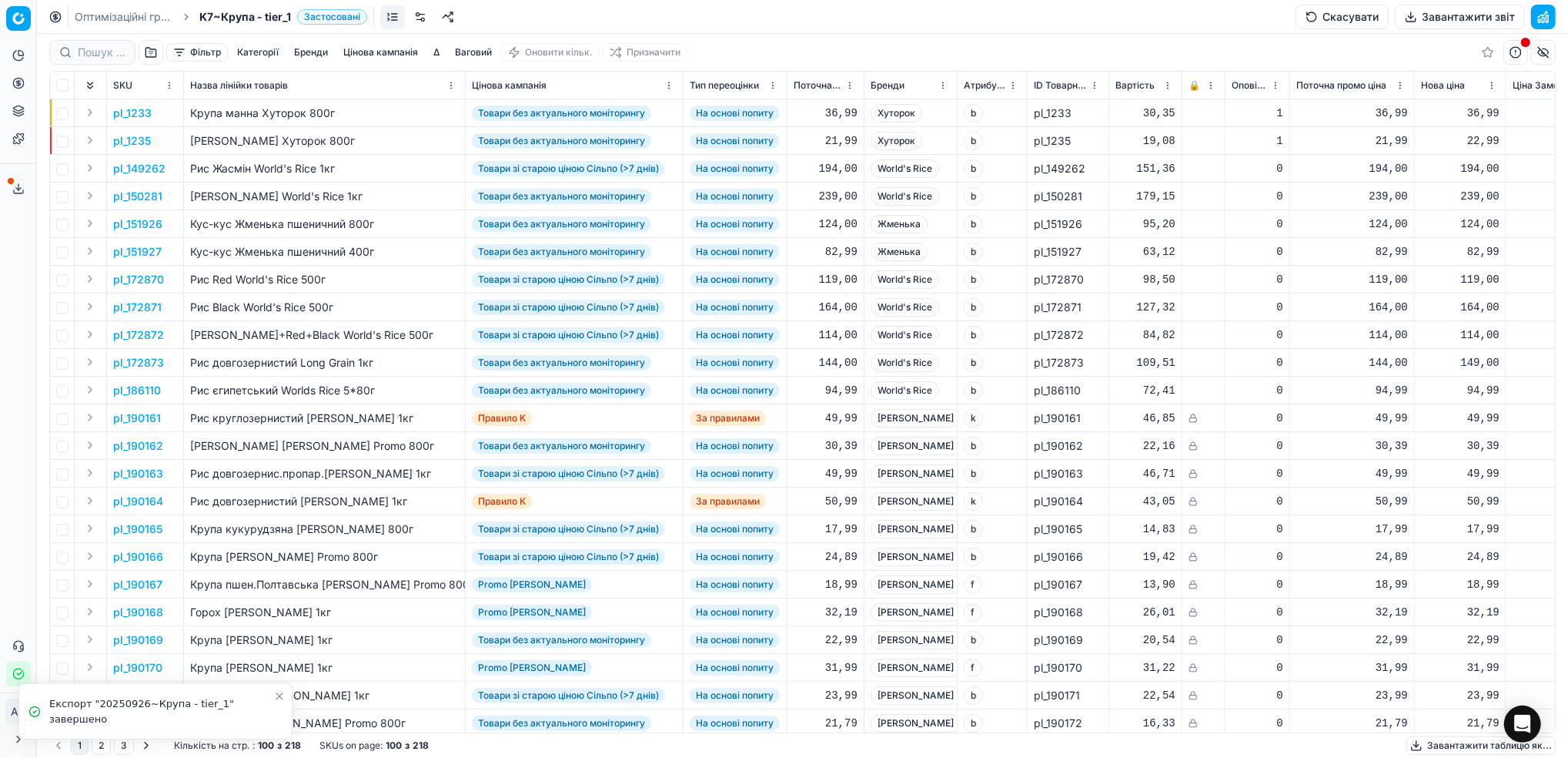
drag, startPoint x: 122, startPoint y: 19, endPoint x: 137, endPoint y: 19, distance: 15.0
click at [122, 19] on link "Оптимізаційні групи" at bounding box center [124, 16] width 99 height 15
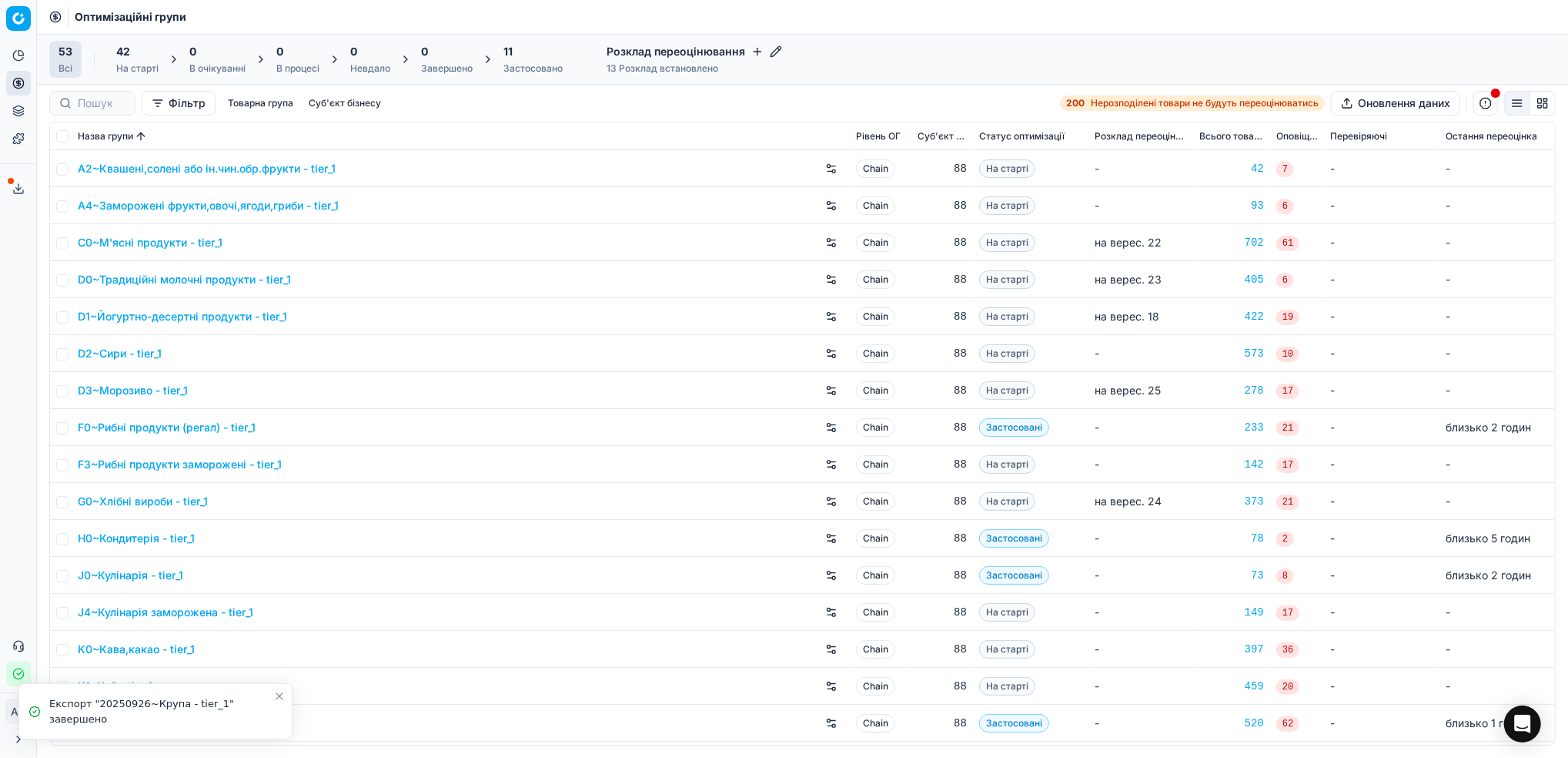
click at [511, 60] on div "11 Застосовано" at bounding box center [532, 59] width 59 height 31
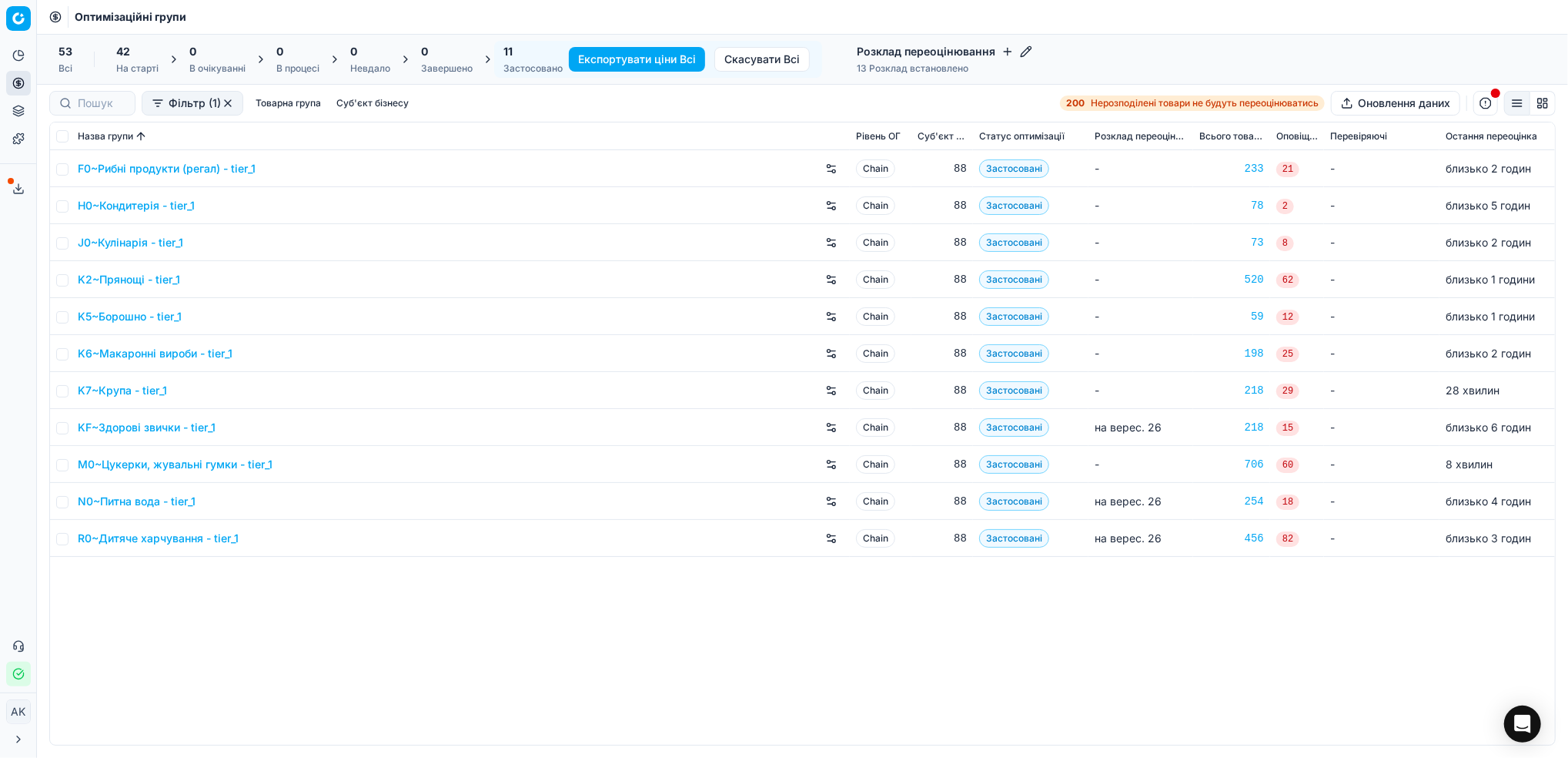
click at [20, 186] on icon at bounding box center [18, 188] width 12 height 12
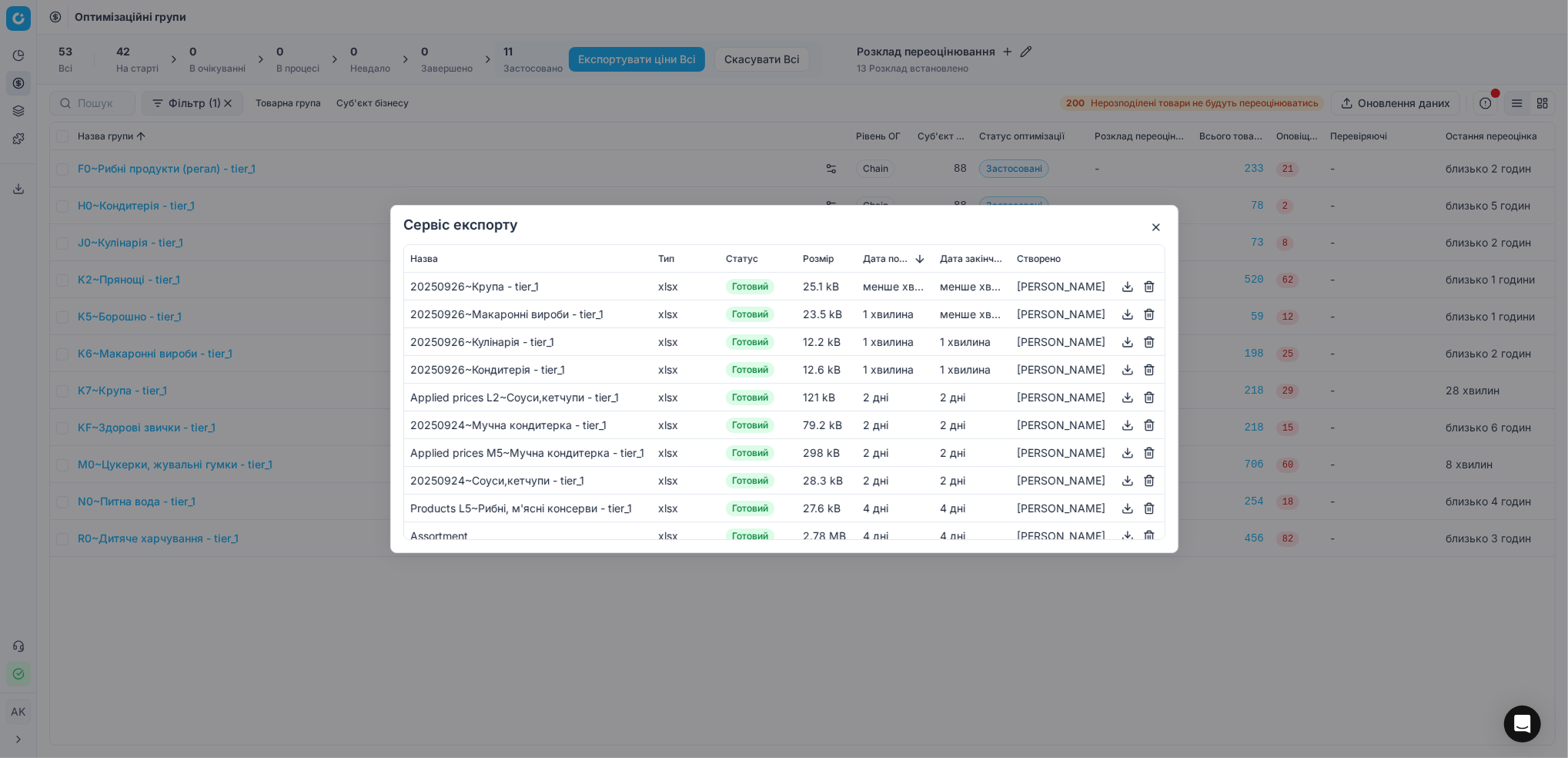
click at [1149, 231] on button "button" at bounding box center [1156, 227] width 19 height 19
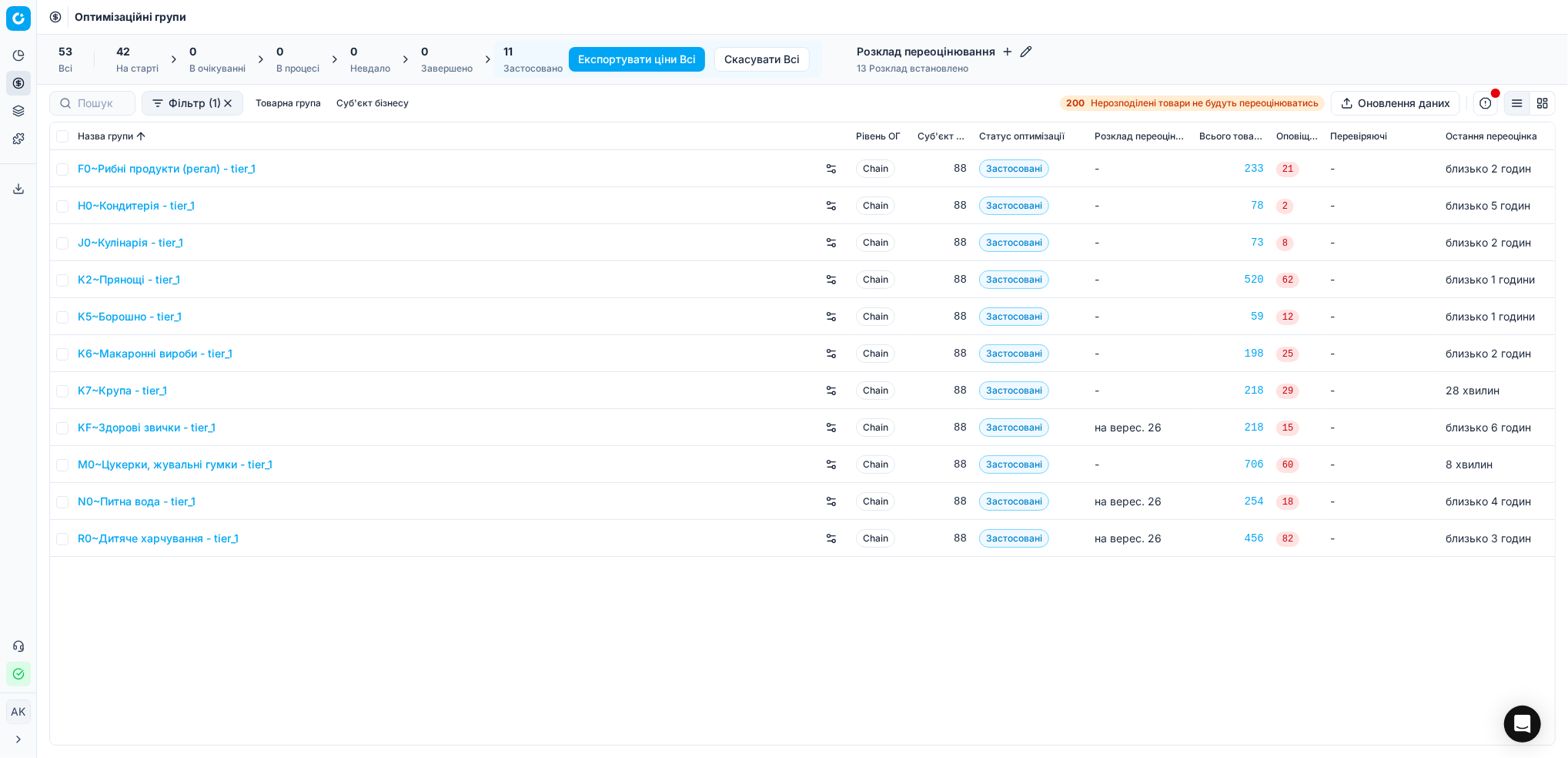
click at [134, 468] on link "M0~Цукерки, жувальні гумки - tier_1" at bounding box center [175, 464] width 194 height 15
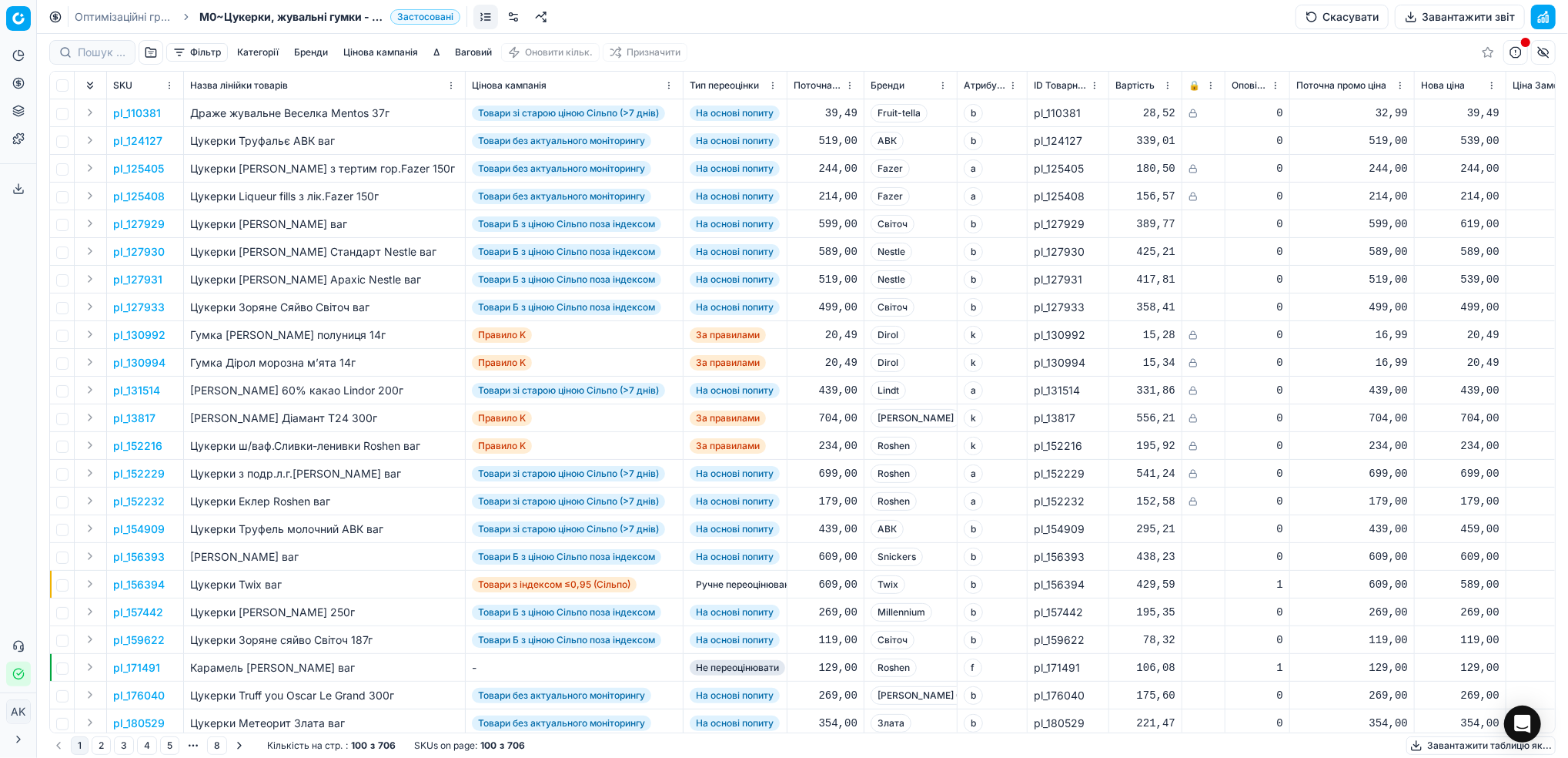
click at [1438, 15] on button "Завантажити звіт" at bounding box center [1459, 17] width 130 height 24
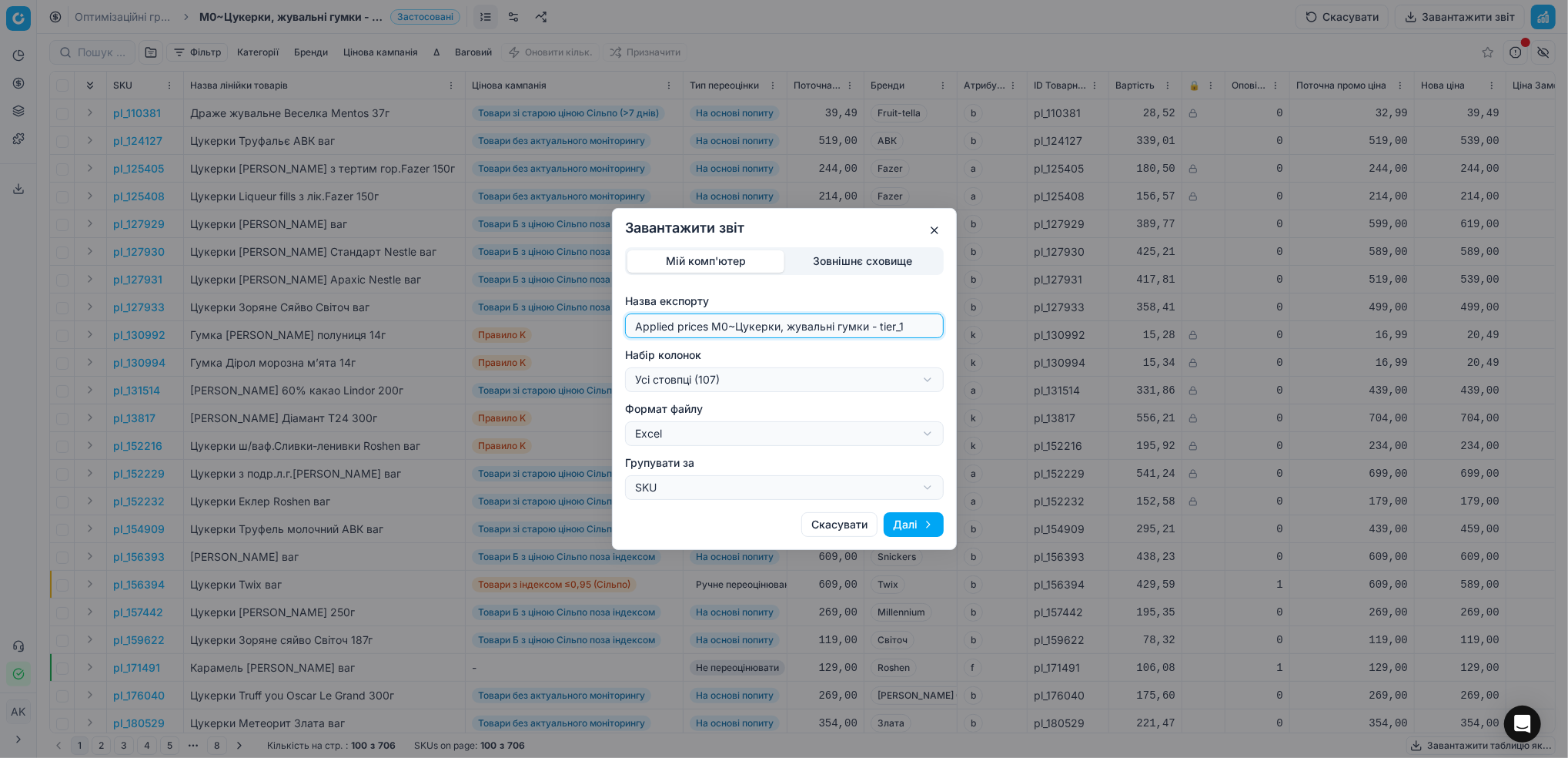
drag, startPoint x: 727, startPoint y: 327, endPoint x: 530, endPoint y: 334, distance: 197.1
click at [530, 334] on div "Завантажити звіт Мій комп'ютер Зовнішнє сховище Назва експорту Applied prices M…" at bounding box center [784, 379] width 1568 height 758
type input "20250926~Цукерки, жувальні гумки - tier_1"
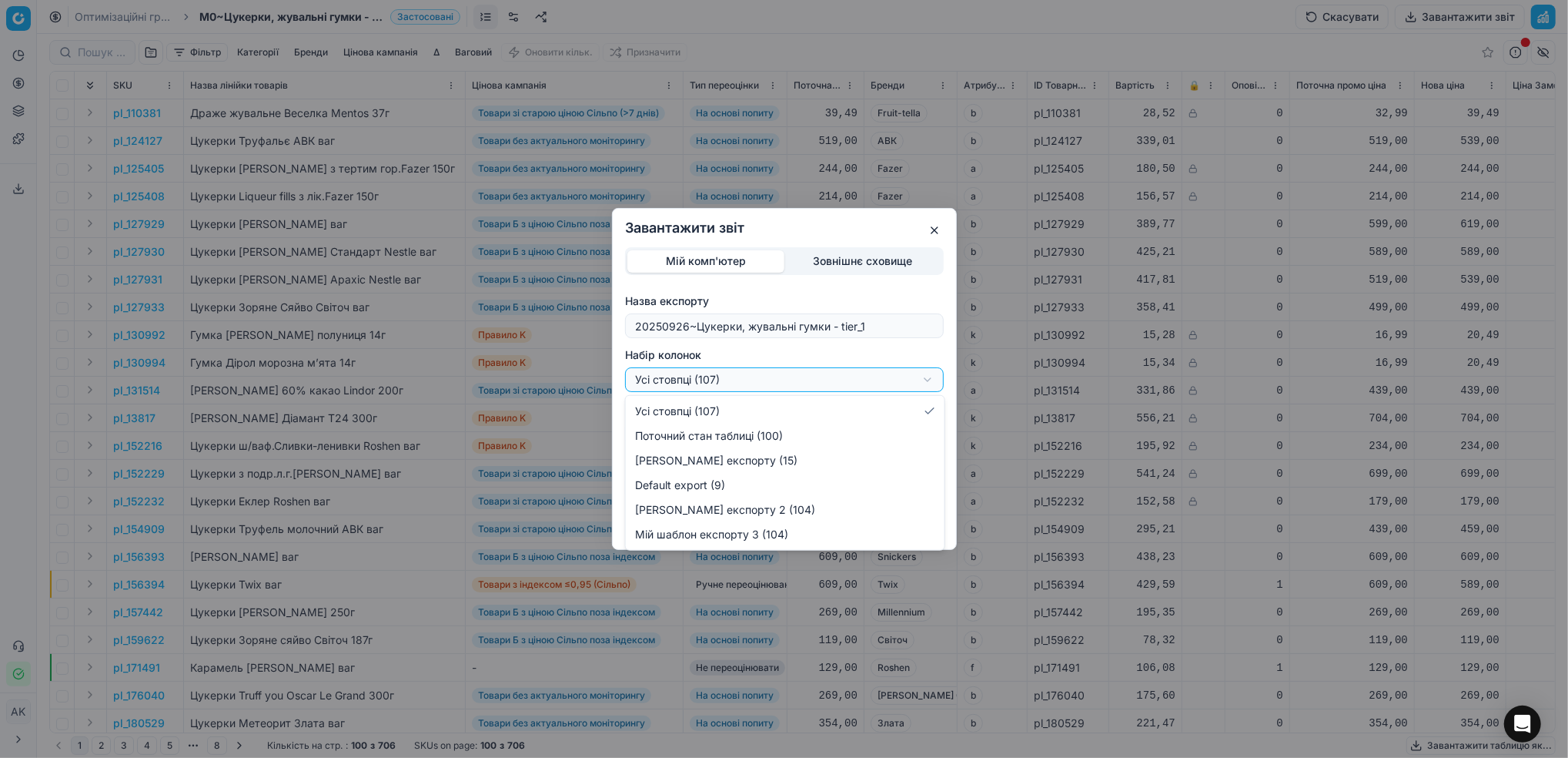
click at [930, 380] on div "Завантажити звіт Мій комп'ютер Зовнішнє сховище Назва експорту 20250926~[GEOGRA…" at bounding box center [784, 379] width 1568 height 758
select select "custom"
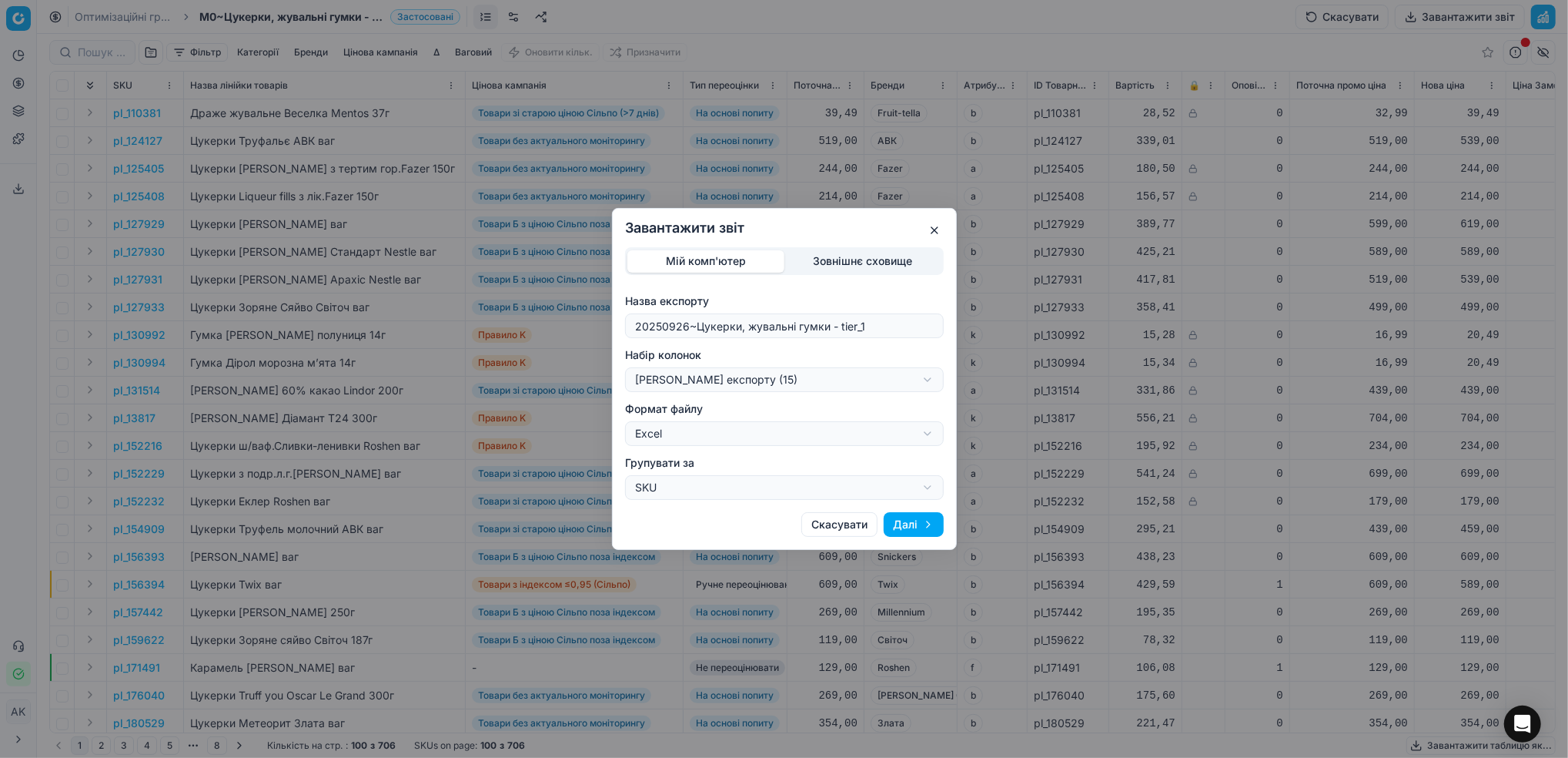
click at [919, 512] on div "Завантажити звіт Мій комп'ютер Зовнішнє сховище Назва експорту 20250926~[GEOGRA…" at bounding box center [784, 379] width 345 height 342
click at [920, 520] on button "Далі" at bounding box center [914, 525] width 60 height 24
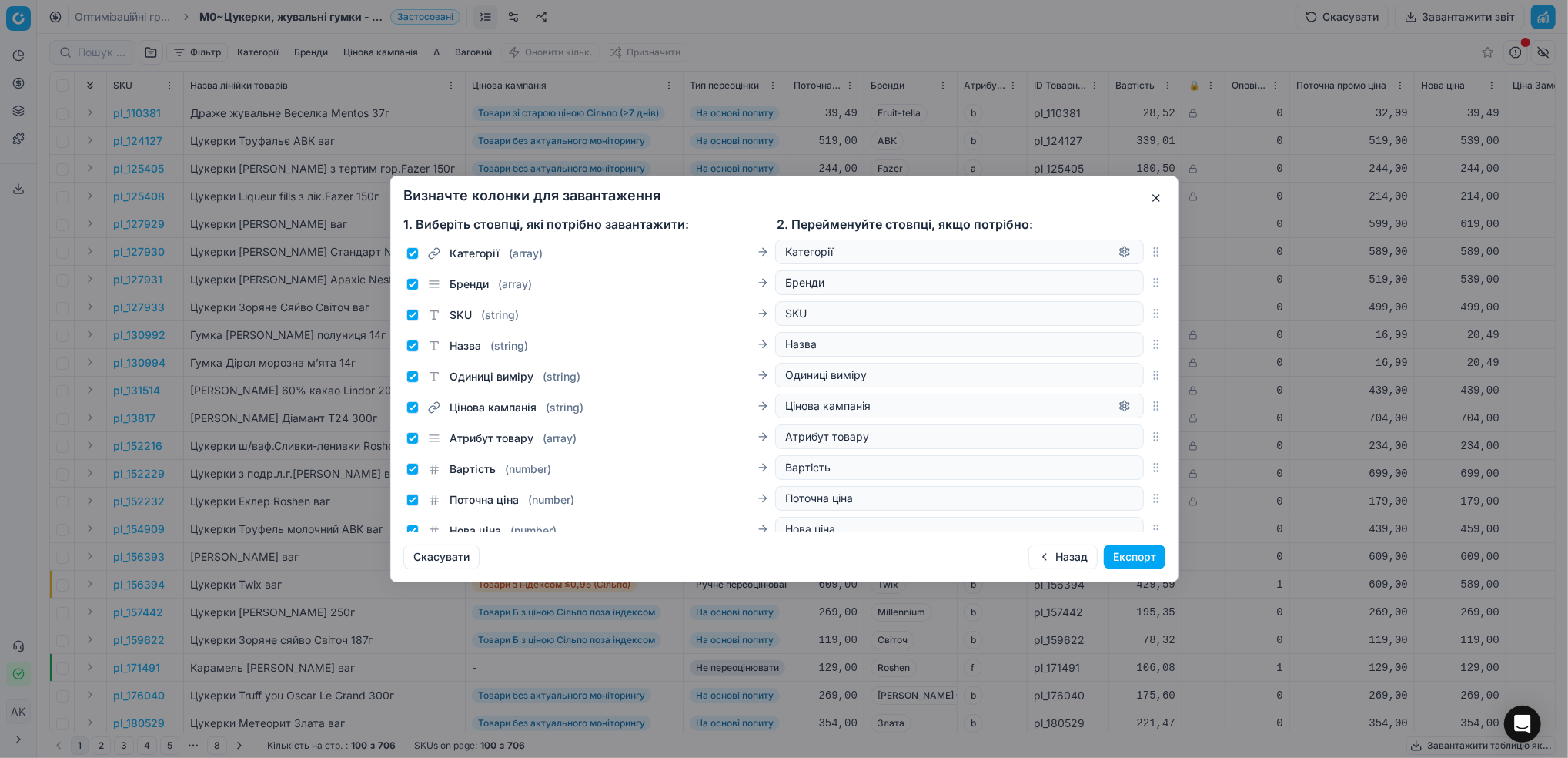
click at [1126, 559] on button "Експорт" at bounding box center [1134, 557] width 62 height 24
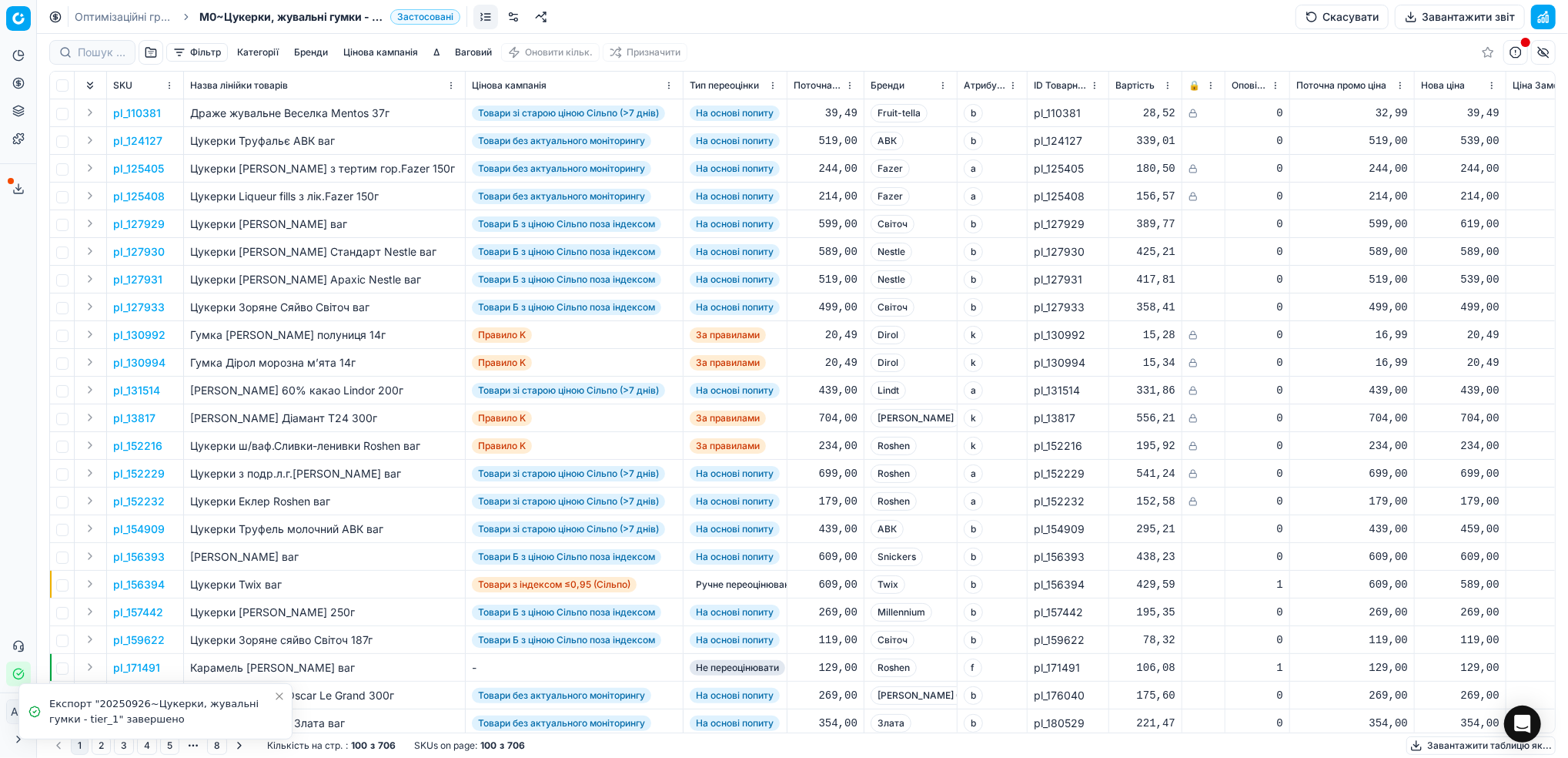
click at [130, 15] on link "Оптимізаційні групи" at bounding box center [124, 16] width 99 height 15
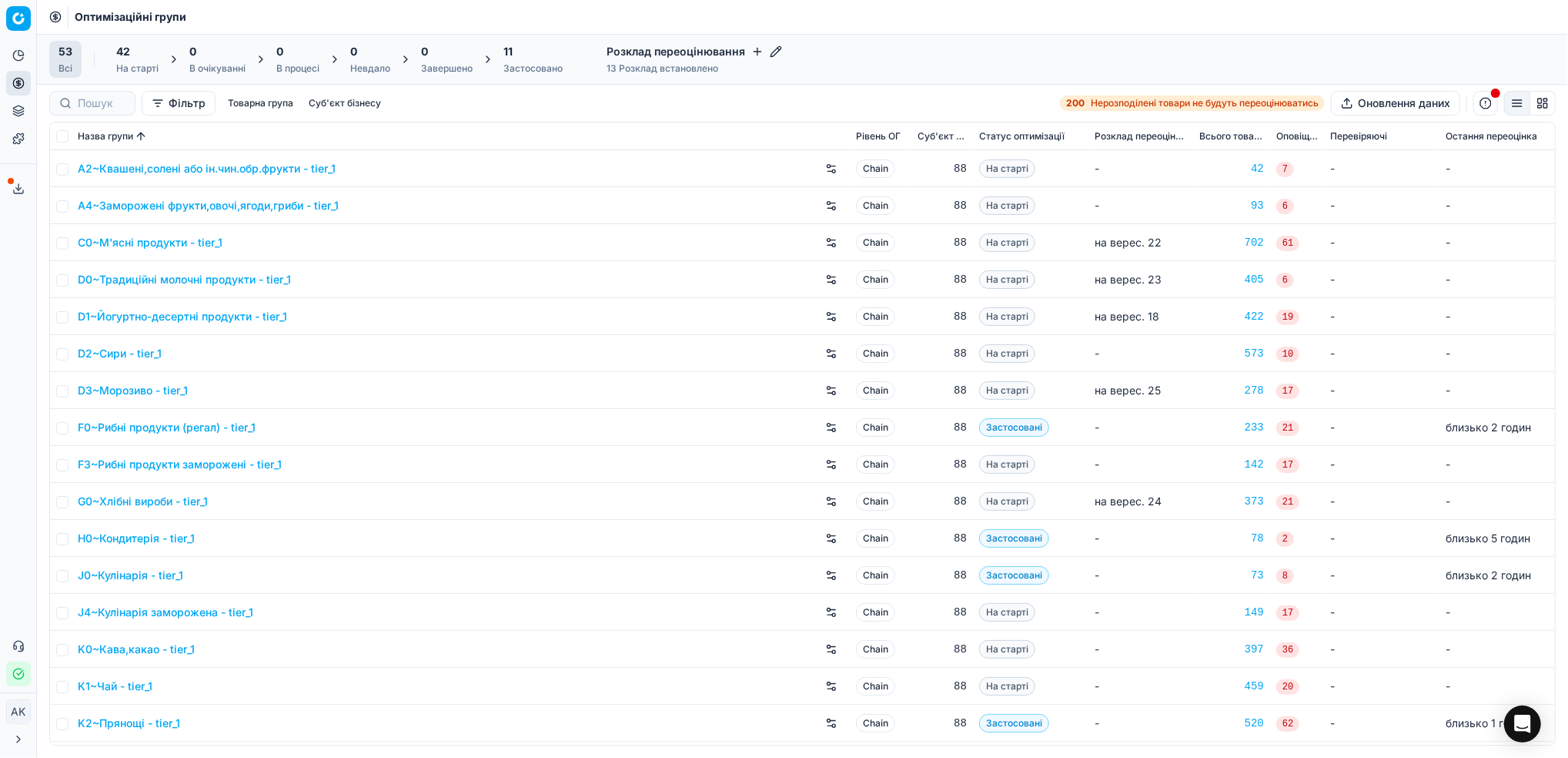
click at [19, 180] on button "Сервіс експорту" at bounding box center [19, 189] width 24 height 24
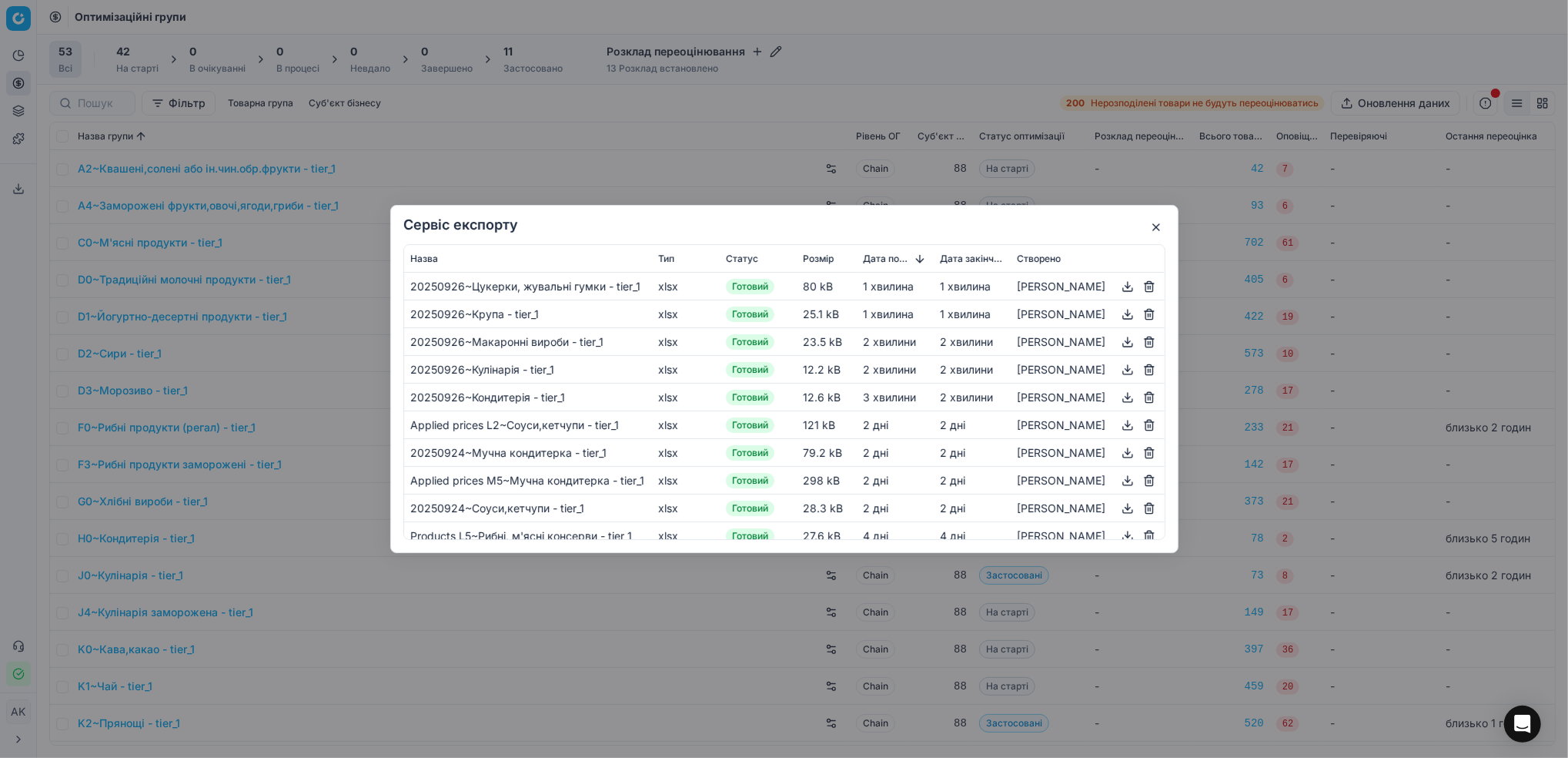
click at [1121, 401] on button "button" at bounding box center [1127, 397] width 19 height 19
click at [1125, 370] on button "button" at bounding box center [1127, 370] width 19 height 19
click at [998, 25] on div "Сервіс експорту Назва Тип Статус Розмір Дата початку Дата закінчення Створено 2…" at bounding box center [784, 379] width 1568 height 758
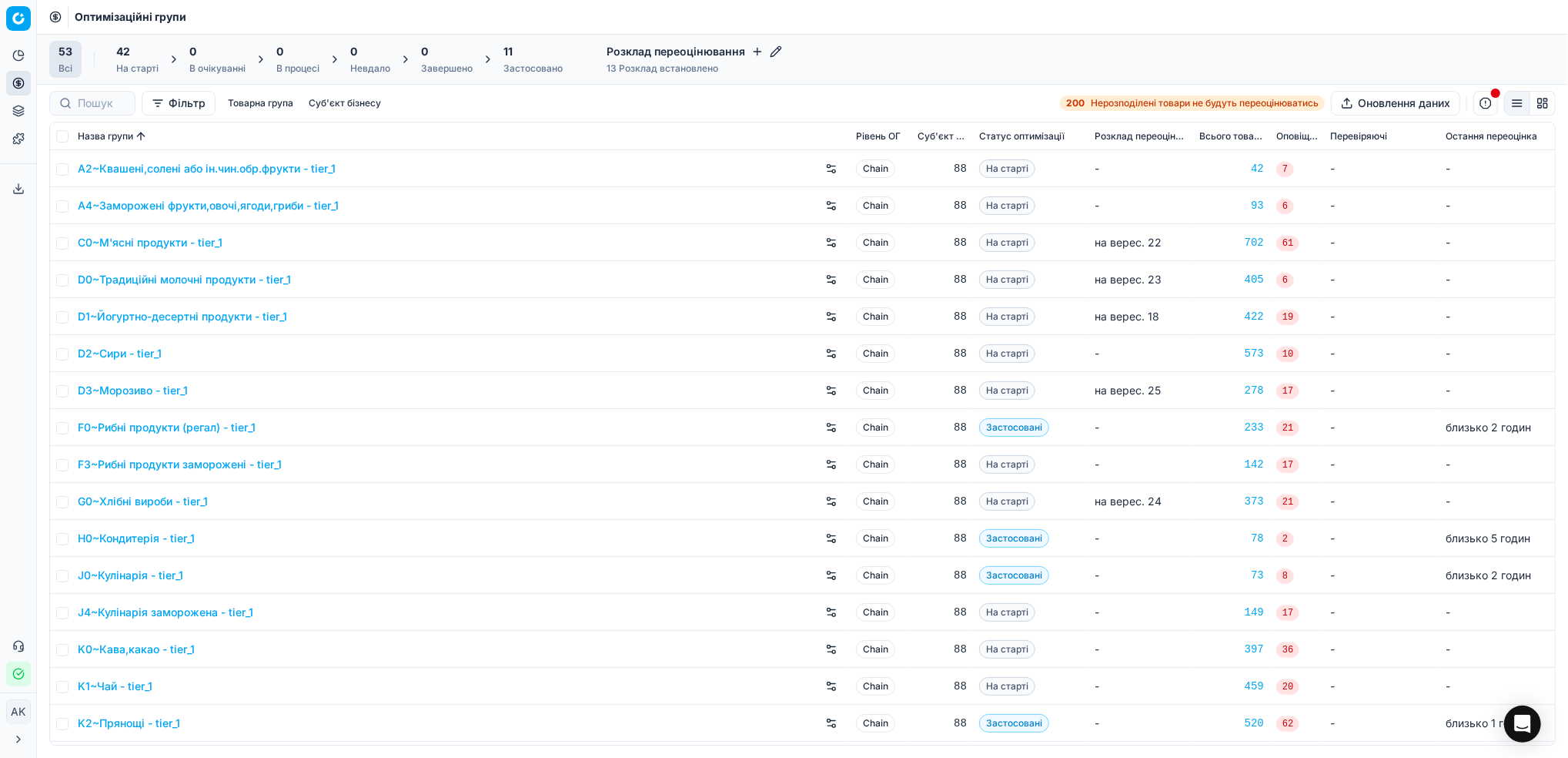
click at [14, 191] on icon at bounding box center [18, 192] width 9 height 3
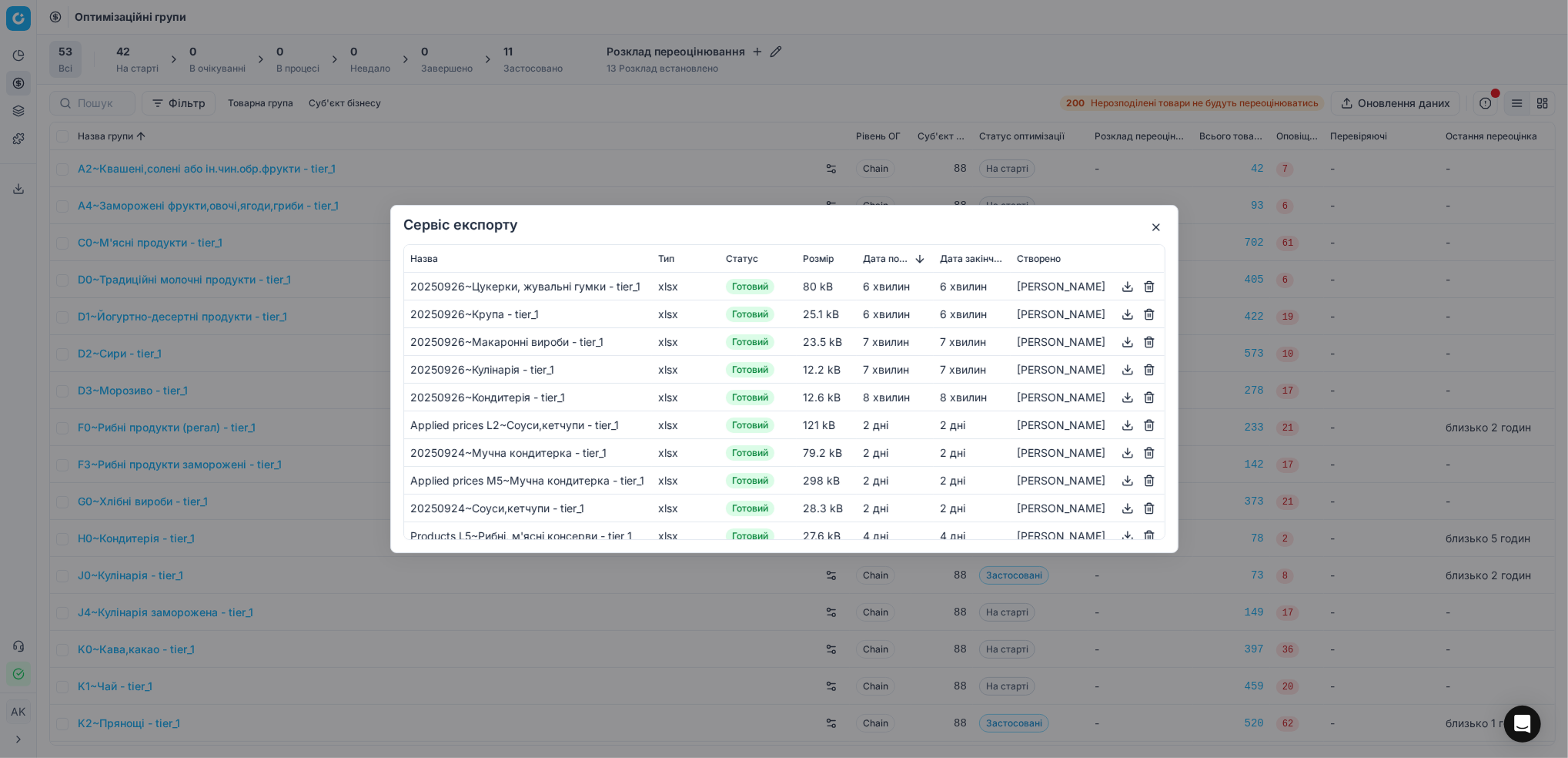
click at [1124, 344] on button "button" at bounding box center [1127, 341] width 19 height 19
click at [1012, 51] on div "Сервіс експорту Назва Тип Статус Розмір Дата початку Дата закінчення Створено 2…" at bounding box center [784, 379] width 1568 height 758
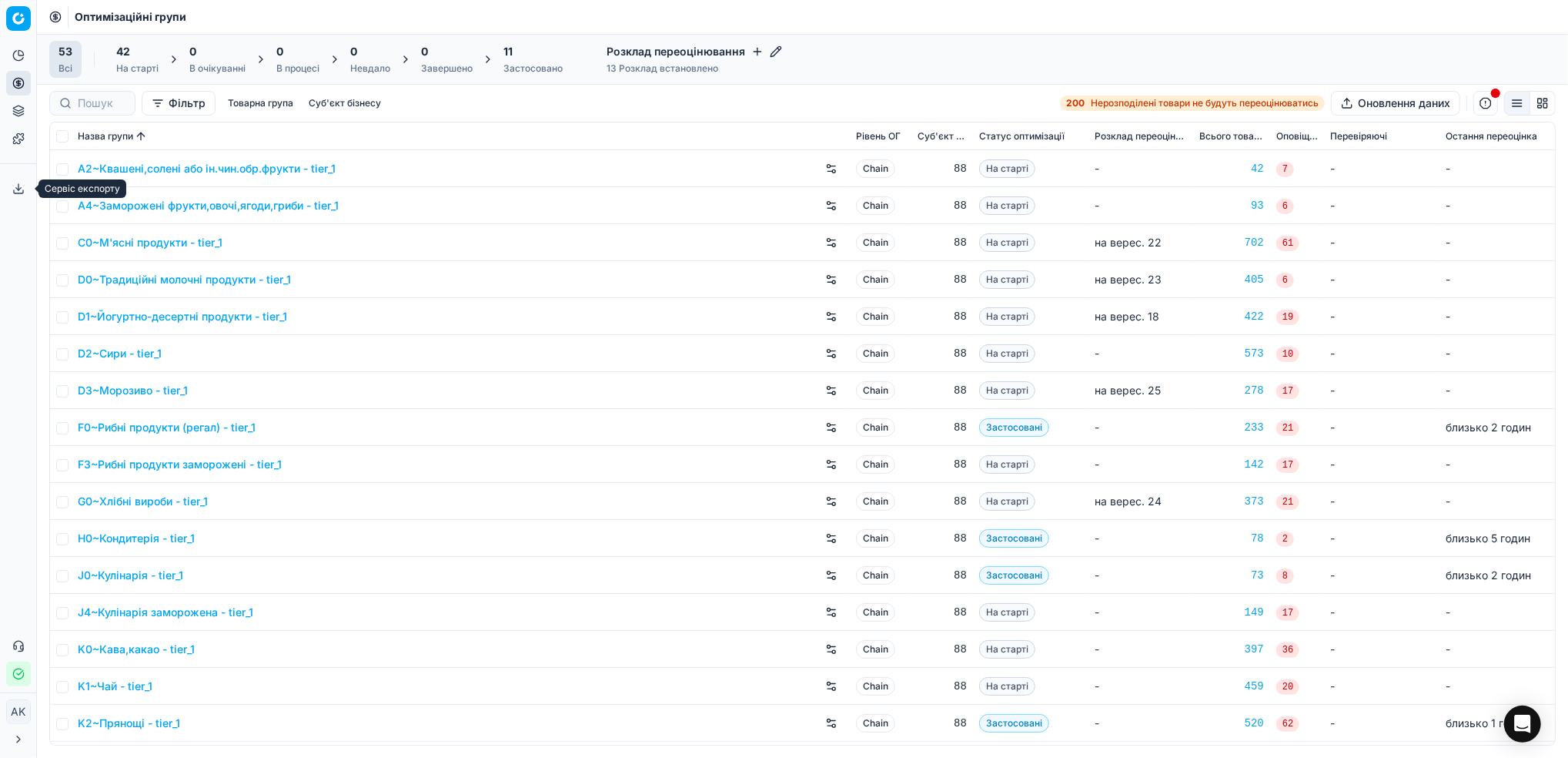
click at [16, 200] on button "Сервіс експорту" at bounding box center [19, 189] width 24 height 24
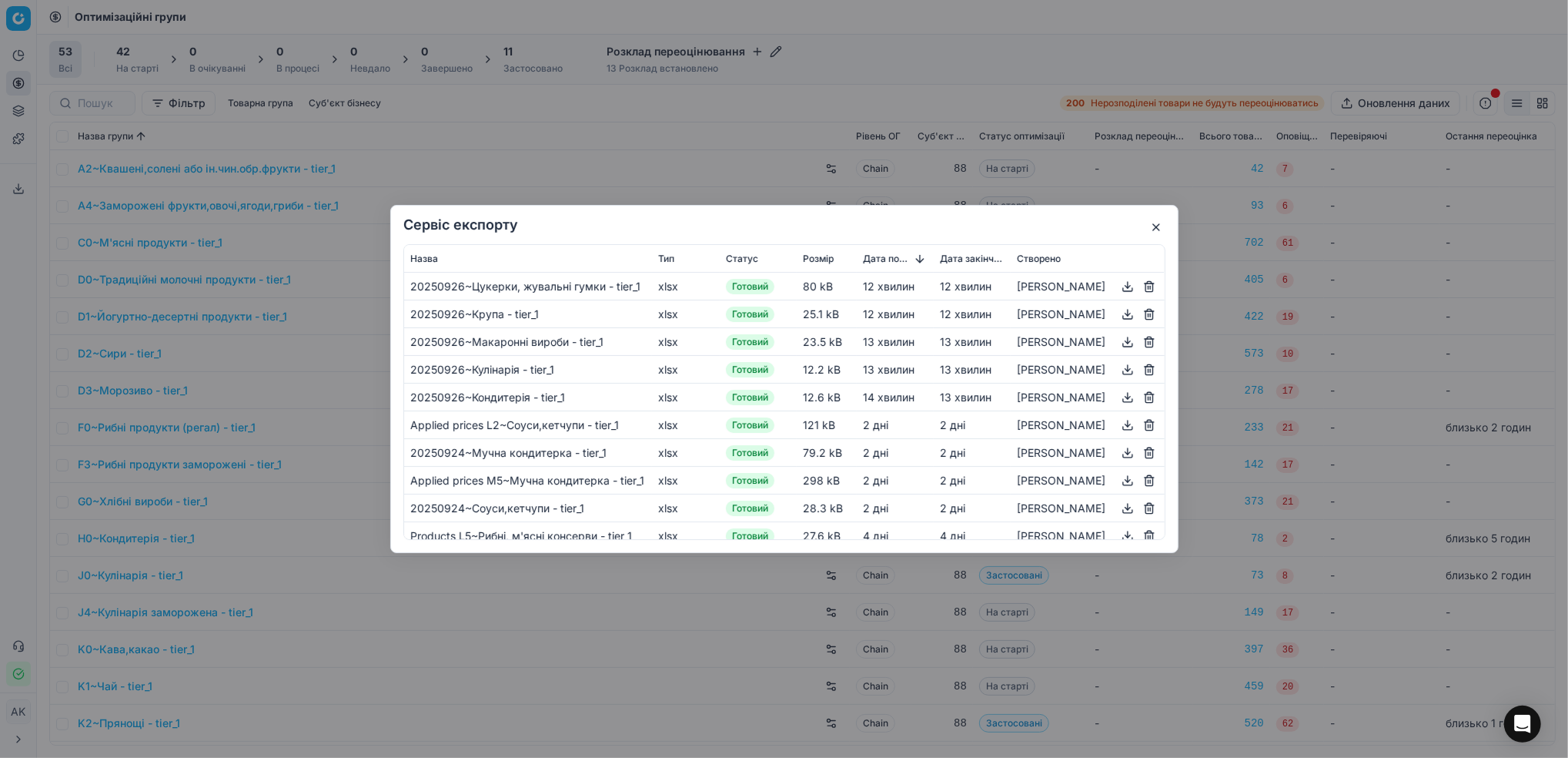
click at [1123, 319] on button "button" at bounding box center [1127, 314] width 19 height 19
click at [733, 105] on div "Сервіс експорту Назва Тип Статус Розмір Дата початку Дата закінчення Створено 2…" at bounding box center [784, 379] width 1568 height 758
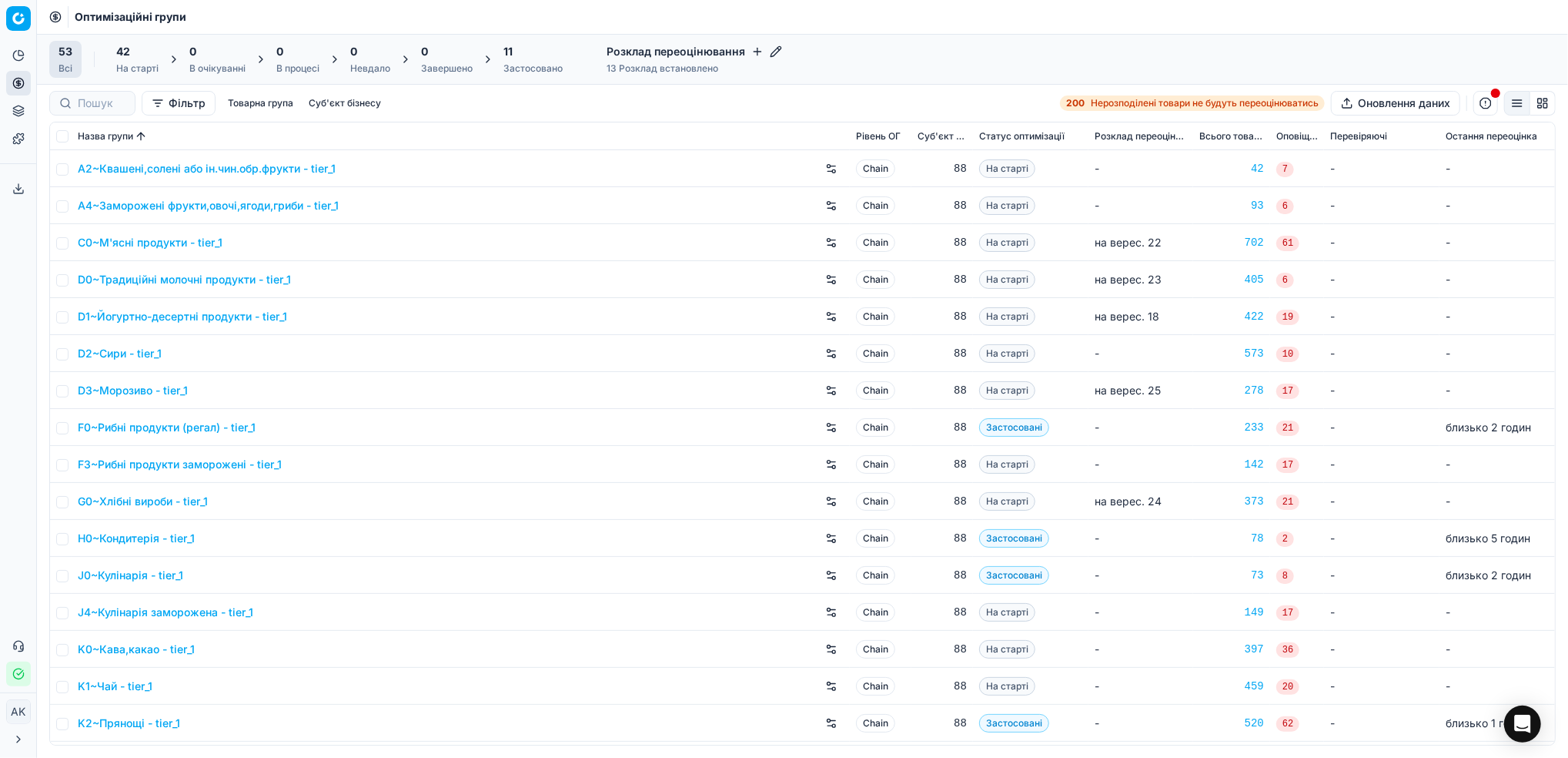
click at [18, 192] on icon at bounding box center [18, 188] width 12 height 12
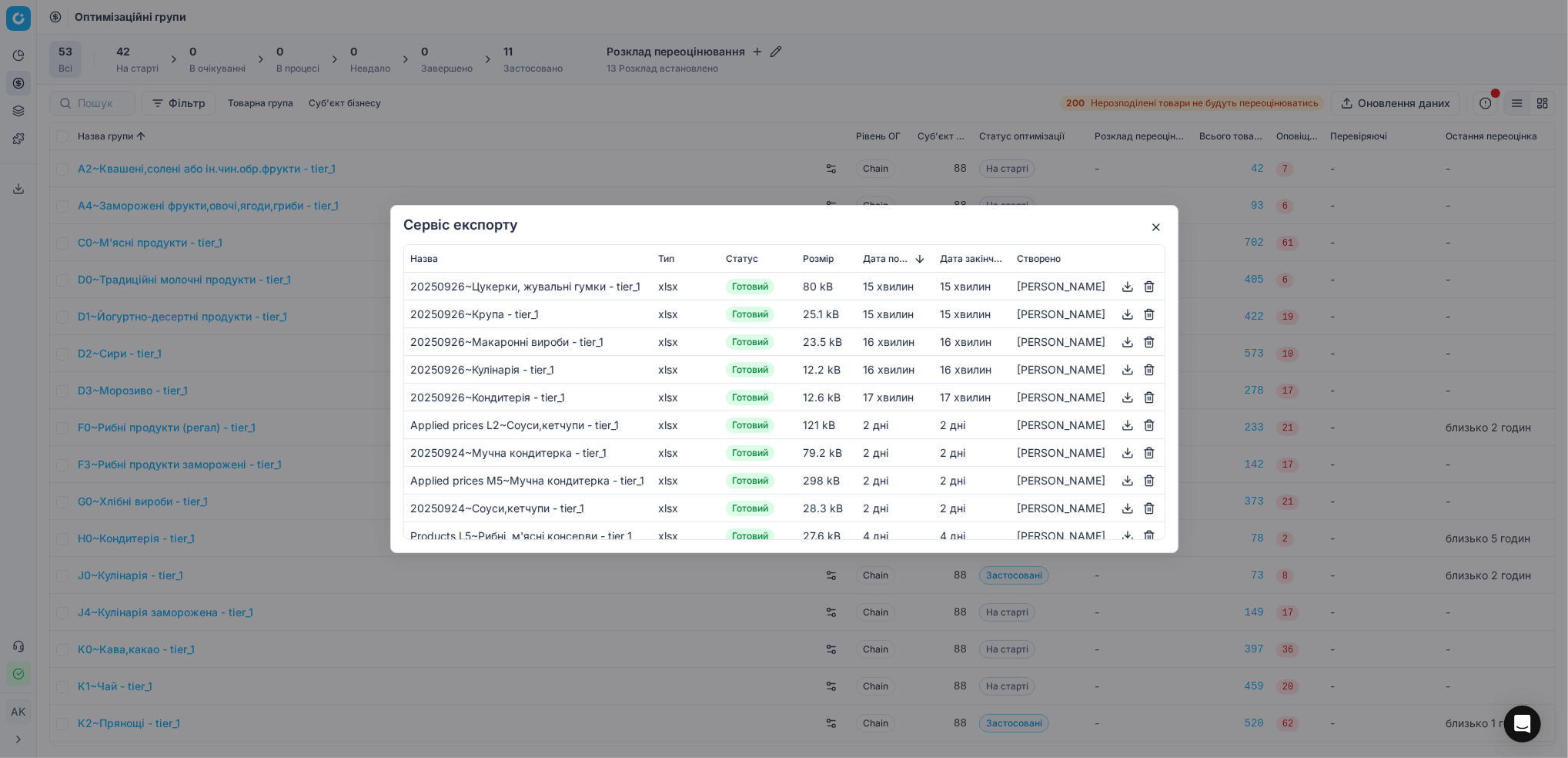
click at [1130, 288] on button "button" at bounding box center [1127, 286] width 19 height 19
click at [1158, 230] on button "button" at bounding box center [1156, 227] width 19 height 19
